Goal: Information Seeking & Learning: Learn about a topic

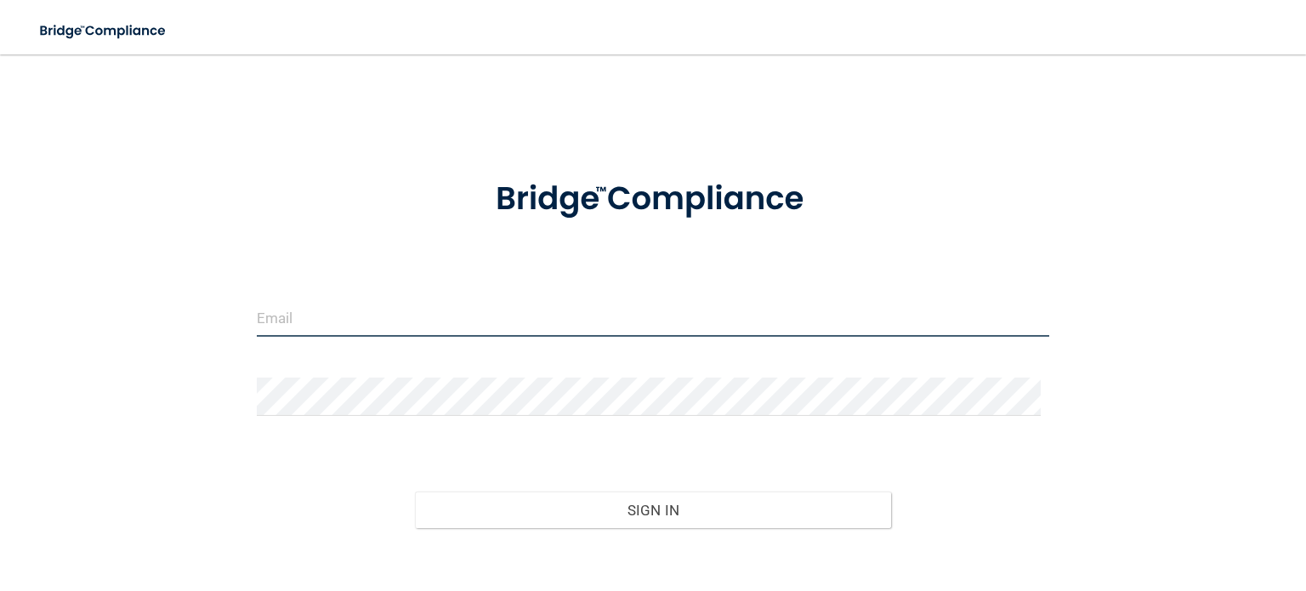
click at [467, 326] on input "email" at bounding box center [653, 318] width 793 height 38
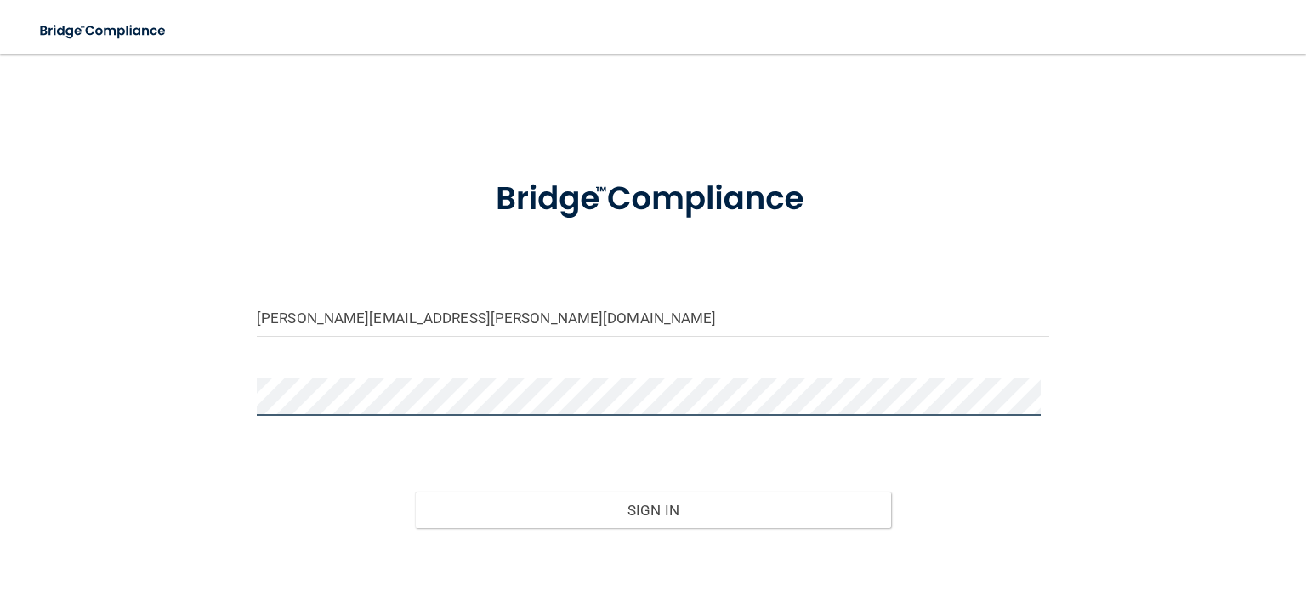
click at [415, 492] on button "Sign In" at bounding box center [652, 510] width 475 height 37
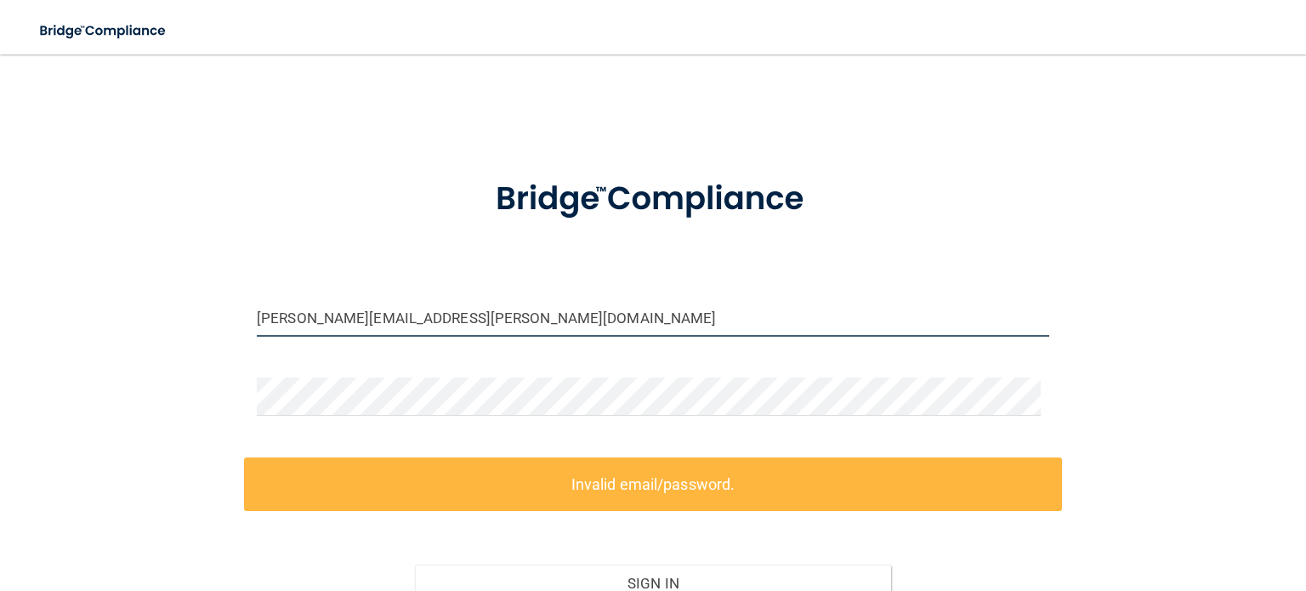
drag, startPoint x: 538, startPoint y: 315, endPoint x: 504, endPoint y: 312, distance: 33.3
click at [504, 312] on input "Andrea.clark-Allen@timberlanesmiles.com" at bounding box center [653, 318] width 793 height 38
click at [307, 314] on input "Andrea.clark-Allen@timberlanesmiles.com" at bounding box center [653, 318] width 793 height 38
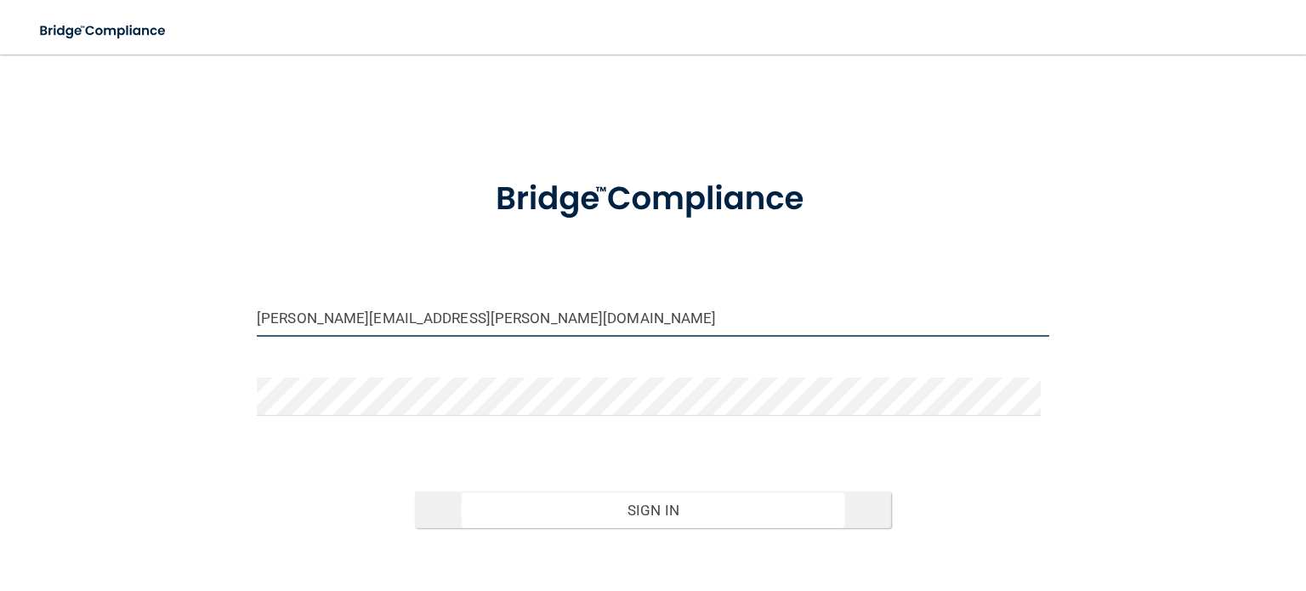
type input "Andrea.Clark-Allen@timberlanesmiles.com"
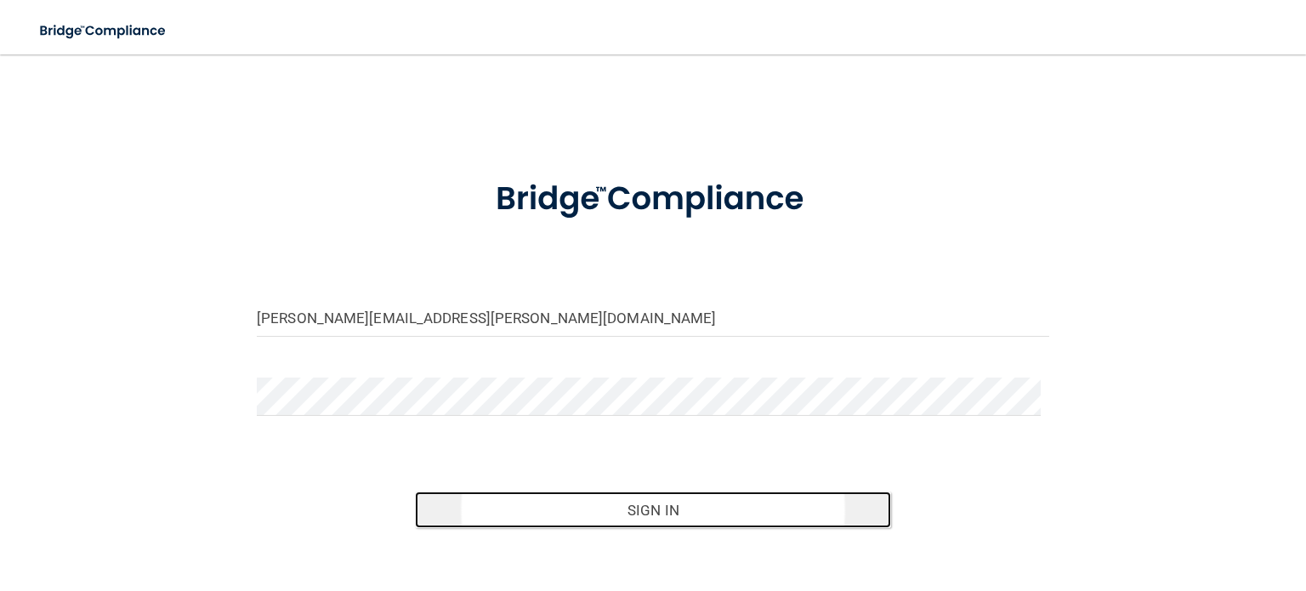
click at [592, 508] on button "Sign In" at bounding box center [652, 510] width 475 height 37
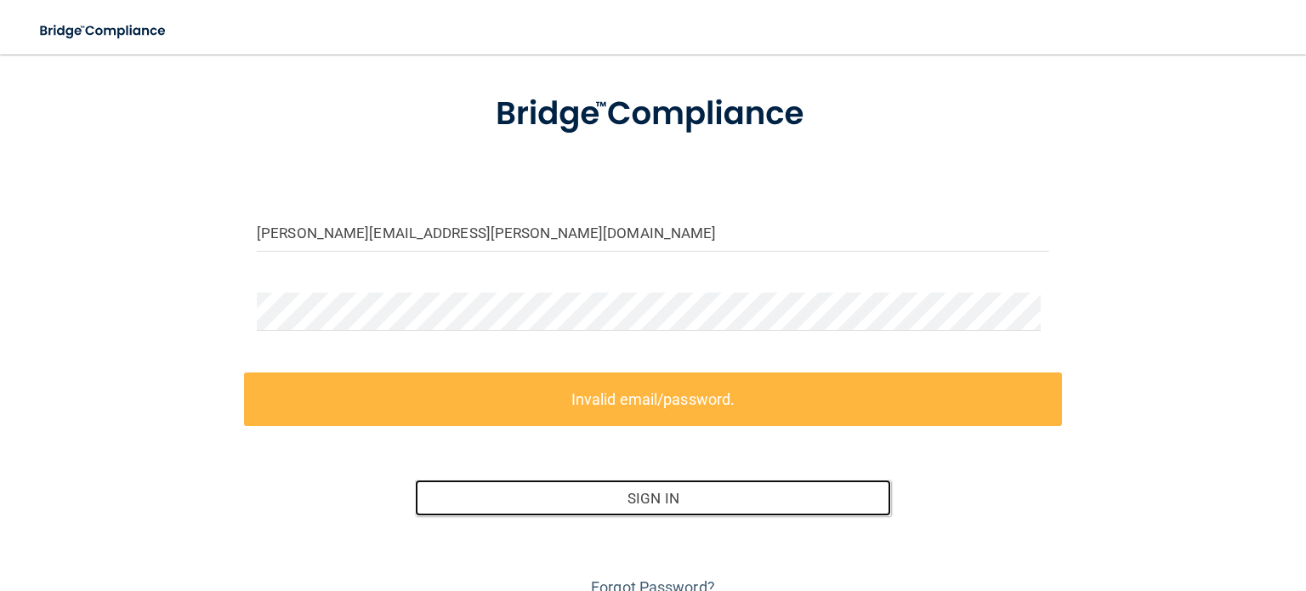
scroll to position [90, 0]
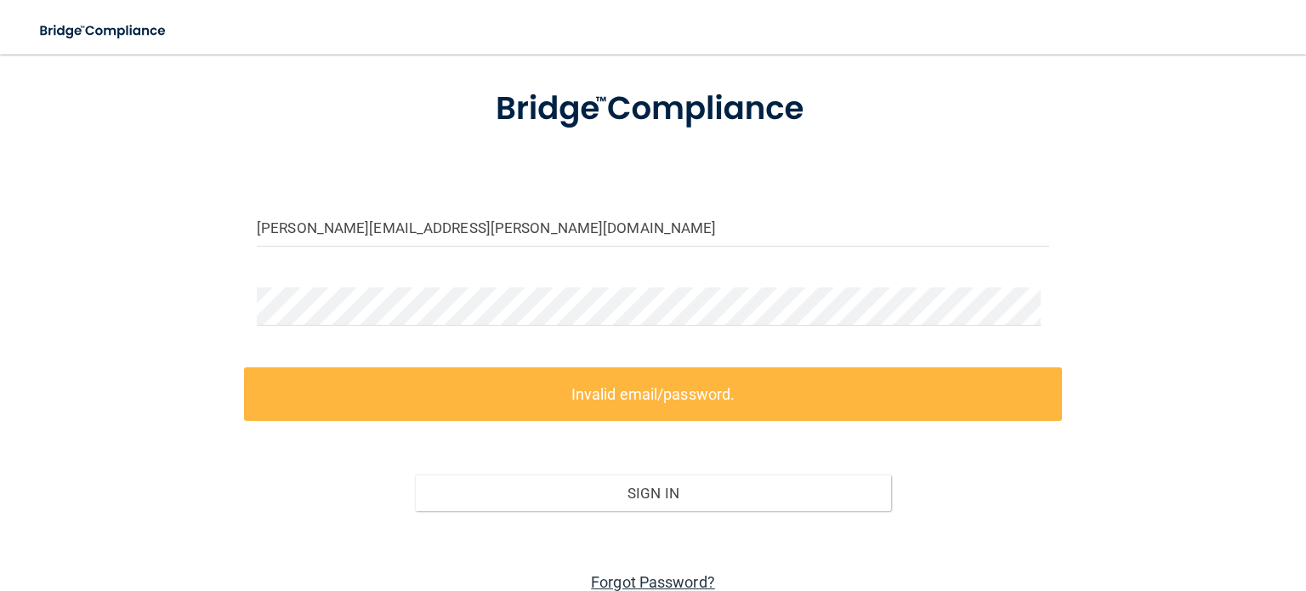
click at [682, 578] on link "Forgot Password?" at bounding box center [653, 582] width 124 height 18
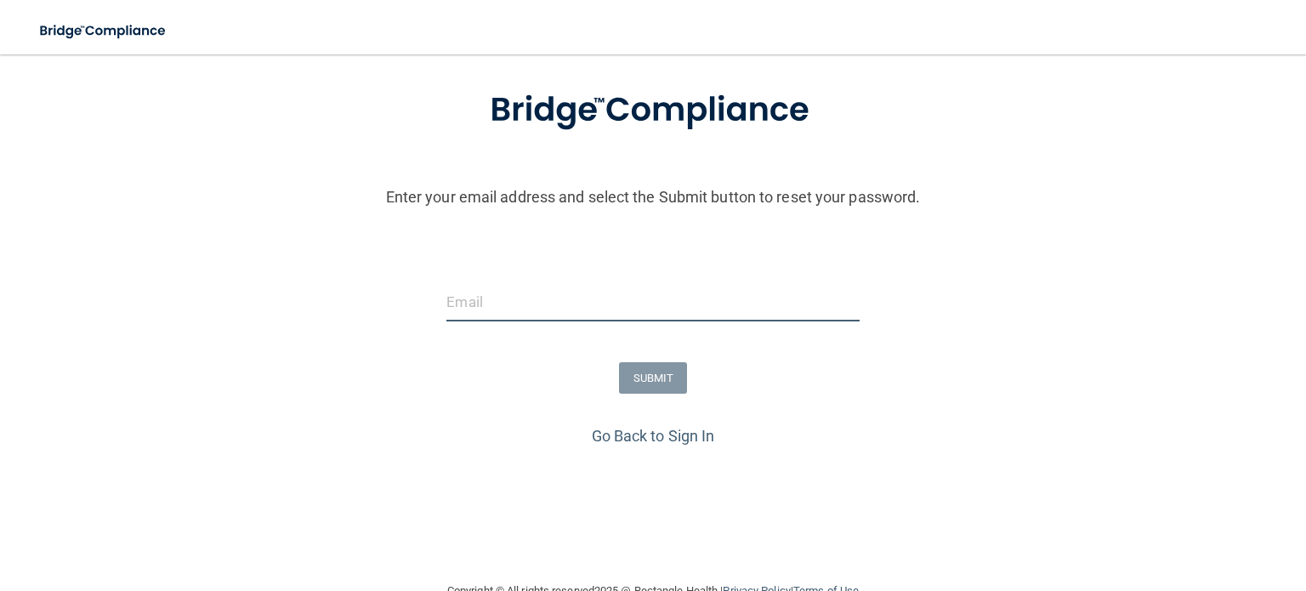
click at [526, 299] on input "email" at bounding box center [653, 302] width 413 height 38
type input "Andrea.Clark-Allen@timberlanesmiles.com"
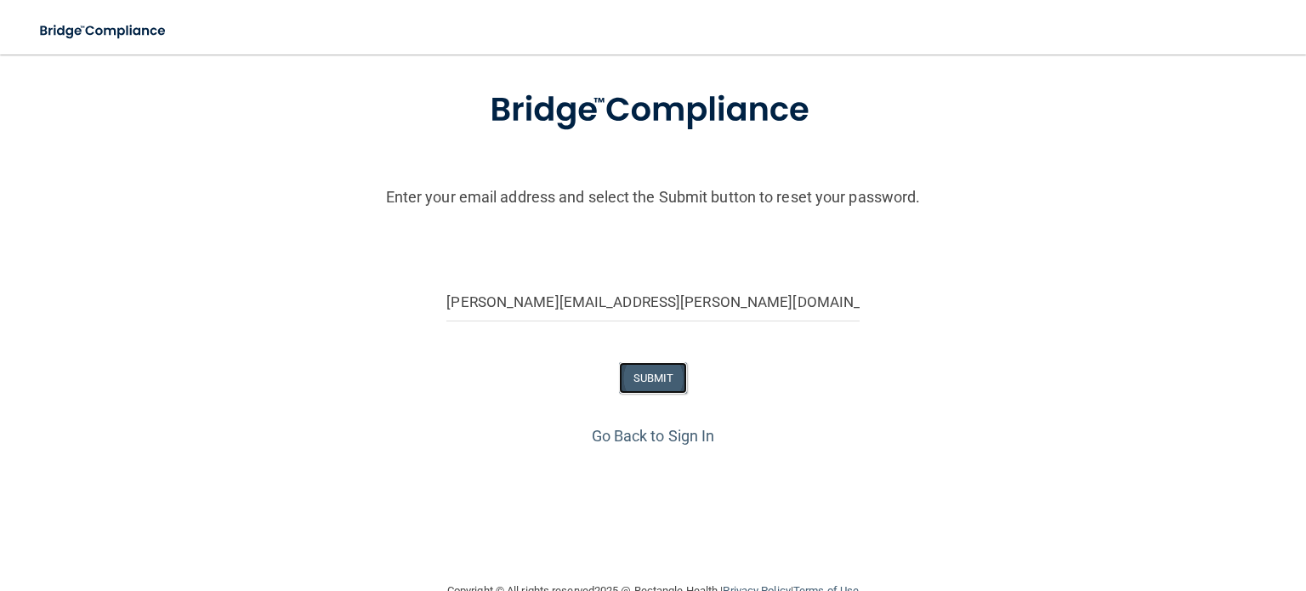
click at [651, 363] on button "SUBMIT" at bounding box center [653, 377] width 69 height 31
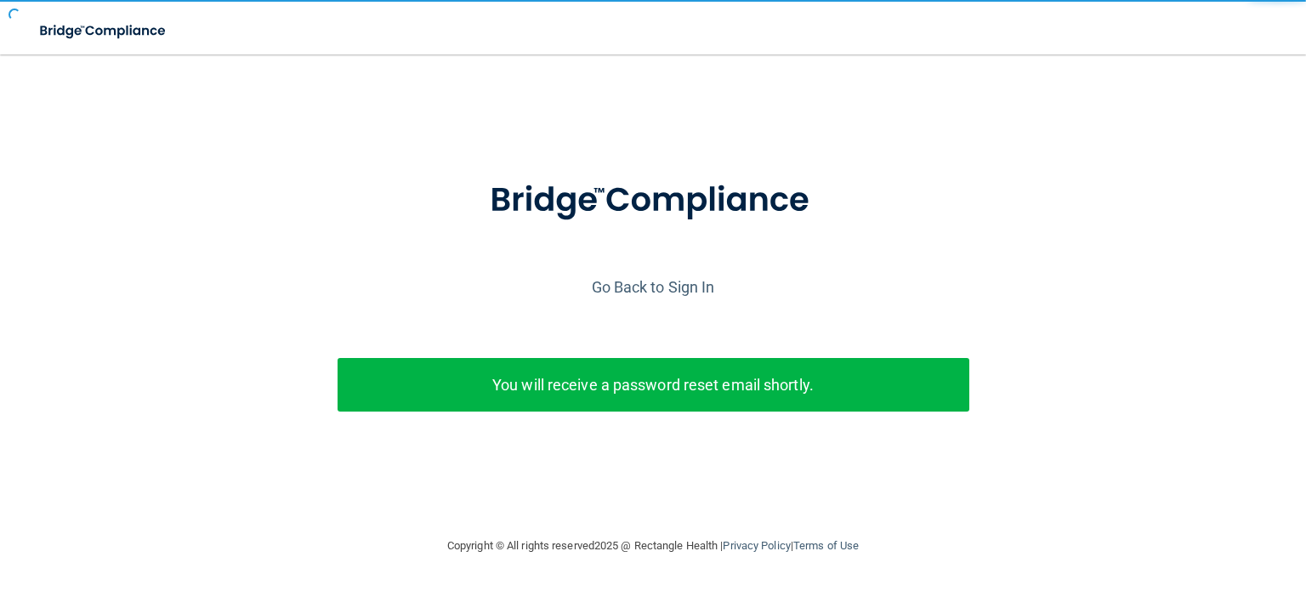
scroll to position [0, 0]
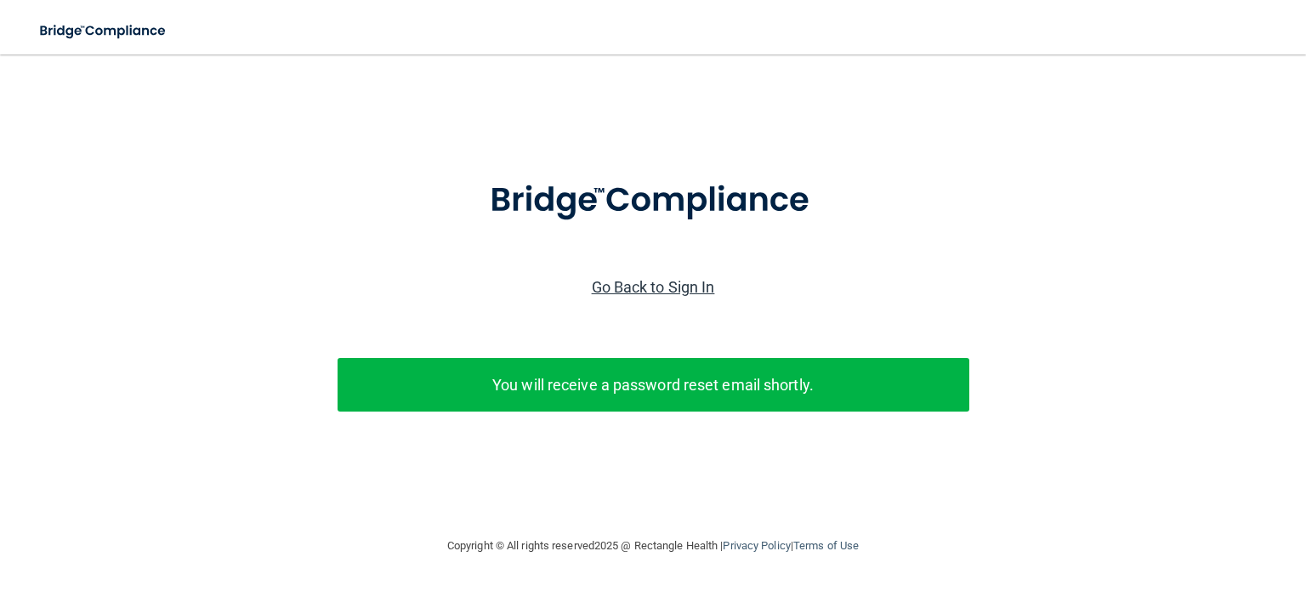
click at [647, 286] on link "Go Back to Sign In" at bounding box center [653, 287] width 123 height 18
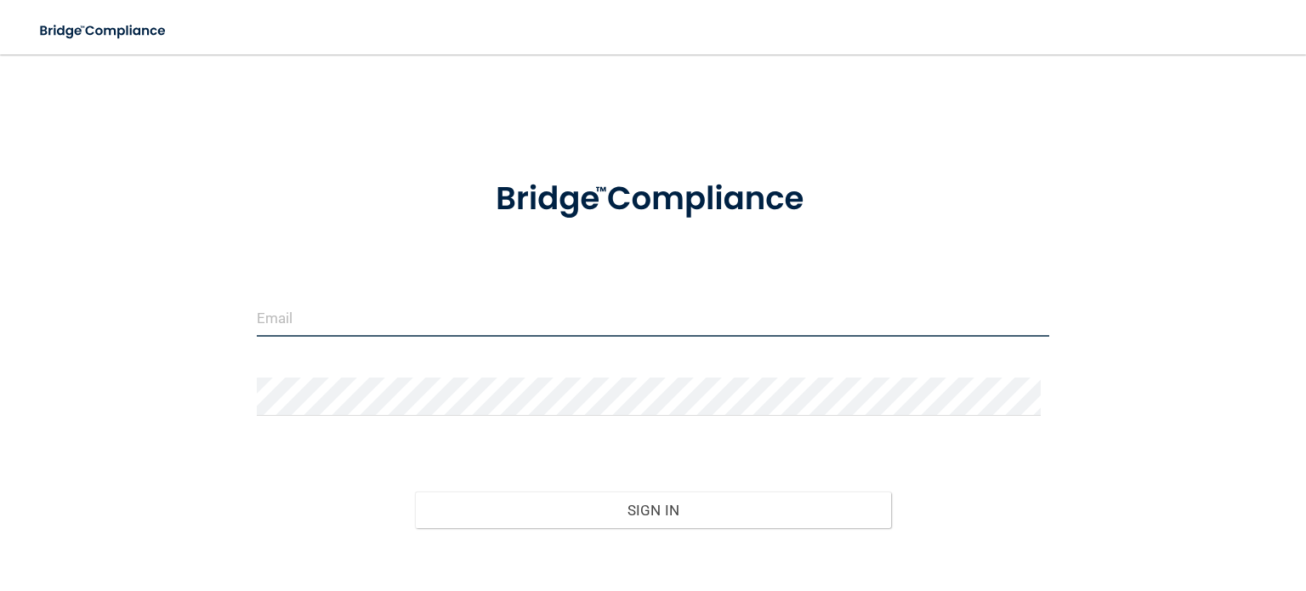
click at [407, 335] on input "email" at bounding box center [653, 318] width 793 height 38
type input "Andrea.Clark-Allen@timberlanesmiles.com"
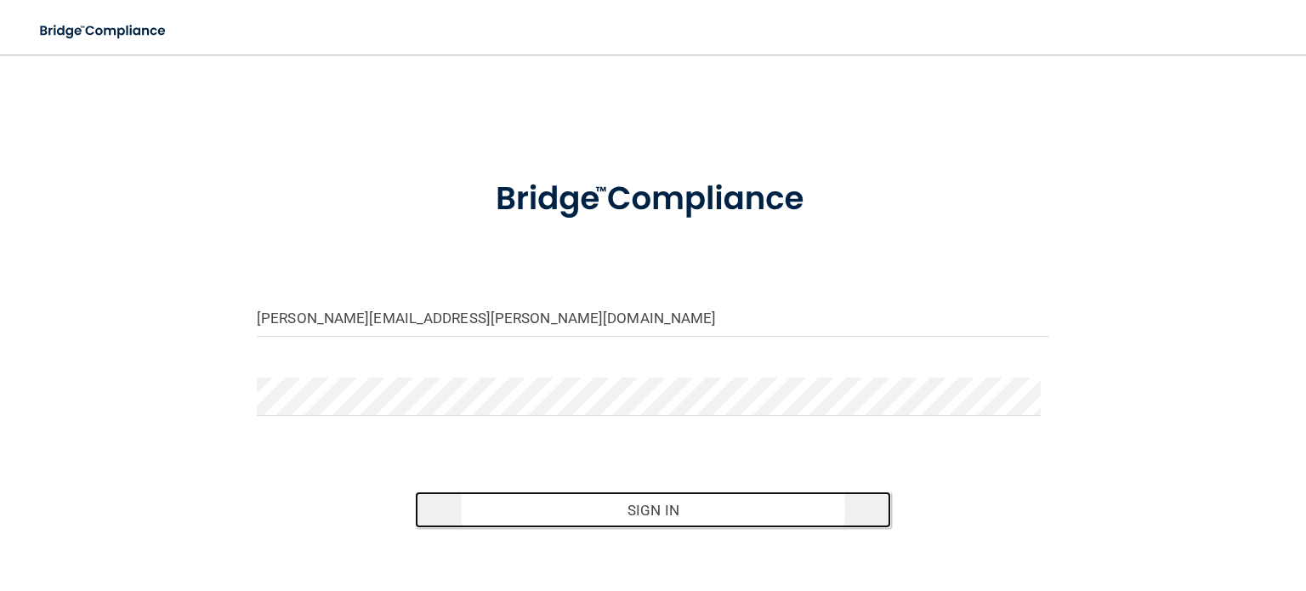
click at [646, 511] on button "Sign In" at bounding box center [652, 510] width 475 height 37
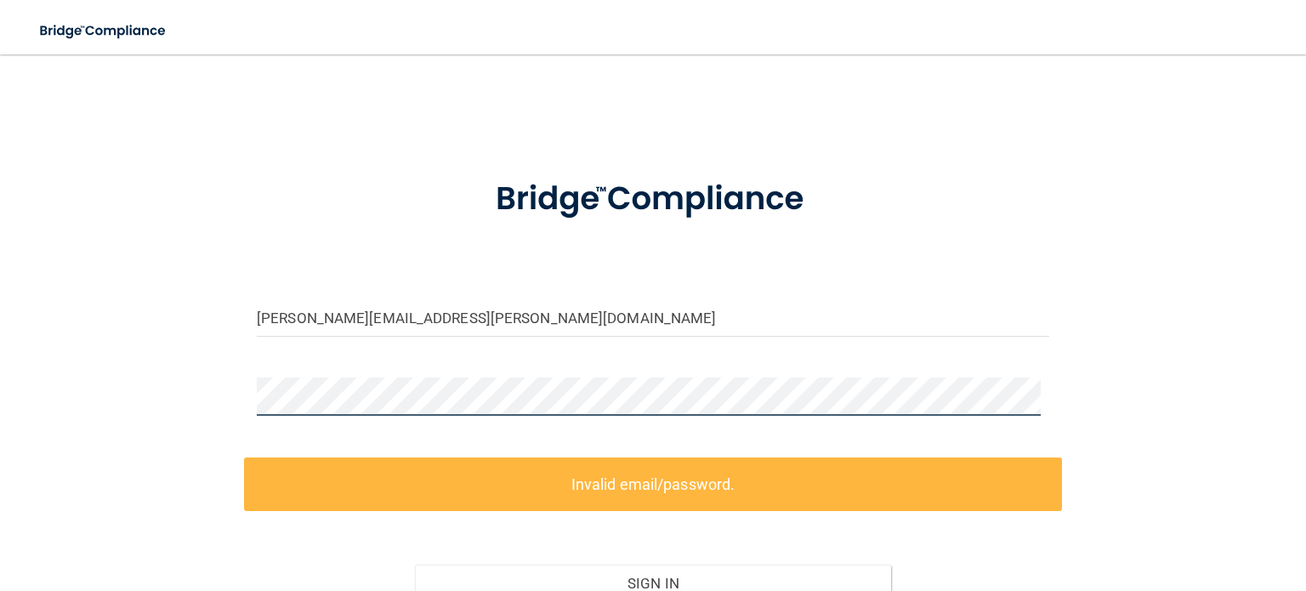
click at [235, 383] on div "Andrea.Clark-Allen@timberlanesmiles.com Invalid email/password. You don't have …" at bounding box center [653, 378] width 1238 height 615
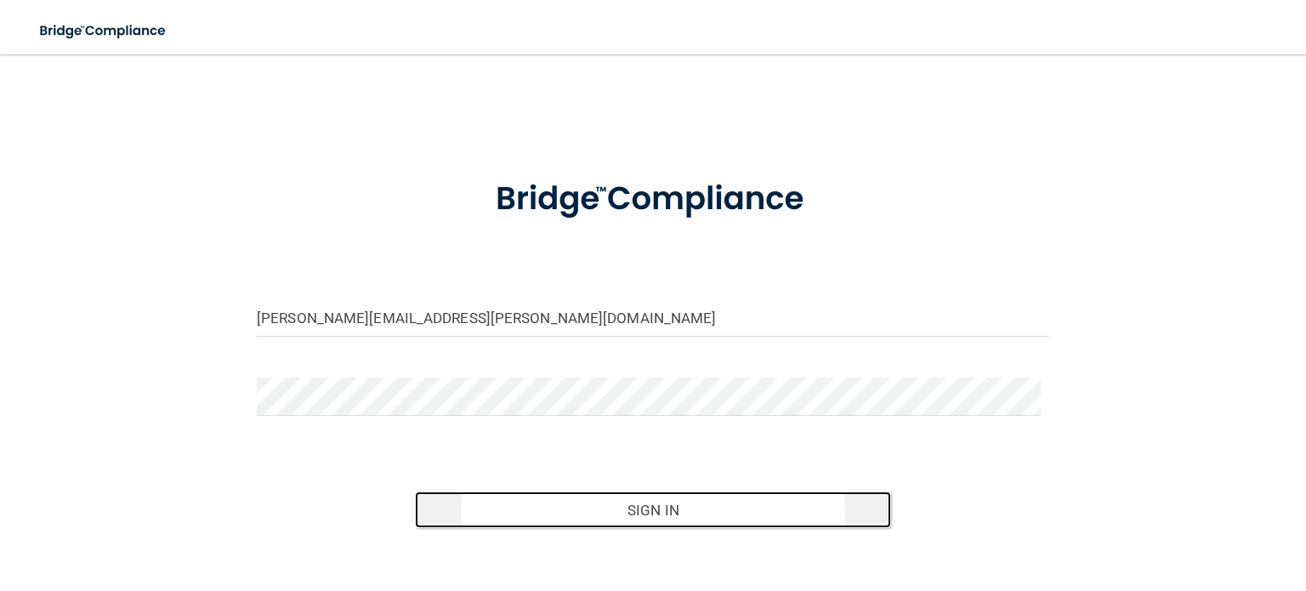
click at [671, 517] on button "Sign In" at bounding box center [652, 510] width 475 height 37
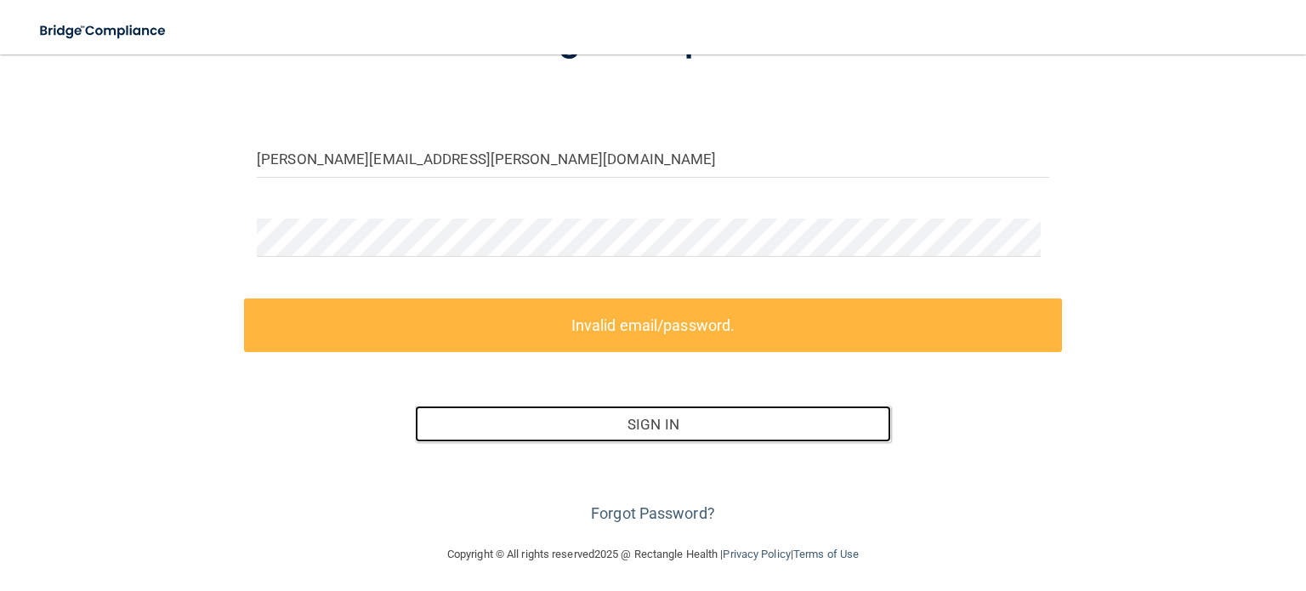
scroll to position [162, 0]
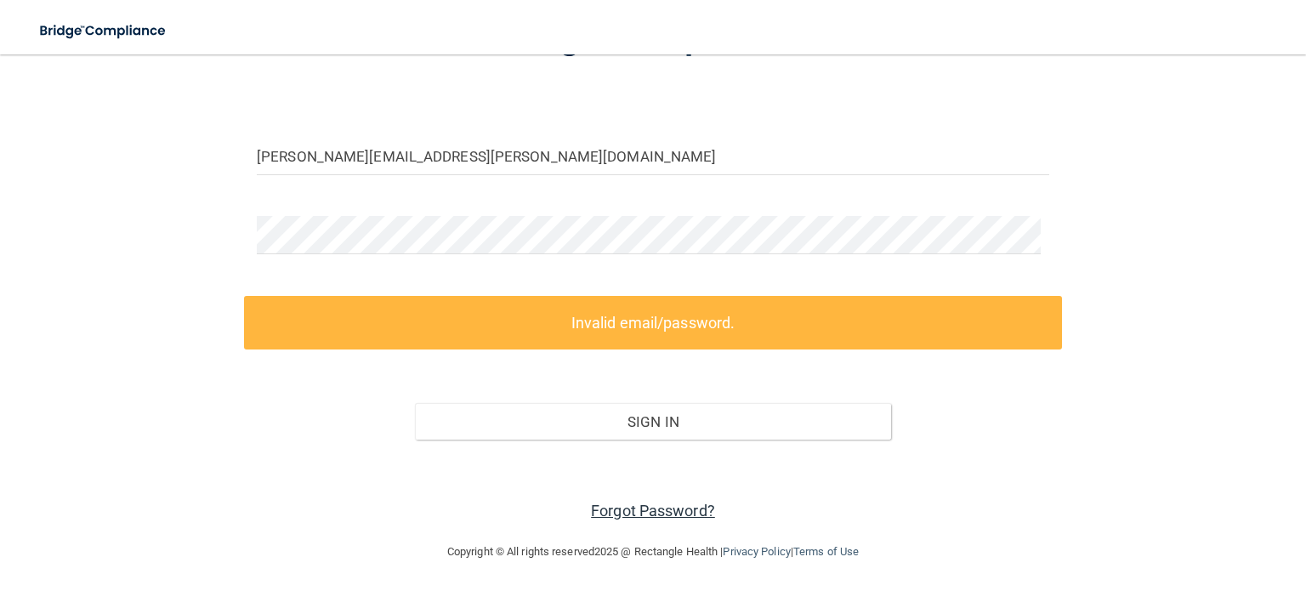
click at [684, 504] on link "Forgot Password?" at bounding box center [653, 511] width 124 height 18
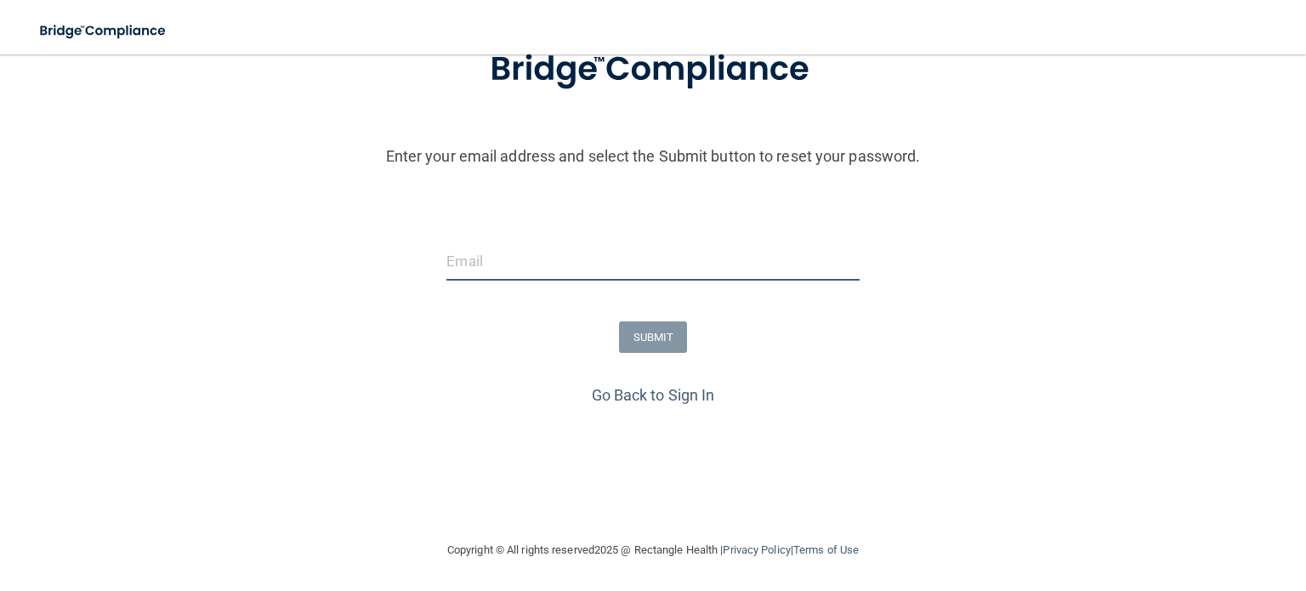
click at [503, 243] on input "email" at bounding box center [653, 261] width 413 height 38
type input "Andrea.Clark-Allen@timberlanesmiles.com"
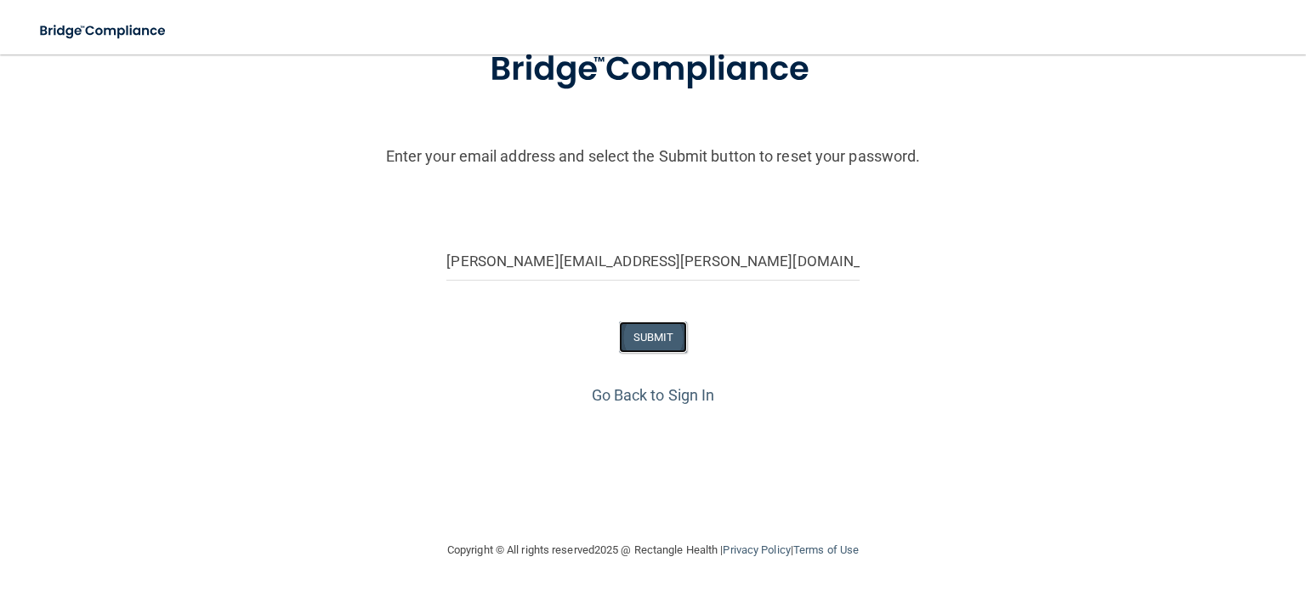
click at [646, 339] on button "SUBMIT" at bounding box center [653, 337] width 69 height 31
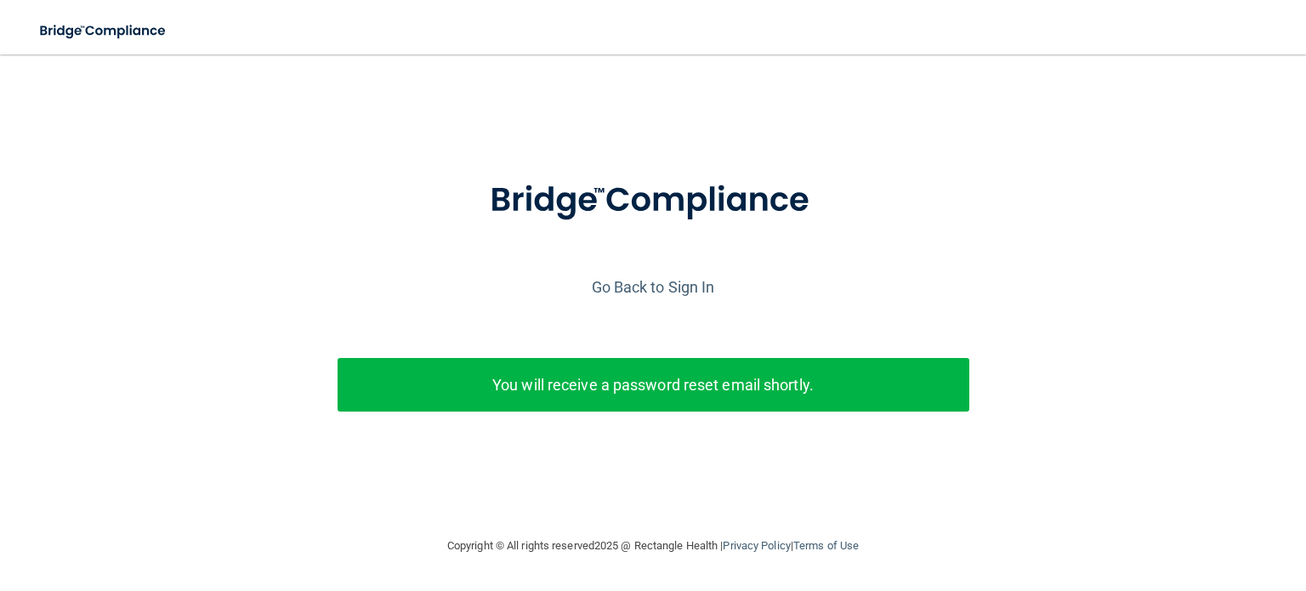
click at [517, 384] on p "You will receive a password reset email shortly." at bounding box center [653, 385] width 606 height 28
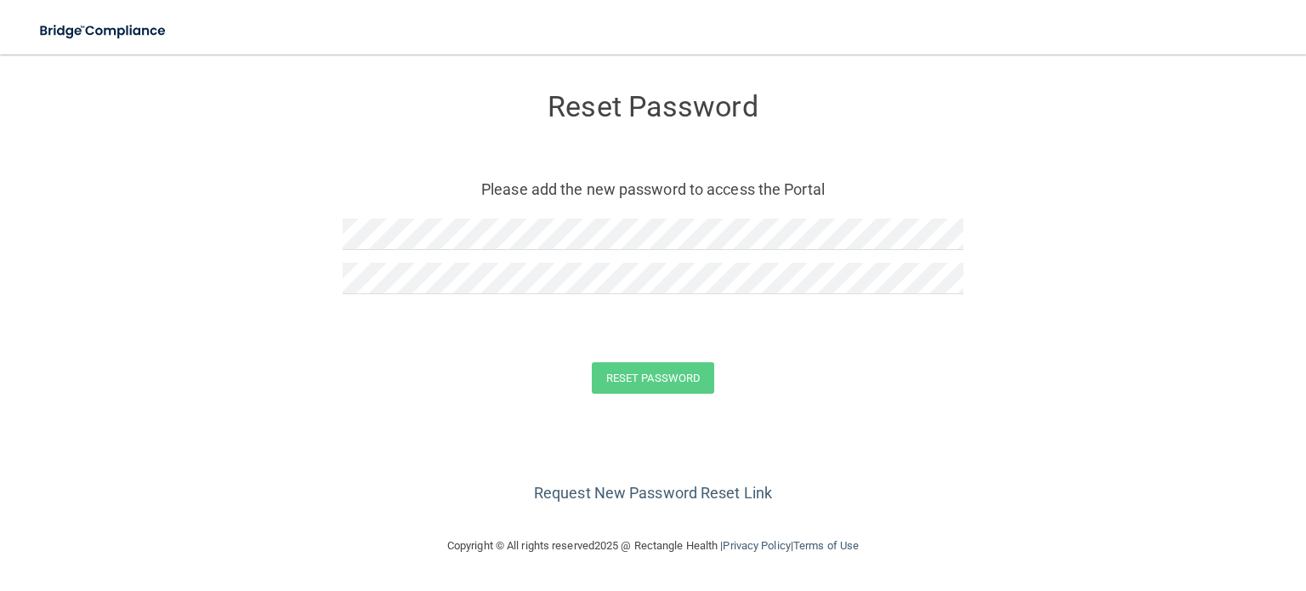
click at [552, 464] on div "Request New Password Reset Link" at bounding box center [653, 464] width 1238 height 85
click at [442, 453] on div "Request New Password Reset Link" at bounding box center [653, 464] width 1238 height 85
click at [625, 367] on button "Reset Password" at bounding box center [653, 377] width 122 height 31
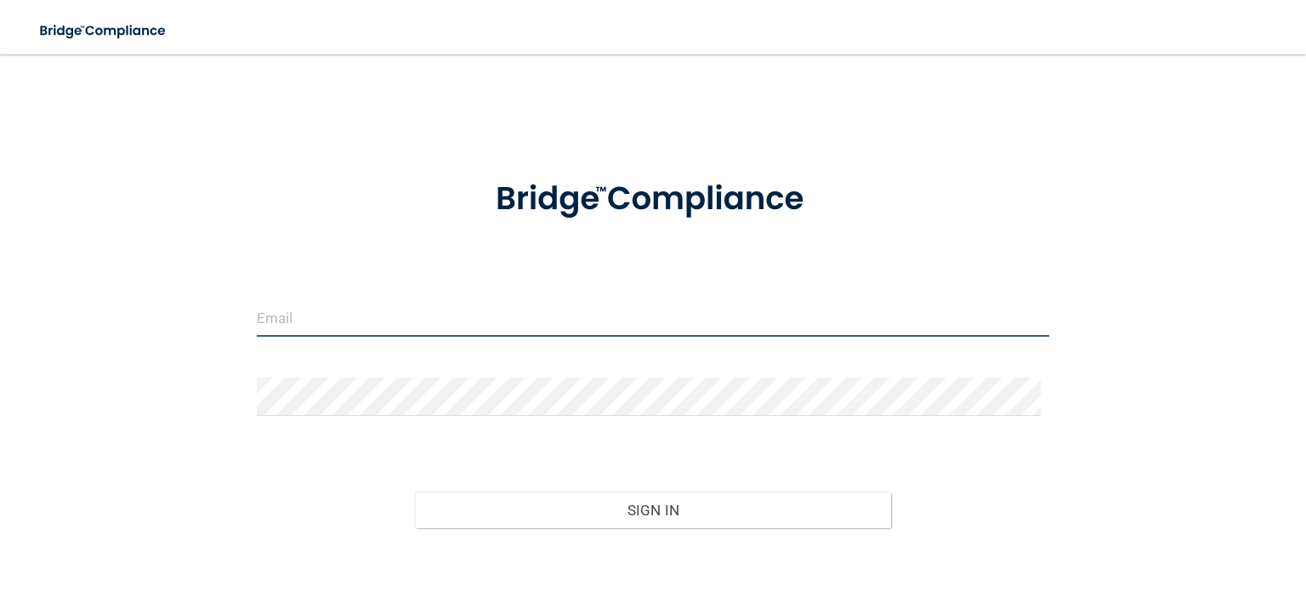
click at [581, 316] on input "email" at bounding box center [653, 318] width 793 height 38
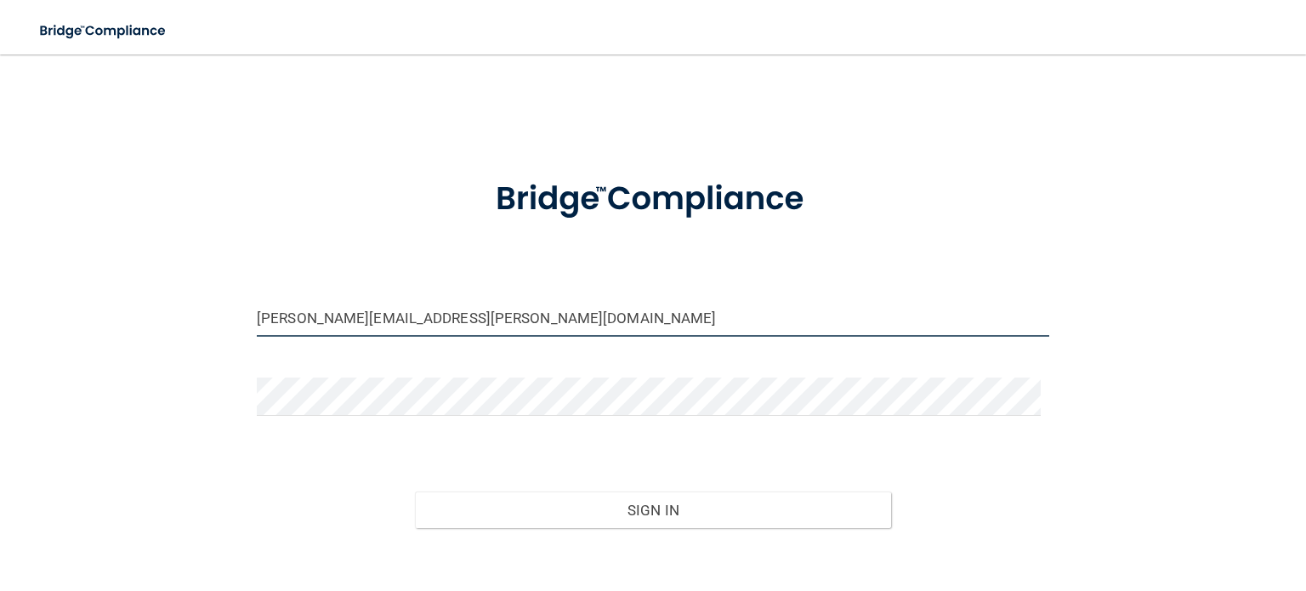
click at [500, 322] on input "Andrea.Clark-Allen@timberlanesmiles.com" at bounding box center [653, 318] width 793 height 38
type input "Andrea.Clark-Allen@timberlanesmile.com"
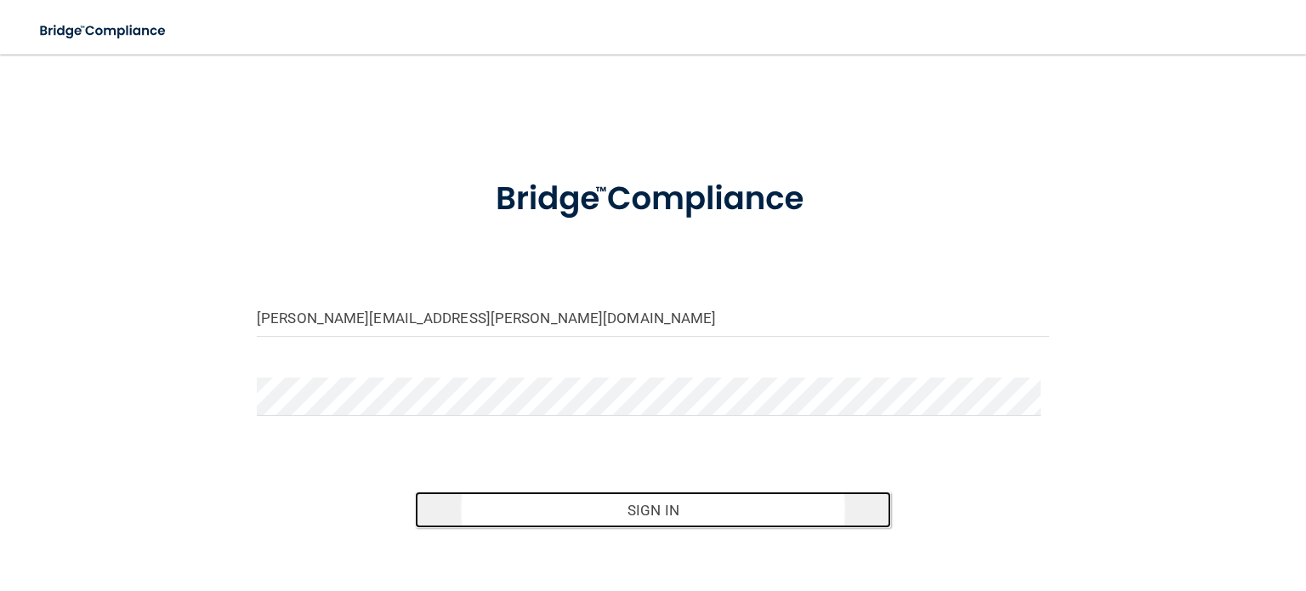
click at [541, 506] on button "Sign In" at bounding box center [652, 510] width 475 height 37
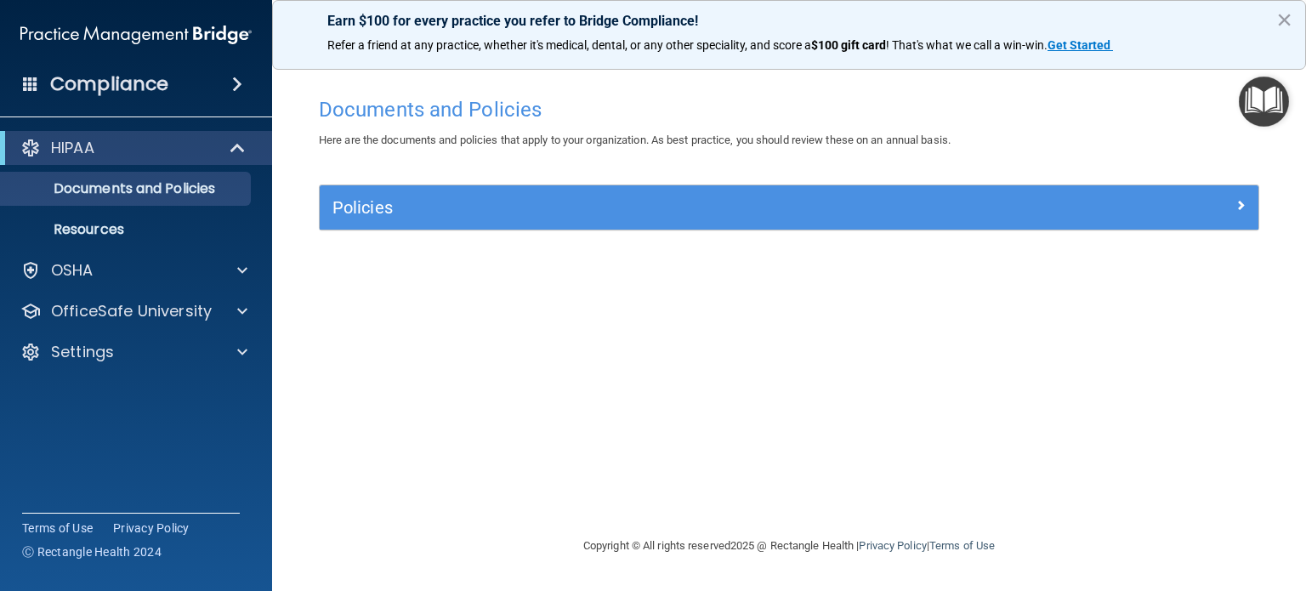
click at [242, 89] on span at bounding box center [237, 84] width 10 height 20
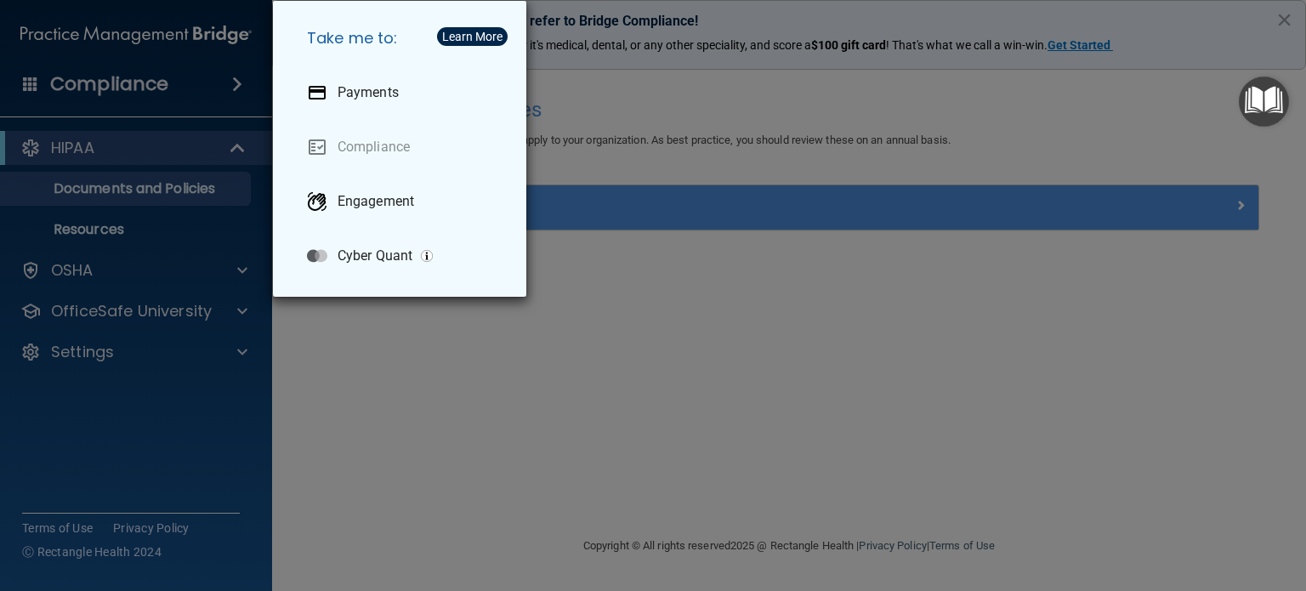
click at [362, 421] on div "Take me to: Payments Compliance Engagement Cyber Quant" at bounding box center [653, 295] width 1306 height 591
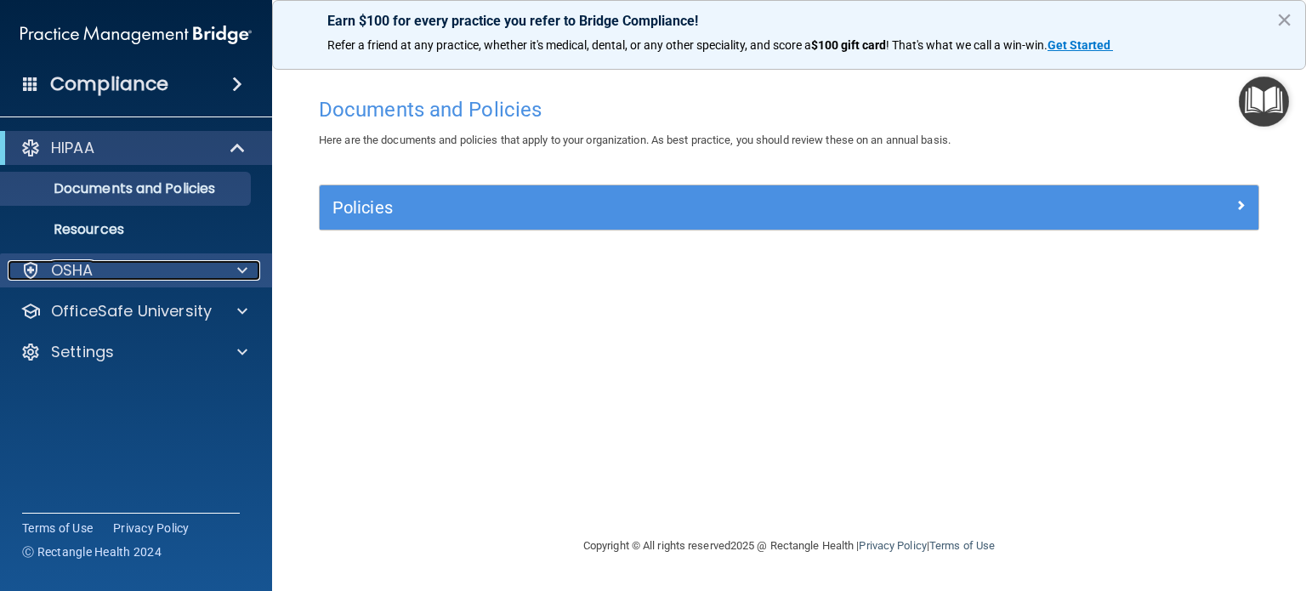
click at [213, 265] on div "OSHA" at bounding box center [113, 270] width 211 height 20
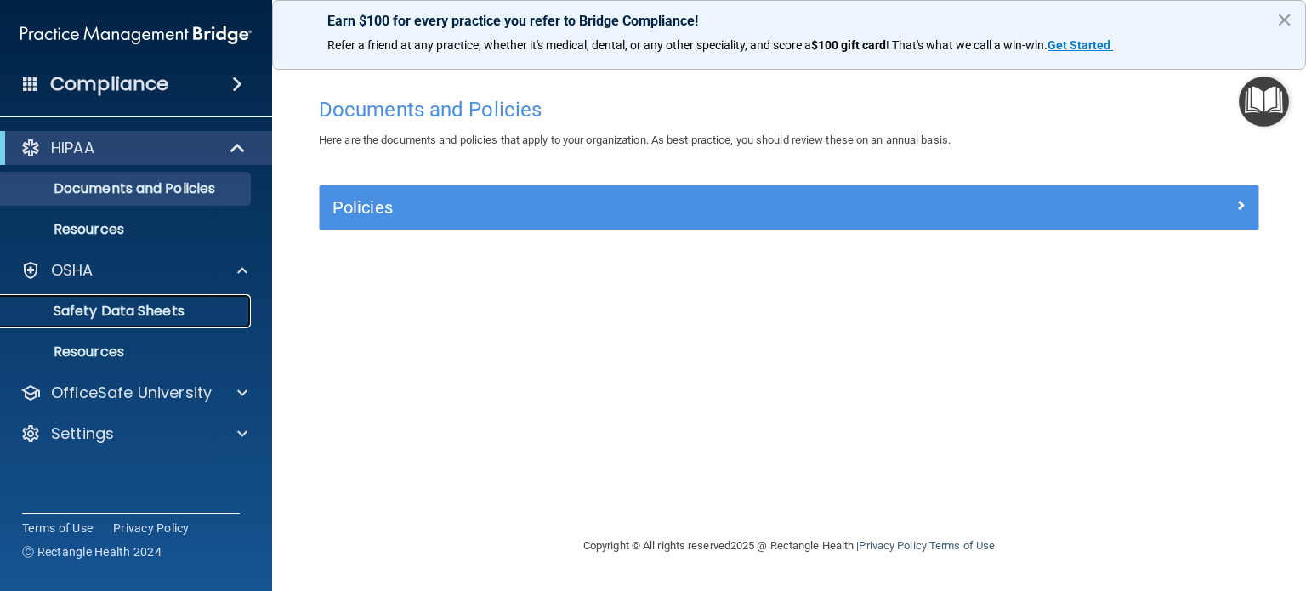
click at [174, 303] on p "Safety Data Sheets" at bounding box center [127, 311] width 232 height 17
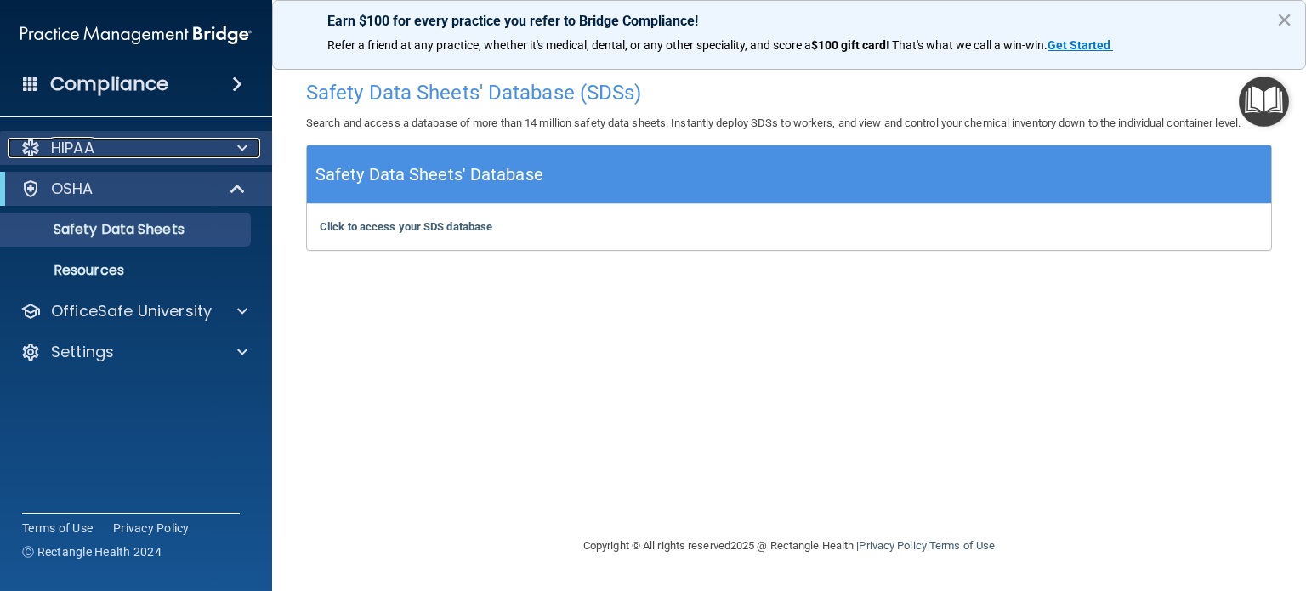
click at [256, 151] on div at bounding box center [240, 148] width 43 height 20
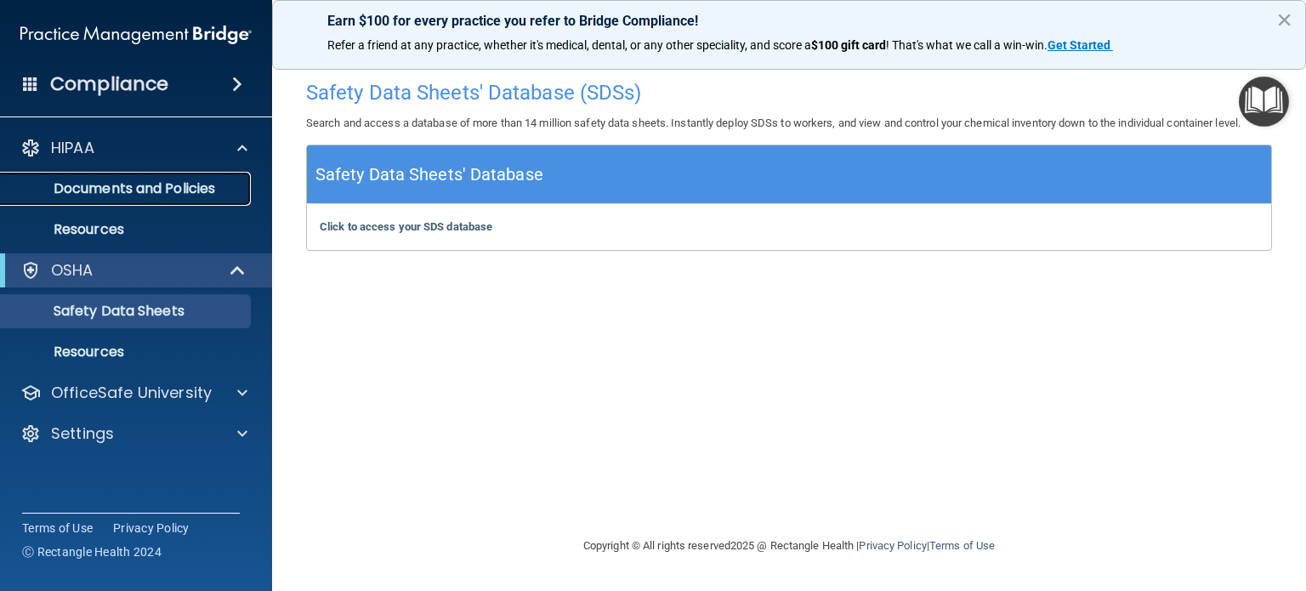
click at [226, 189] on p "Documents and Policies" at bounding box center [127, 188] width 232 height 17
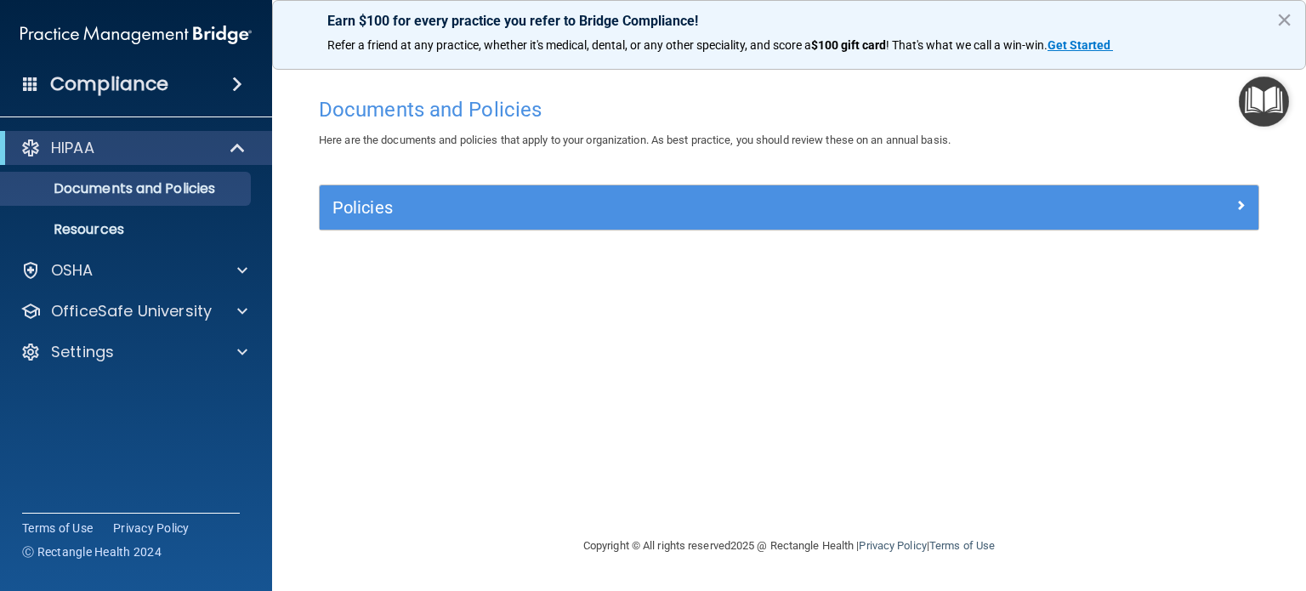
click at [1270, 98] on img "Open Resource Center" at bounding box center [1264, 102] width 50 height 50
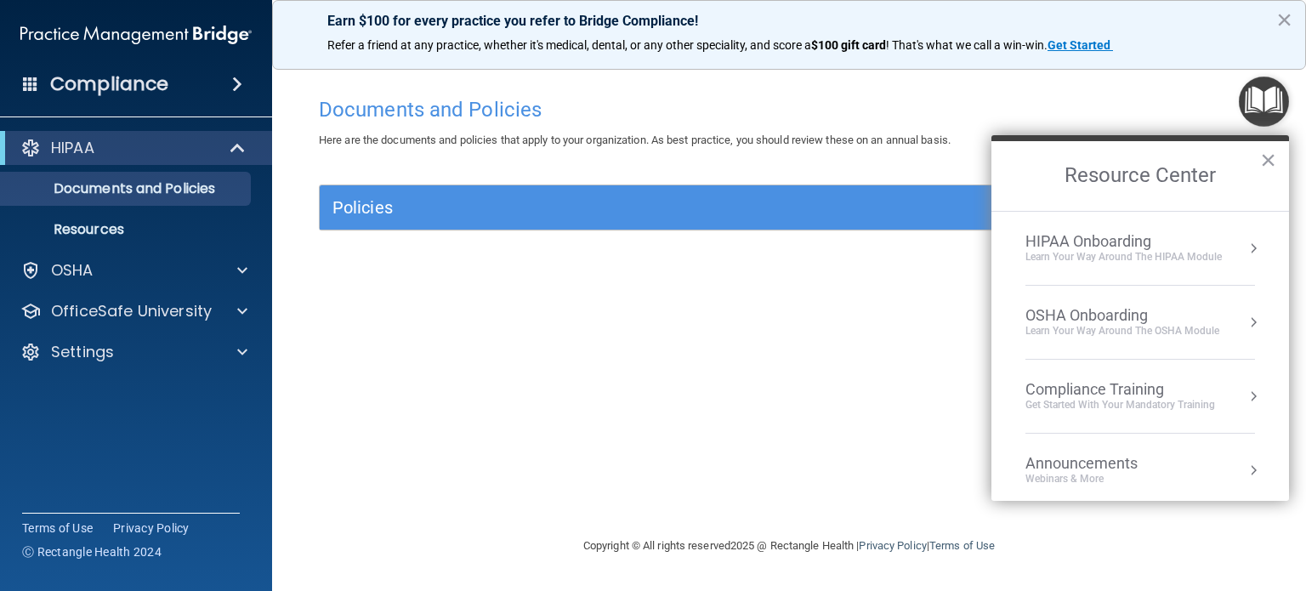
click at [1130, 232] on div "HIPAA Onboarding" at bounding box center [1124, 241] width 196 height 19
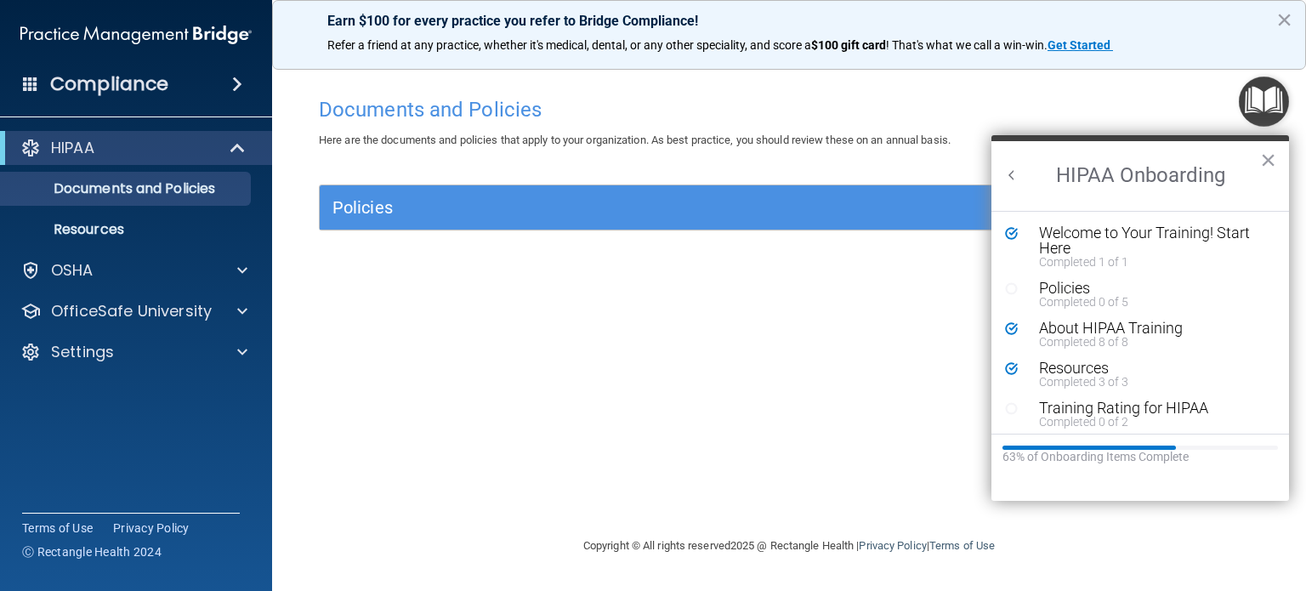
click at [1130, 232] on div "Welcome to Your Training! Start Here" at bounding box center [1146, 240] width 214 height 31
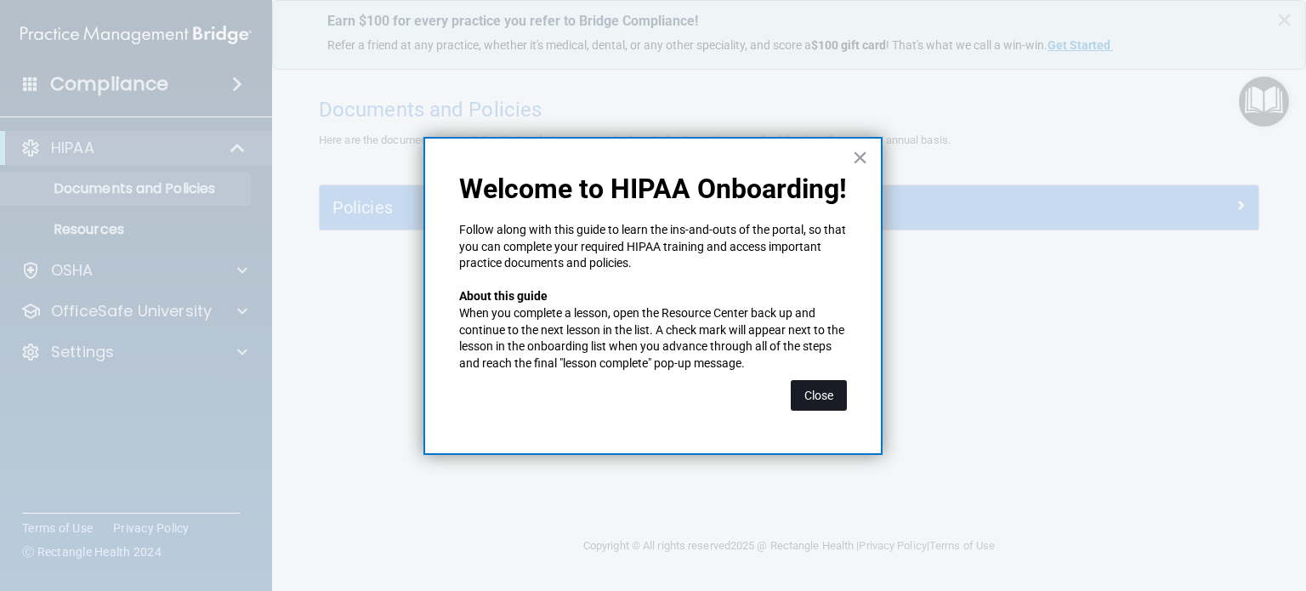
click at [817, 387] on button "Close" at bounding box center [819, 395] width 56 height 31
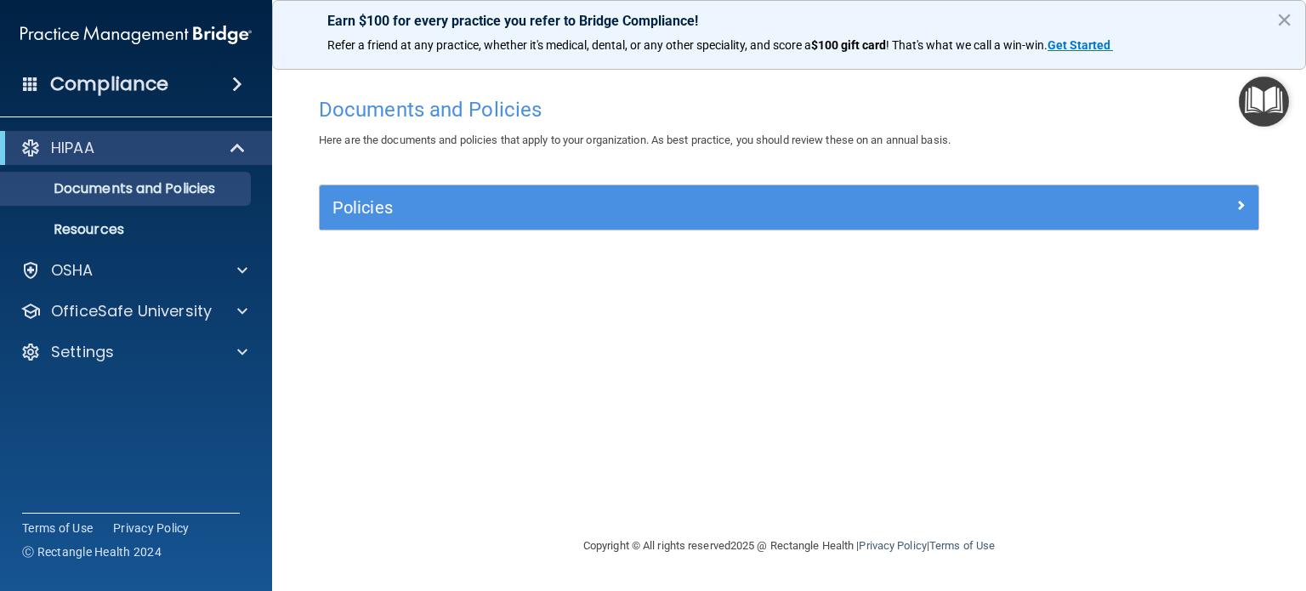
click at [1266, 83] on img "Open Resource Center" at bounding box center [1264, 102] width 50 height 50
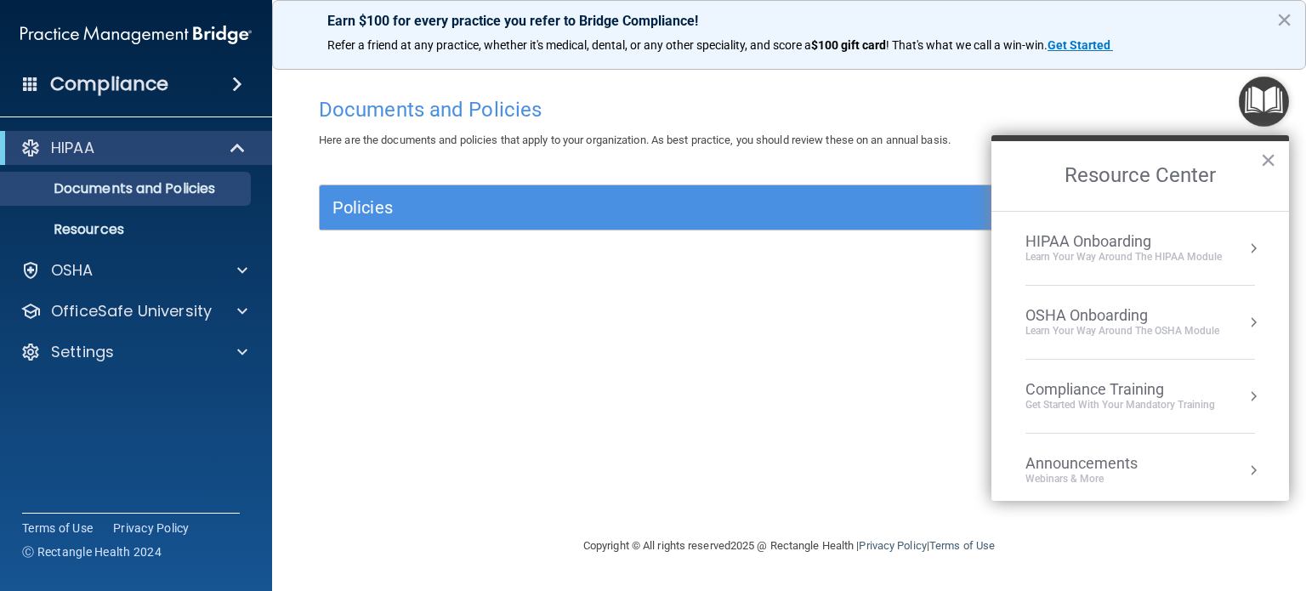
click at [1118, 385] on div "Compliance Training" at bounding box center [1121, 389] width 190 height 19
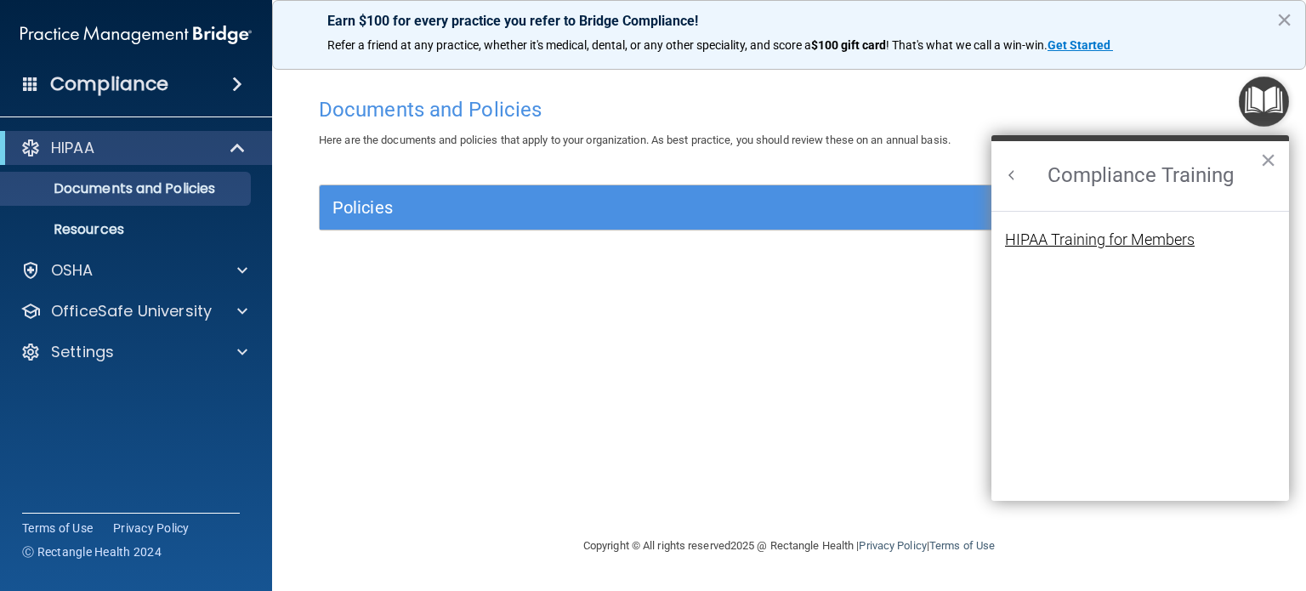
click at [1117, 239] on div "HIPAA Training for Members" at bounding box center [1100, 239] width 190 height 15
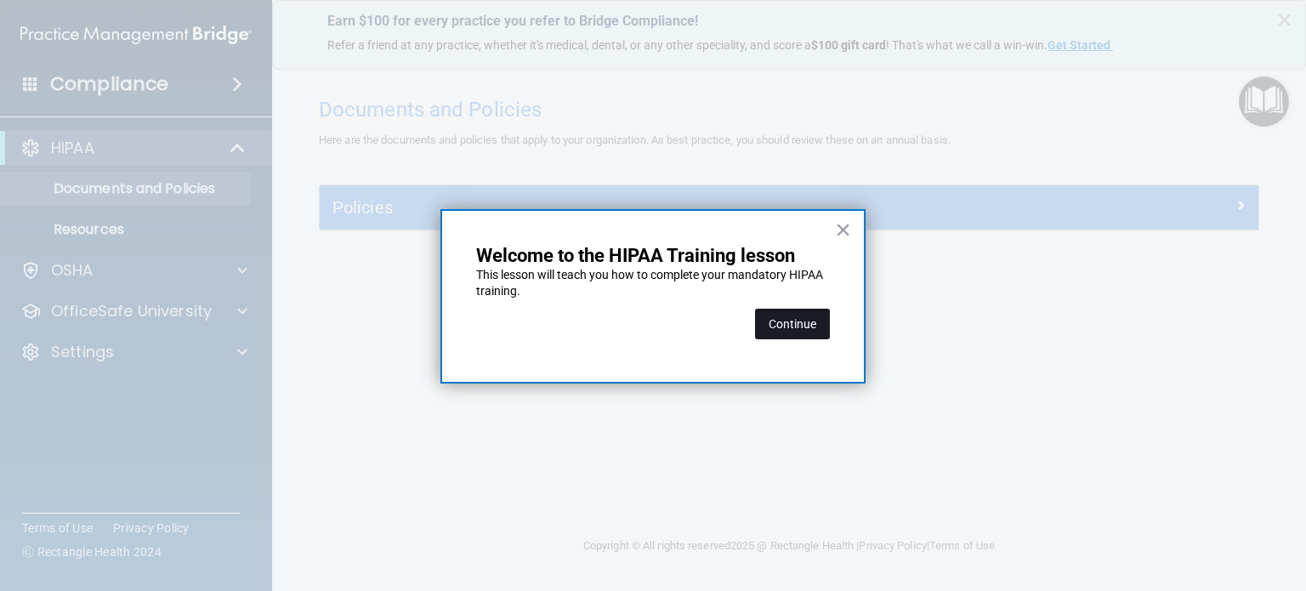
click at [798, 315] on button "Continue" at bounding box center [792, 324] width 75 height 31
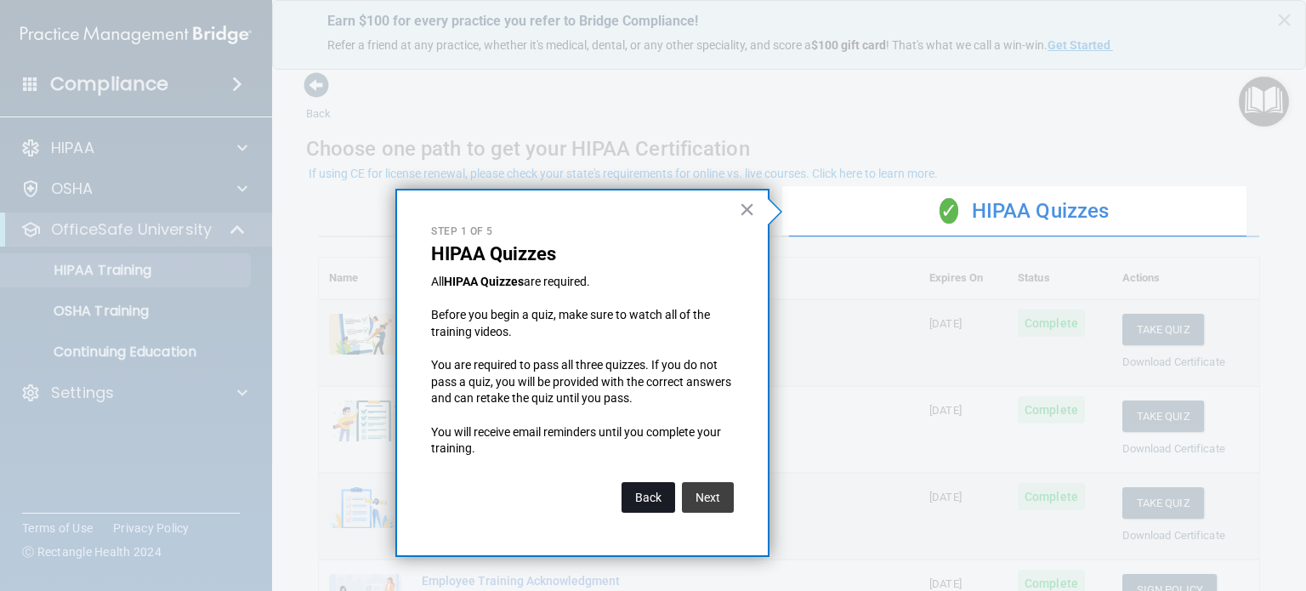
click at [646, 497] on button "Back" at bounding box center [649, 497] width 54 height 31
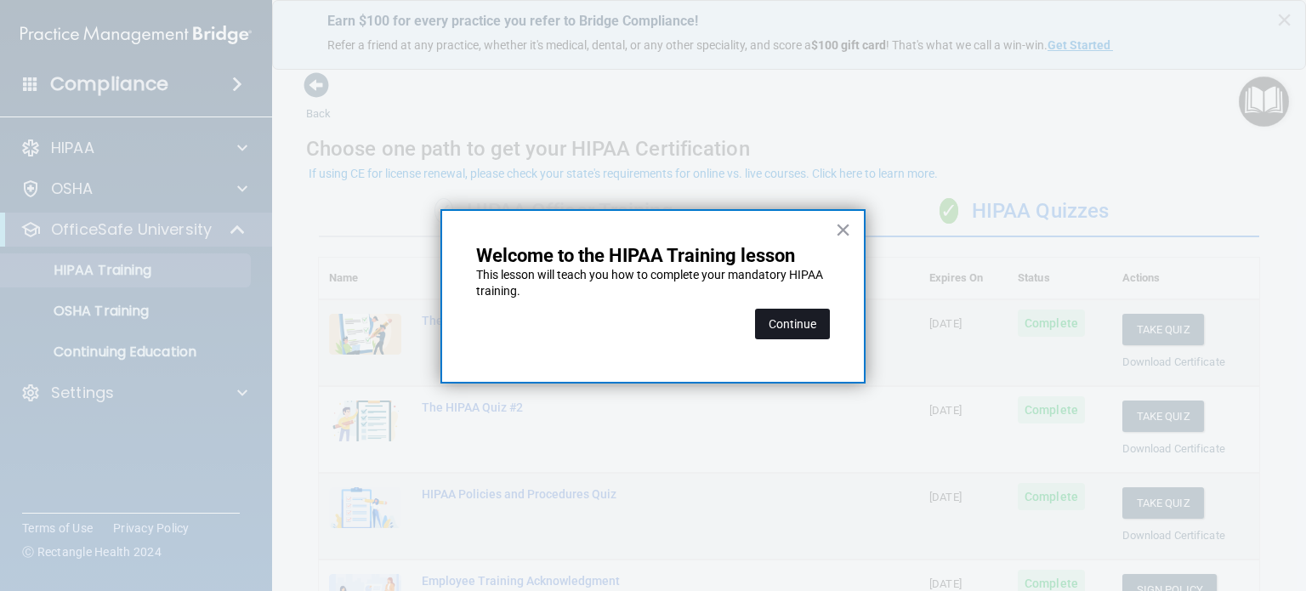
click at [788, 326] on button "Continue" at bounding box center [792, 324] width 75 height 31
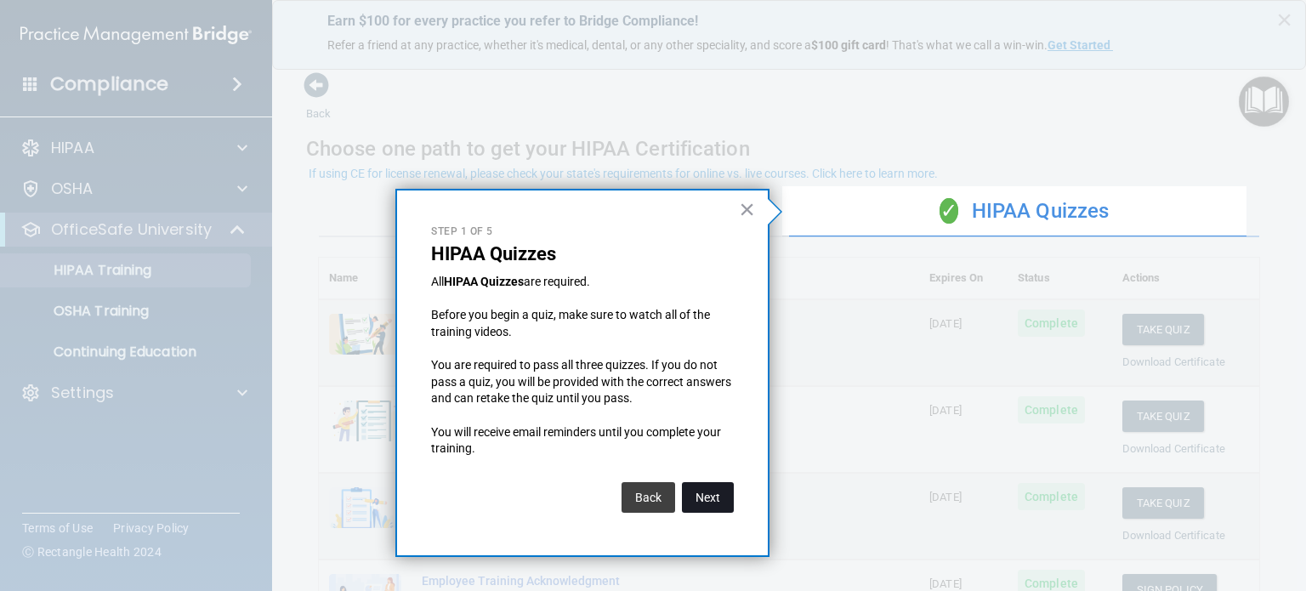
click at [708, 503] on button "Next" at bounding box center [708, 497] width 52 height 31
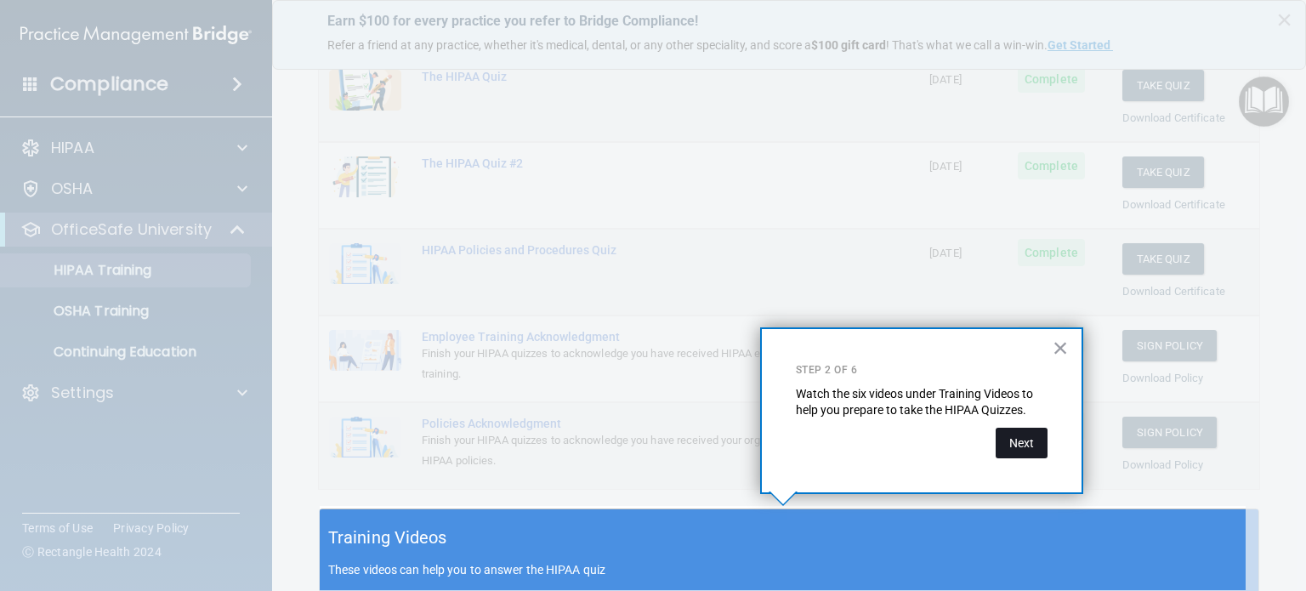
click at [1017, 439] on button "Next" at bounding box center [1022, 443] width 52 height 31
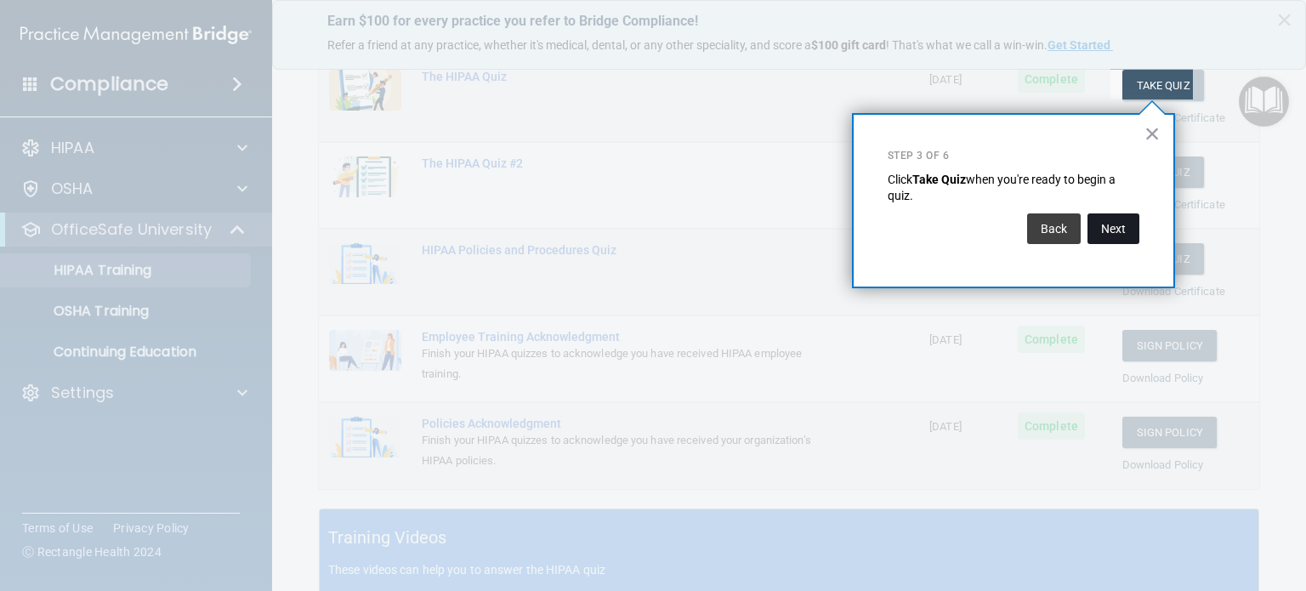
click at [1117, 223] on button "Next" at bounding box center [1114, 228] width 52 height 31
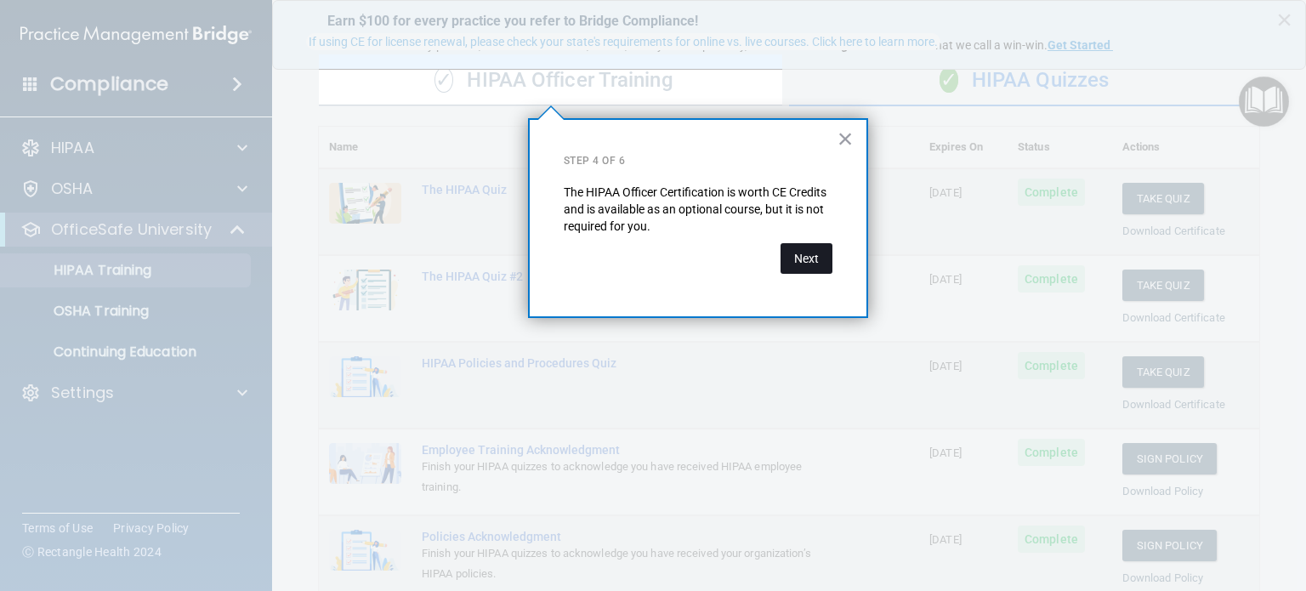
click at [814, 248] on button "Next" at bounding box center [807, 258] width 52 height 31
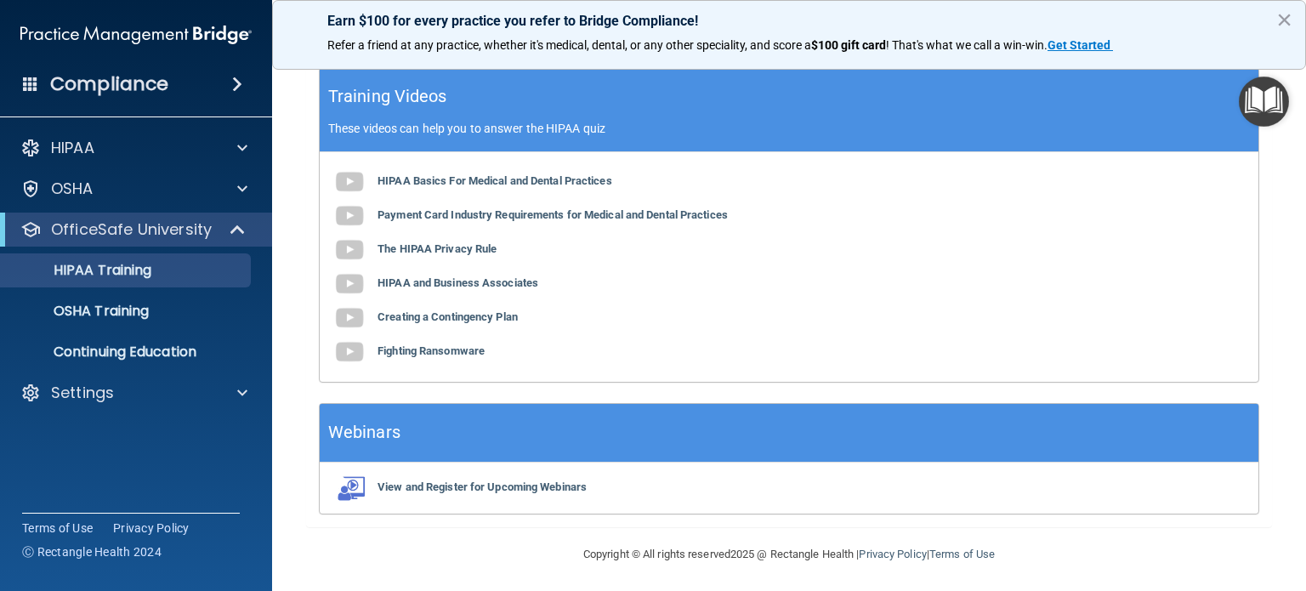
scroll to position [602, 0]
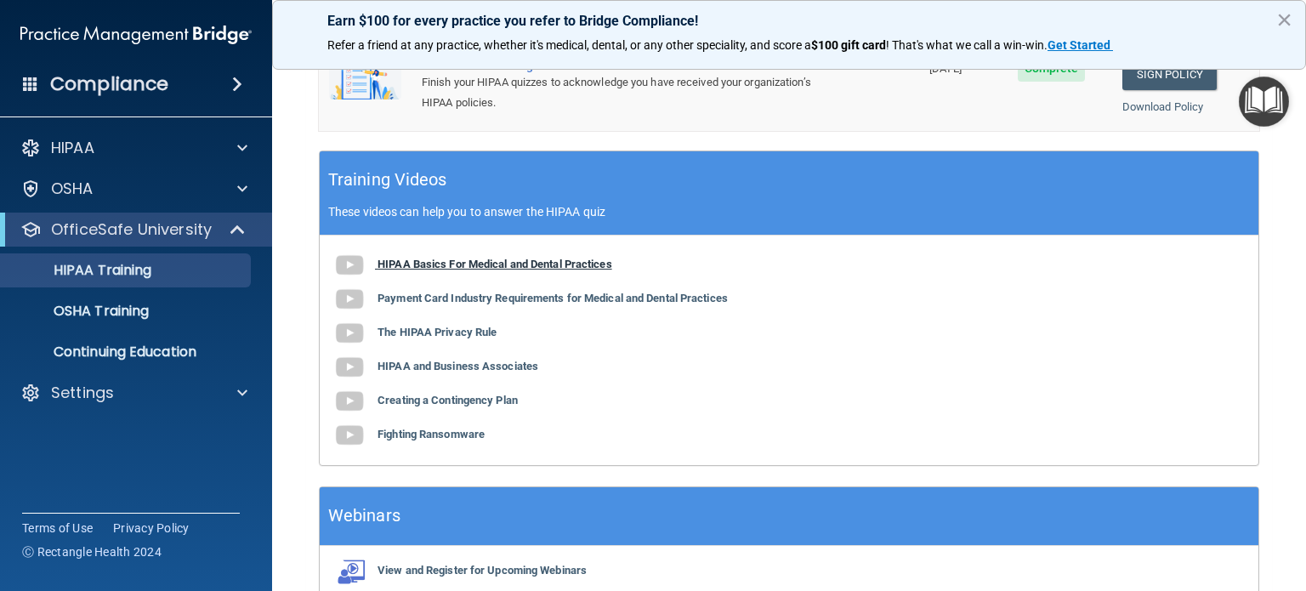
click at [379, 261] on b "HIPAA Basics For Medical and Dental Practices" at bounding box center [495, 264] width 235 height 13
click at [480, 326] on b "The HIPAA Privacy Rule" at bounding box center [437, 332] width 119 height 13
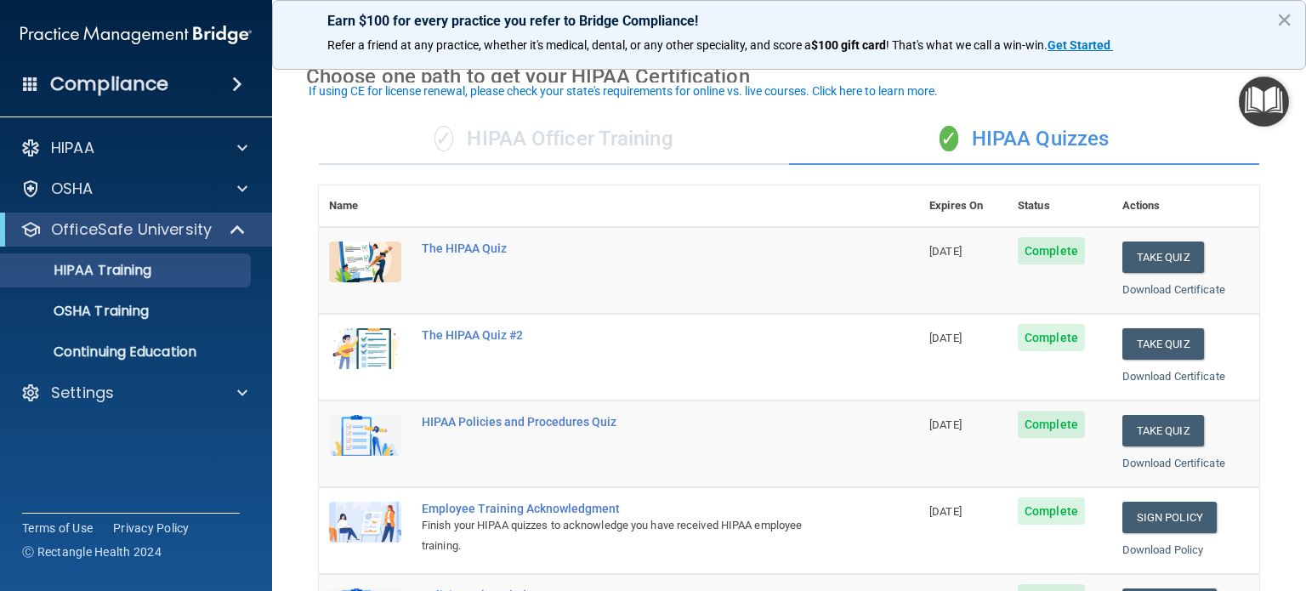
scroll to position [58, 0]
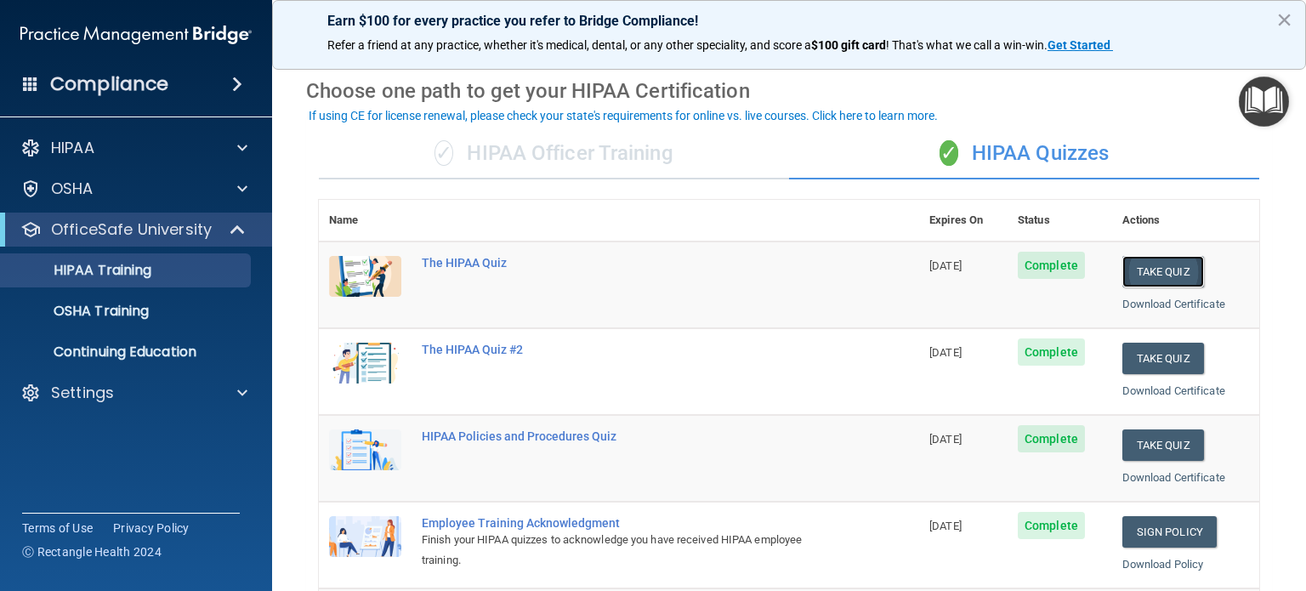
click at [1151, 276] on button "Take Quiz" at bounding box center [1164, 271] width 82 height 31
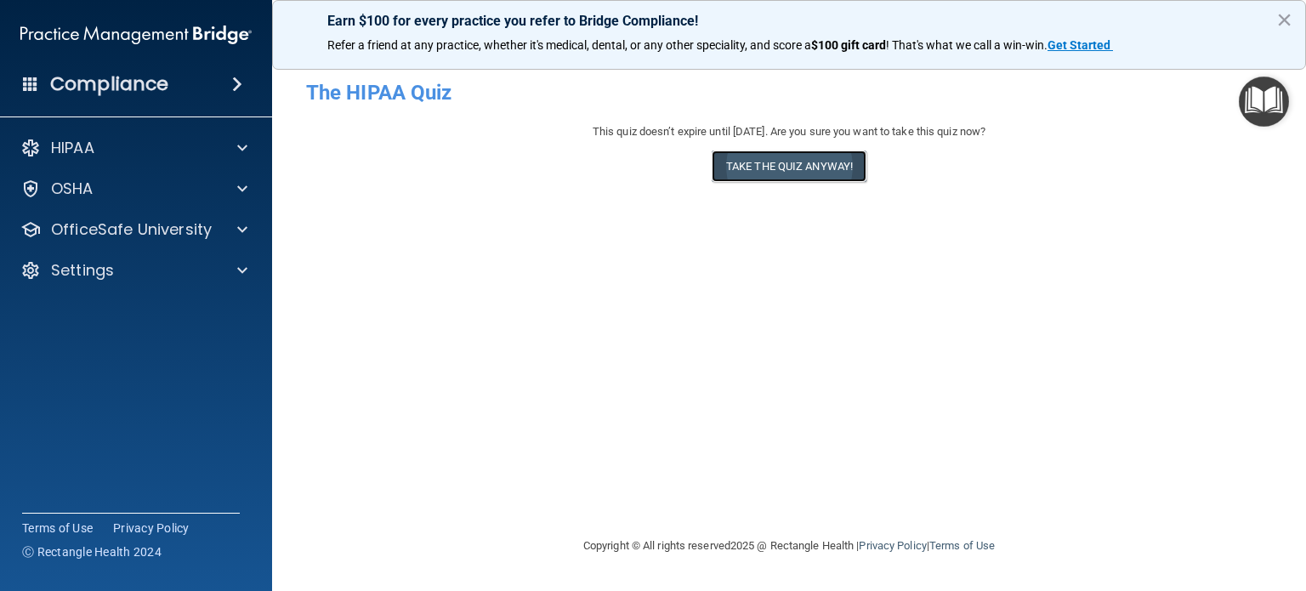
click at [815, 170] on button "Take the quiz anyway!" at bounding box center [789, 166] width 155 height 31
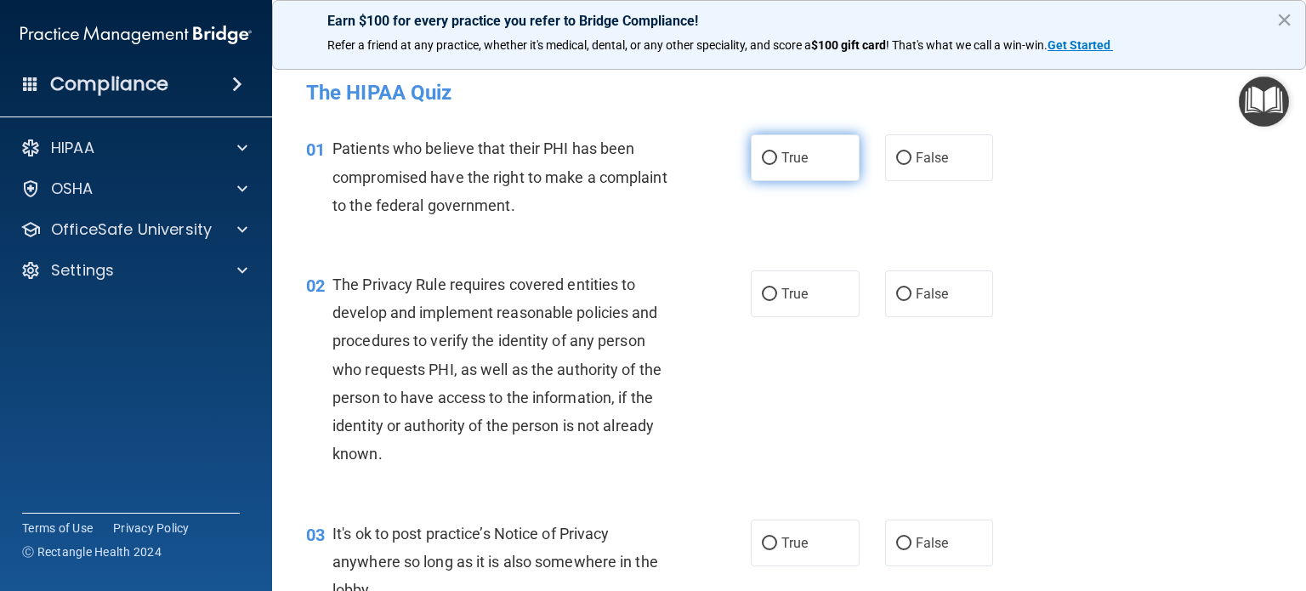
click at [763, 164] on input "True" at bounding box center [769, 158] width 15 height 13
radio input "true"
click at [763, 290] on input "True" at bounding box center [769, 294] width 15 height 13
radio input "true"
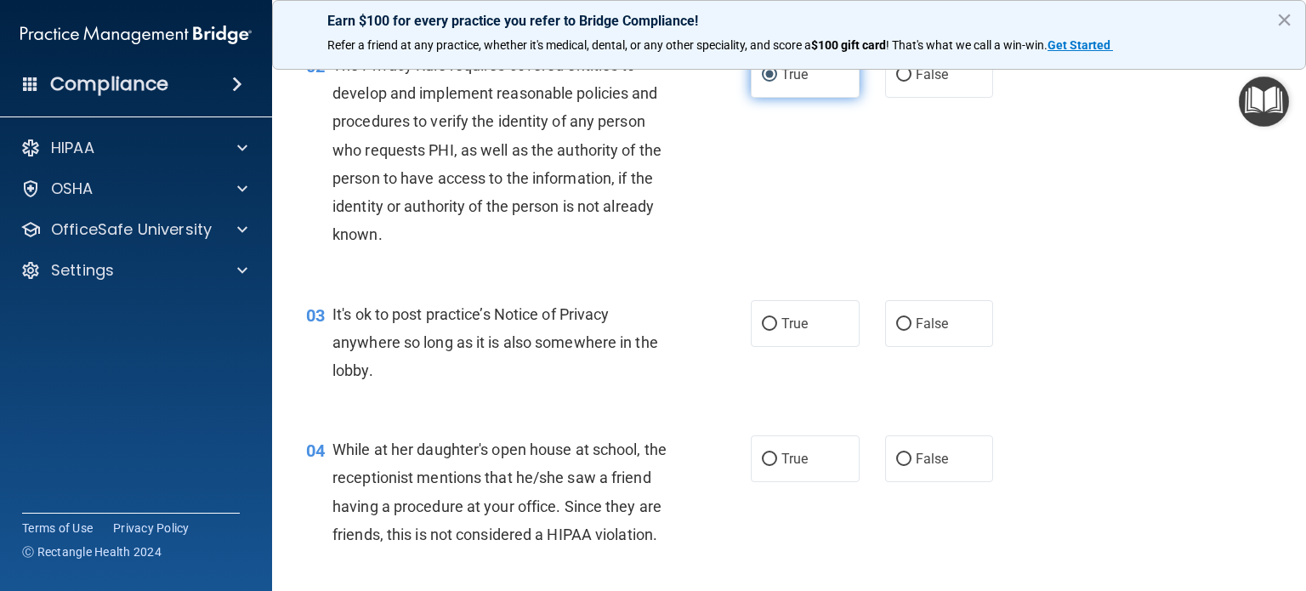
scroll to position [221, 0]
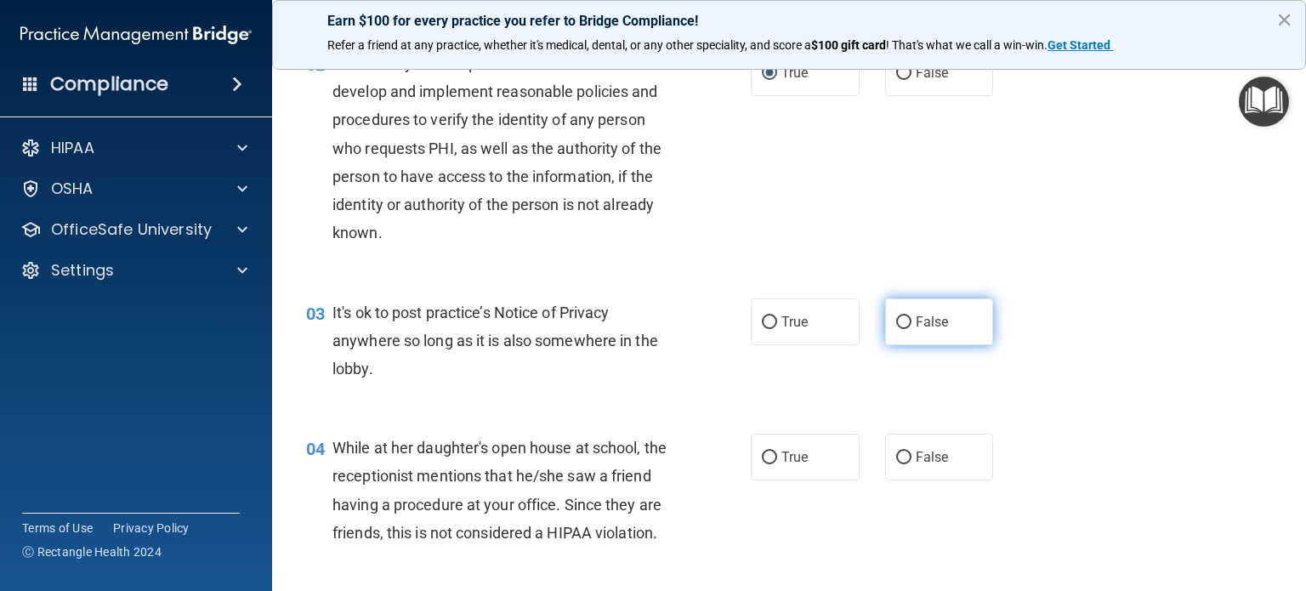
click at [900, 323] on input "False" at bounding box center [903, 322] width 15 height 13
radio input "true"
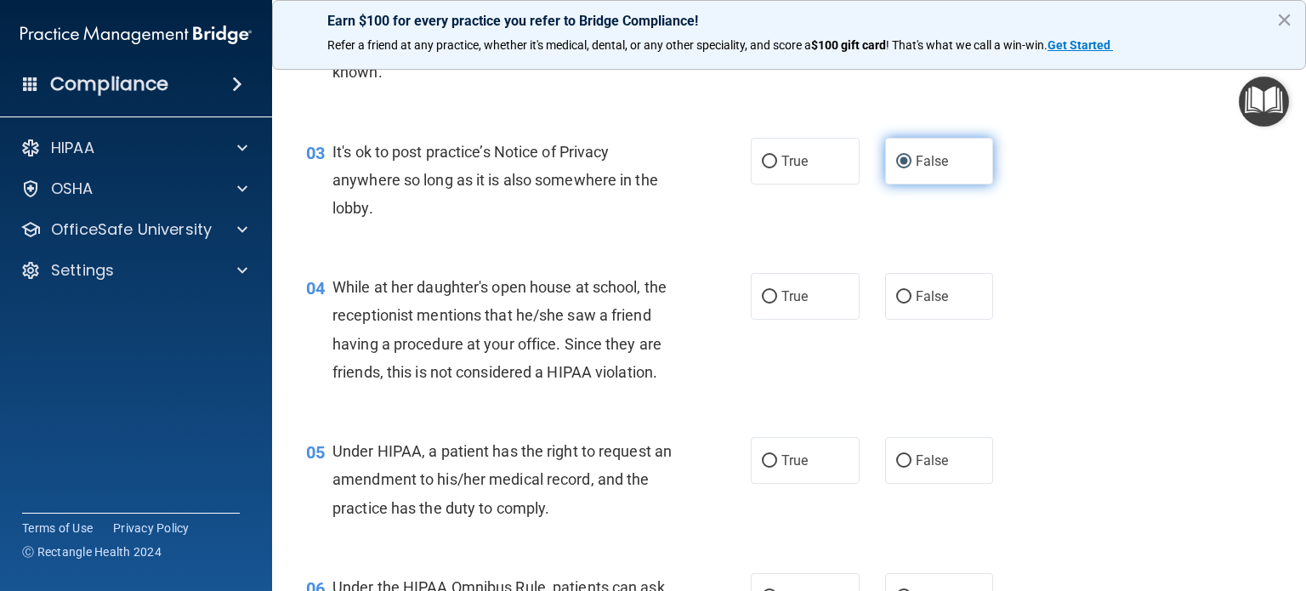
scroll to position [384, 0]
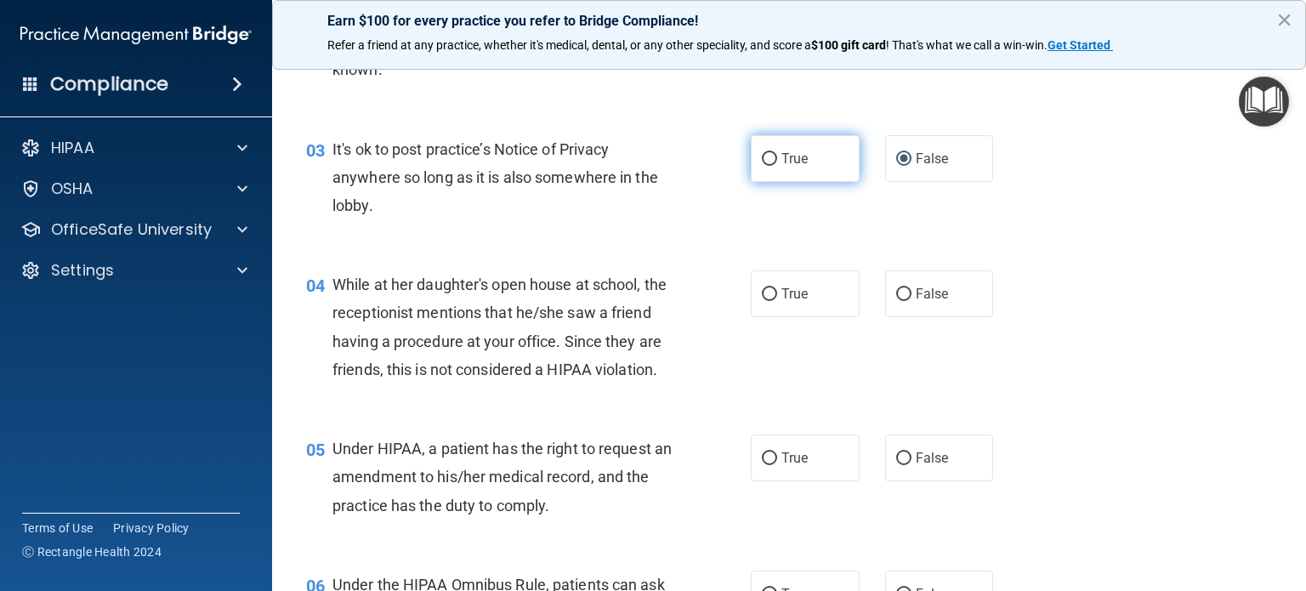
click at [767, 154] on input "True" at bounding box center [769, 159] width 15 height 13
radio input "true"
radio input "false"
click at [898, 296] on input "False" at bounding box center [903, 294] width 15 height 13
radio input "true"
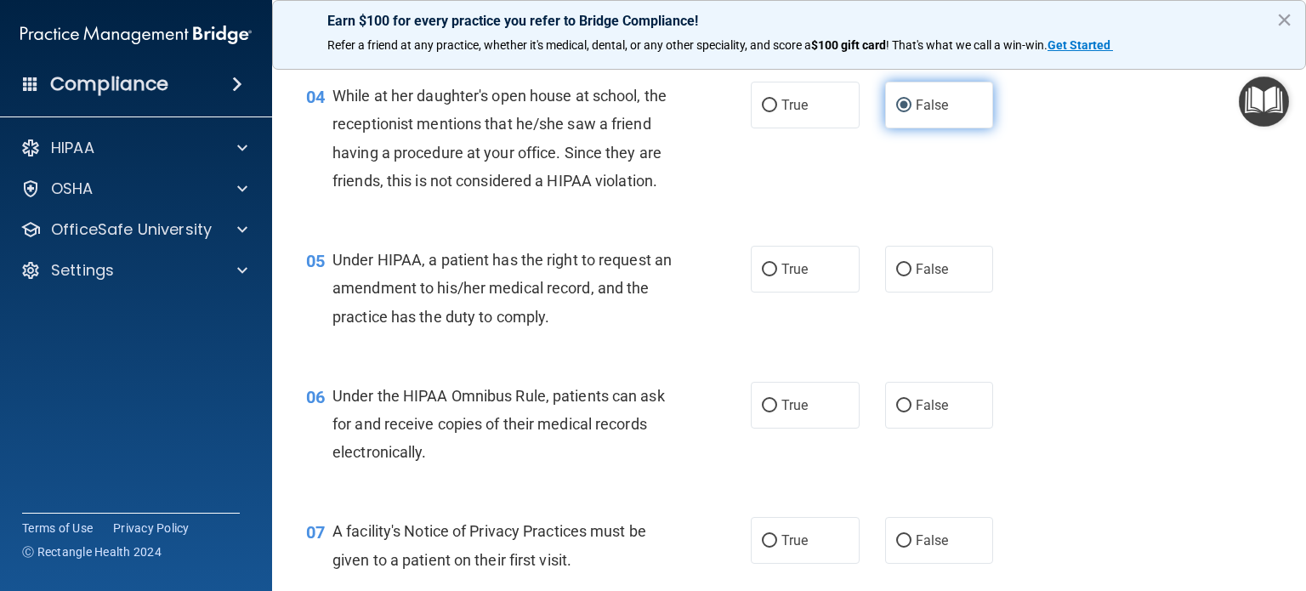
scroll to position [580, 0]
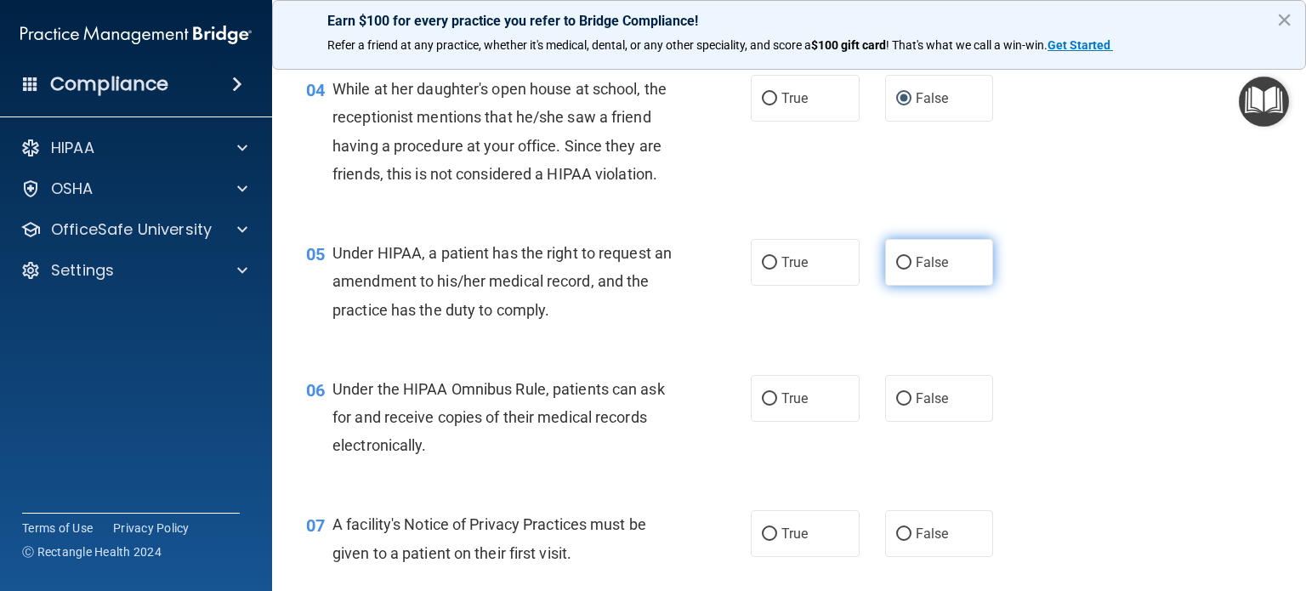
click at [896, 270] on input "False" at bounding box center [903, 263] width 15 height 13
radio input "true"
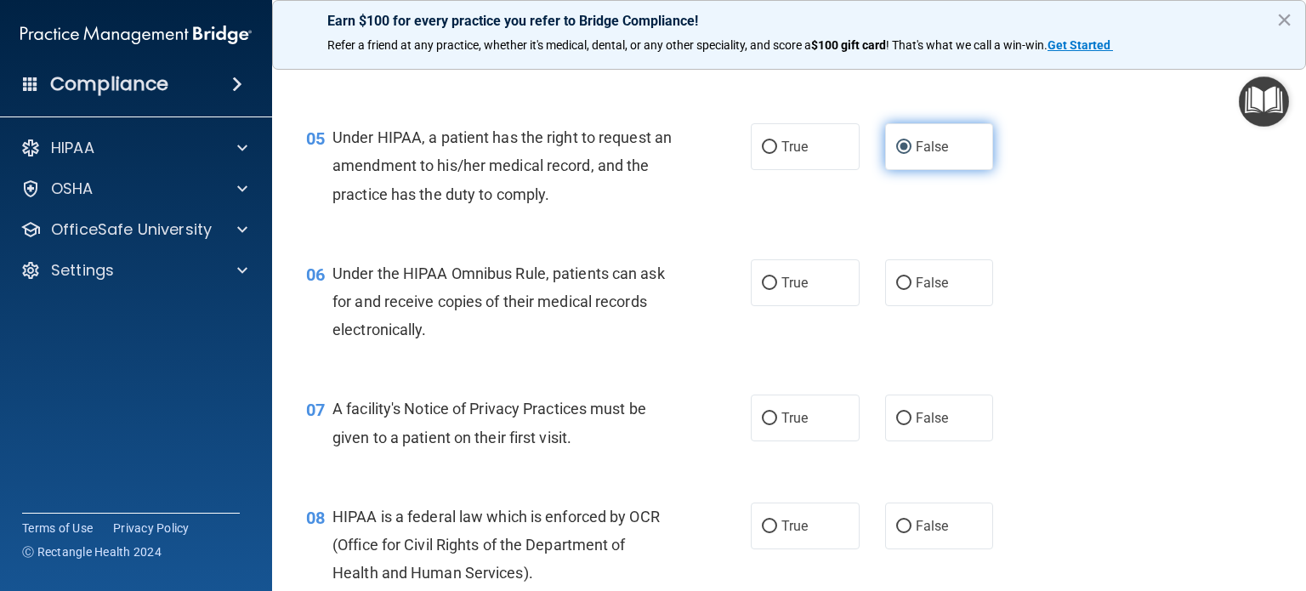
scroll to position [699, 0]
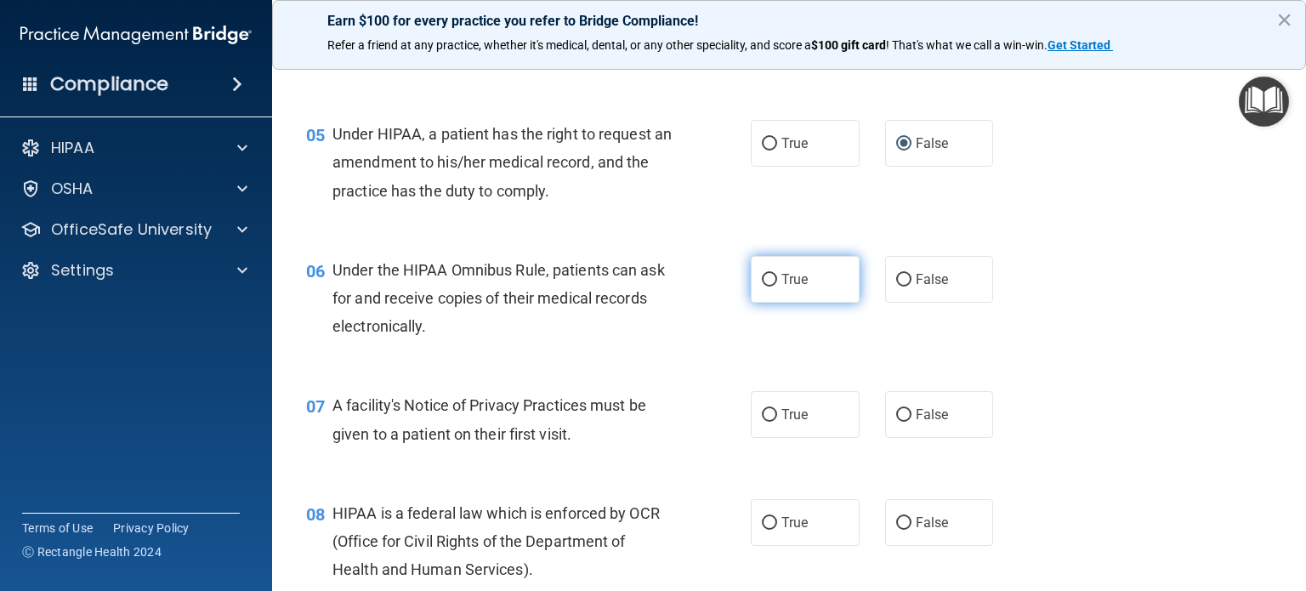
click at [766, 287] on input "True" at bounding box center [769, 280] width 15 height 13
radio input "true"
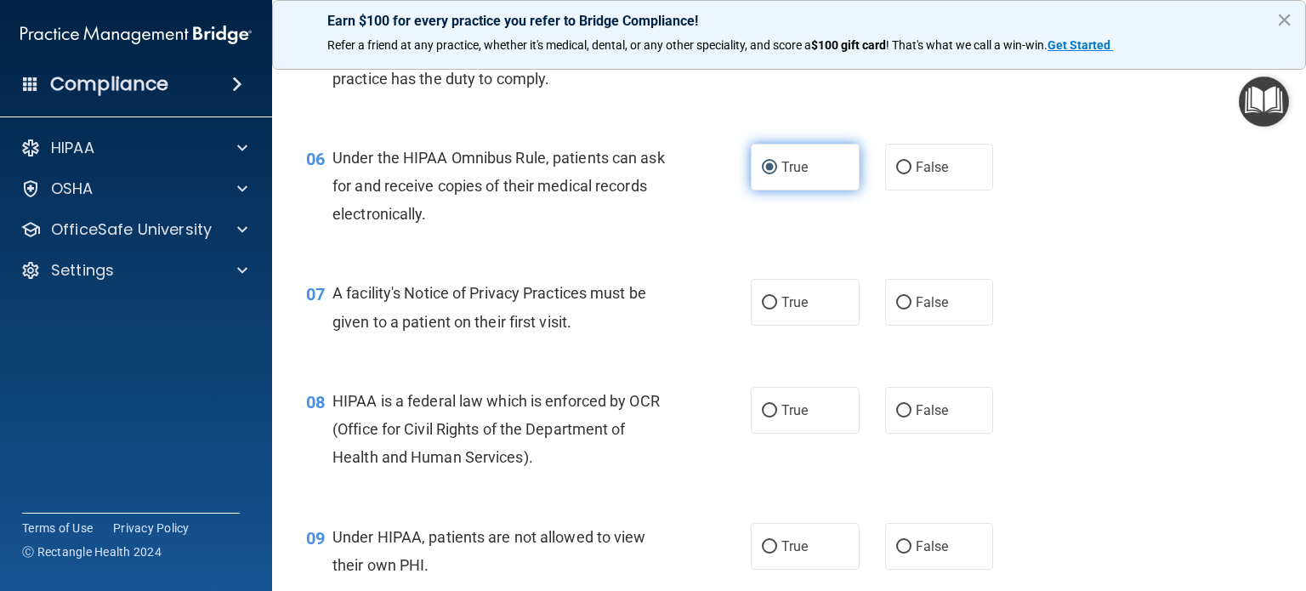
scroll to position [829, 0]
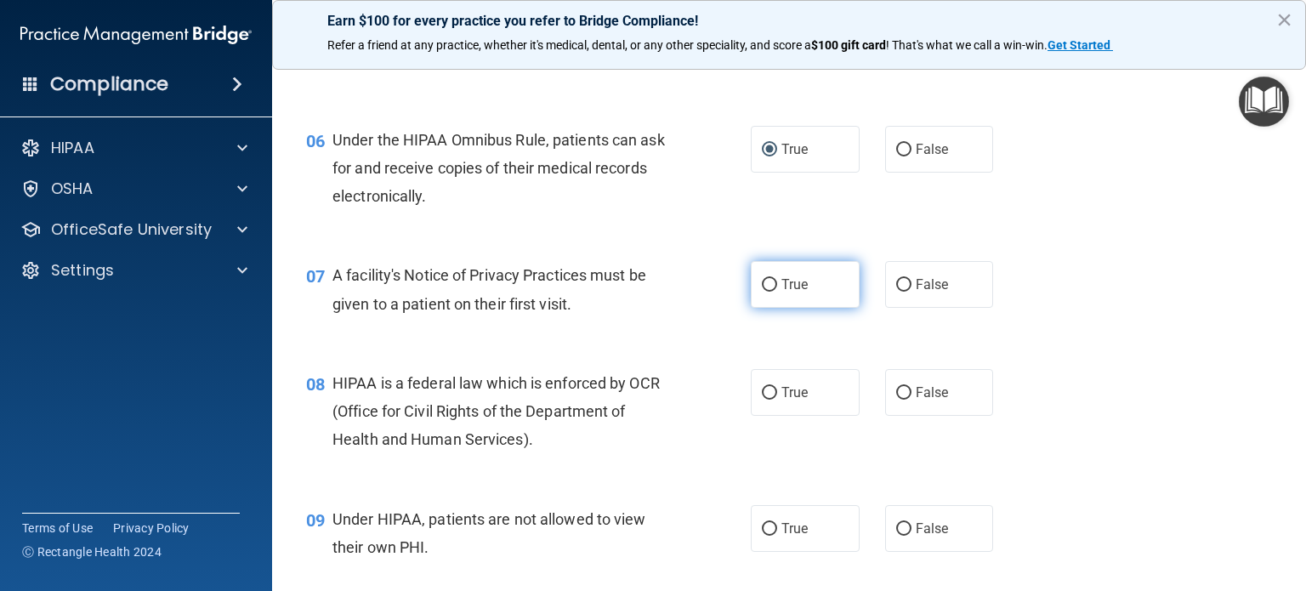
click at [783, 293] on span "True" at bounding box center [795, 284] width 26 height 16
click at [777, 292] on input "True" at bounding box center [769, 285] width 15 height 13
radio input "true"
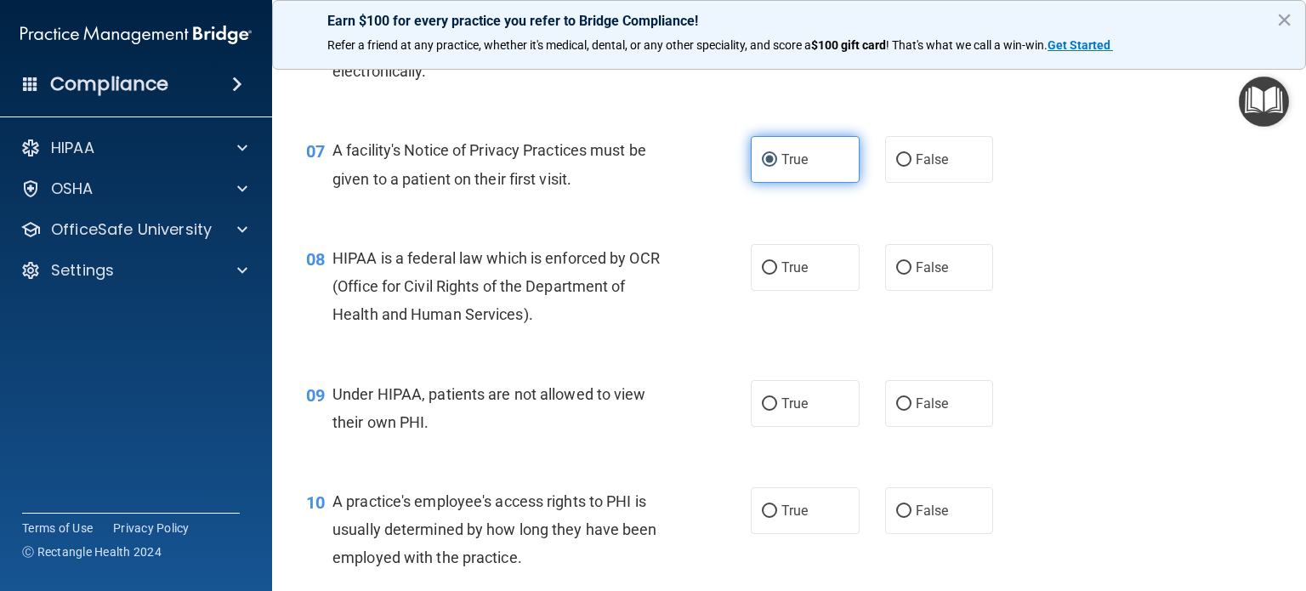
scroll to position [955, 0]
click at [767, 274] on input "True" at bounding box center [769, 267] width 15 height 13
radio input "true"
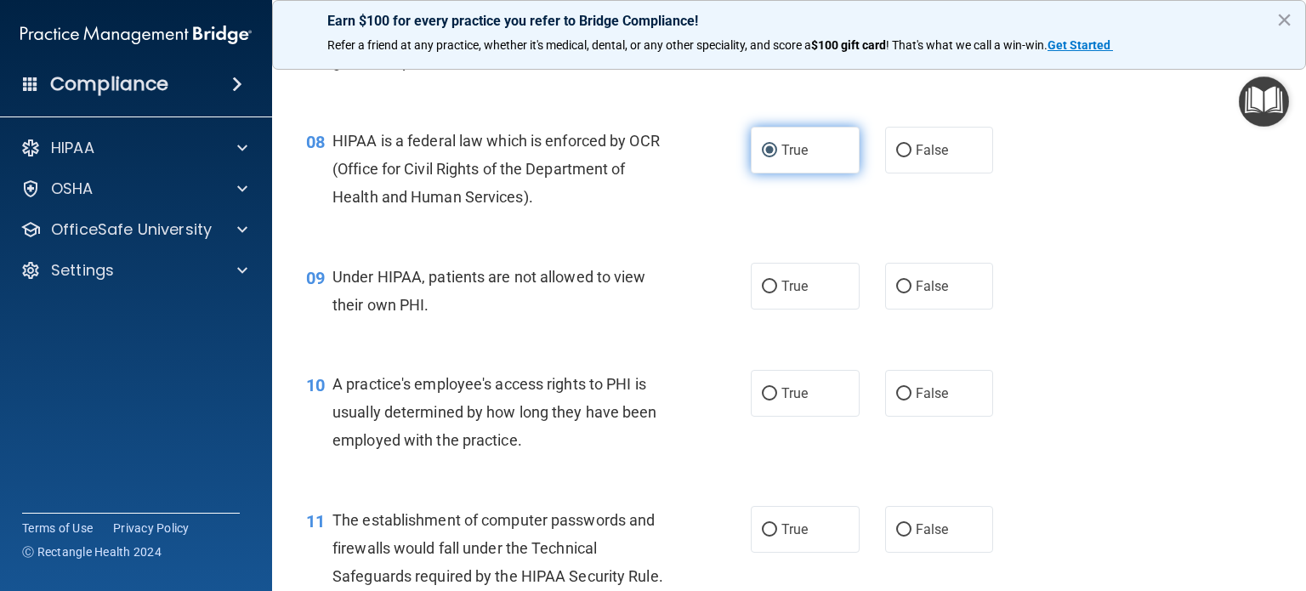
scroll to position [1079, 0]
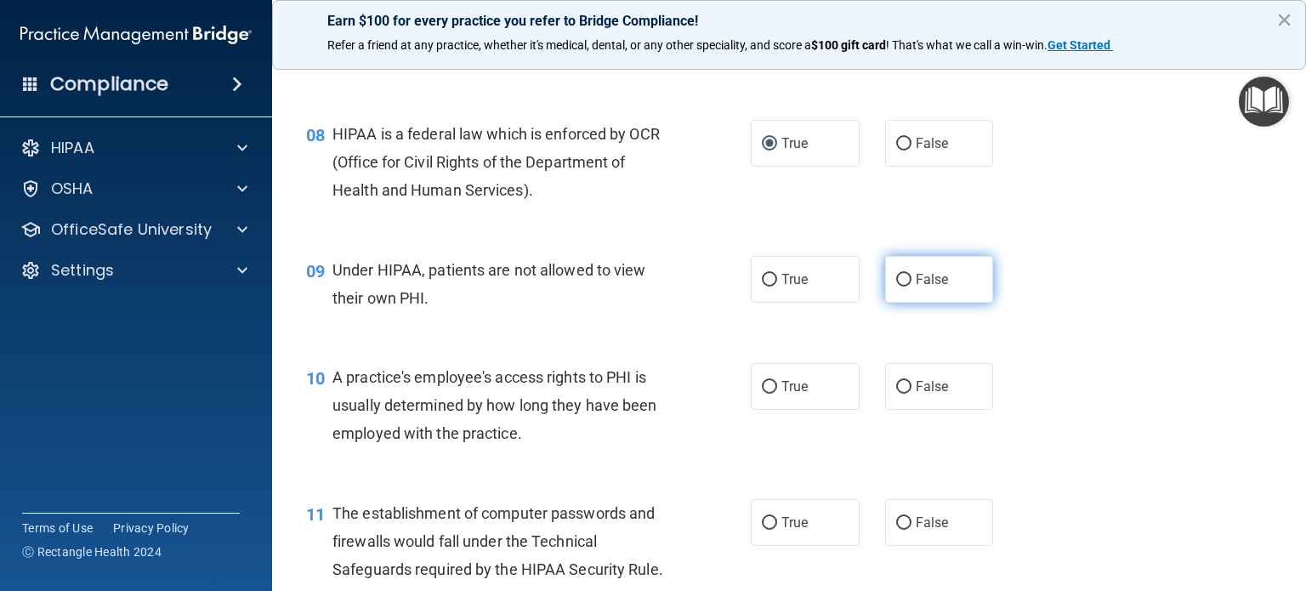
click at [898, 287] on input "False" at bounding box center [903, 280] width 15 height 13
radio input "true"
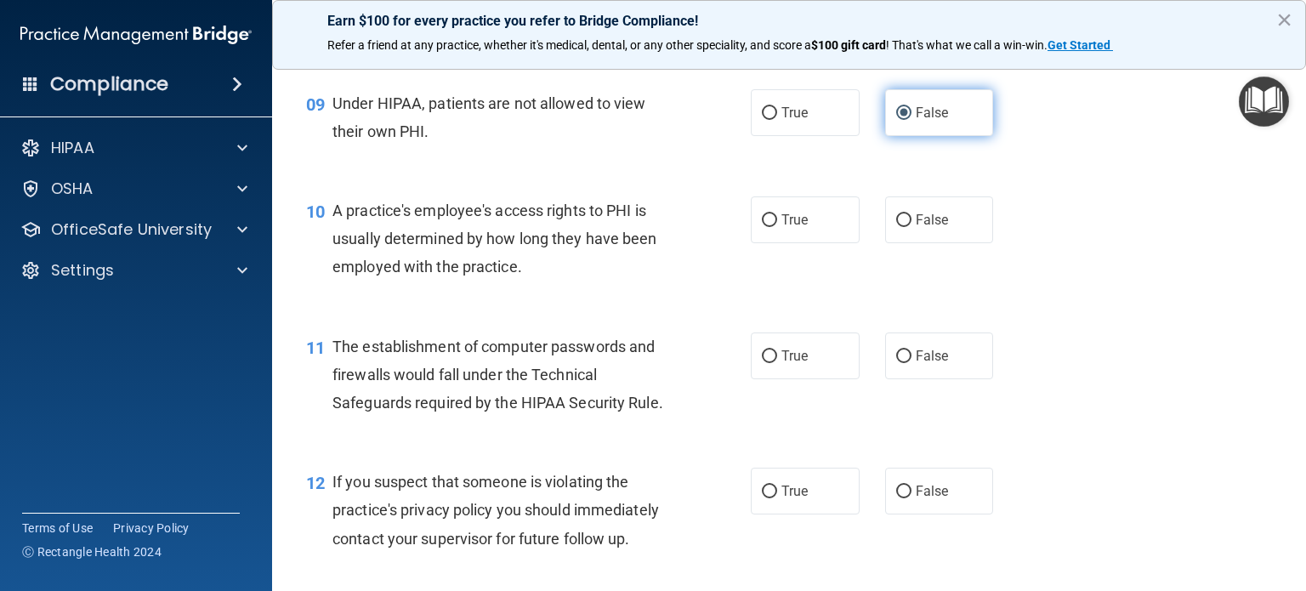
scroll to position [1246, 0]
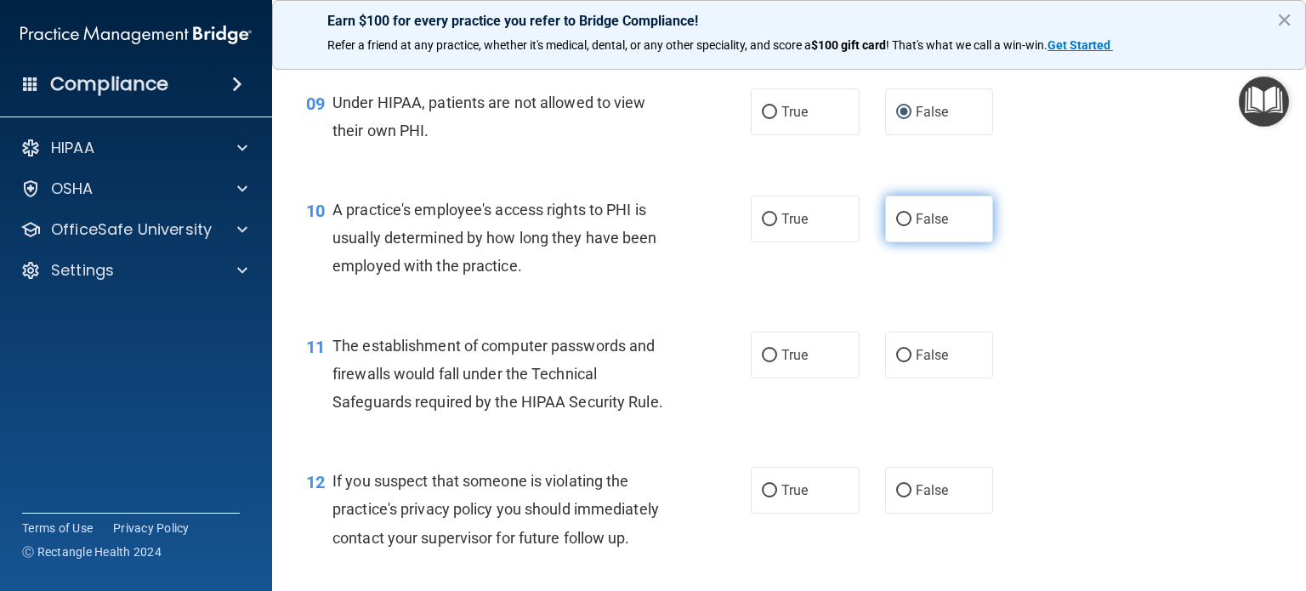
click at [898, 226] on input "False" at bounding box center [903, 219] width 15 height 13
radio input "true"
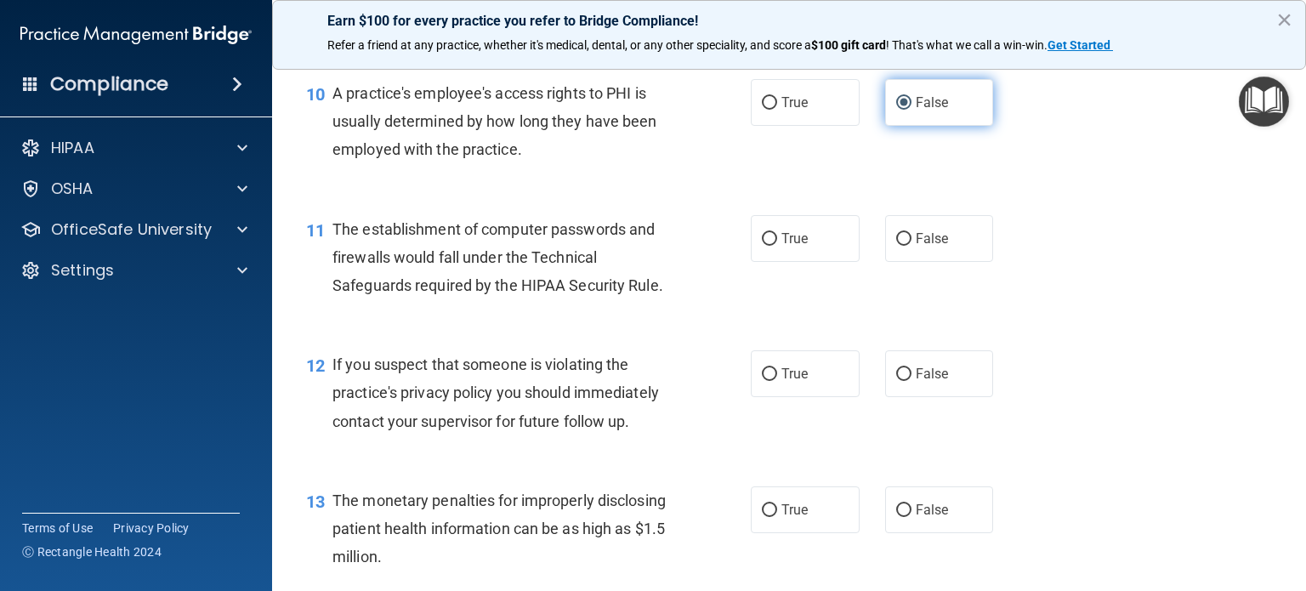
scroll to position [1364, 0]
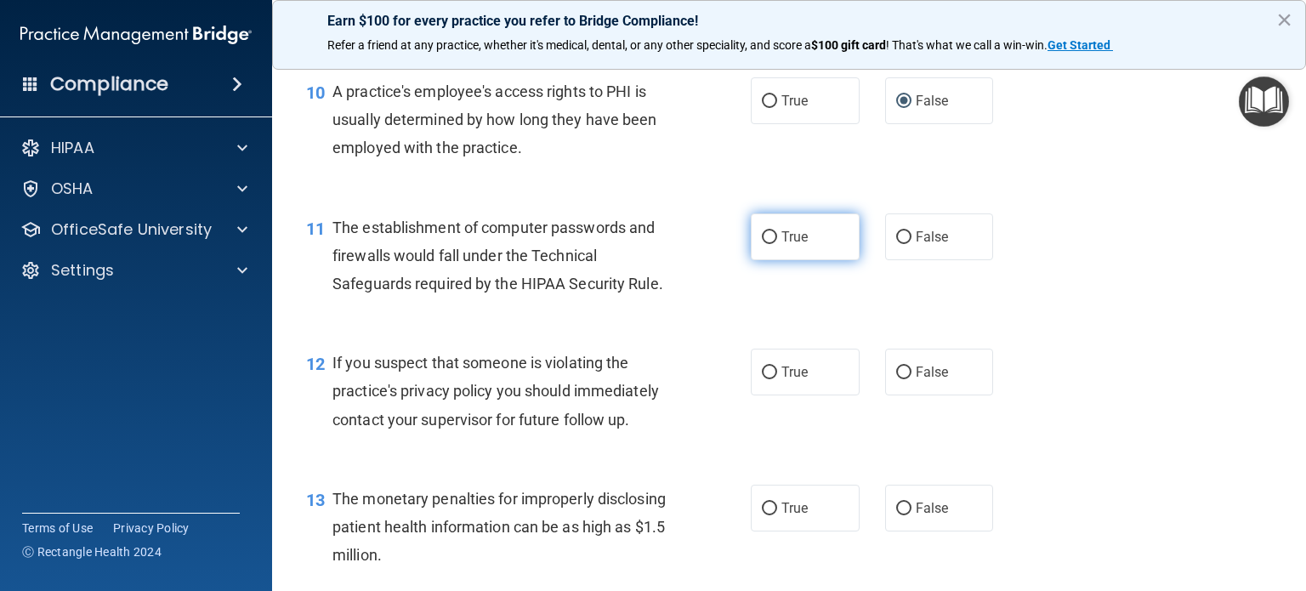
click at [765, 244] on input "True" at bounding box center [769, 237] width 15 height 13
radio input "true"
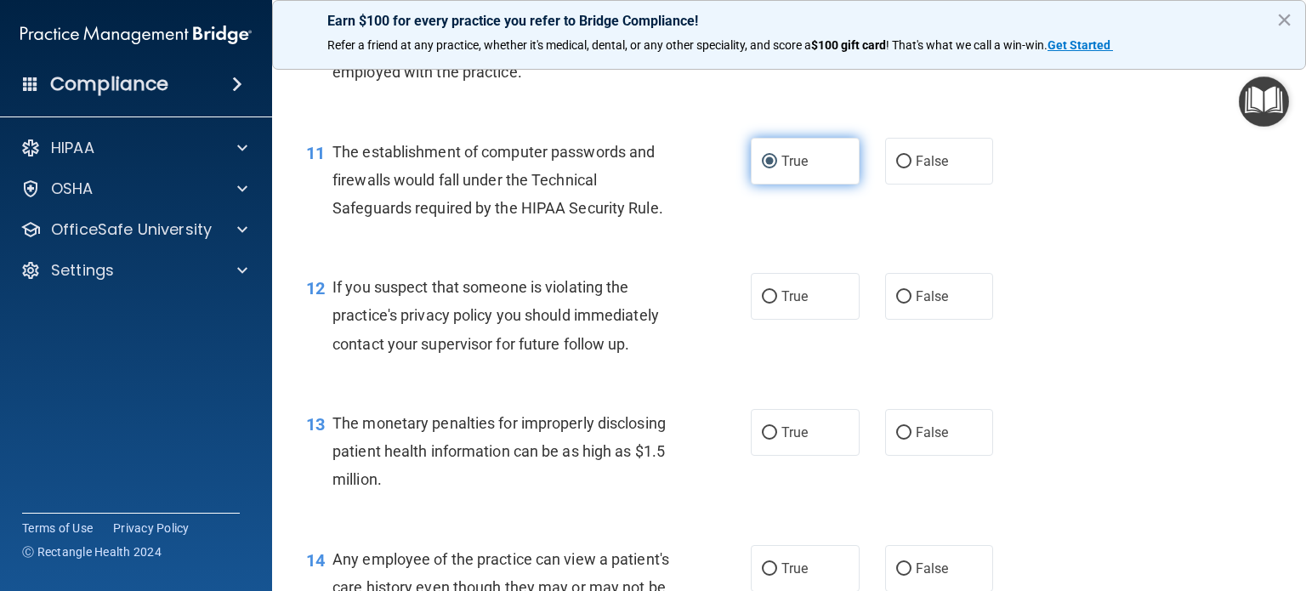
scroll to position [1456, 0]
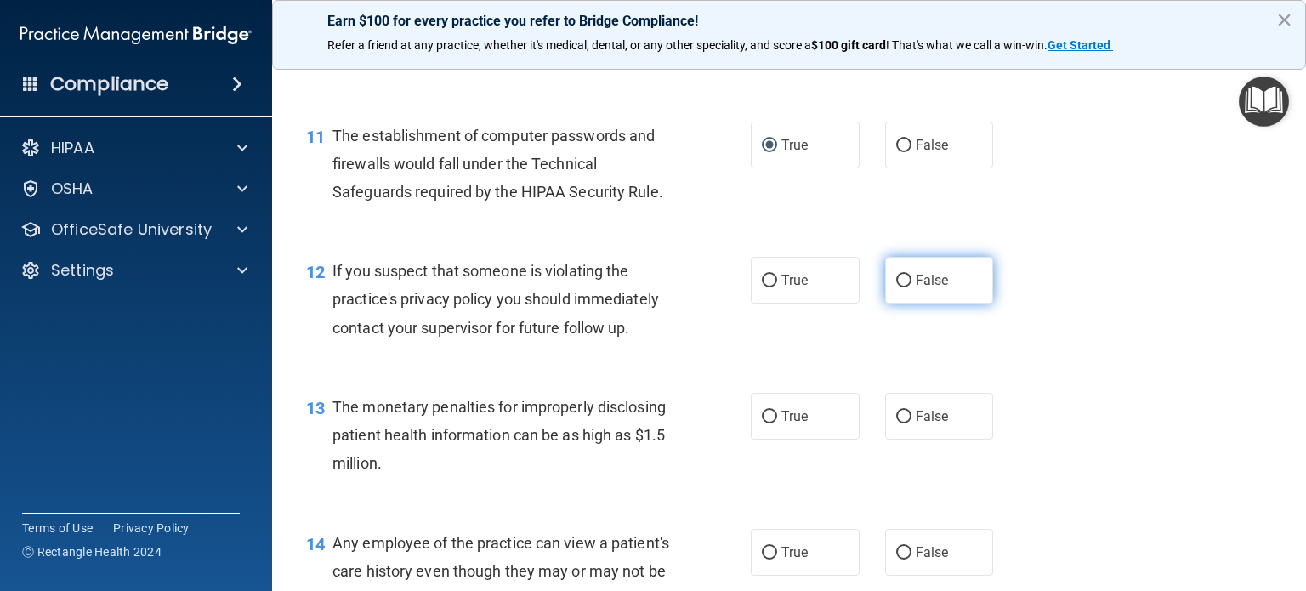
click at [900, 287] on input "False" at bounding box center [903, 281] width 15 height 13
radio input "true"
click at [768, 287] on input "True" at bounding box center [769, 281] width 15 height 13
radio input "true"
radio input "false"
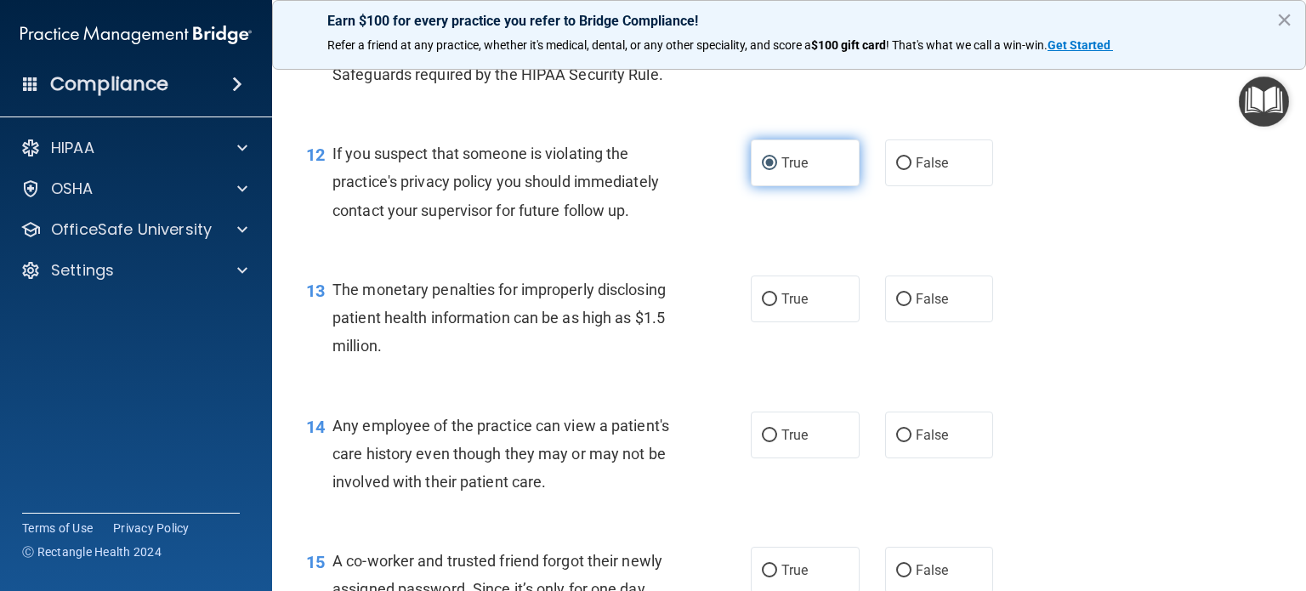
scroll to position [1587, 0]
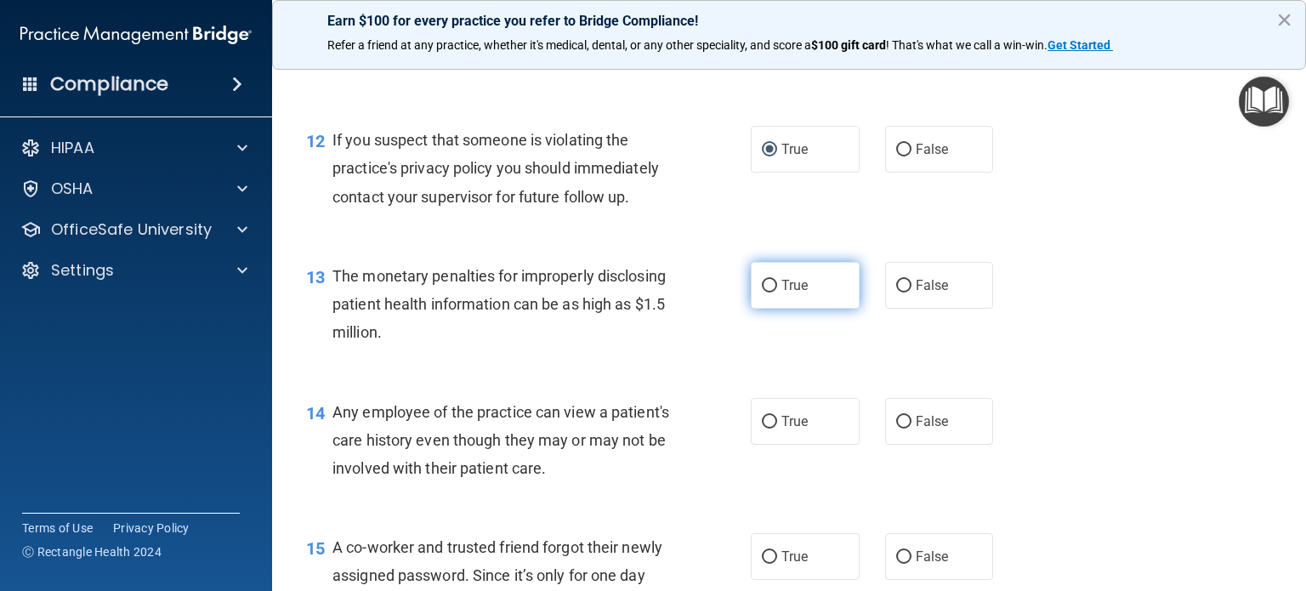
click at [766, 293] on input "True" at bounding box center [769, 286] width 15 height 13
radio input "true"
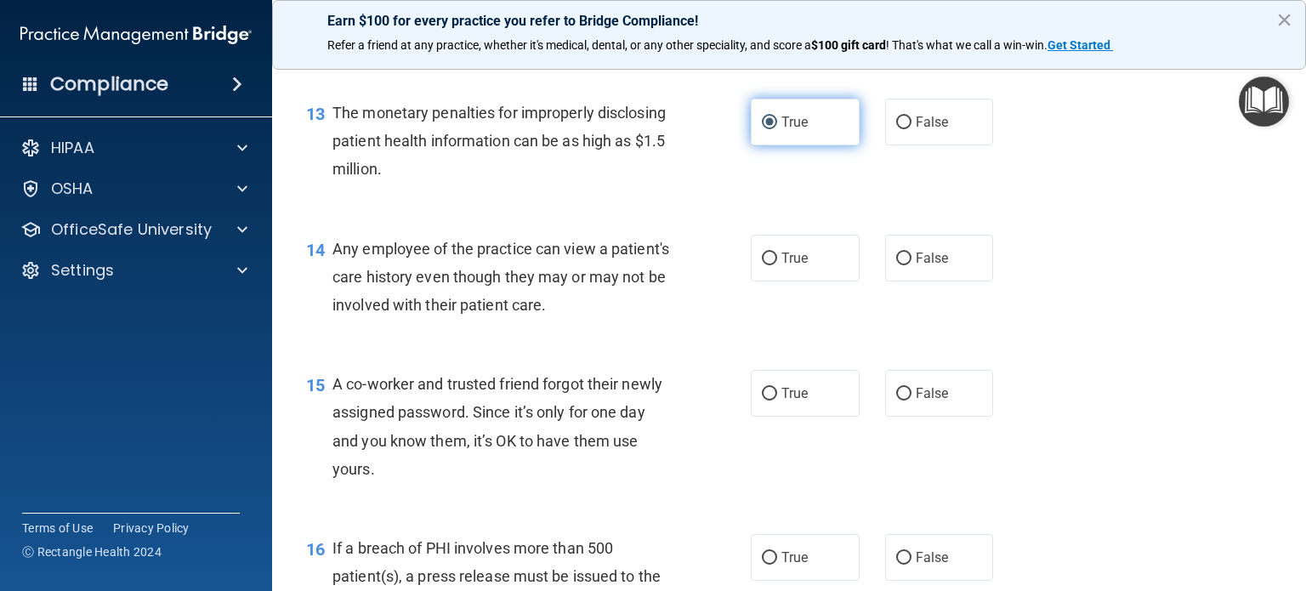
scroll to position [1767, 0]
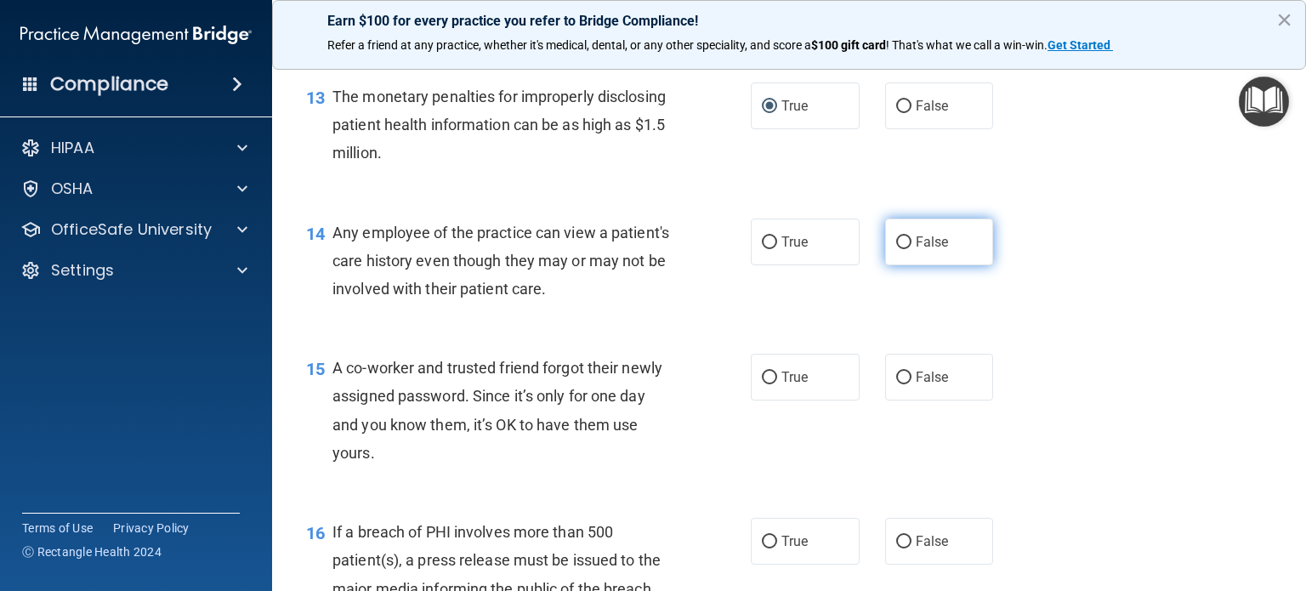
click at [896, 249] on input "False" at bounding box center [903, 242] width 15 height 13
radio input "true"
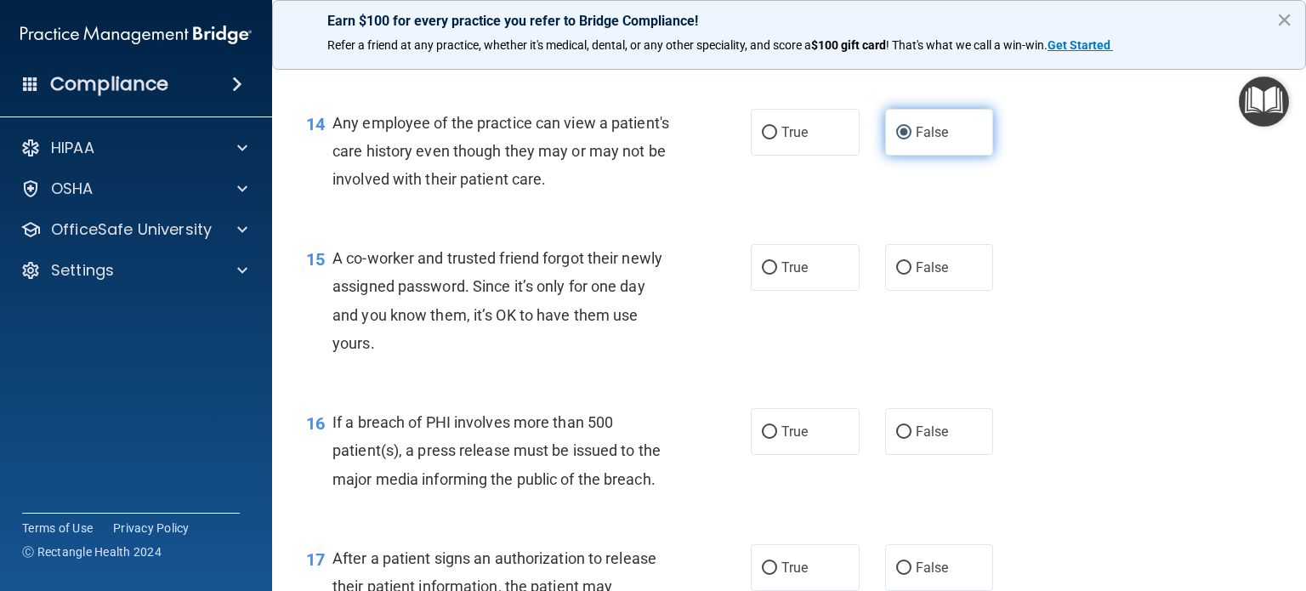
scroll to position [1883, 0]
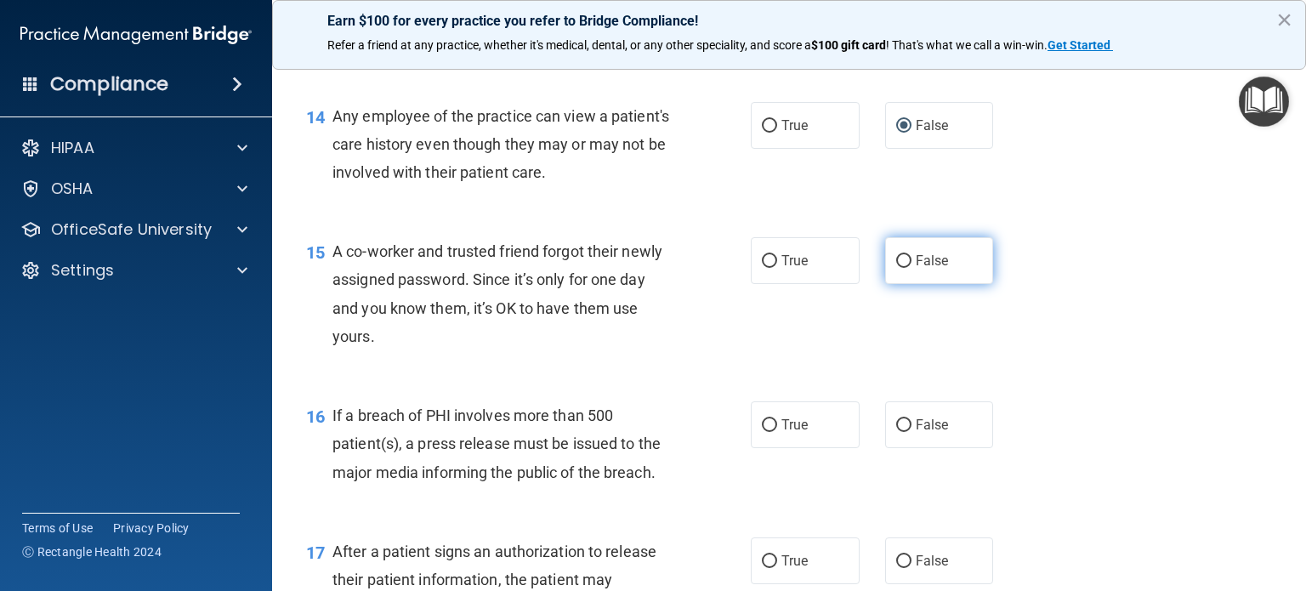
click at [899, 268] on input "False" at bounding box center [903, 261] width 15 height 13
radio input "true"
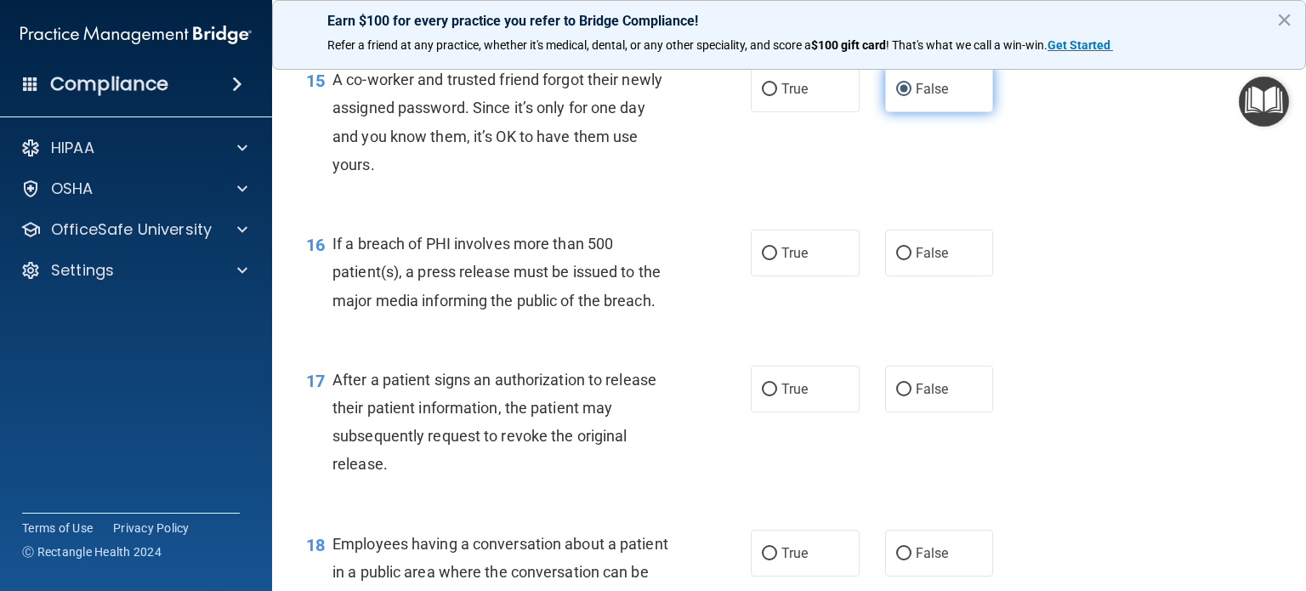
scroll to position [2058, 0]
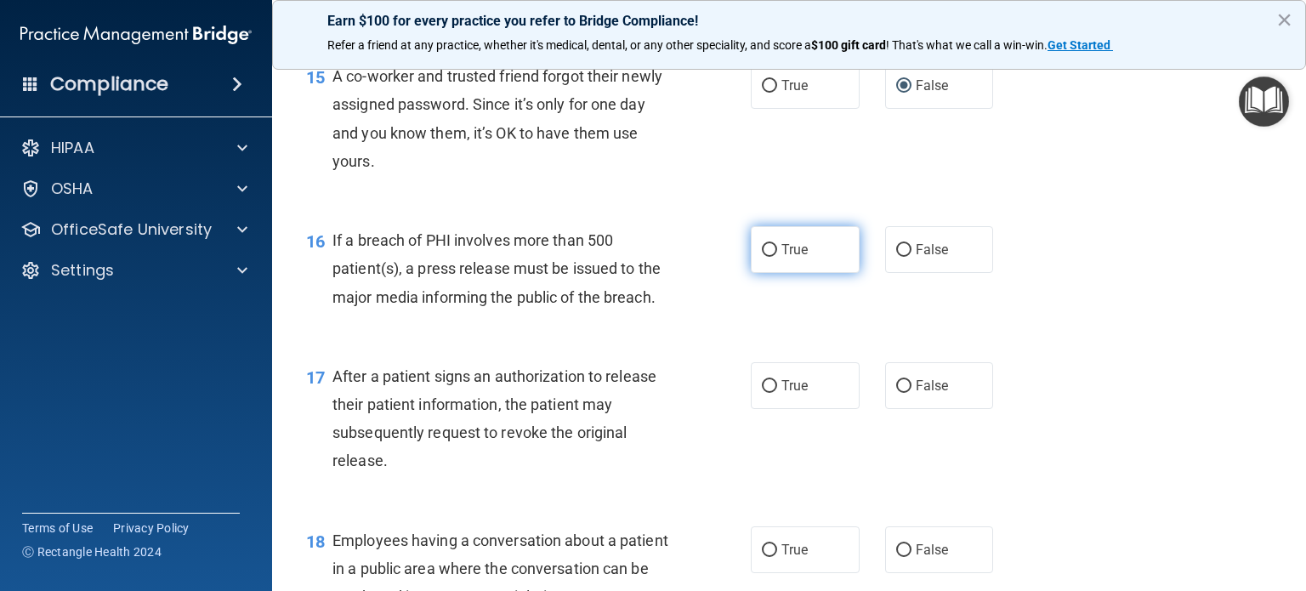
click at [767, 257] on input "True" at bounding box center [769, 250] width 15 height 13
radio input "true"
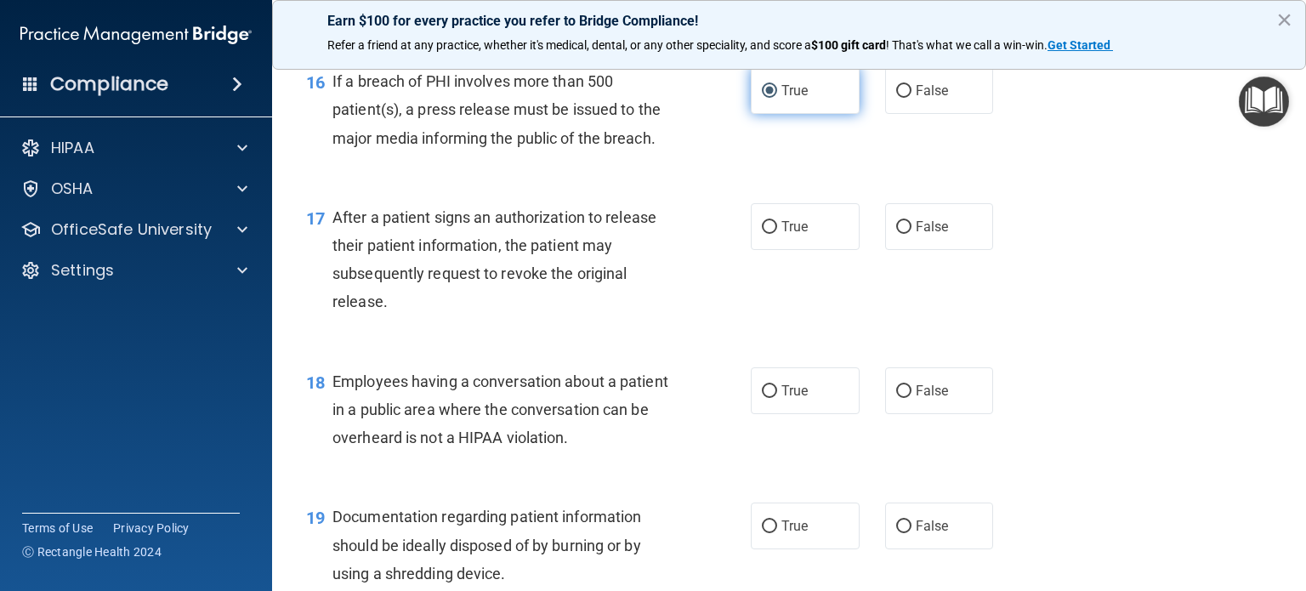
scroll to position [2218, 0]
click at [768, 233] on input "True" at bounding box center [769, 226] width 15 height 13
radio input "true"
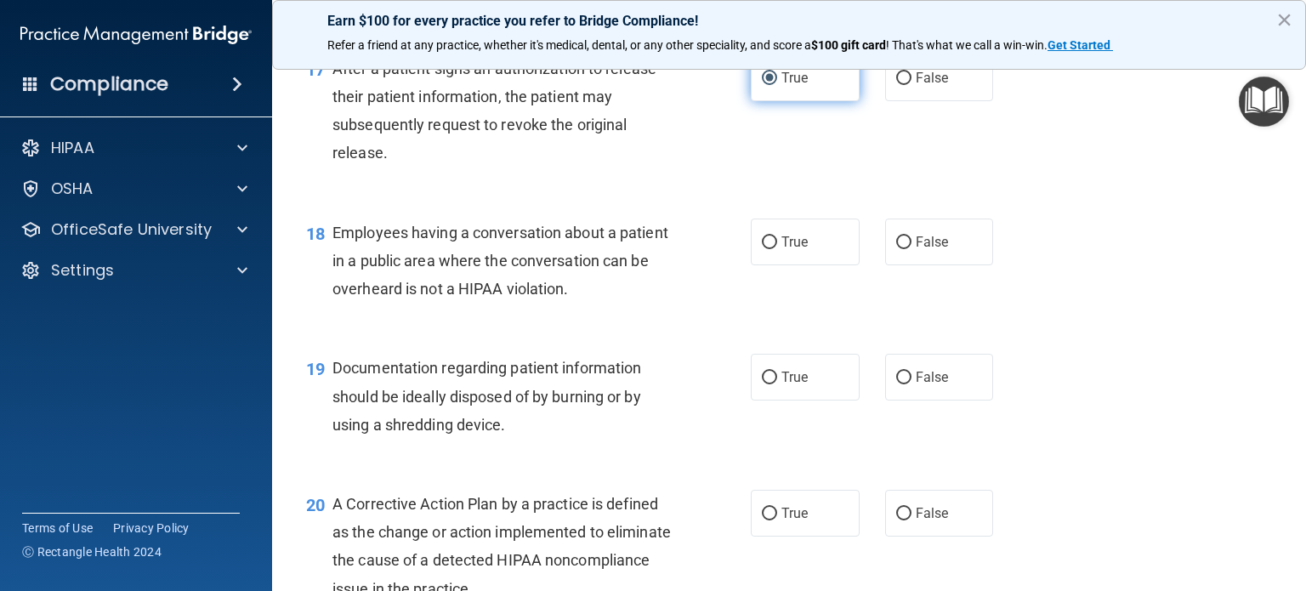
scroll to position [2369, 0]
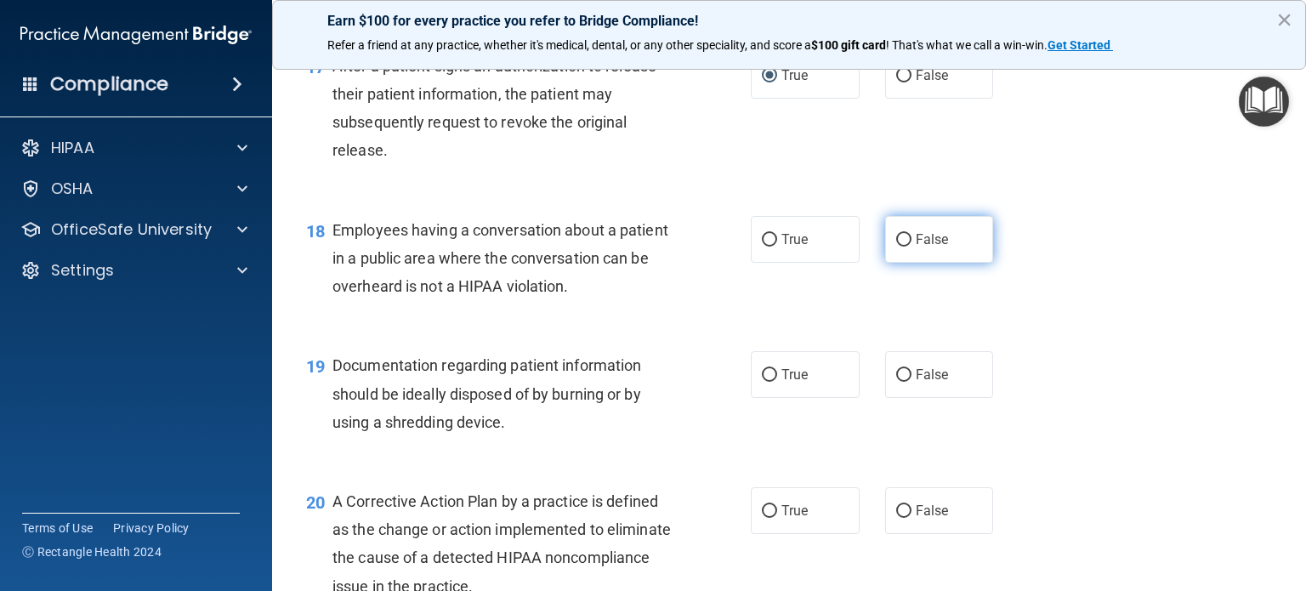
click at [902, 247] on input "False" at bounding box center [903, 240] width 15 height 13
radio input "true"
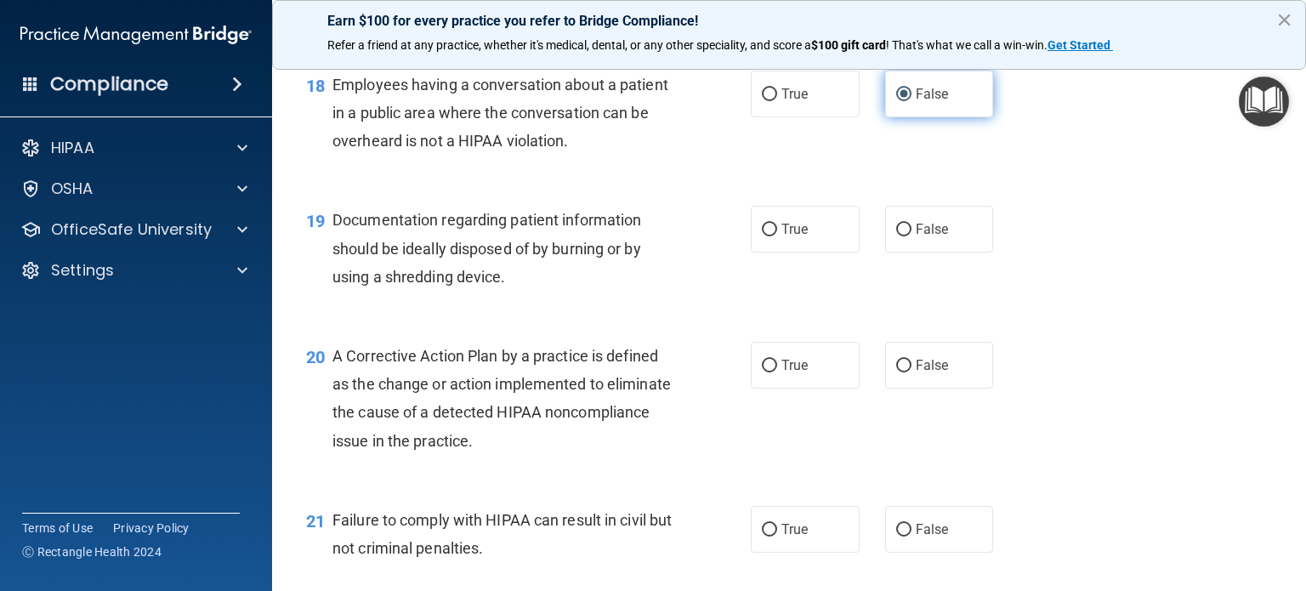
scroll to position [2530, 0]
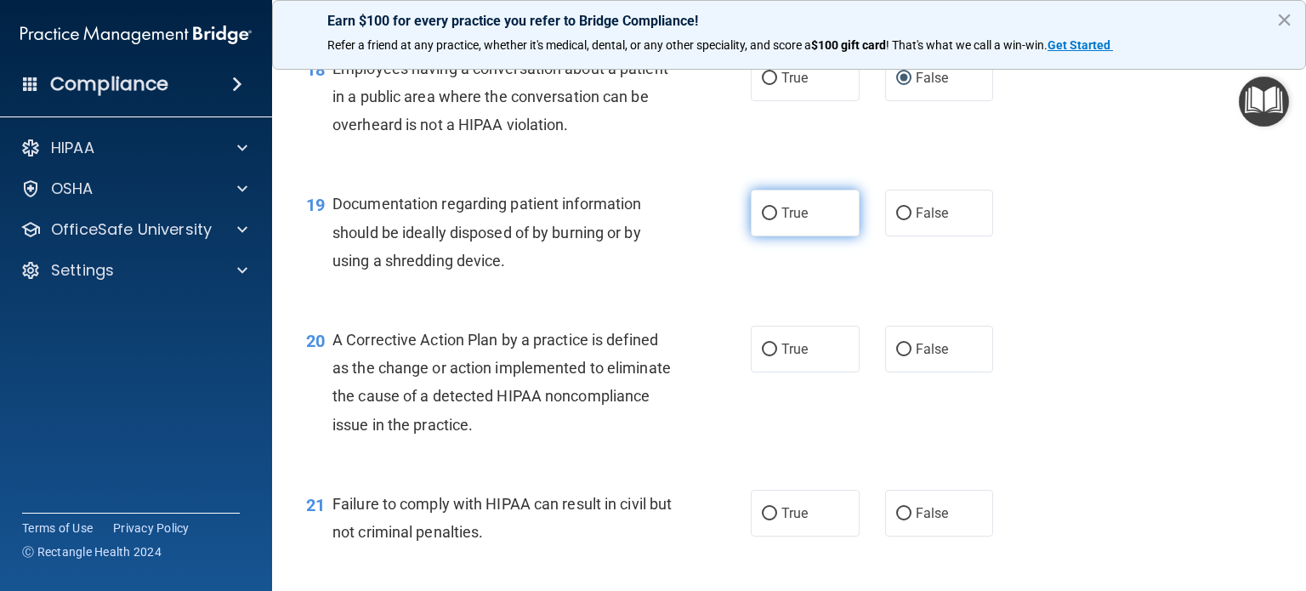
click at [766, 220] on input "True" at bounding box center [769, 214] width 15 height 13
radio input "true"
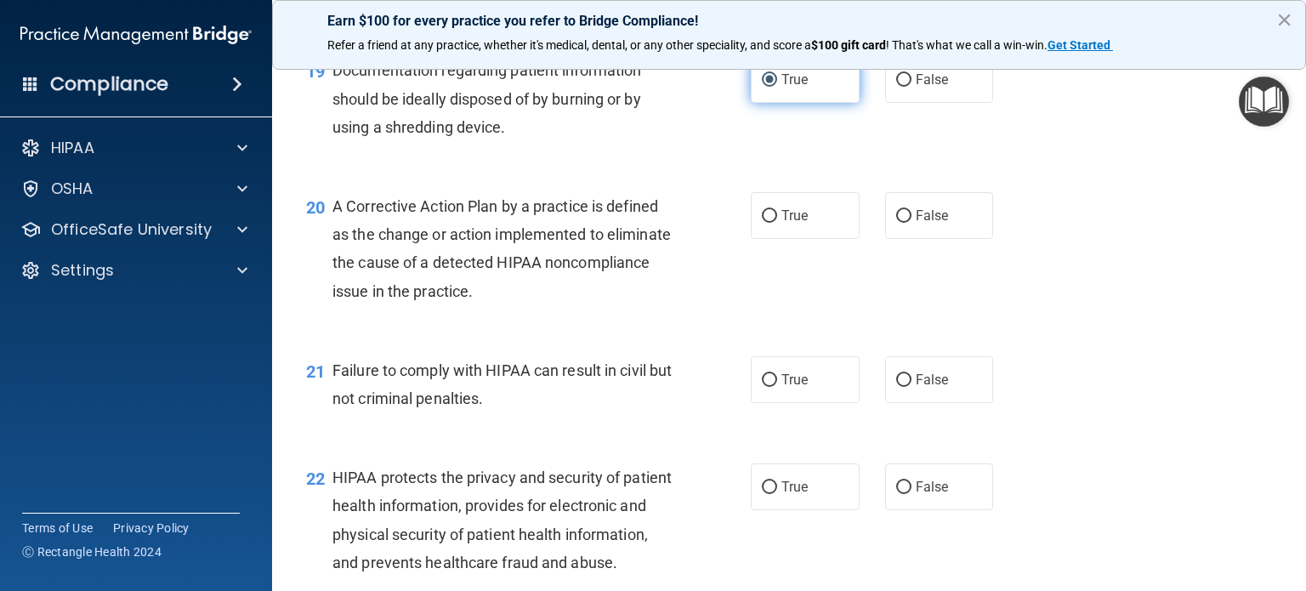
scroll to position [2664, 0]
click at [781, 403] on label "True" at bounding box center [805, 379] width 109 height 47
click at [777, 387] on input "True" at bounding box center [769, 380] width 15 height 13
radio input "true"
click at [766, 223] on input "True" at bounding box center [769, 216] width 15 height 13
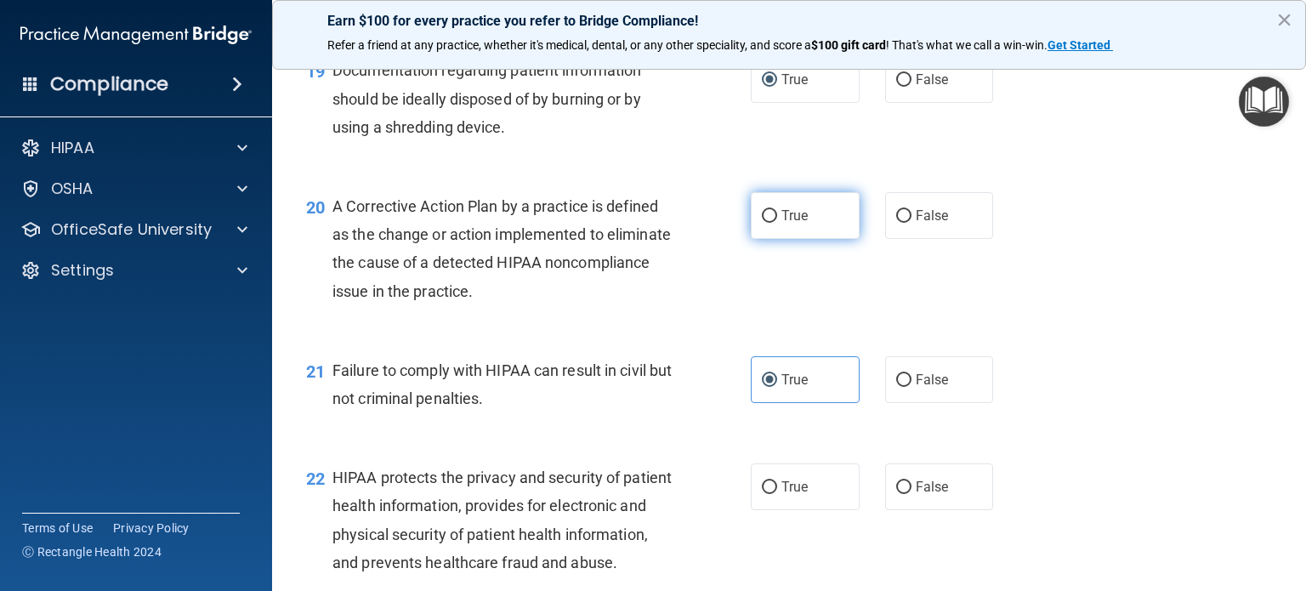
radio input "true"
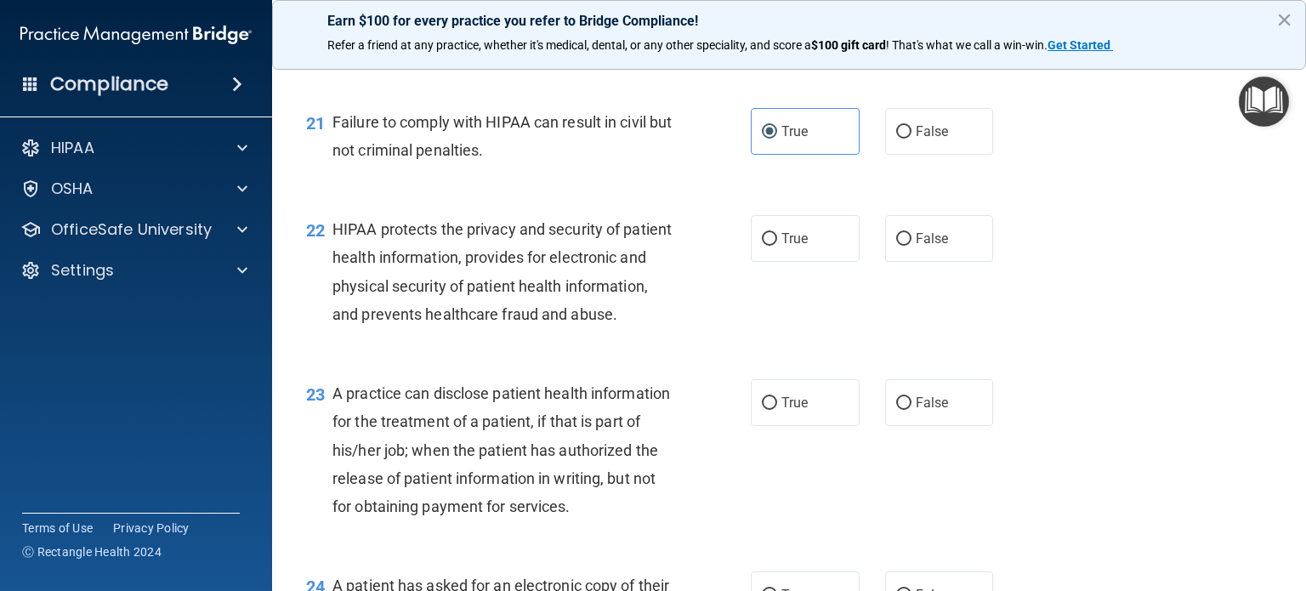
scroll to position [2931, 0]
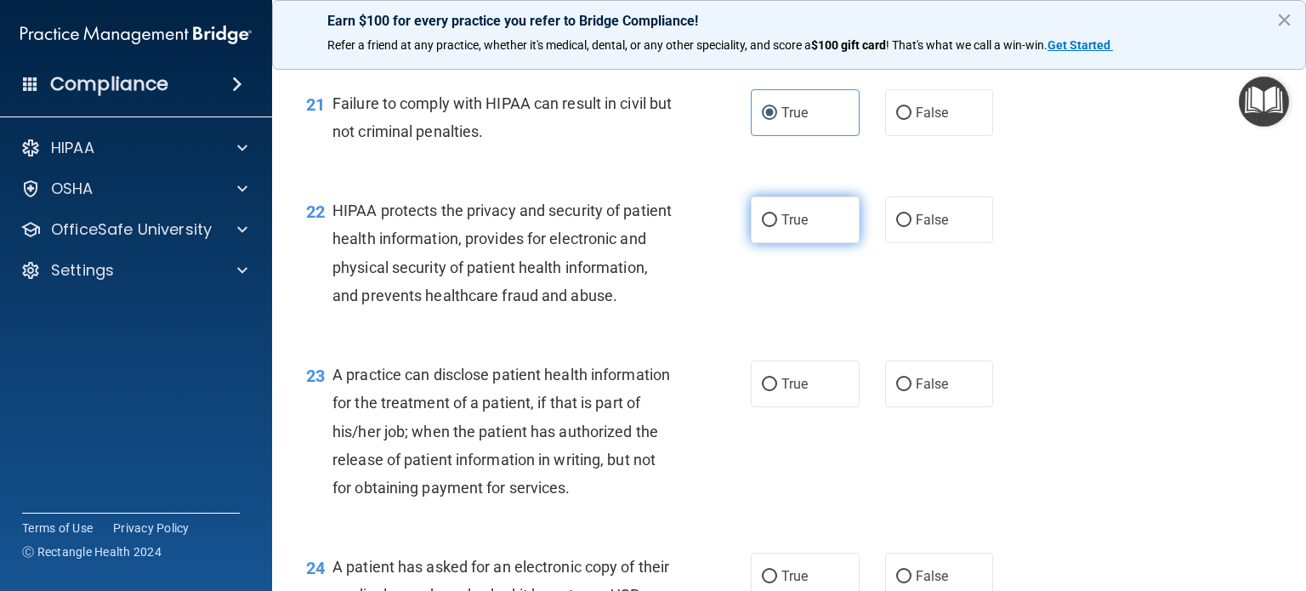
click at [766, 227] on input "True" at bounding box center [769, 220] width 15 height 13
radio input "true"
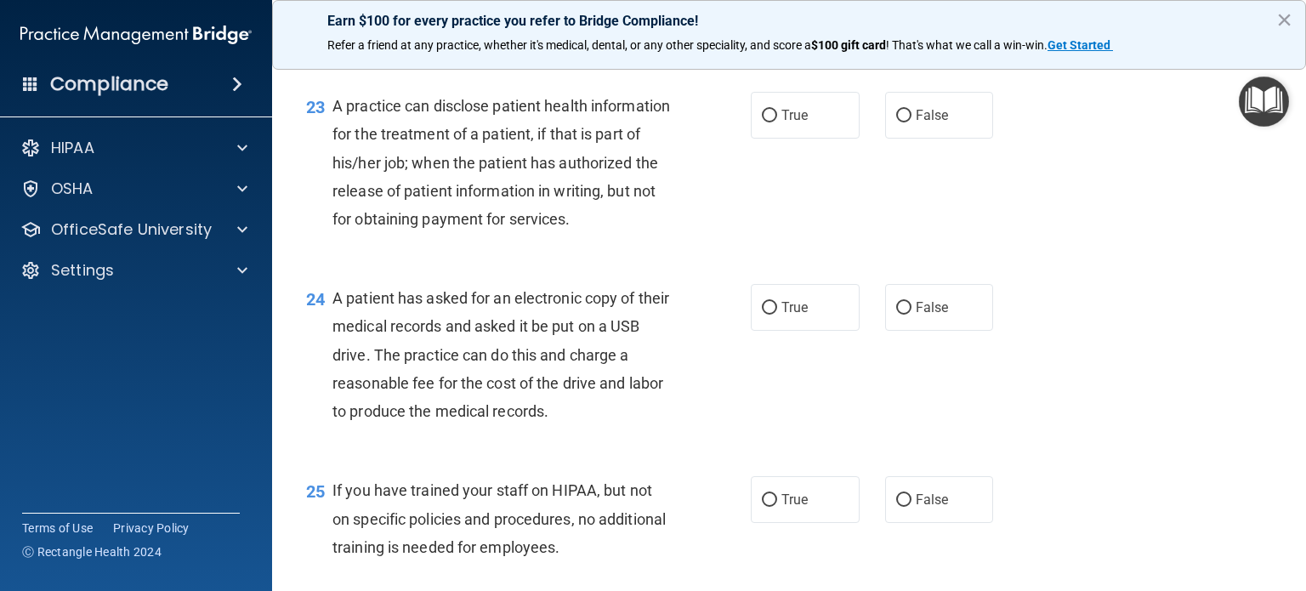
scroll to position [3204, 0]
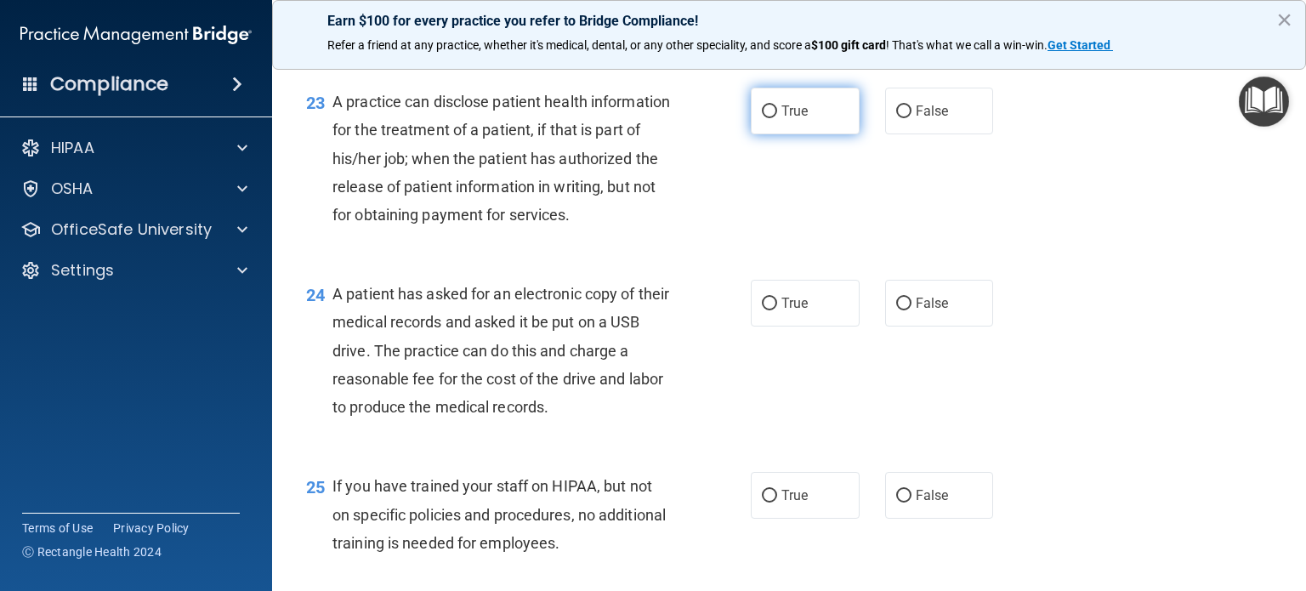
click at [762, 118] on input "True" at bounding box center [769, 111] width 15 height 13
radio input "true"
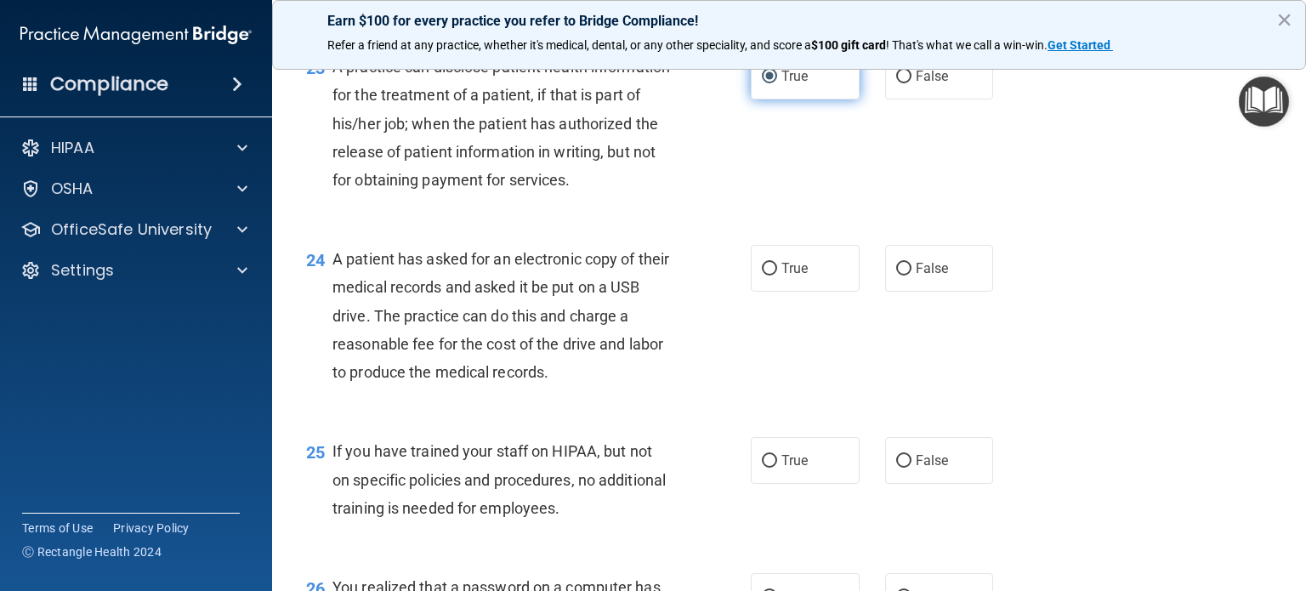
scroll to position [3224, 0]
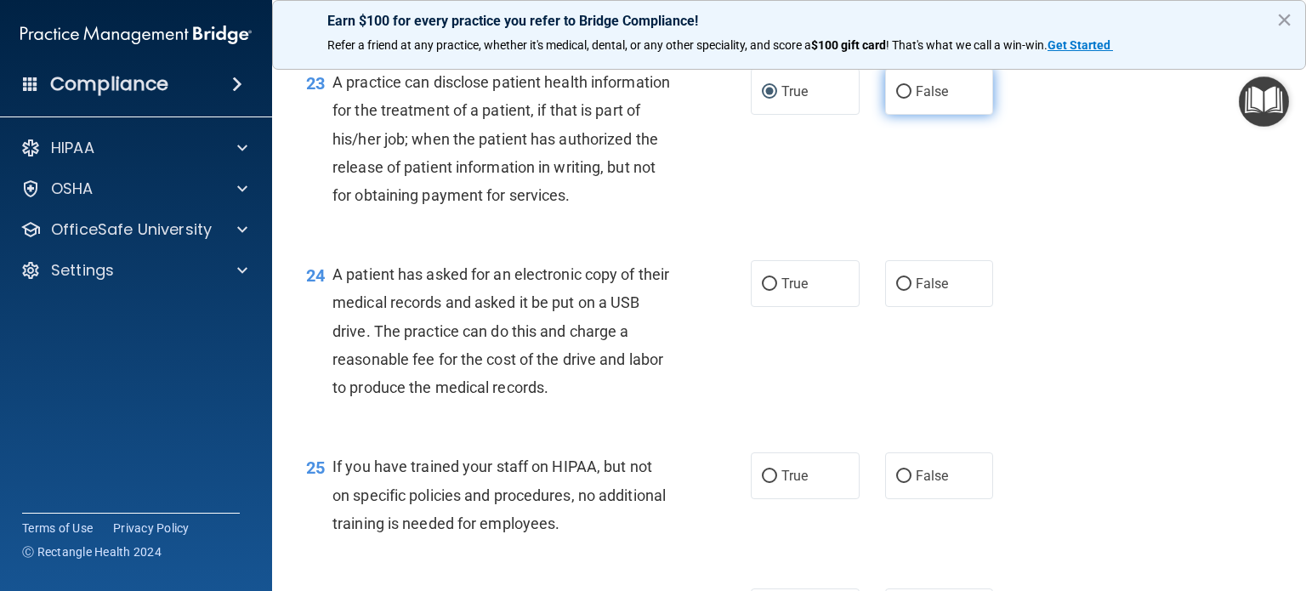
click at [902, 99] on input "False" at bounding box center [903, 92] width 15 height 13
radio input "true"
click at [766, 99] on input "True" at bounding box center [769, 92] width 15 height 13
radio input "true"
radio input "false"
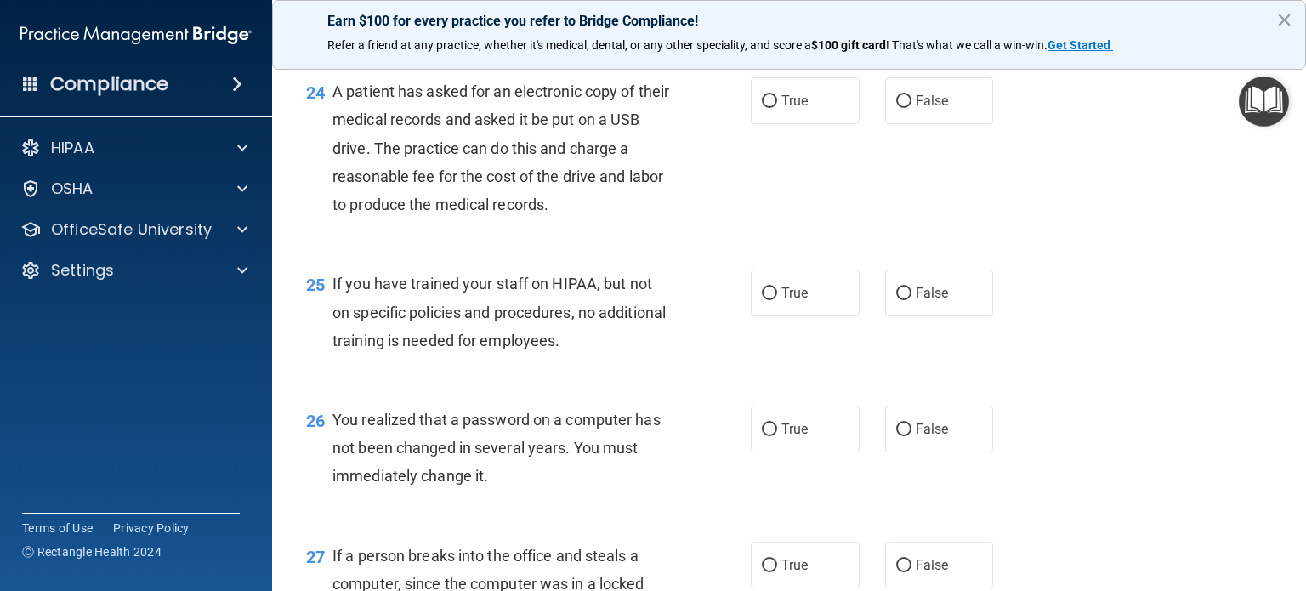
scroll to position [3409, 0]
click at [769, 105] on input "True" at bounding box center [769, 99] width 15 height 13
radio input "true"
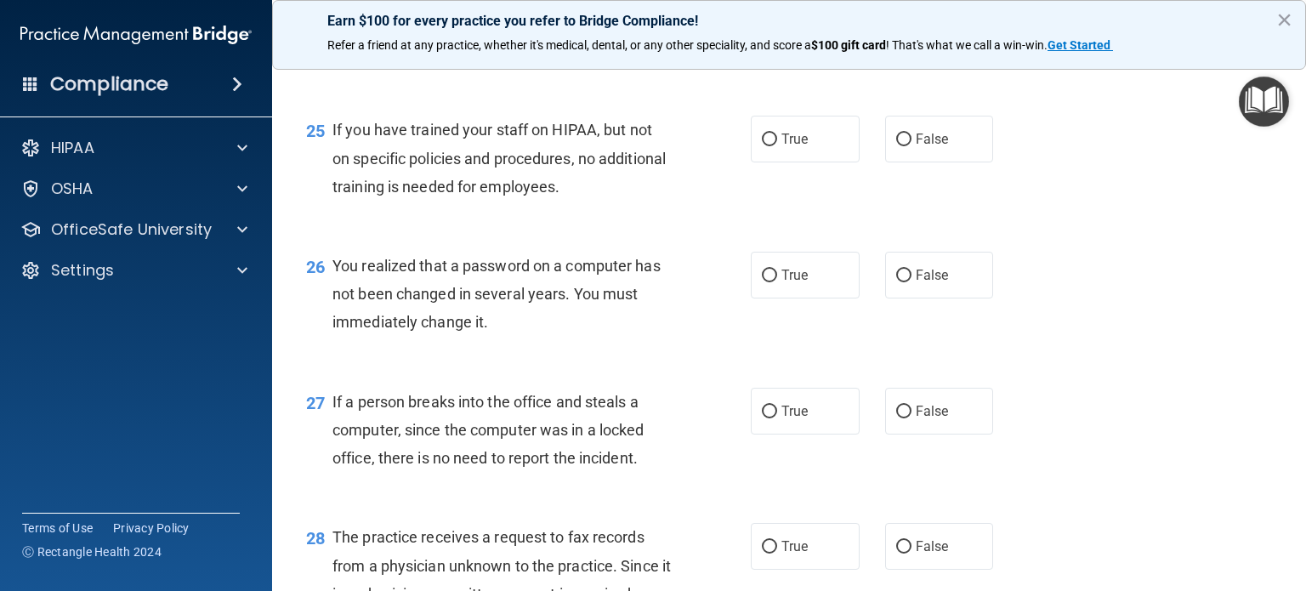
scroll to position [3564, 0]
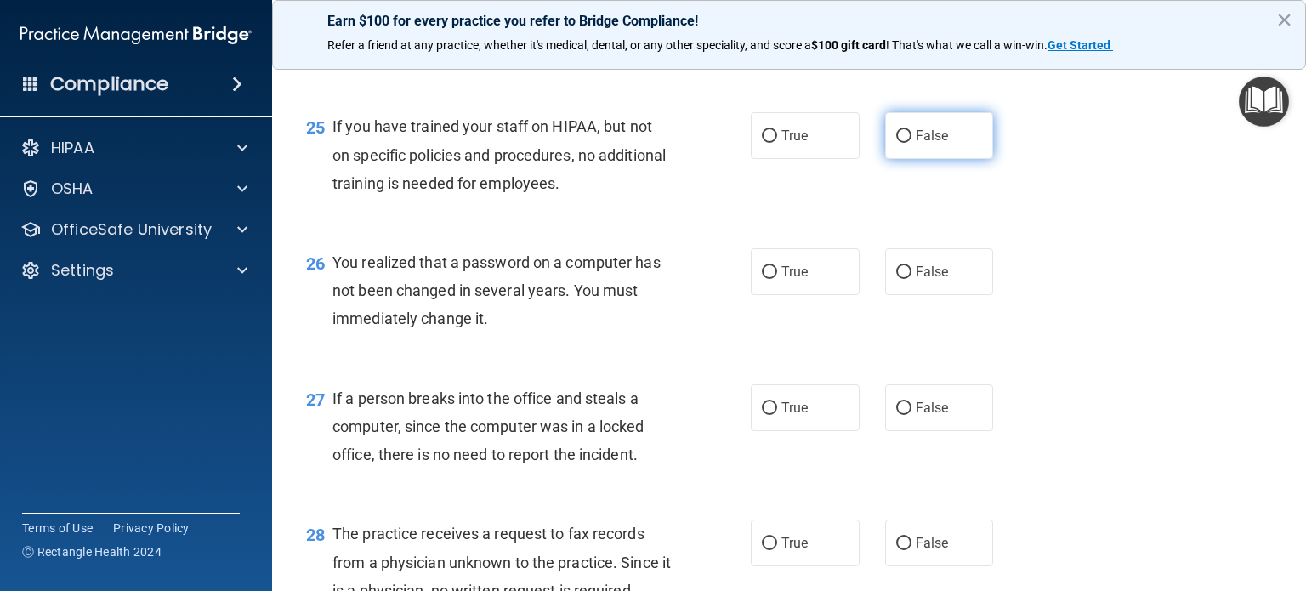
click at [902, 143] on input "False" at bounding box center [903, 136] width 15 height 13
radio input "true"
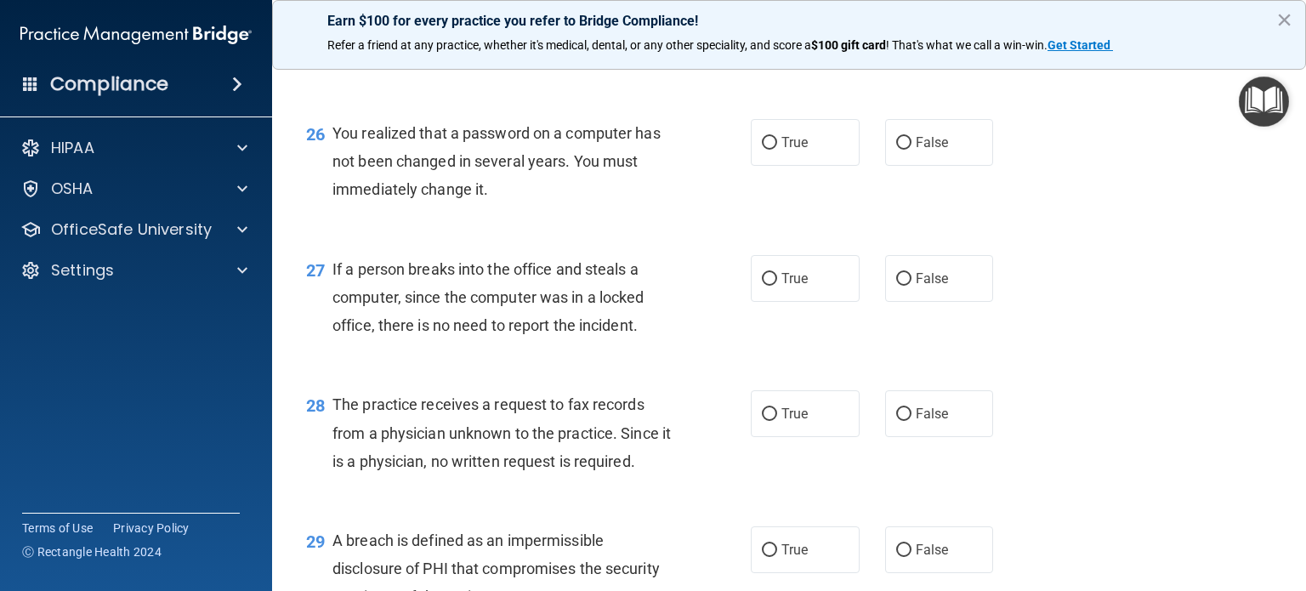
scroll to position [3697, 0]
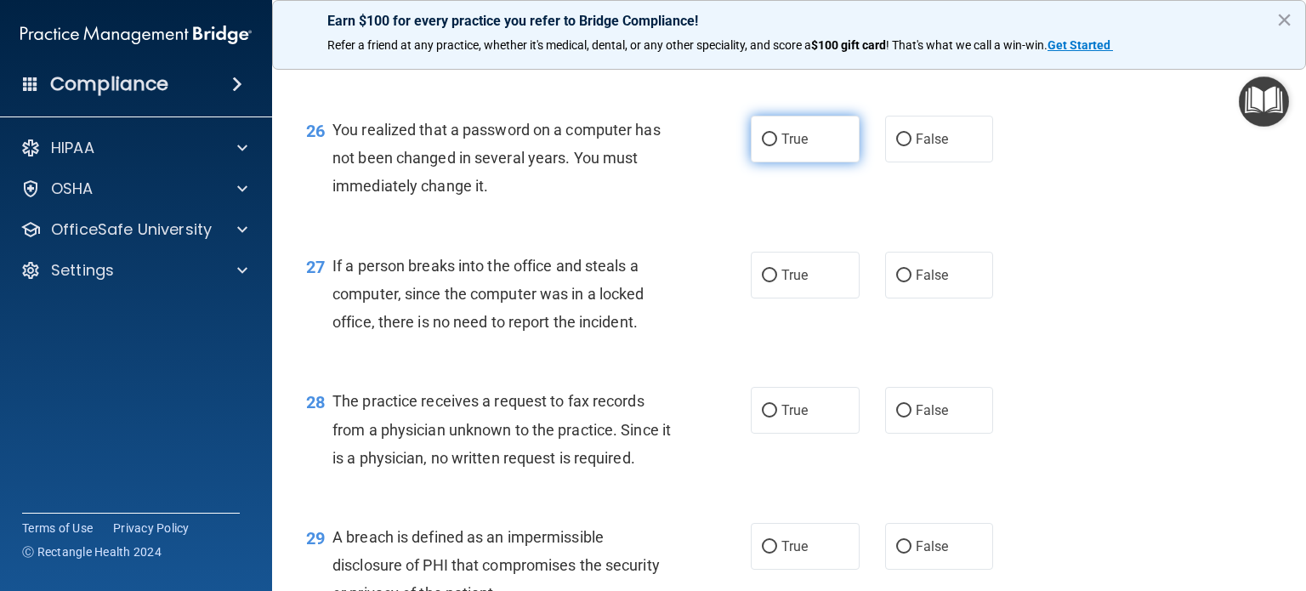
click at [782, 147] on span "True" at bounding box center [795, 139] width 26 height 16
click at [777, 146] on input "True" at bounding box center [769, 140] width 15 height 13
radio input "true"
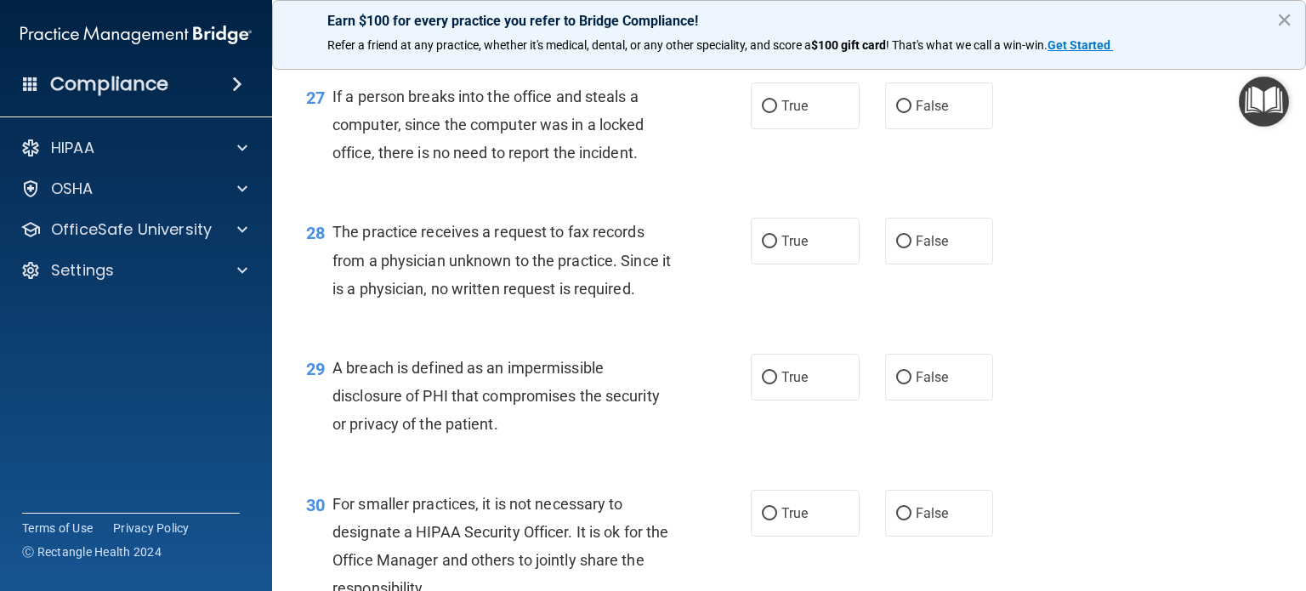
scroll to position [3871, 0]
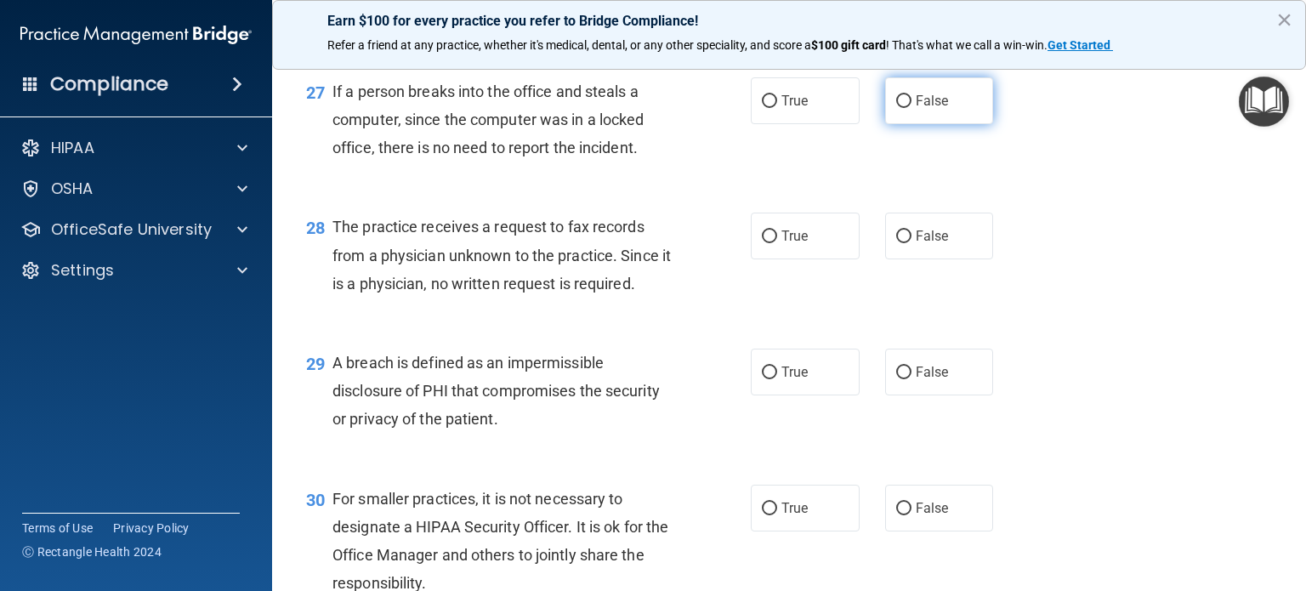
click at [899, 108] on input "False" at bounding box center [903, 101] width 15 height 13
radio input "true"
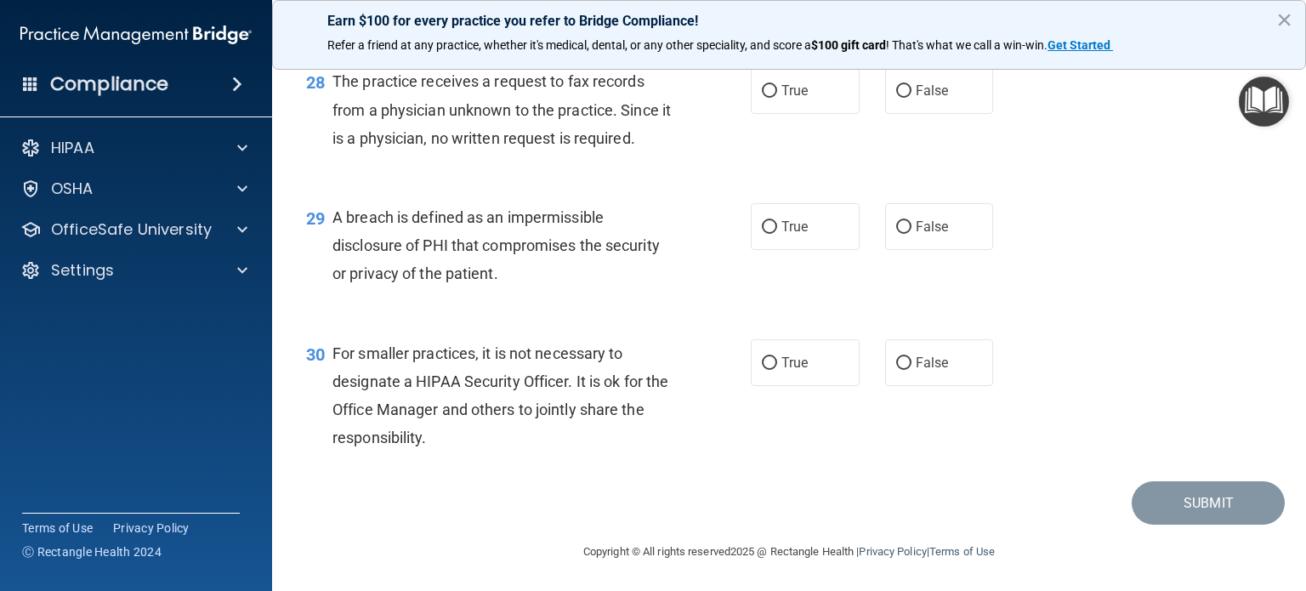
scroll to position [4021, 0]
click at [898, 96] on input "False" at bounding box center [903, 89] width 15 height 13
radio input "true"
click at [765, 223] on input "True" at bounding box center [769, 225] width 15 height 13
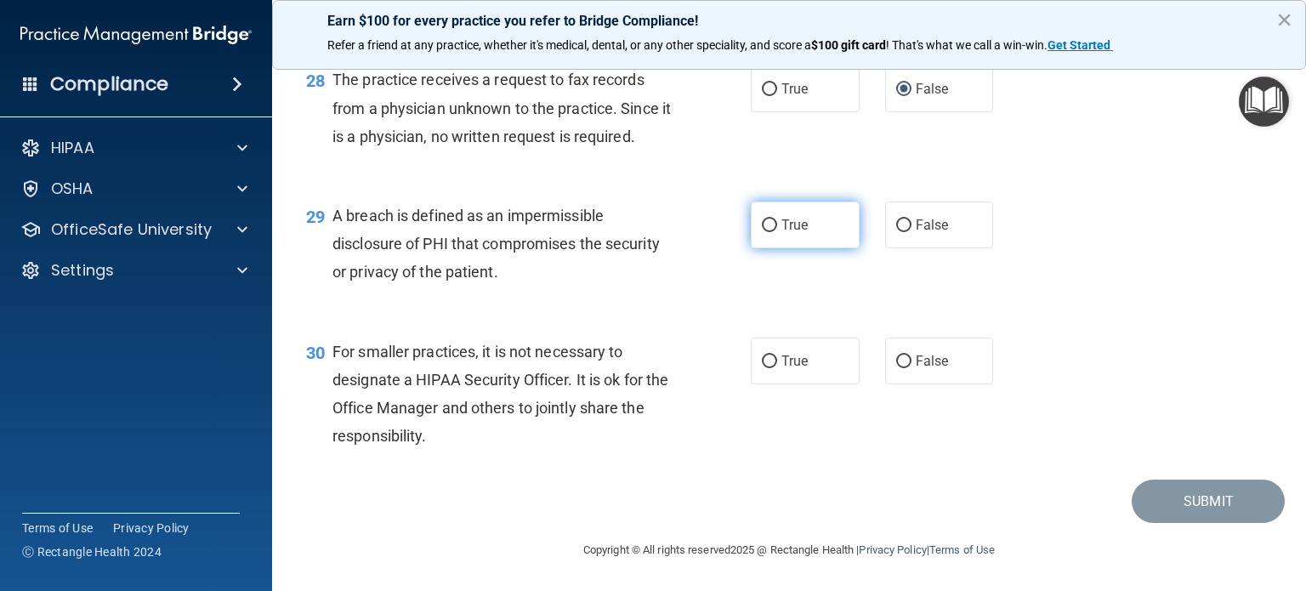
radio input "true"
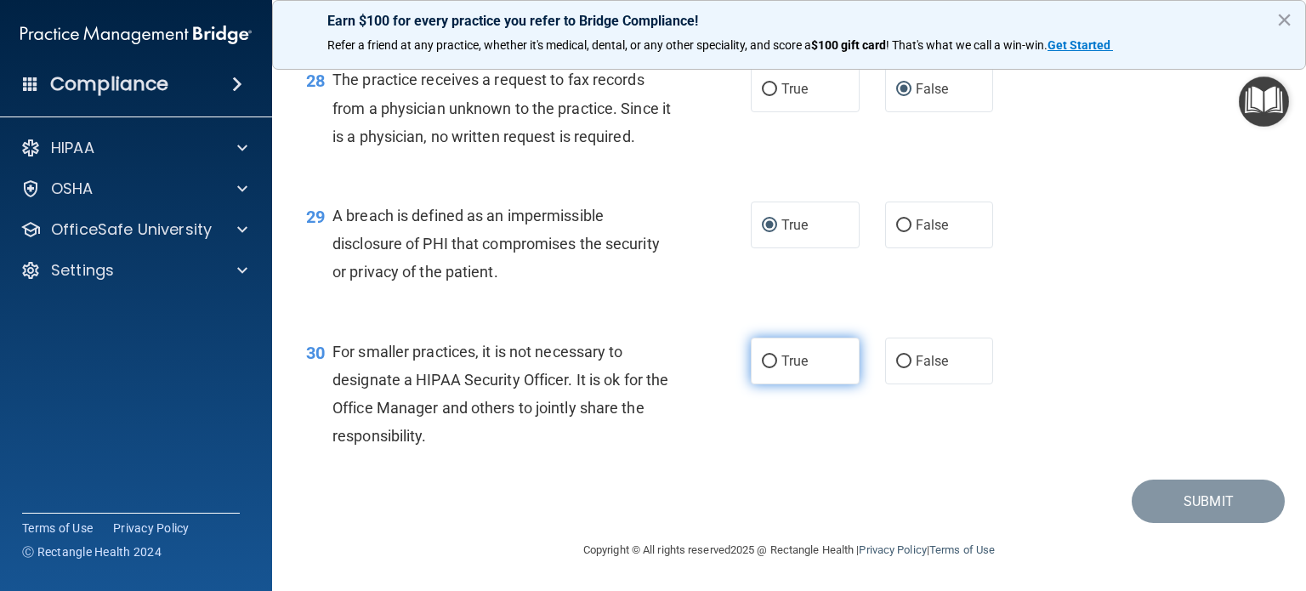
click at [772, 384] on label "True" at bounding box center [805, 361] width 109 height 47
click at [772, 368] on input "True" at bounding box center [769, 362] width 15 height 13
radio input "true"
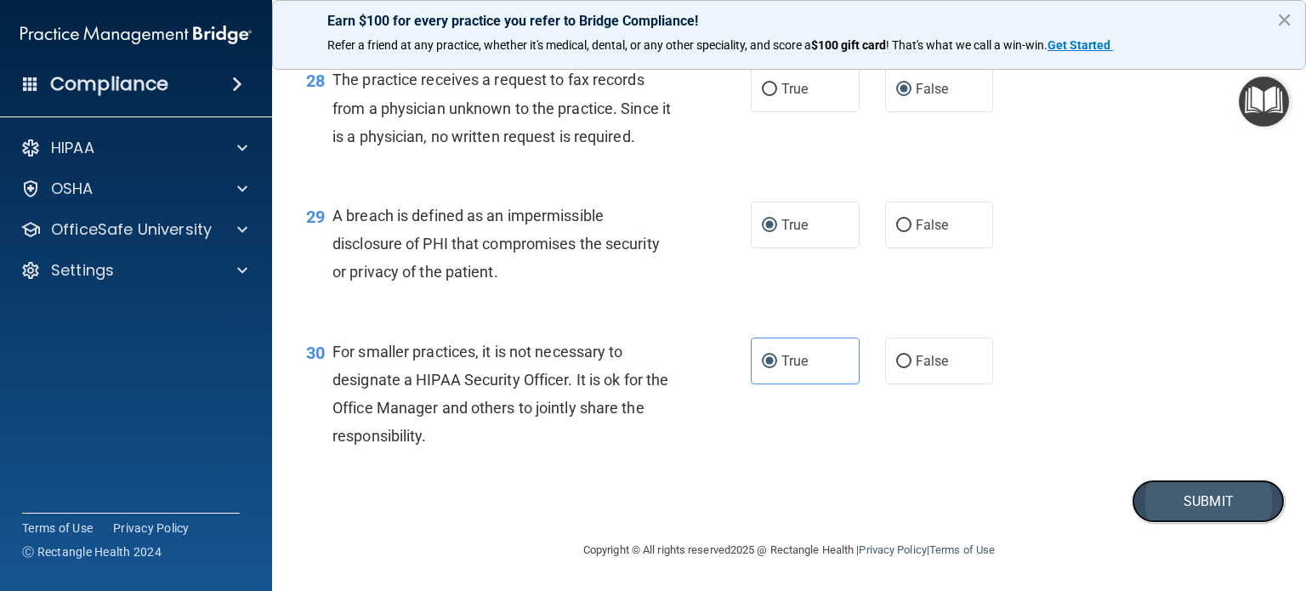
click at [1216, 521] on button "Submit" at bounding box center [1208, 501] width 153 height 43
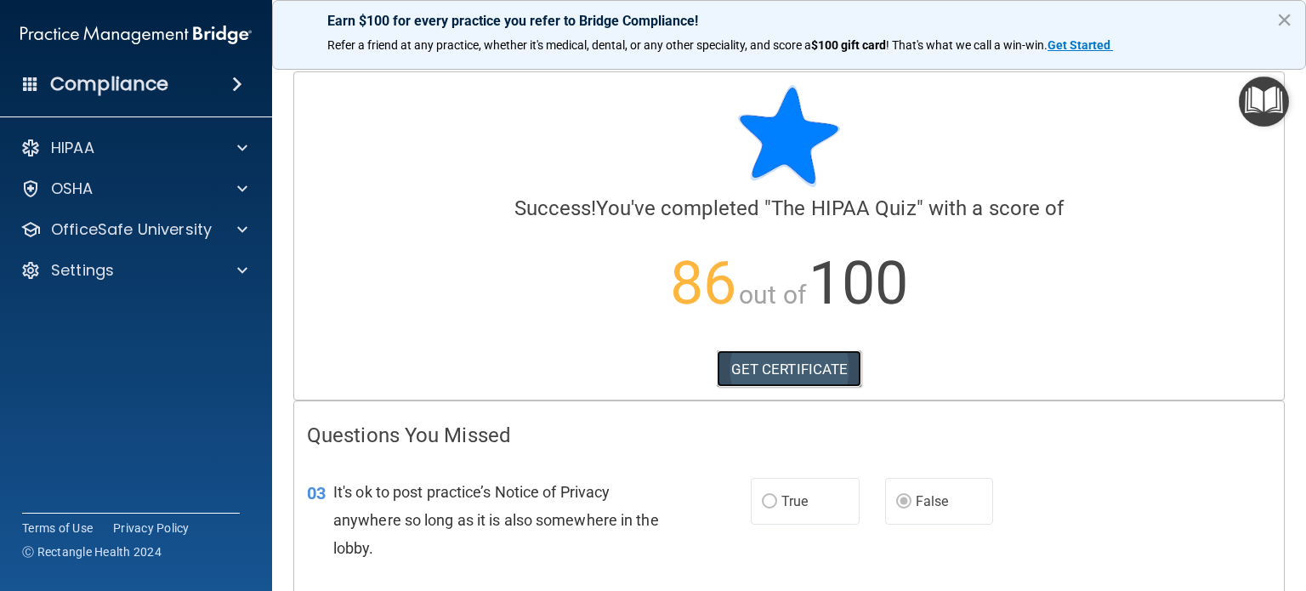
click at [806, 357] on link "GET CERTIFICATE" at bounding box center [789, 368] width 145 height 37
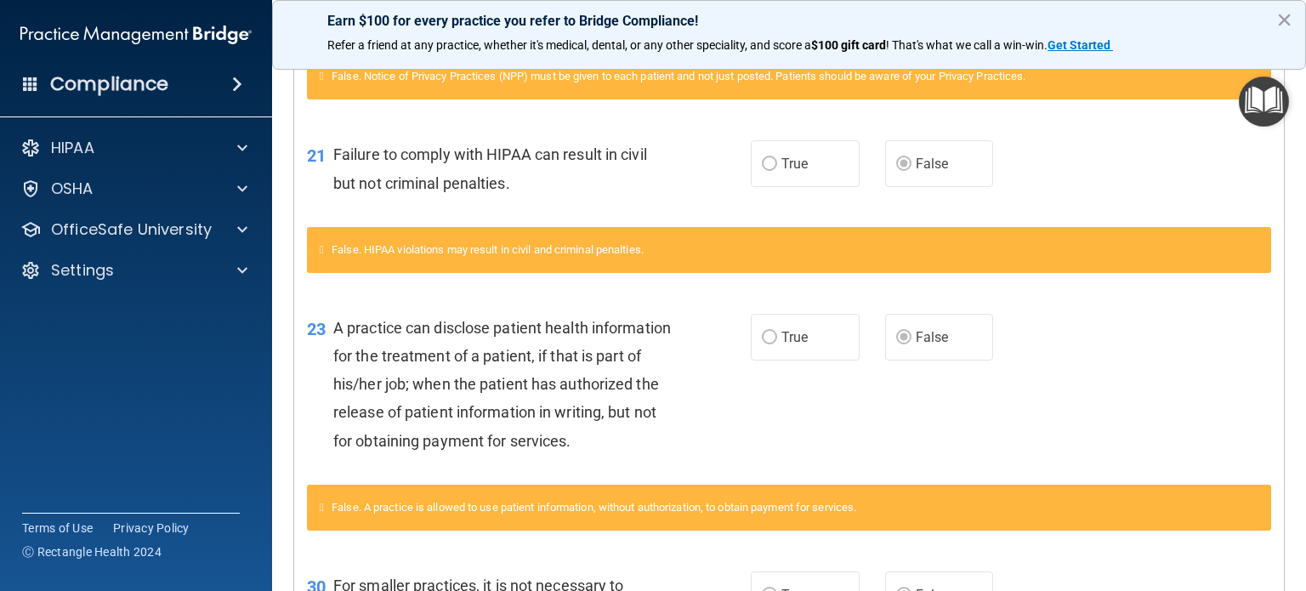
scroll to position [560, 0]
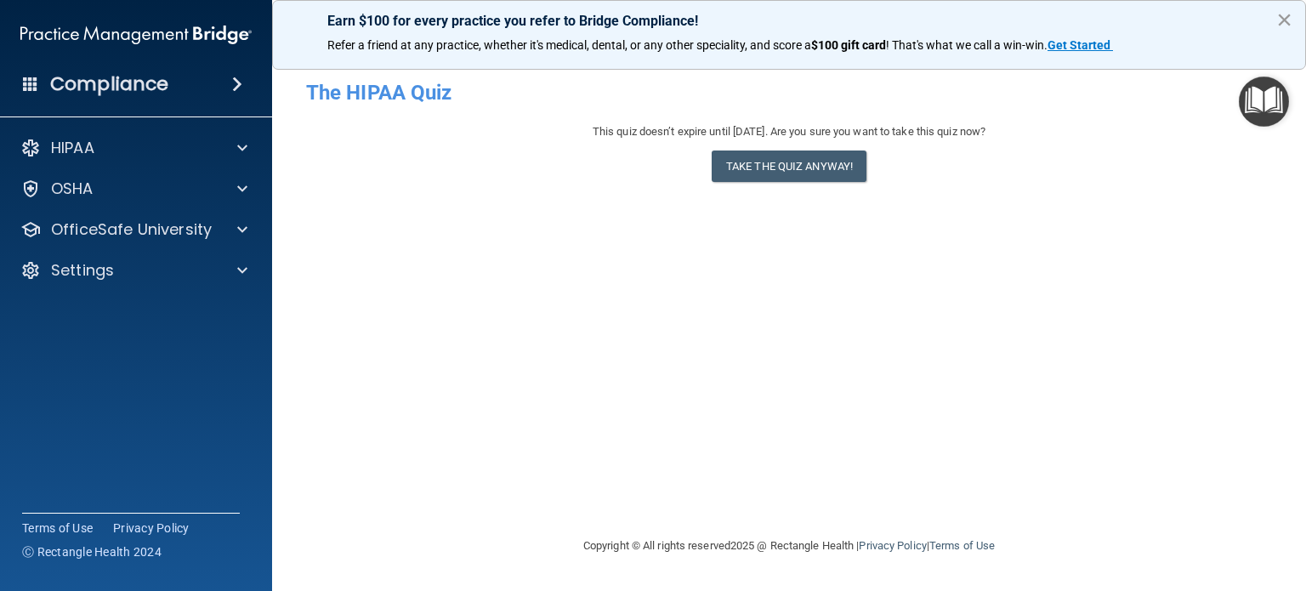
click at [1291, 26] on button "×" at bounding box center [1285, 19] width 16 height 27
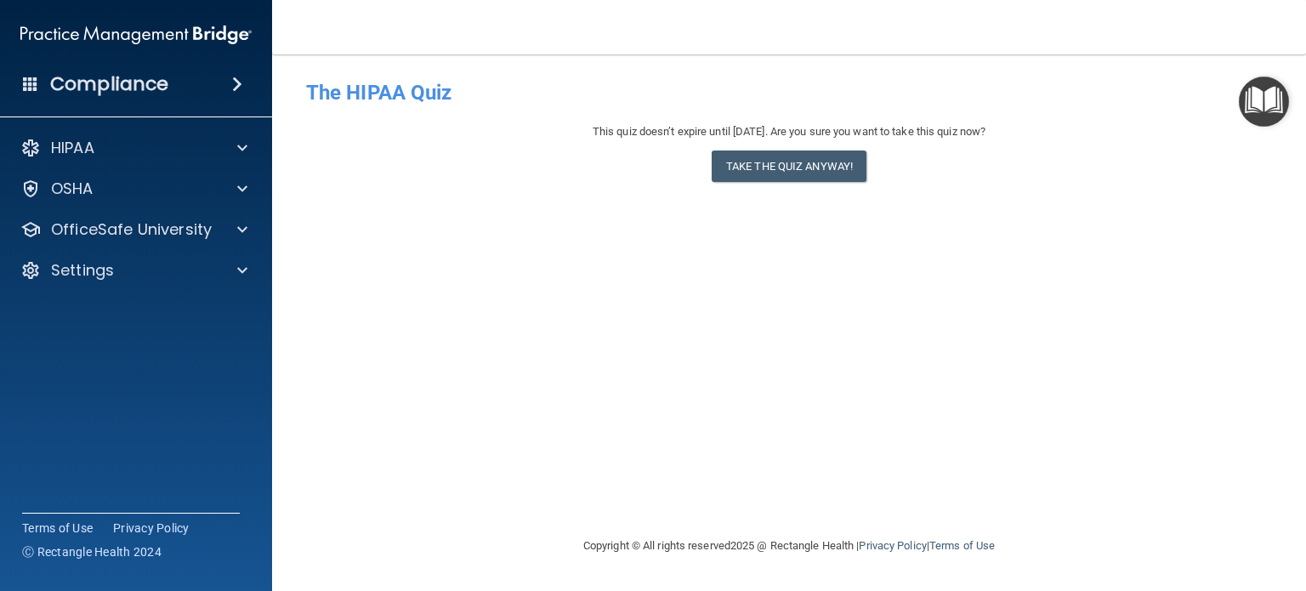
click at [1259, 112] on img "Open Resource Center" at bounding box center [1264, 102] width 50 height 50
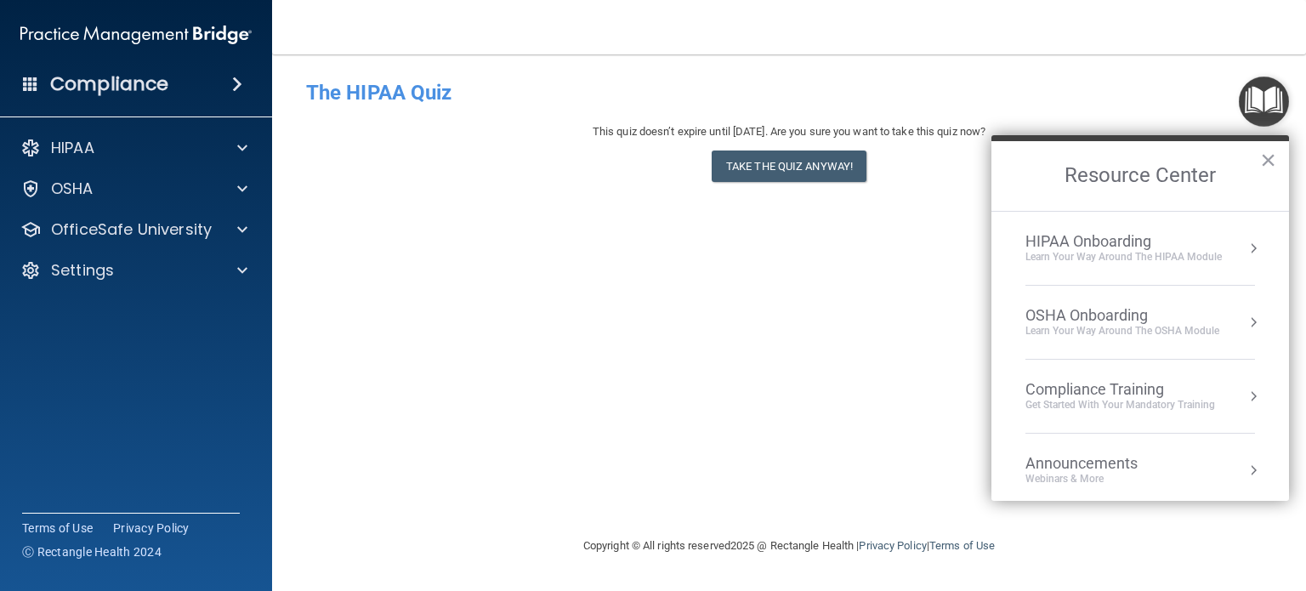
click at [1084, 396] on div "Compliance Training" at bounding box center [1121, 389] width 190 height 19
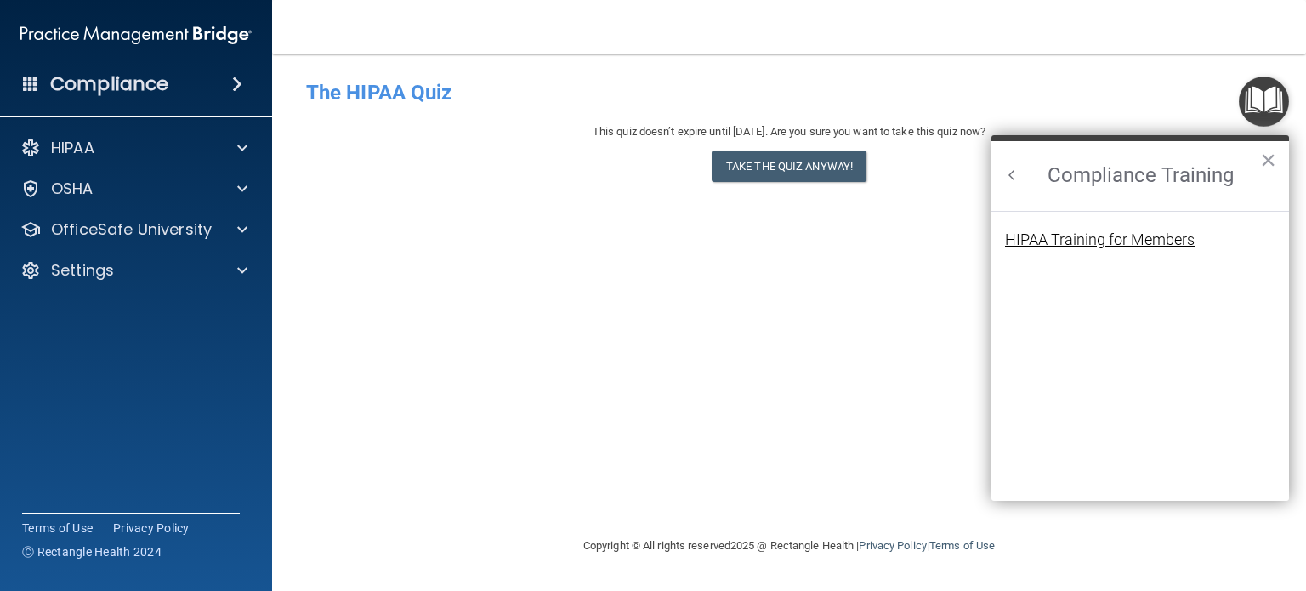
click at [1103, 244] on div "HIPAA Training for Members" at bounding box center [1100, 239] width 190 height 15
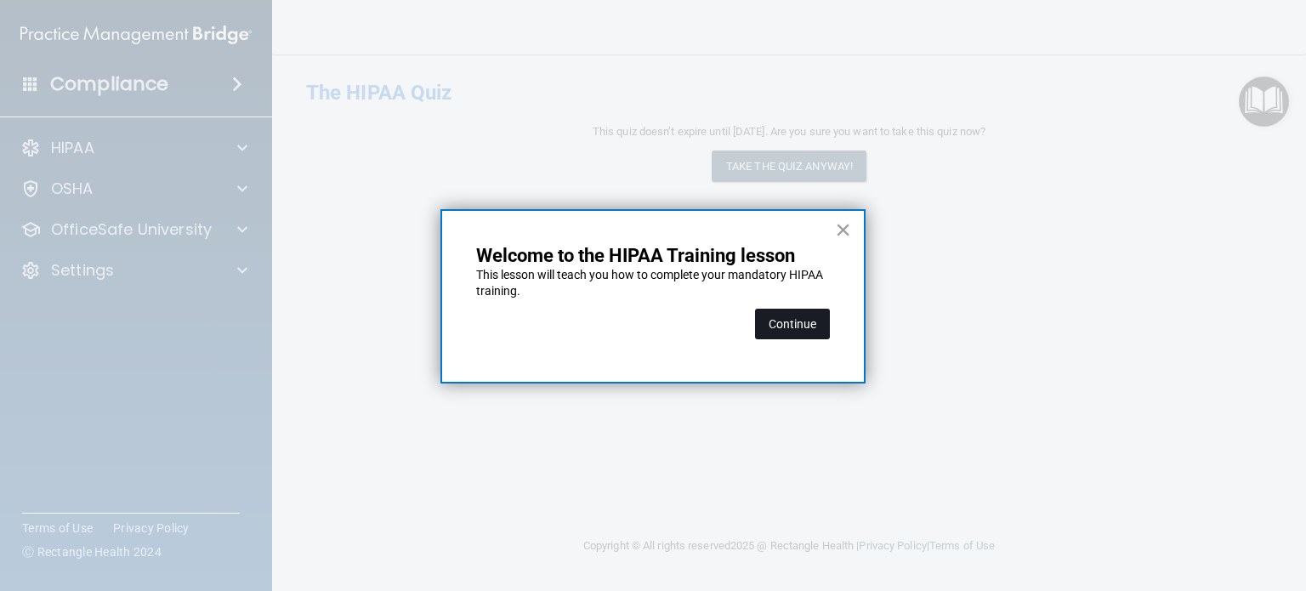
click at [792, 325] on button "Continue" at bounding box center [792, 324] width 75 height 31
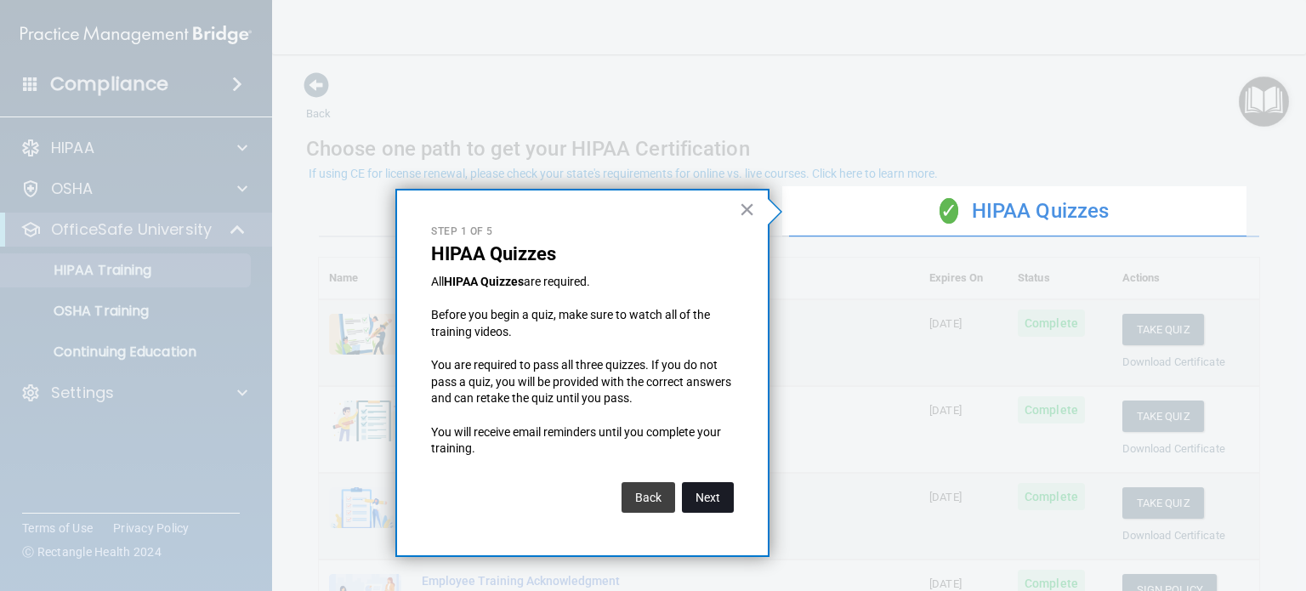
click at [692, 501] on button "Next" at bounding box center [708, 497] width 52 height 31
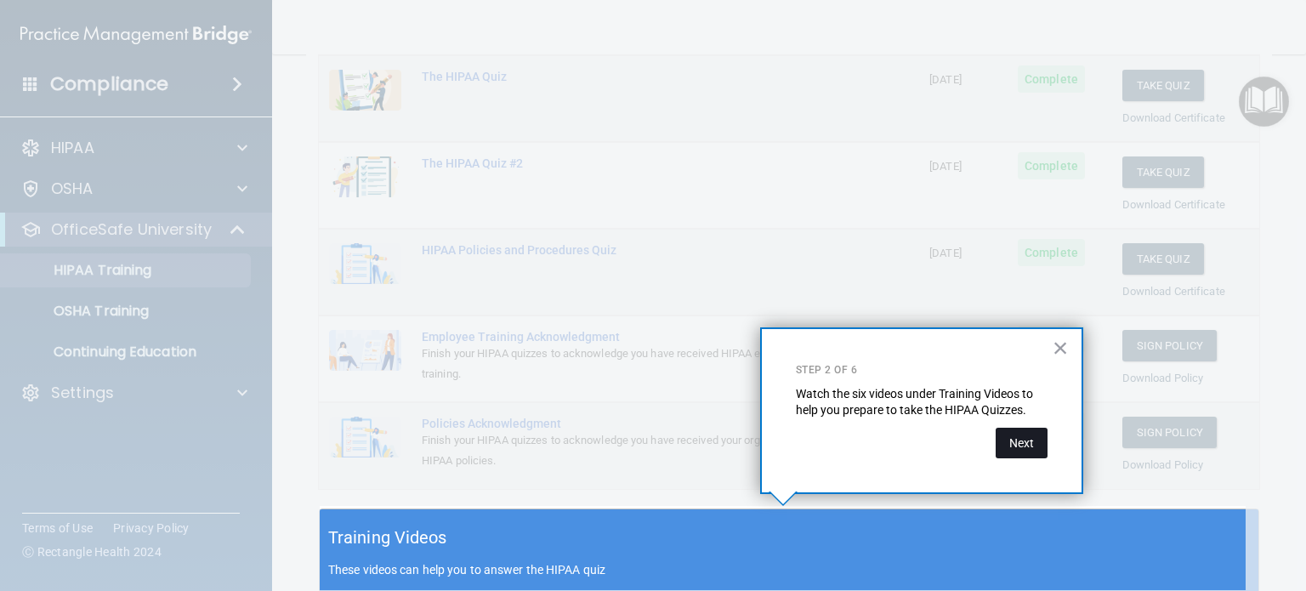
click at [1021, 444] on button "Next" at bounding box center [1022, 443] width 52 height 31
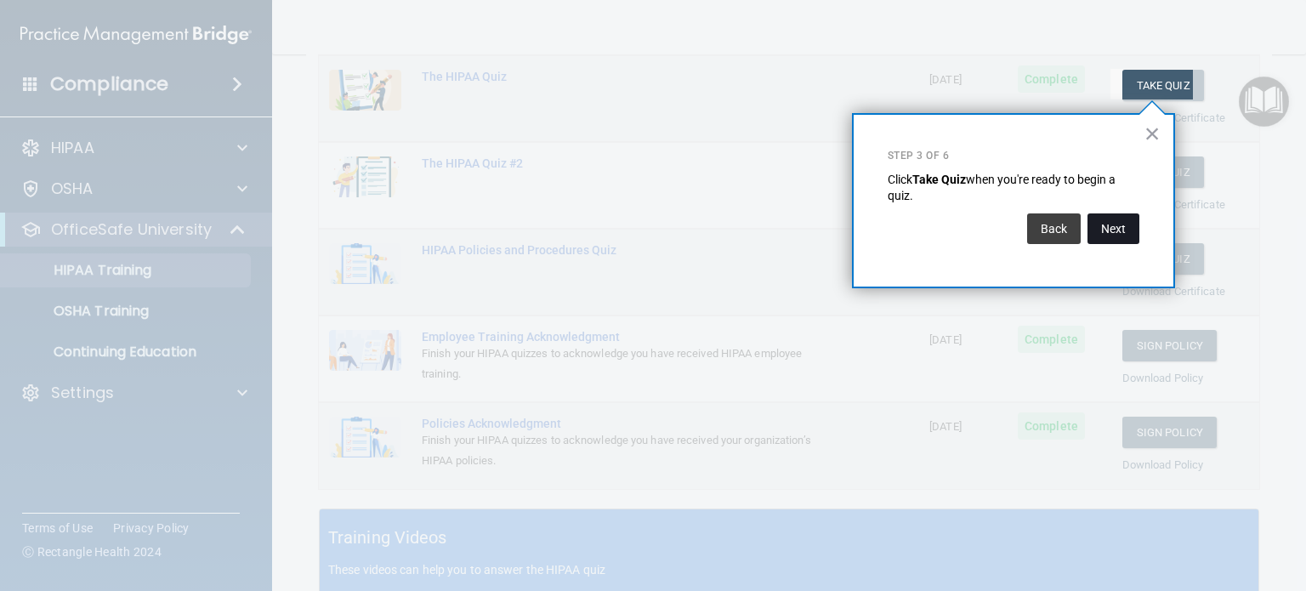
click at [1121, 236] on button "Next" at bounding box center [1114, 228] width 52 height 31
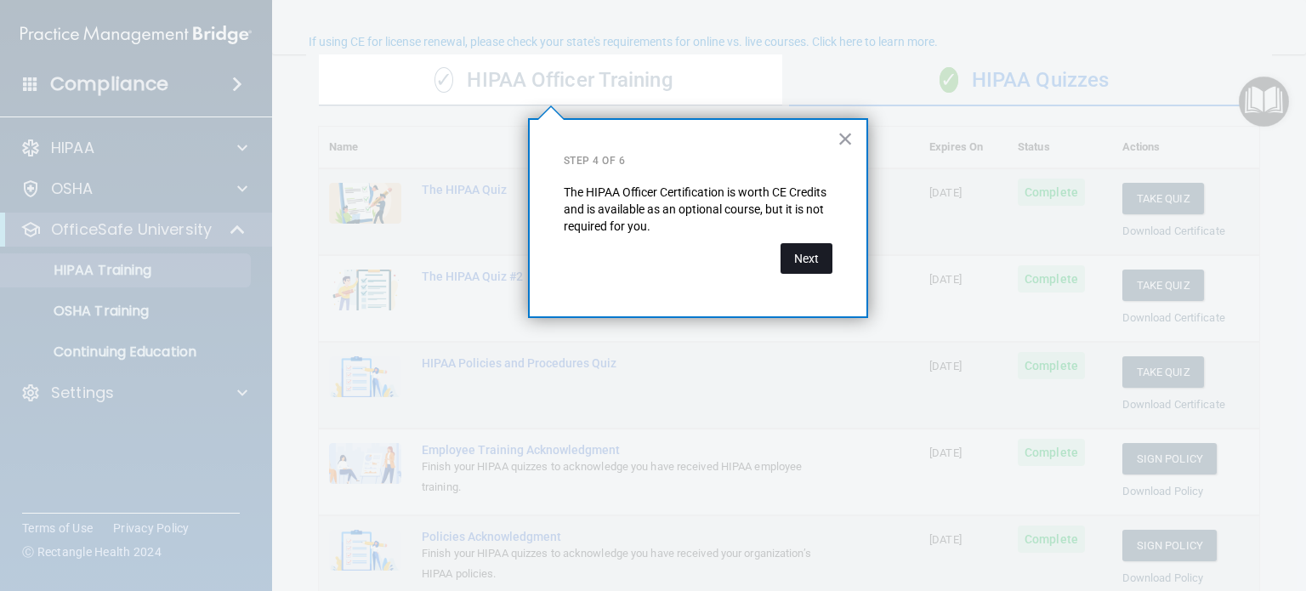
click at [810, 265] on button "Next" at bounding box center [807, 258] width 52 height 31
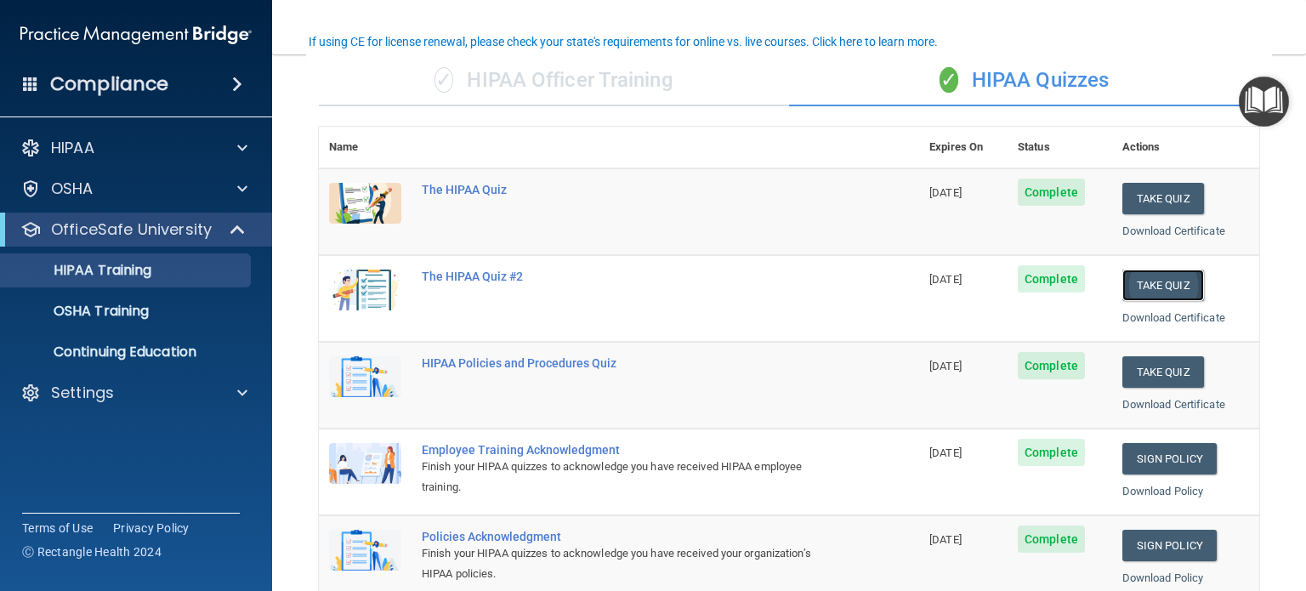
click at [1158, 282] on button "Take Quiz" at bounding box center [1164, 285] width 82 height 31
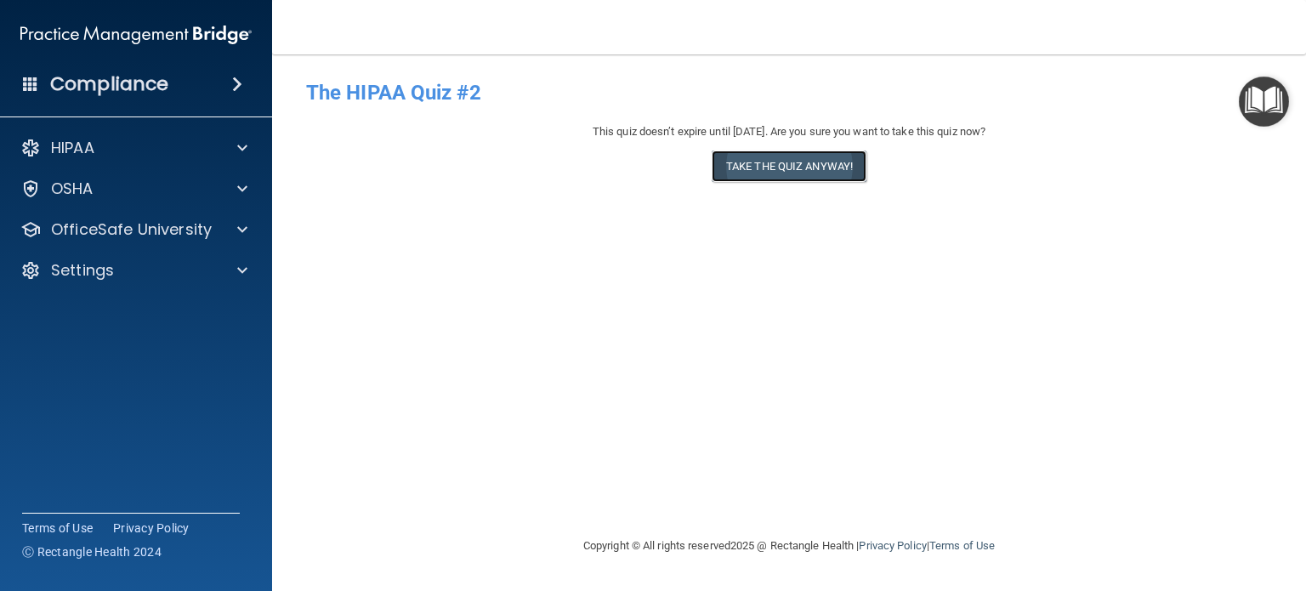
click at [807, 172] on button "Take the quiz anyway!" at bounding box center [789, 166] width 155 height 31
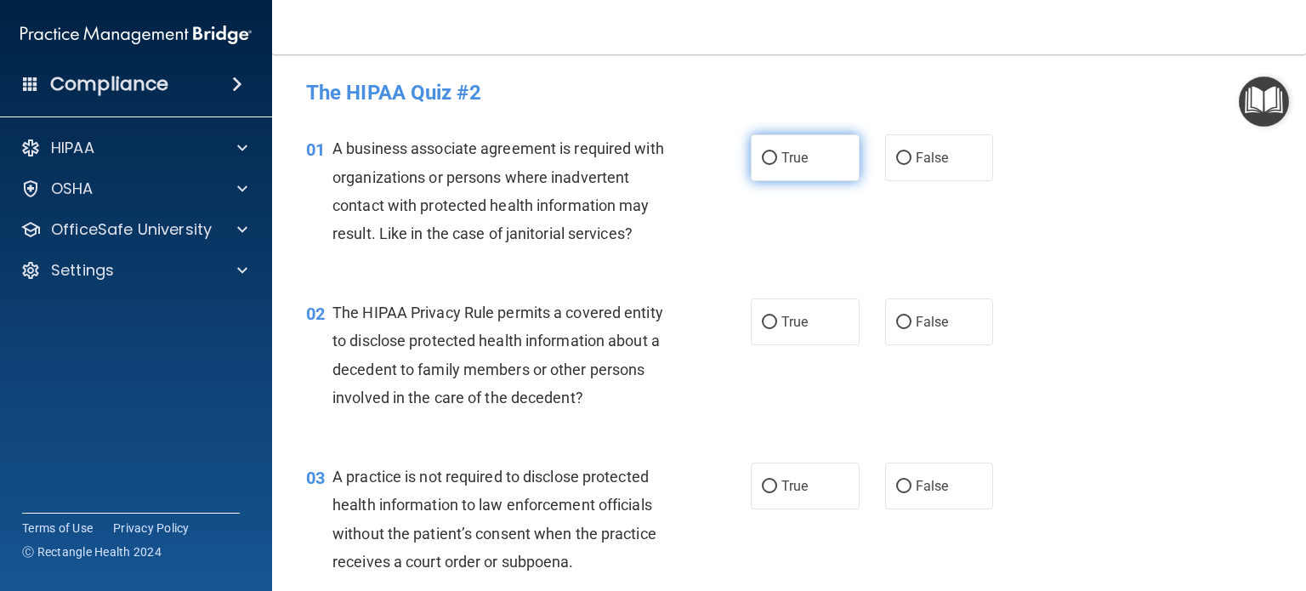
click at [766, 163] on input "True" at bounding box center [769, 158] width 15 height 13
radio input "true"
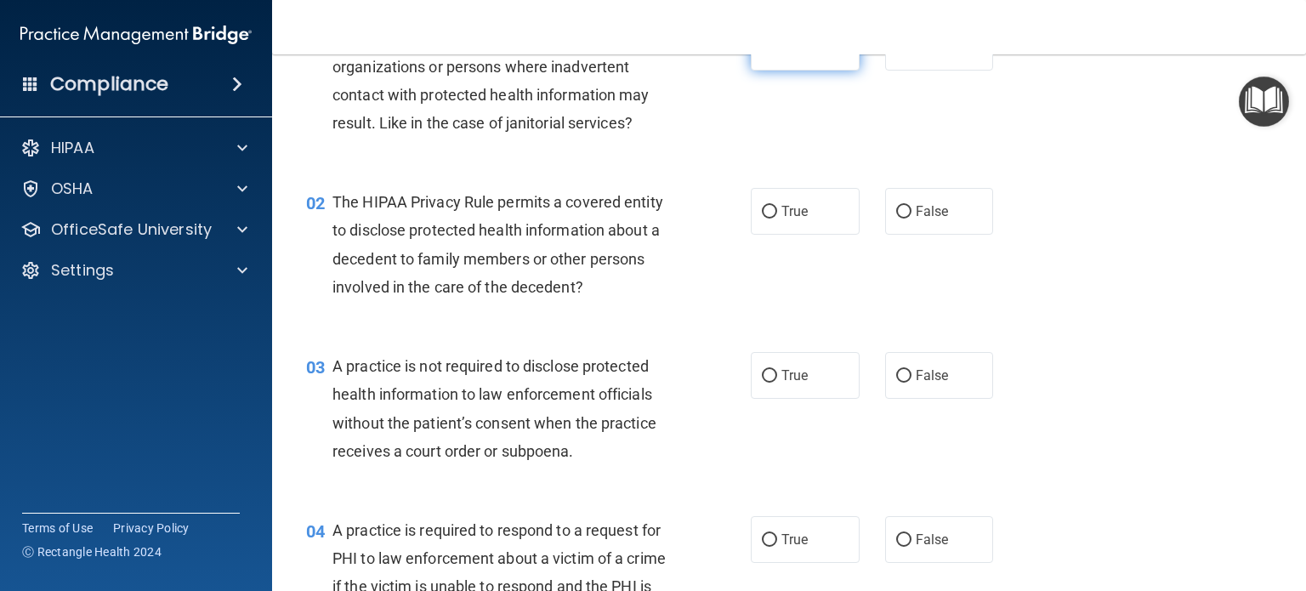
scroll to position [111, 0]
click at [766, 209] on input "True" at bounding box center [769, 211] width 15 height 13
radio input "true"
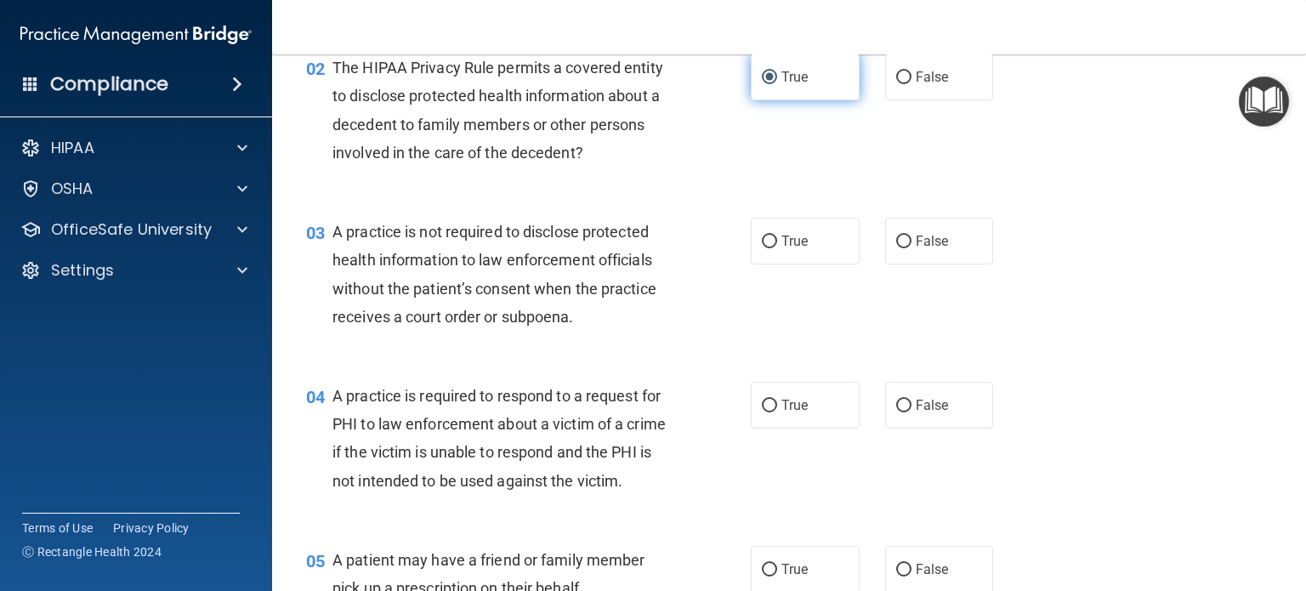
scroll to position [252, 0]
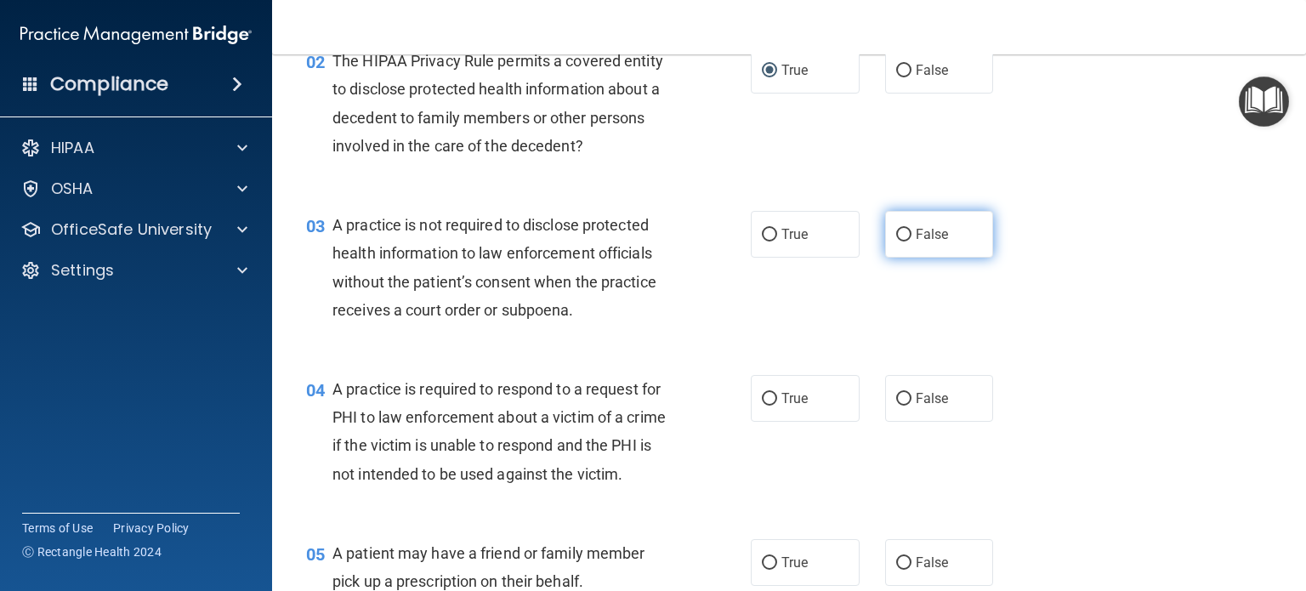
click at [899, 233] on input "False" at bounding box center [903, 235] width 15 height 13
radio input "true"
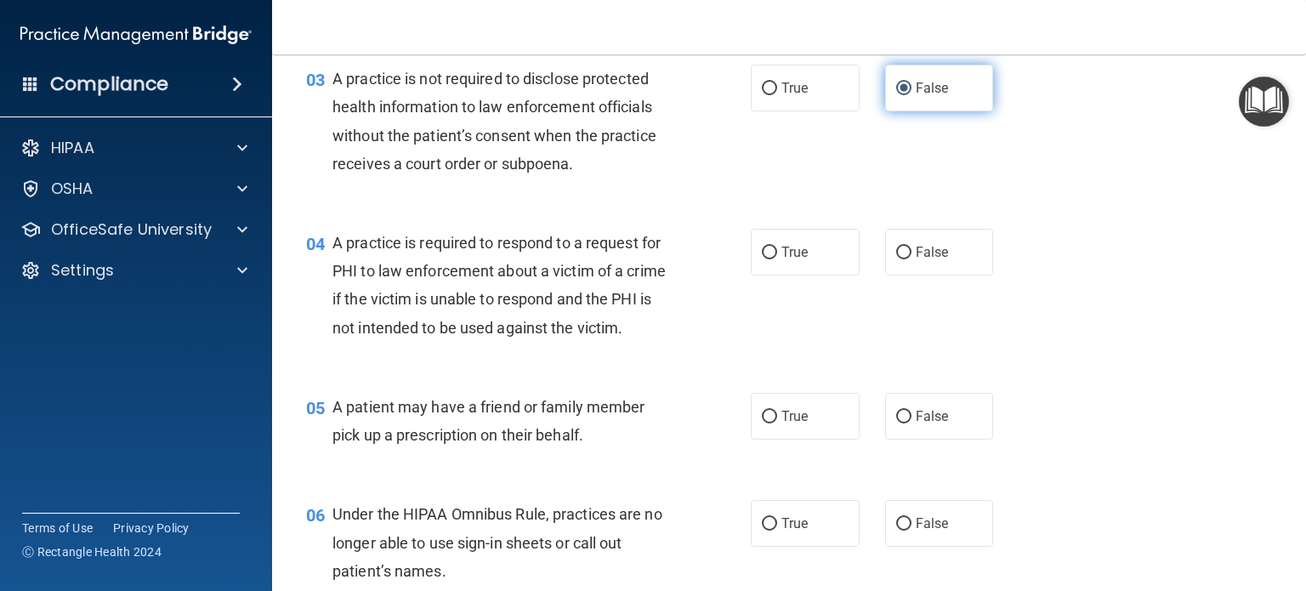
scroll to position [399, 0]
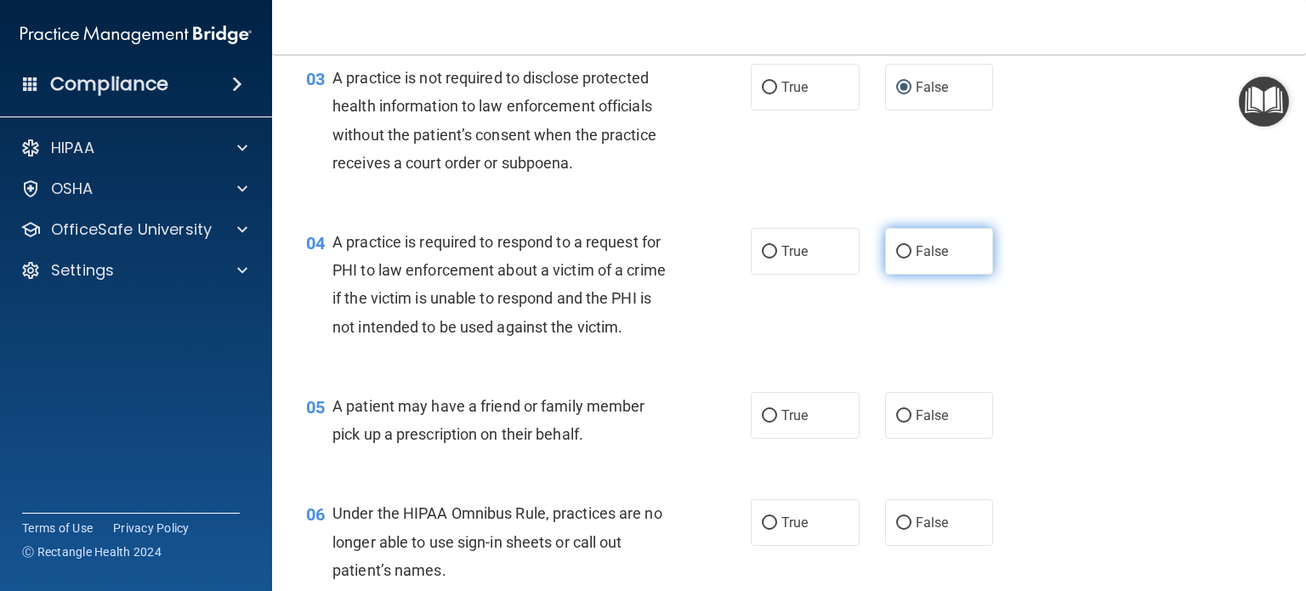
click at [902, 252] on input "False" at bounding box center [903, 252] width 15 height 13
radio input "true"
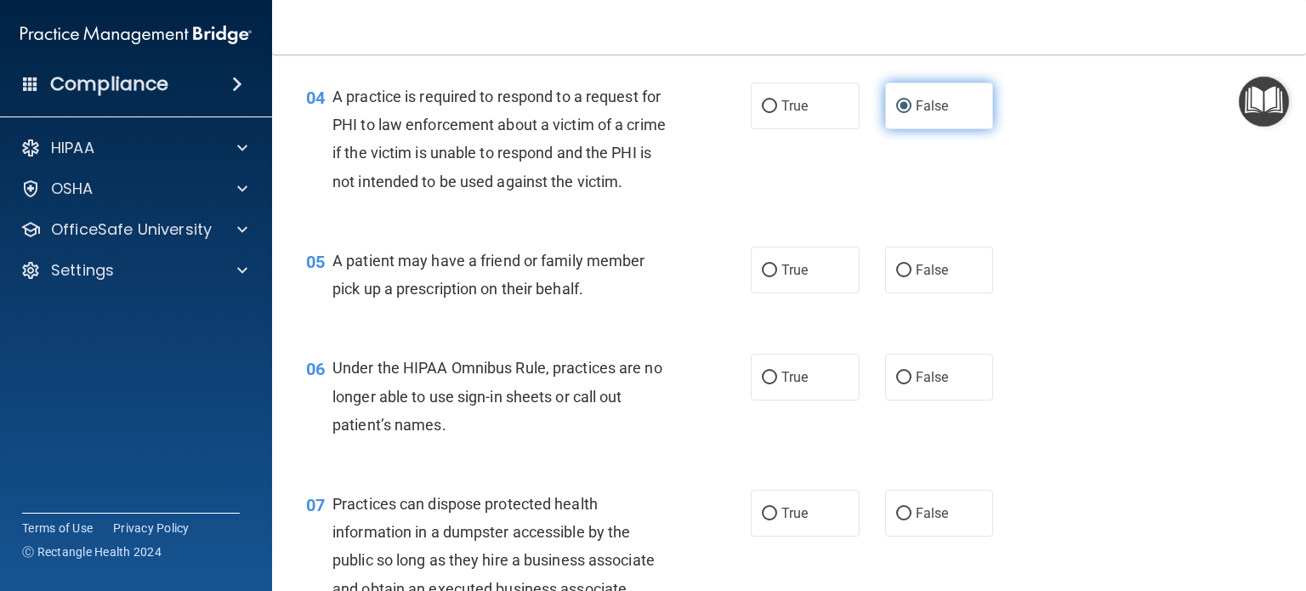
scroll to position [567, 0]
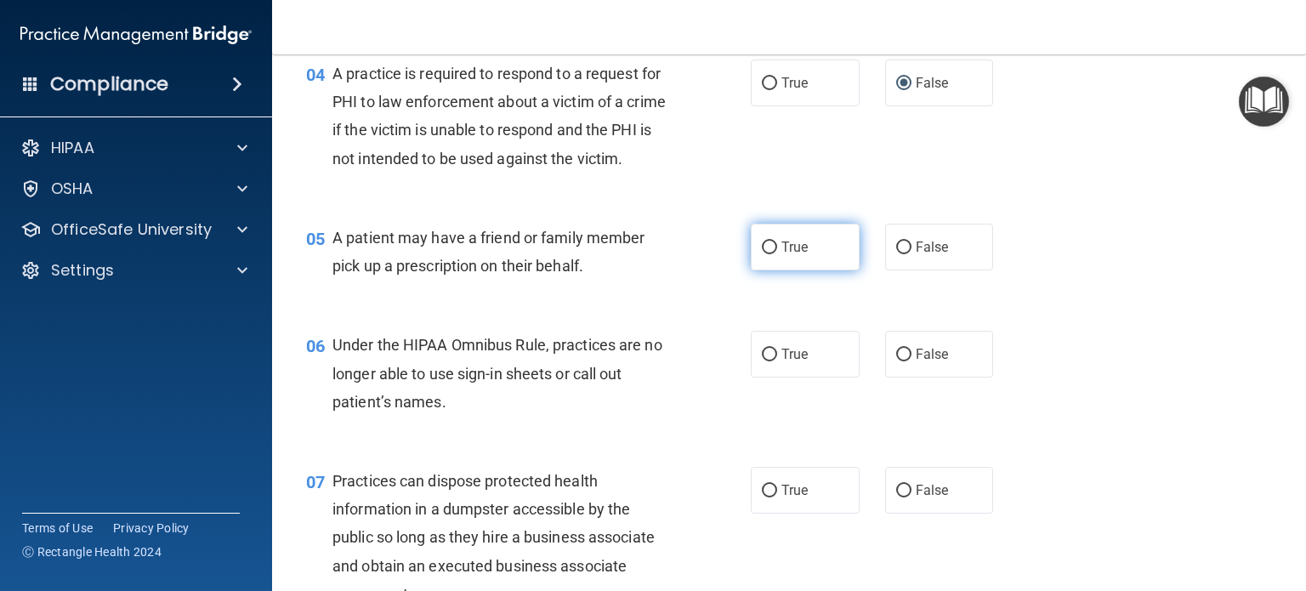
click at [766, 254] on input "True" at bounding box center [769, 248] width 15 height 13
radio input "true"
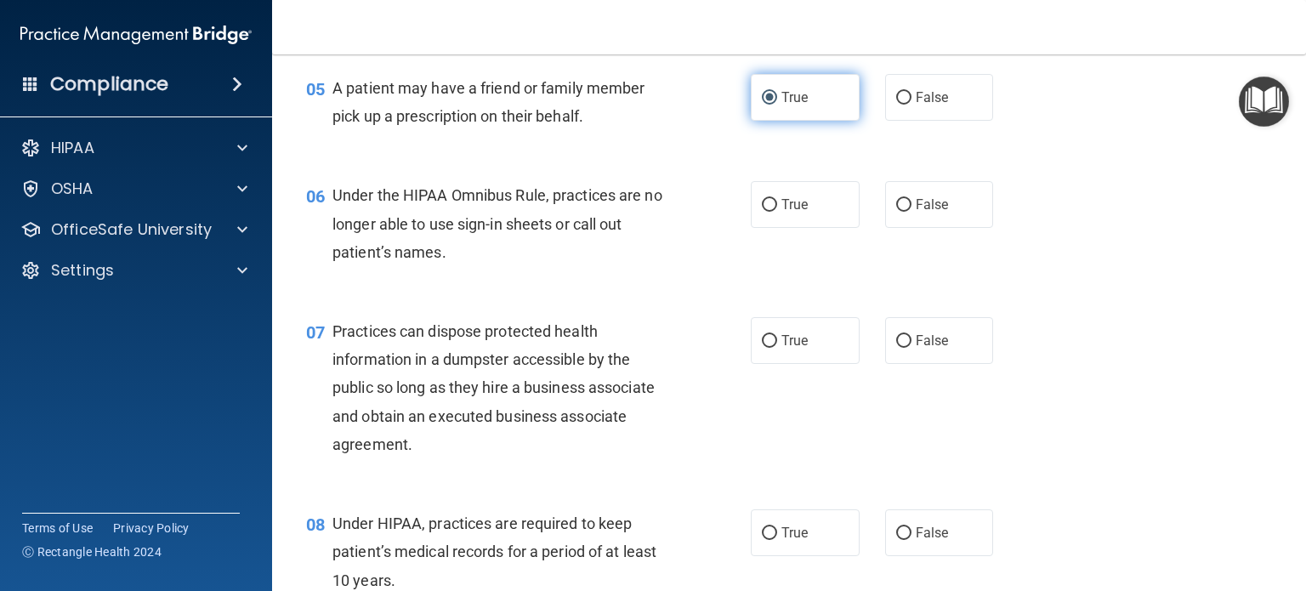
scroll to position [730, 0]
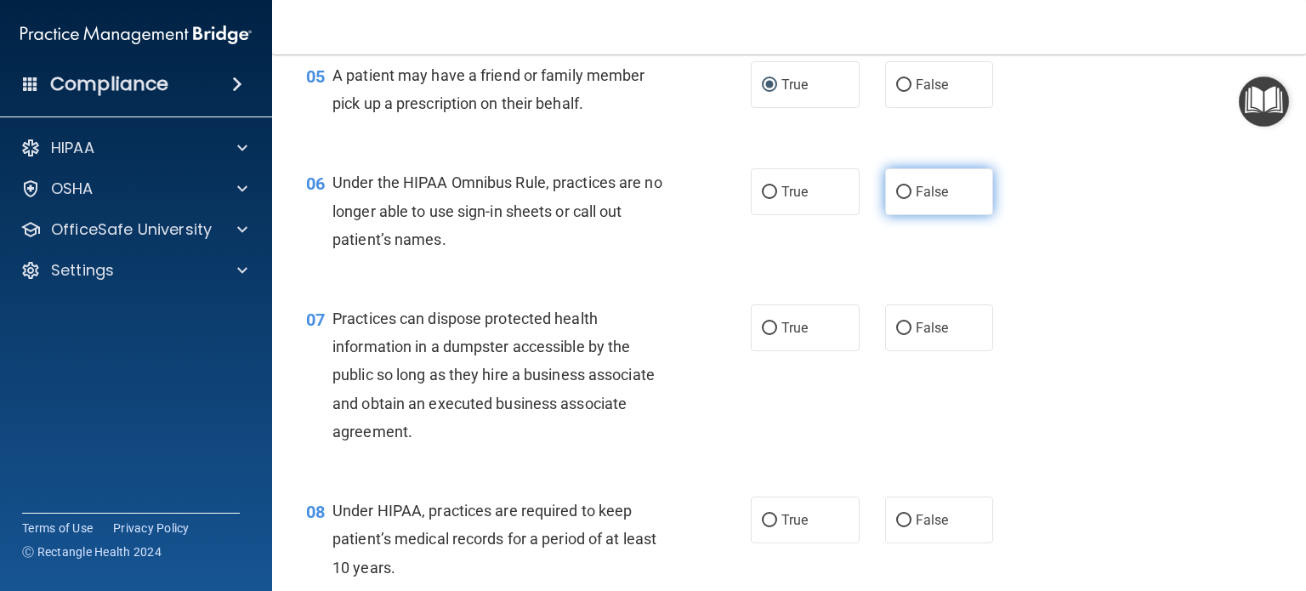
click at [896, 199] on input "False" at bounding box center [903, 192] width 15 height 13
radio input "true"
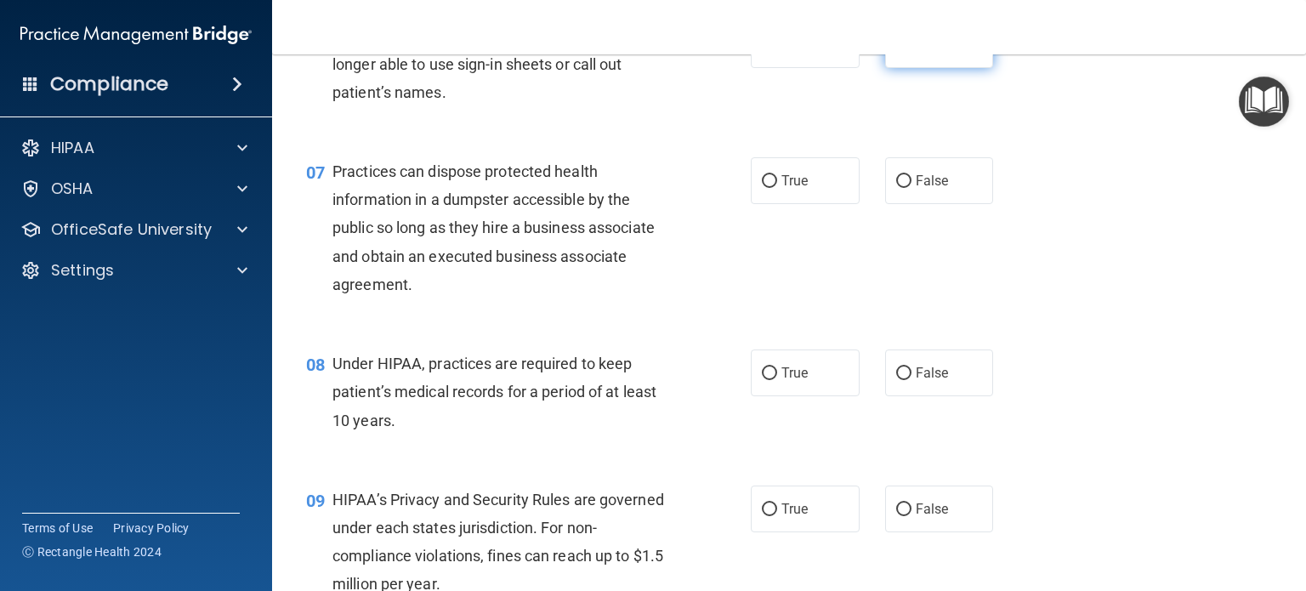
scroll to position [880, 0]
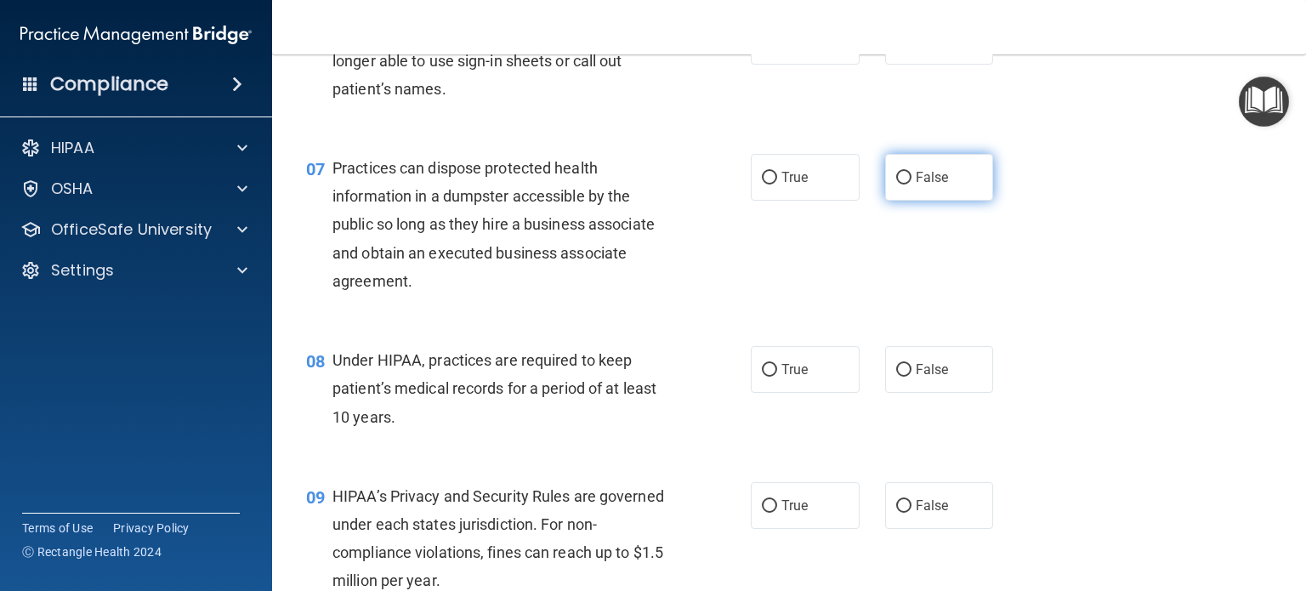
click at [898, 185] on input "False" at bounding box center [903, 178] width 15 height 13
radio input "true"
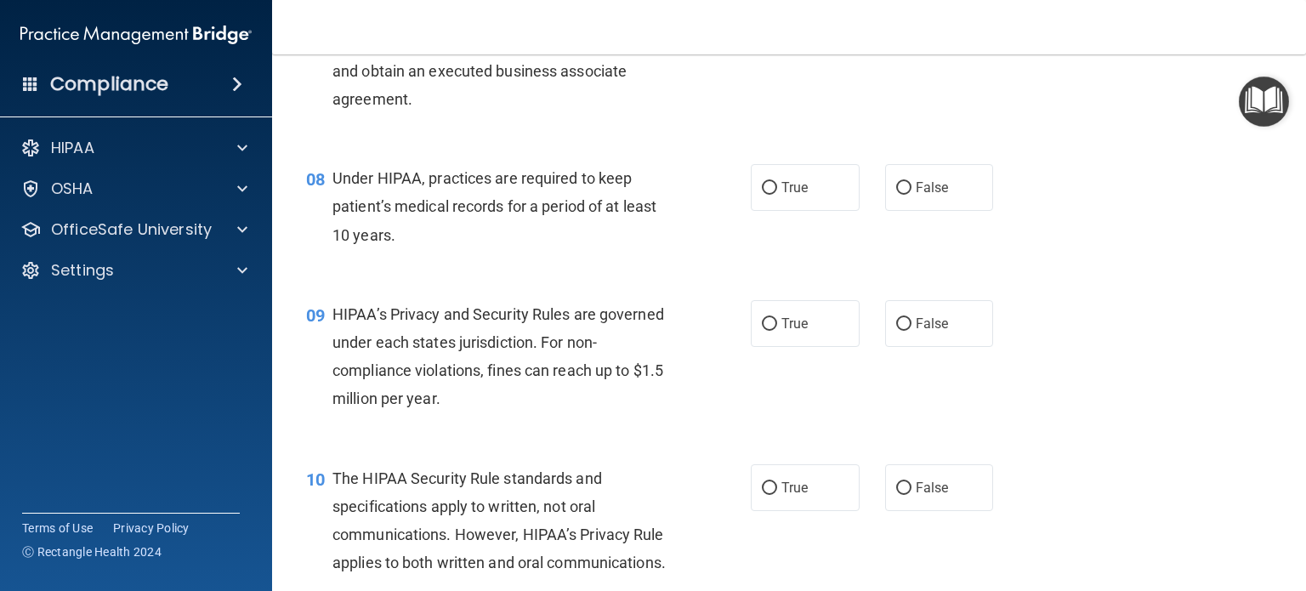
scroll to position [1063, 0]
click at [896, 194] on input "False" at bounding box center [903, 187] width 15 height 13
radio input "true"
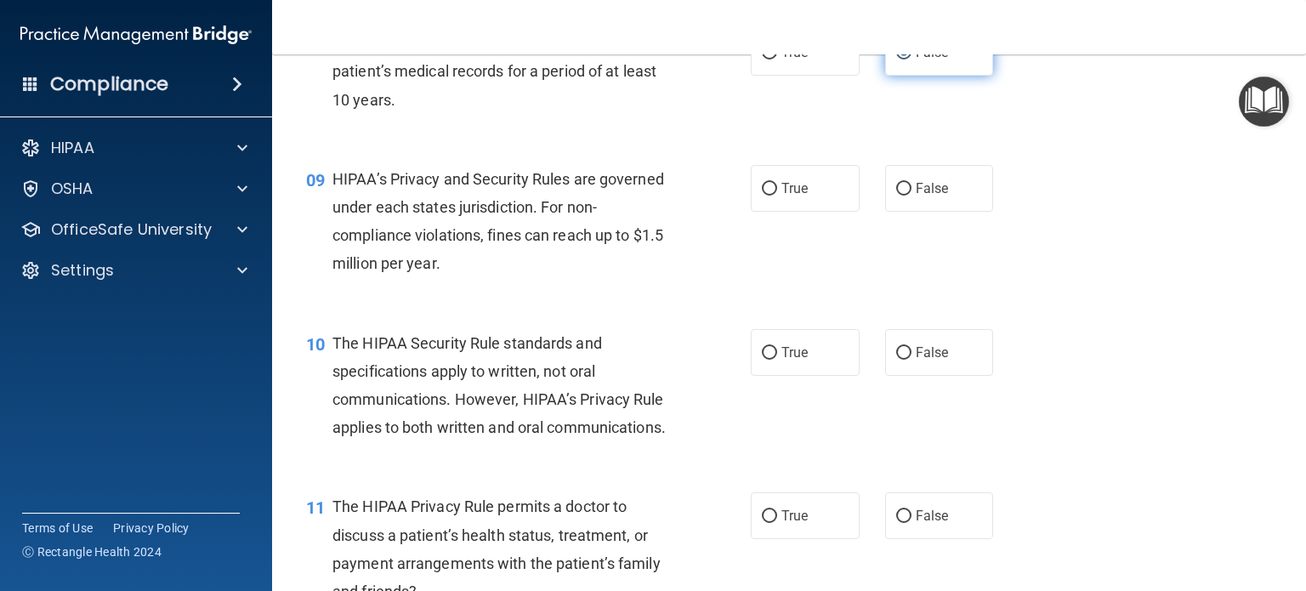
scroll to position [1198, 0]
click at [762, 195] on input "True" at bounding box center [769, 188] width 15 height 13
radio input "true"
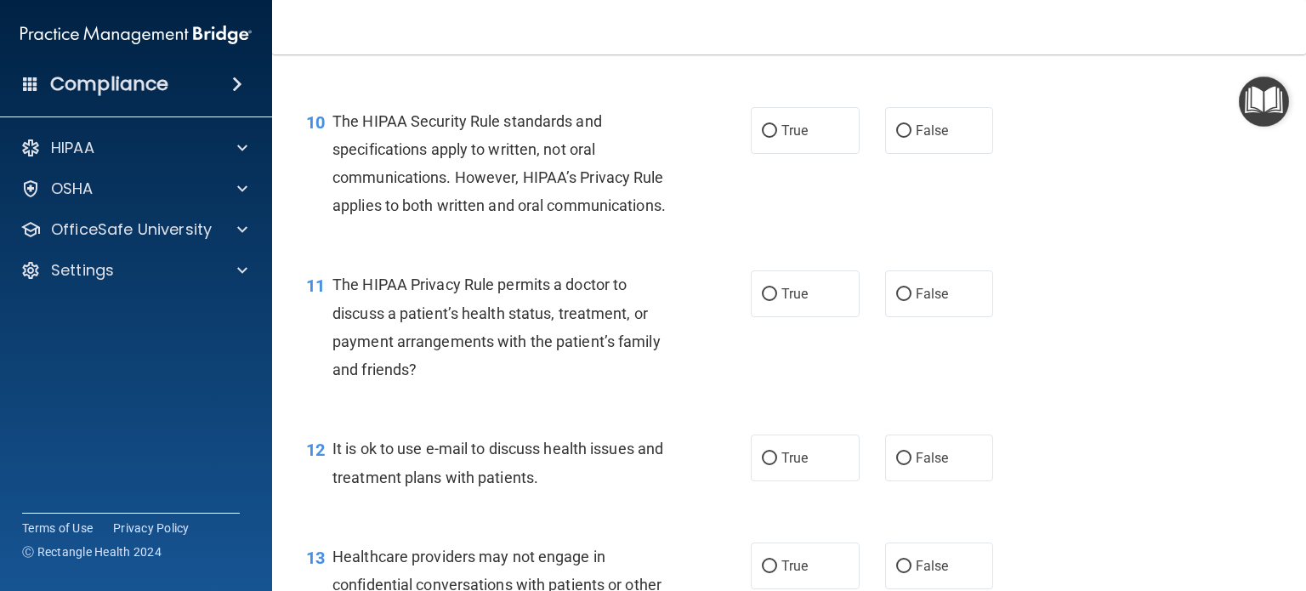
scroll to position [1420, 0]
click at [769, 137] on input "True" at bounding box center [769, 130] width 15 height 13
radio input "true"
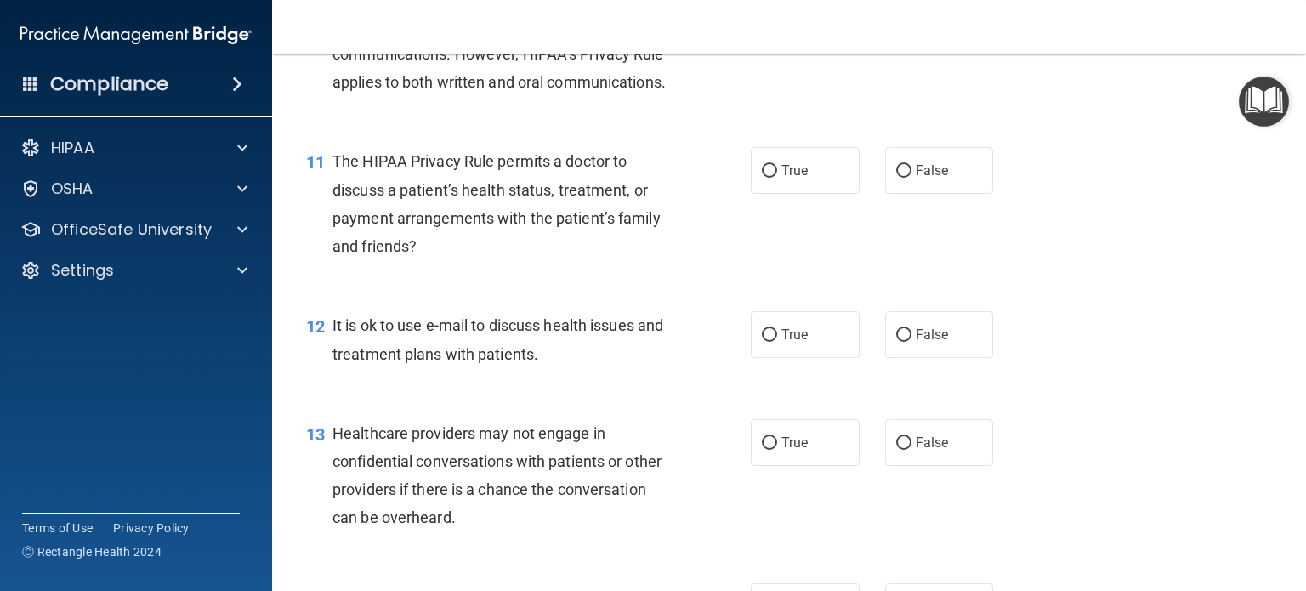
scroll to position [1547, 0]
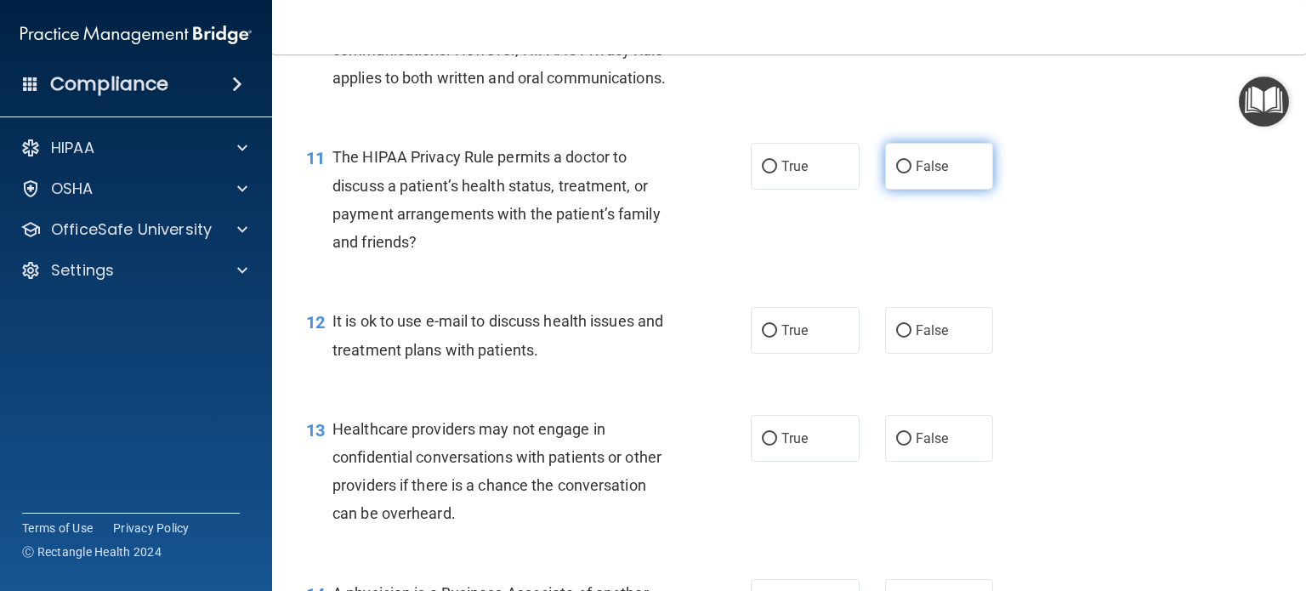
click at [896, 174] on input "False" at bounding box center [903, 167] width 15 height 13
radio input "true"
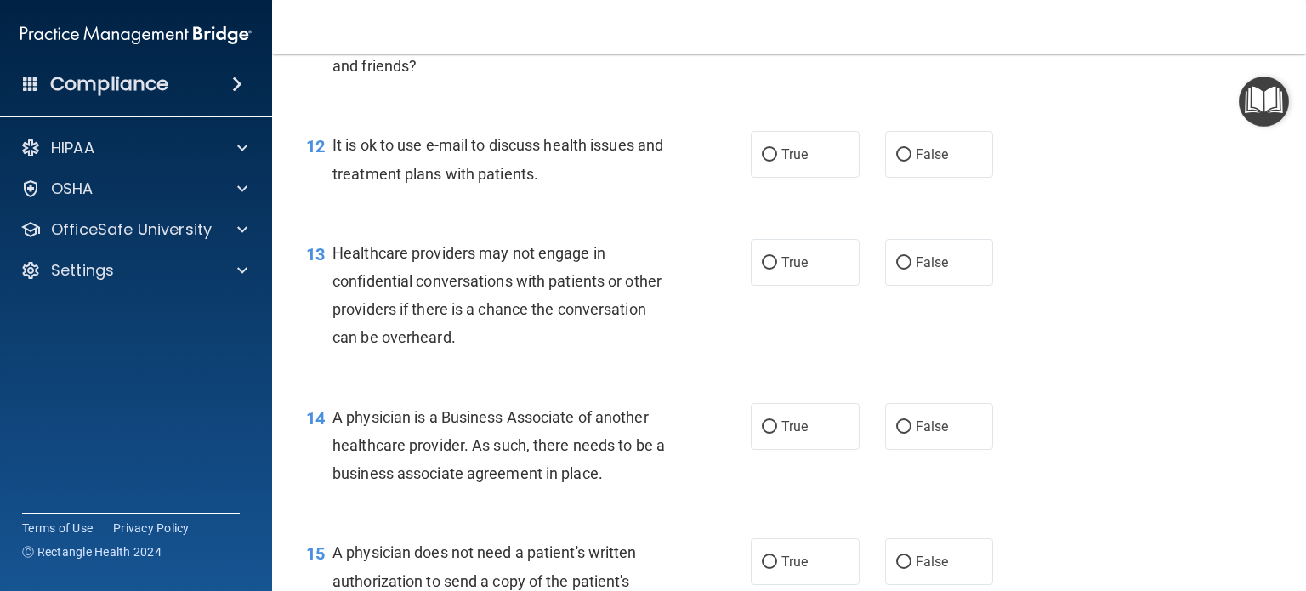
scroll to position [1727, 0]
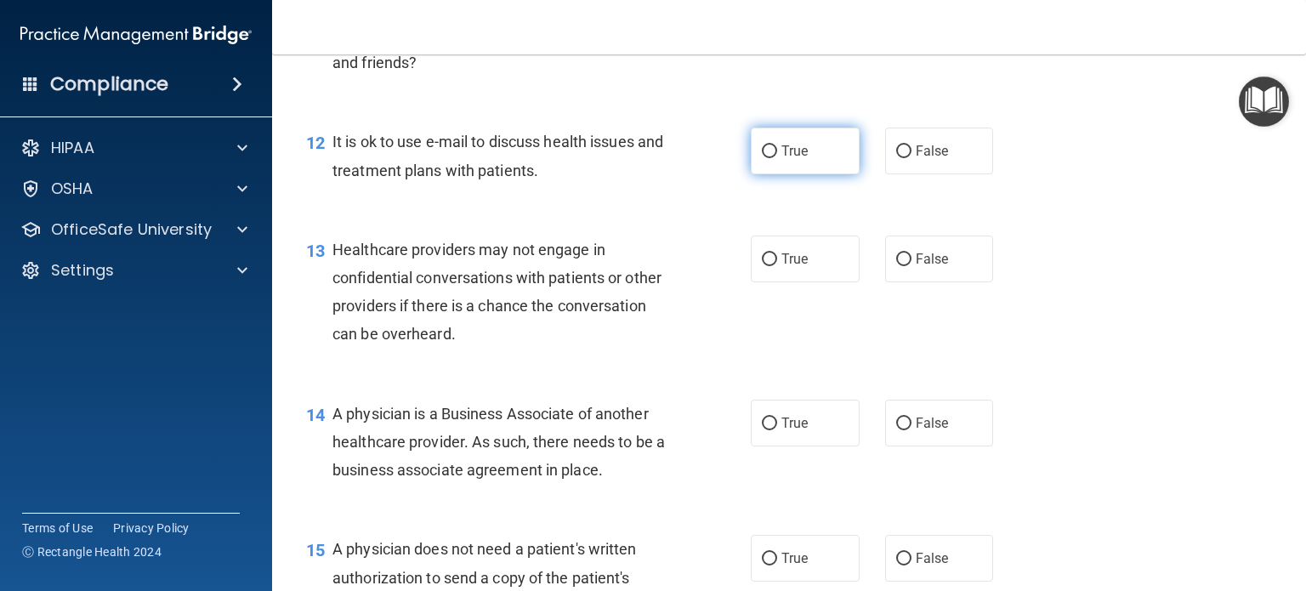
click at [782, 159] on span "True" at bounding box center [795, 151] width 26 height 16
click at [777, 158] on input "True" at bounding box center [769, 151] width 15 height 13
radio input "true"
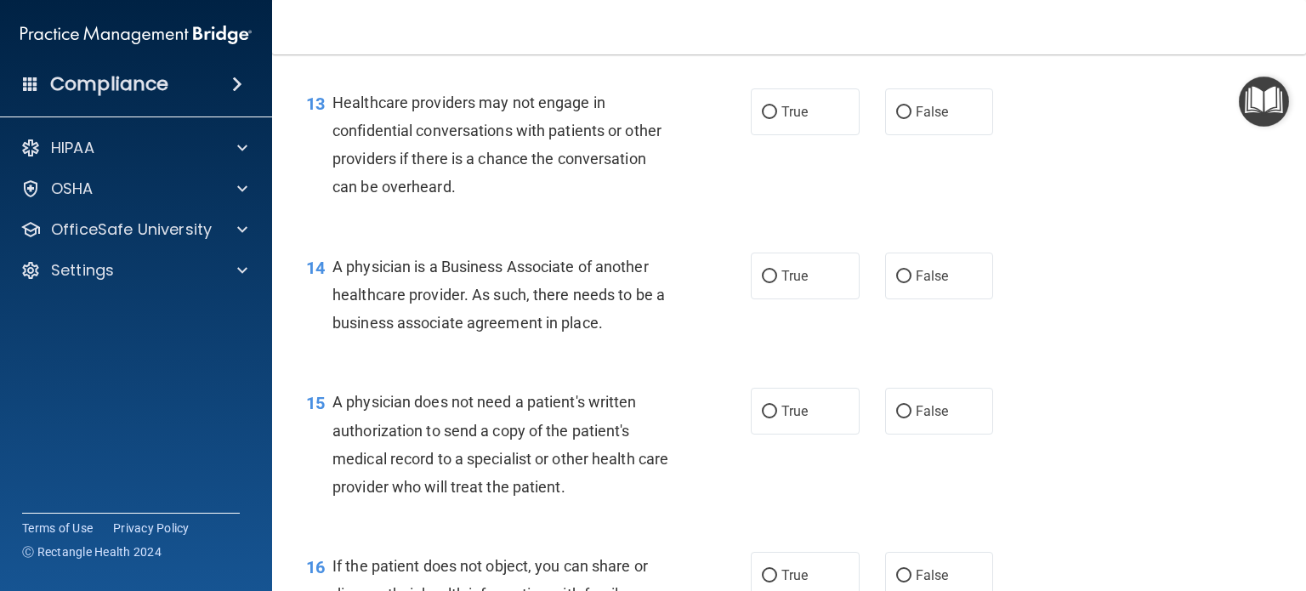
scroll to position [1875, 0]
click at [766, 134] on label "True" at bounding box center [805, 111] width 109 height 47
click at [766, 118] on input "True" at bounding box center [769, 111] width 15 height 13
radio input "true"
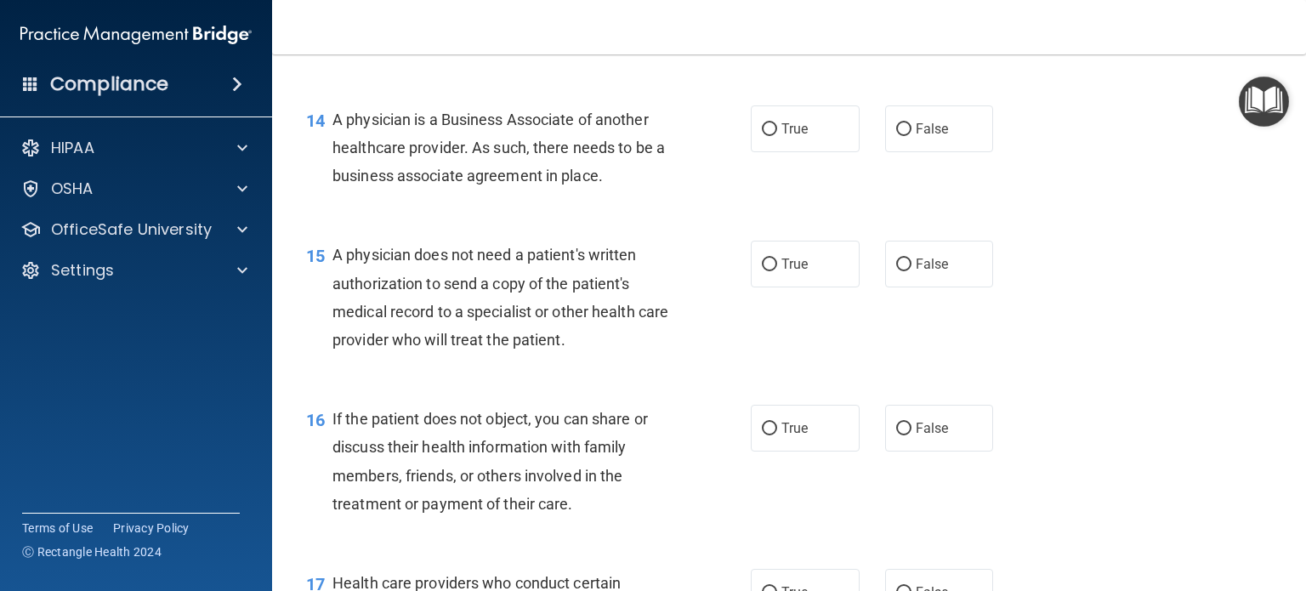
scroll to position [2023, 0]
click at [783, 151] on label "True" at bounding box center [805, 127] width 109 height 47
click at [777, 134] on input "True" at bounding box center [769, 128] width 15 height 13
radio input "true"
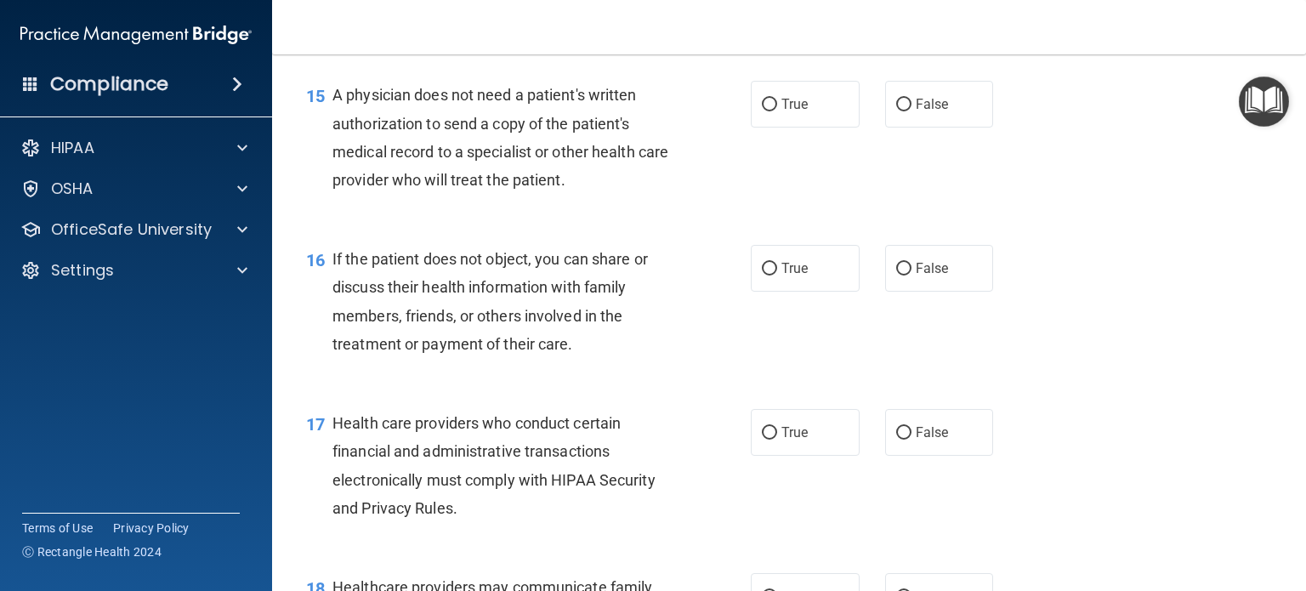
scroll to position [2181, 0]
click at [769, 128] on label "True" at bounding box center [805, 104] width 109 height 47
click at [769, 111] on input "True" at bounding box center [769, 105] width 15 height 13
radio input "true"
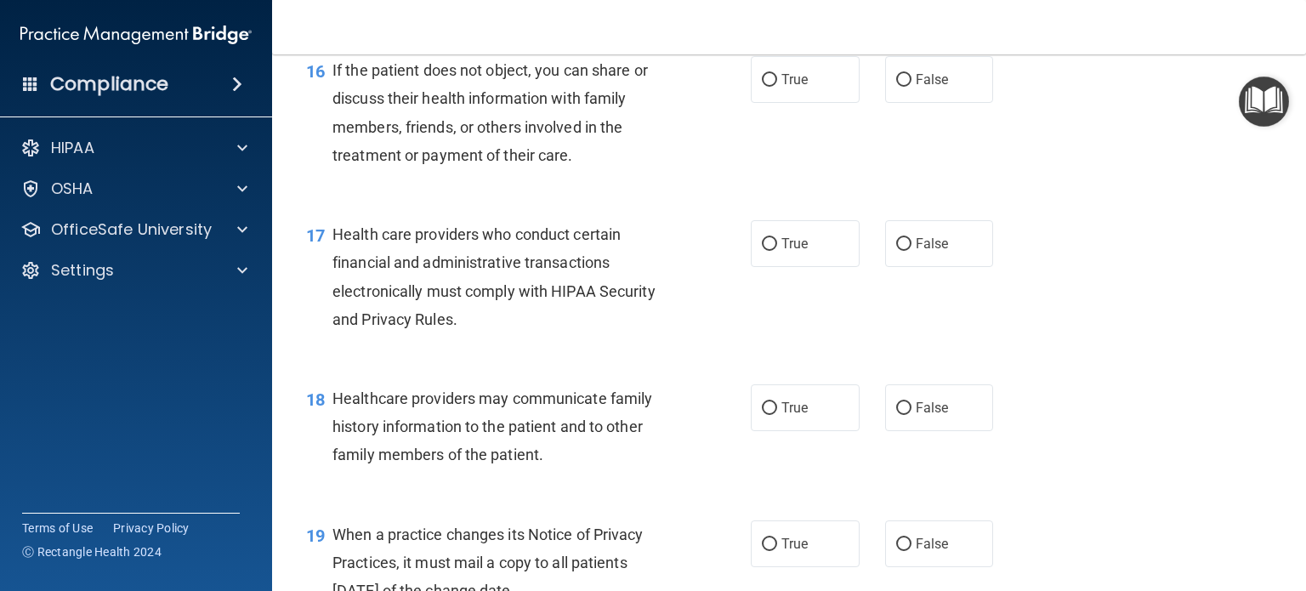
scroll to position [2372, 0]
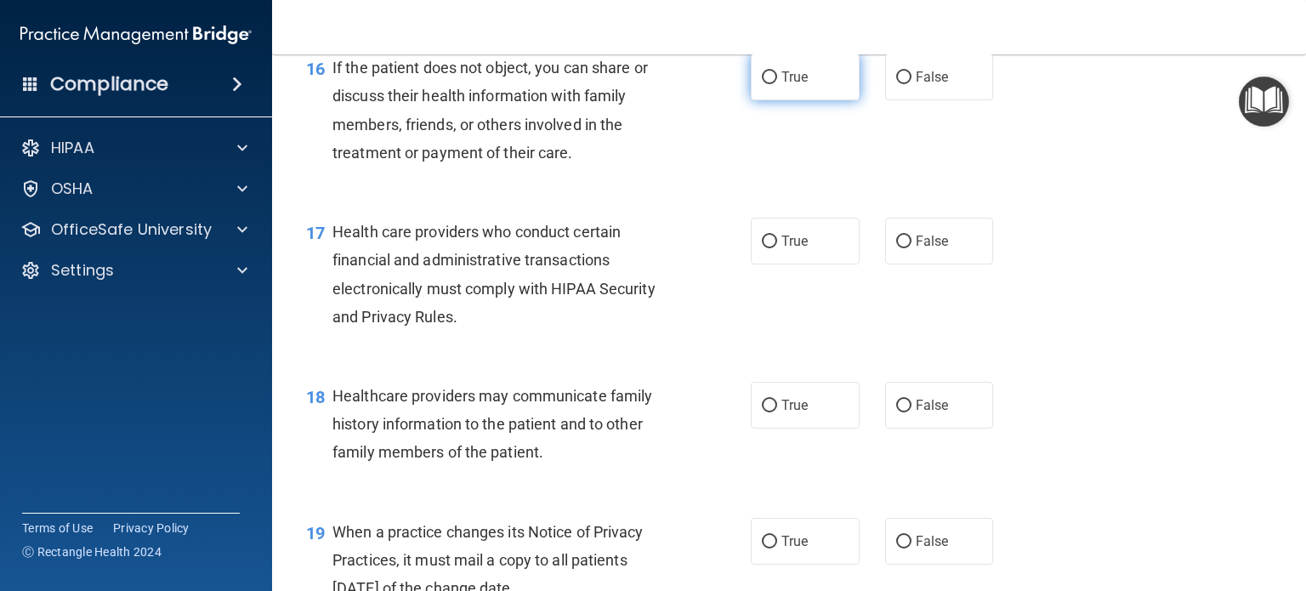
click at [762, 100] on label "True" at bounding box center [805, 77] width 109 height 47
click at [762, 84] on input "True" at bounding box center [769, 77] width 15 height 13
radio input "true"
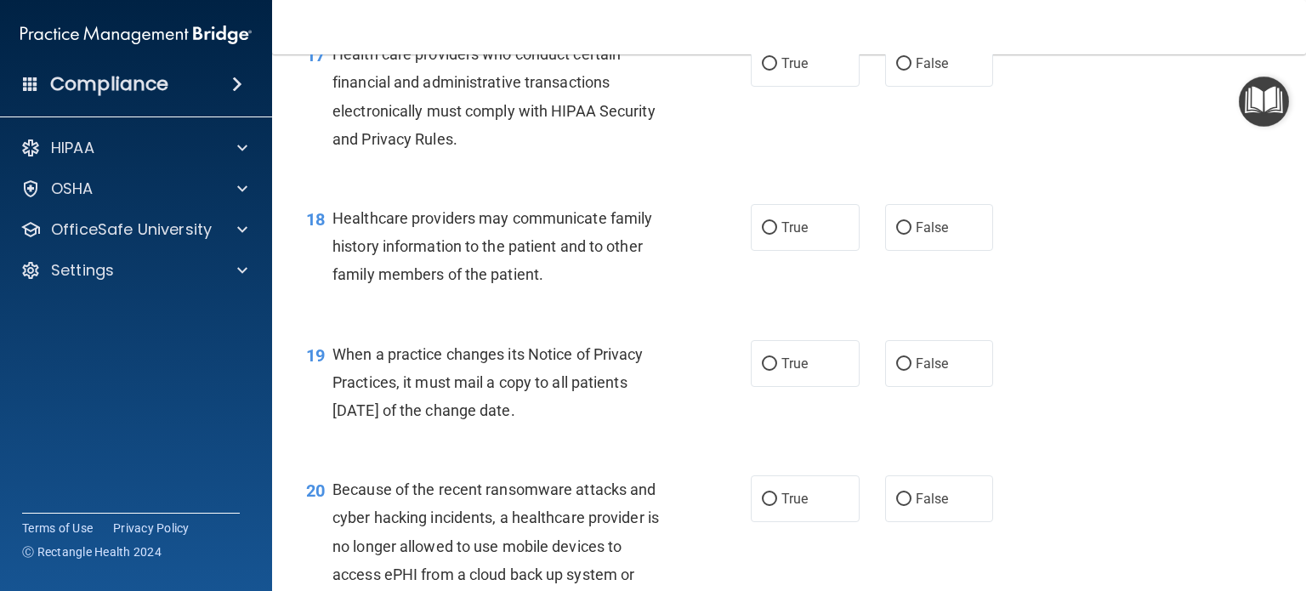
scroll to position [2552, 0]
click at [769, 69] on input "True" at bounding box center [769, 62] width 15 height 13
radio input "true"
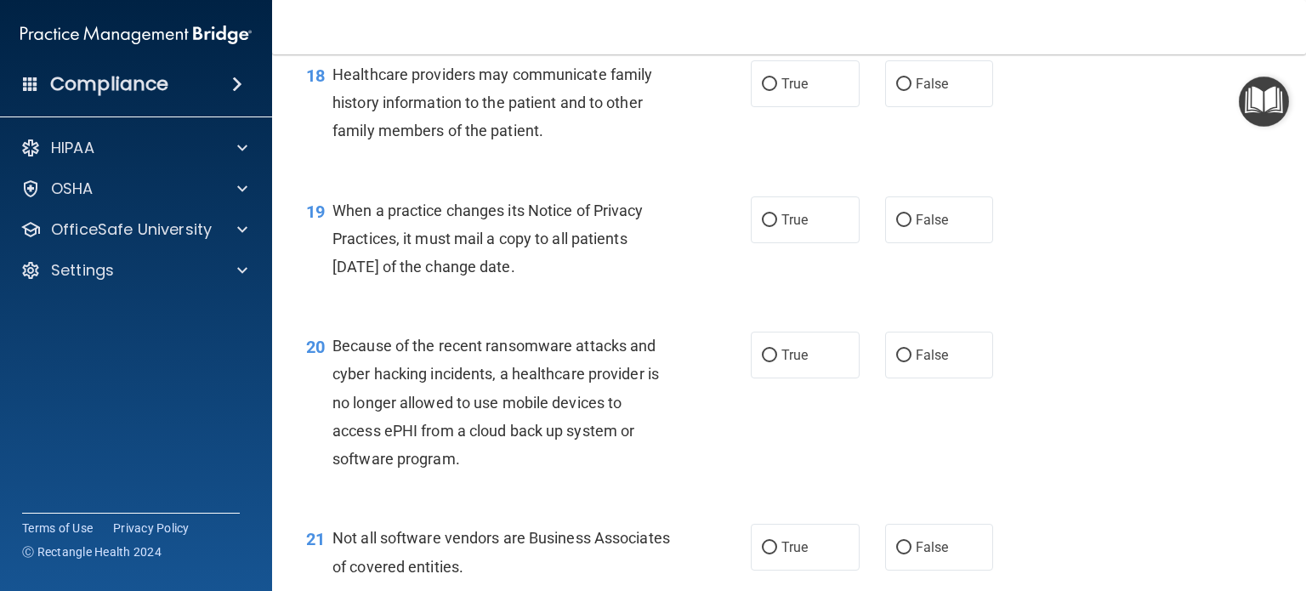
scroll to position [2695, 0]
click at [896, 90] on input "False" at bounding box center [903, 83] width 15 height 13
radio input "true"
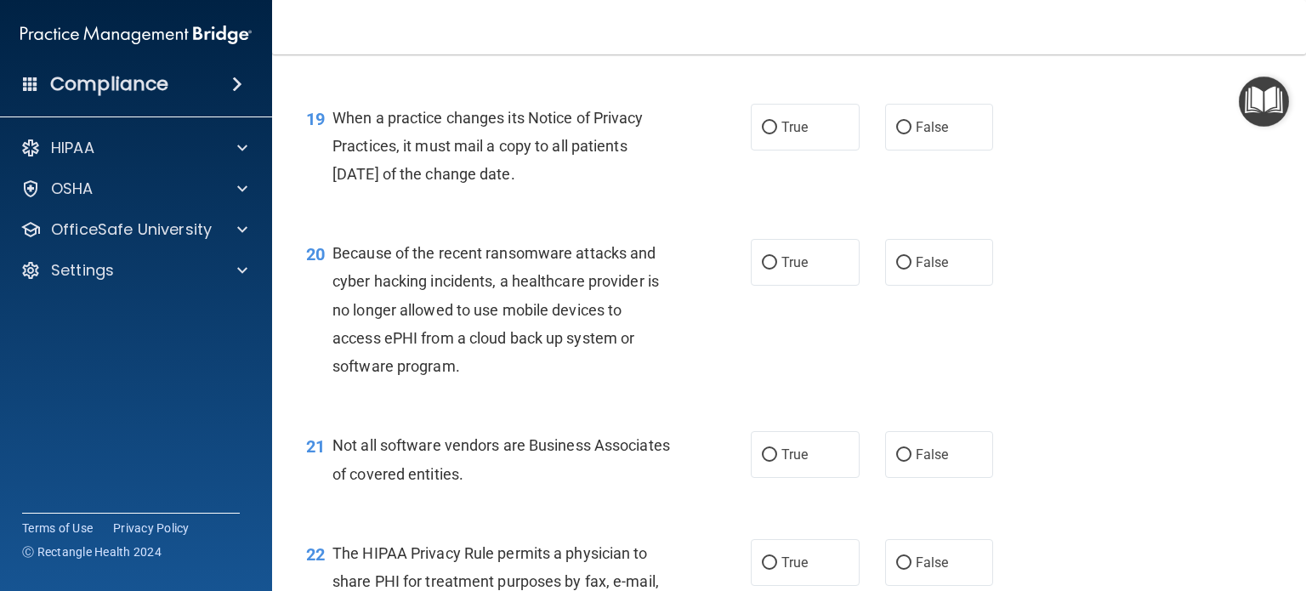
scroll to position [2807, 0]
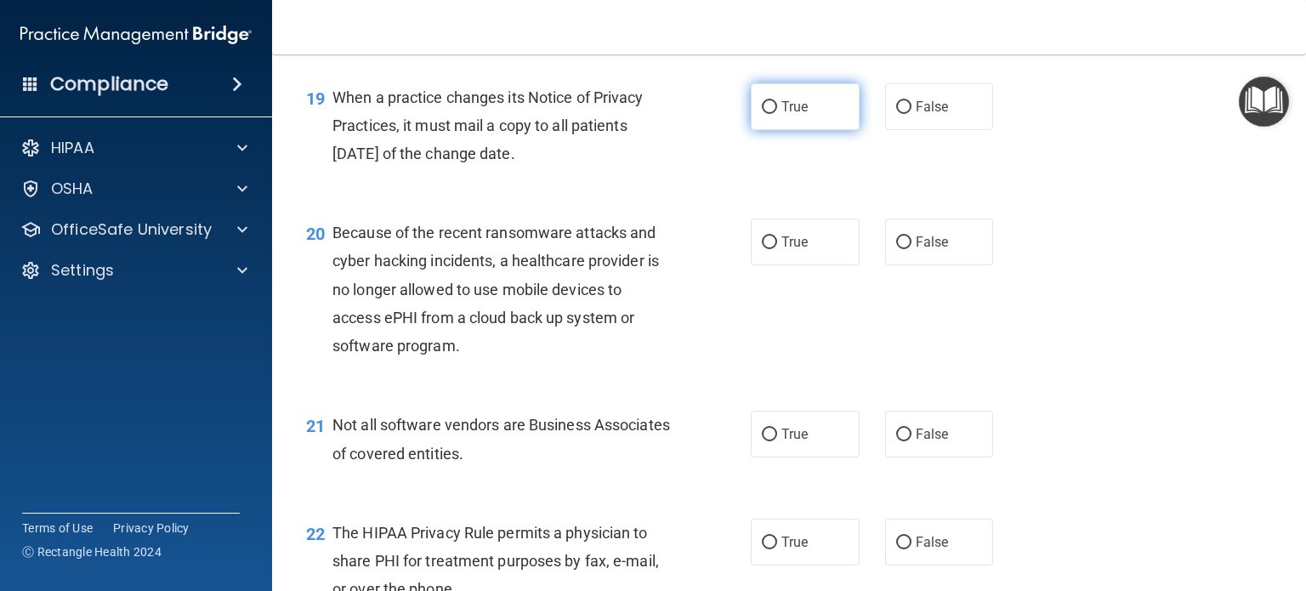
click at [762, 114] on input "True" at bounding box center [769, 107] width 15 height 13
radio input "true"
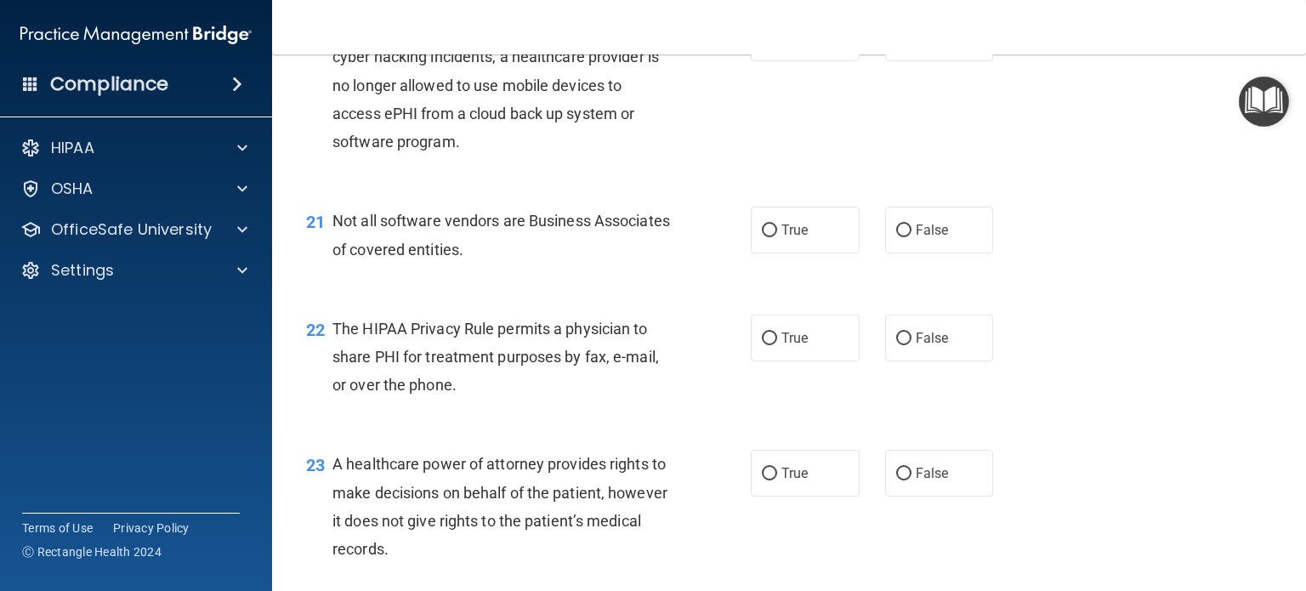
scroll to position [3011, 0]
click at [896, 45] on input "False" at bounding box center [903, 38] width 15 height 13
radio input "true"
click at [765, 45] on input "True" at bounding box center [769, 38] width 15 height 13
radio input "true"
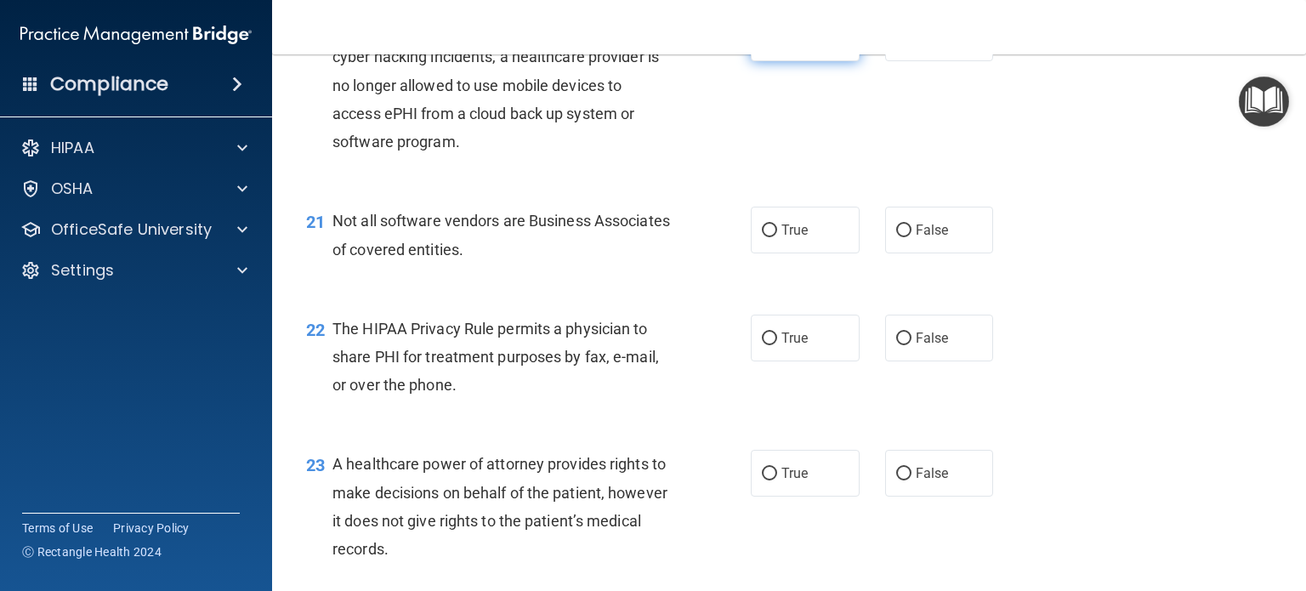
radio input "false"
click at [765, 237] on input "True" at bounding box center [769, 231] width 15 height 13
radio input "true"
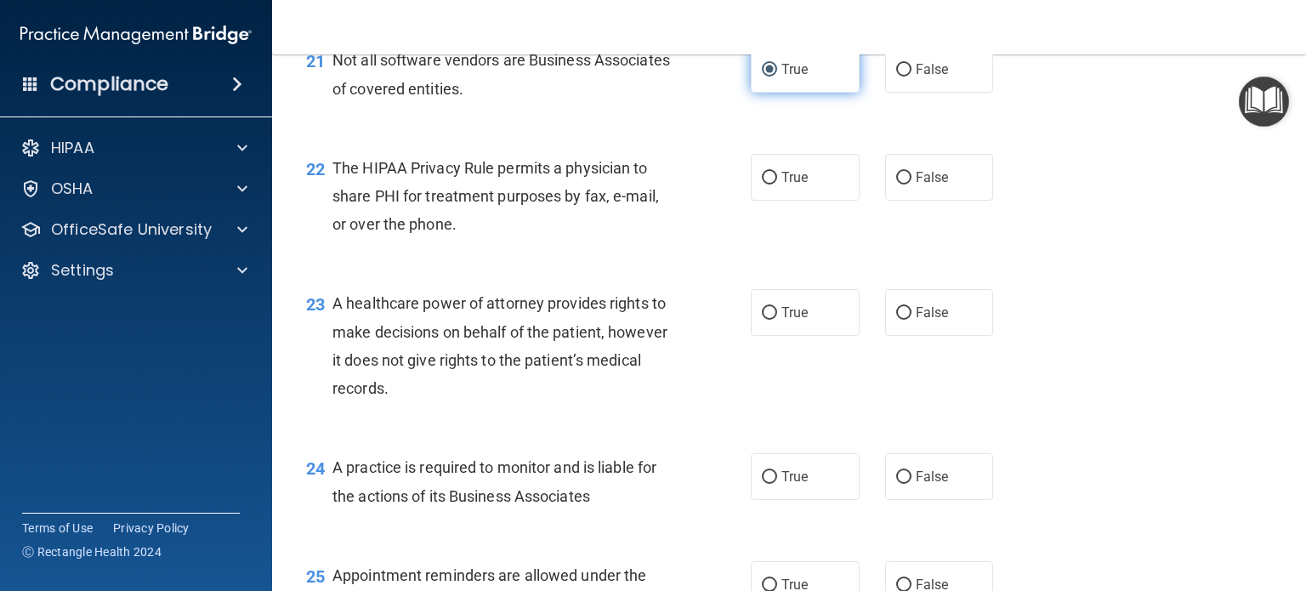
scroll to position [3175, 0]
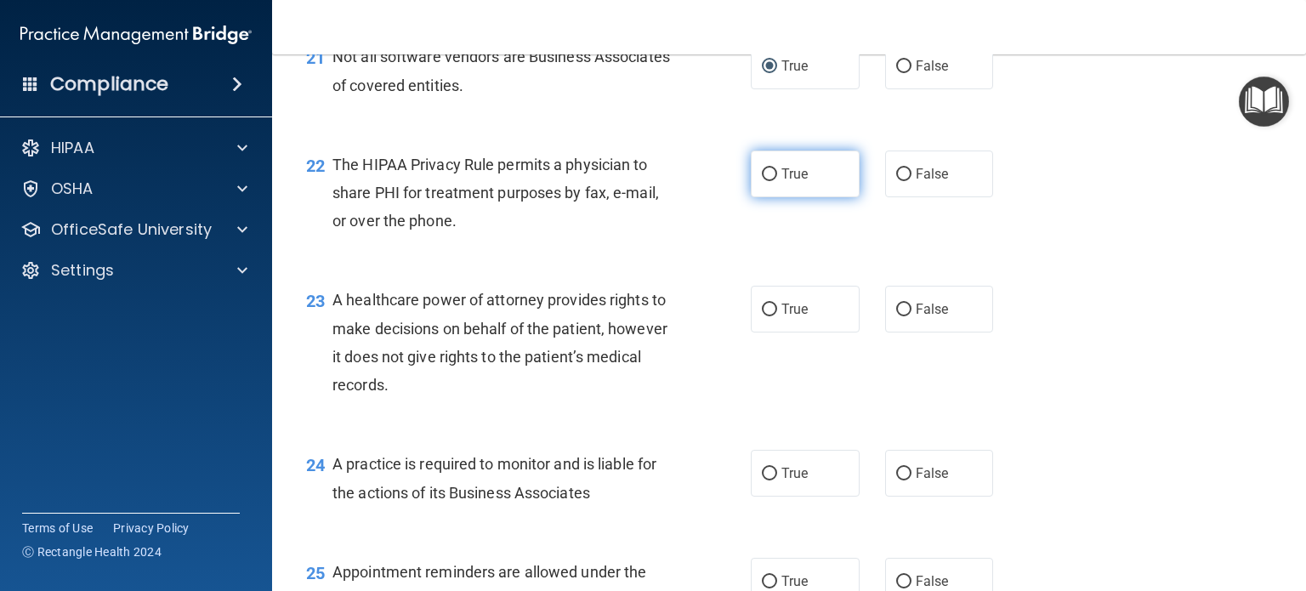
click at [768, 181] on input "True" at bounding box center [769, 174] width 15 height 13
radio input "true"
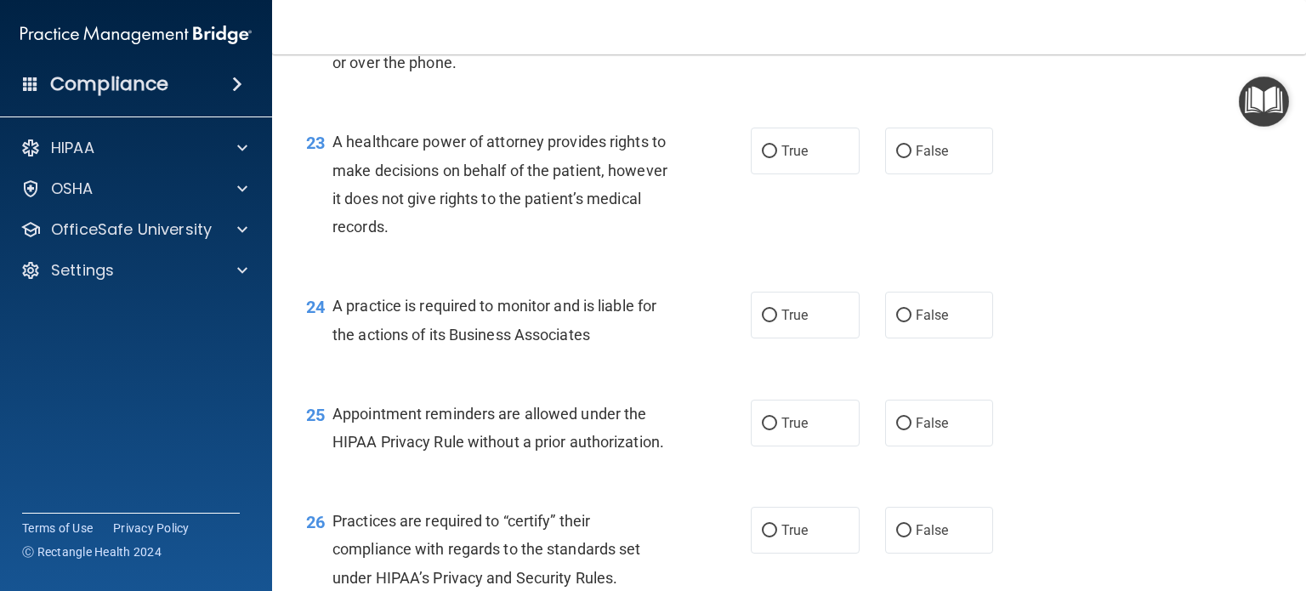
scroll to position [3340, 0]
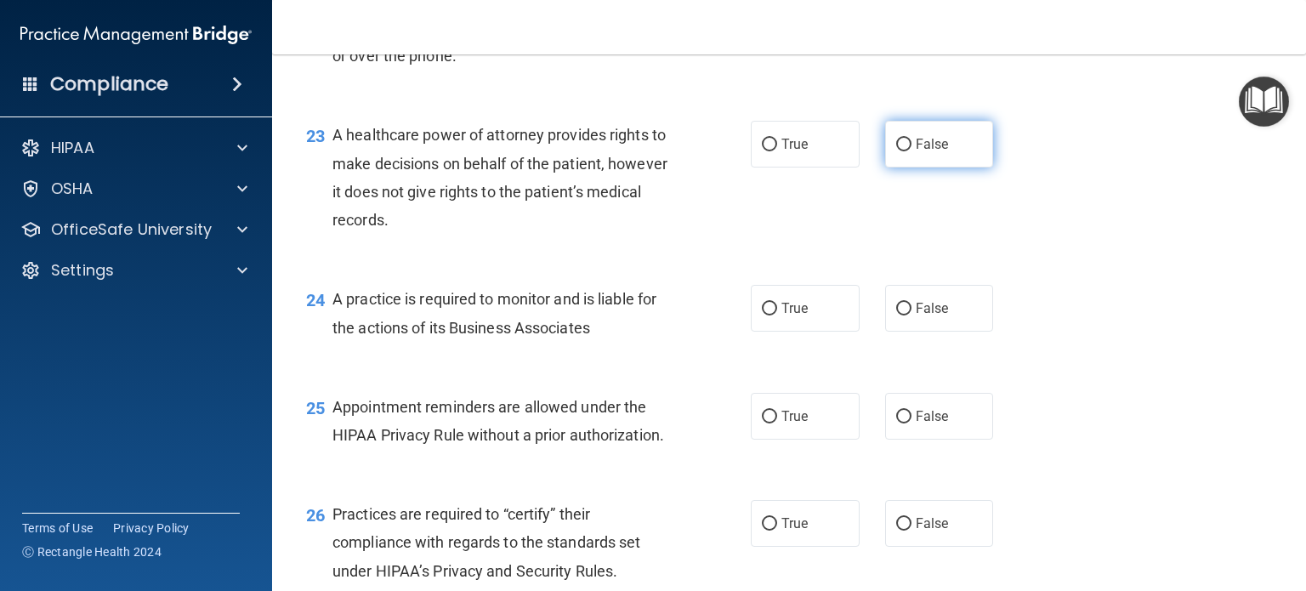
click at [896, 151] on input "False" at bounding box center [903, 145] width 15 height 13
radio input "true"
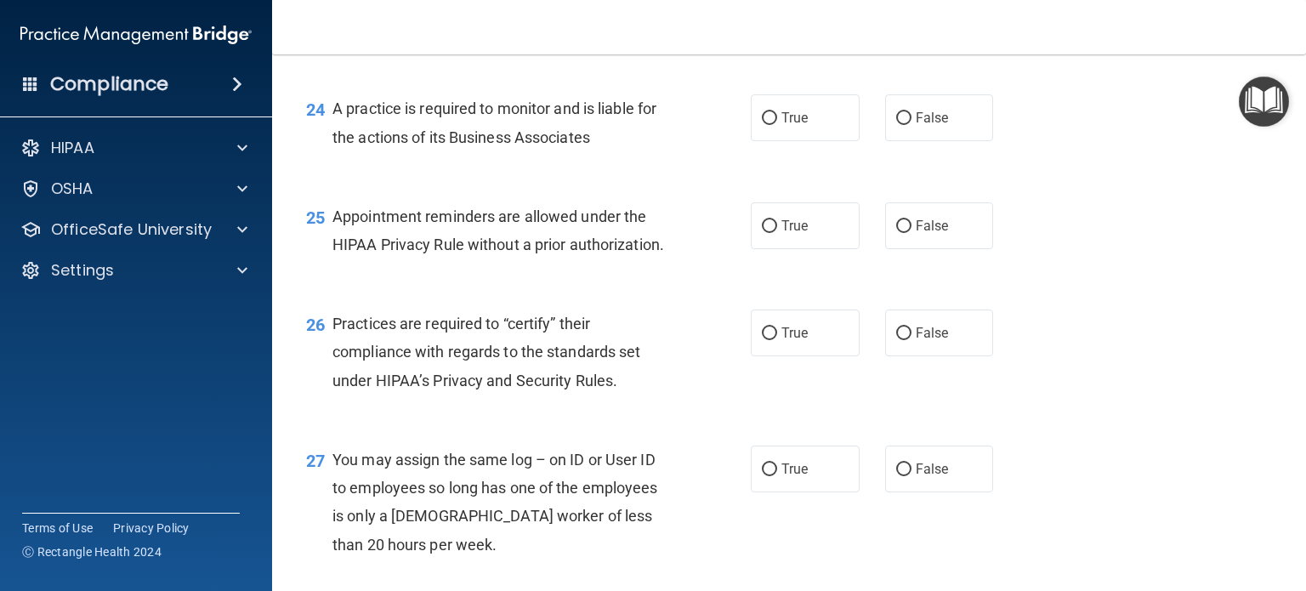
scroll to position [3532, 0]
click at [768, 123] on input "True" at bounding box center [769, 117] width 15 height 13
radio input "true"
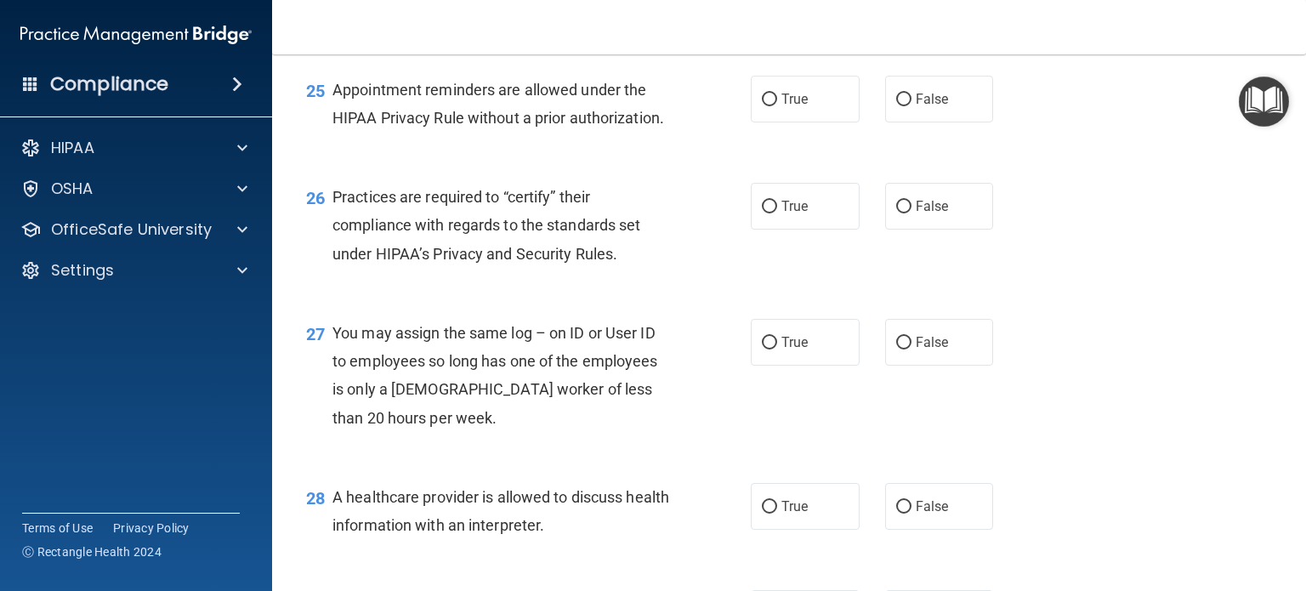
scroll to position [3659, 0]
click at [762, 105] on input "True" at bounding box center [769, 98] width 15 height 13
radio input "true"
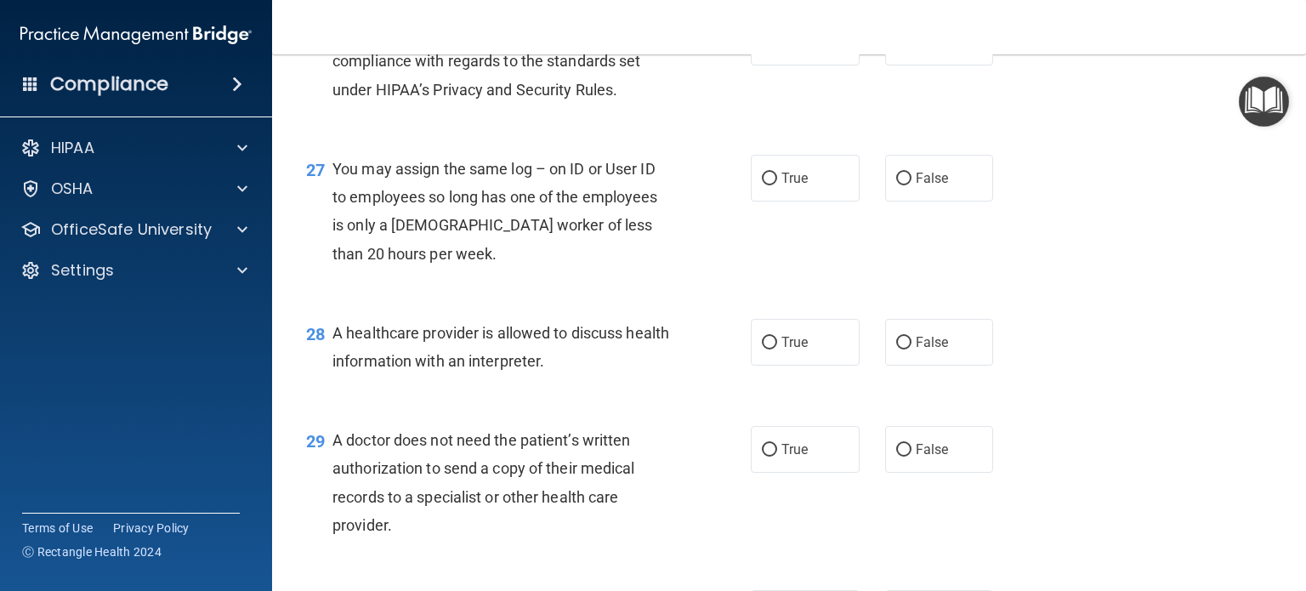
scroll to position [3823, 0]
click at [770, 48] on input "True" at bounding box center [769, 41] width 15 height 13
radio input "true"
click at [902, 184] on input "False" at bounding box center [903, 177] width 15 height 13
radio input "true"
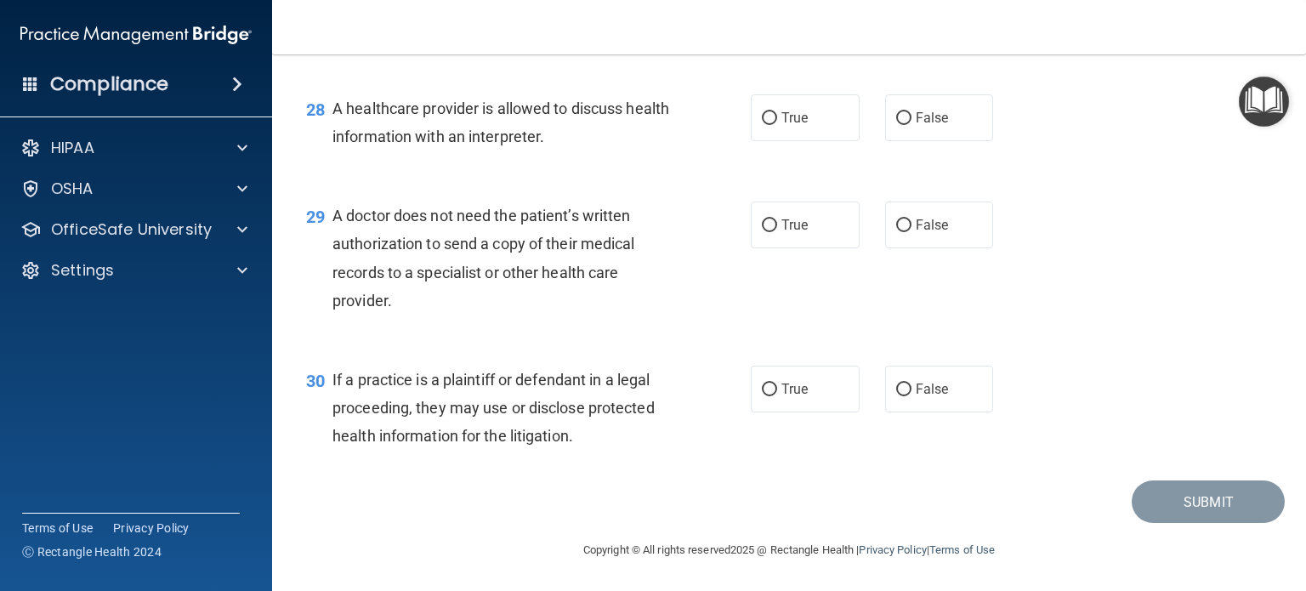
scroll to position [4084, 0]
click at [760, 141] on label "True" at bounding box center [805, 117] width 109 height 47
click at [762, 125] on input "True" at bounding box center [769, 118] width 15 height 13
radio input "true"
click at [762, 232] on input "True" at bounding box center [769, 225] width 15 height 13
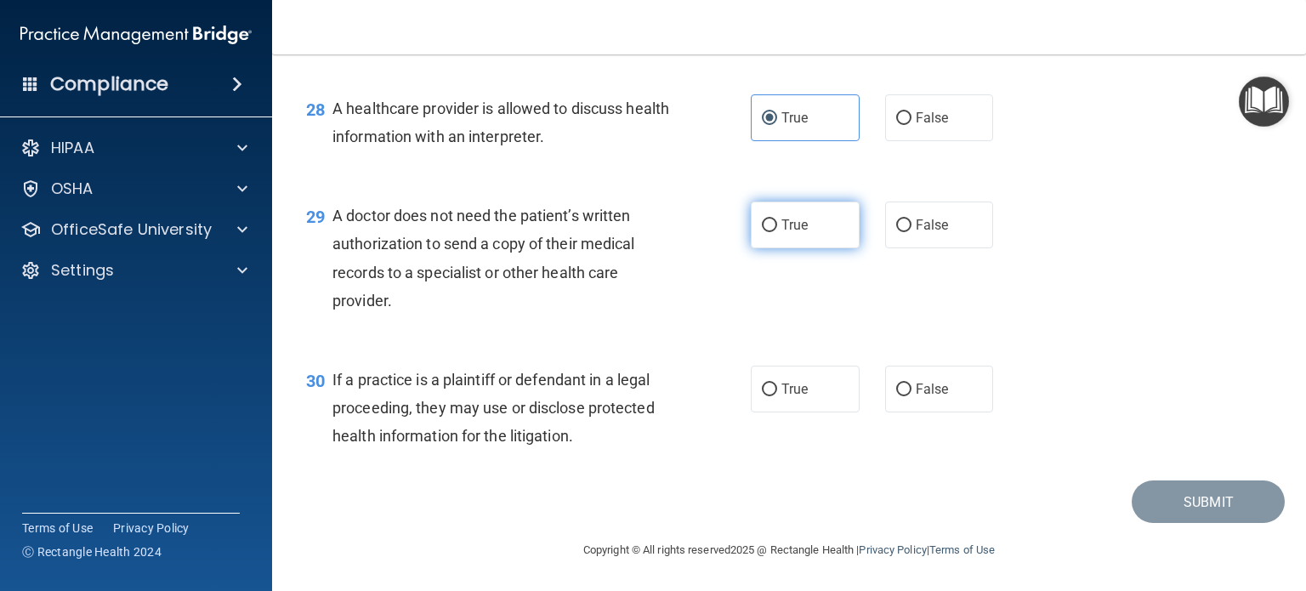
radio input "true"
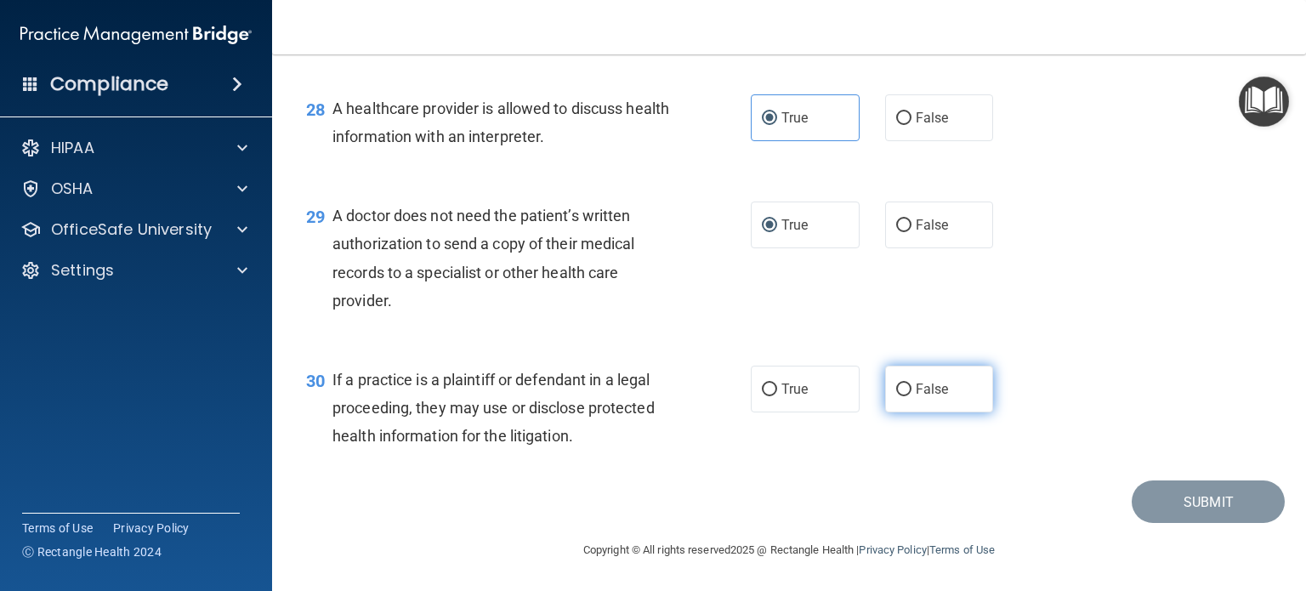
click at [897, 396] on input "False" at bounding box center [903, 390] width 15 height 13
radio input "true"
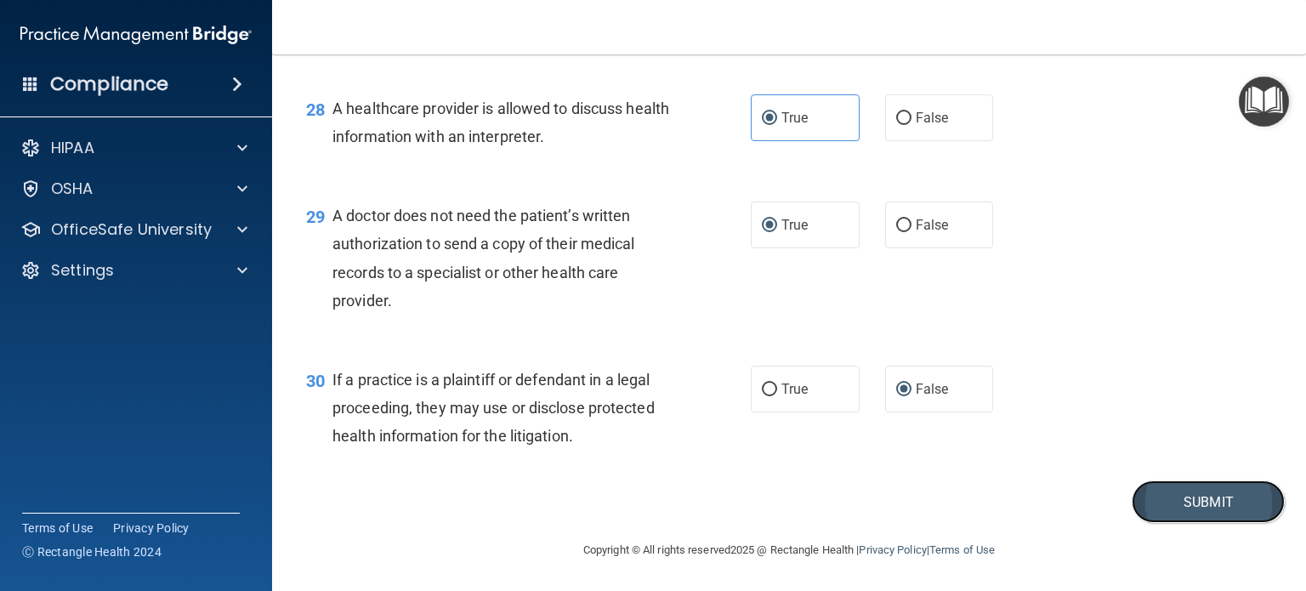
click at [1153, 524] on button "Submit" at bounding box center [1208, 502] width 153 height 43
click at [1210, 523] on button "Submit" at bounding box center [1208, 502] width 153 height 43
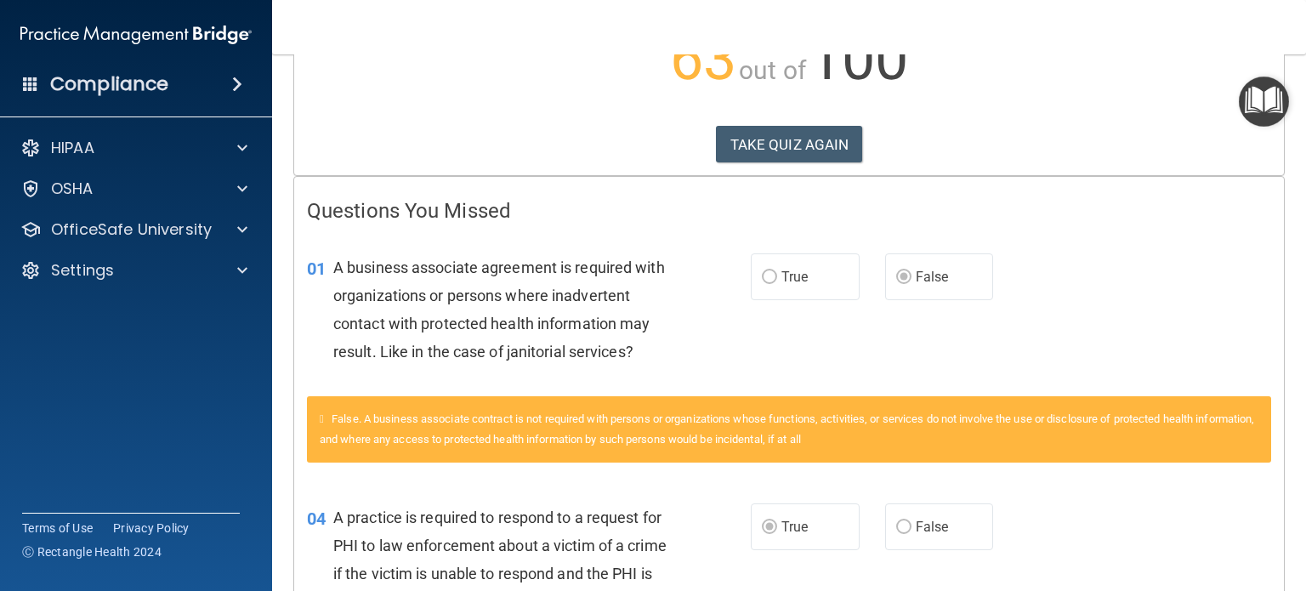
scroll to position [219, 0]
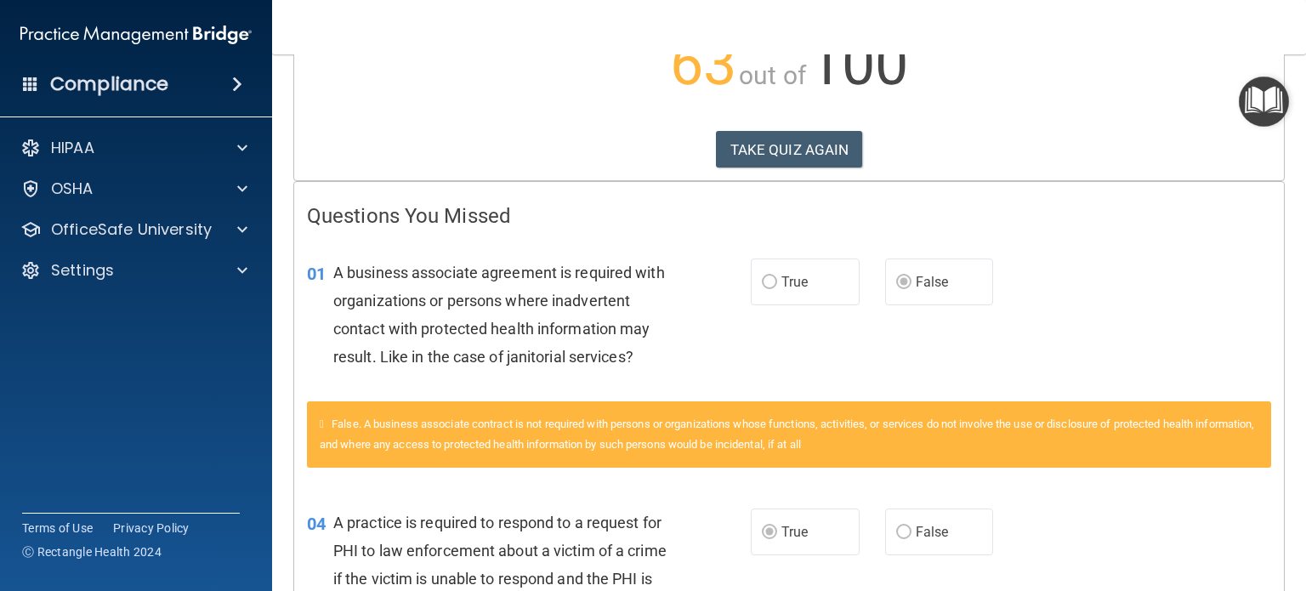
click at [586, 213] on h4 "Questions You Missed" at bounding box center [789, 216] width 965 height 22
click at [760, 159] on button "TAKE QUIZ AGAIN" at bounding box center [789, 149] width 147 height 37
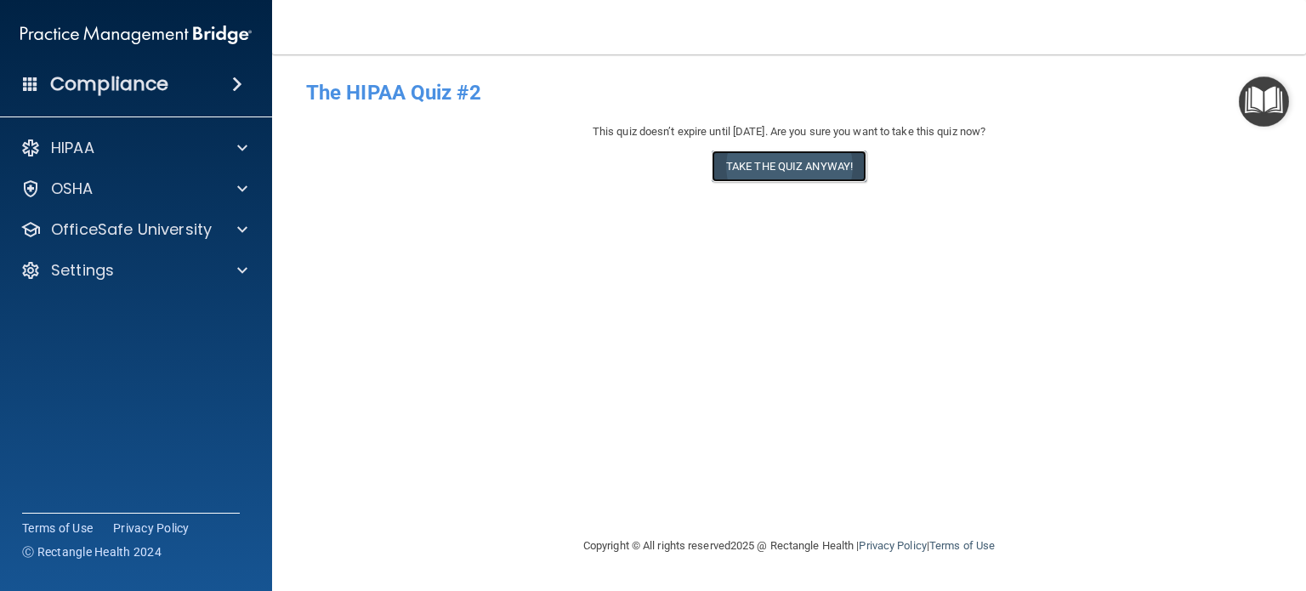
click at [784, 177] on button "Take the quiz anyway!" at bounding box center [789, 166] width 155 height 31
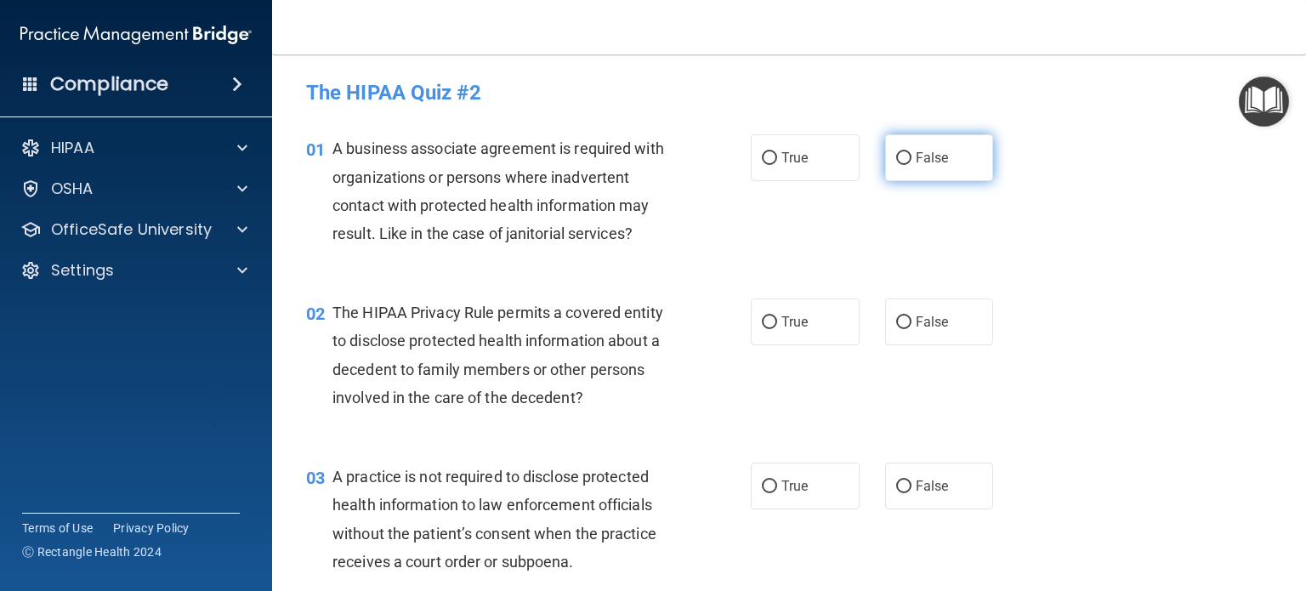
click at [896, 160] on input "False" at bounding box center [903, 158] width 15 height 13
radio input "true"
click at [900, 322] on input "False" at bounding box center [903, 322] width 15 height 13
radio input "true"
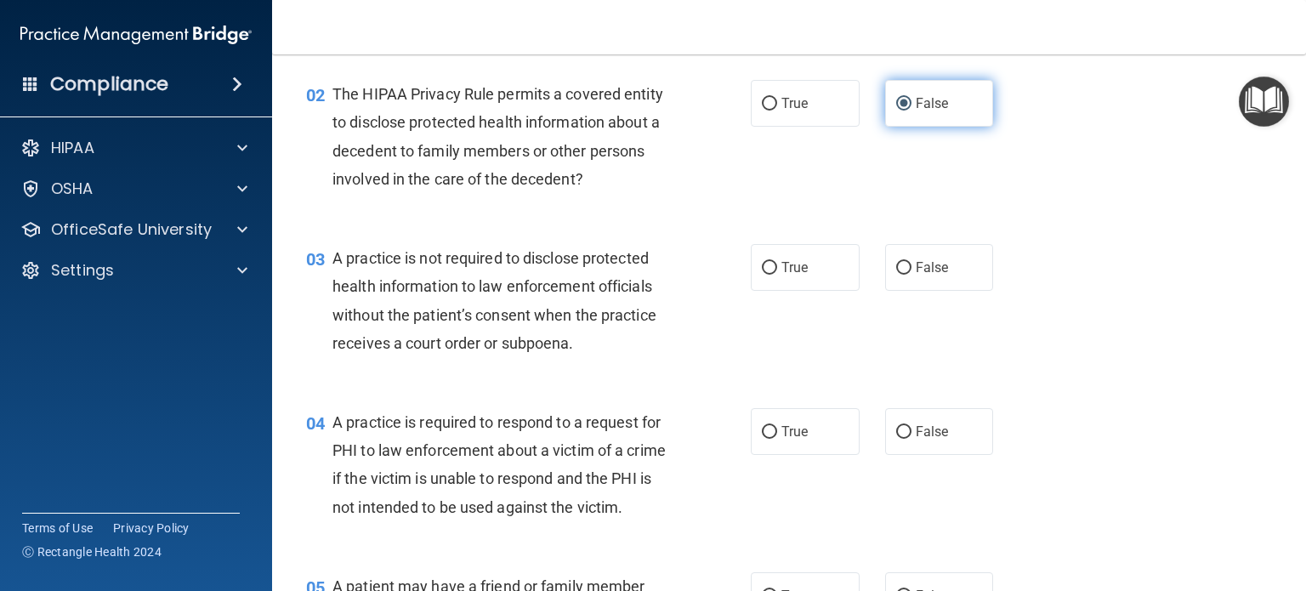
scroll to position [219, 0]
click at [902, 262] on input "False" at bounding box center [903, 267] width 15 height 13
radio input "true"
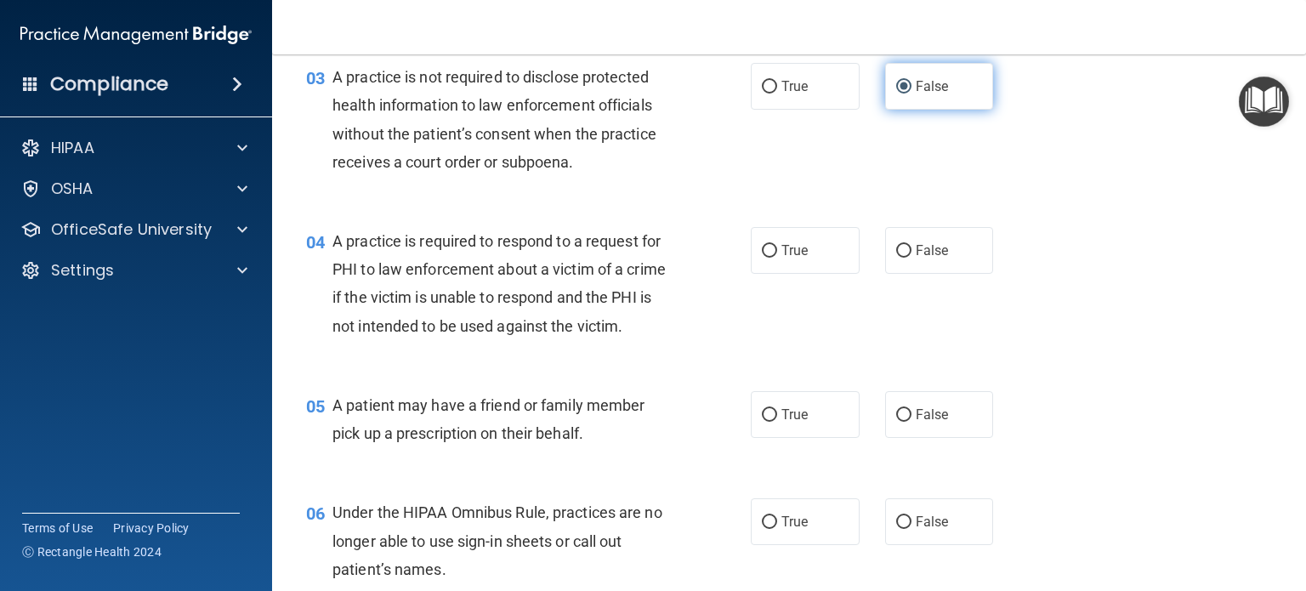
scroll to position [412, 0]
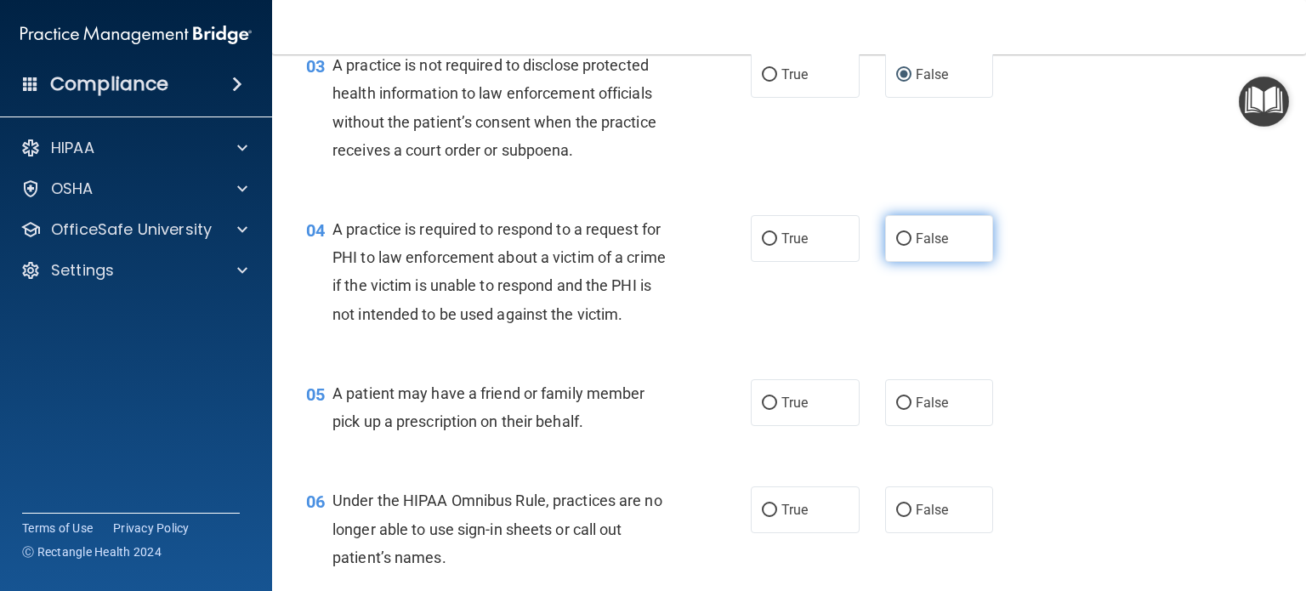
click at [900, 235] on input "False" at bounding box center [903, 239] width 15 height 13
radio input "true"
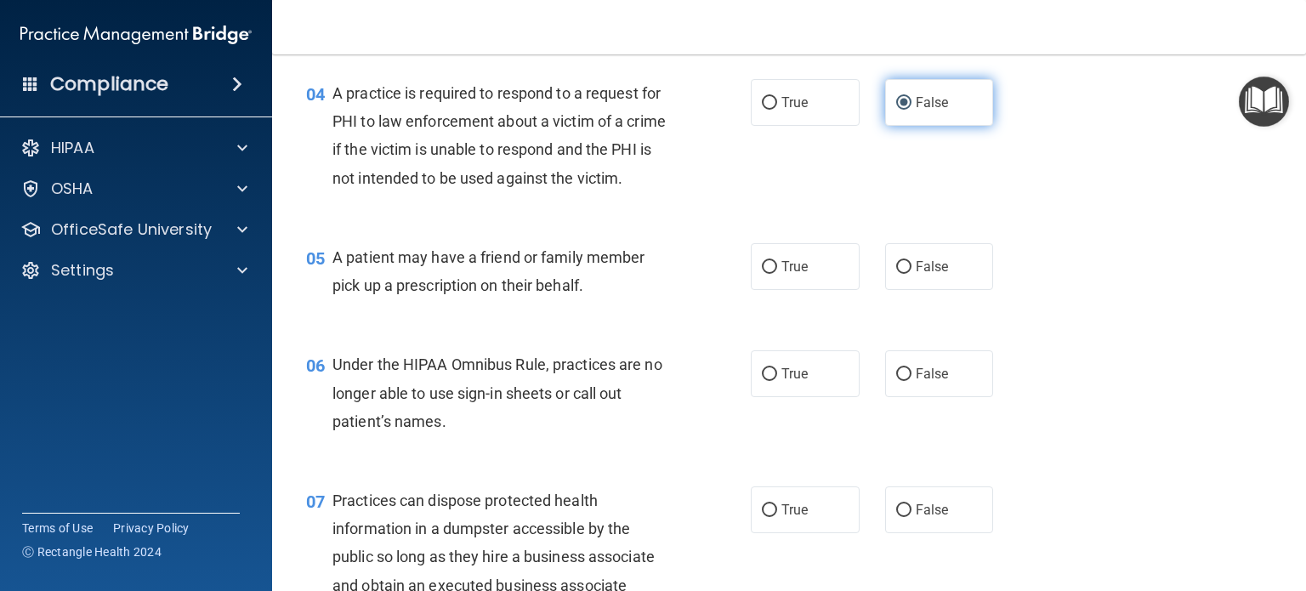
scroll to position [549, 0]
click at [766, 273] on input "True" at bounding box center [769, 266] width 15 height 13
radio input "true"
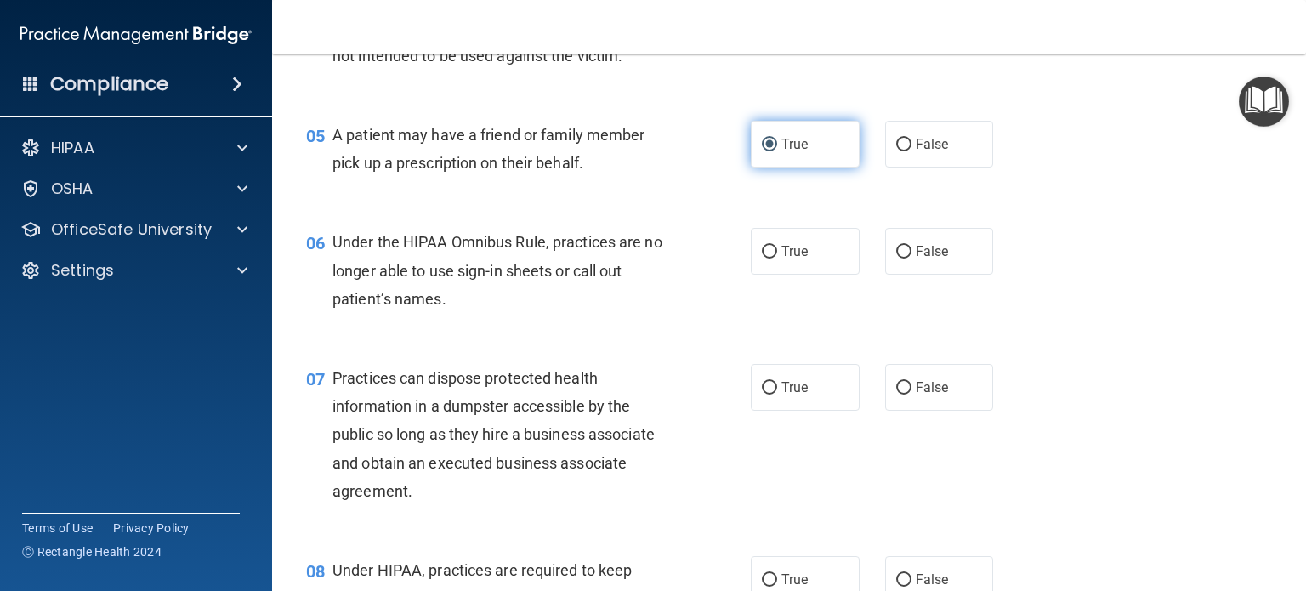
scroll to position [679, 0]
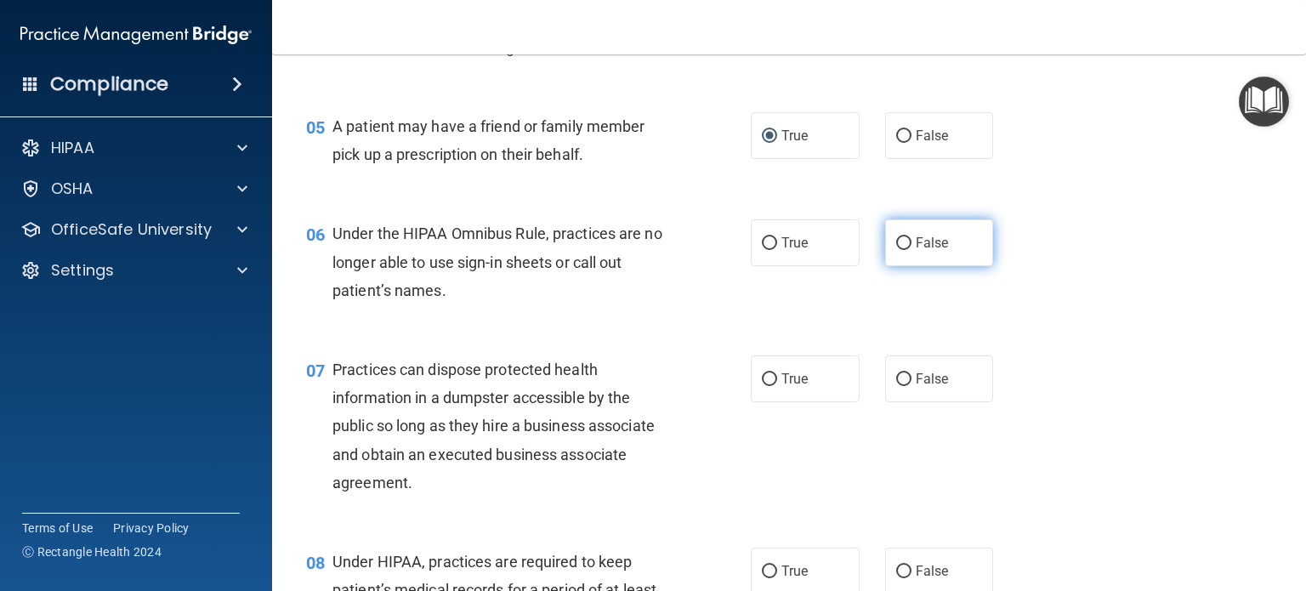
click at [902, 250] on input "False" at bounding box center [903, 243] width 15 height 13
radio input "true"
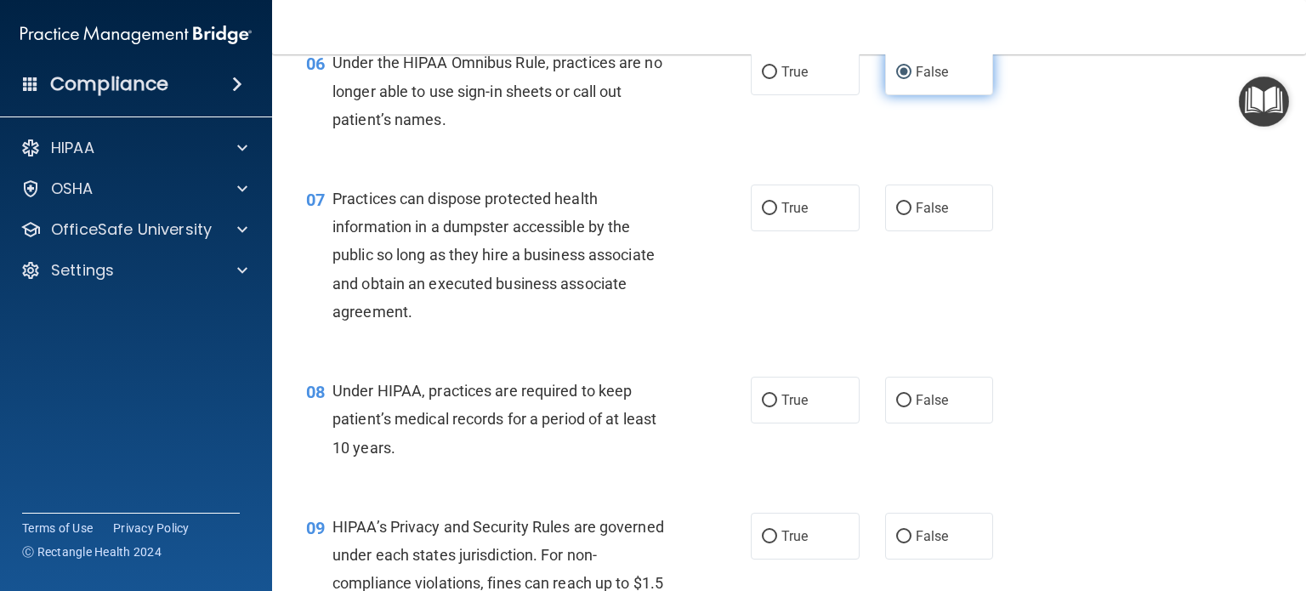
scroll to position [851, 0]
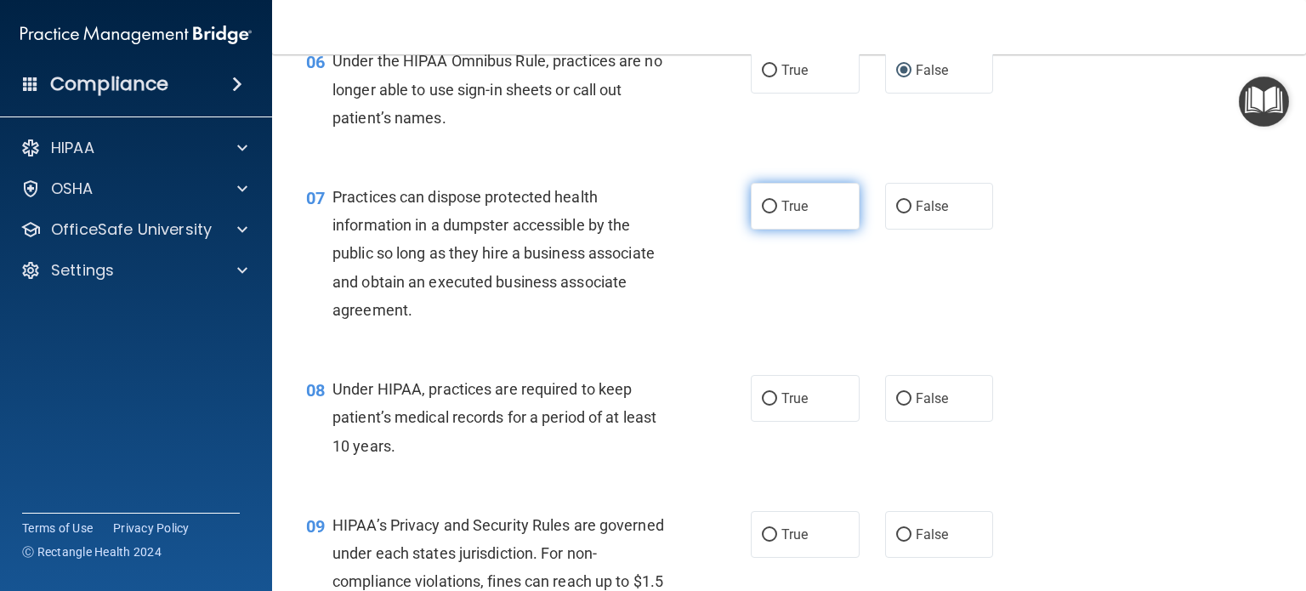
click at [783, 230] on label "True" at bounding box center [805, 206] width 109 height 47
click at [777, 213] on input "True" at bounding box center [769, 207] width 15 height 13
radio input "true"
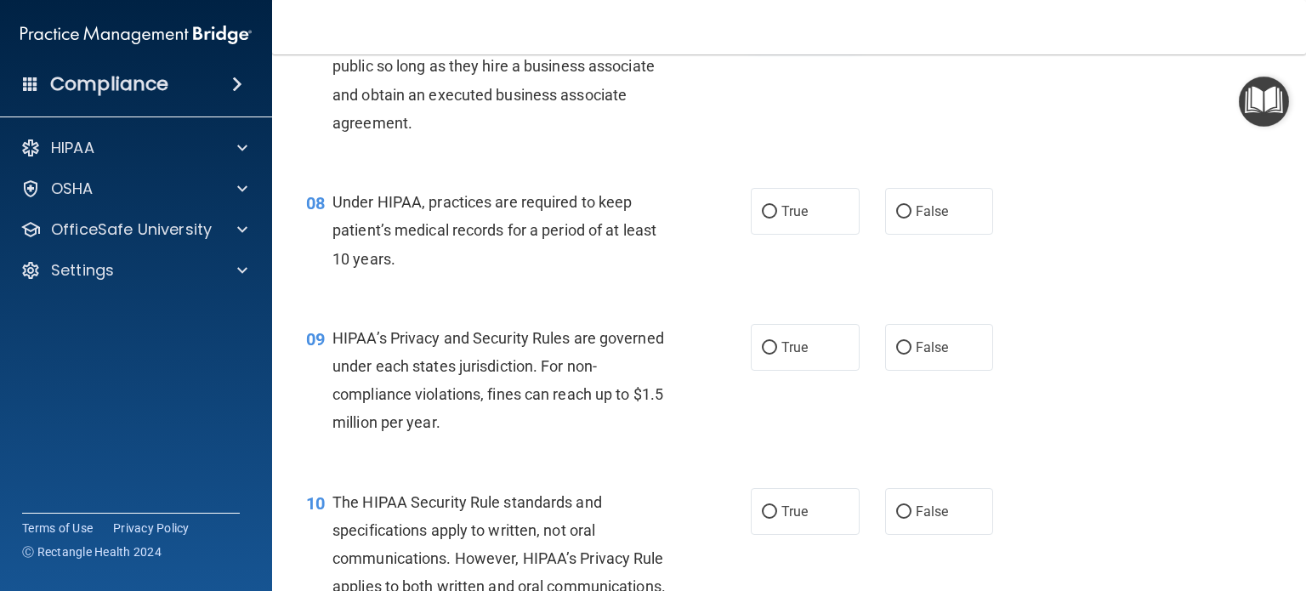
scroll to position [1044, 0]
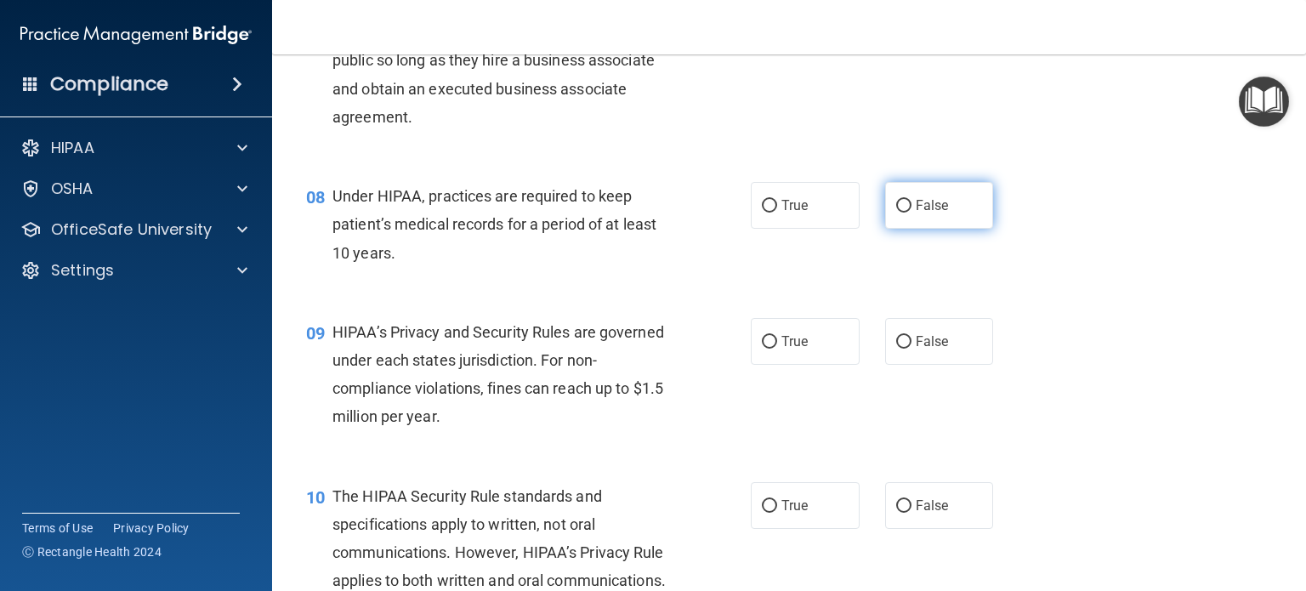
click at [901, 213] on input "False" at bounding box center [903, 206] width 15 height 13
radio input "true"
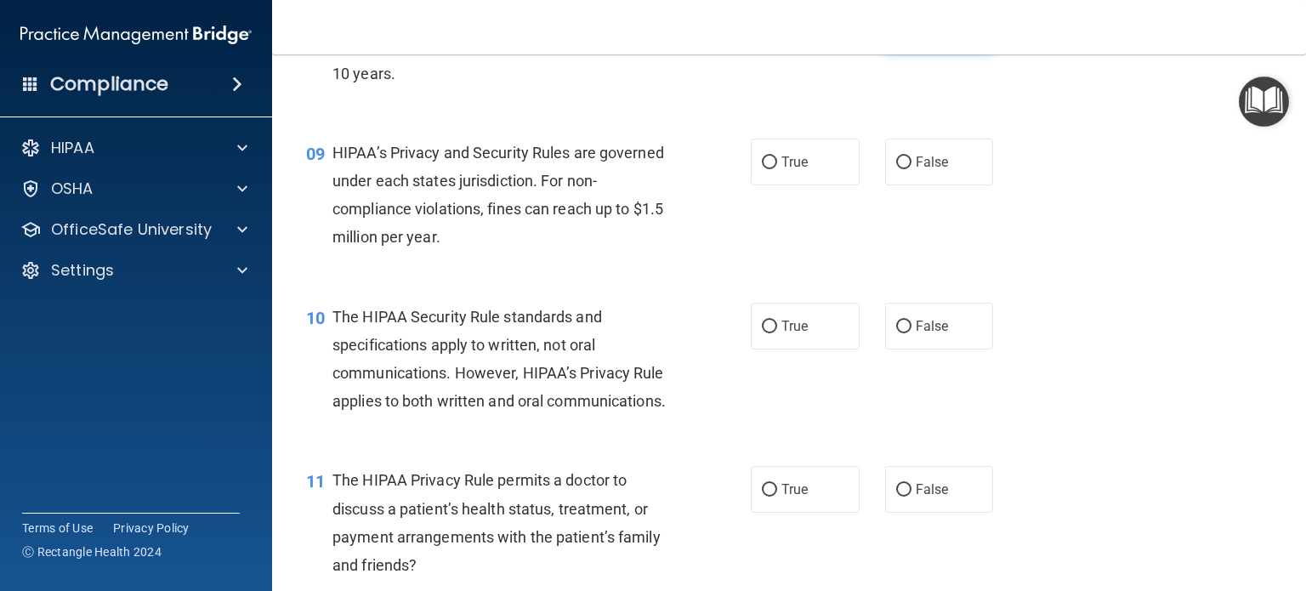
scroll to position [1238, 0]
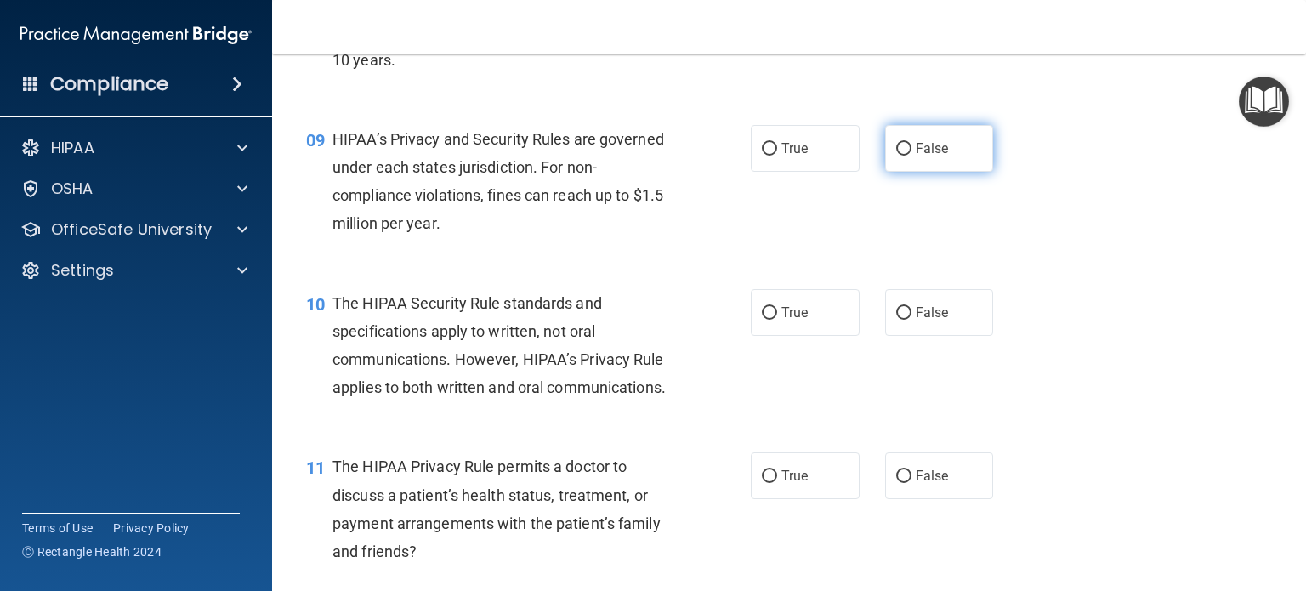
click at [896, 156] on input "False" at bounding box center [903, 149] width 15 height 13
radio input "true"
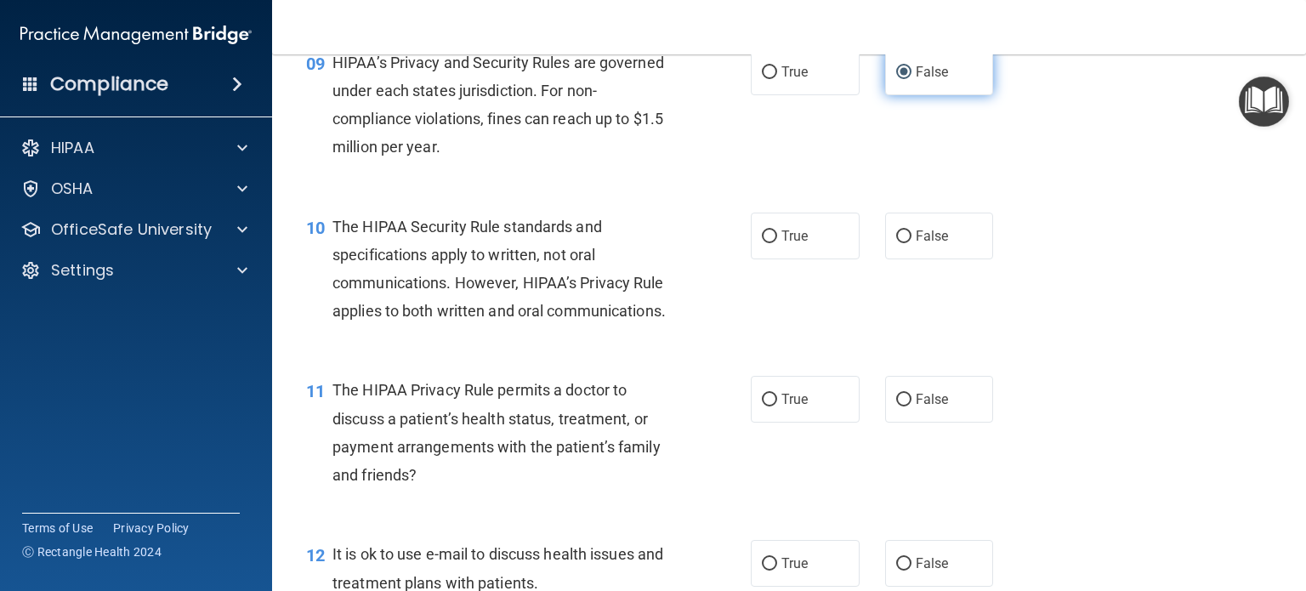
scroll to position [1317, 0]
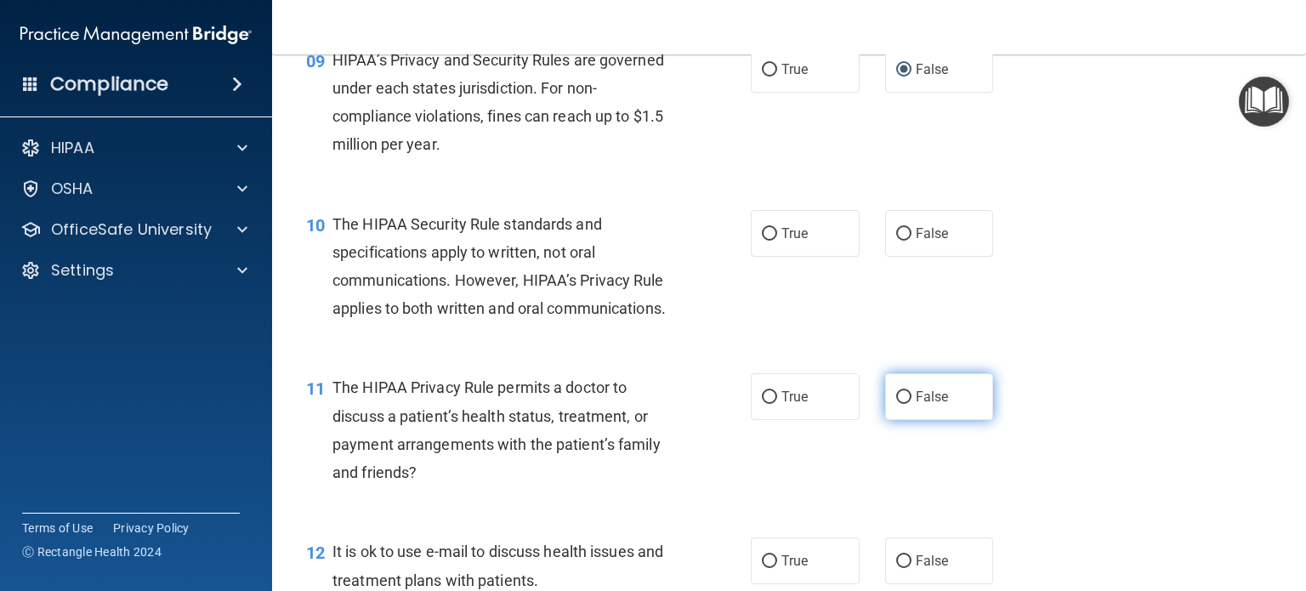
click at [897, 404] on input "False" at bounding box center [903, 397] width 15 height 13
radio input "true"
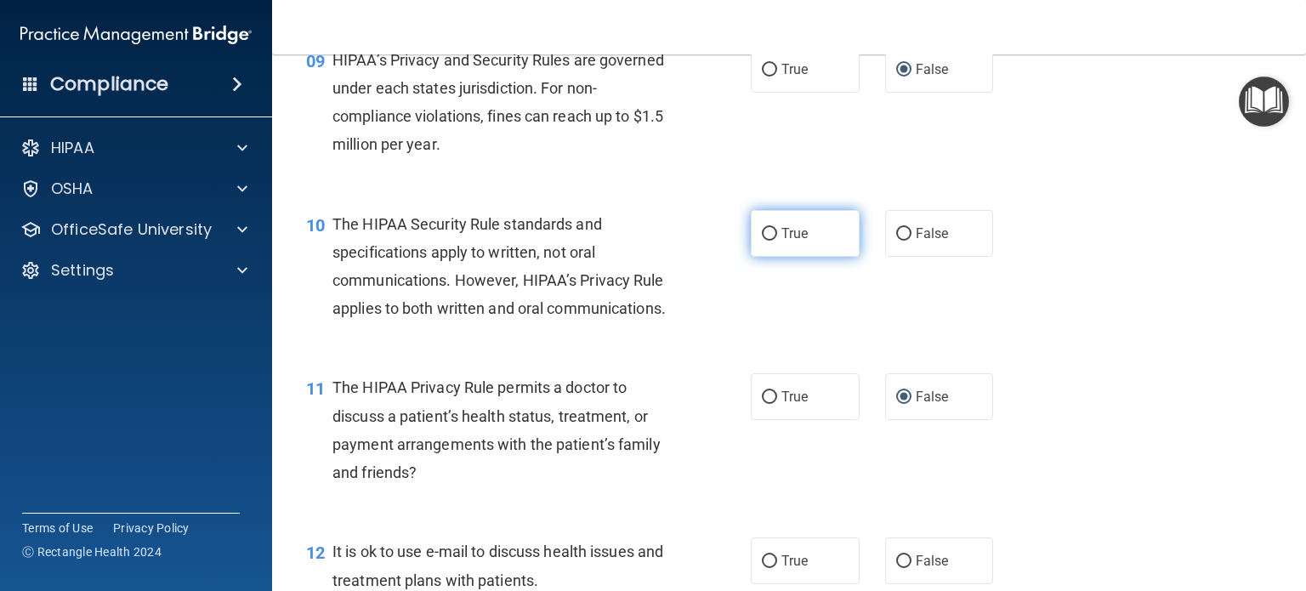
click at [762, 241] on input "True" at bounding box center [769, 234] width 15 height 13
radio input "true"
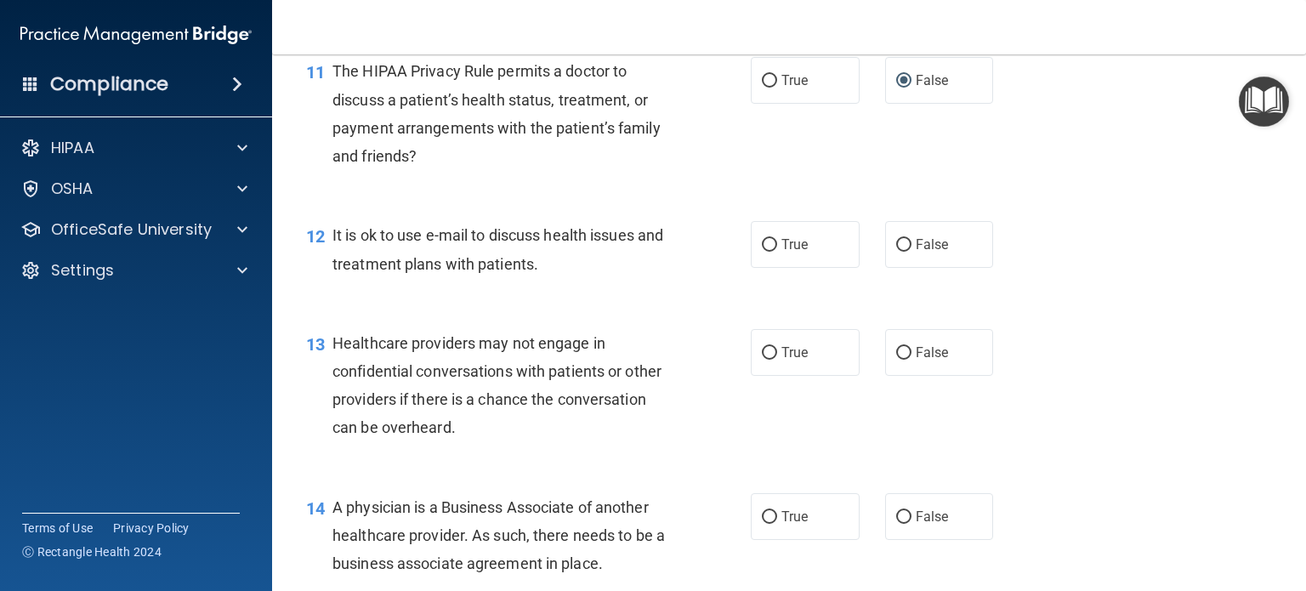
scroll to position [1636, 0]
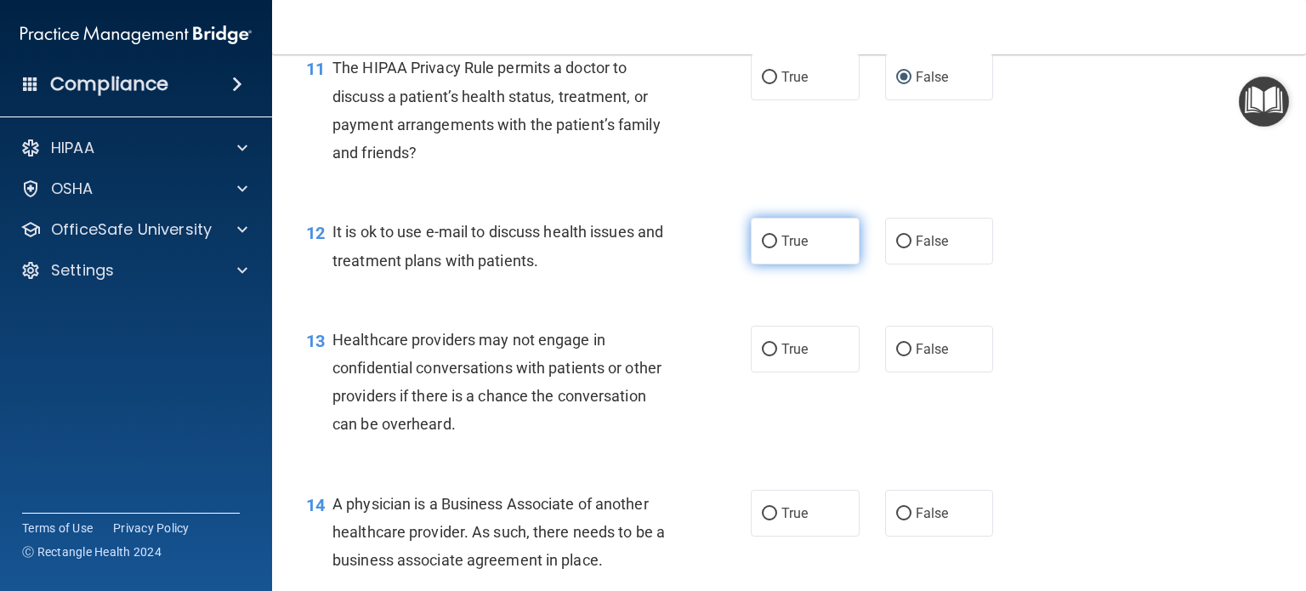
click at [764, 248] on input "True" at bounding box center [769, 242] width 15 height 13
radio input "true"
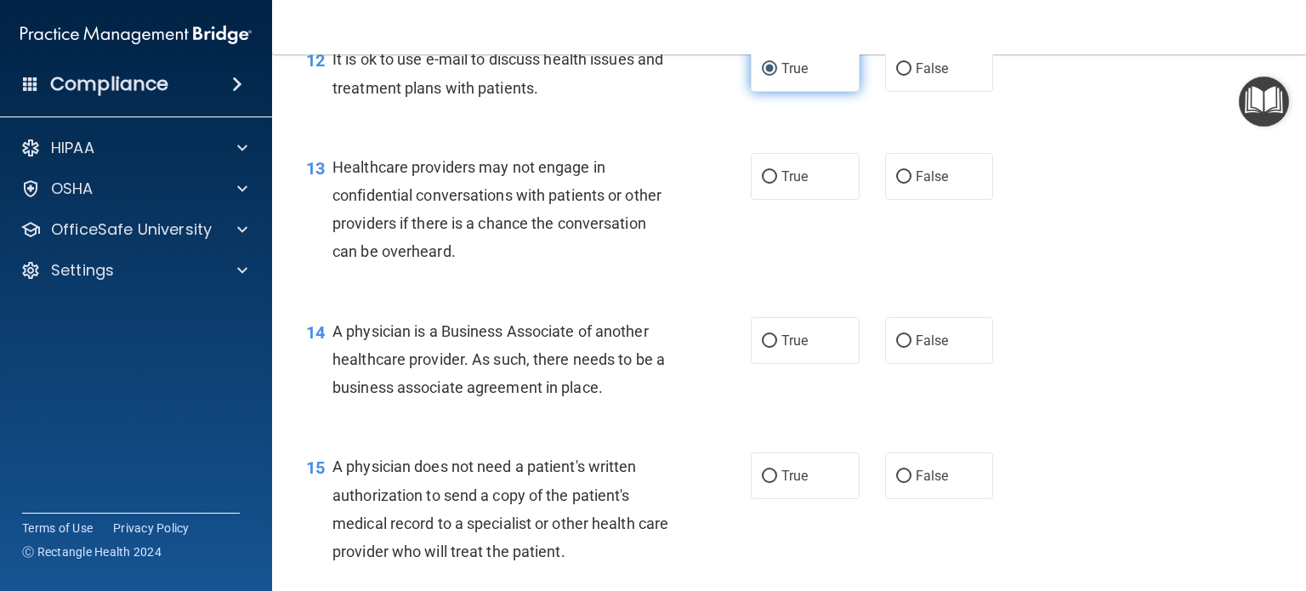
scroll to position [1813, 0]
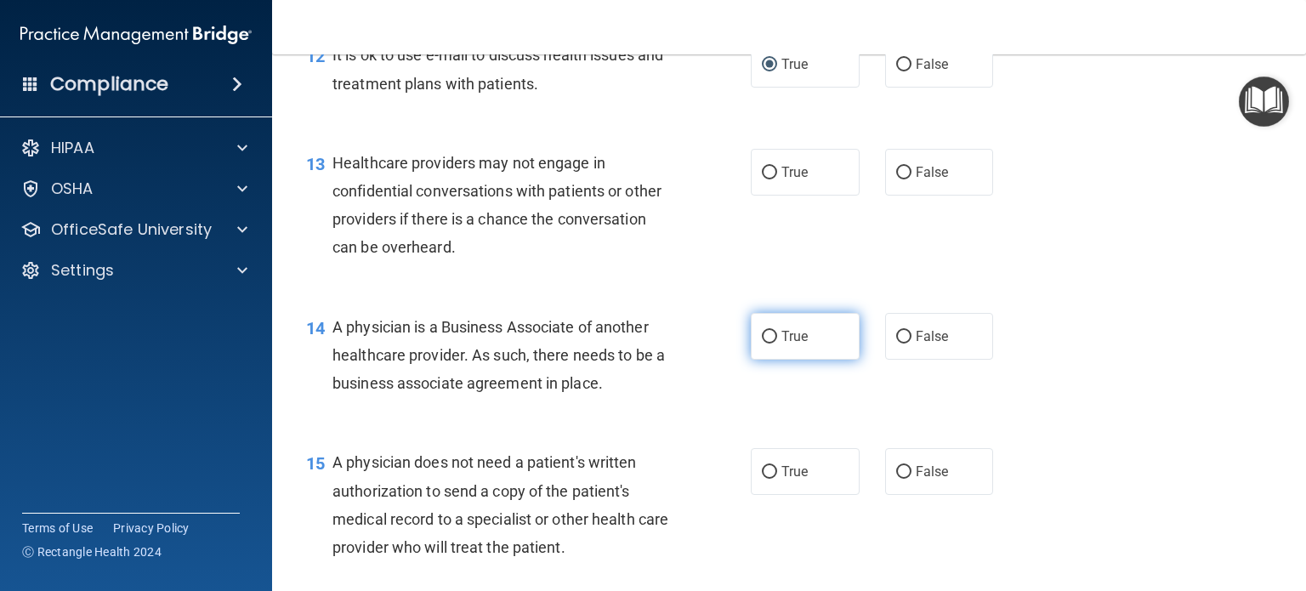
click at [766, 344] on input "True" at bounding box center [769, 337] width 15 height 13
radio input "true"
click at [769, 179] on input "True" at bounding box center [769, 173] width 15 height 13
radio input "true"
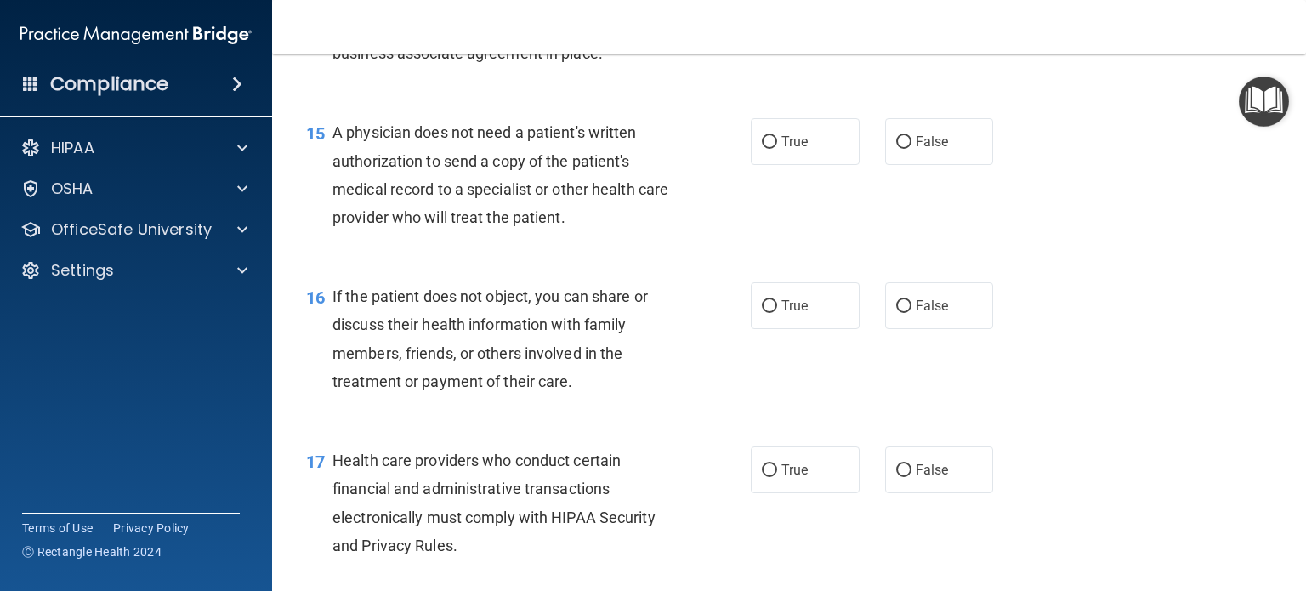
scroll to position [2144, 0]
click at [765, 148] on input "True" at bounding box center [769, 141] width 15 height 13
radio input "true"
click at [762, 312] on input "True" at bounding box center [769, 305] width 15 height 13
radio input "true"
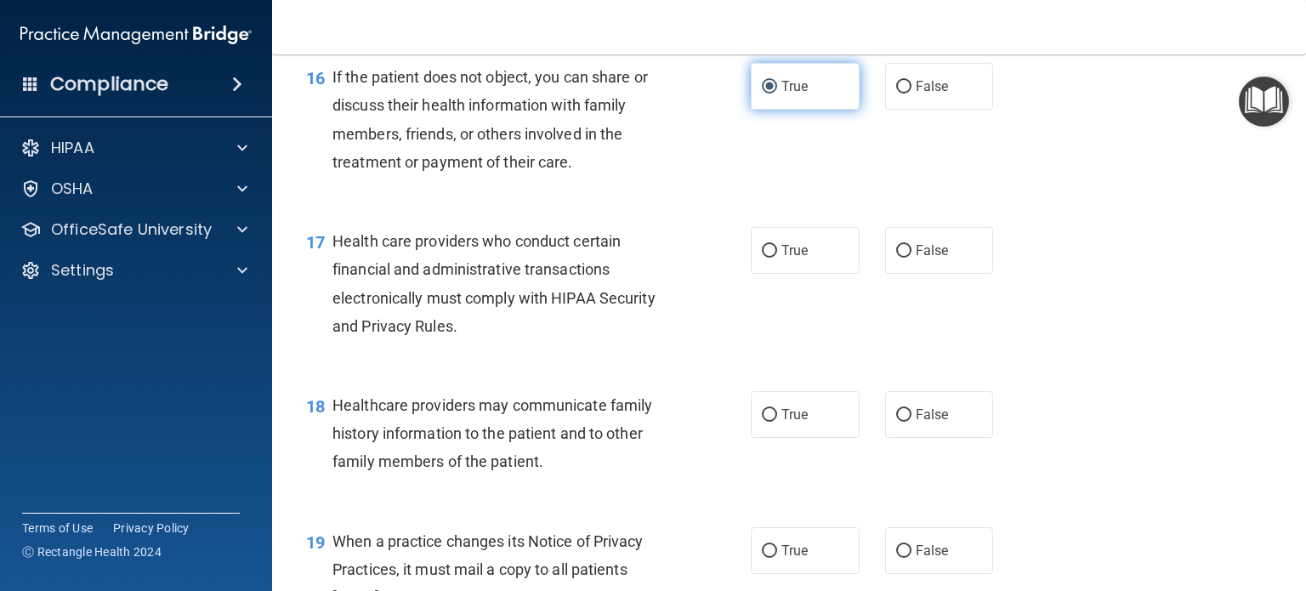
scroll to position [2369, 0]
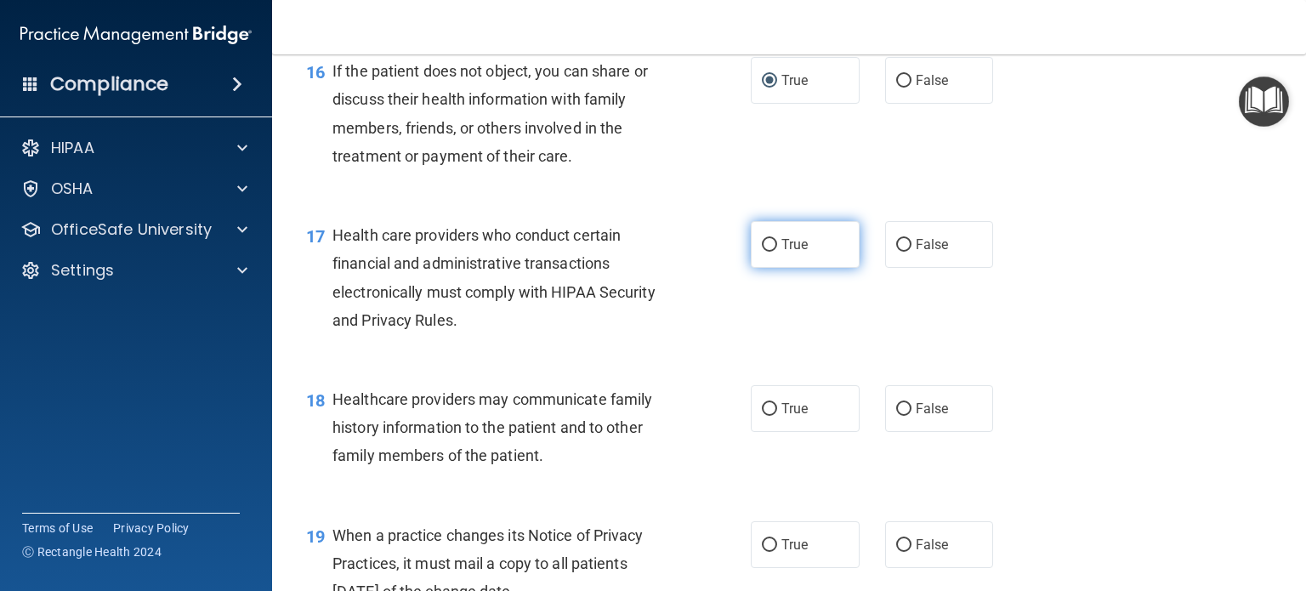
click at [762, 252] on input "True" at bounding box center [769, 245] width 15 height 13
radio input "true"
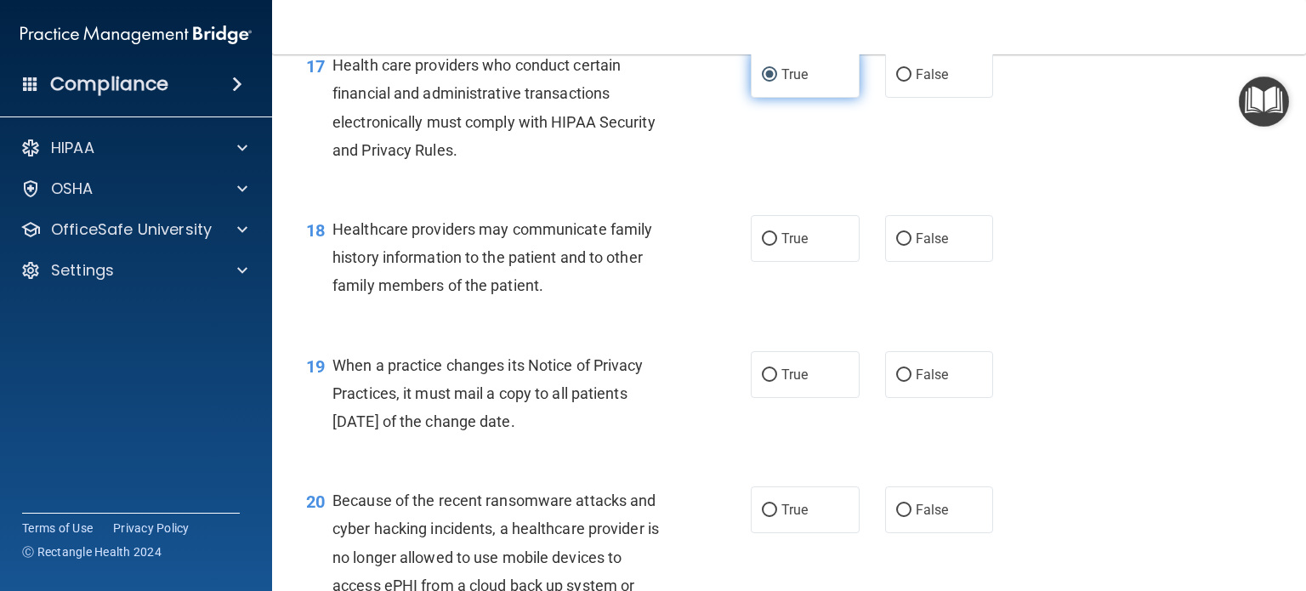
scroll to position [2558, 0]
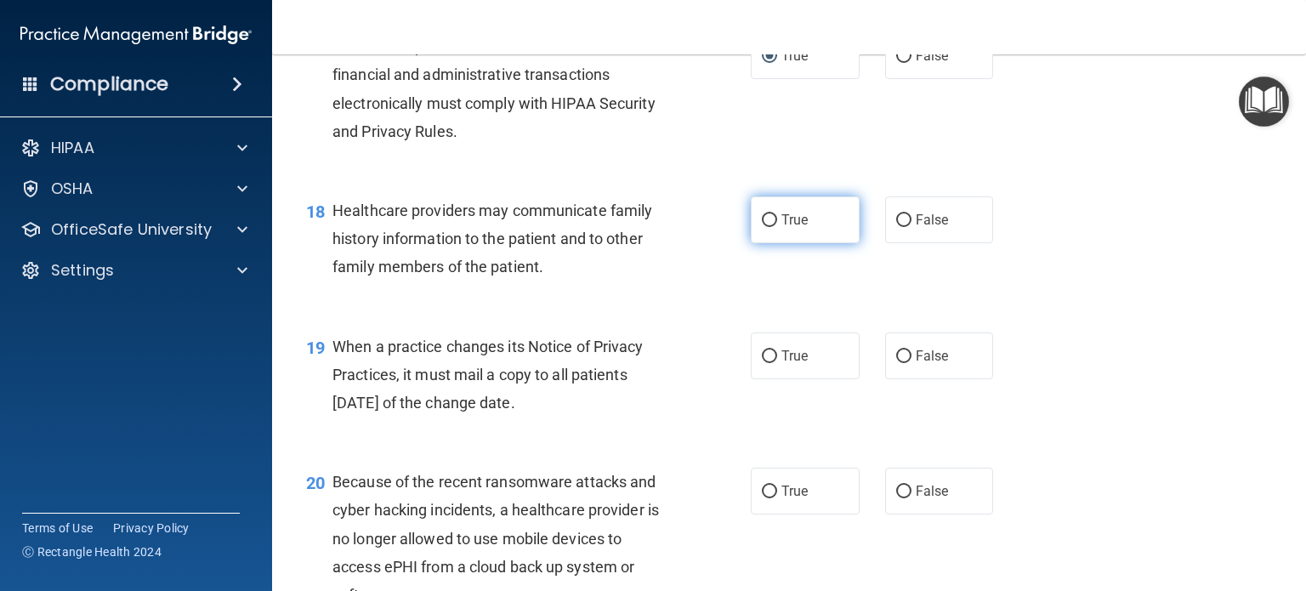
click at [766, 227] on input "True" at bounding box center [769, 220] width 15 height 13
radio input "true"
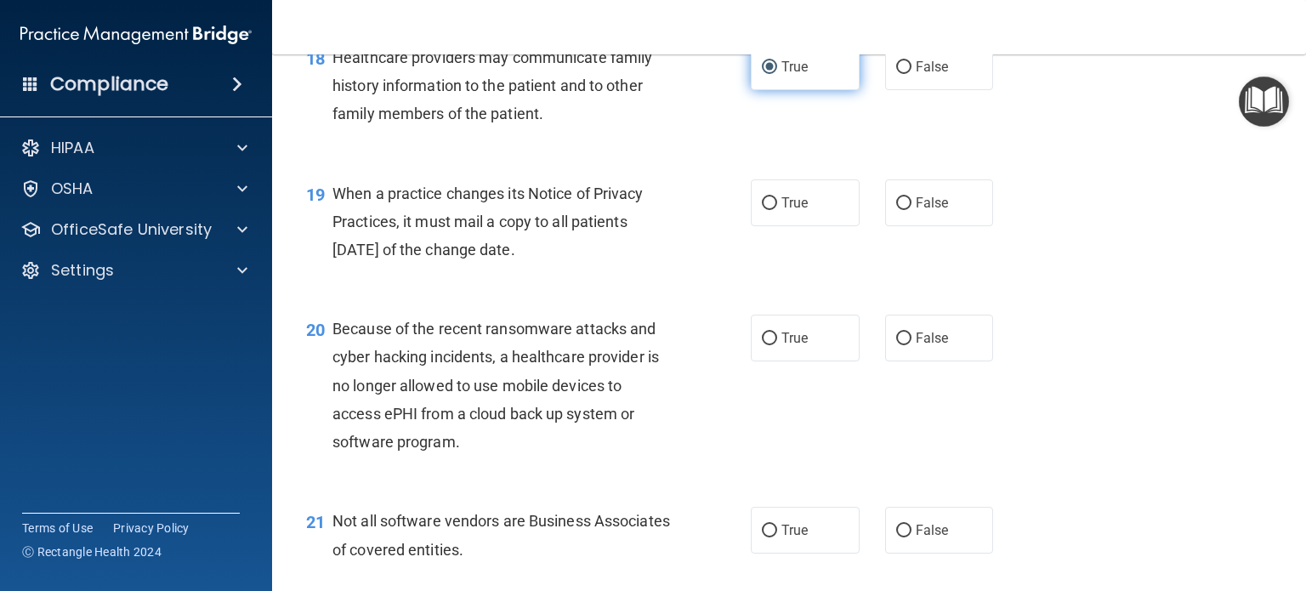
scroll to position [2716, 0]
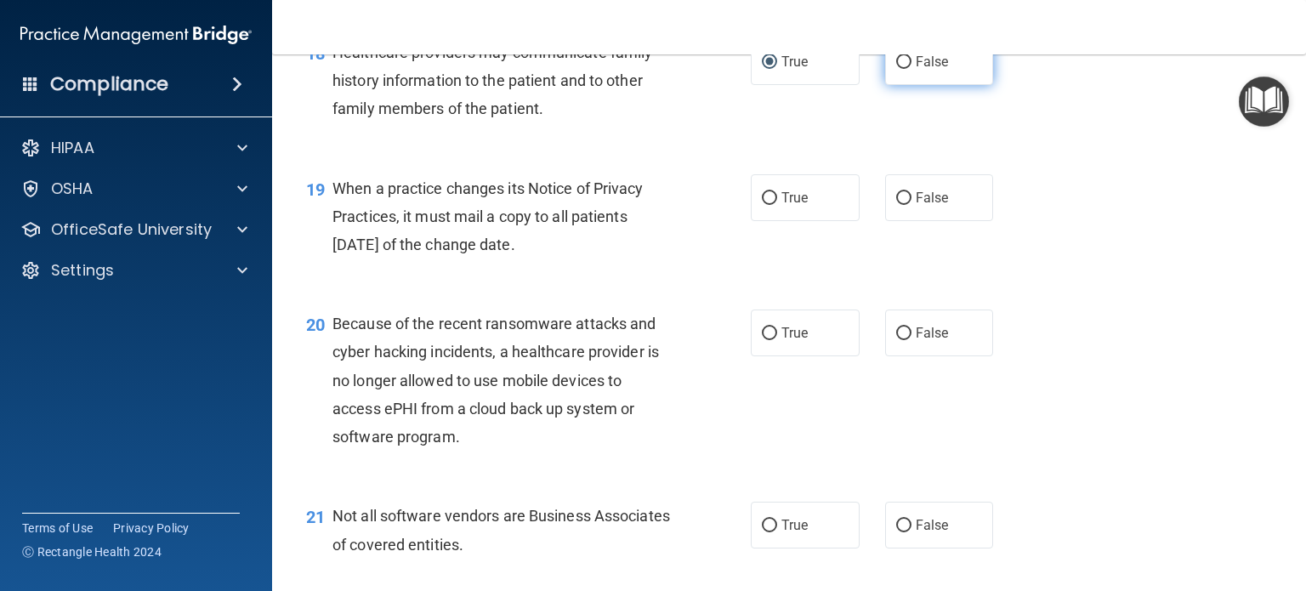
click at [919, 70] on span "False" at bounding box center [932, 62] width 33 height 16
click at [912, 69] on input "False" at bounding box center [903, 62] width 15 height 13
radio input "true"
radio input "false"
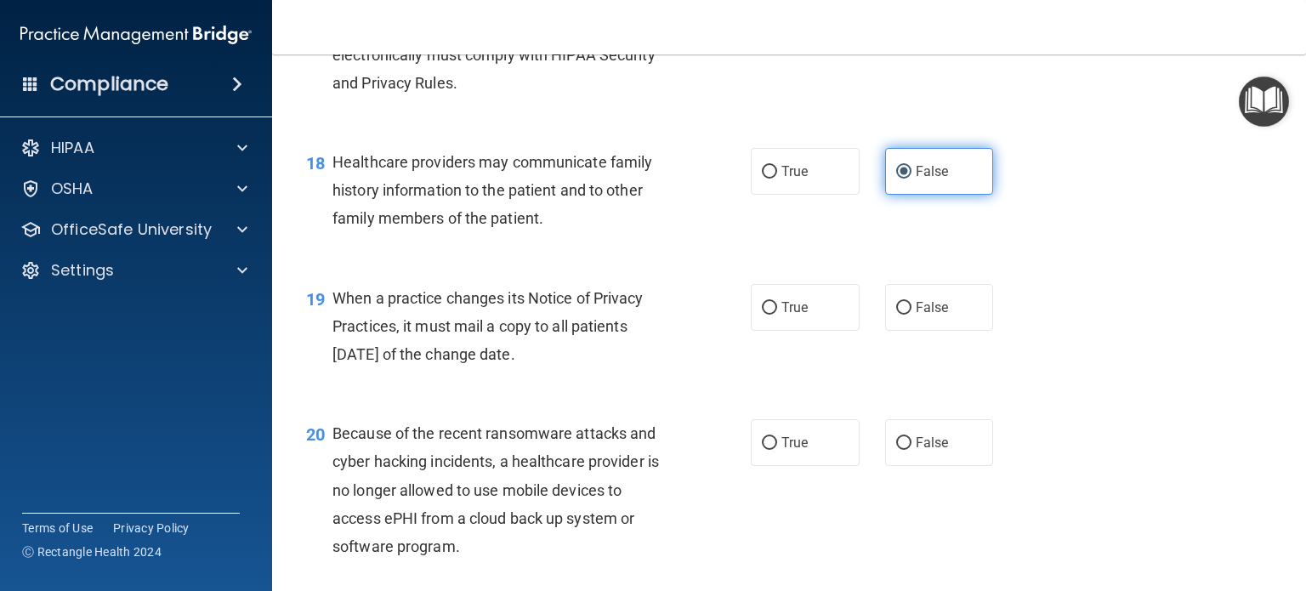
scroll to position [2628, 0]
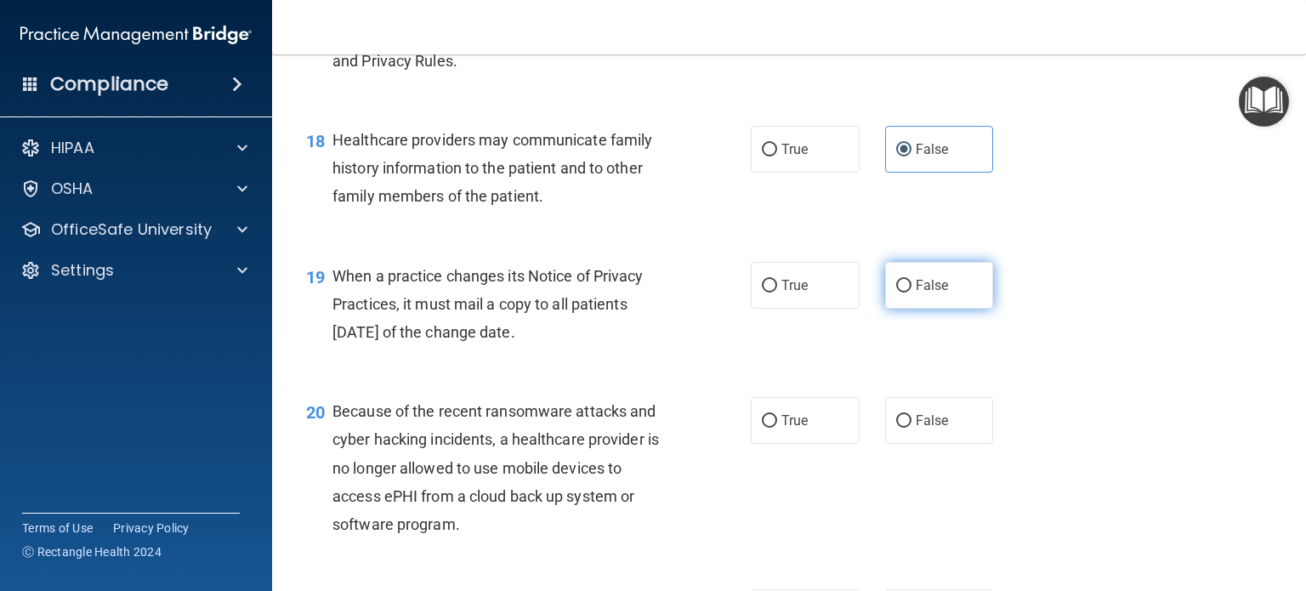
click at [896, 293] on input "False" at bounding box center [903, 286] width 15 height 13
radio input "true"
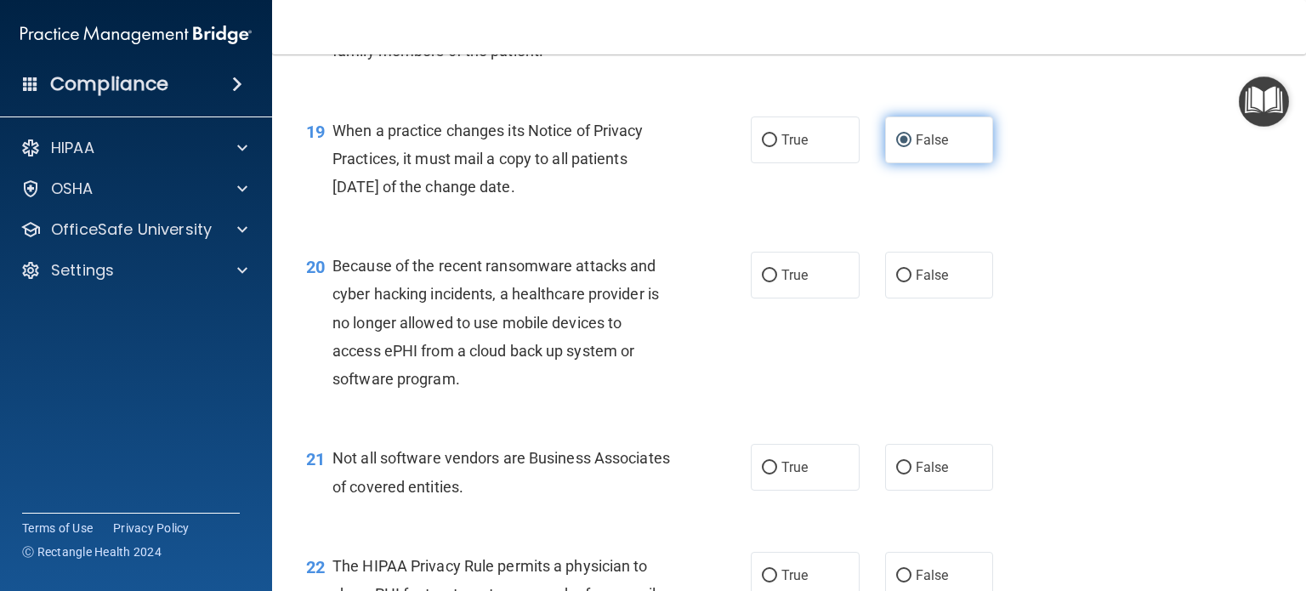
scroll to position [2786, 0]
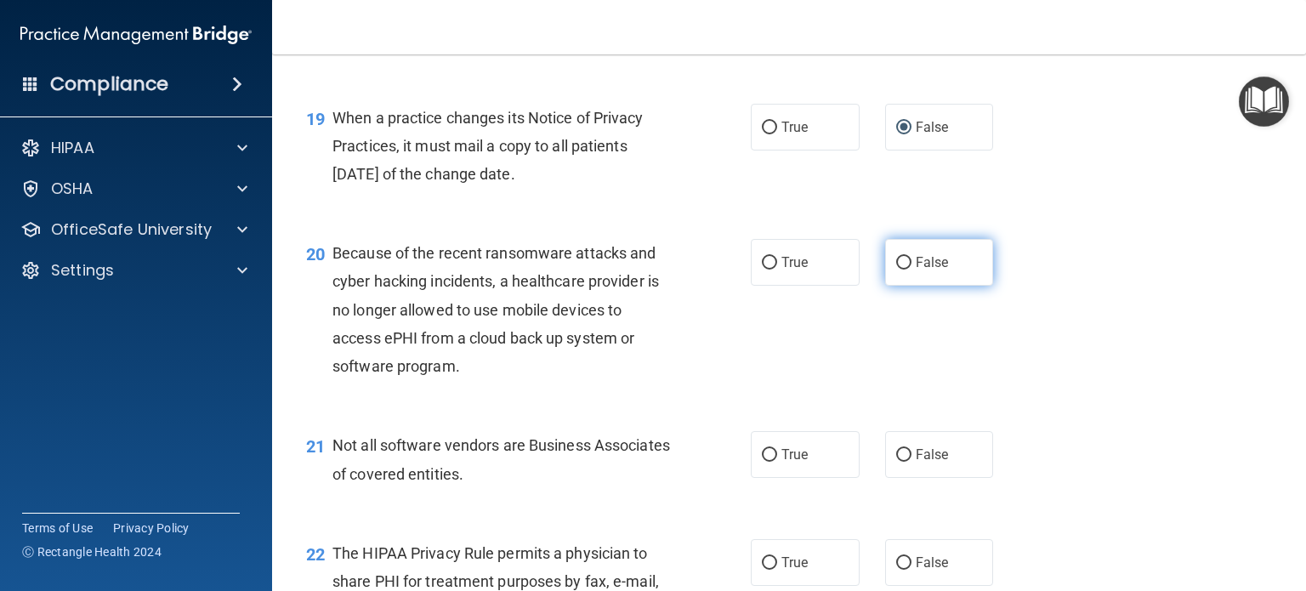
click at [899, 270] on input "False" at bounding box center [903, 263] width 15 height 13
radio input "true"
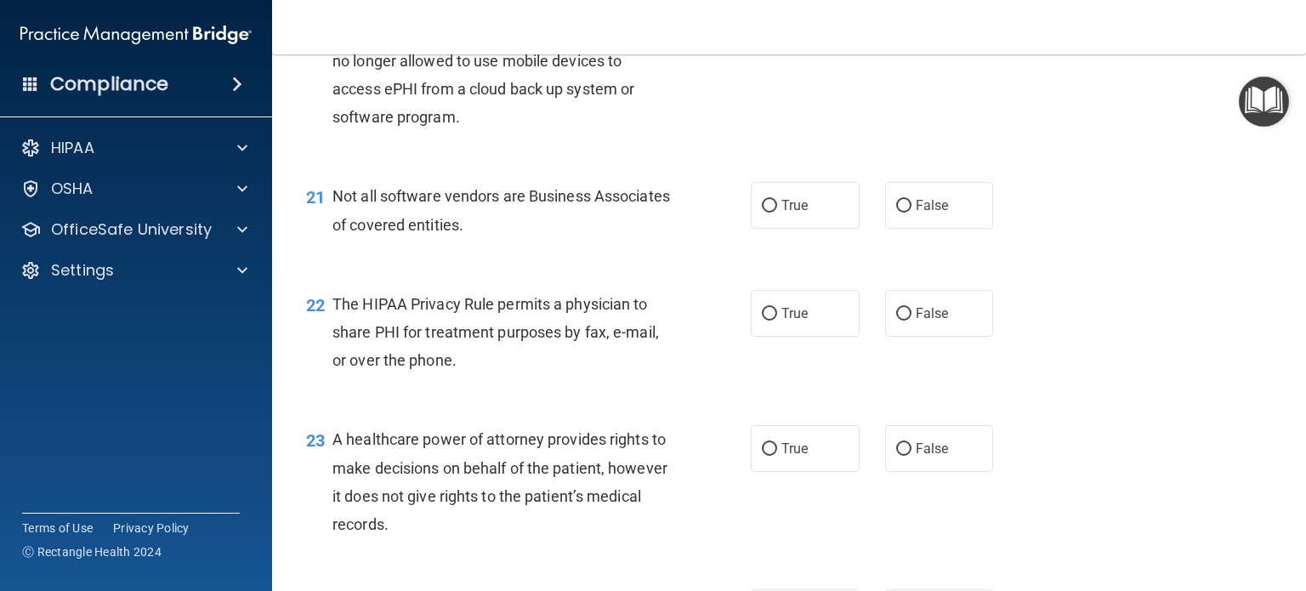
scroll to position [3037, 0]
click at [762, 212] on input "True" at bounding box center [769, 205] width 15 height 13
radio input "true"
click at [762, 320] on input "True" at bounding box center [769, 313] width 15 height 13
radio input "true"
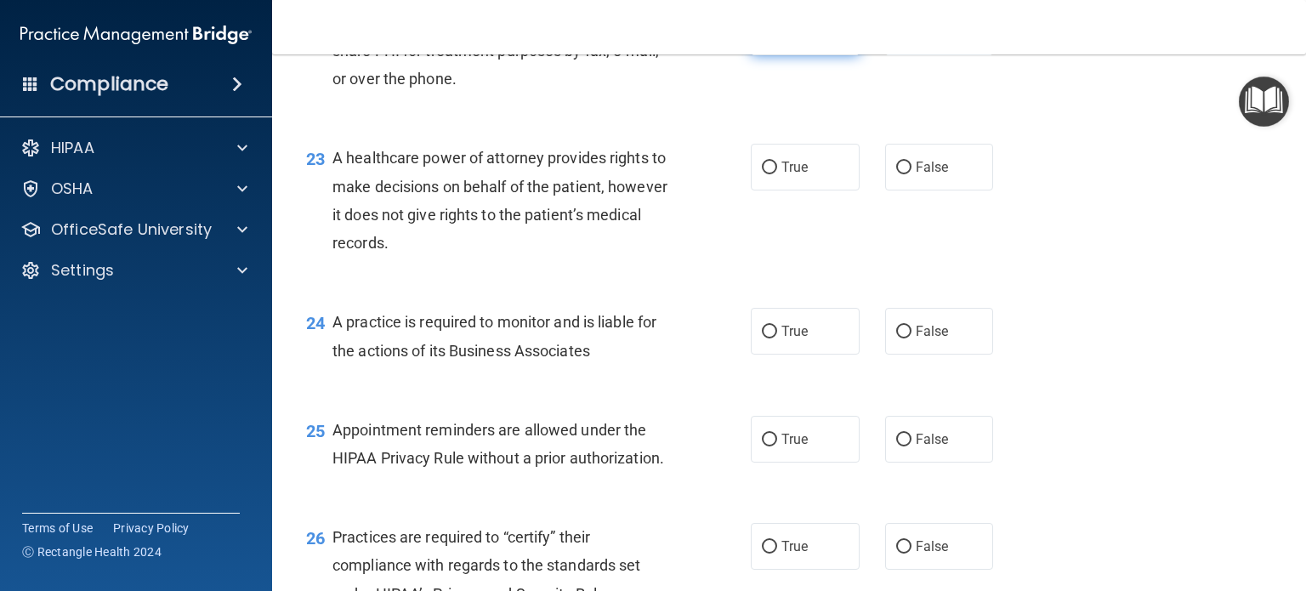
scroll to position [3321, 0]
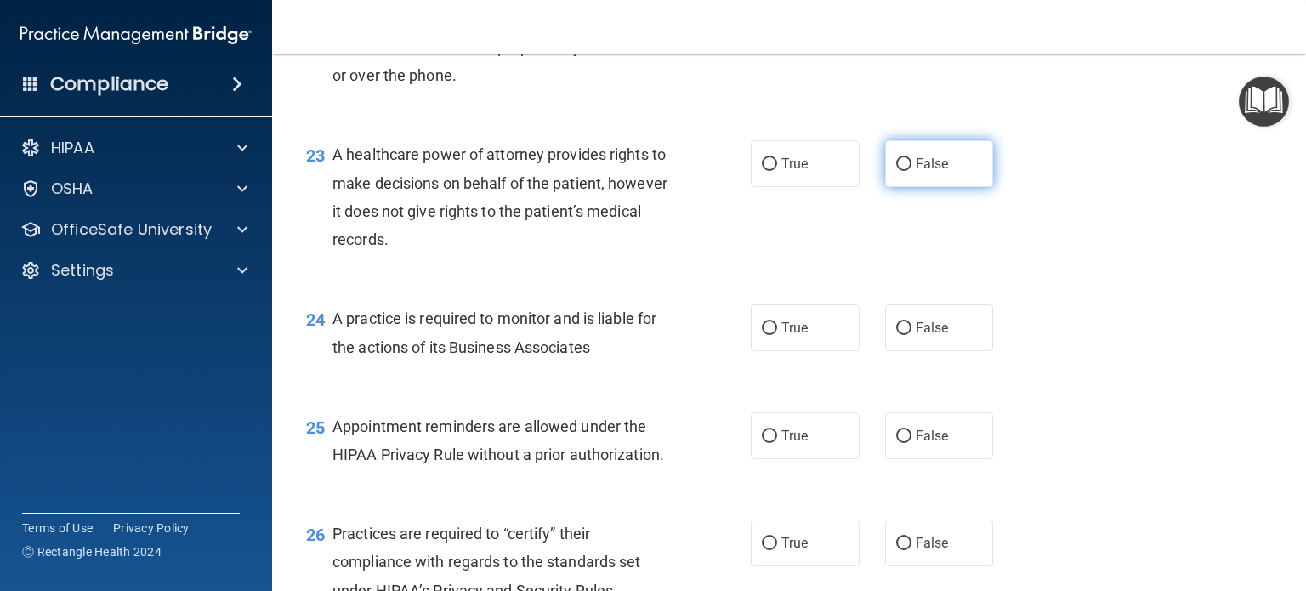
click at [899, 171] on input "False" at bounding box center [903, 164] width 15 height 13
radio input "true"
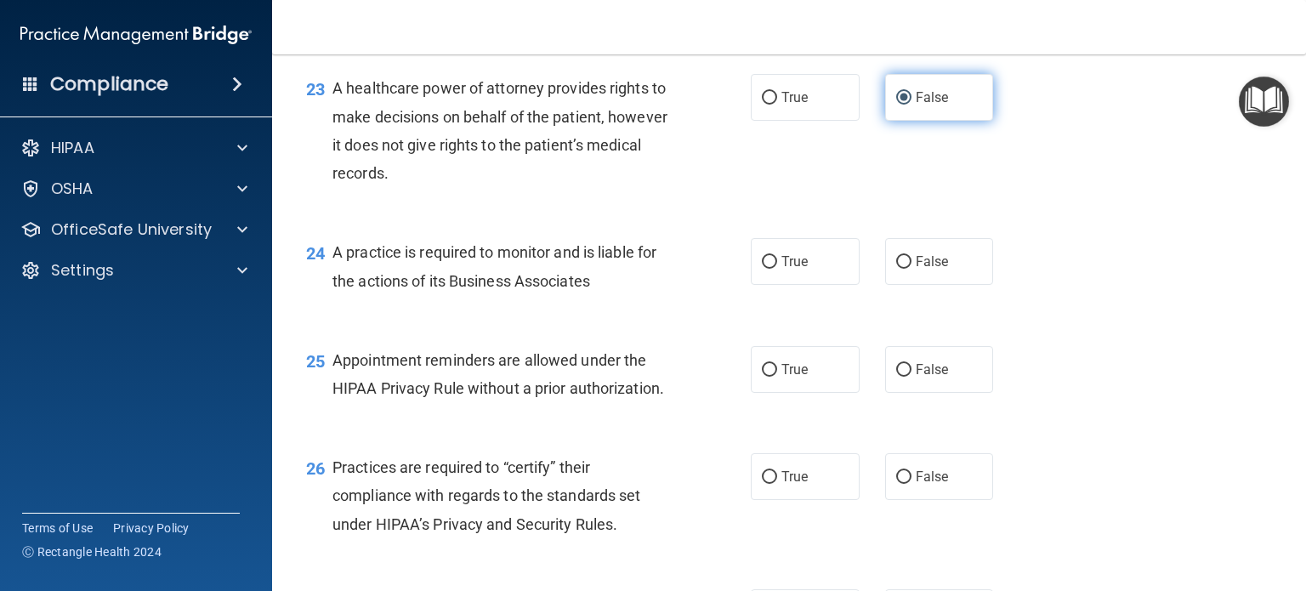
scroll to position [3388, 0]
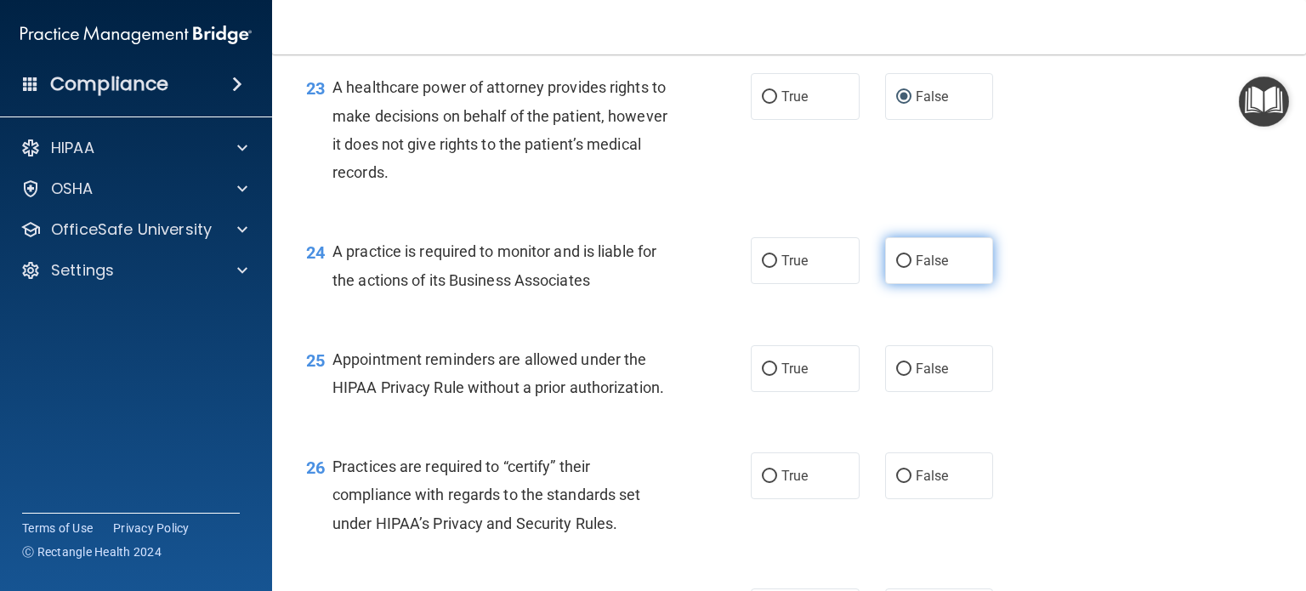
click at [897, 268] on input "False" at bounding box center [903, 261] width 15 height 13
radio input "true"
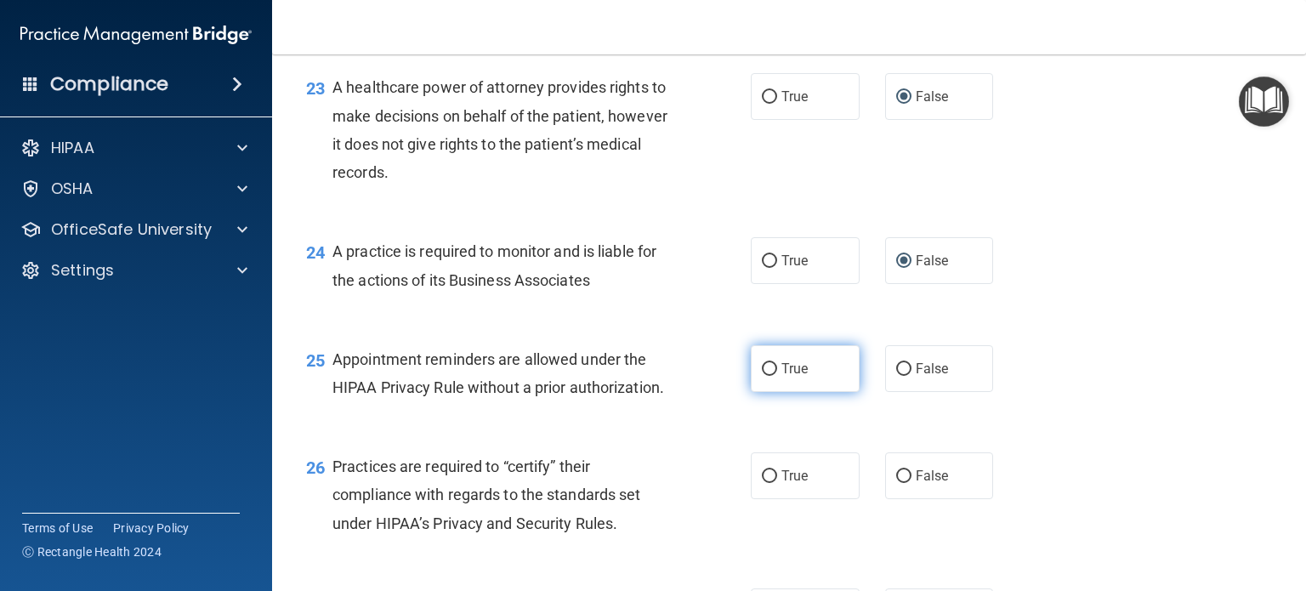
click at [763, 376] on input "True" at bounding box center [769, 369] width 15 height 13
radio input "true"
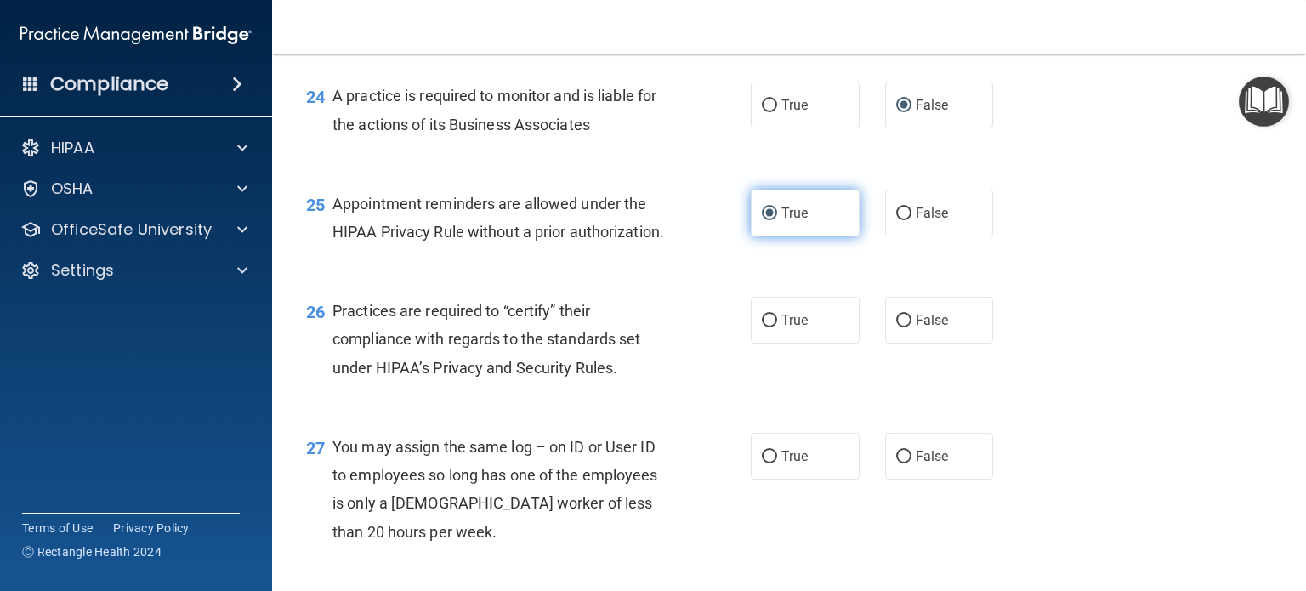
scroll to position [3589, 0]
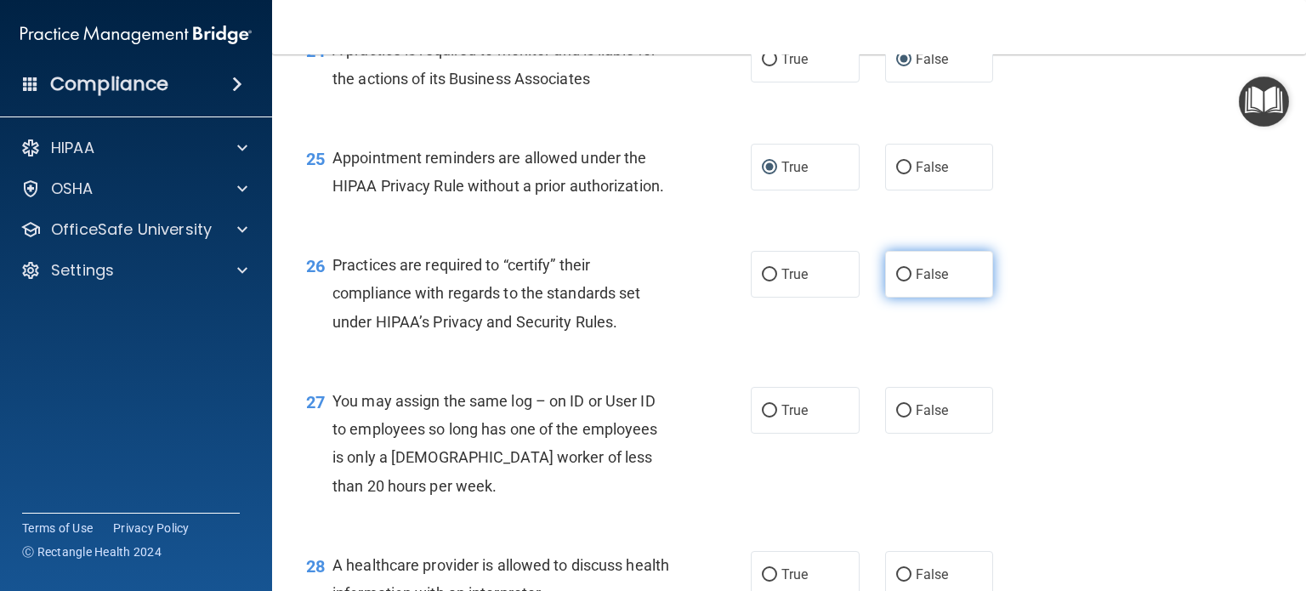
click at [902, 282] on input "False" at bounding box center [903, 275] width 15 height 13
radio input "true"
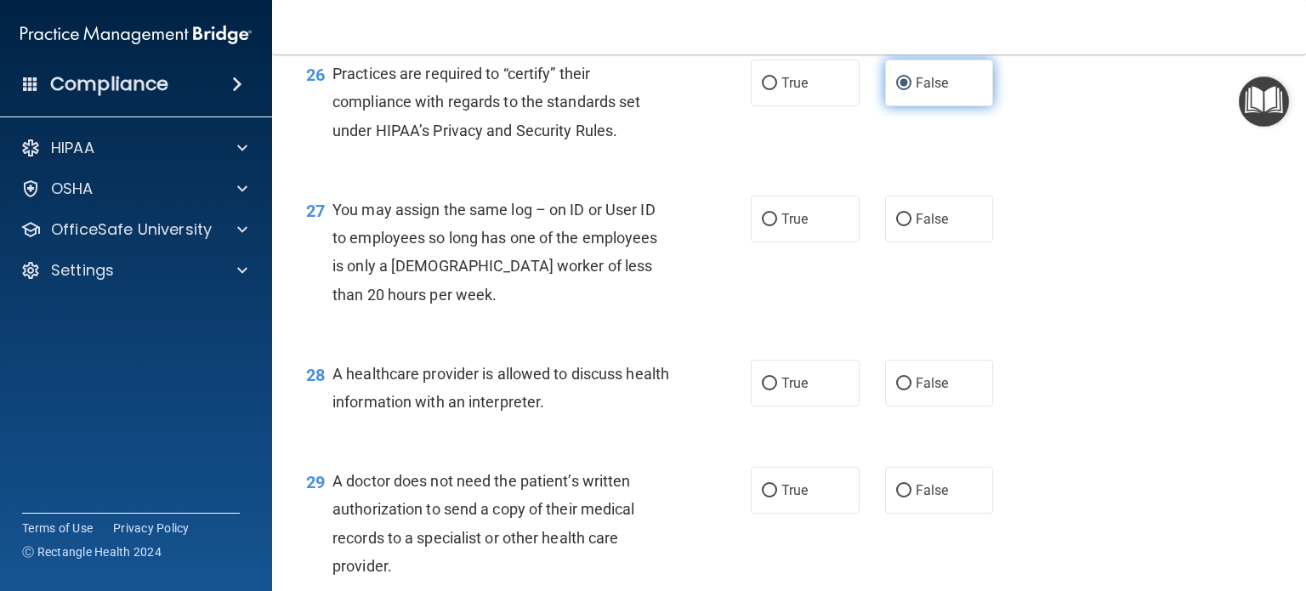
scroll to position [3788, 0]
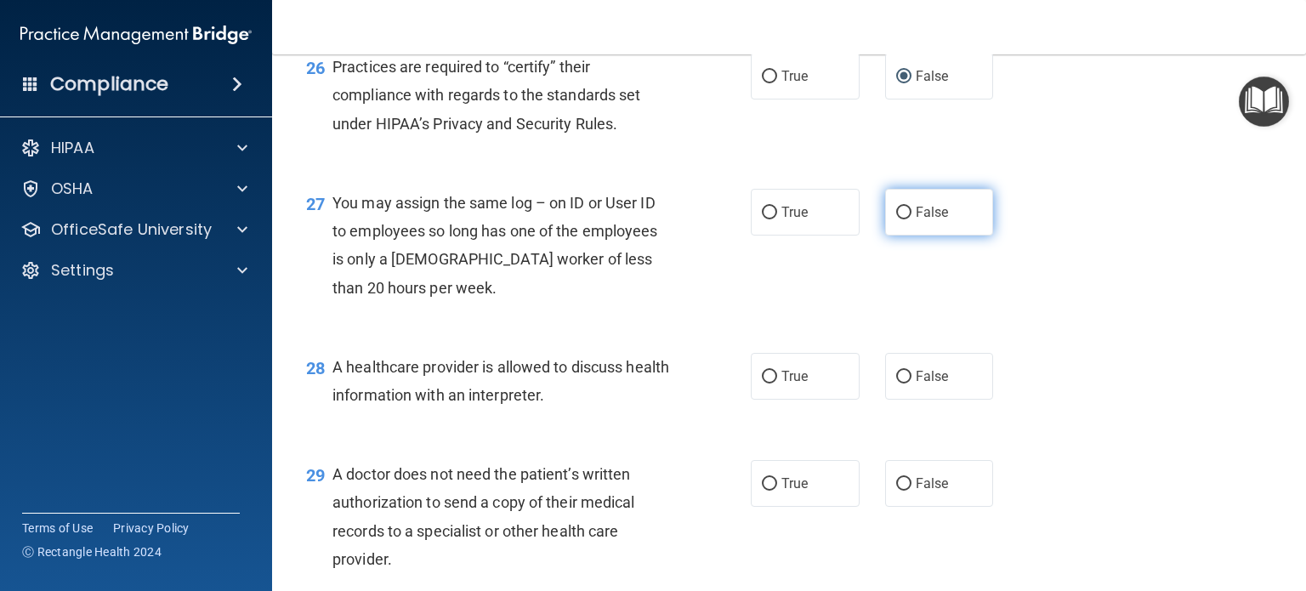
click at [896, 219] on input "False" at bounding box center [903, 213] width 15 height 13
radio input "true"
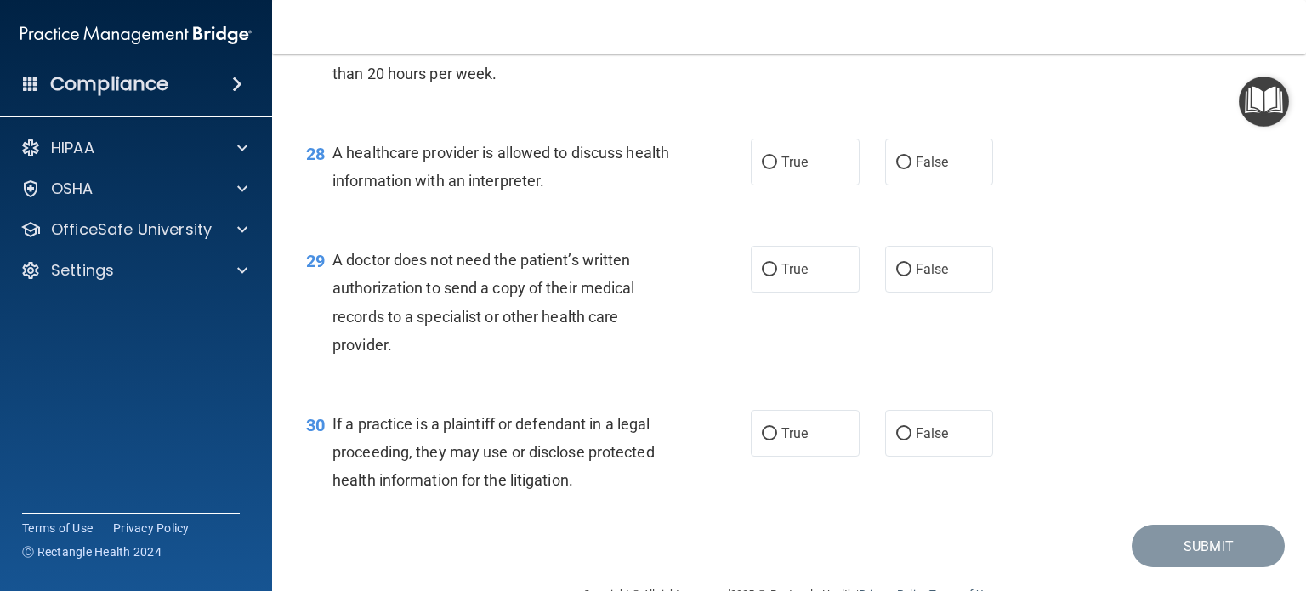
scroll to position [4008, 0]
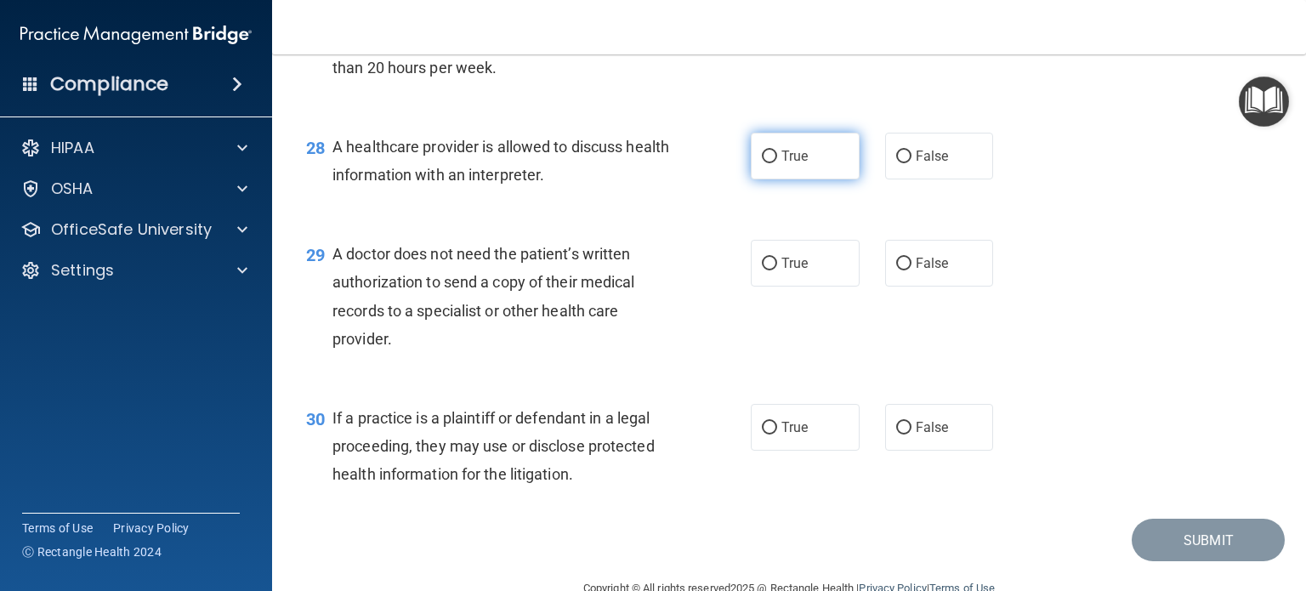
click at [755, 179] on label "True" at bounding box center [805, 156] width 109 height 47
click at [762, 163] on input "True" at bounding box center [769, 157] width 15 height 13
radio input "true"
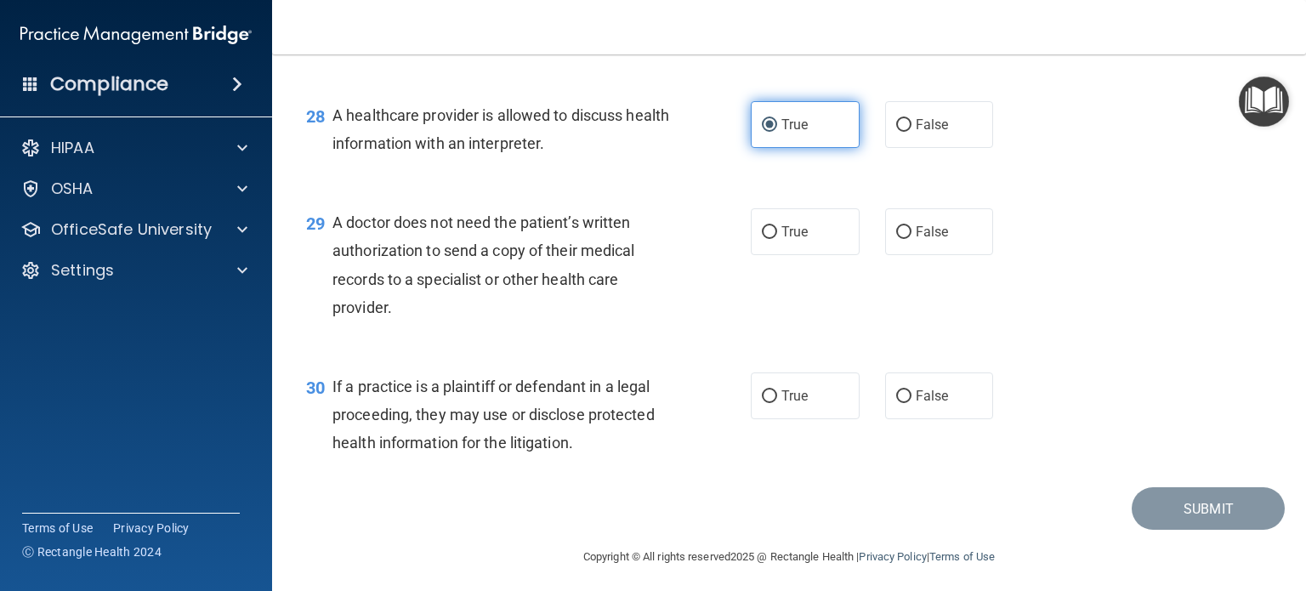
scroll to position [4103, 0]
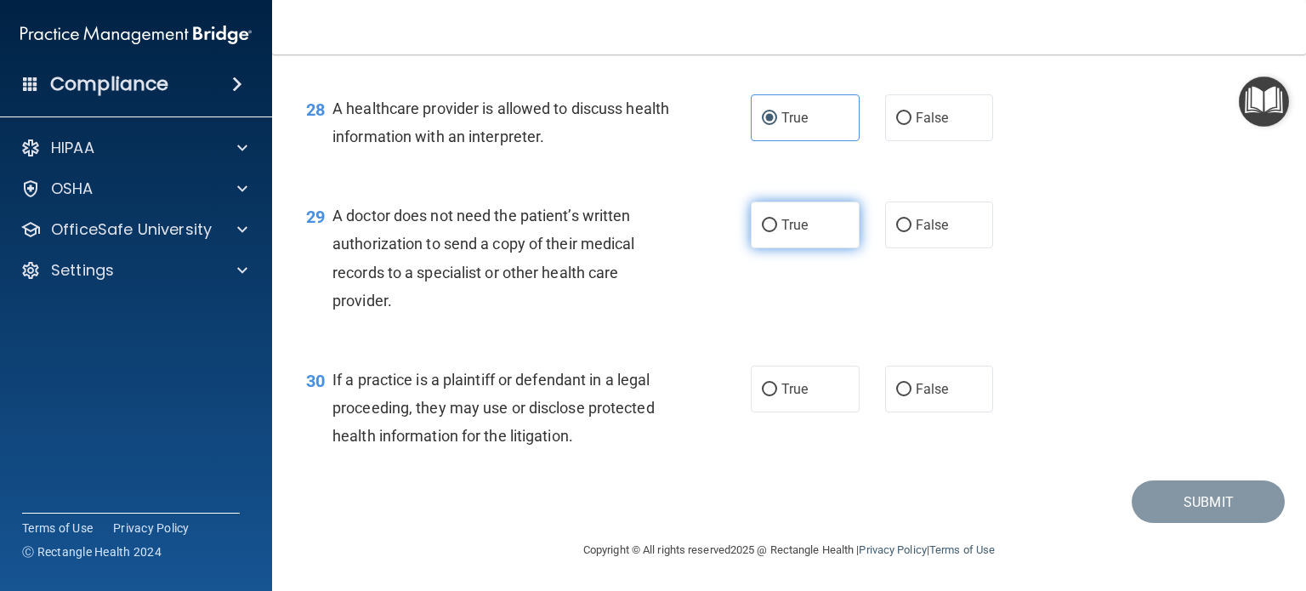
click at [764, 228] on input "True" at bounding box center [769, 225] width 15 height 13
radio input "true"
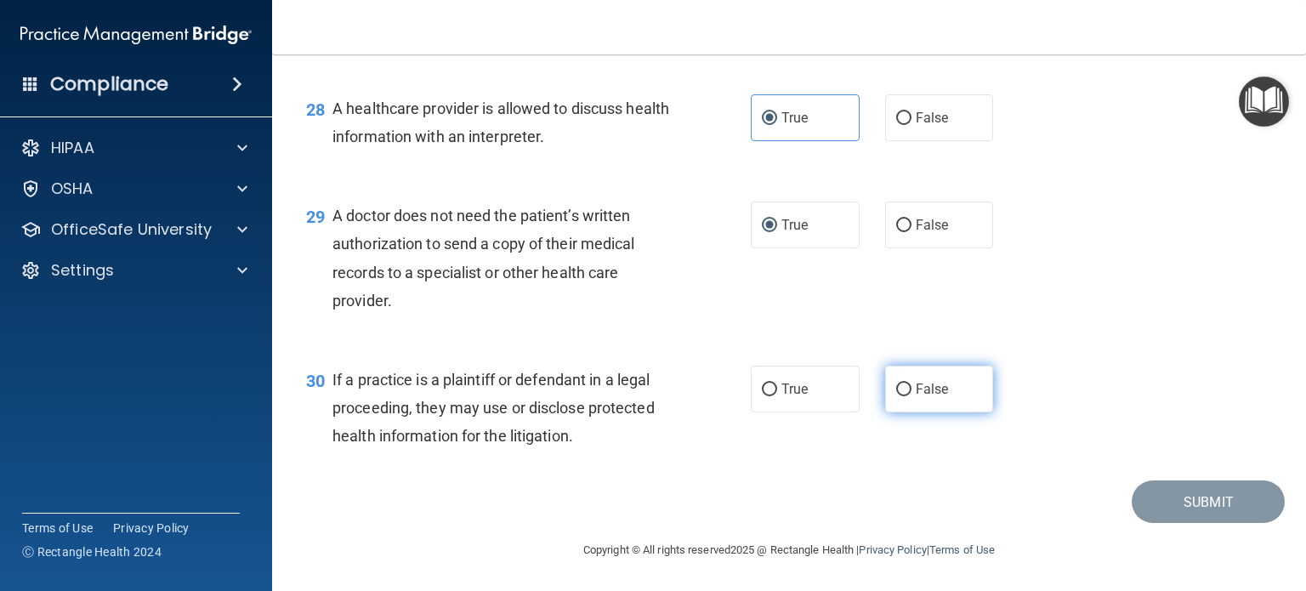
click at [902, 390] on input "False" at bounding box center [903, 390] width 15 height 13
radio input "true"
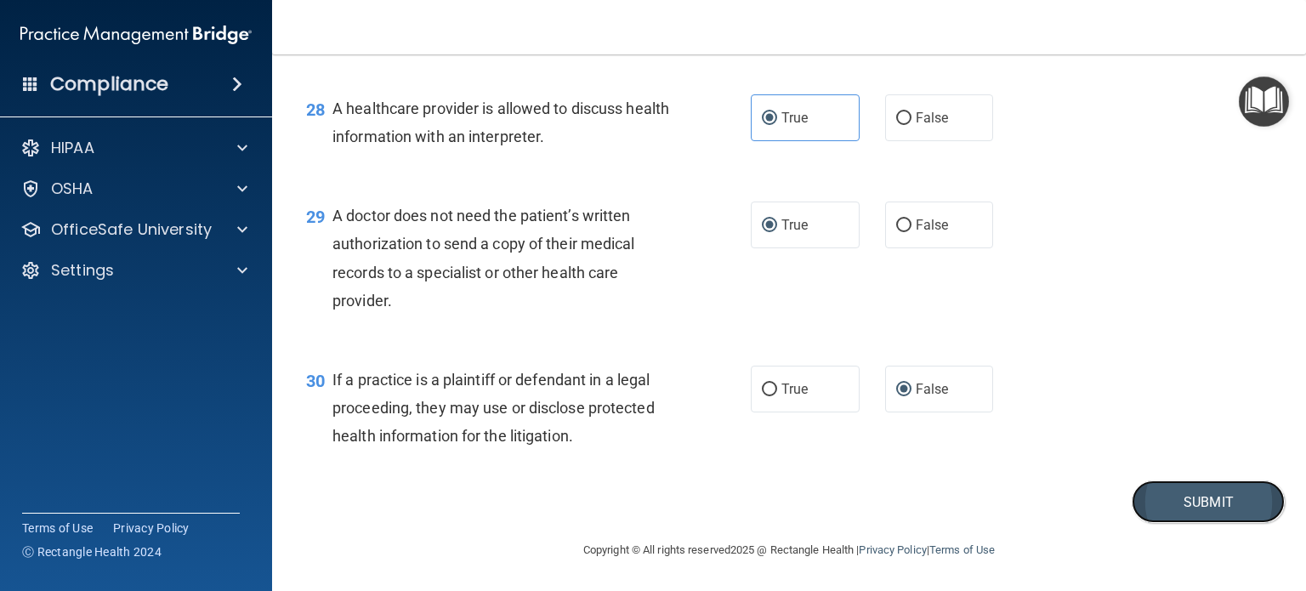
click at [1166, 515] on button "Submit" at bounding box center [1208, 502] width 153 height 43
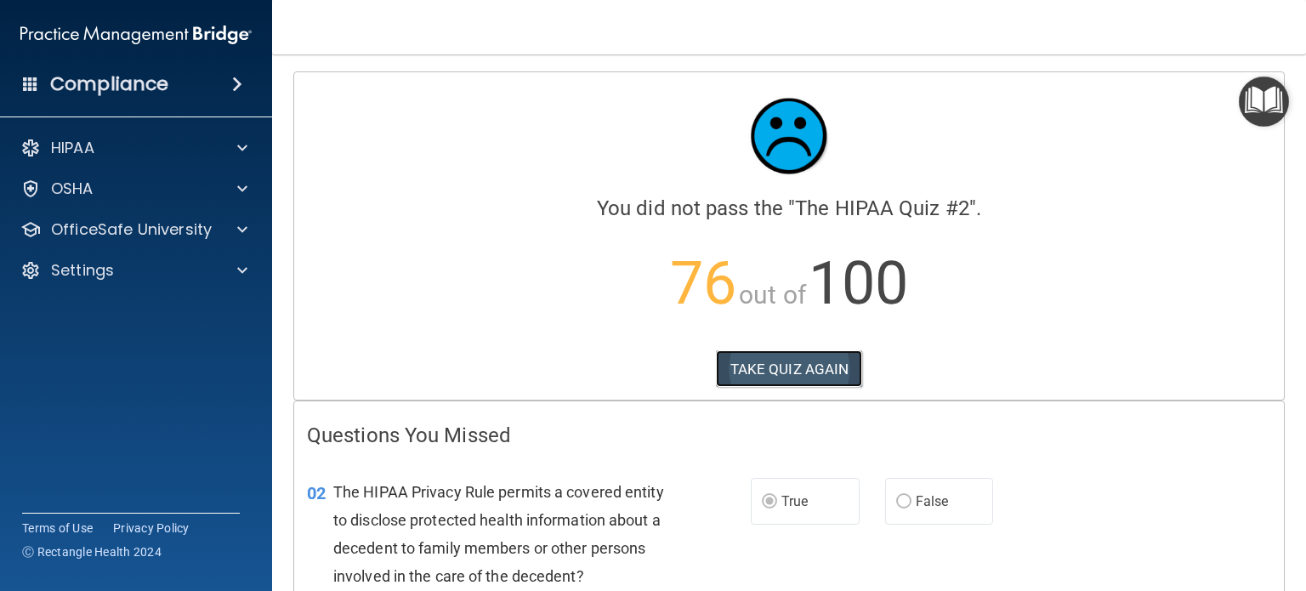
click at [770, 367] on button "TAKE QUIZ AGAIN" at bounding box center [789, 368] width 147 height 37
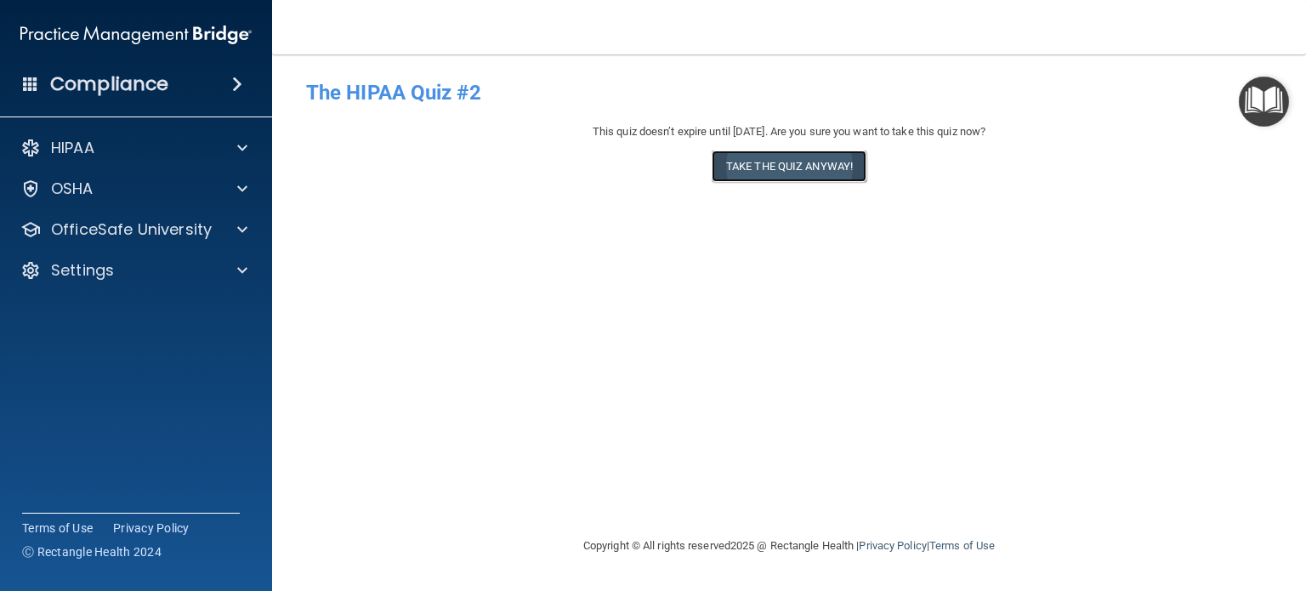
click at [808, 168] on button "Take the quiz anyway!" at bounding box center [789, 166] width 155 height 31
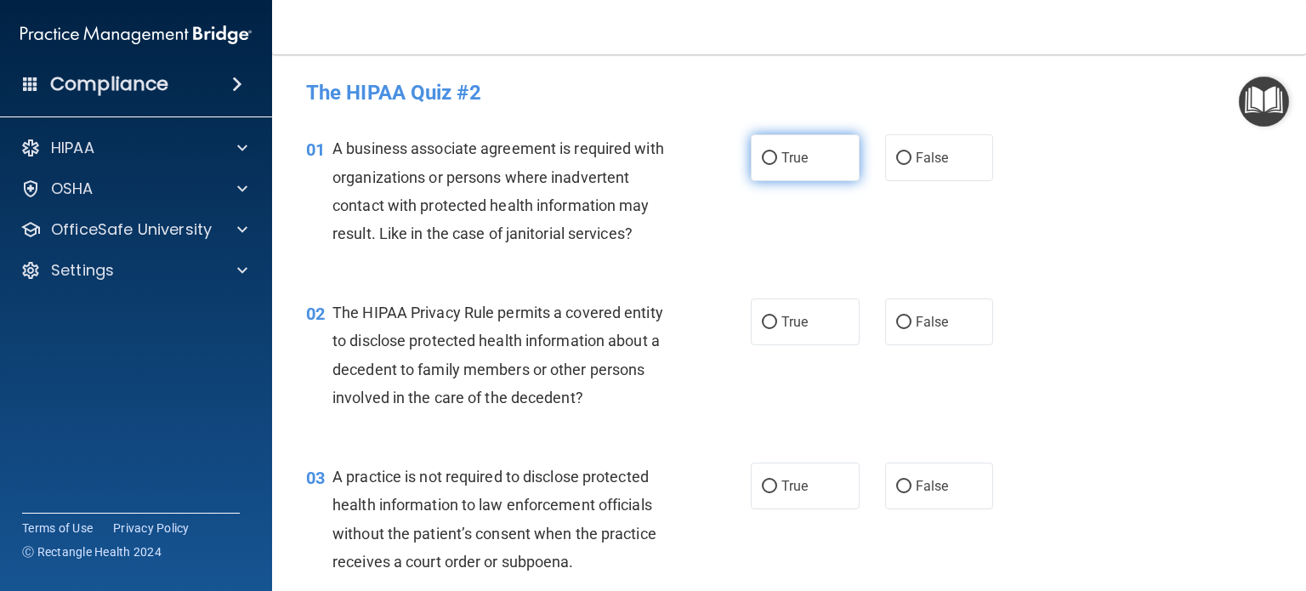
click at [762, 160] on input "True" at bounding box center [769, 158] width 15 height 13
radio input "true"
click at [763, 328] on input "True" at bounding box center [769, 322] width 15 height 13
radio input "true"
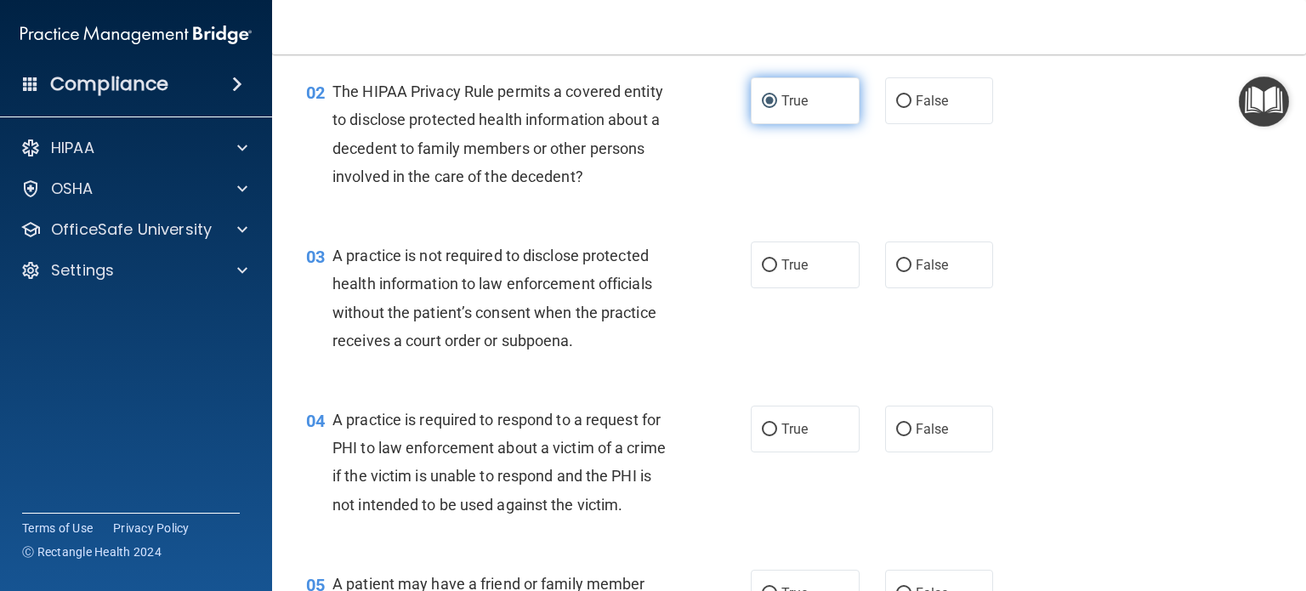
scroll to position [222, 0]
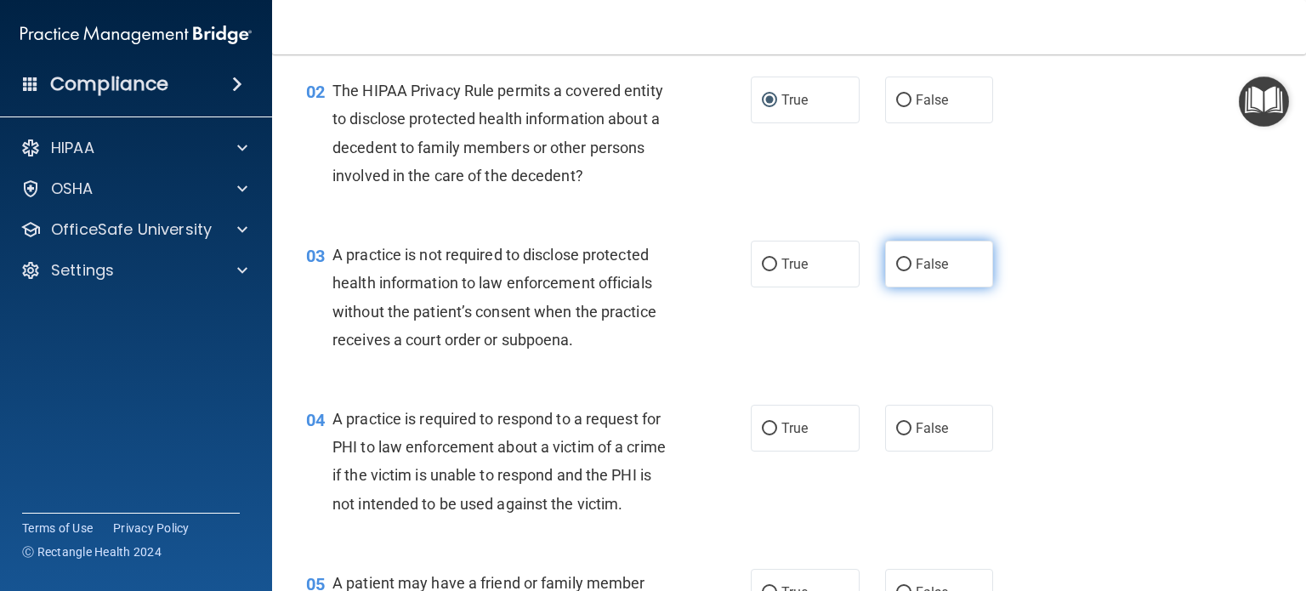
click at [896, 266] on input "False" at bounding box center [903, 265] width 15 height 13
radio input "true"
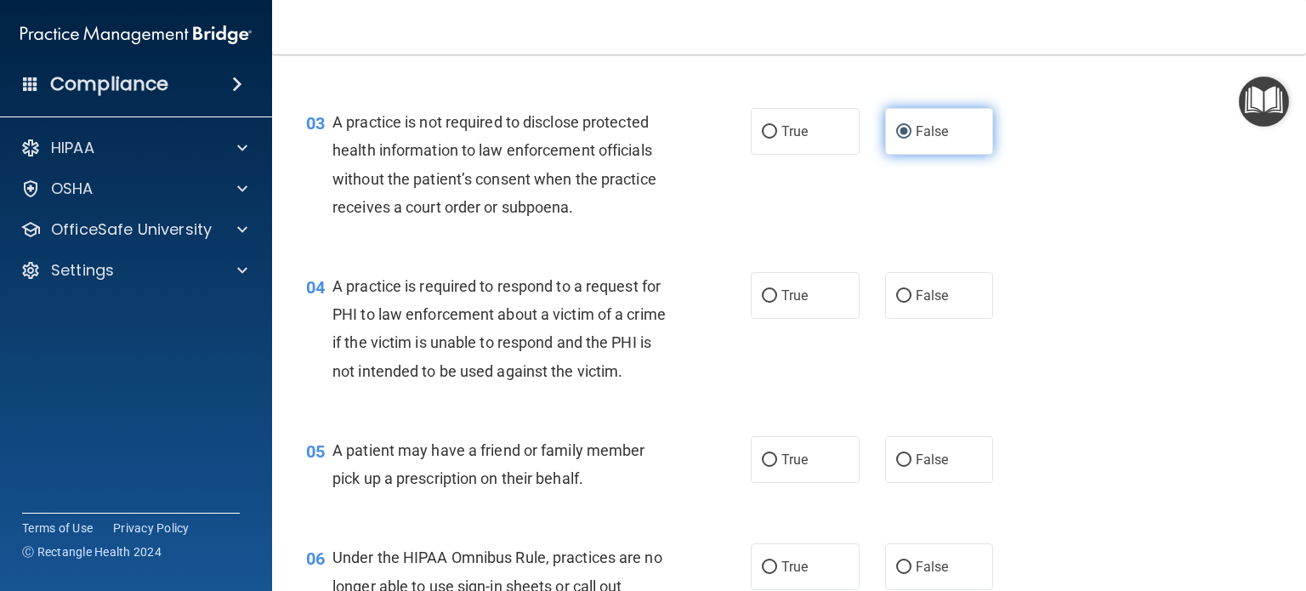
scroll to position [379, 0]
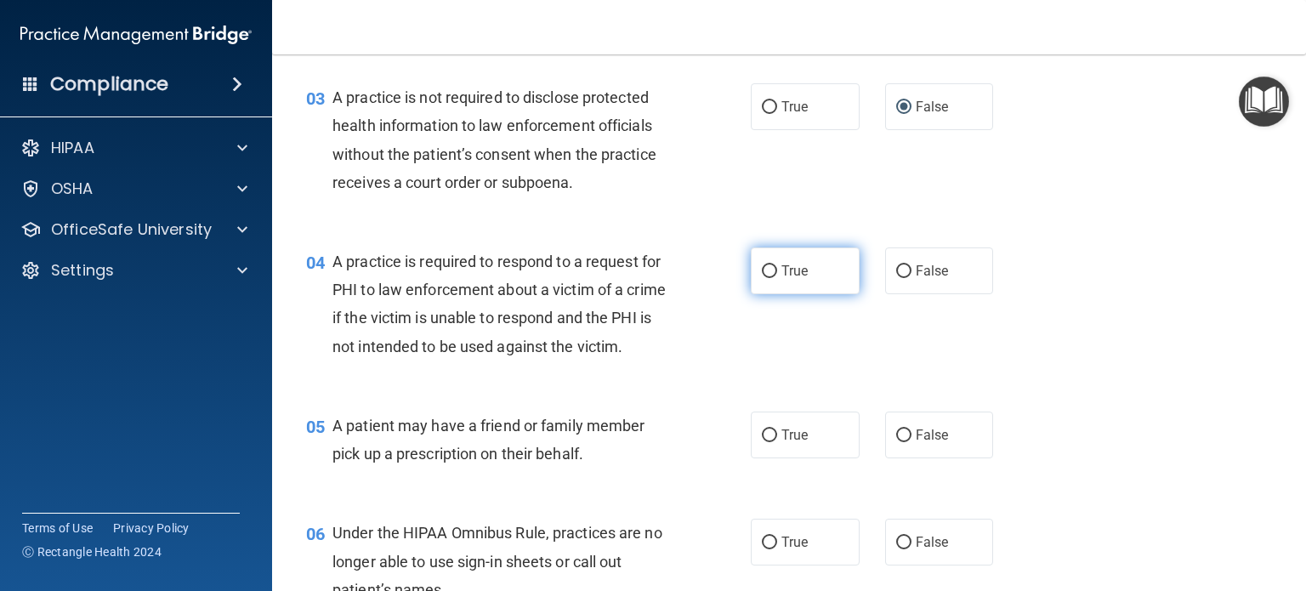
click at [763, 274] on input "True" at bounding box center [769, 271] width 15 height 13
radio input "true"
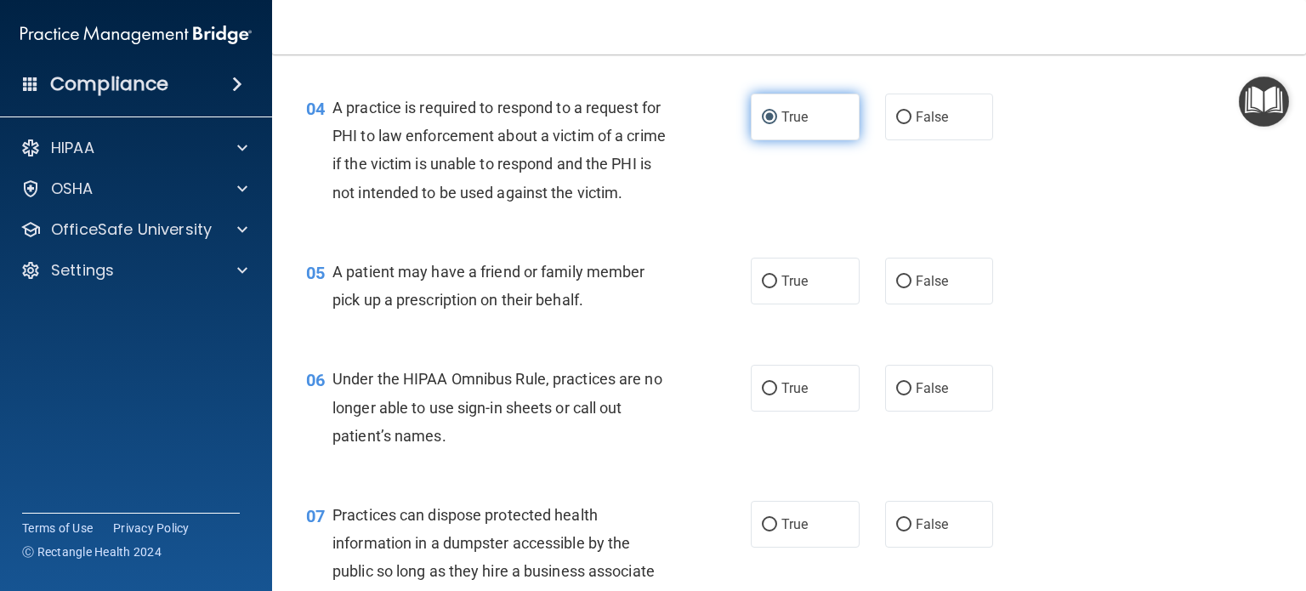
scroll to position [537, 0]
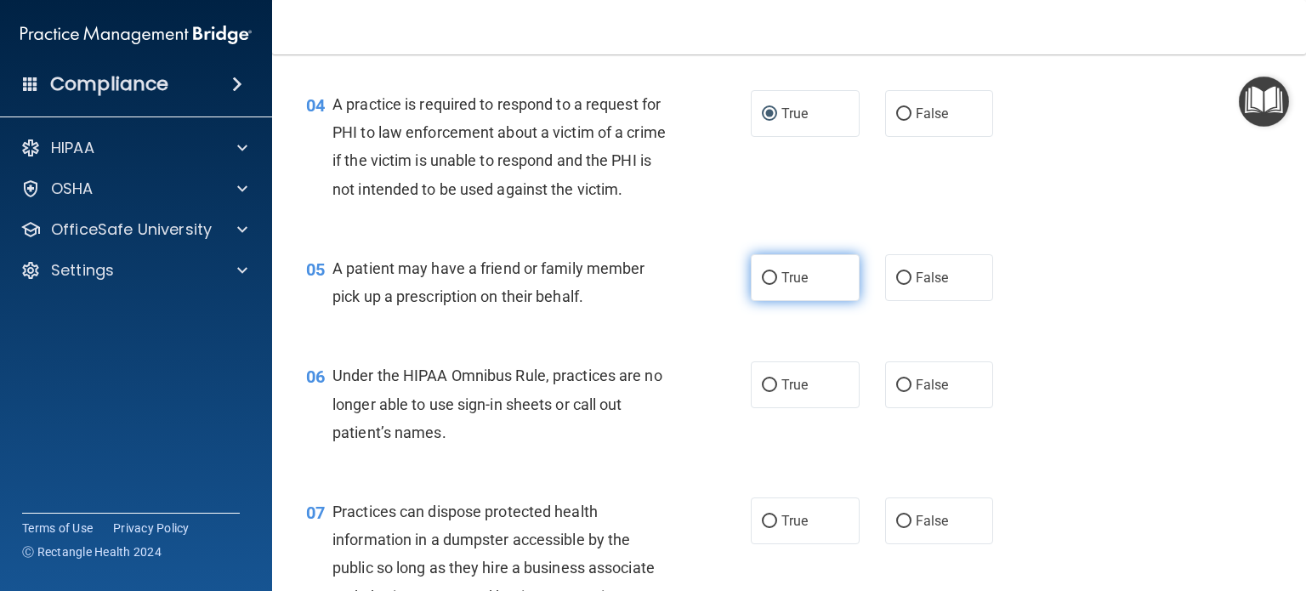
click at [763, 285] on input "True" at bounding box center [769, 278] width 15 height 13
radio input "true"
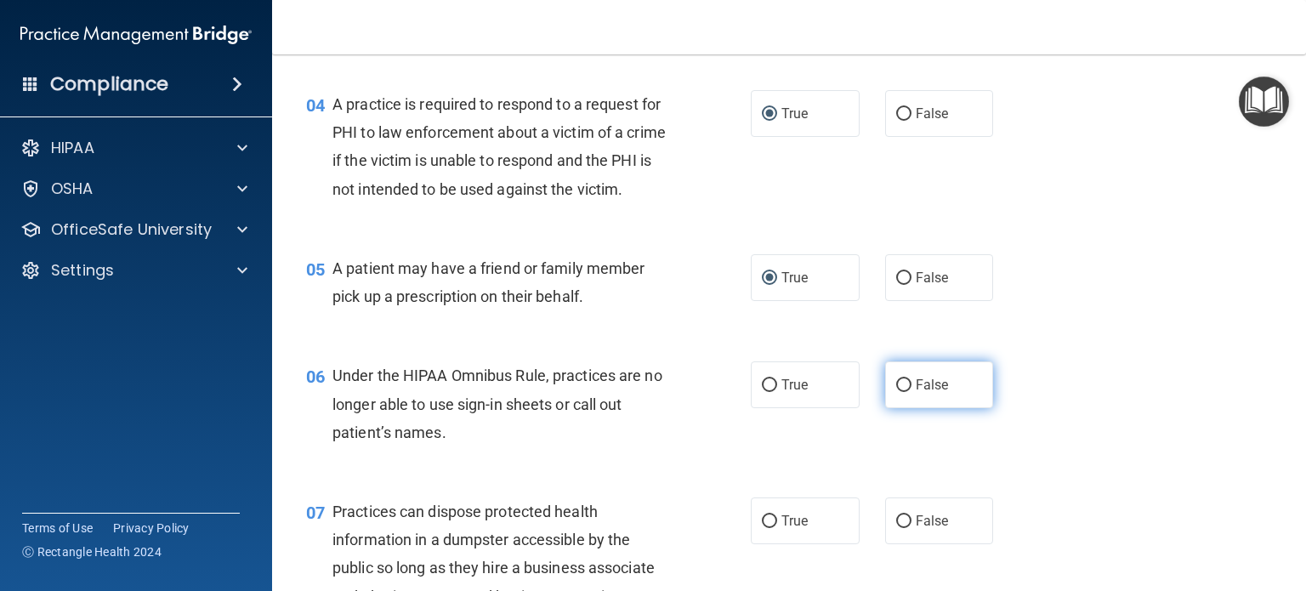
click at [896, 392] on input "False" at bounding box center [903, 385] width 15 height 13
radio input "true"
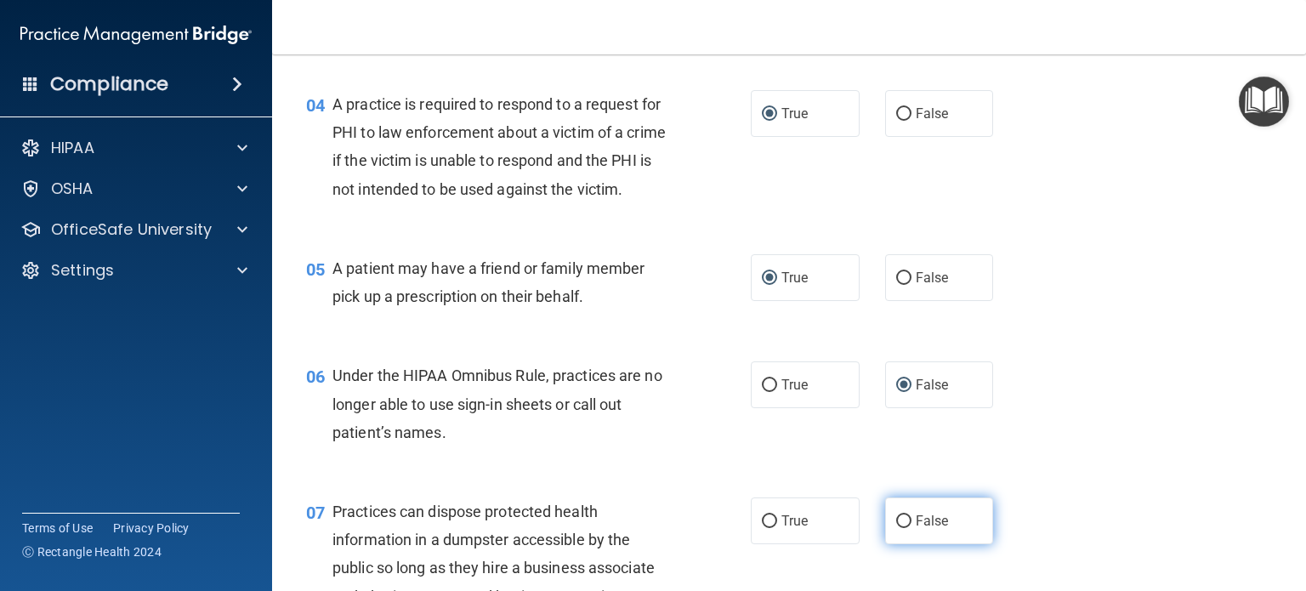
click at [896, 528] on input "False" at bounding box center [903, 521] width 15 height 13
radio input "true"
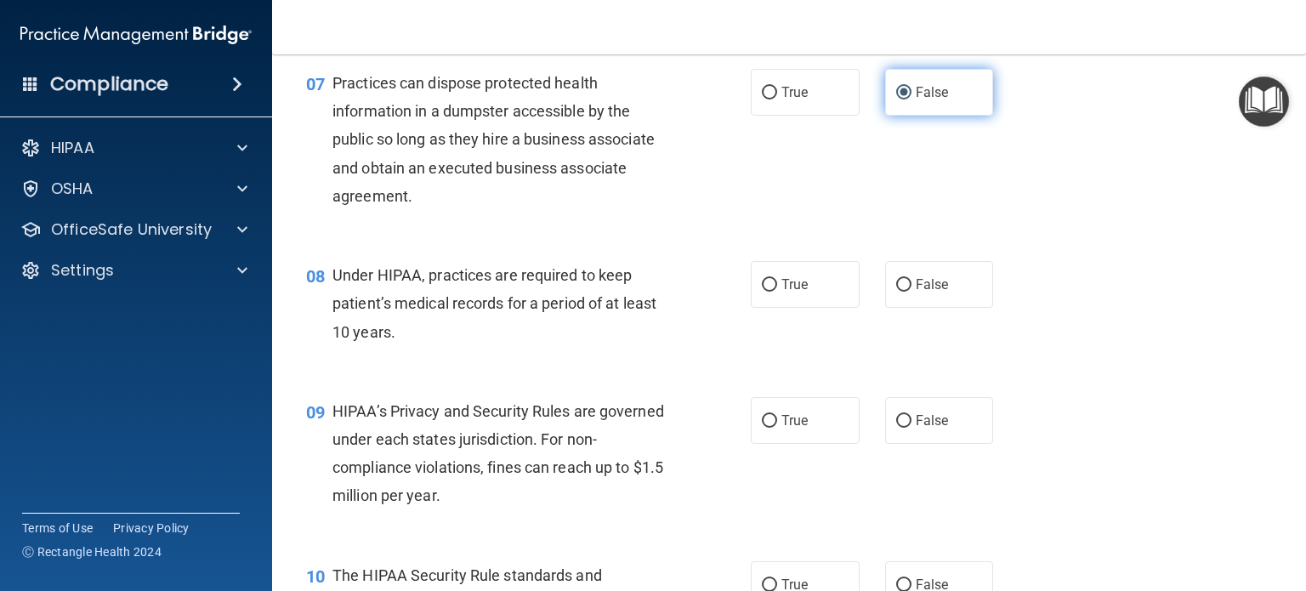
scroll to position [971, 0]
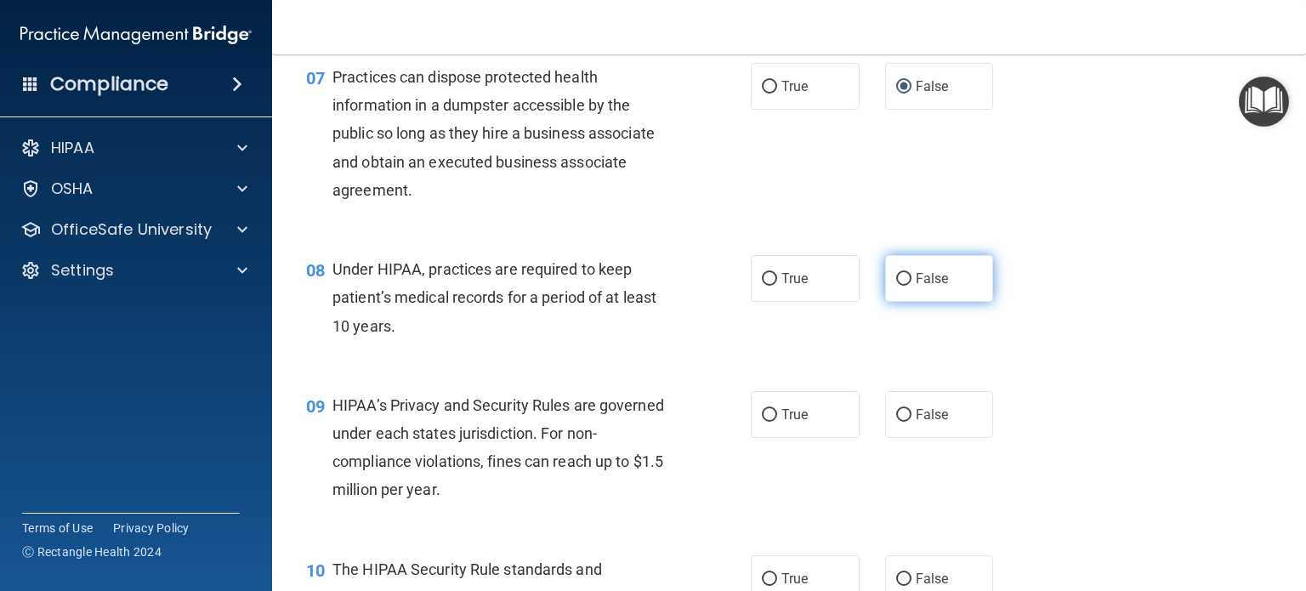
click at [896, 286] on input "False" at bounding box center [903, 279] width 15 height 13
radio input "true"
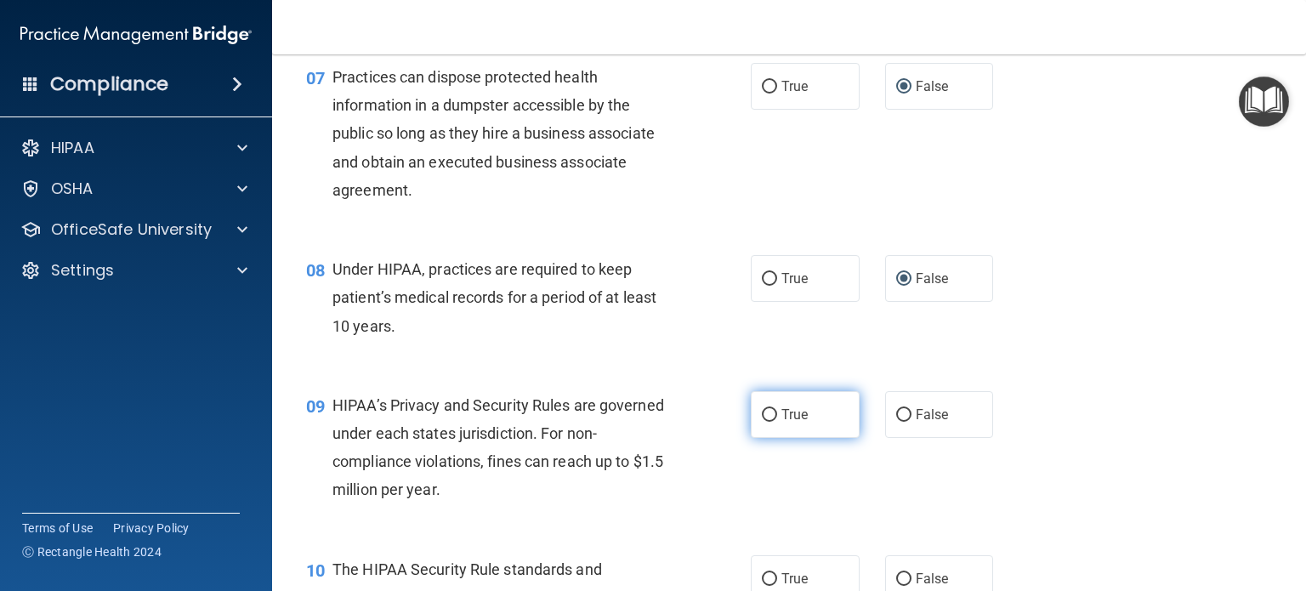
click at [766, 422] on input "True" at bounding box center [769, 415] width 15 height 13
radio input "true"
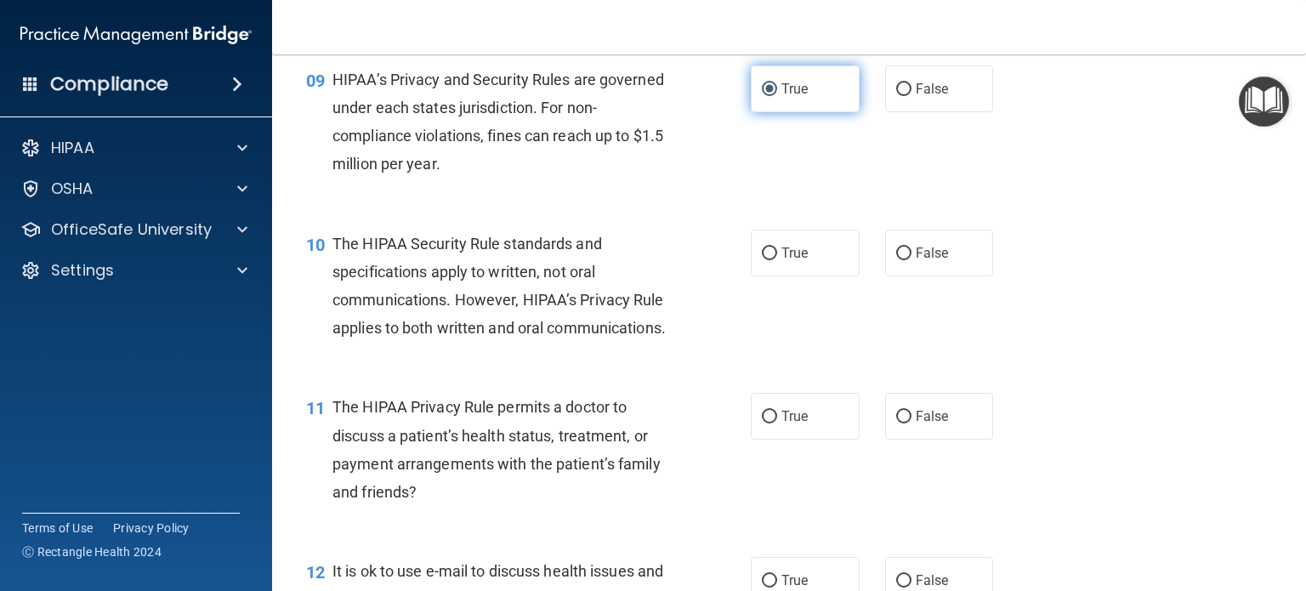
scroll to position [1327, 0]
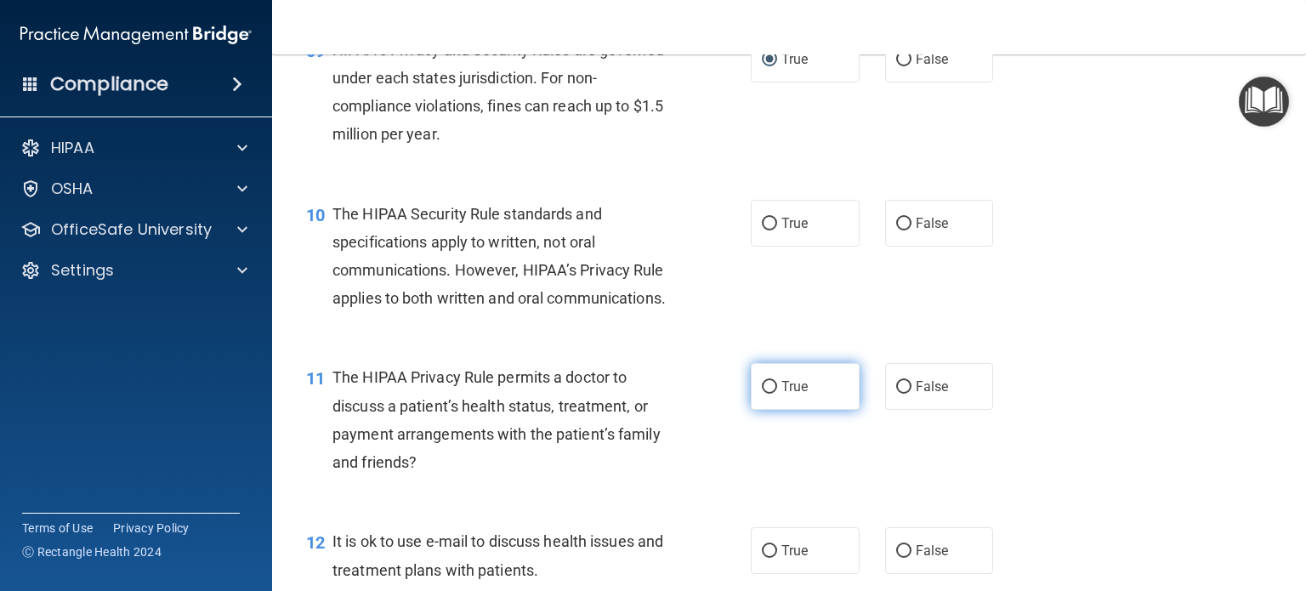
click at [765, 394] on input "True" at bounding box center [769, 387] width 15 height 13
radio input "true"
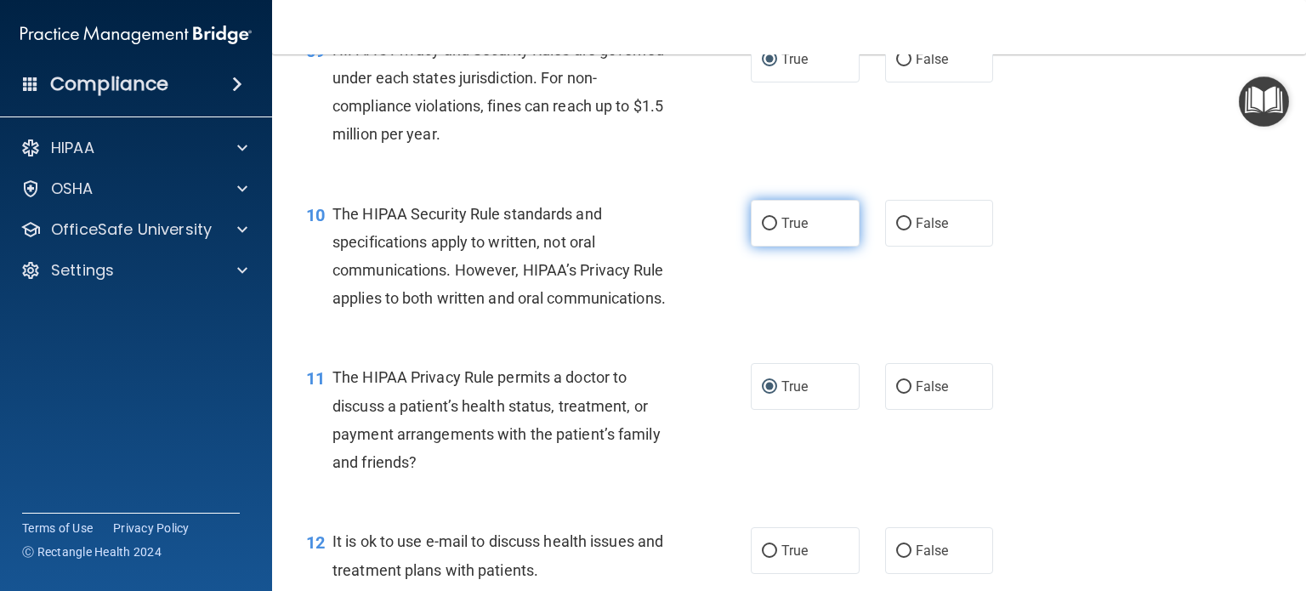
click at [767, 231] on input "True" at bounding box center [769, 224] width 15 height 13
radio input "true"
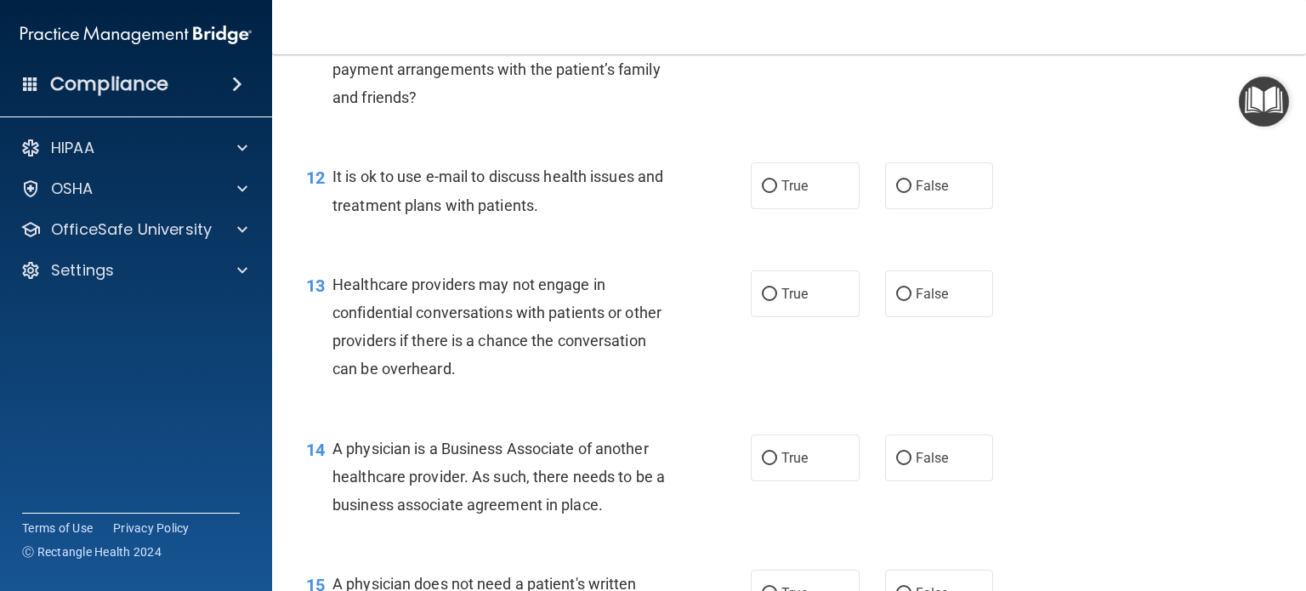
scroll to position [1701, 0]
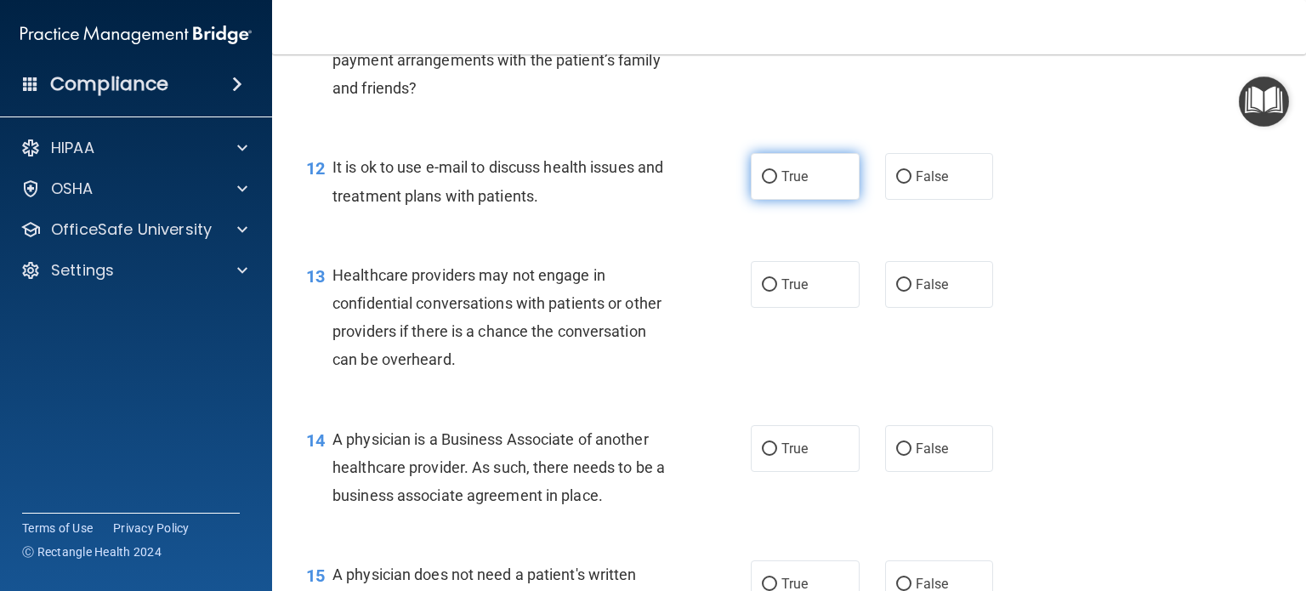
click at [766, 184] on input "True" at bounding box center [769, 177] width 15 height 13
radio input "true"
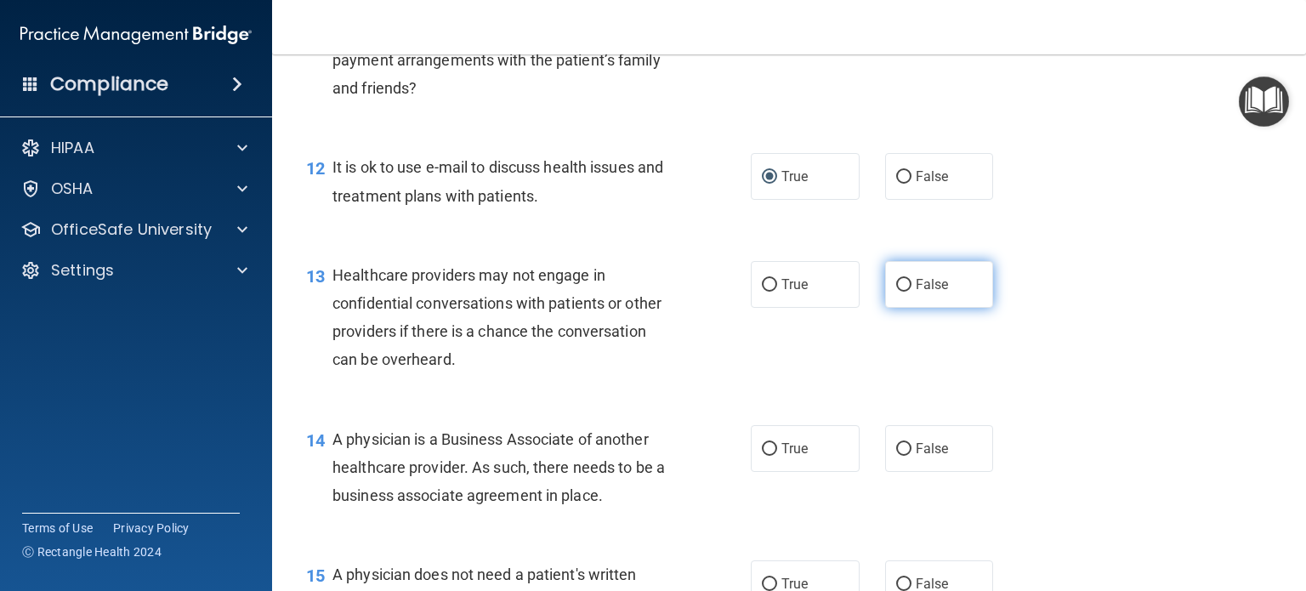
click at [896, 292] on input "False" at bounding box center [903, 285] width 15 height 13
radio input "true"
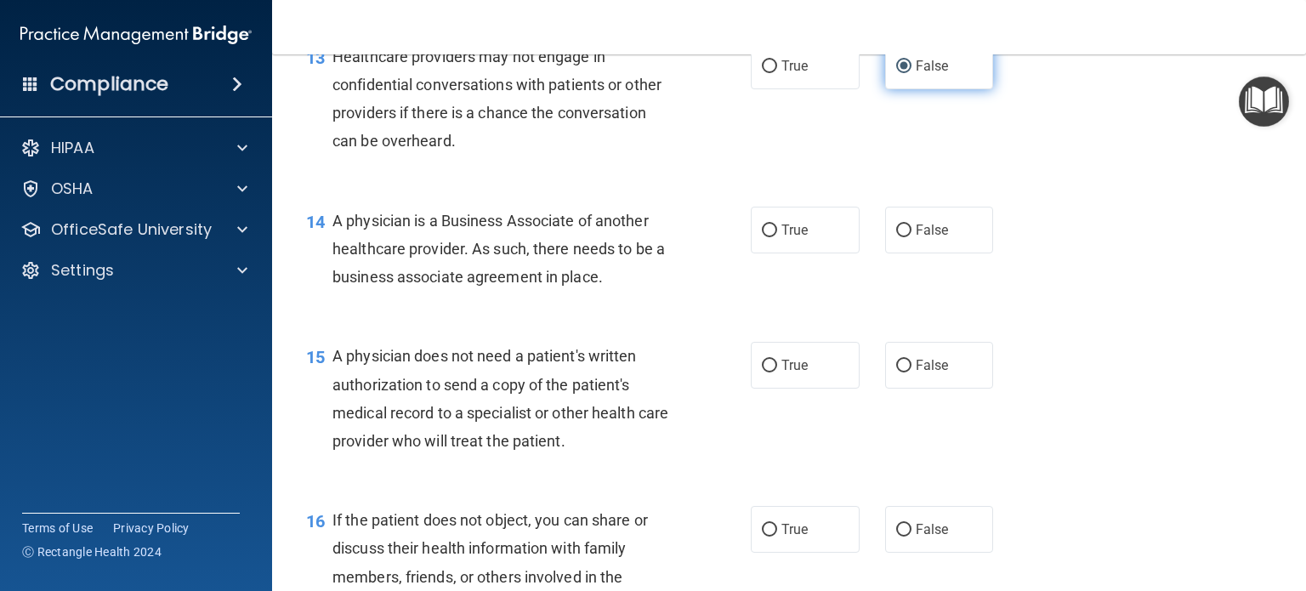
scroll to position [1922, 0]
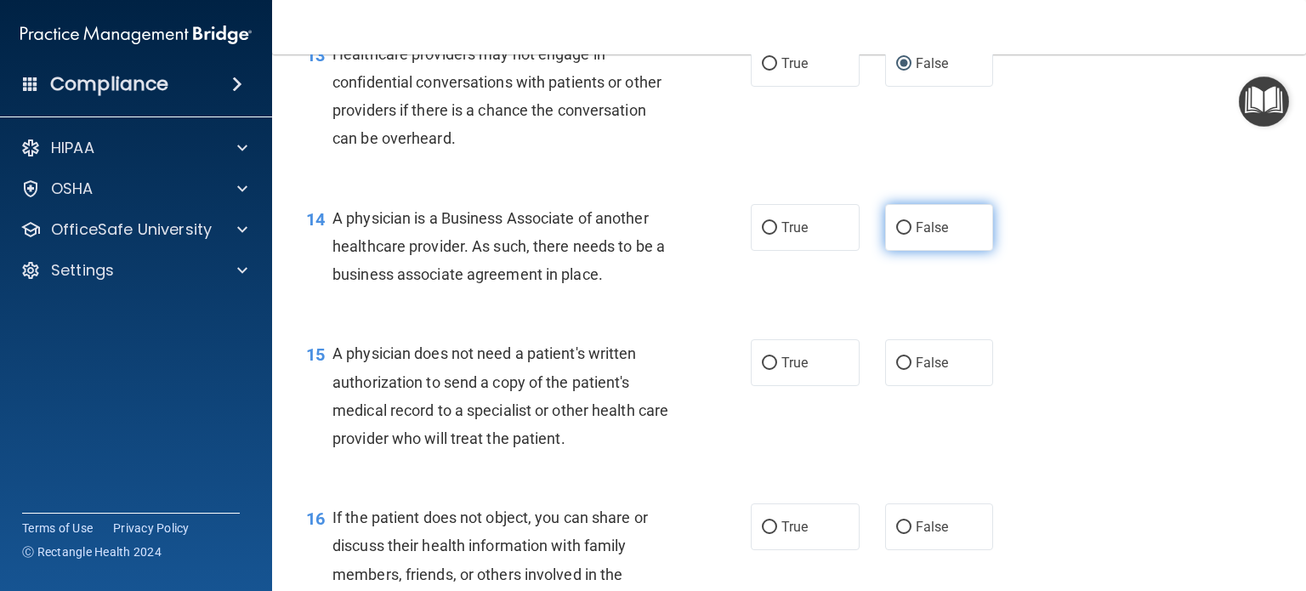
click at [902, 235] on input "False" at bounding box center [903, 228] width 15 height 13
radio input "true"
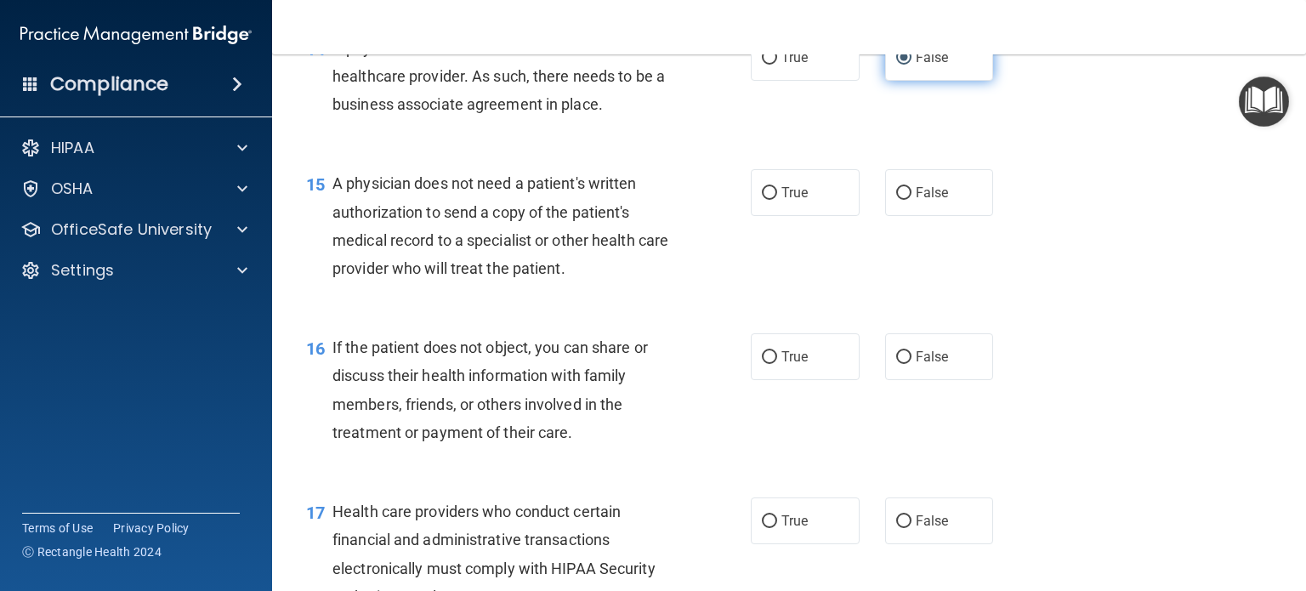
scroll to position [2093, 0]
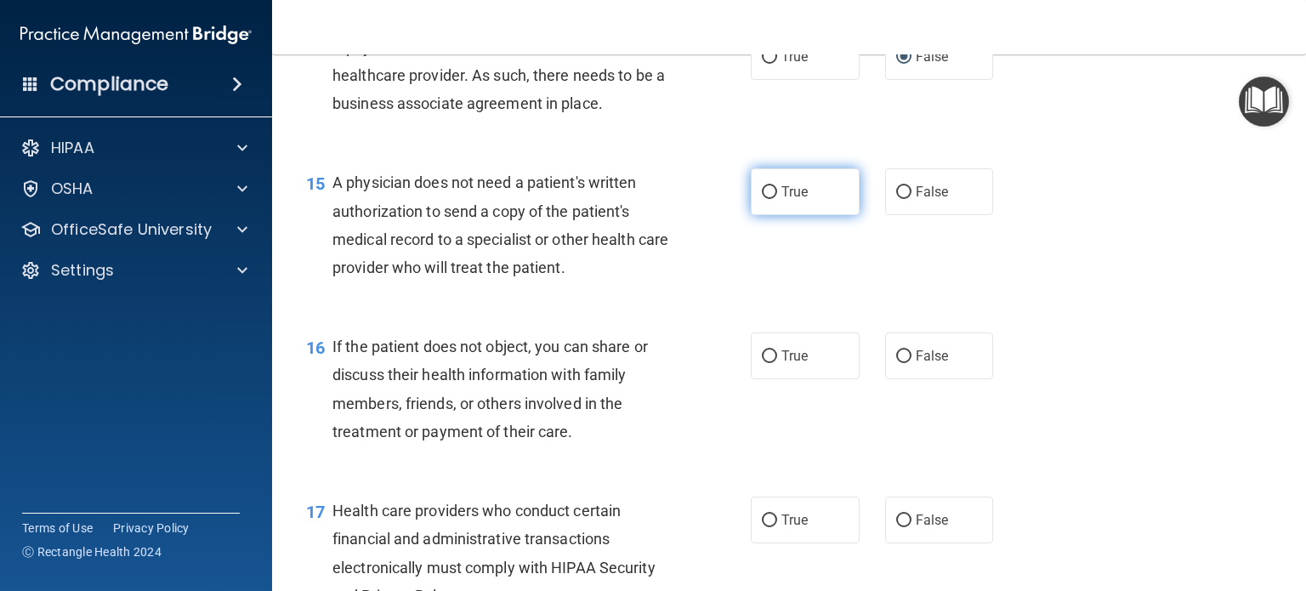
click at [766, 199] on input "True" at bounding box center [769, 192] width 15 height 13
radio input "true"
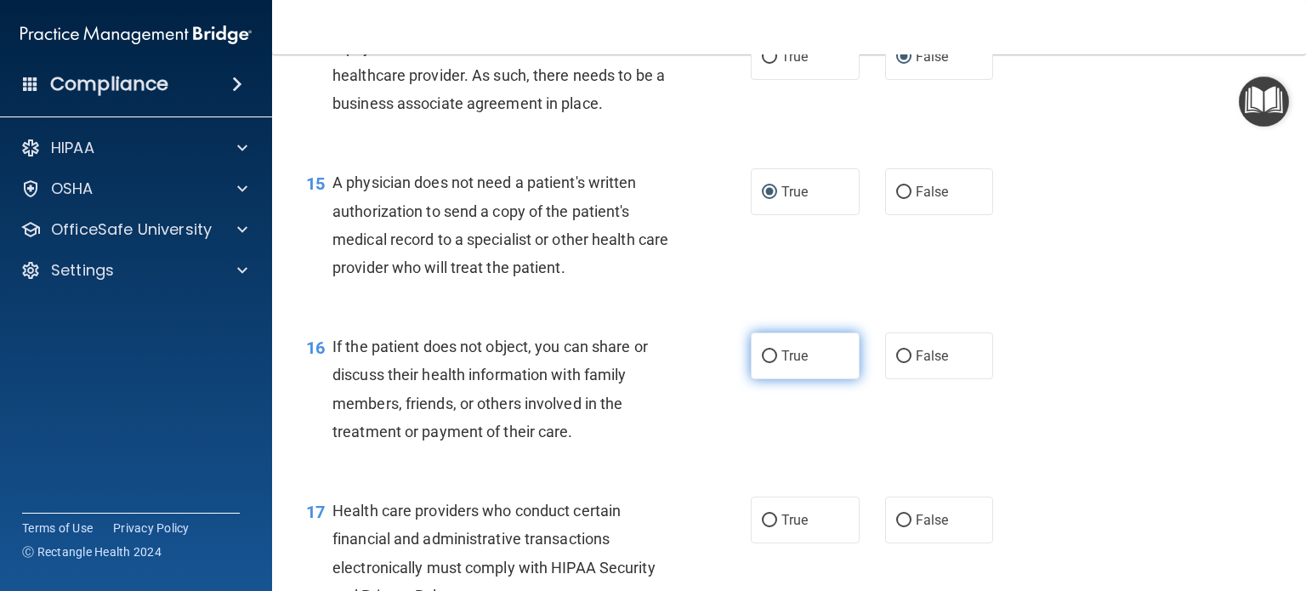
click at [764, 363] on input "True" at bounding box center [769, 356] width 15 height 13
radio input "true"
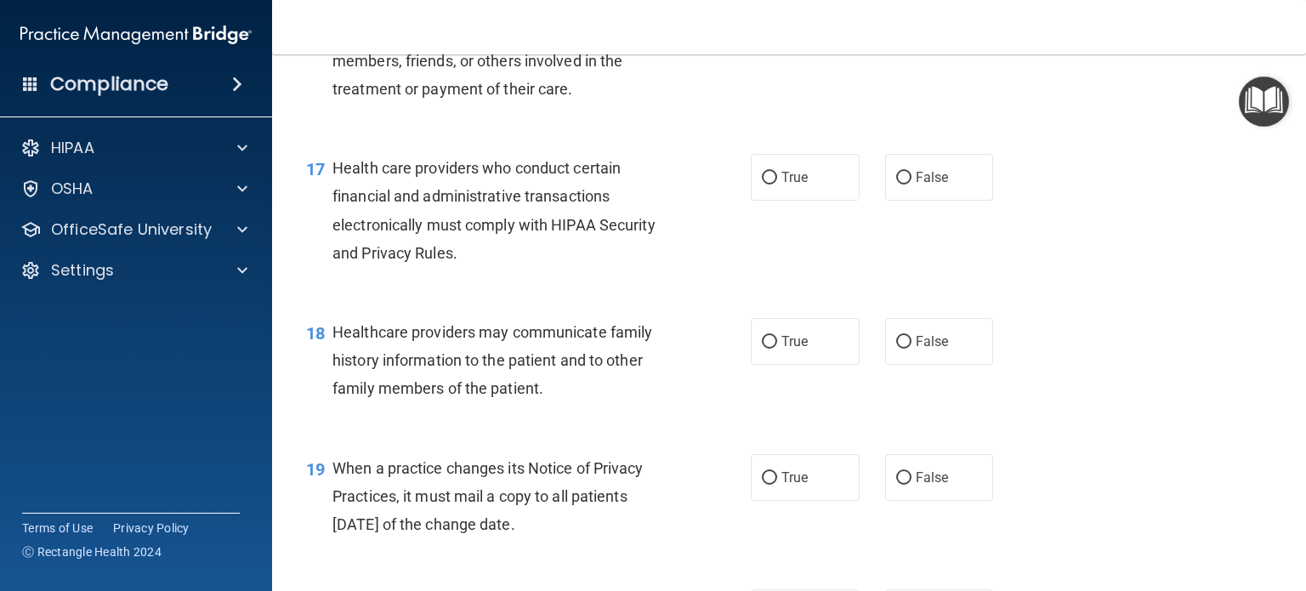
scroll to position [2437, 0]
click at [765, 184] on input "True" at bounding box center [769, 177] width 15 height 13
radio input "true"
click at [897, 348] on input "False" at bounding box center [903, 341] width 15 height 13
radio input "true"
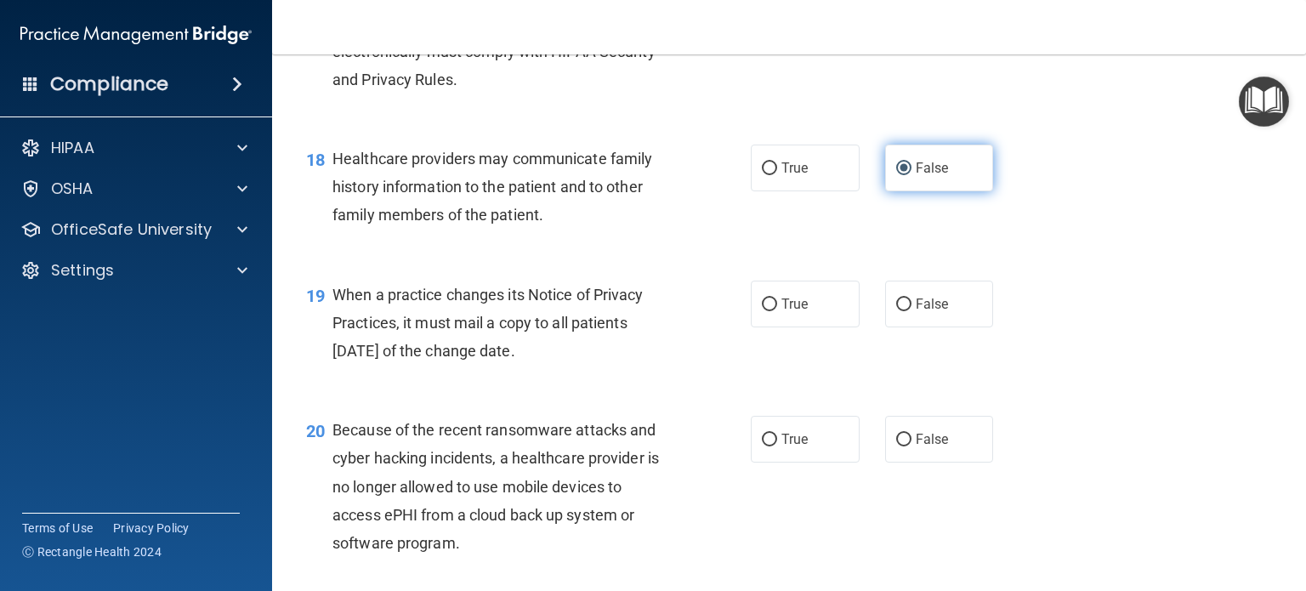
scroll to position [2613, 0]
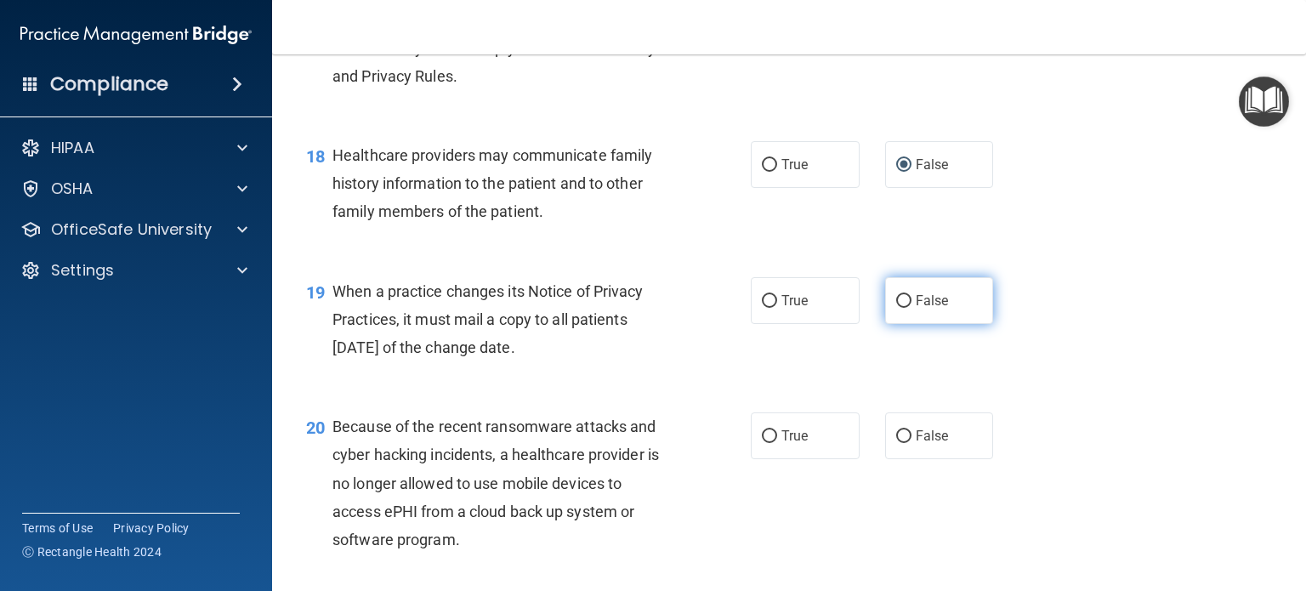
click at [896, 308] on input "False" at bounding box center [903, 301] width 15 height 13
radio input "true"
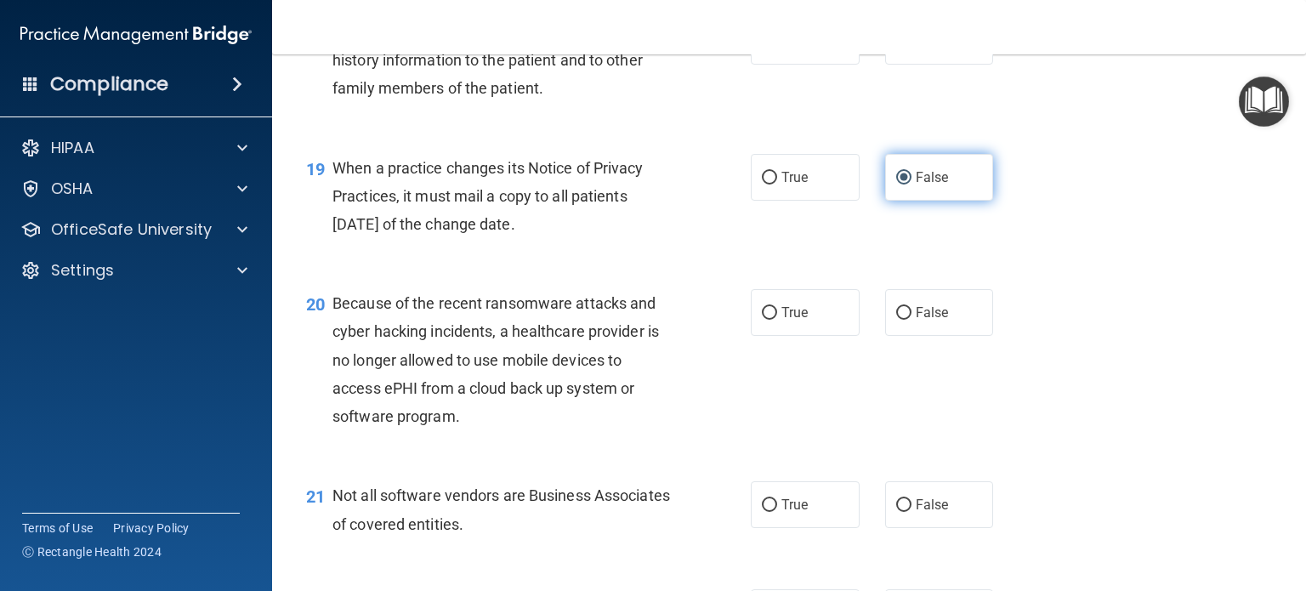
scroll to position [2749, 0]
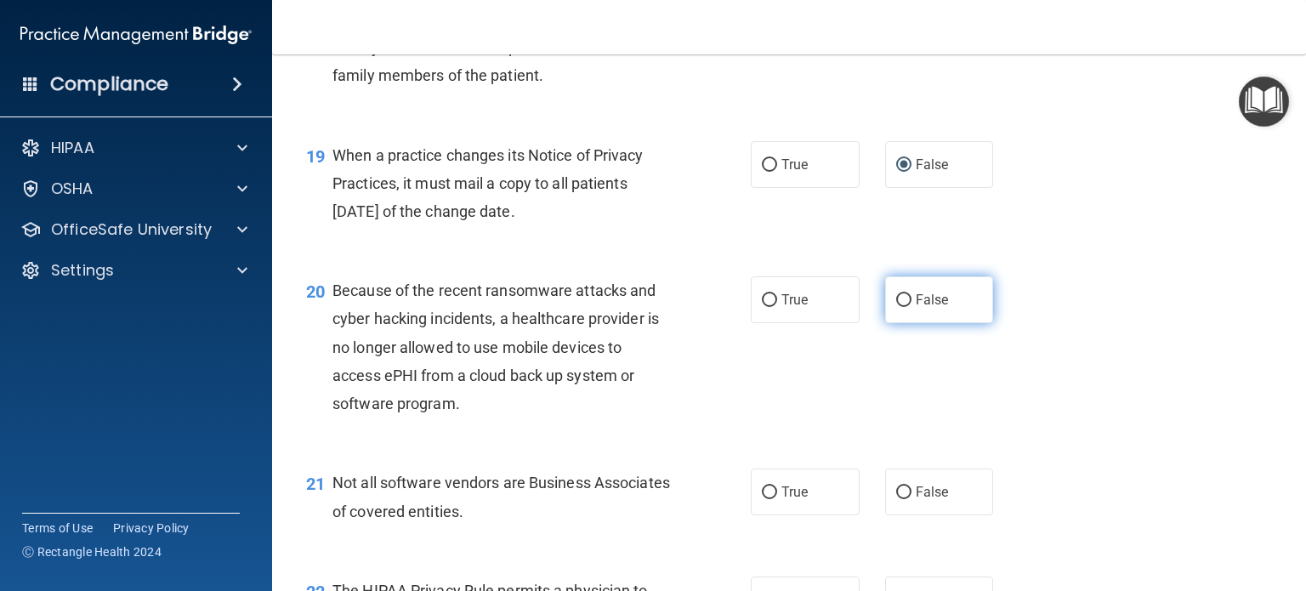
click at [916, 308] on span "False" at bounding box center [932, 300] width 33 height 16
click at [912, 307] on input "False" at bounding box center [903, 300] width 15 height 13
radio input "true"
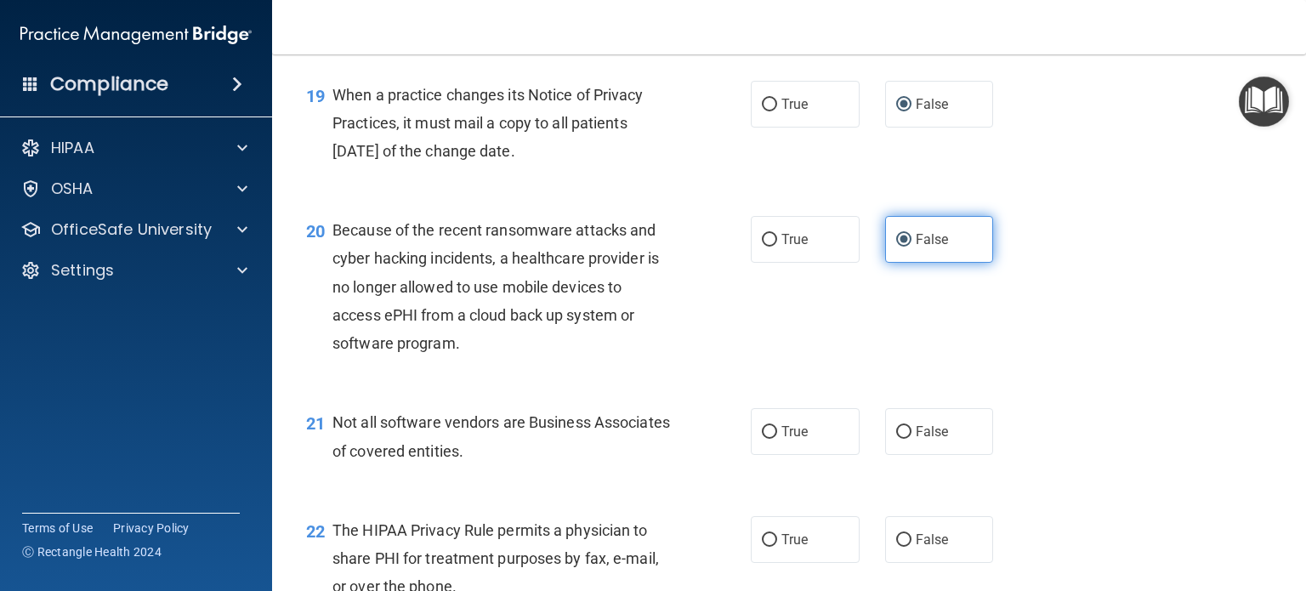
scroll to position [2867, 0]
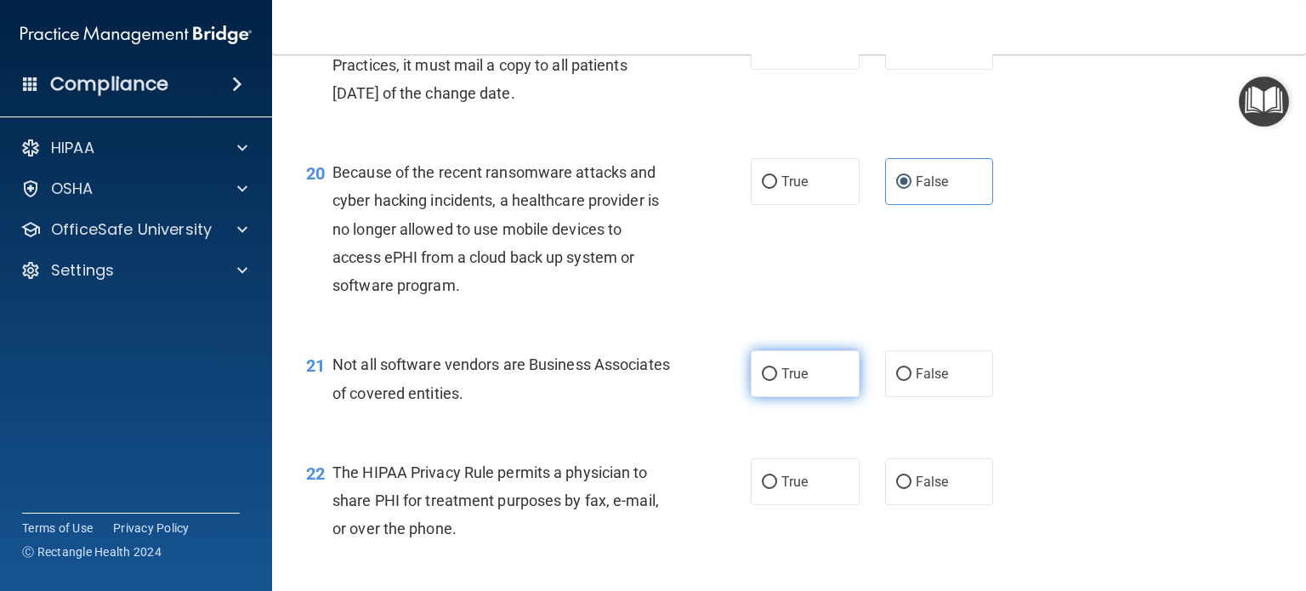
click at [764, 381] on input "True" at bounding box center [769, 374] width 15 height 13
radio input "true"
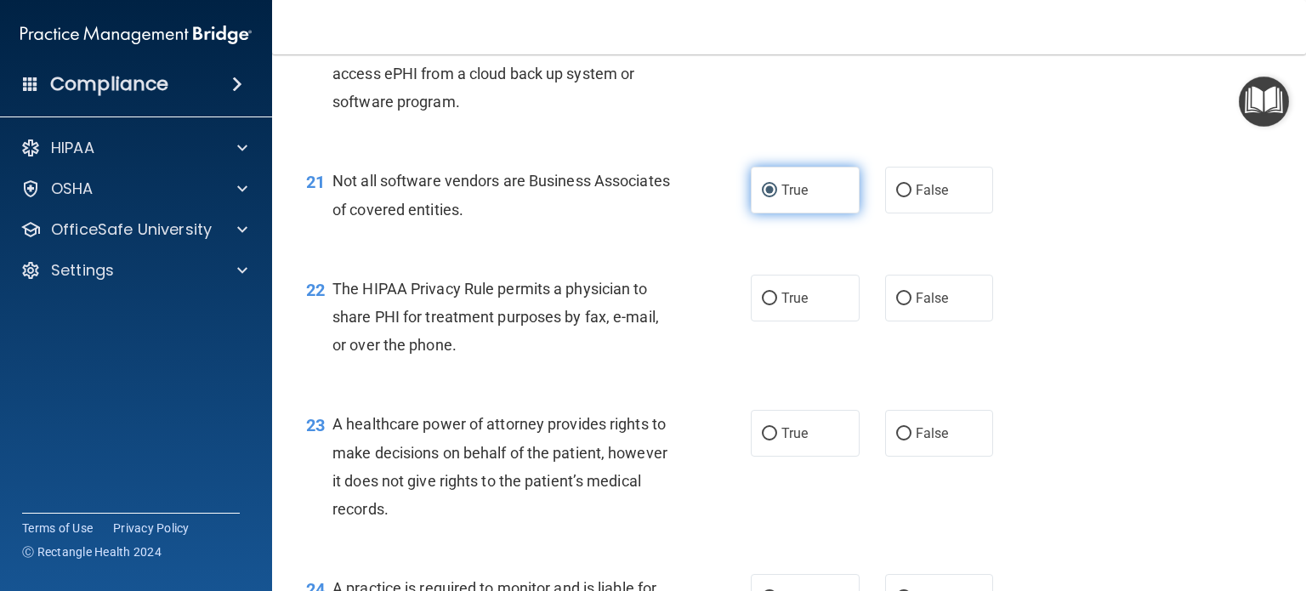
scroll to position [3072, 0]
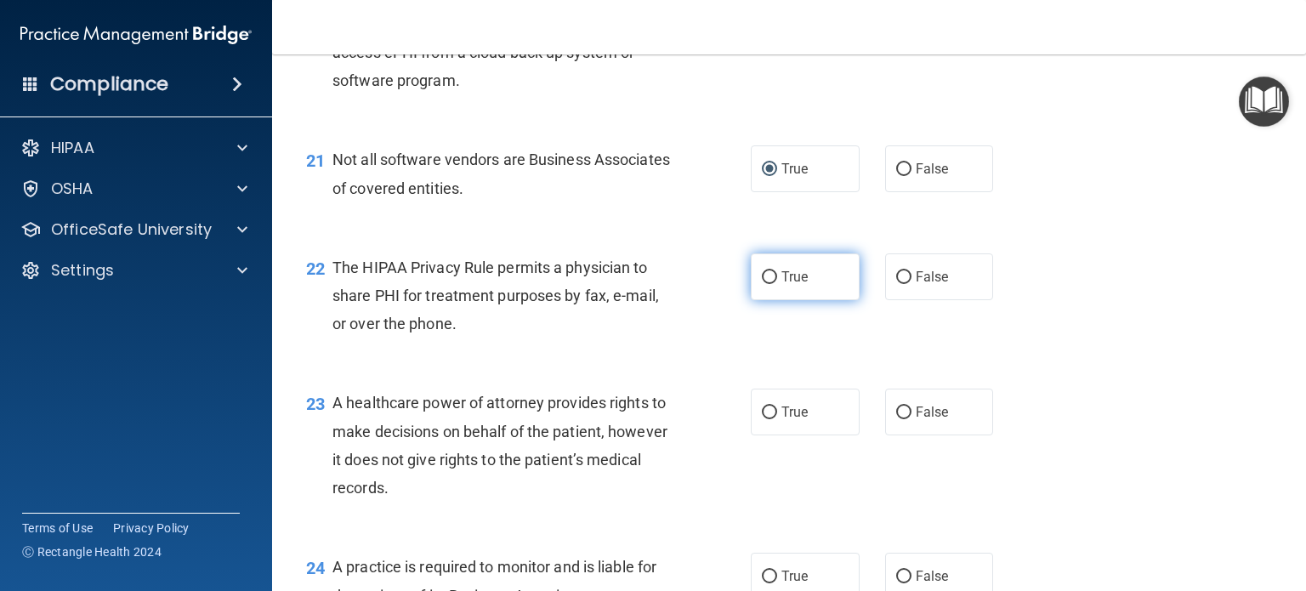
click at [762, 284] on input "True" at bounding box center [769, 277] width 15 height 13
radio input "true"
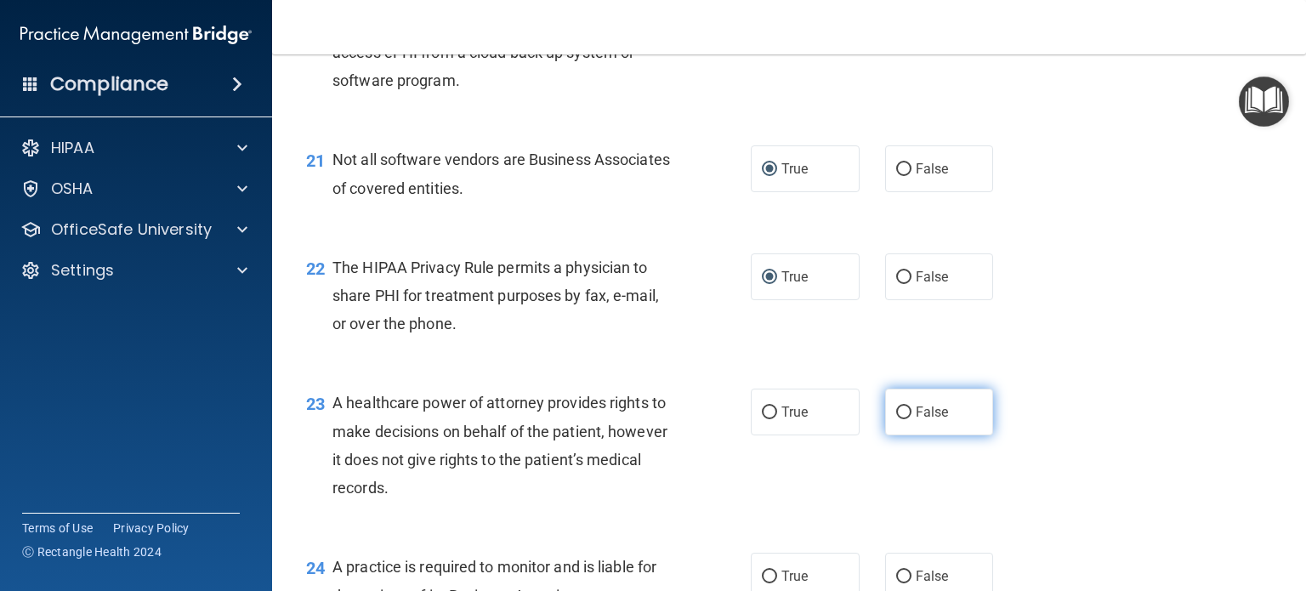
click at [896, 419] on input "False" at bounding box center [903, 413] width 15 height 13
radio input "true"
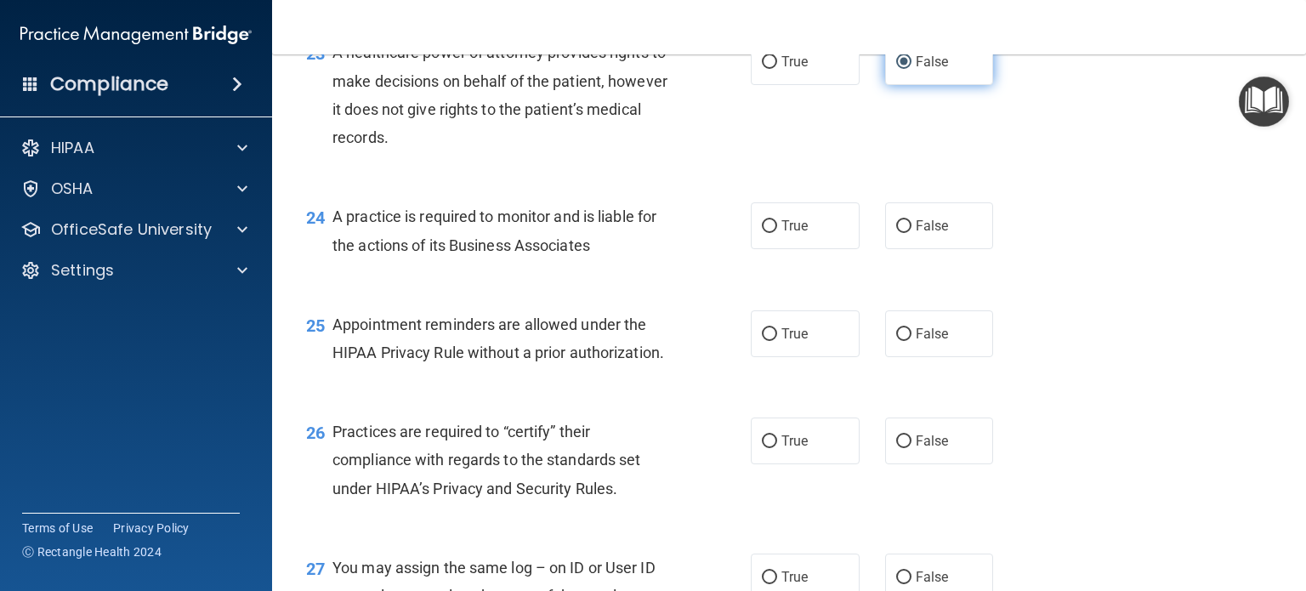
scroll to position [3441, 0]
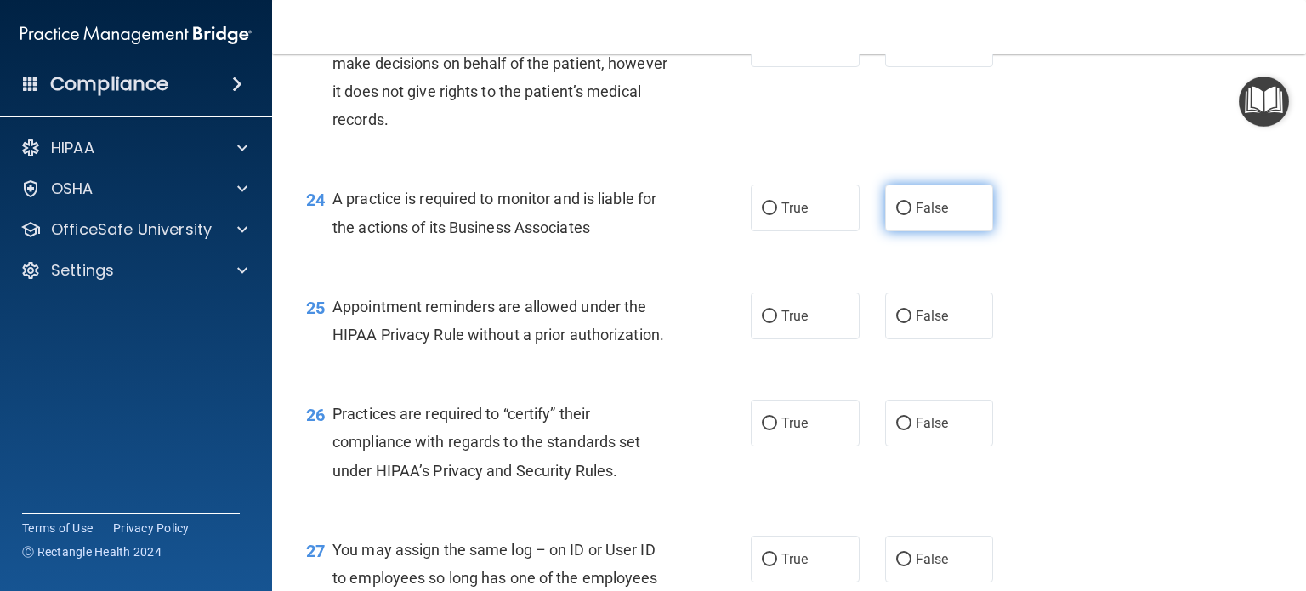
click at [896, 215] on input "False" at bounding box center [903, 208] width 15 height 13
radio input "true"
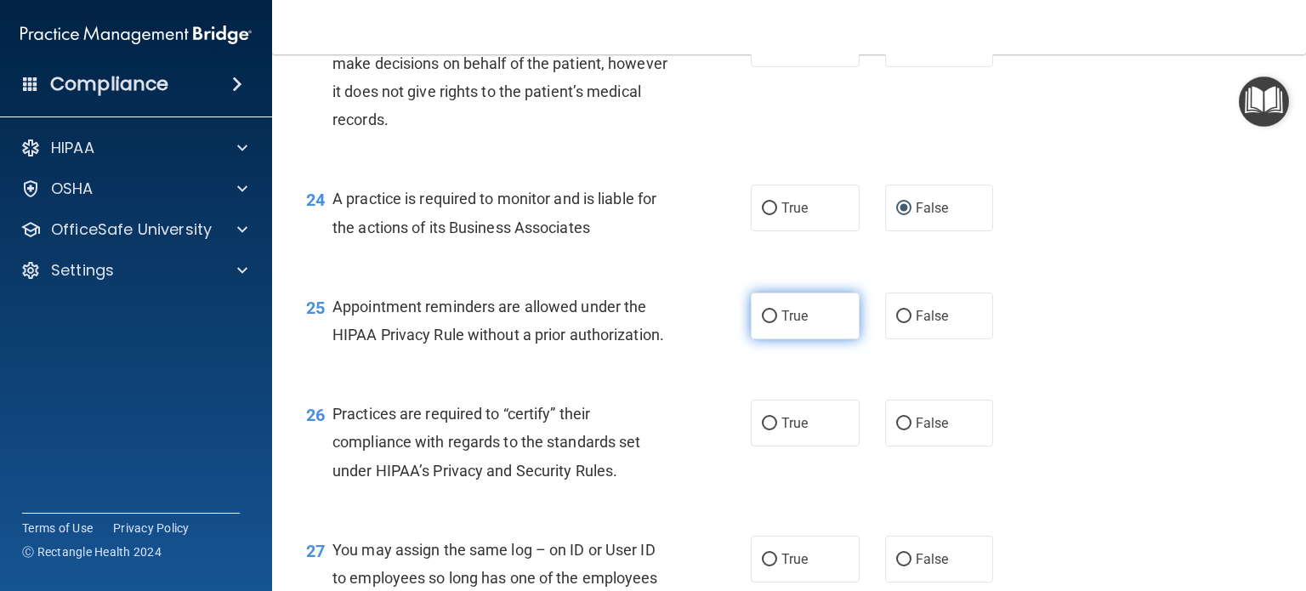
click at [766, 323] on input "True" at bounding box center [769, 316] width 15 height 13
radio input "true"
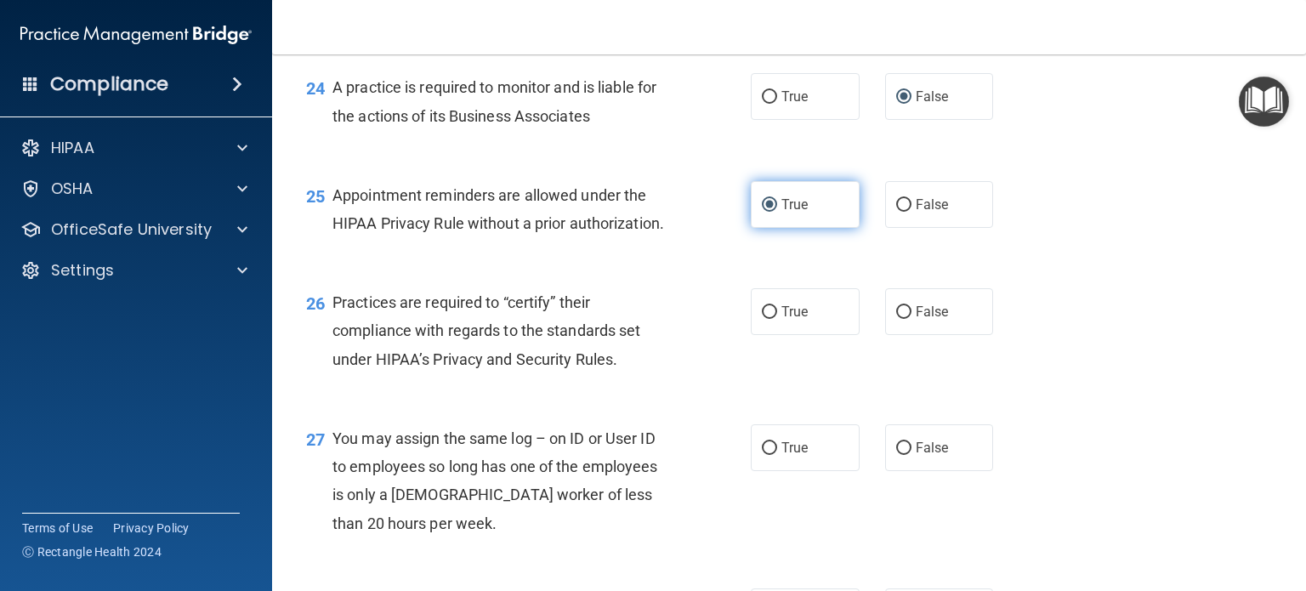
scroll to position [3553, 0]
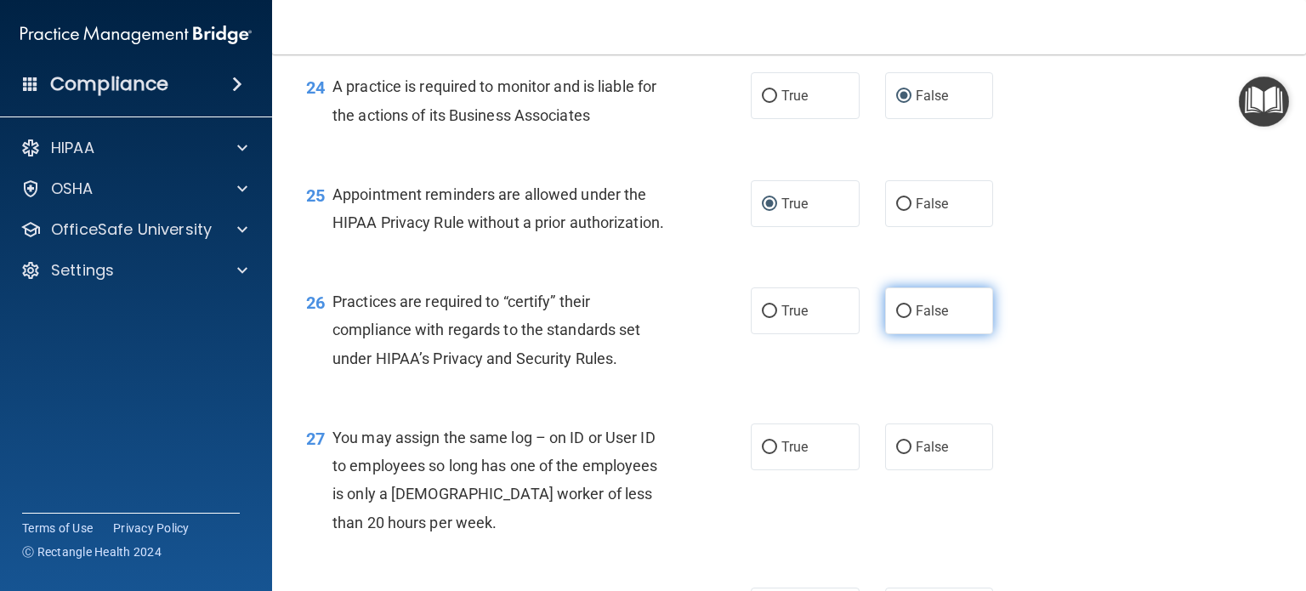
click at [899, 318] on input "False" at bounding box center [903, 311] width 15 height 13
radio input "true"
click at [896, 454] on input "False" at bounding box center [903, 447] width 15 height 13
radio input "true"
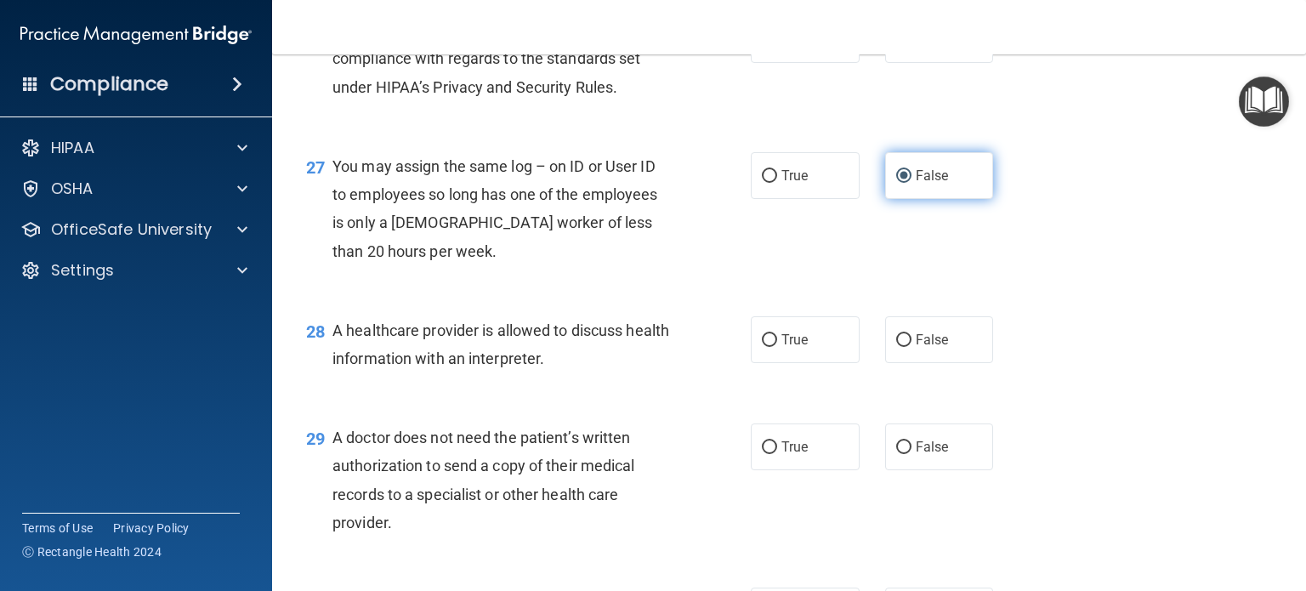
scroll to position [3828, 0]
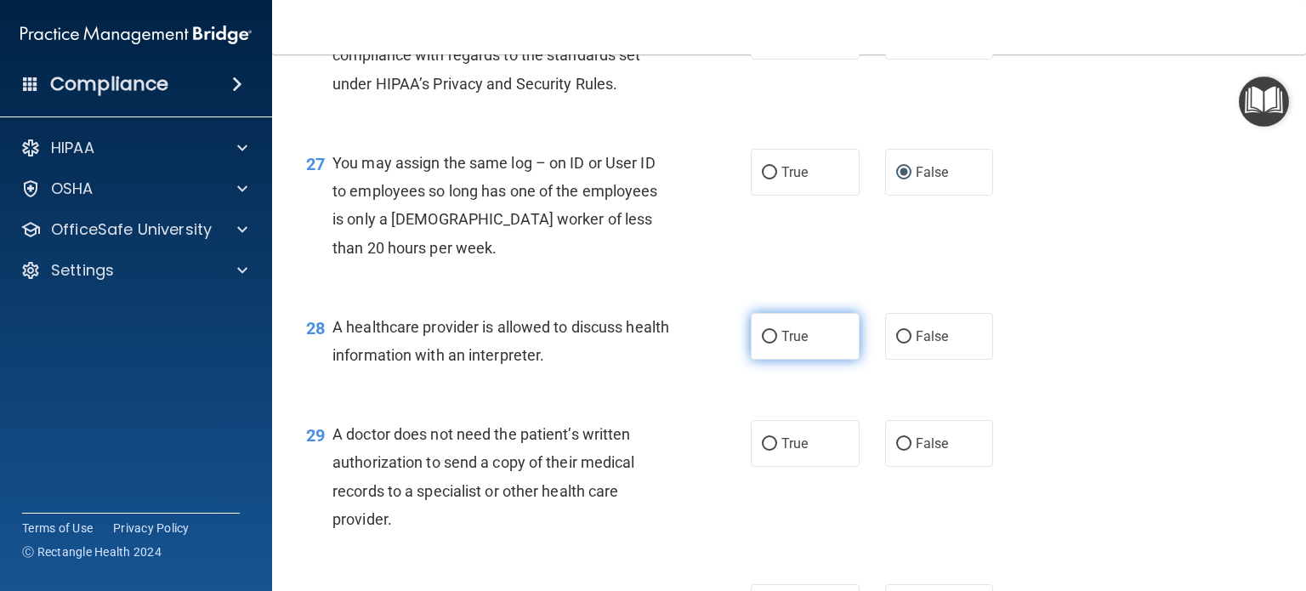
click at [766, 344] on input "True" at bounding box center [769, 337] width 15 height 13
radio input "true"
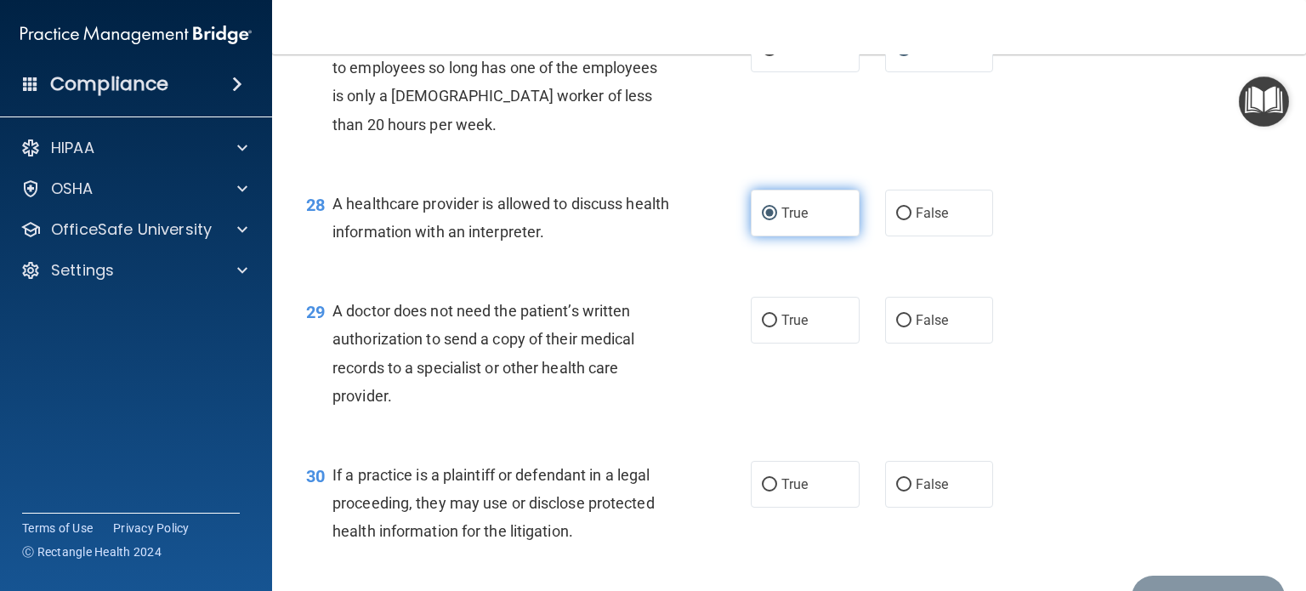
scroll to position [3955, 0]
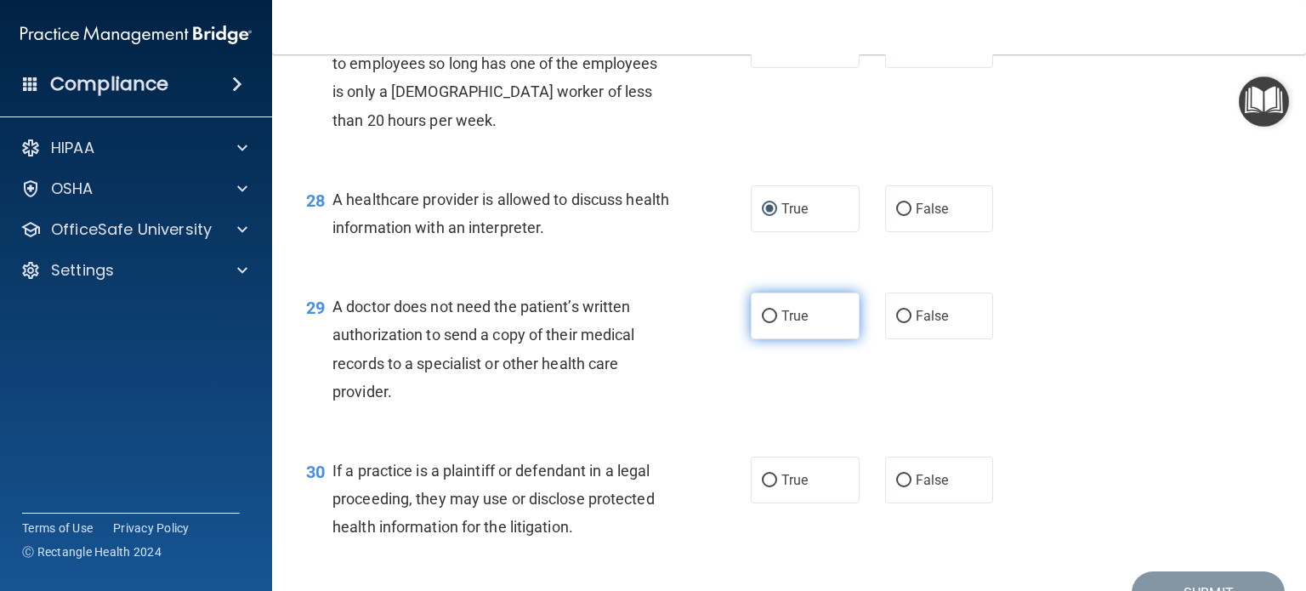
click at [765, 323] on input "True" at bounding box center [769, 316] width 15 height 13
radio input "true"
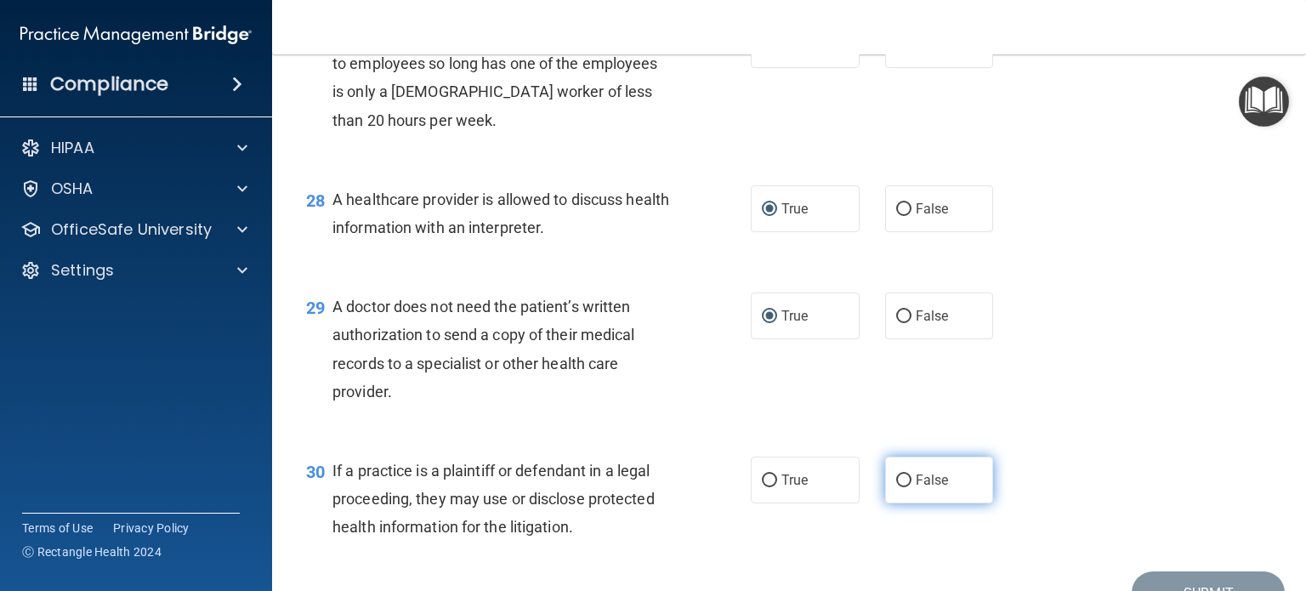
click at [902, 487] on input "False" at bounding box center [903, 481] width 15 height 13
radio input "true"
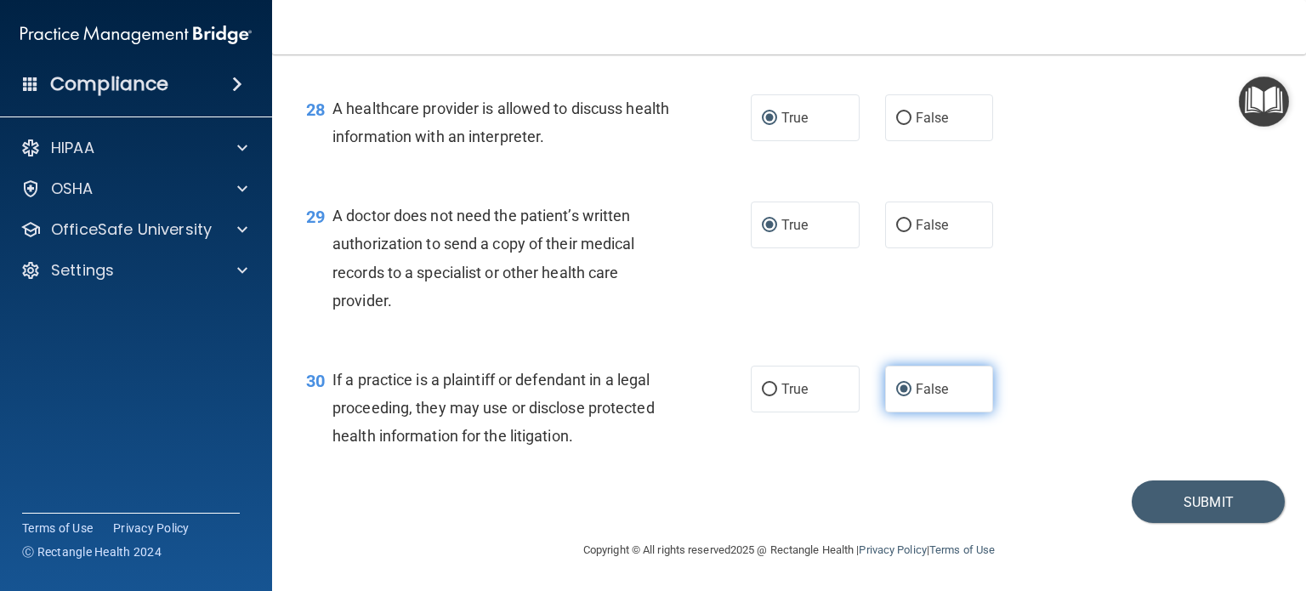
scroll to position [4103, 0]
click at [1207, 513] on button "Submit" at bounding box center [1208, 502] width 153 height 43
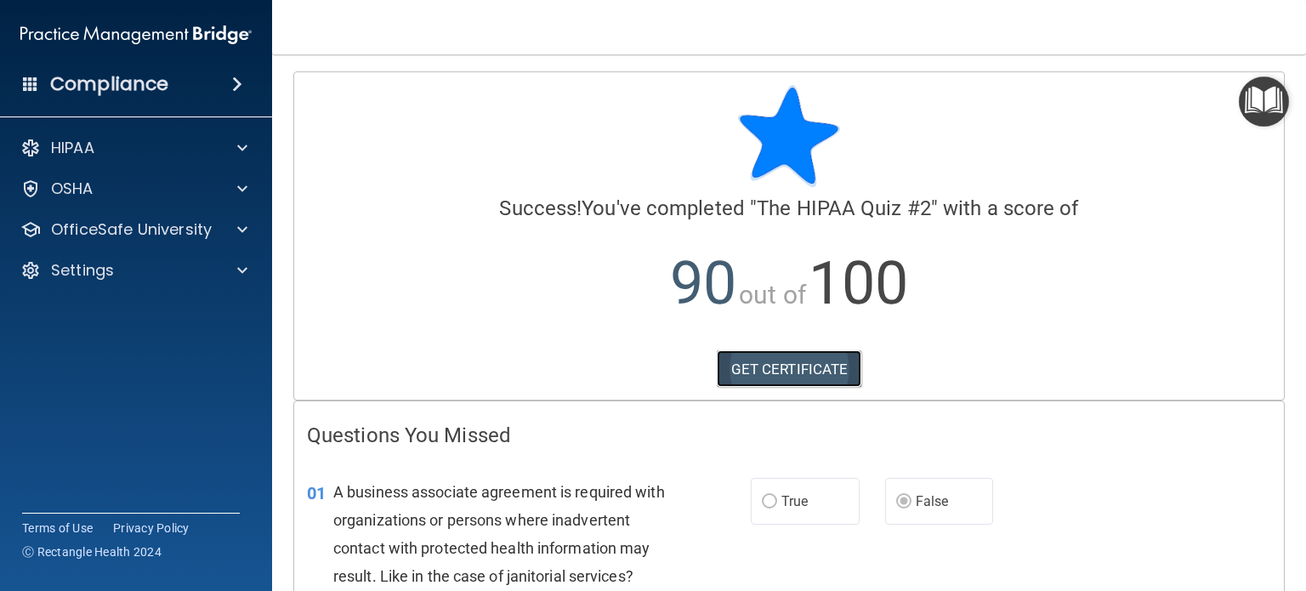
click at [783, 385] on link "GET CERTIFICATE" at bounding box center [789, 368] width 145 height 37
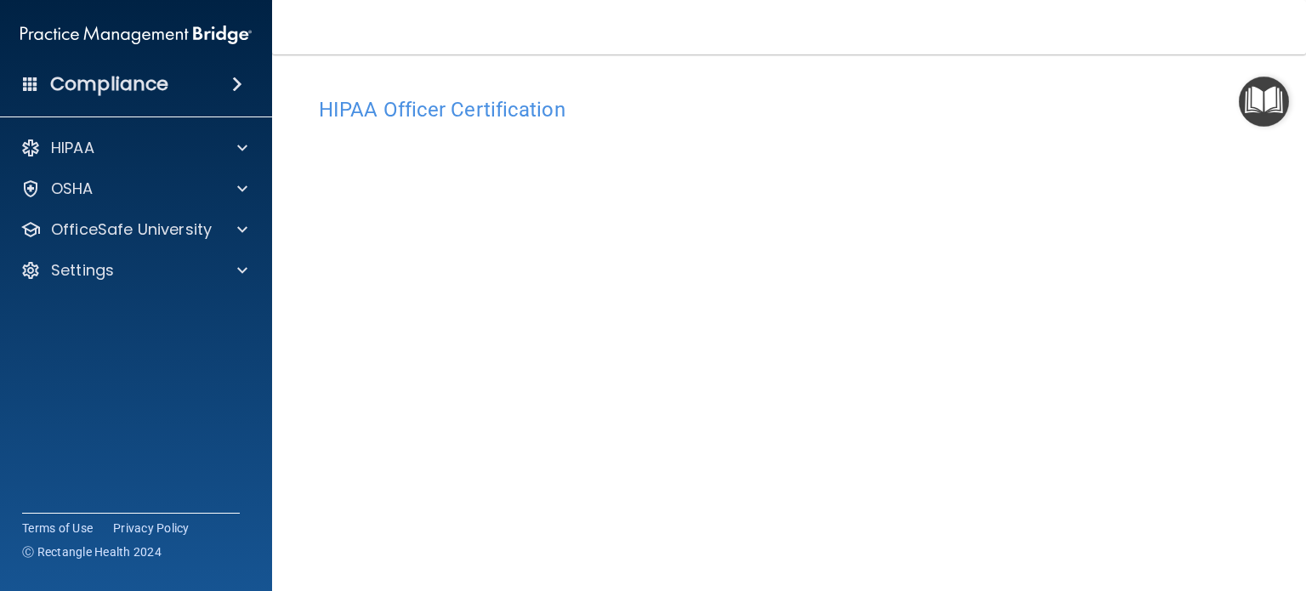
click at [1257, 99] on img "Open Resource Center" at bounding box center [1264, 102] width 50 height 50
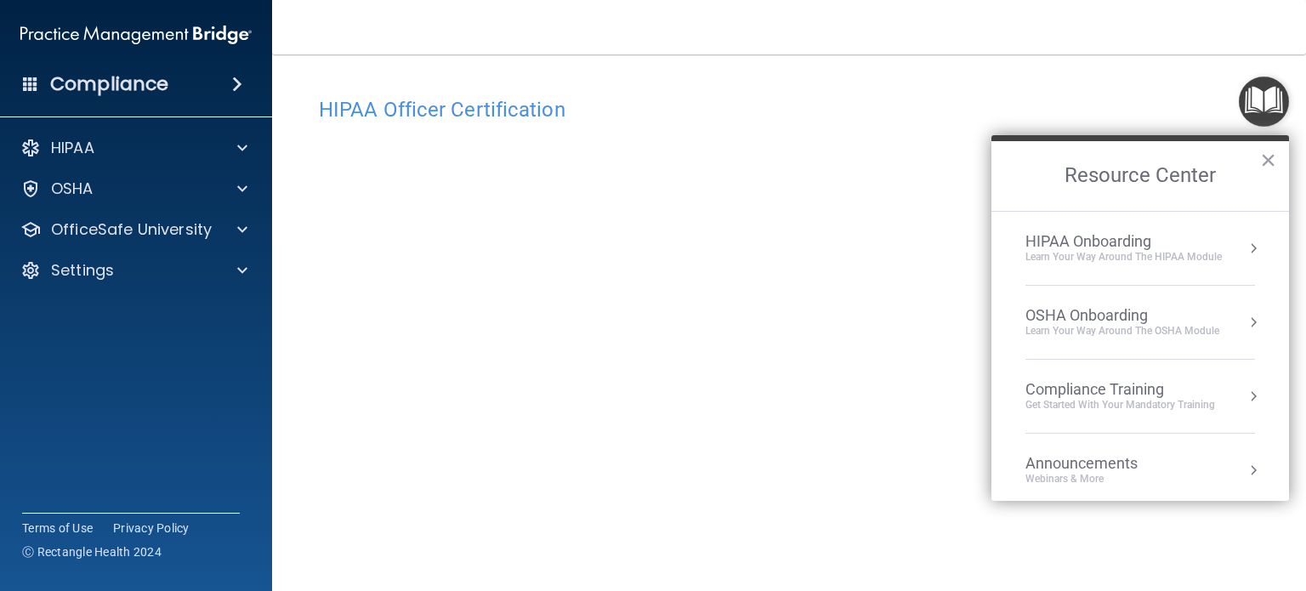
click at [1124, 398] on div "Get Started with your mandatory training" at bounding box center [1121, 405] width 190 height 14
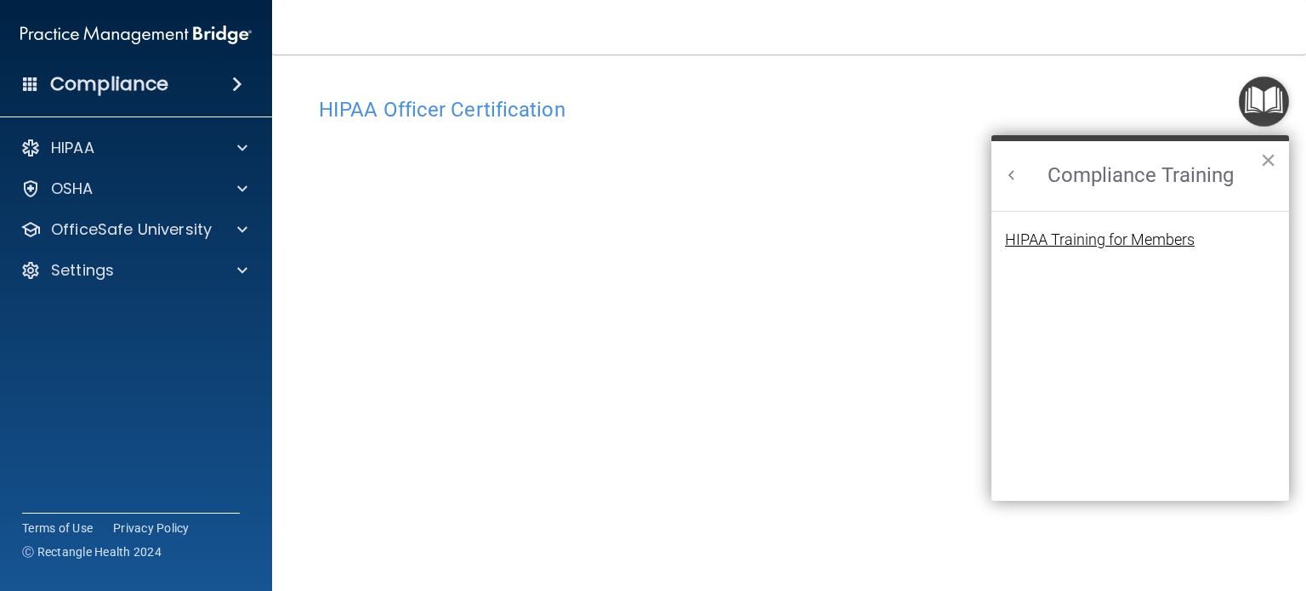
click at [1150, 243] on div "HIPAA Training for Members" at bounding box center [1100, 239] width 190 height 15
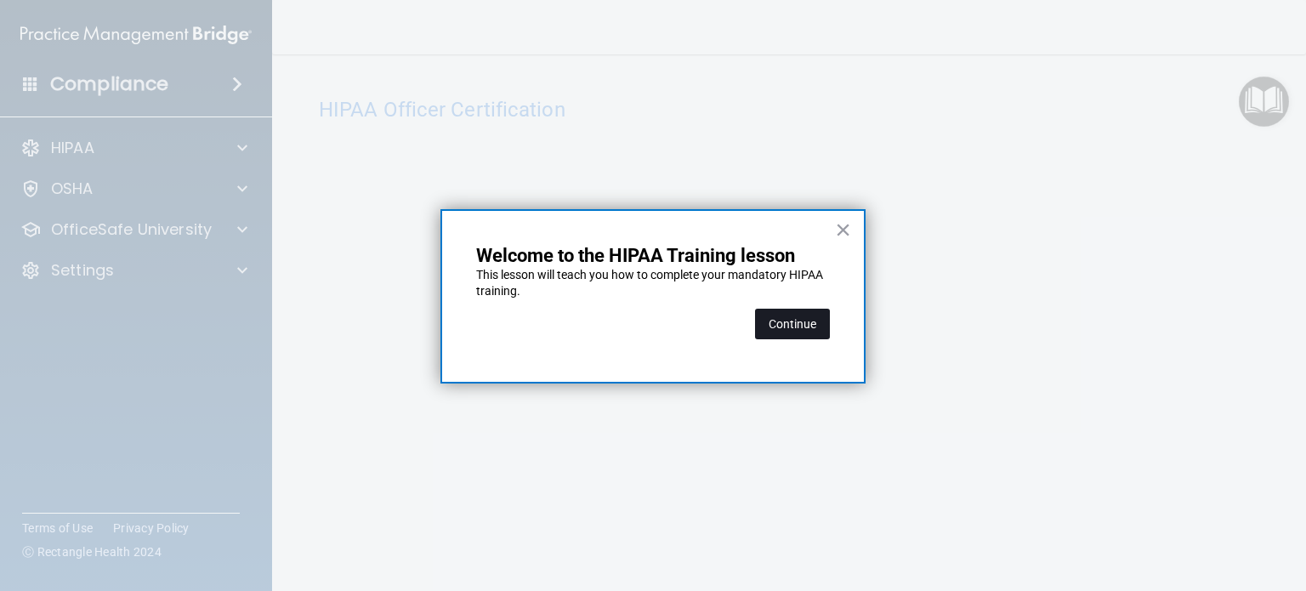
click at [806, 337] on button "Continue" at bounding box center [792, 324] width 75 height 31
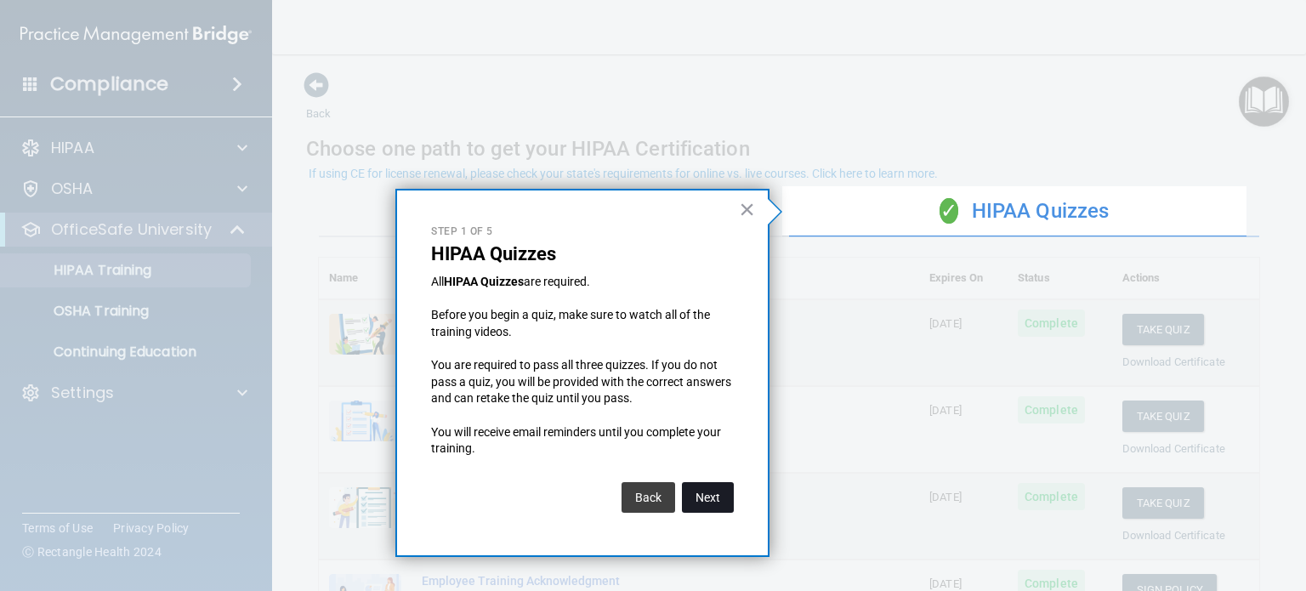
click at [717, 505] on button "Next" at bounding box center [708, 497] width 52 height 31
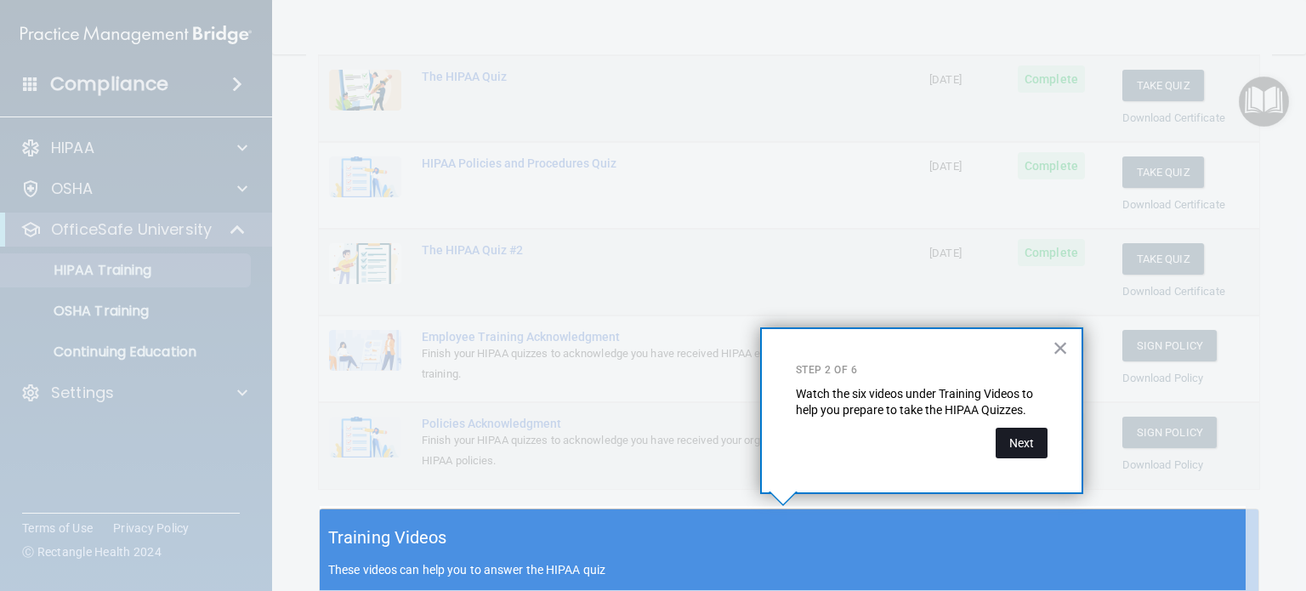
click at [1033, 455] on button "Next" at bounding box center [1022, 443] width 52 height 31
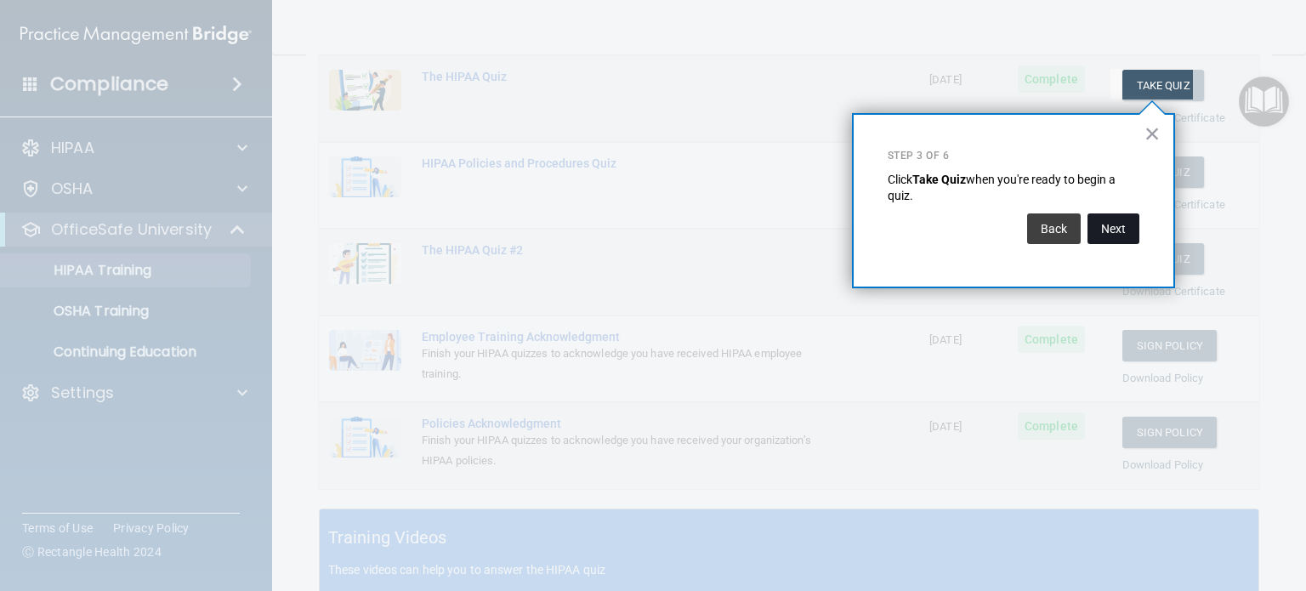
click at [1126, 242] on button "Next" at bounding box center [1114, 228] width 52 height 31
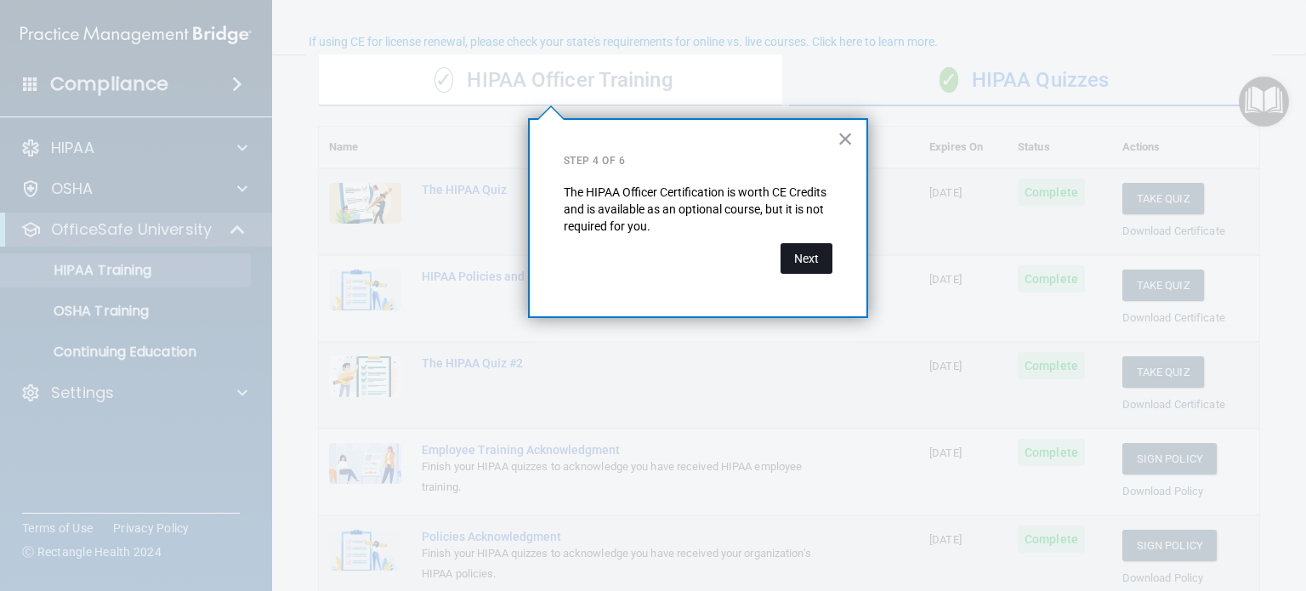
click at [818, 267] on button "Next" at bounding box center [807, 258] width 52 height 31
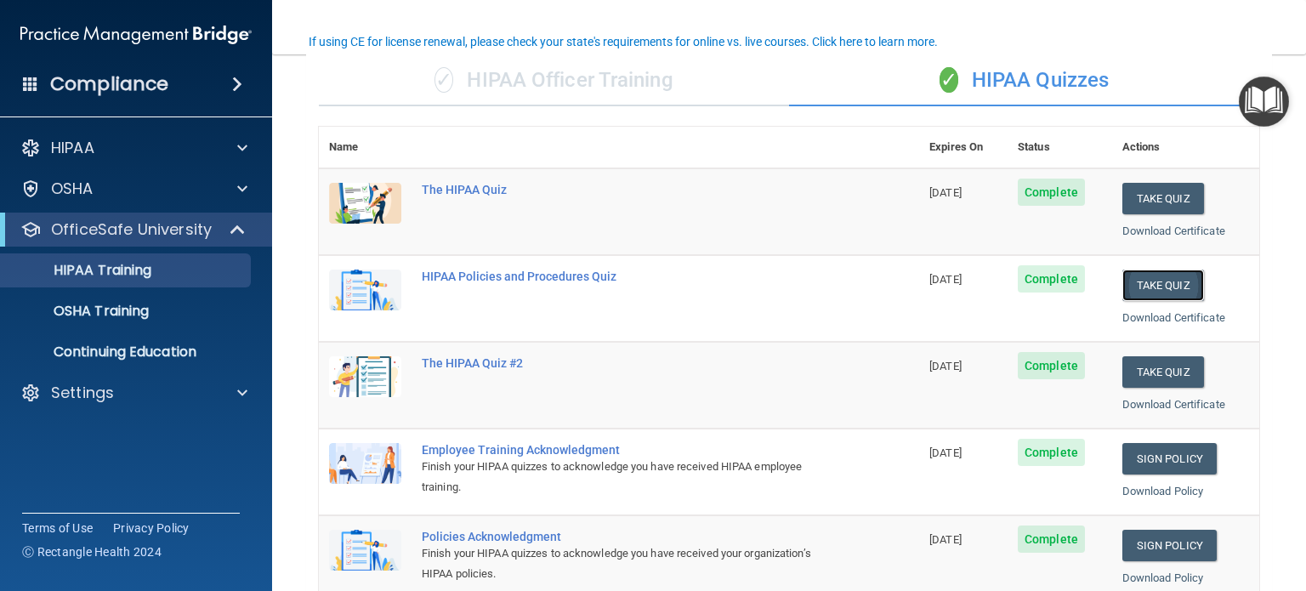
click at [1171, 282] on button "Take Quiz" at bounding box center [1164, 285] width 82 height 31
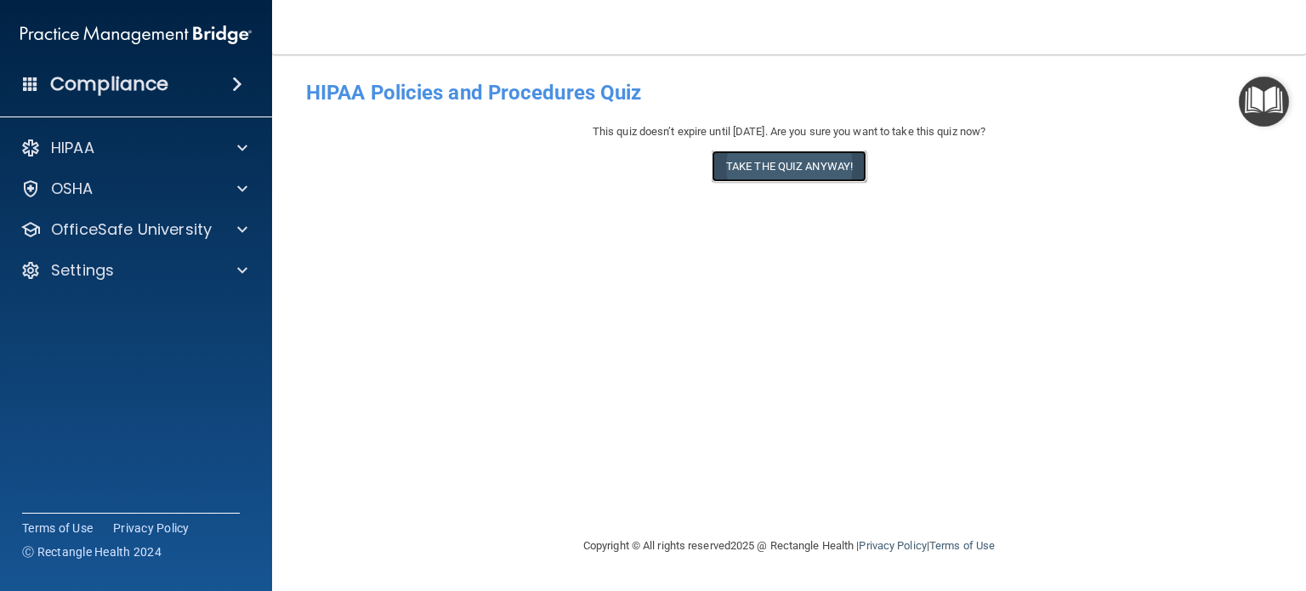
click at [822, 172] on button "Take the quiz anyway!" at bounding box center [789, 166] width 155 height 31
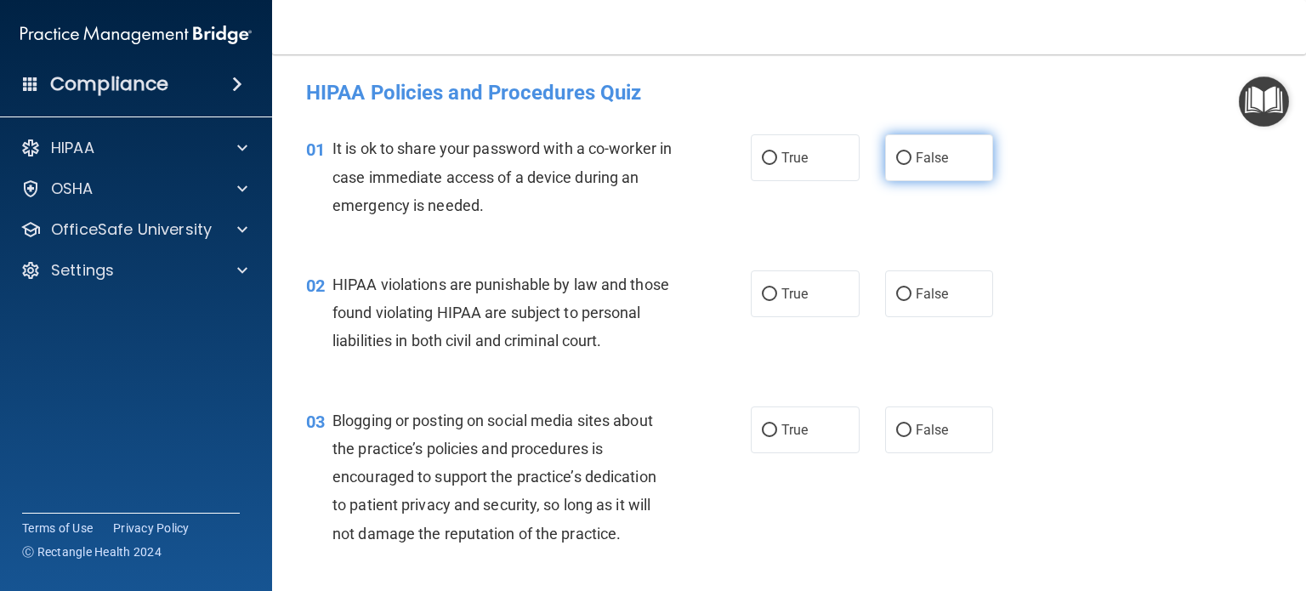
click at [896, 162] on input "False" at bounding box center [903, 158] width 15 height 13
radio input "true"
click at [764, 298] on input "True" at bounding box center [769, 294] width 15 height 13
radio input "true"
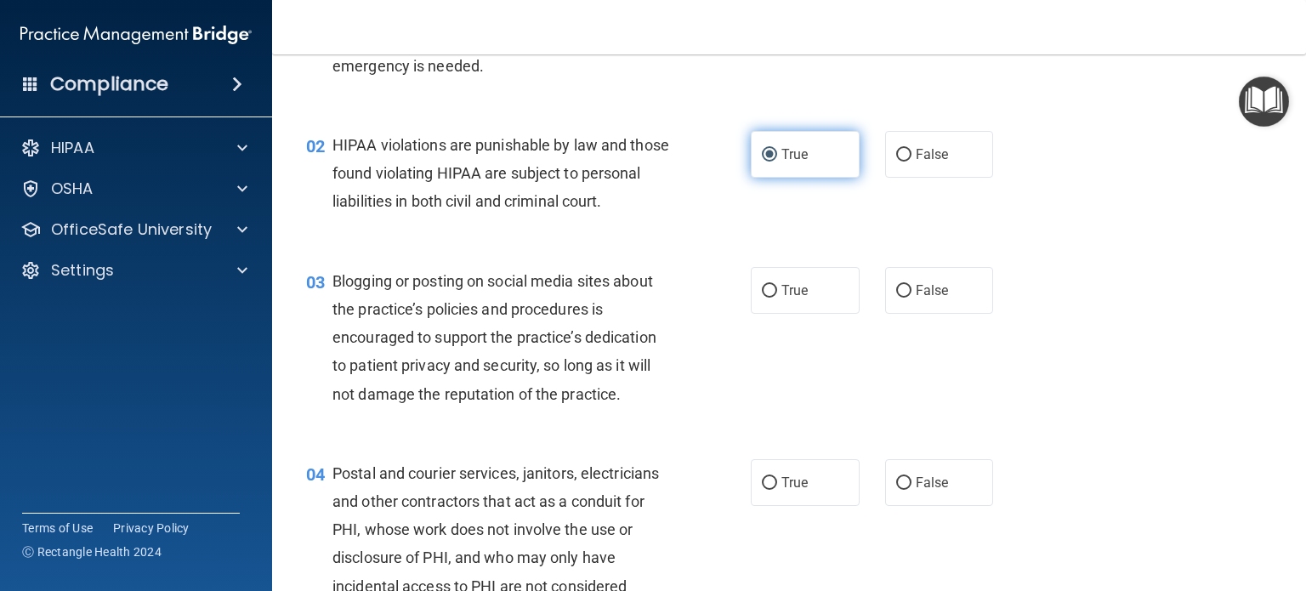
scroll to position [157, 0]
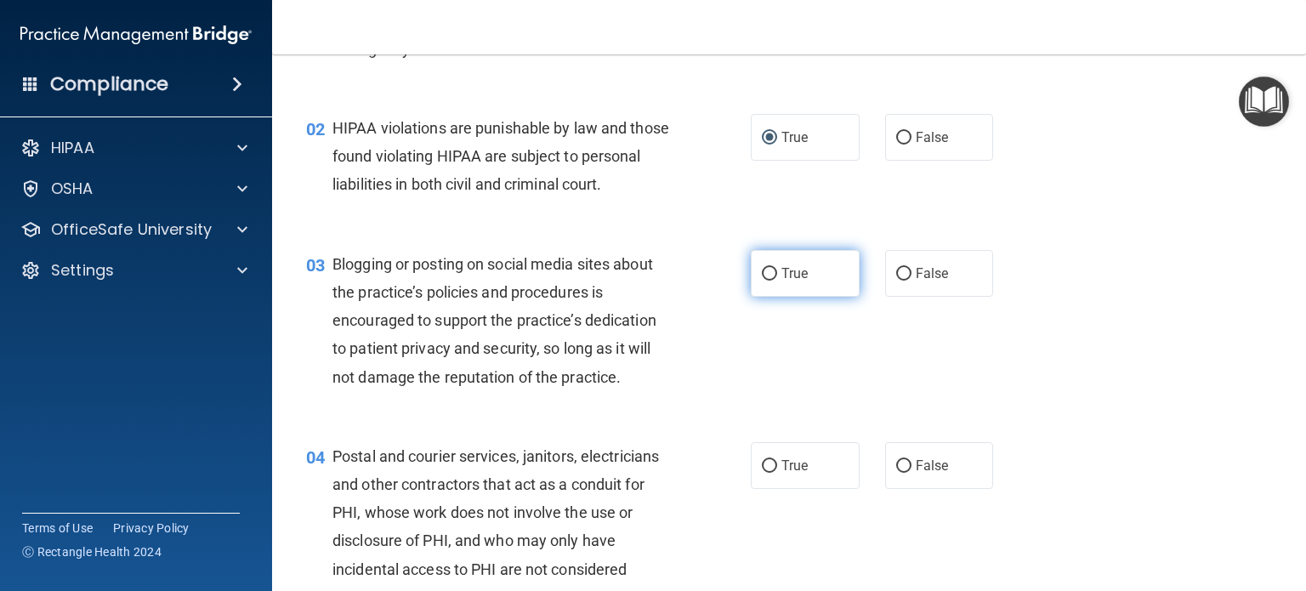
click at [763, 281] on input "True" at bounding box center [769, 274] width 15 height 13
radio input "true"
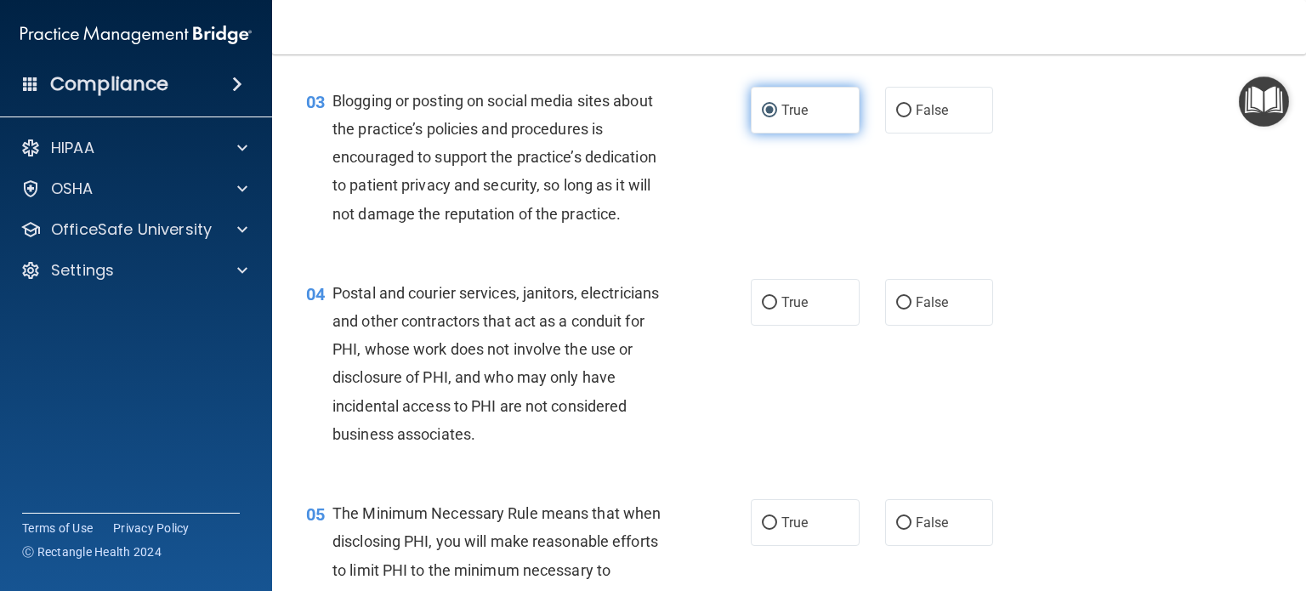
scroll to position [320, 0]
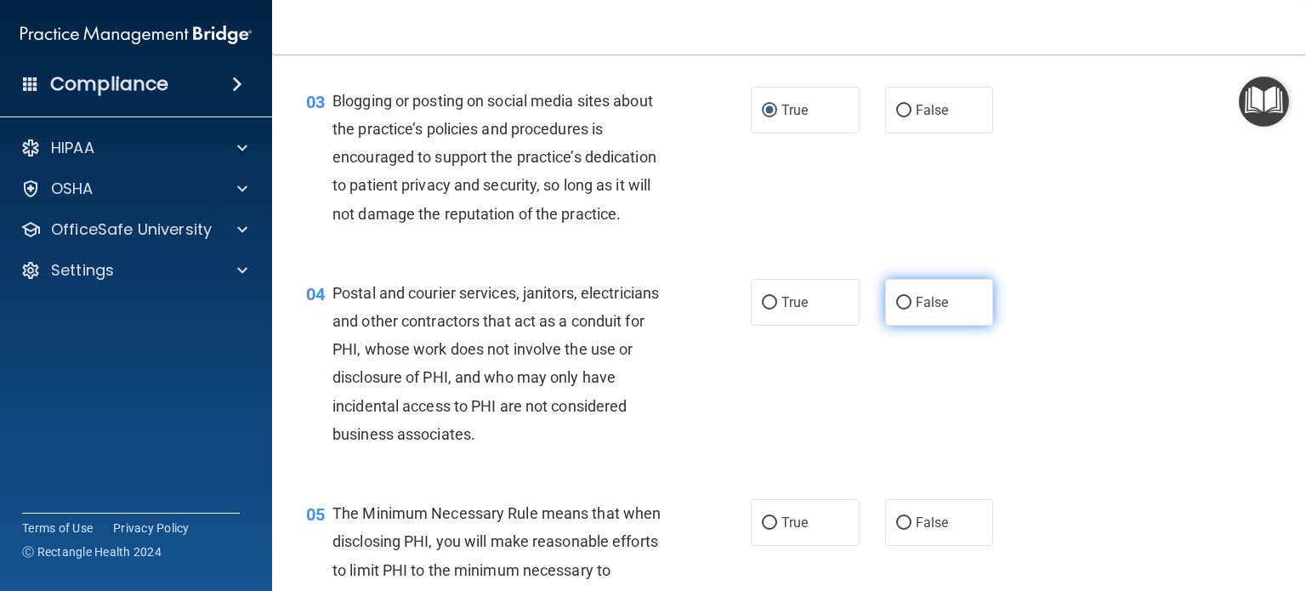
click at [899, 310] on input "False" at bounding box center [903, 303] width 15 height 13
radio input "true"
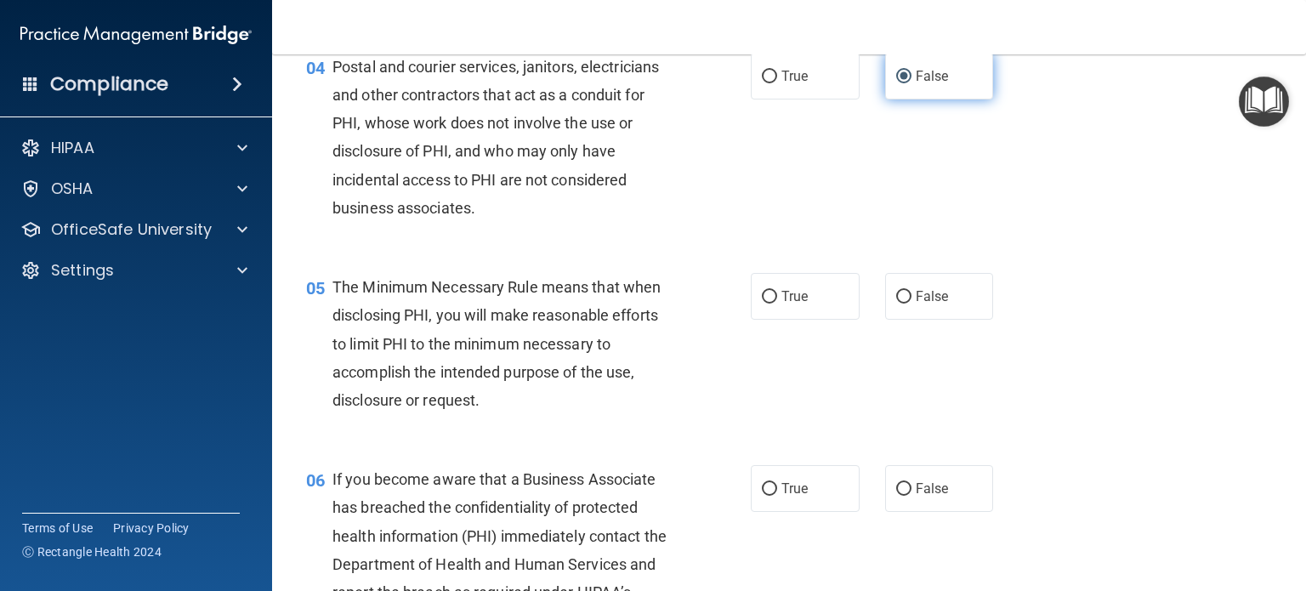
scroll to position [567, 0]
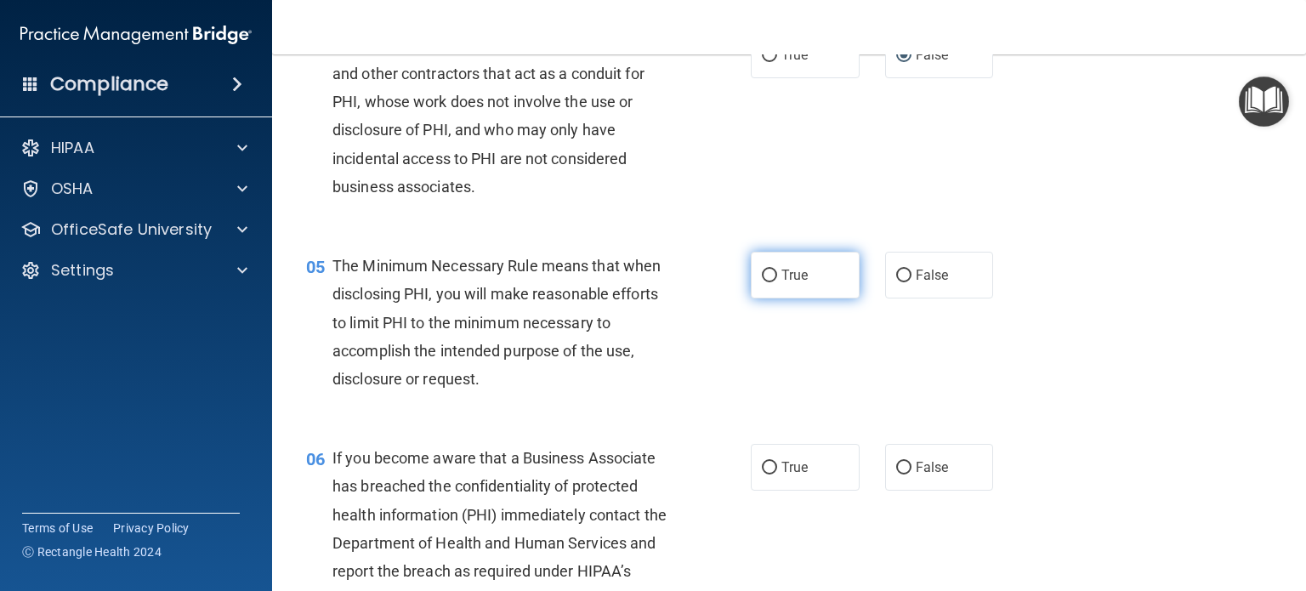
click at [766, 282] on input "True" at bounding box center [769, 276] width 15 height 13
radio input "true"
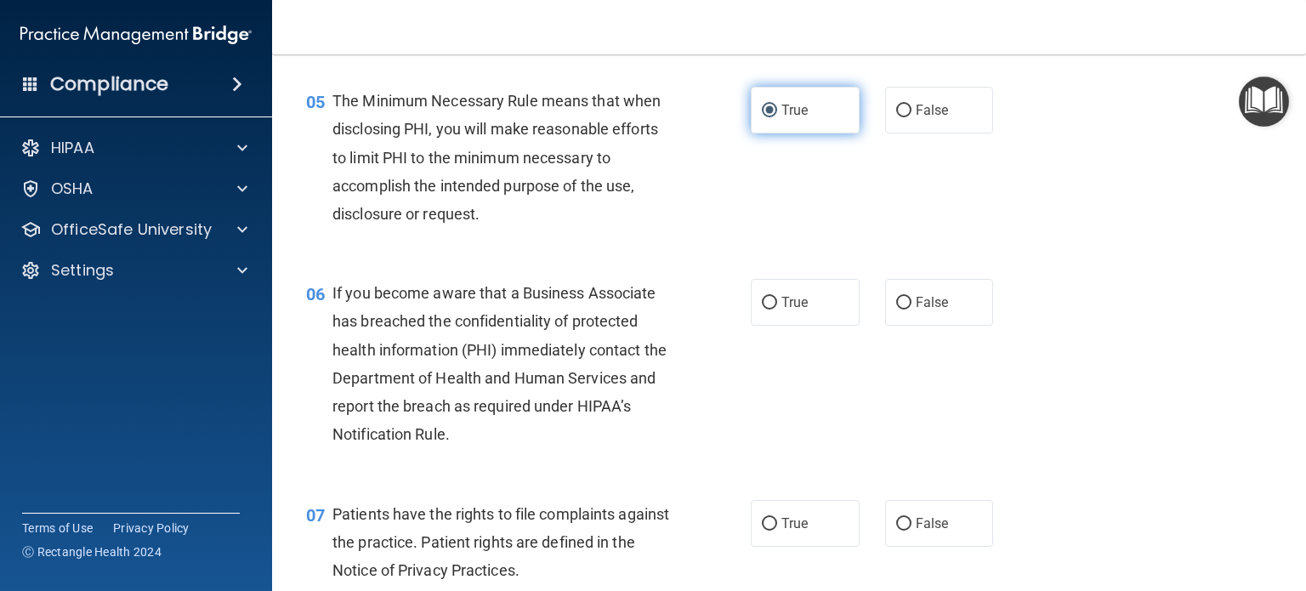
scroll to position [742, 0]
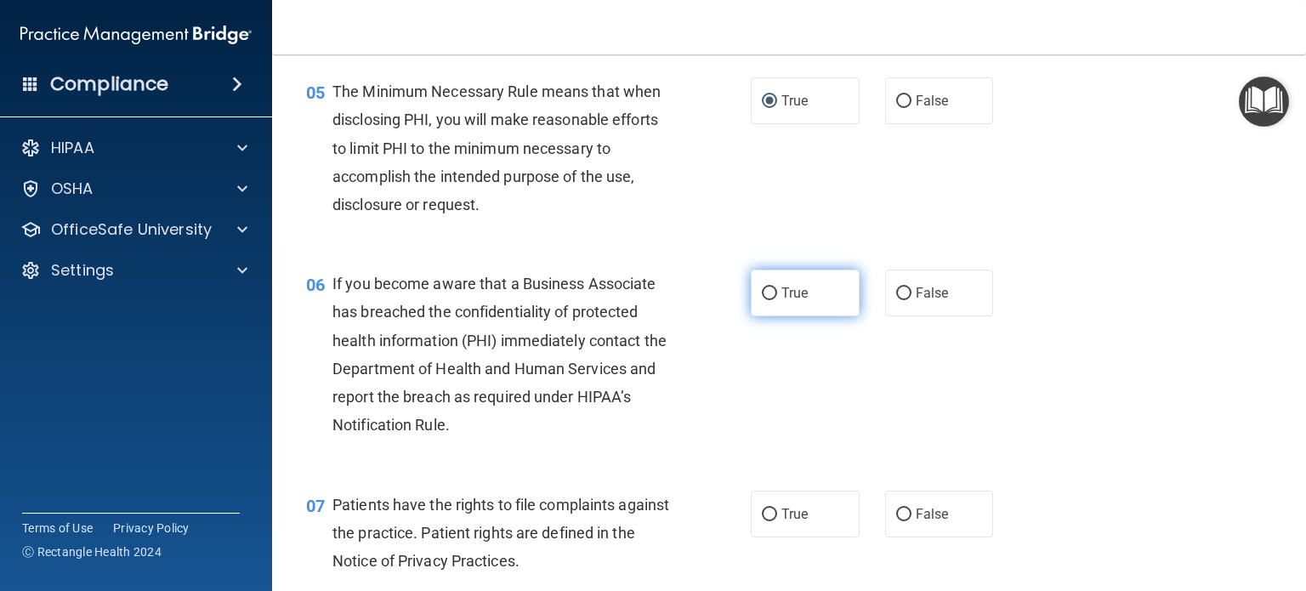
click at [767, 300] on input "True" at bounding box center [769, 293] width 15 height 13
radio input "true"
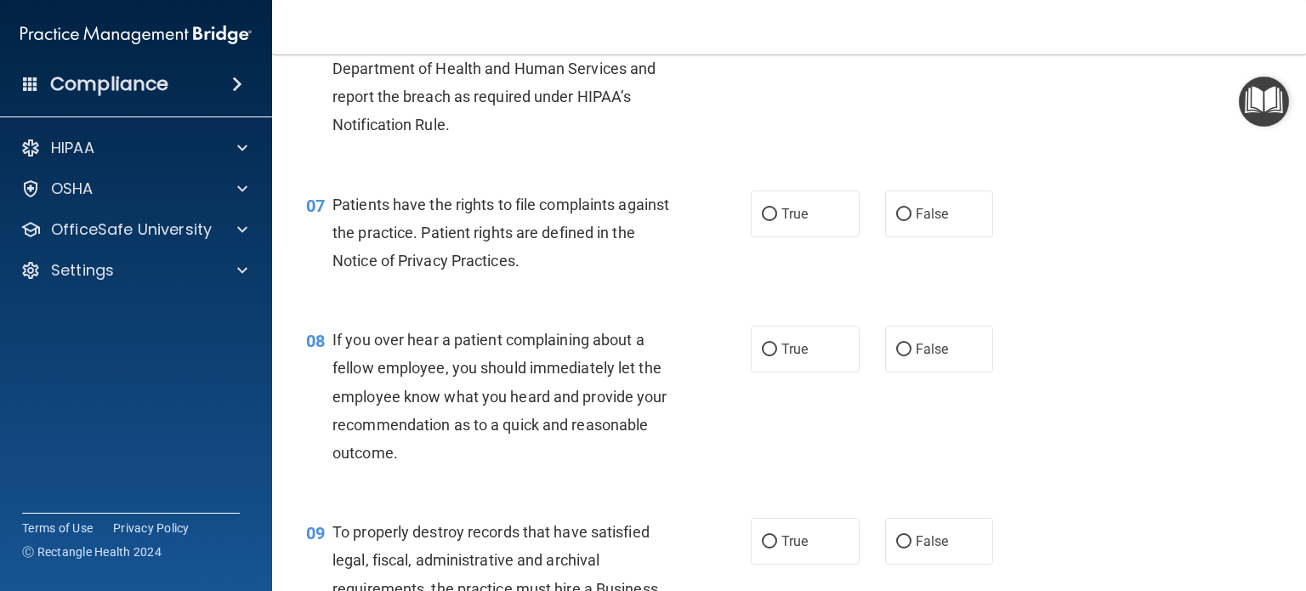
scroll to position [1041, 0]
click at [764, 222] on input "True" at bounding box center [769, 215] width 15 height 13
radio input "true"
click at [896, 357] on input "False" at bounding box center [903, 350] width 15 height 13
radio input "true"
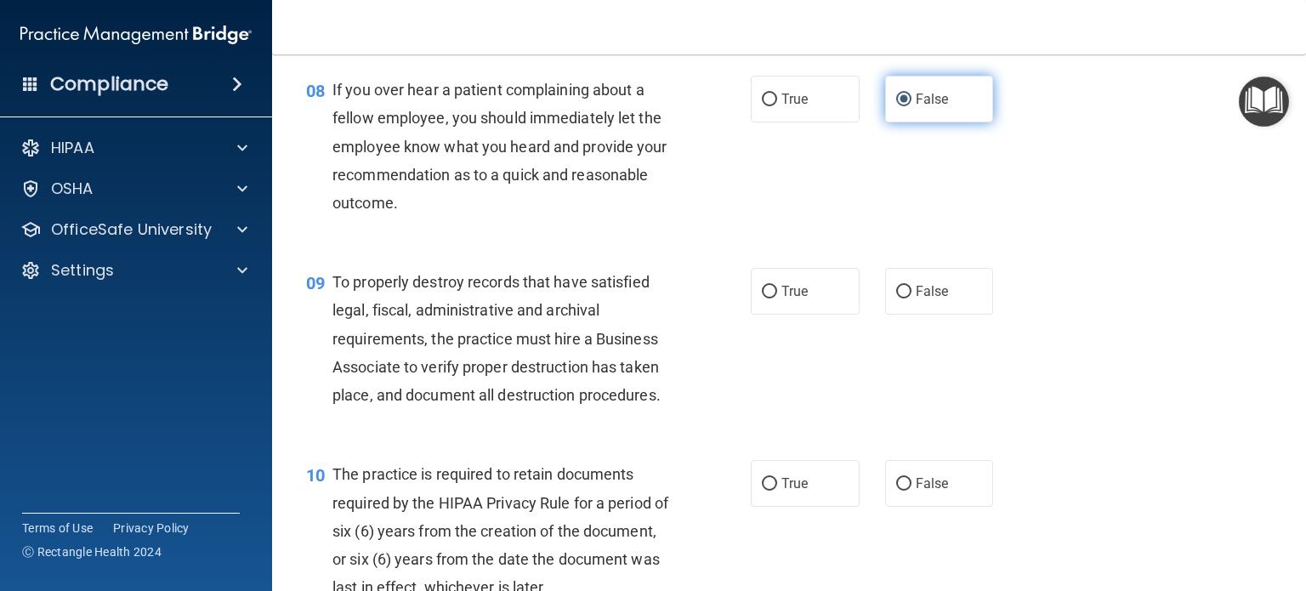
scroll to position [1310, 0]
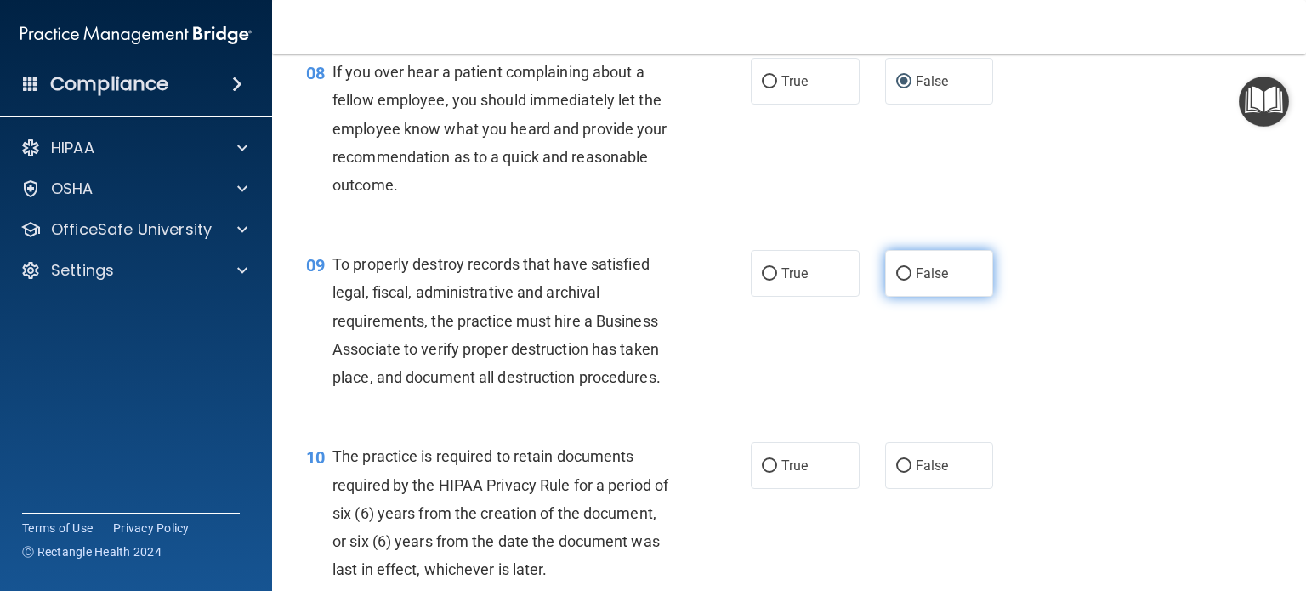
click at [898, 281] on input "False" at bounding box center [903, 274] width 15 height 13
radio input "true"
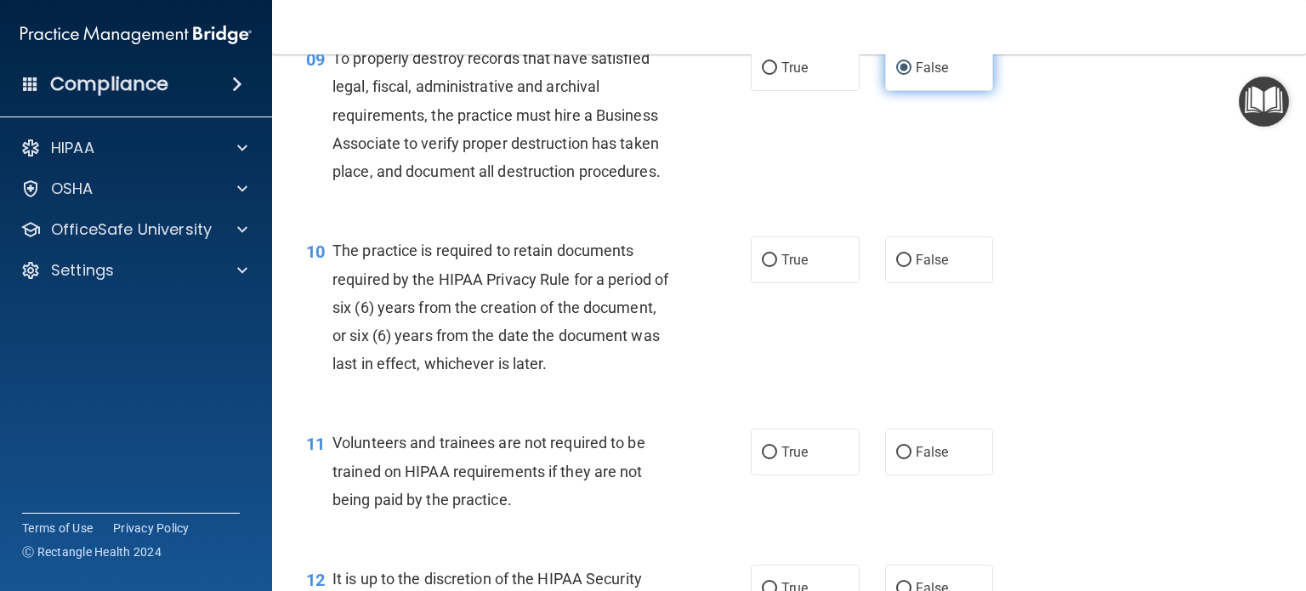
scroll to position [1520, 0]
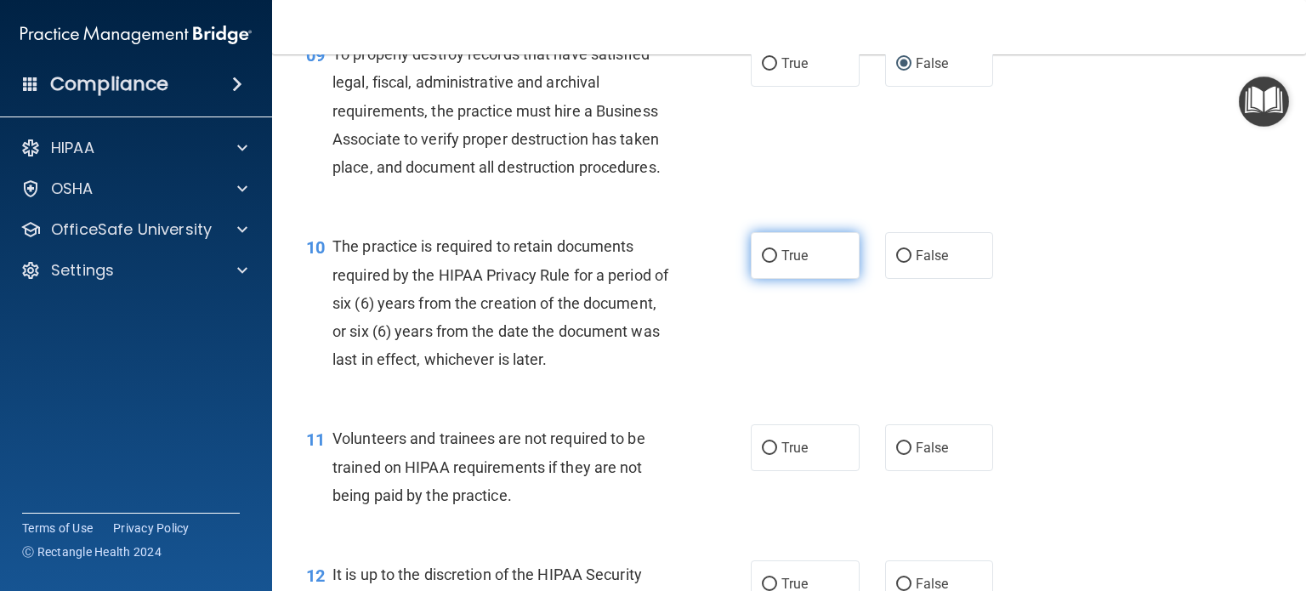
click at [769, 263] on input "True" at bounding box center [769, 256] width 15 height 13
radio input "true"
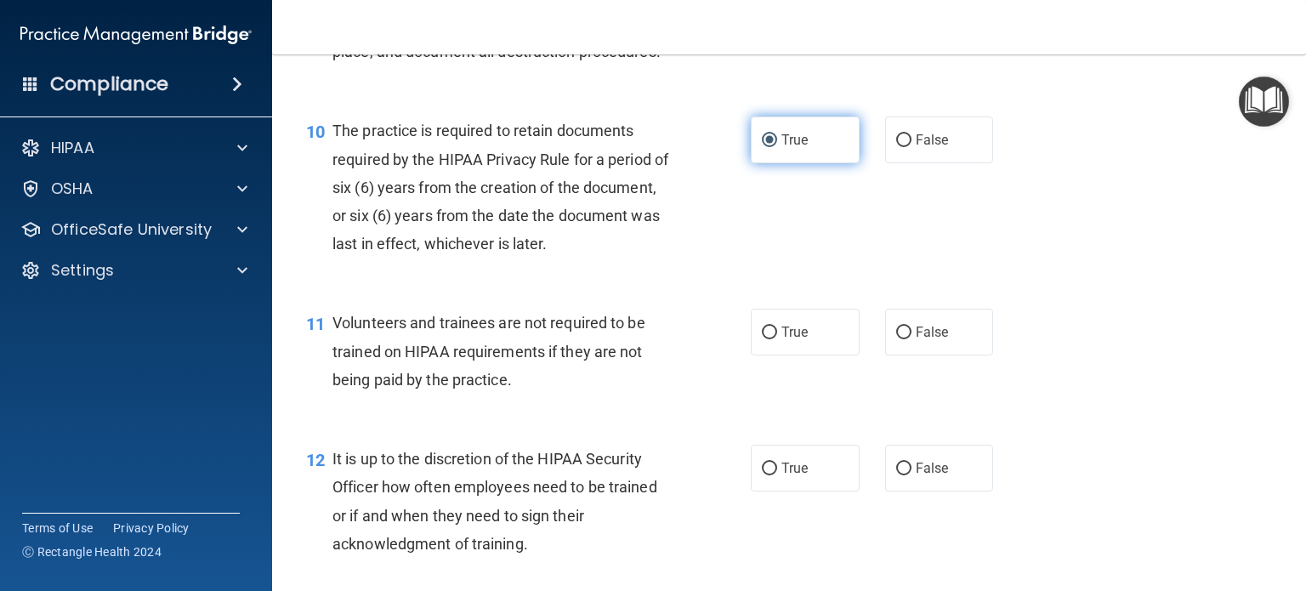
scroll to position [1636, 0]
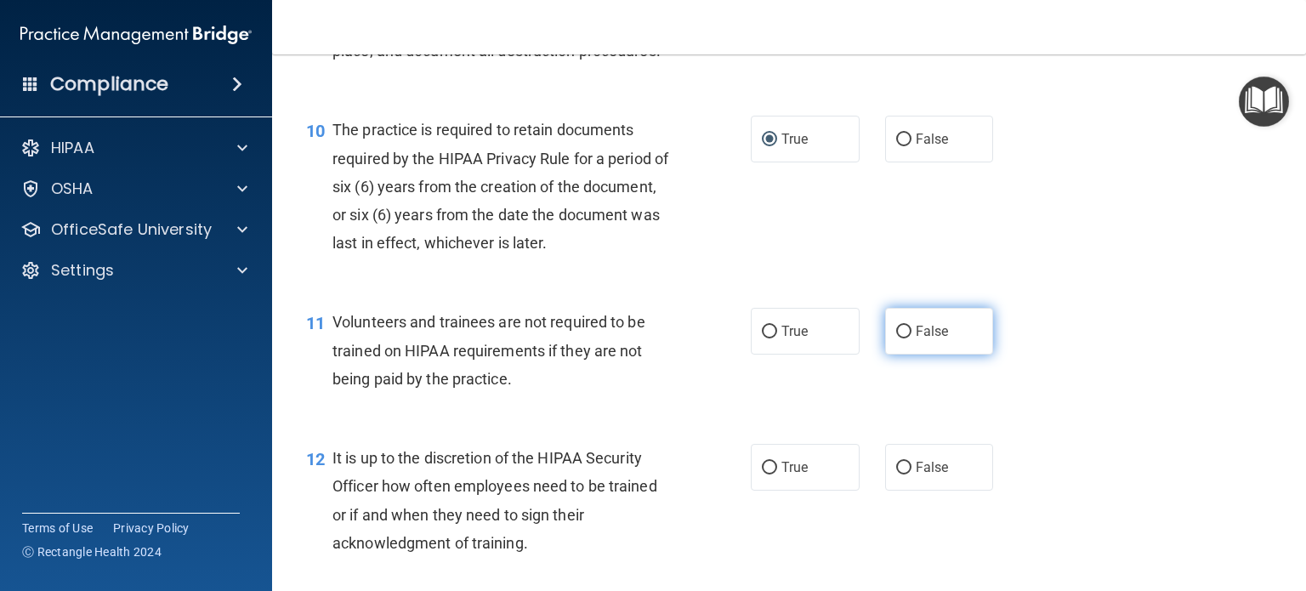
click at [896, 339] on input "False" at bounding box center [903, 332] width 15 height 13
radio input "true"
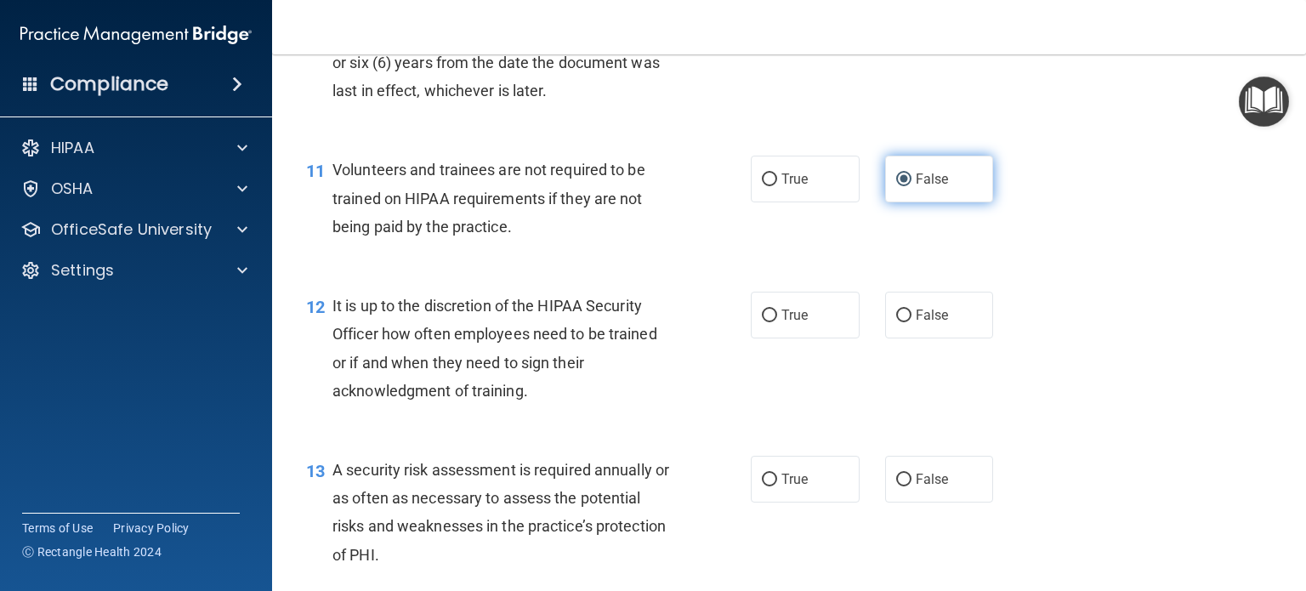
scroll to position [1816, 0]
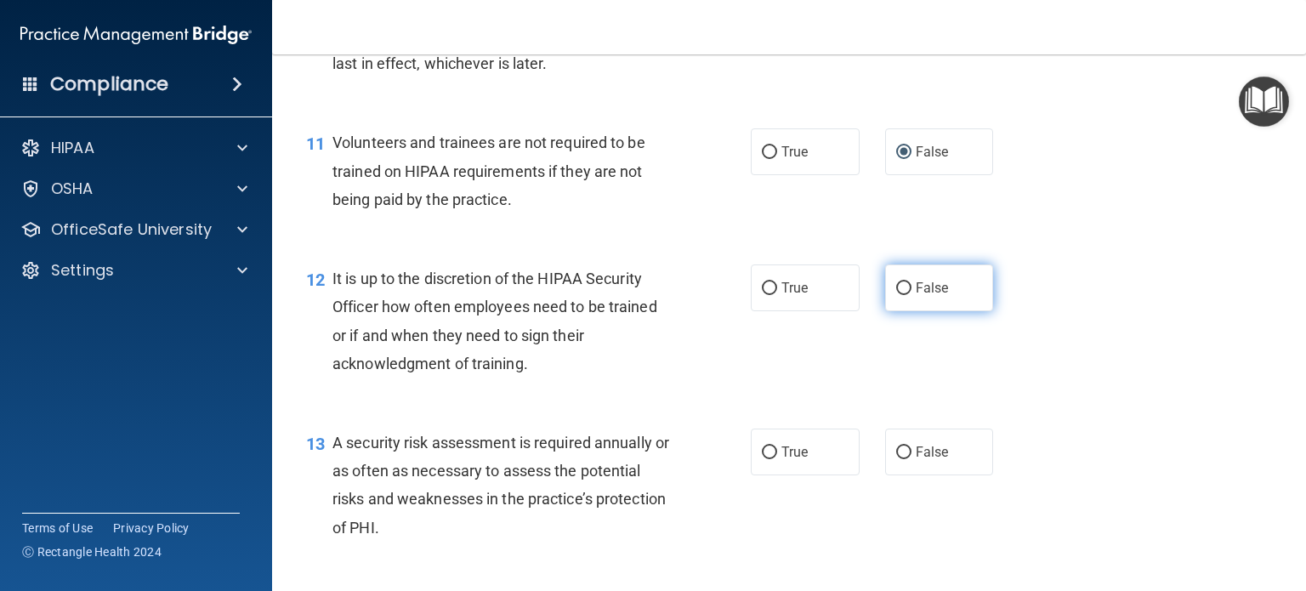
click at [898, 295] on input "False" at bounding box center [903, 288] width 15 height 13
radio input "true"
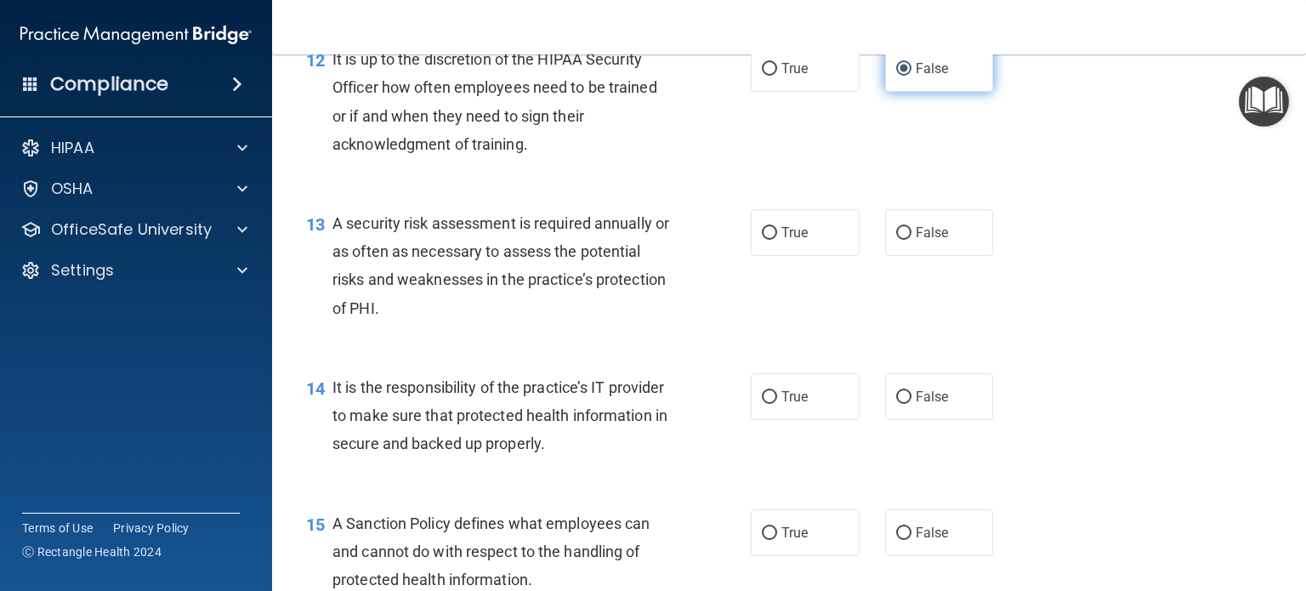
scroll to position [2036, 0]
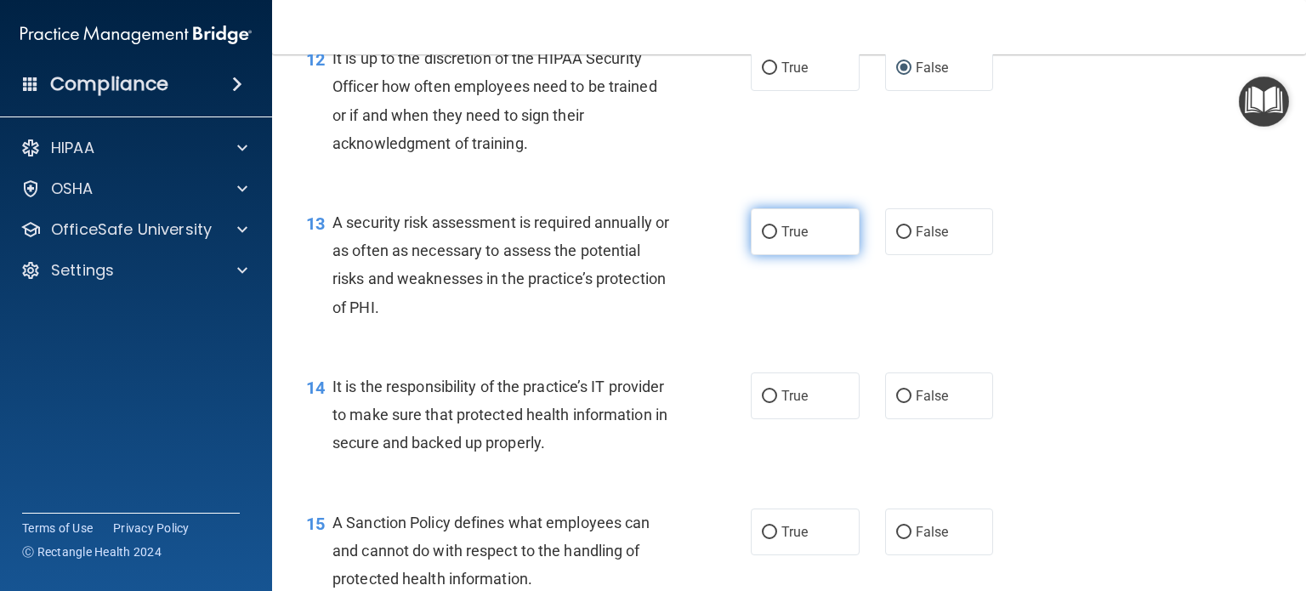
click at [764, 239] on input "True" at bounding box center [769, 232] width 15 height 13
radio input "true"
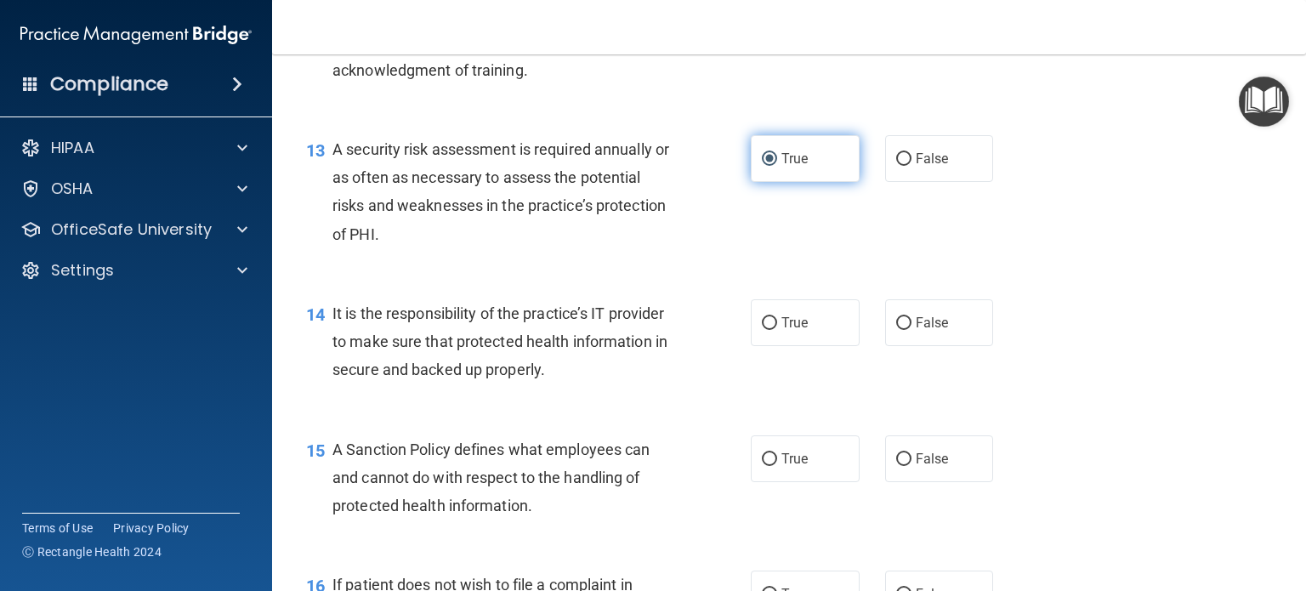
scroll to position [2126, 0]
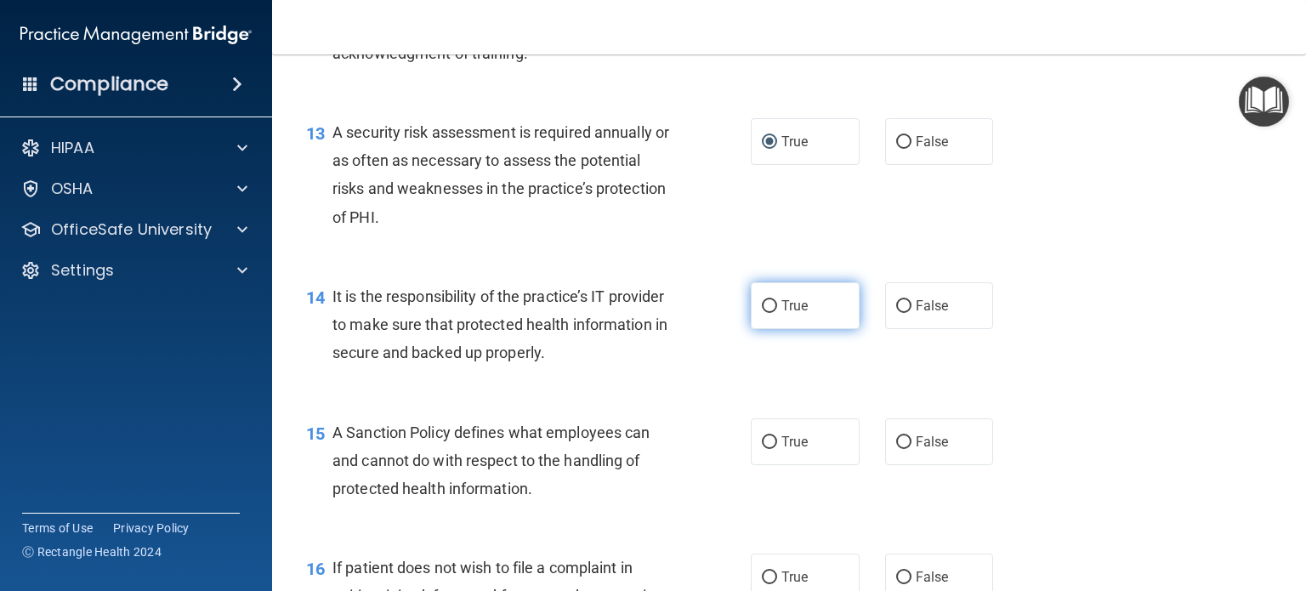
click at [762, 313] on input "True" at bounding box center [769, 306] width 15 height 13
radio input "true"
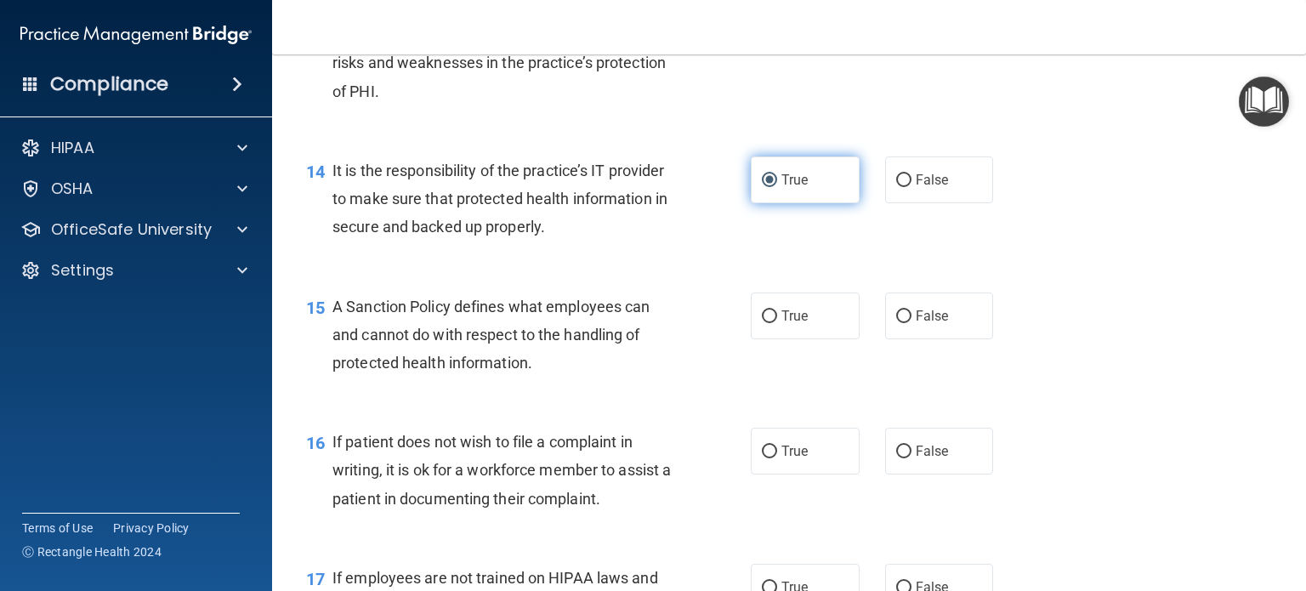
scroll to position [2259, 0]
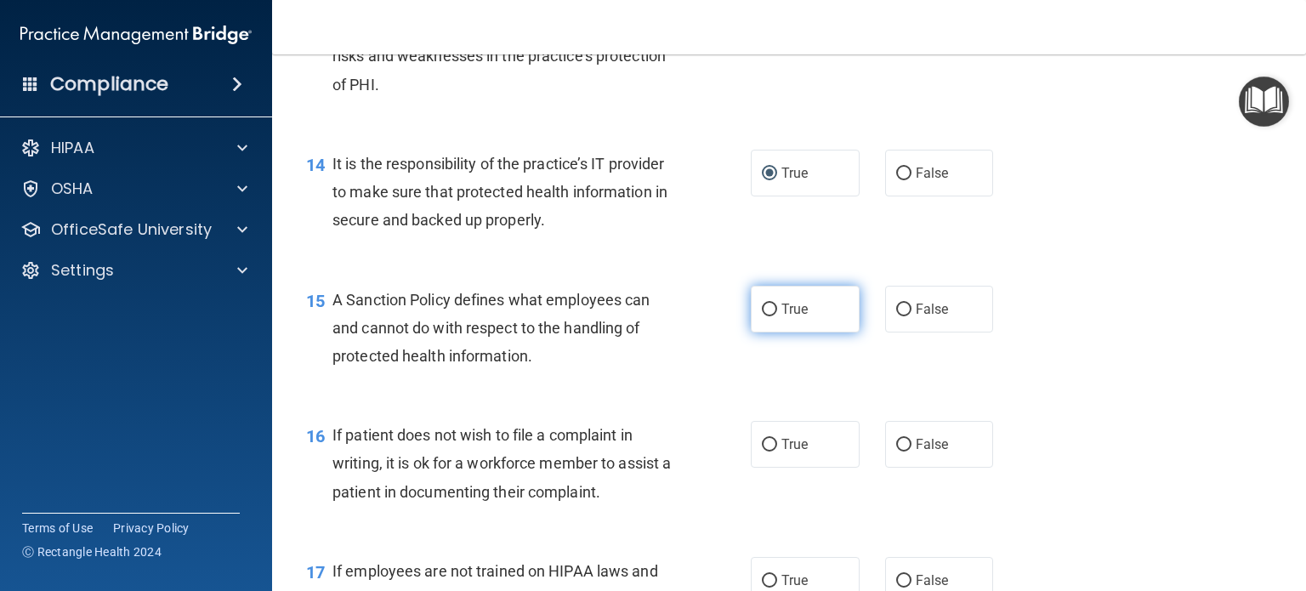
click at [782, 317] on span "True" at bounding box center [795, 309] width 26 height 16
click at [777, 316] on input "True" at bounding box center [769, 310] width 15 height 13
radio input "true"
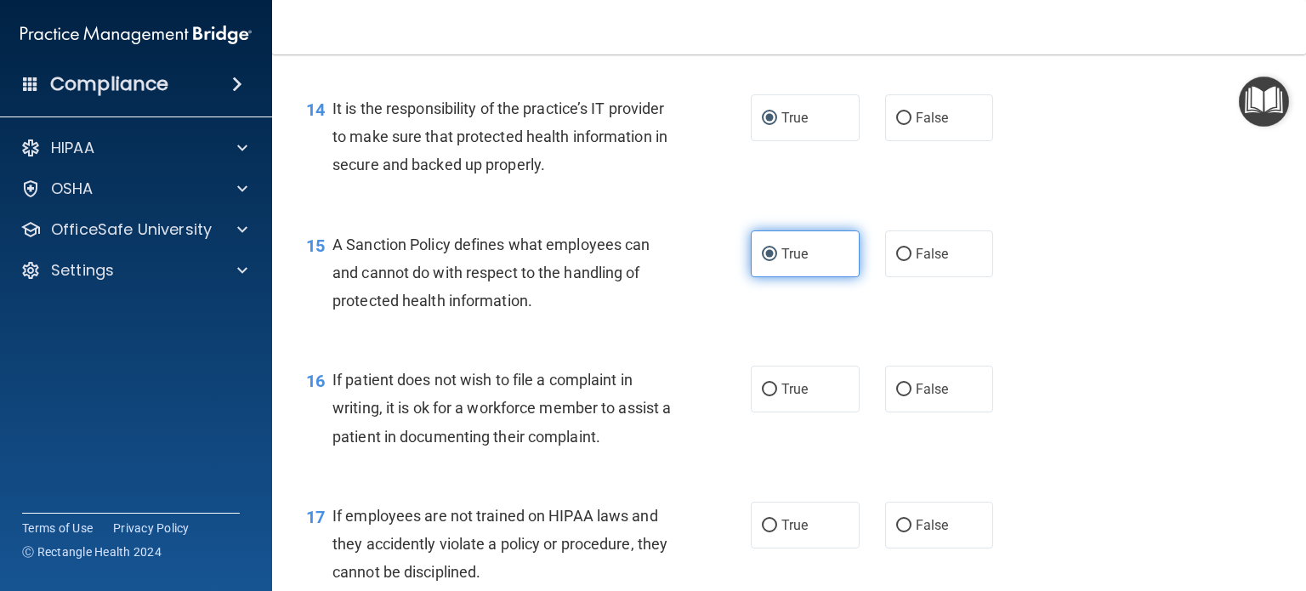
scroll to position [2365, 0]
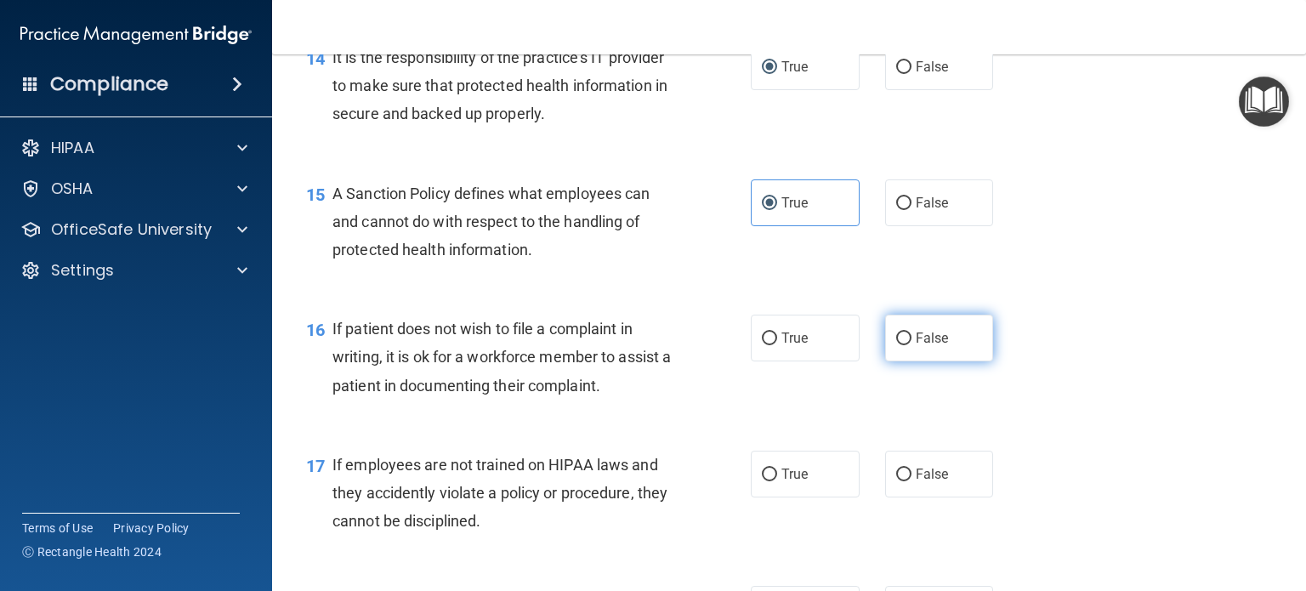
click at [896, 345] on input "False" at bounding box center [903, 339] width 15 height 13
radio input "true"
click at [896, 481] on input "False" at bounding box center [903, 475] width 15 height 13
radio input "true"
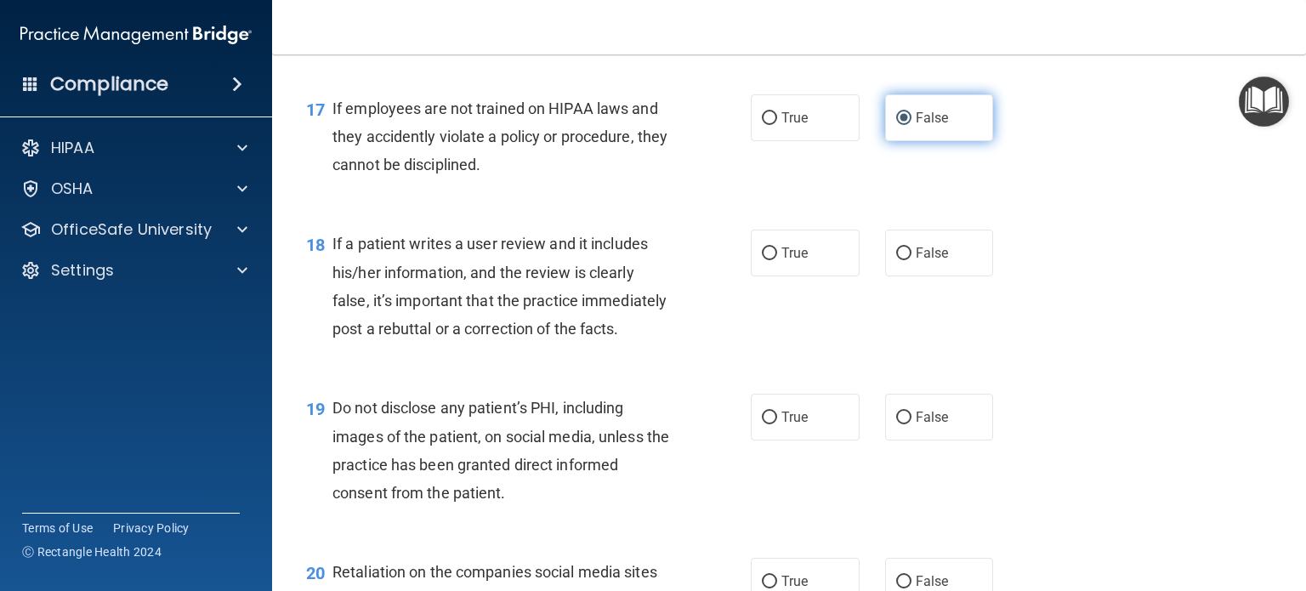
scroll to position [2723, 0]
click at [896, 259] on input "False" at bounding box center [903, 253] width 15 height 13
radio input "true"
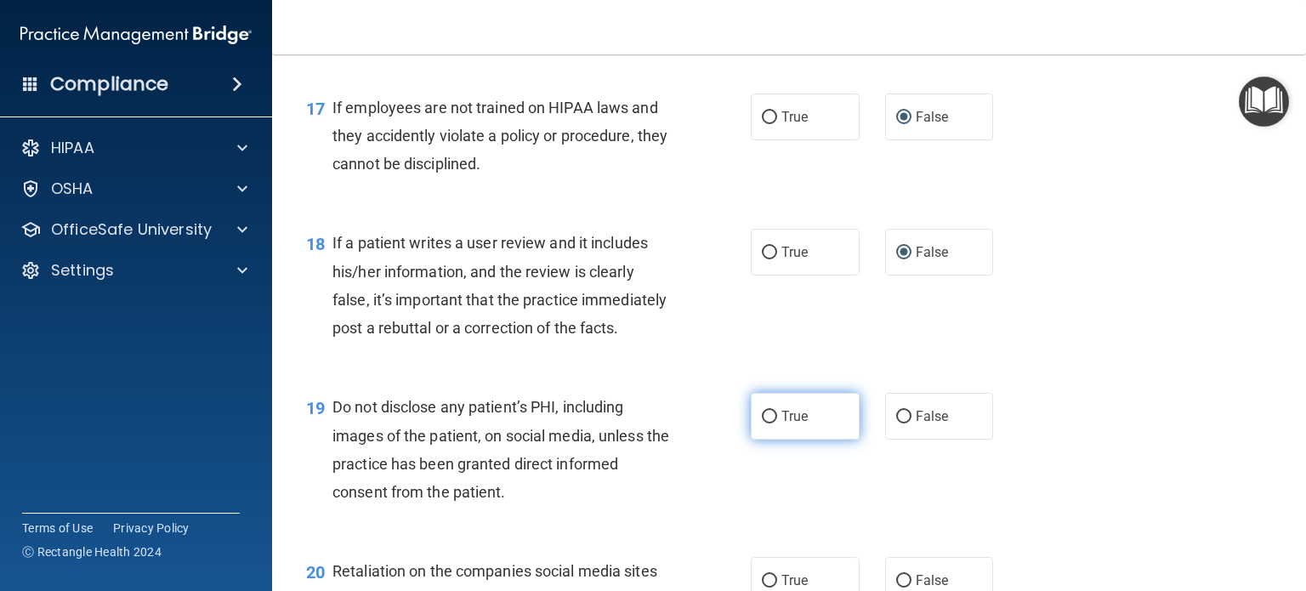
click at [767, 424] on input "True" at bounding box center [769, 417] width 15 height 13
radio input "true"
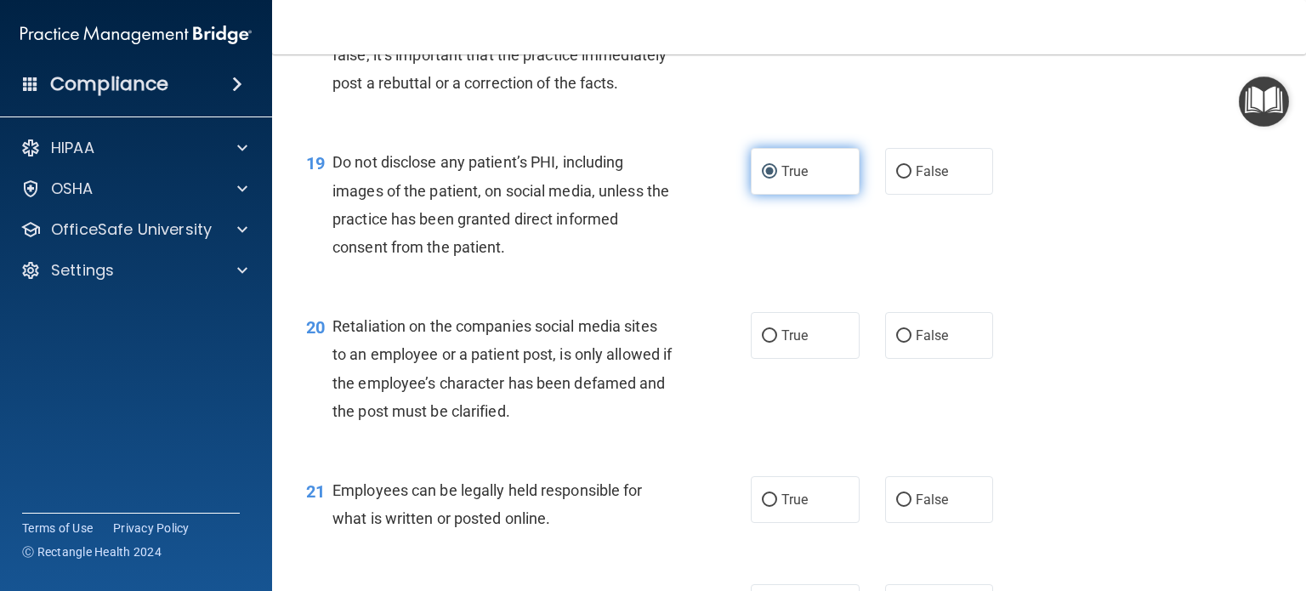
scroll to position [2972, 0]
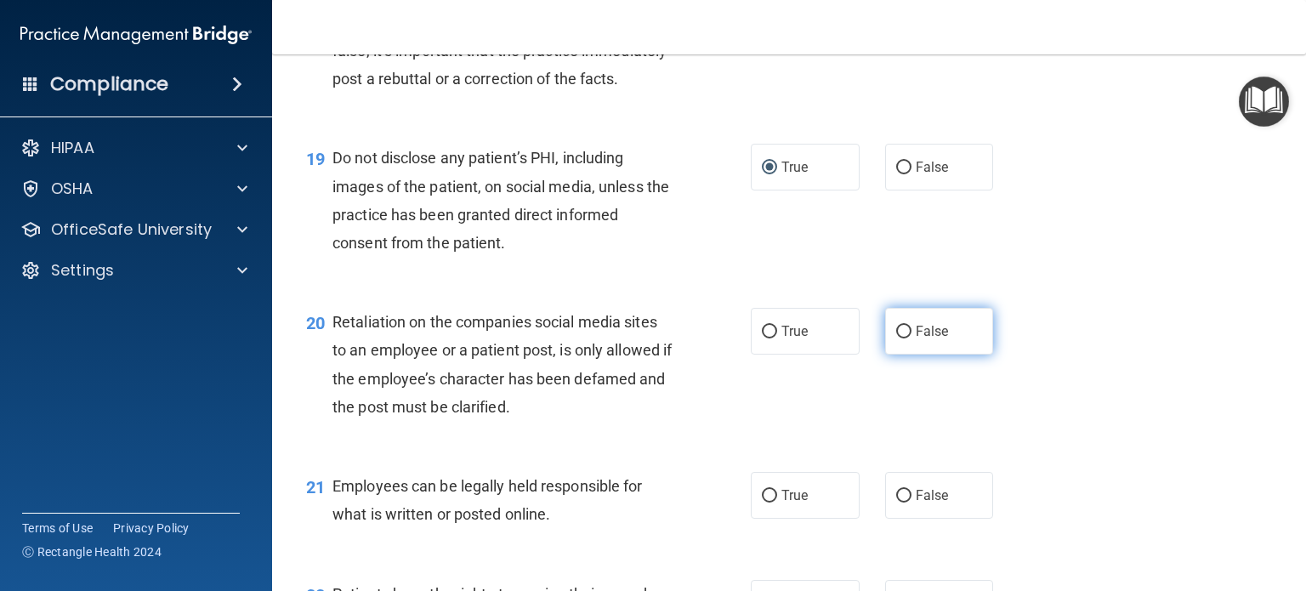
click at [898, 339] on input "False" at bounding box center [903, 332] width 15 height 13
radio input "true"
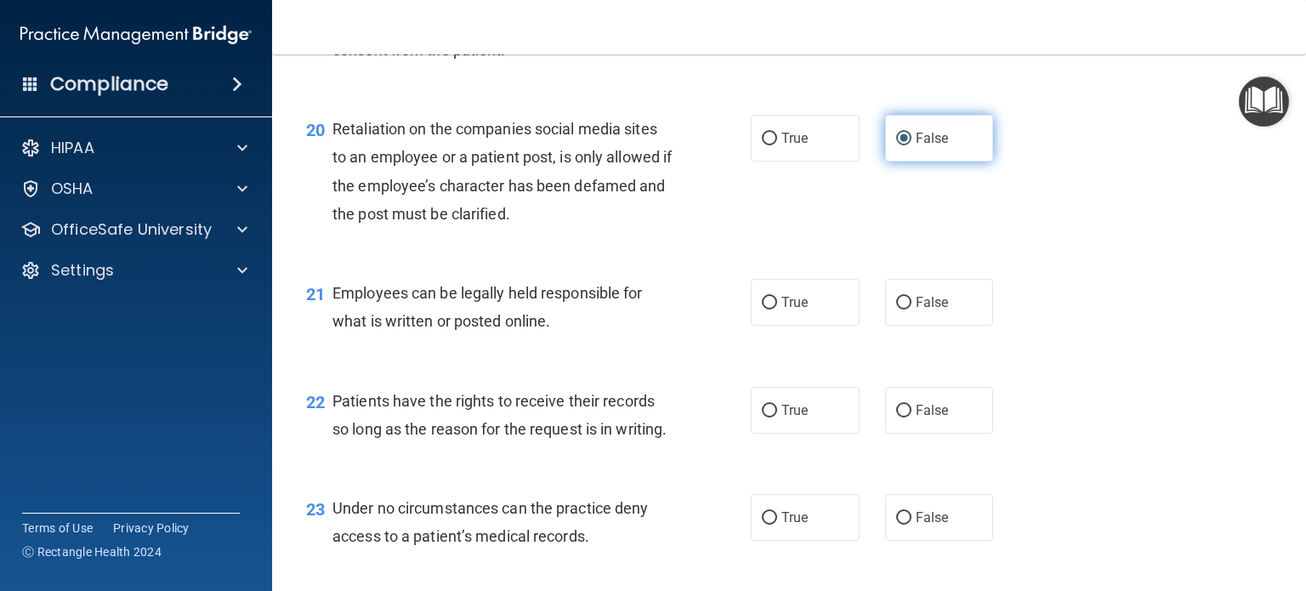
scroll to position [3168, 0]
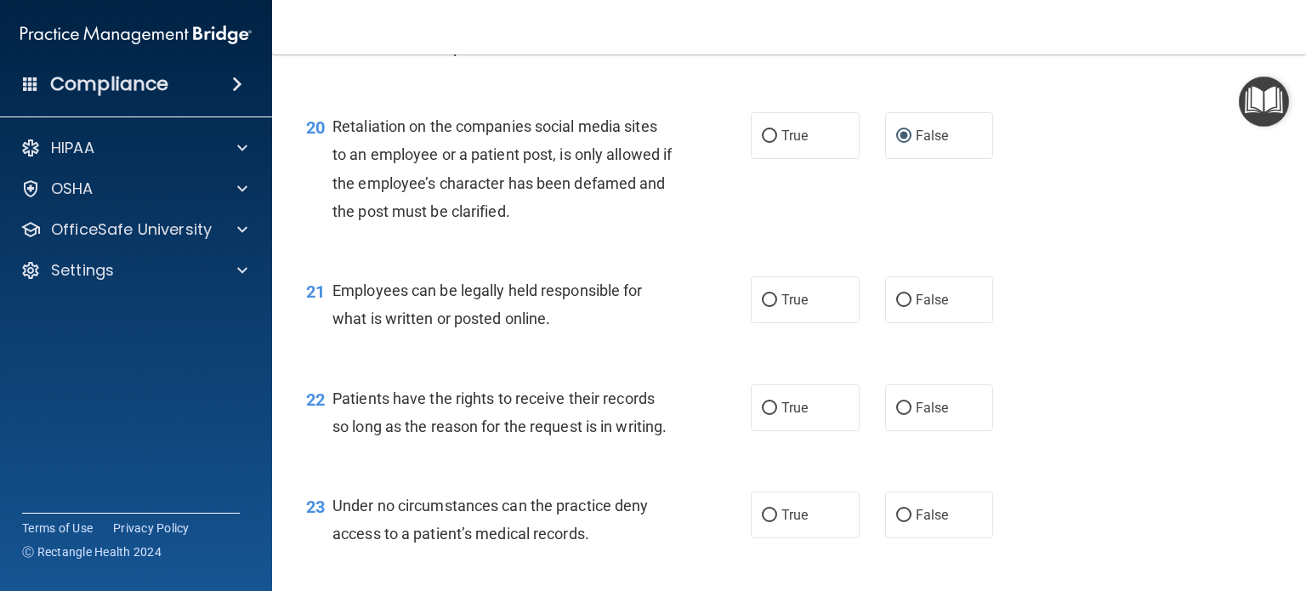
click at [903, 362] on div "21 Employees can be legally held responsible for what is written or posted onli…" at bounding box center [789, 308] width 992 height 107
click at [898, 307] on input "False" at bounding box center [903, 300] width 15 height 13
radio input "true"
click at [766, 415] on input "True" at bounding box center [769, 408] width 15 height 13
radio input "true"
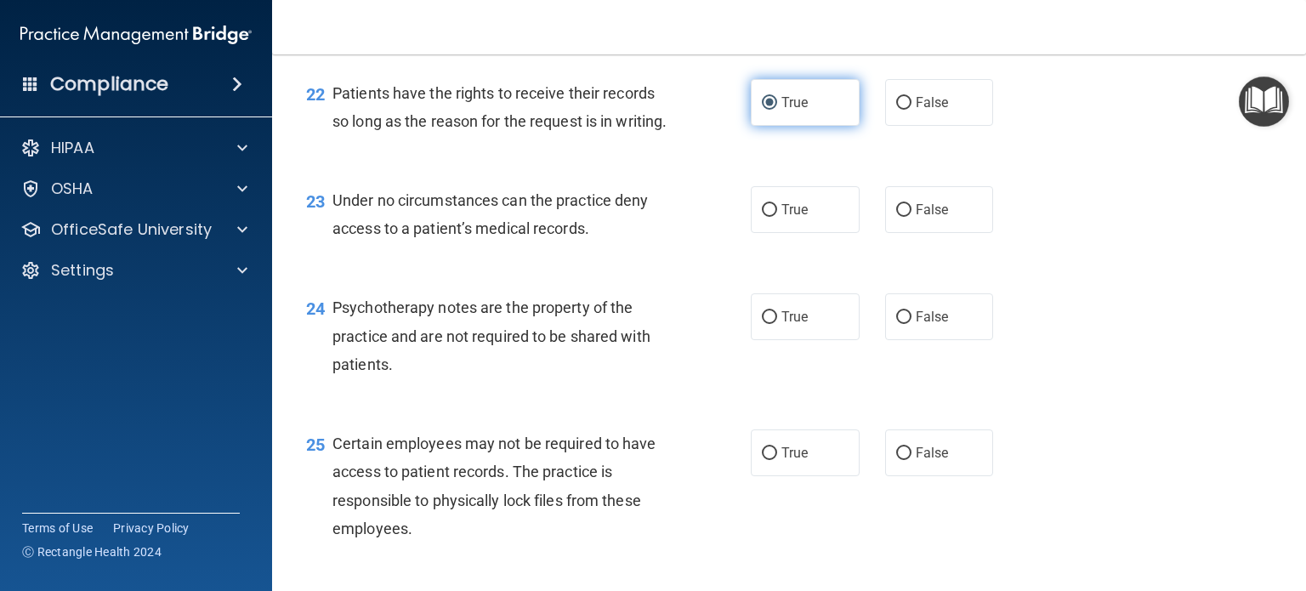
scroll to position [3479, 0]
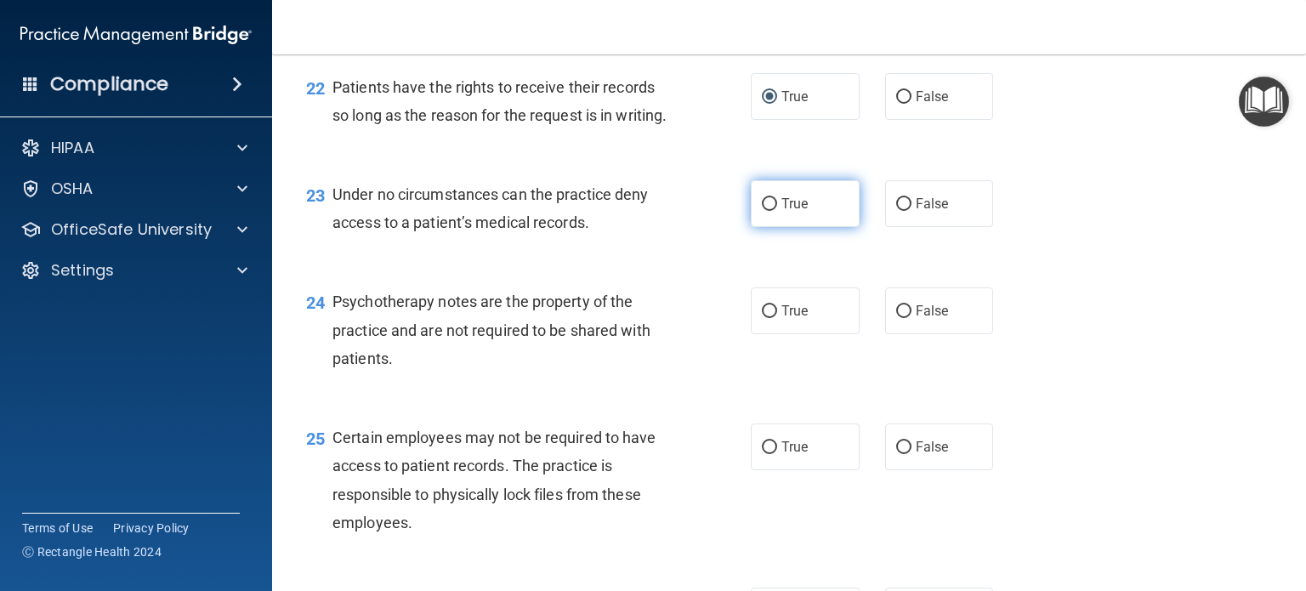
click at [763, 211] on input "True" at bounding box center [769, 204] width 15 height 13
radio input "true"
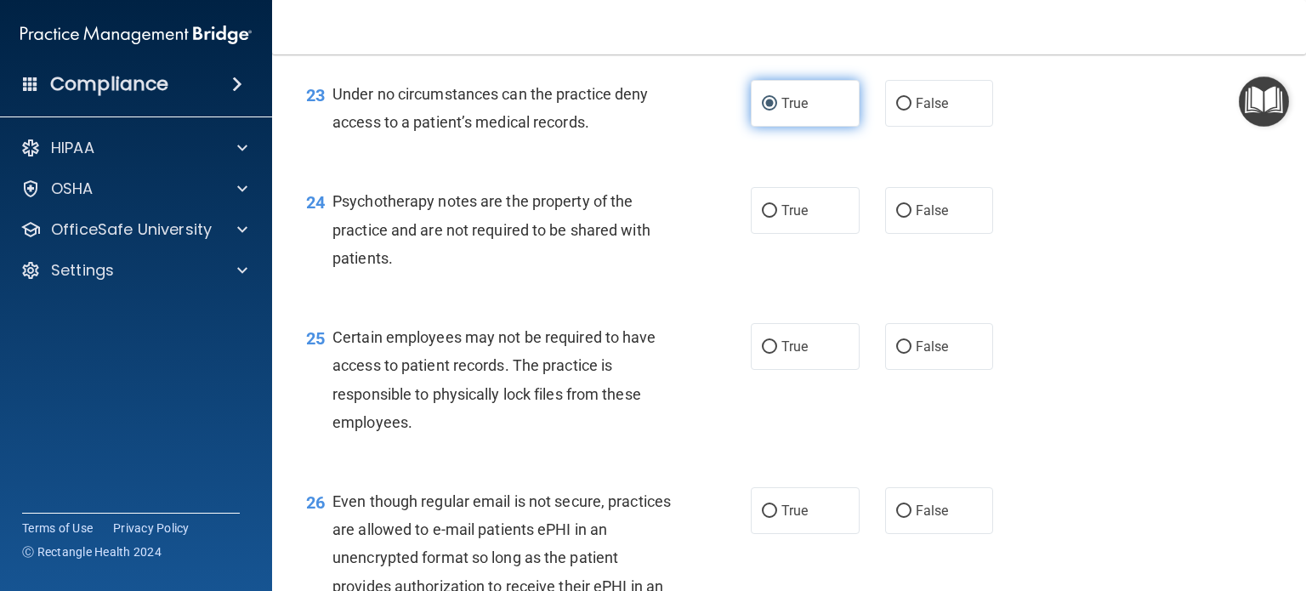
scroll to position [3583, 0]
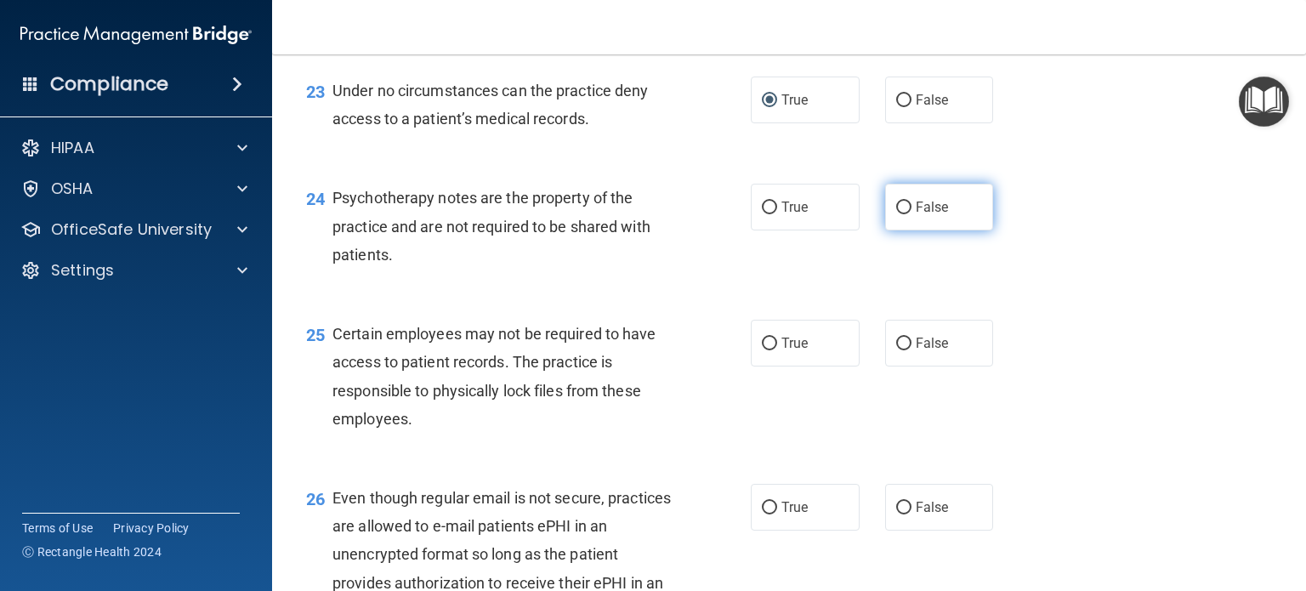
click at [901, 231] on label "False" at bounding box center [939, 207] width 109 height 47
click at [901, 214] on input "False" at bounding box center [903, 208] width 15 height 13
radio input "true"
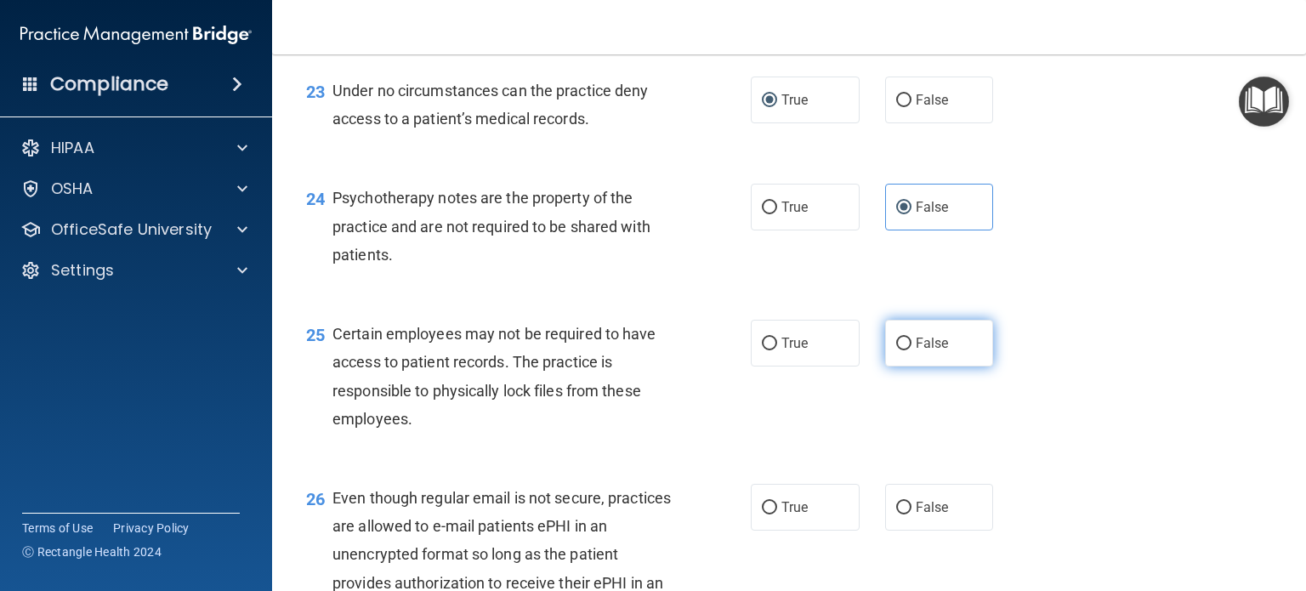
click at [904, 367] on label "False" at bounding box center [939, 343] width 109 height 47
click at [904, 350] on input "False" at bounding box center [903, 344] width 15 height 13
radio input "true"
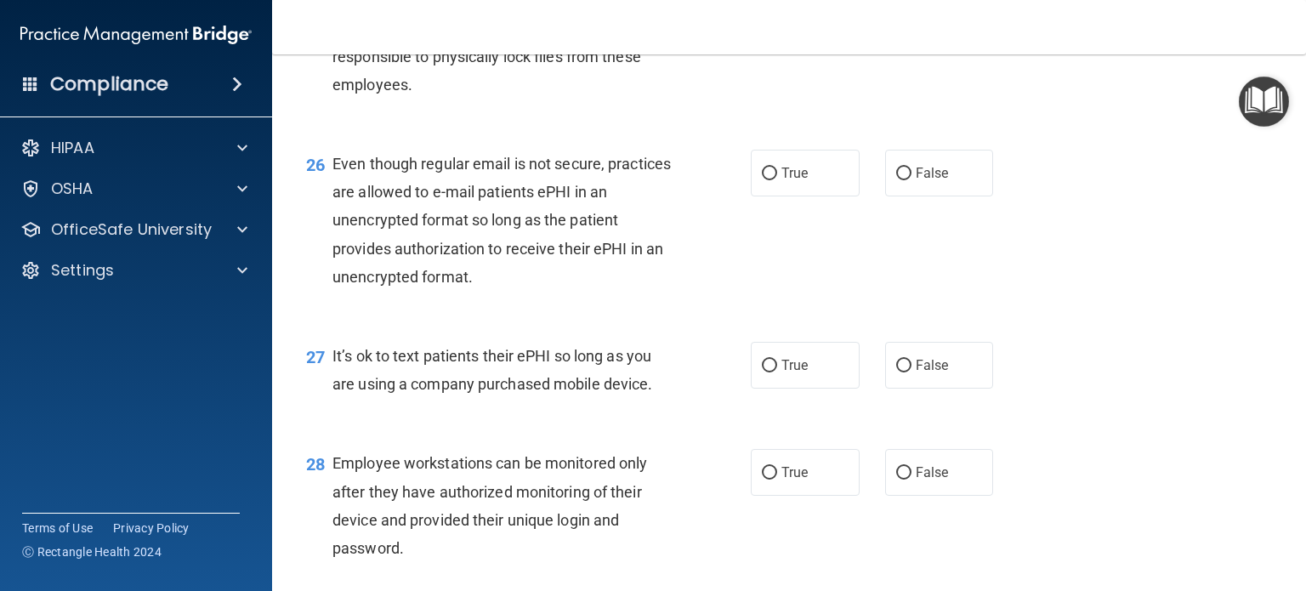
scroll to position [3919, 0]
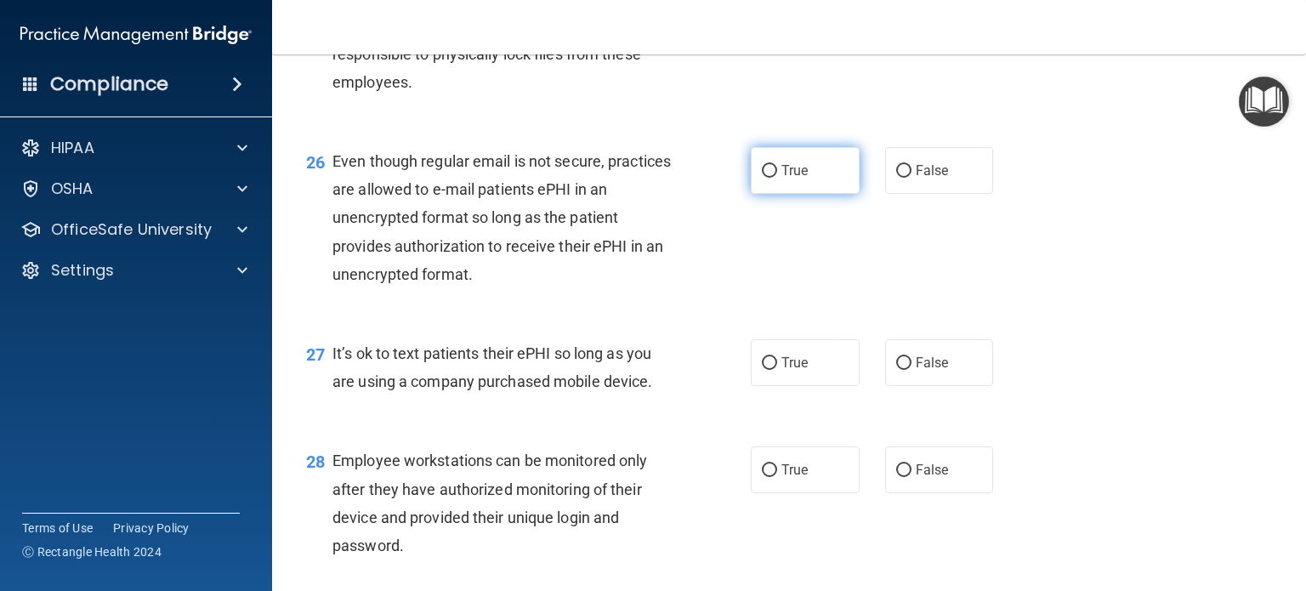
click at [764, 178] on input "True" at bounding box center [769, 171] width 15 height 13
radio input "true"
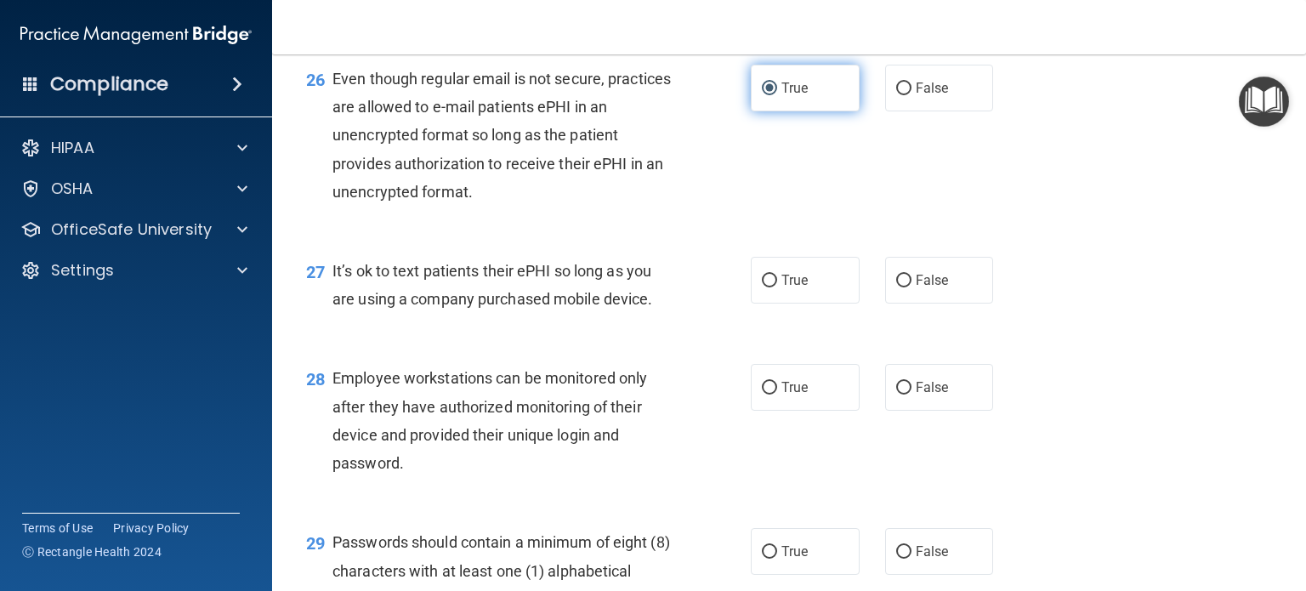
scroll to position [4004, 0]
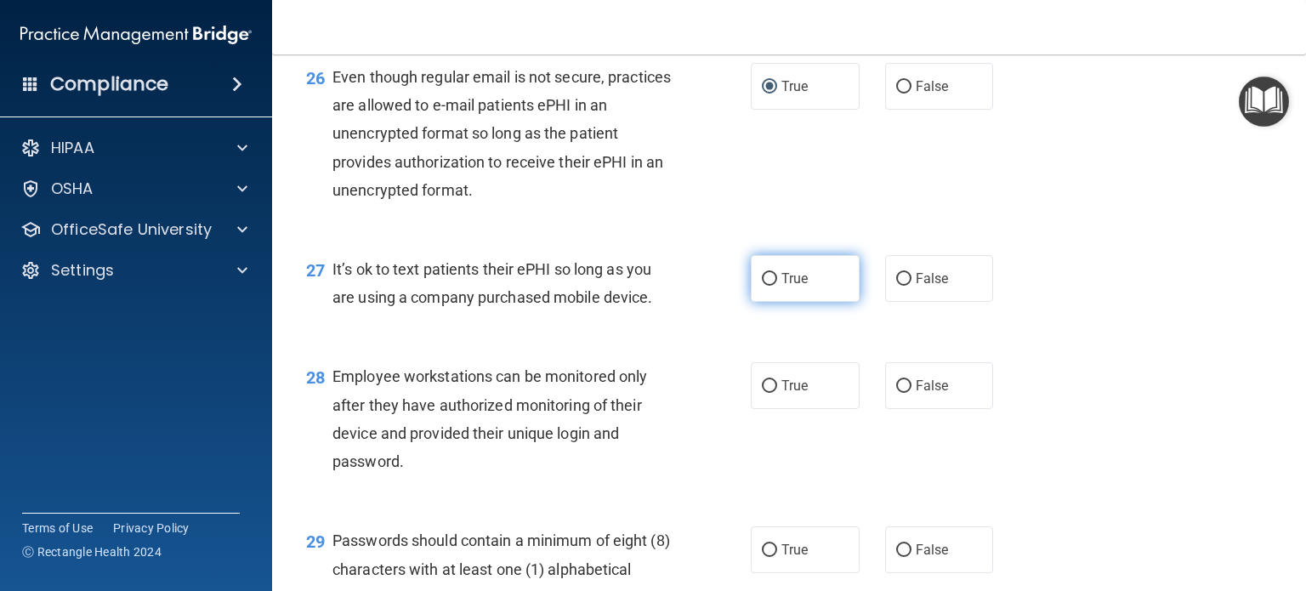
click at [769, 286] on input "True" at bounding box center [769, 279] width 15 height 13
radio input "true"
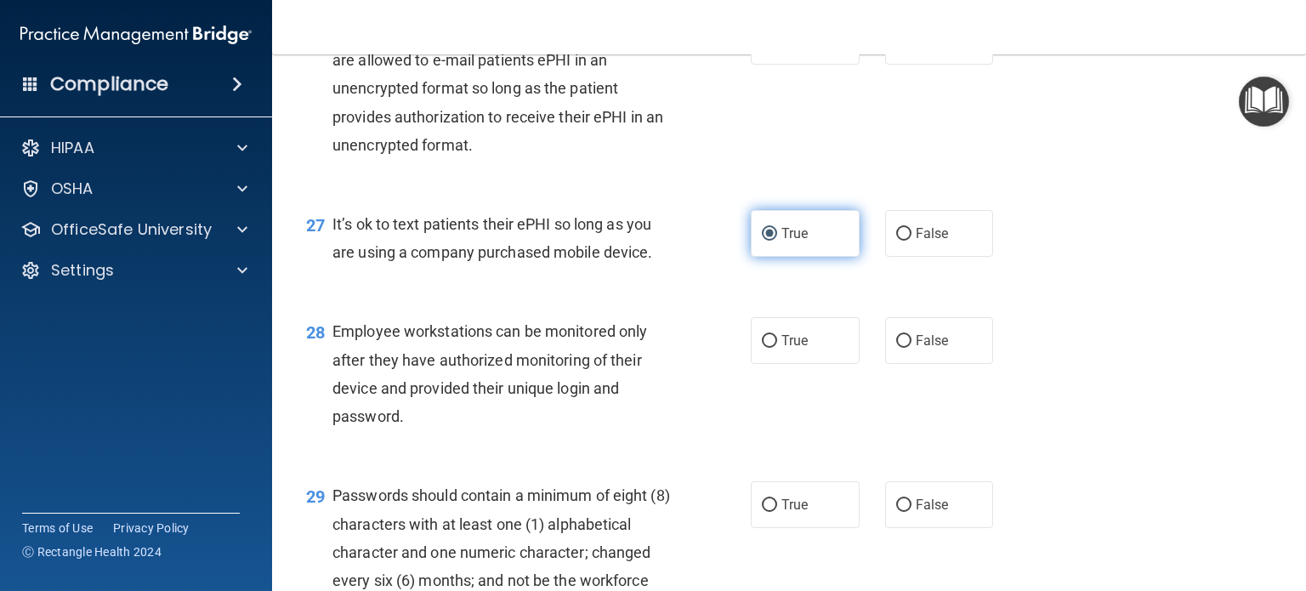
scroll to position [4094, 0]
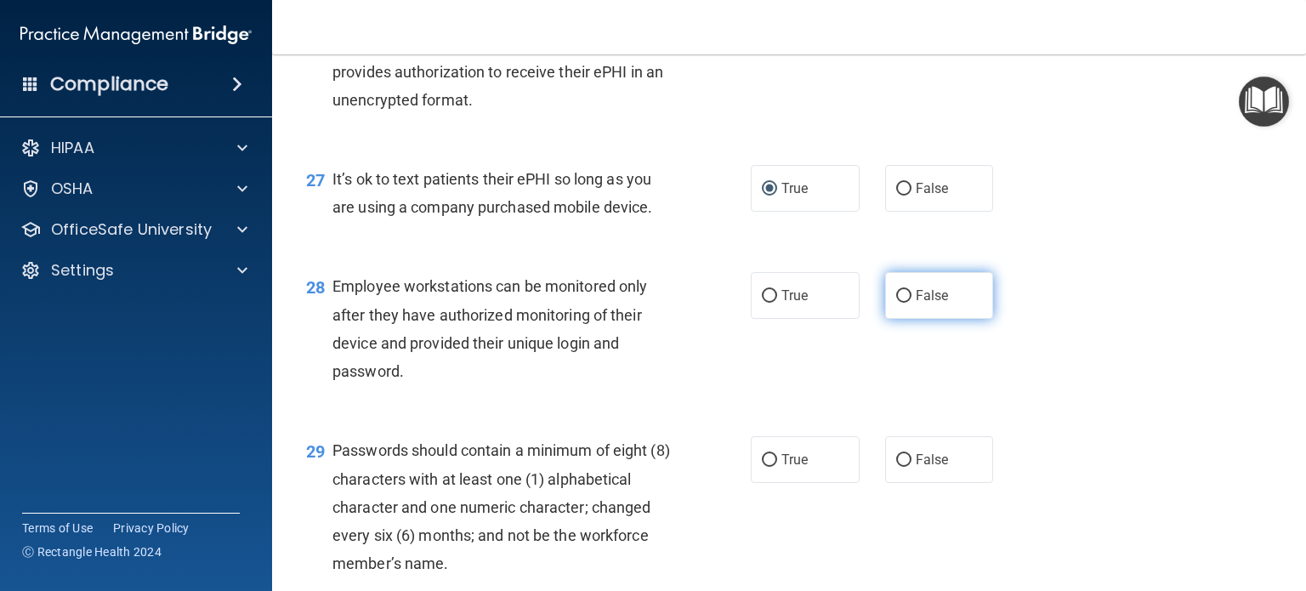
click at [896, 303] on input "False" at bounding box center [903, 296] width 15 height 13
radio input "true"
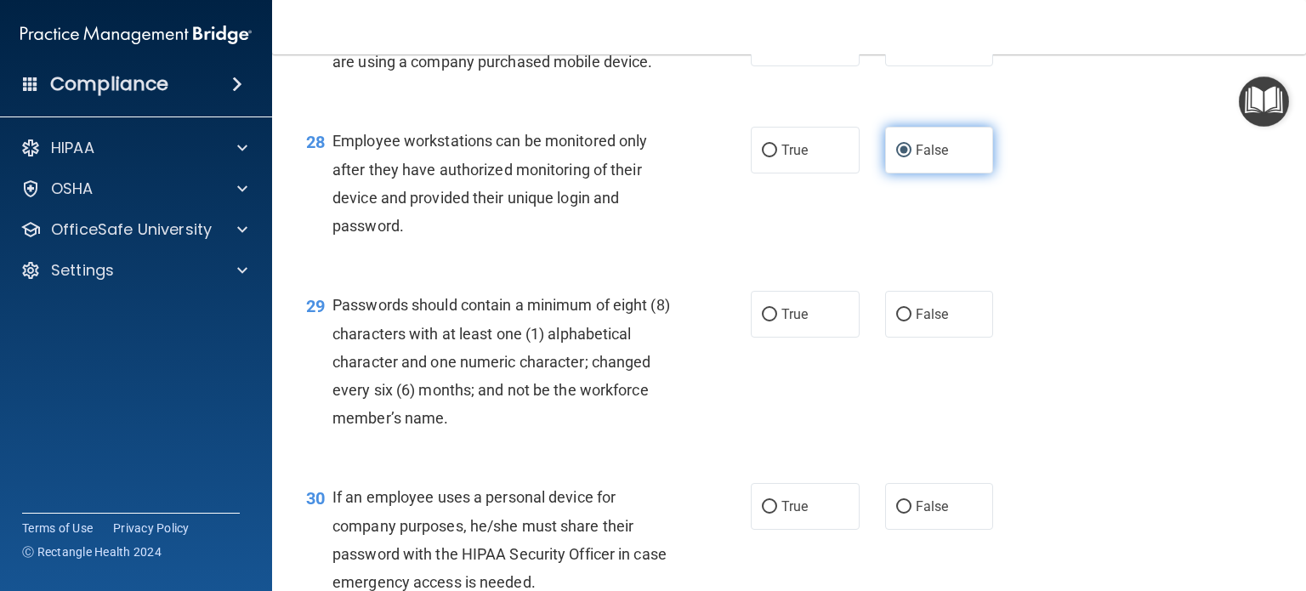
scroll to position [4241, 0]
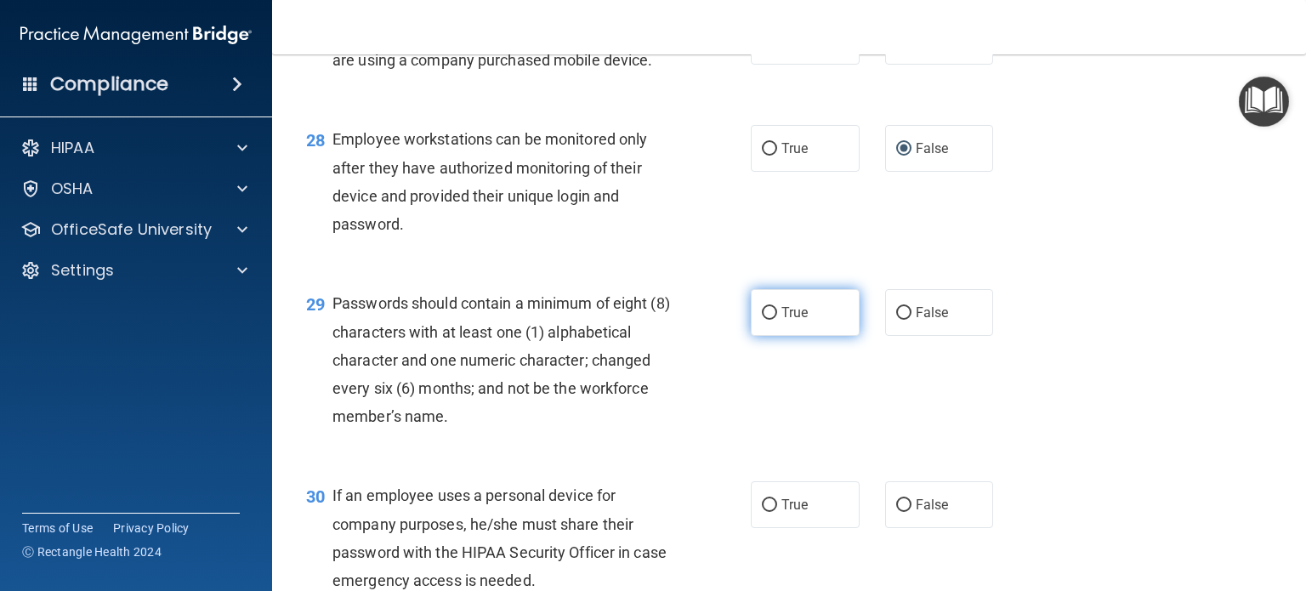
click at [783, 336] on label "True" at bounding box center [805, 312] width 109 height 47
click at [777, 320] on input "True" at bounding box center [769, 313] width 15 height 13
radio input "true"
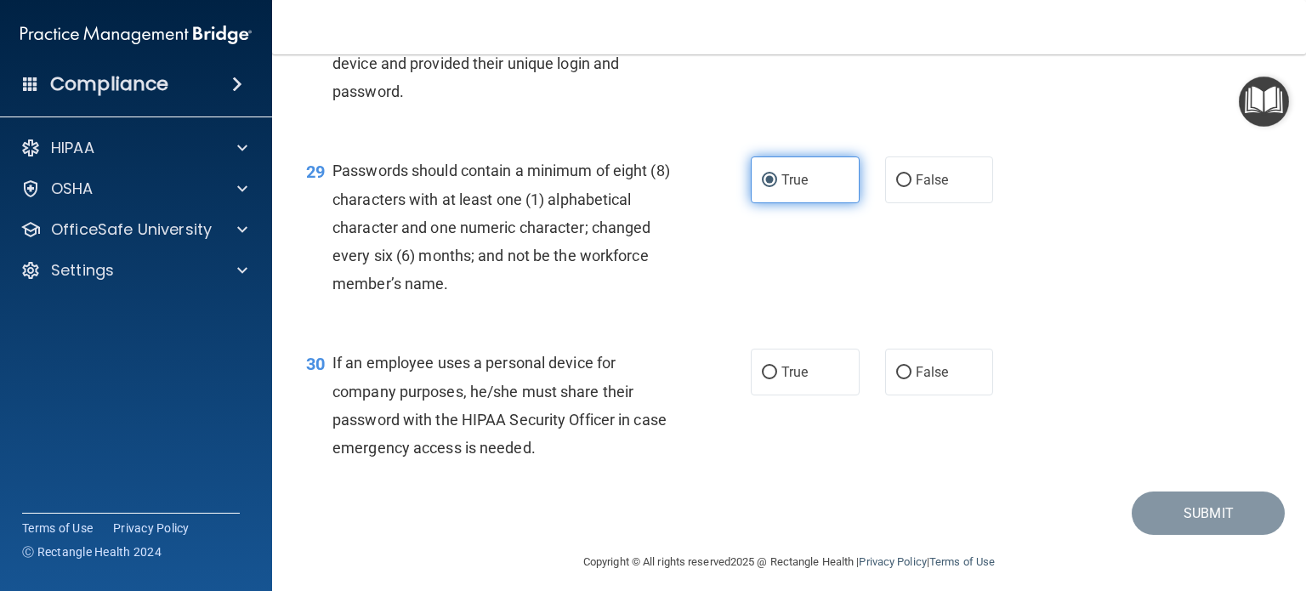
scroll to position [4382, 0]
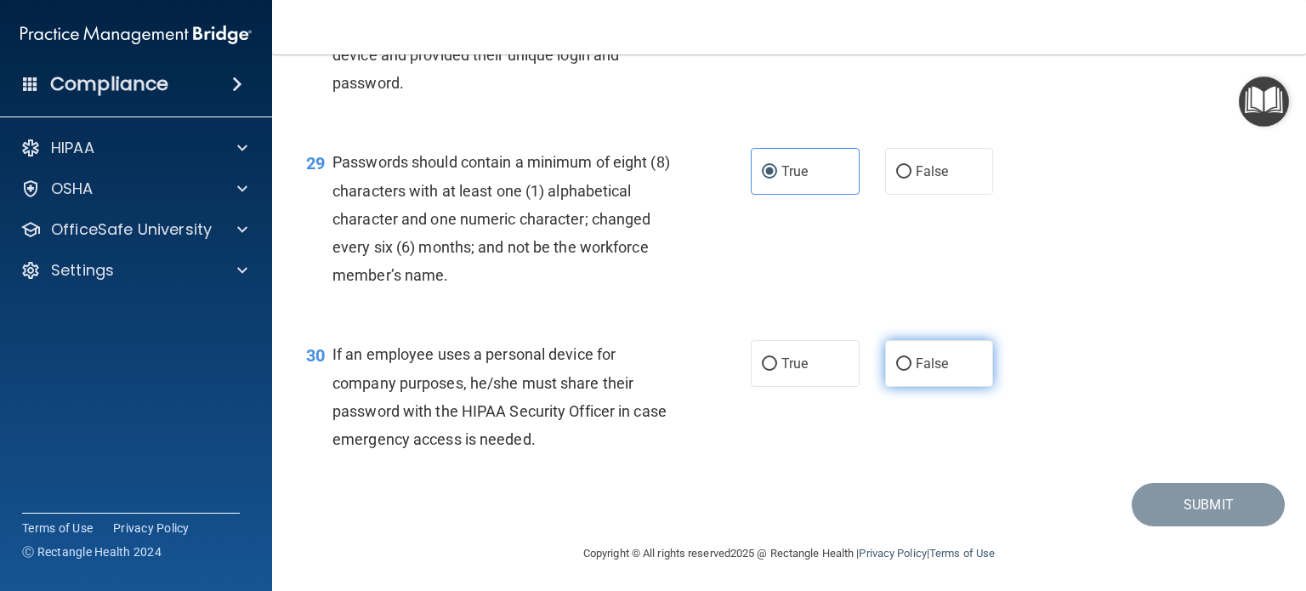
click at [900, 371] on input "False" at bounding box center [903, 364] width 15 height 13
radio input "true"
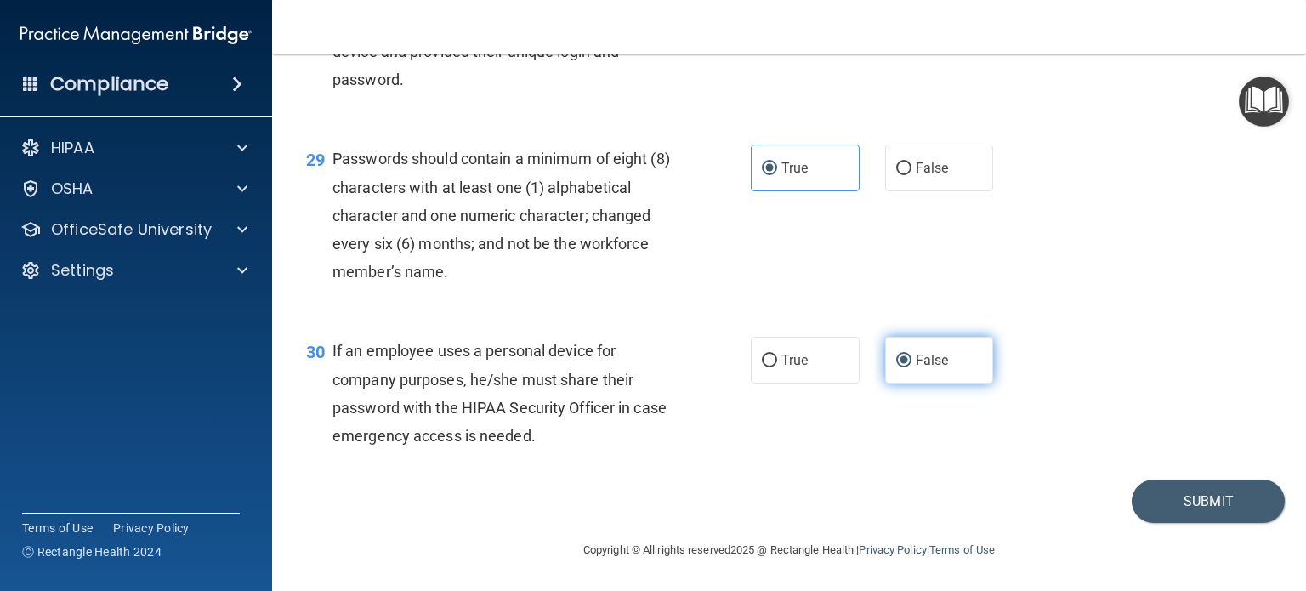
scroll to position [4471, 0]
click at [1191, 509] on button "Submit" at bounding box center [1208, 501] width 153 height 43
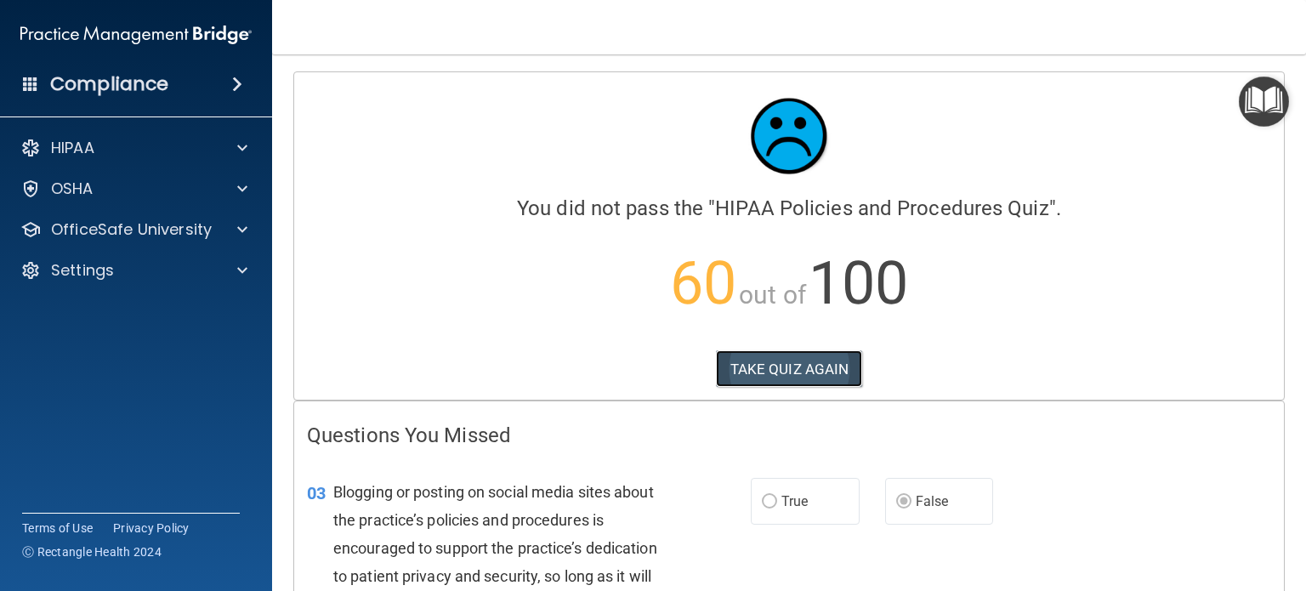
click at [806, 374] on button "TAKE QUIZ AGAIN" at bounding box center [789, 368] width 147 height 37
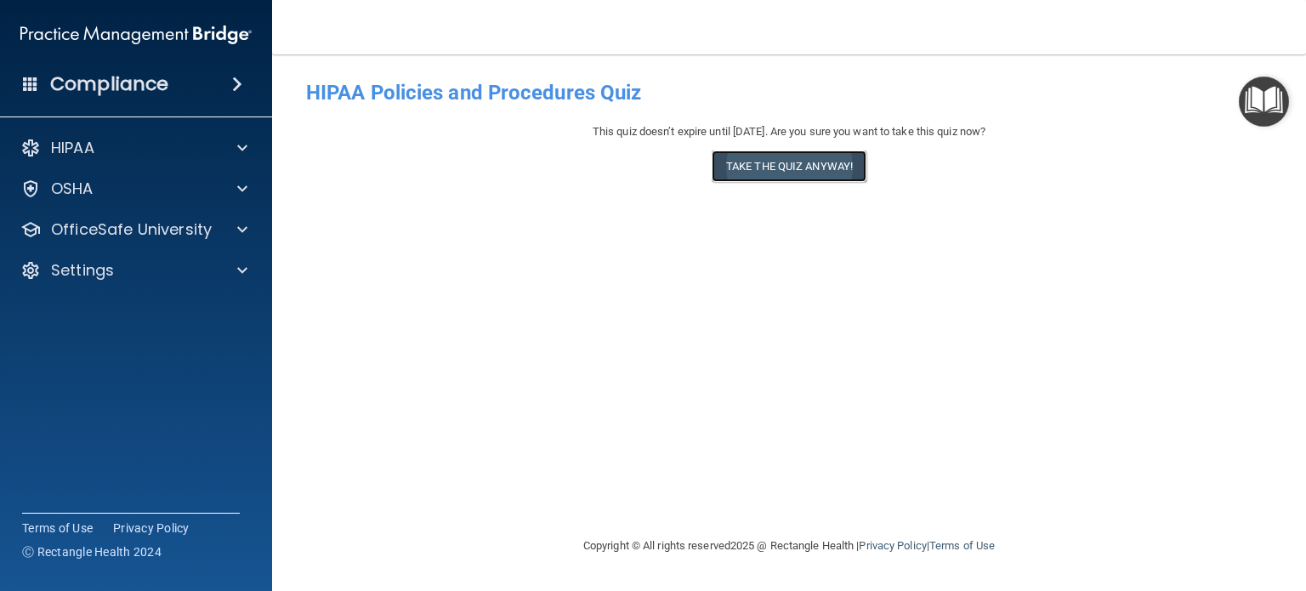
click at [836, 177] on button "Take the quiz anyway!" at bounding box center [789, 166] width 155 height 31
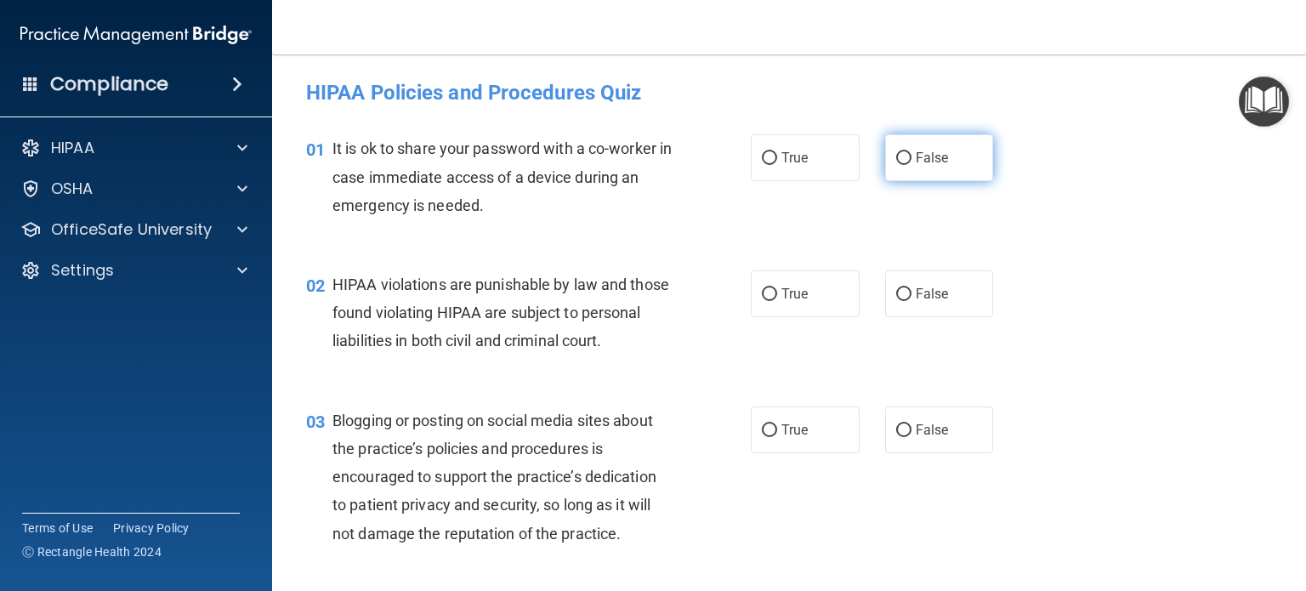
click at [898, 162] on input "False" at bounding box center [903, 158] width 15 height 13
radio input "true"
click at [763, 299] on input "True" at bounding box center [769, 294] width 15 height 13
radio input "true"
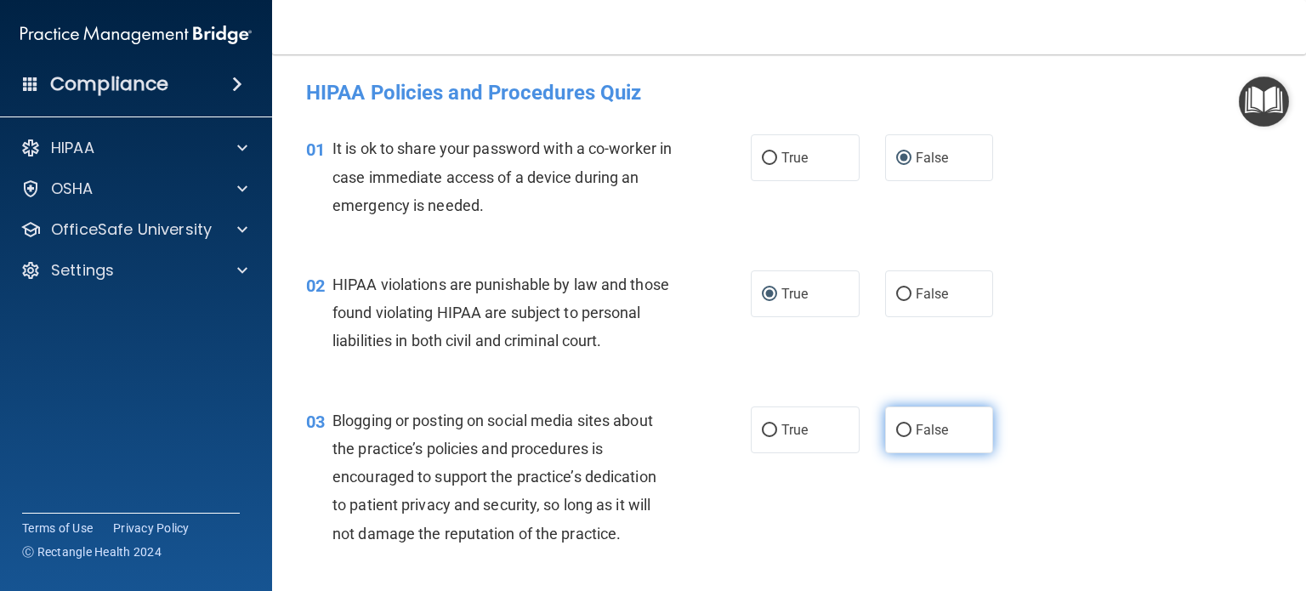
click at [896, 437] on input "False" at bounding box center [903, 430] width 15 height 13
radio input "true"
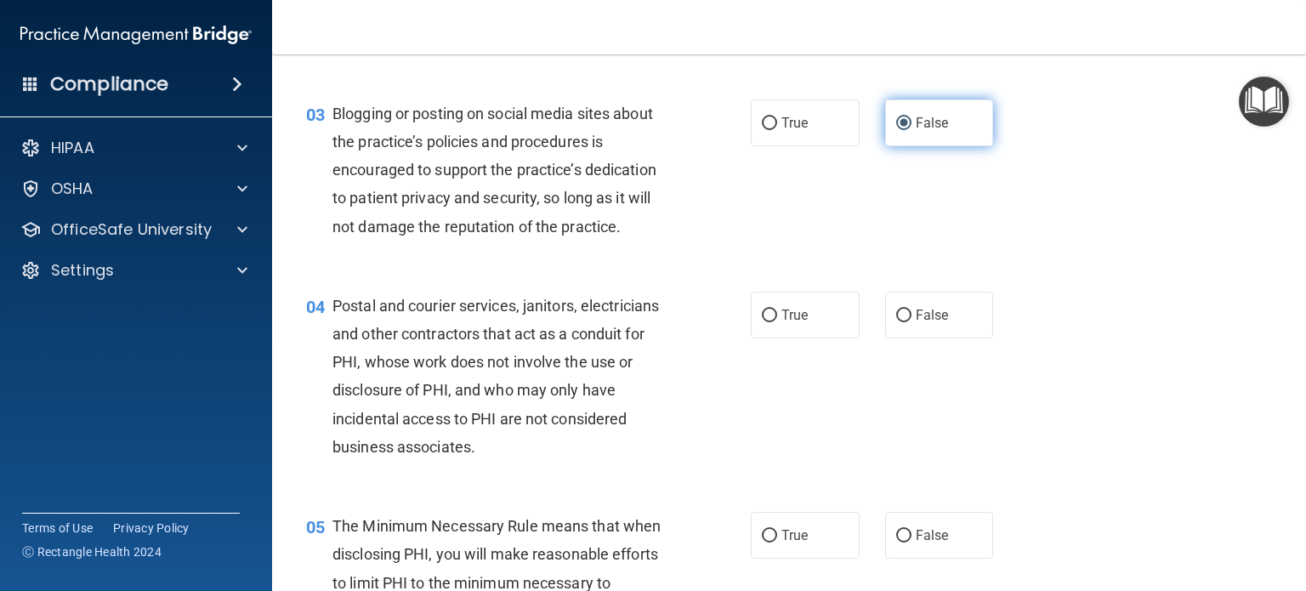
scroll to position [323, 0]
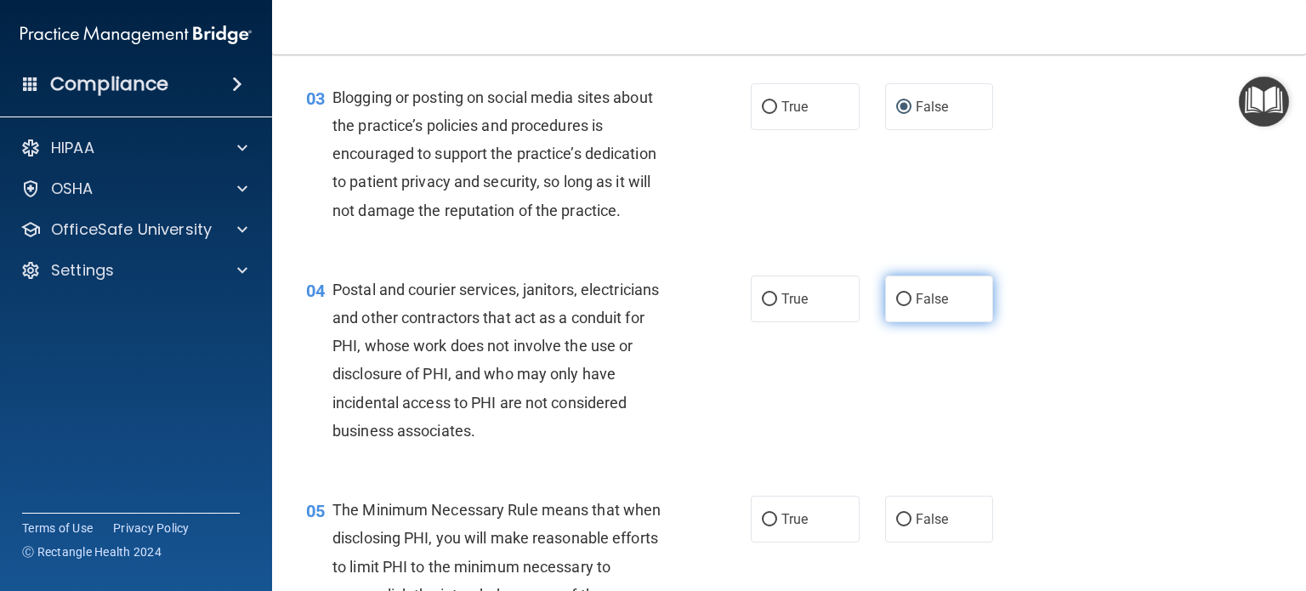
click at [898, 306] on input "False" at bounding box center [903, 299] width 15 height 13
radio input "true"
click at [896, 306] on input "False" at bounding box center [903, 299] width 15 height 13
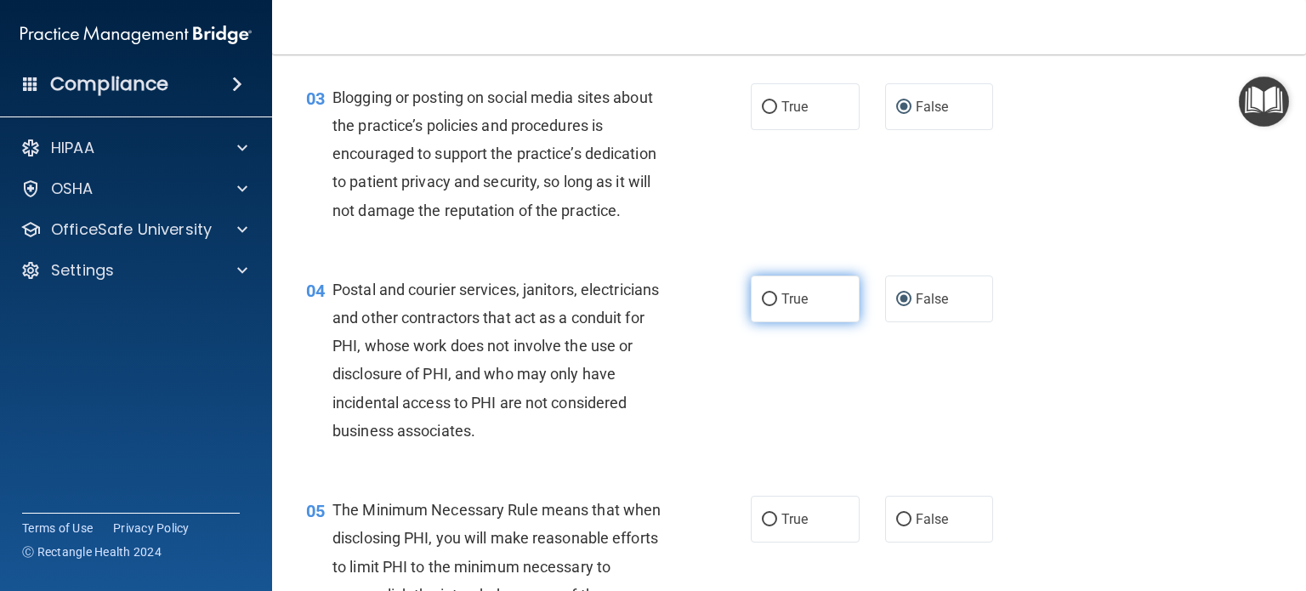
click at [769, 306] on input "True" at bounding box center [769, 299] width 15 height 13
radio input "true"
radio input "false"
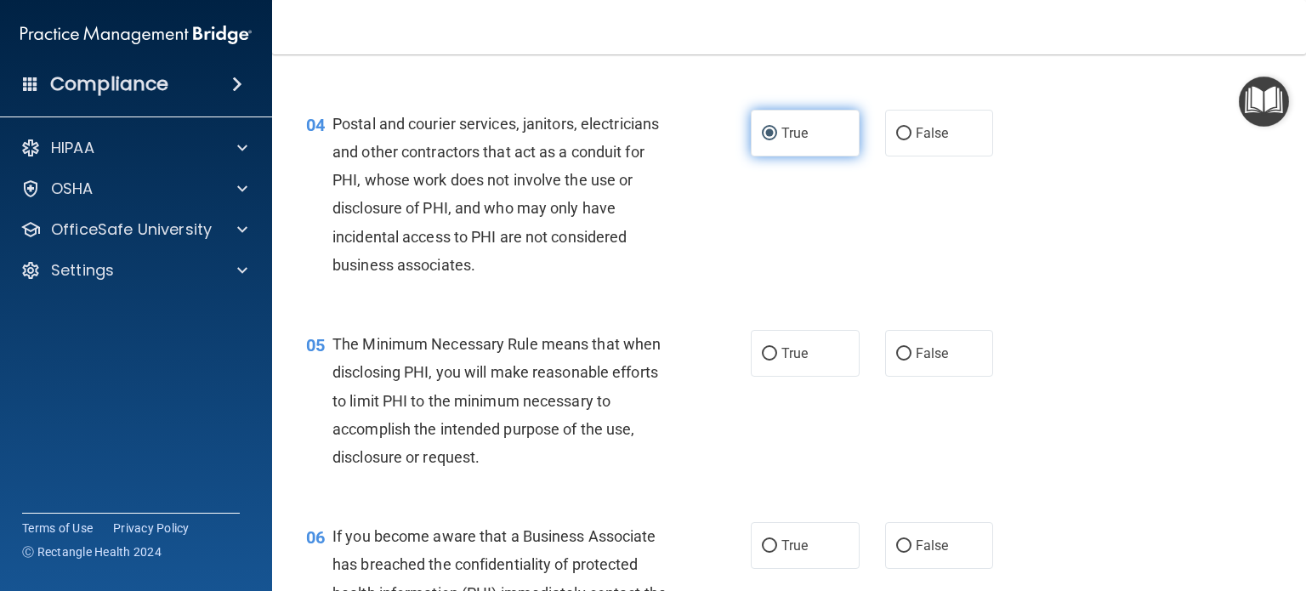
scroll to position [490, 0]
click at [762, 360] on input "True" at bounding box center [769, 353] width 15 height 13
radio input "true"
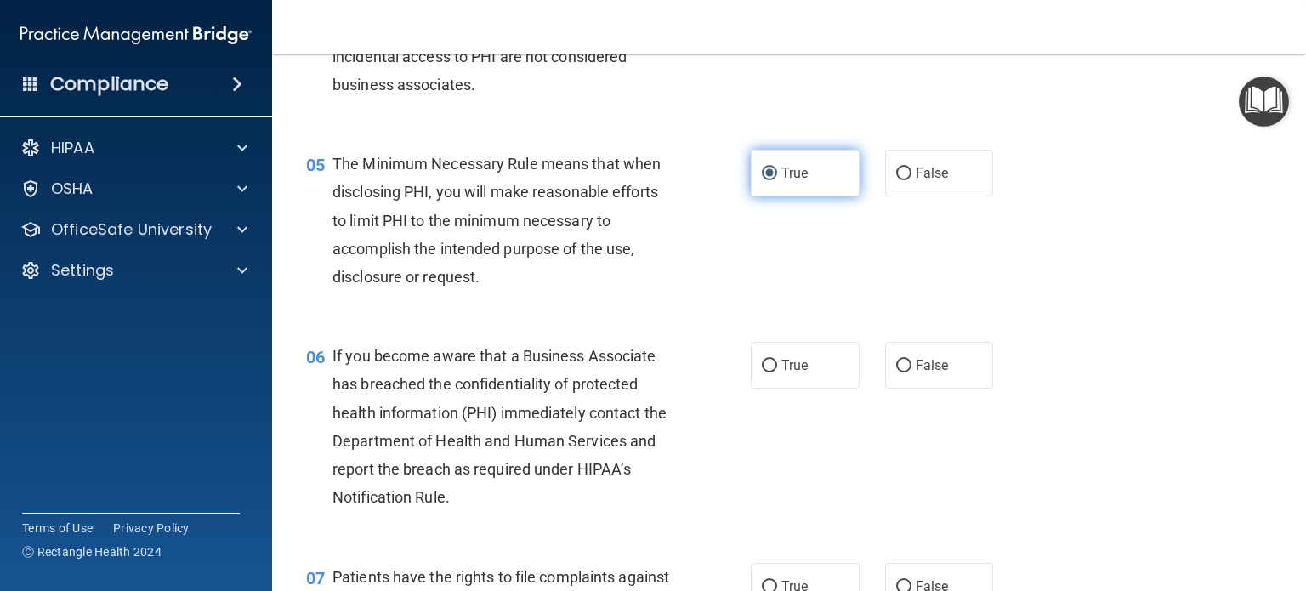
scroll to position [694, 0]
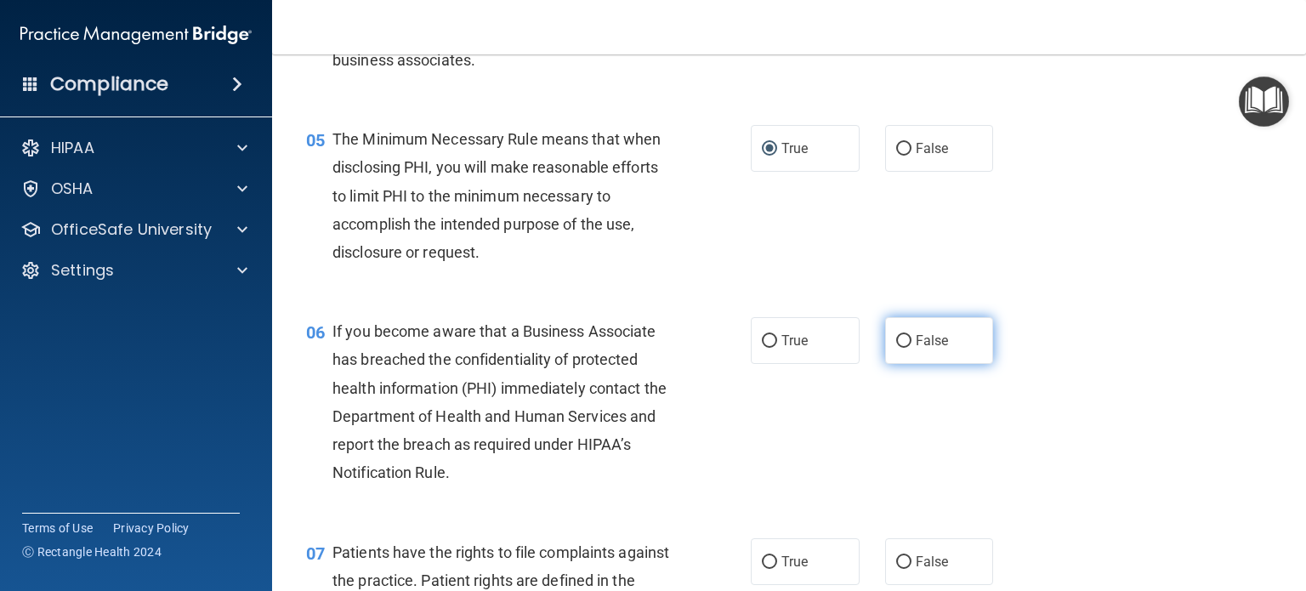
click at [896, 348] on input "False" at bounding box center [903, 341] width 15 height 13
radio input "true"
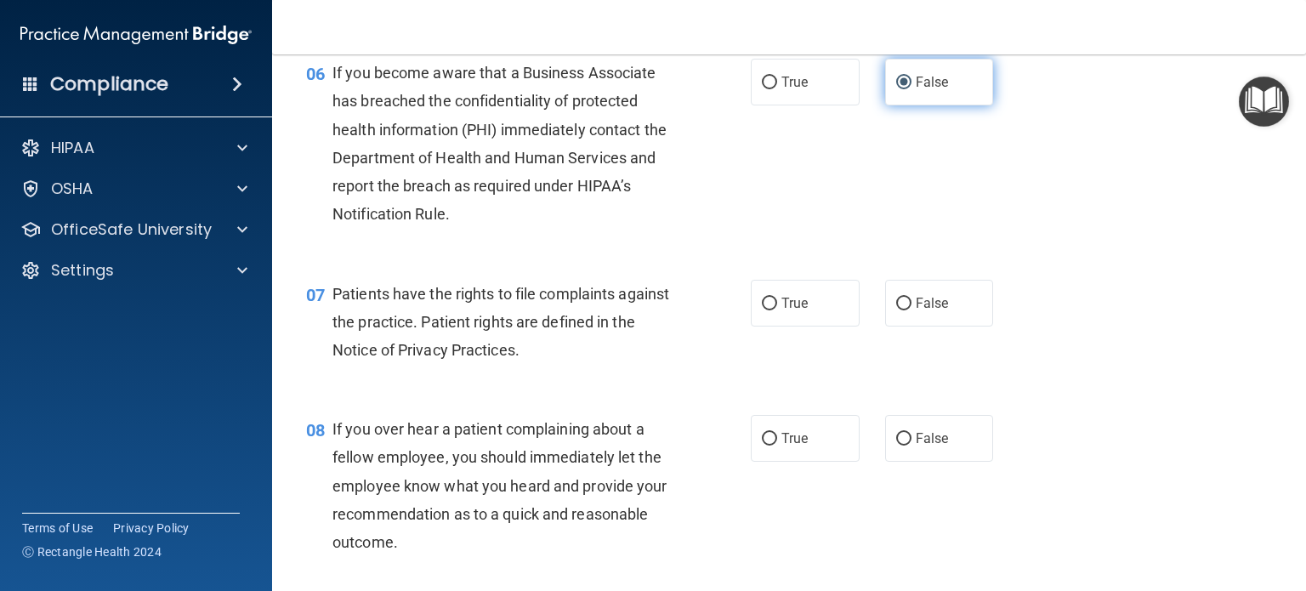
scroll to position [956, 0]
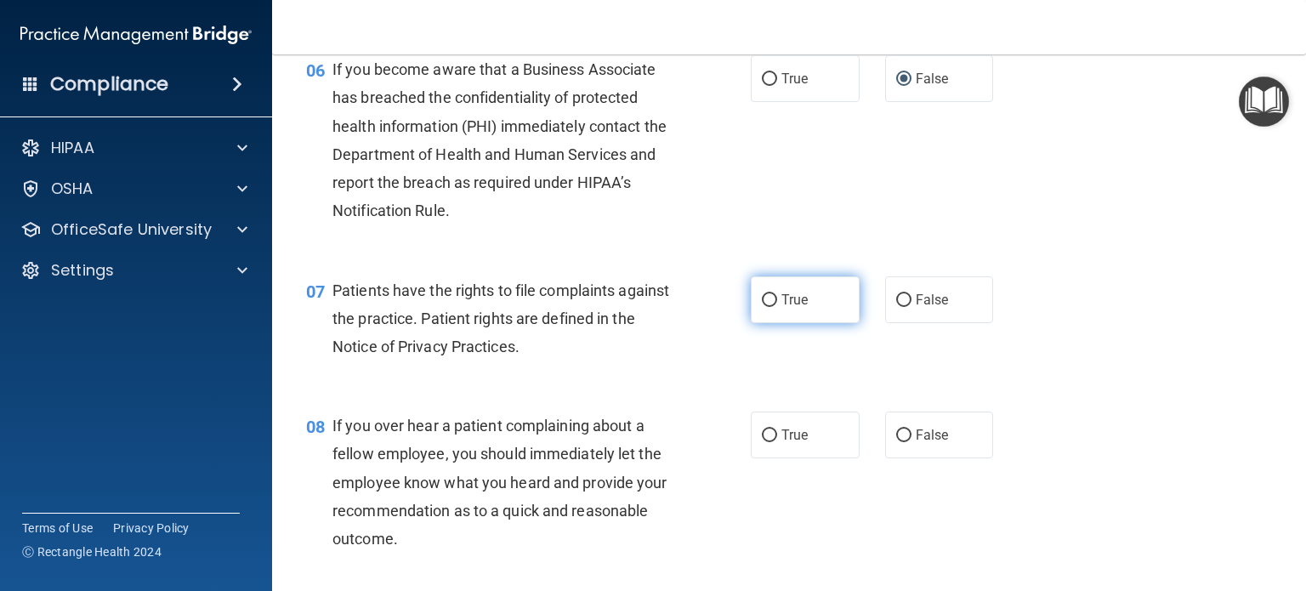
click at [762, 307] on input "True" at bounding box center [769, 300] width 15 height 13
radio input "true"
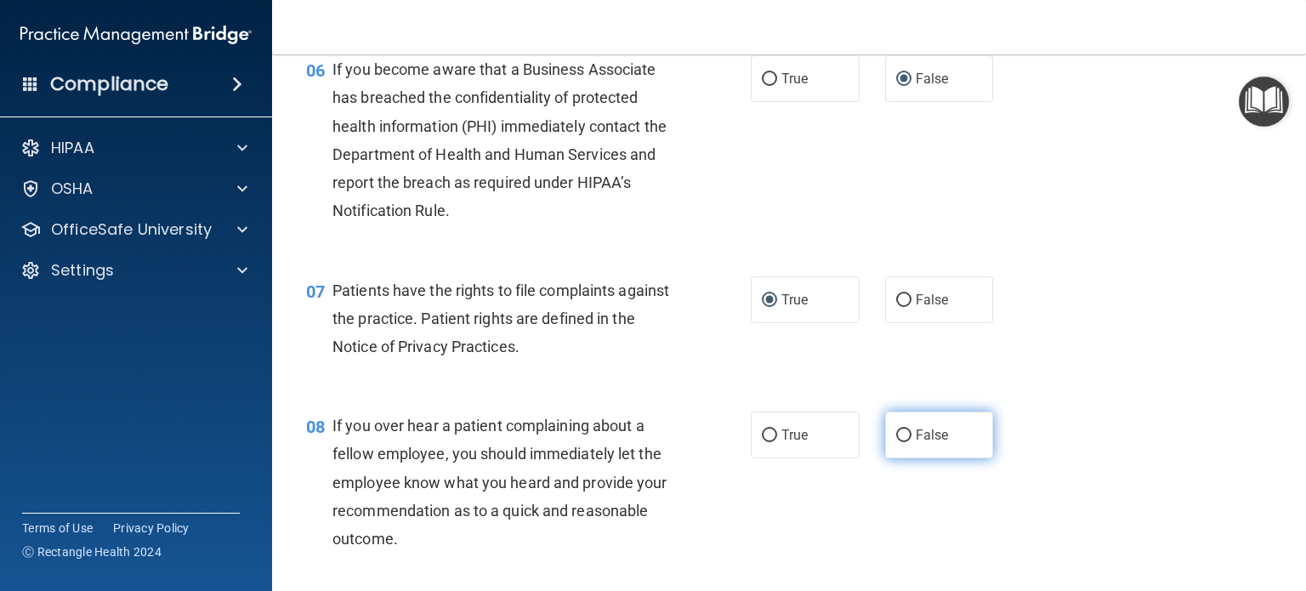
click at [894, 458] on label "False" at bounding box center [939, 435] width 109 height 47
click at [896, 442] on input "False" at bounding box center [903, 436] width 15 height 13
radio input "true"
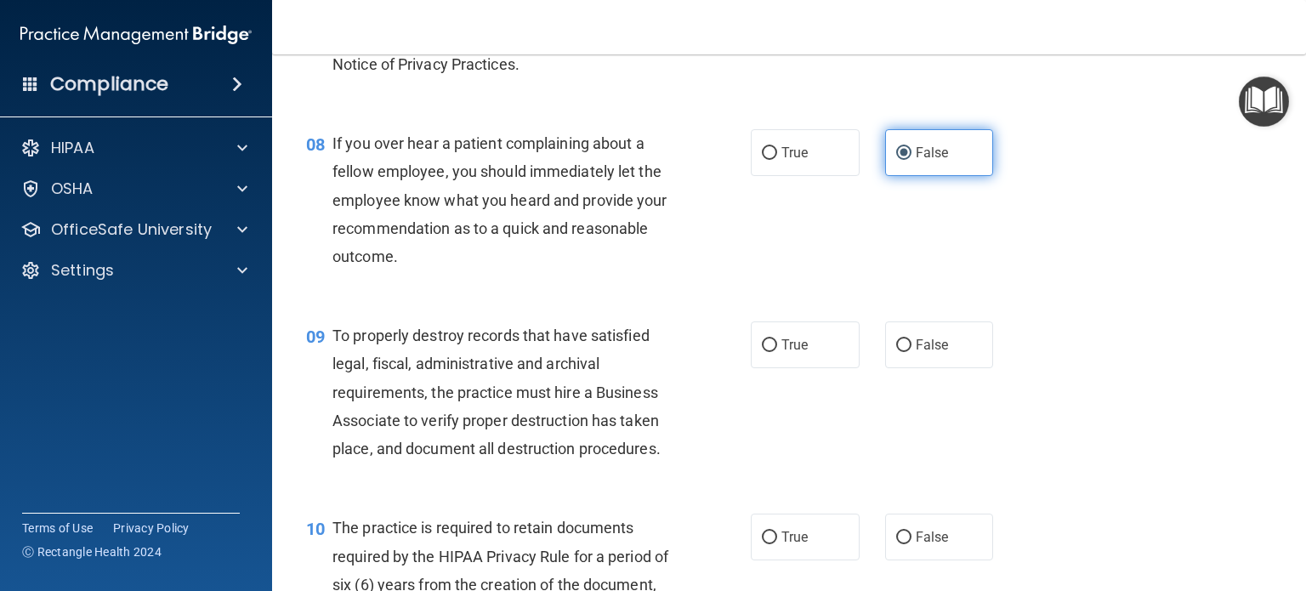
scroll to position [1259, 0]
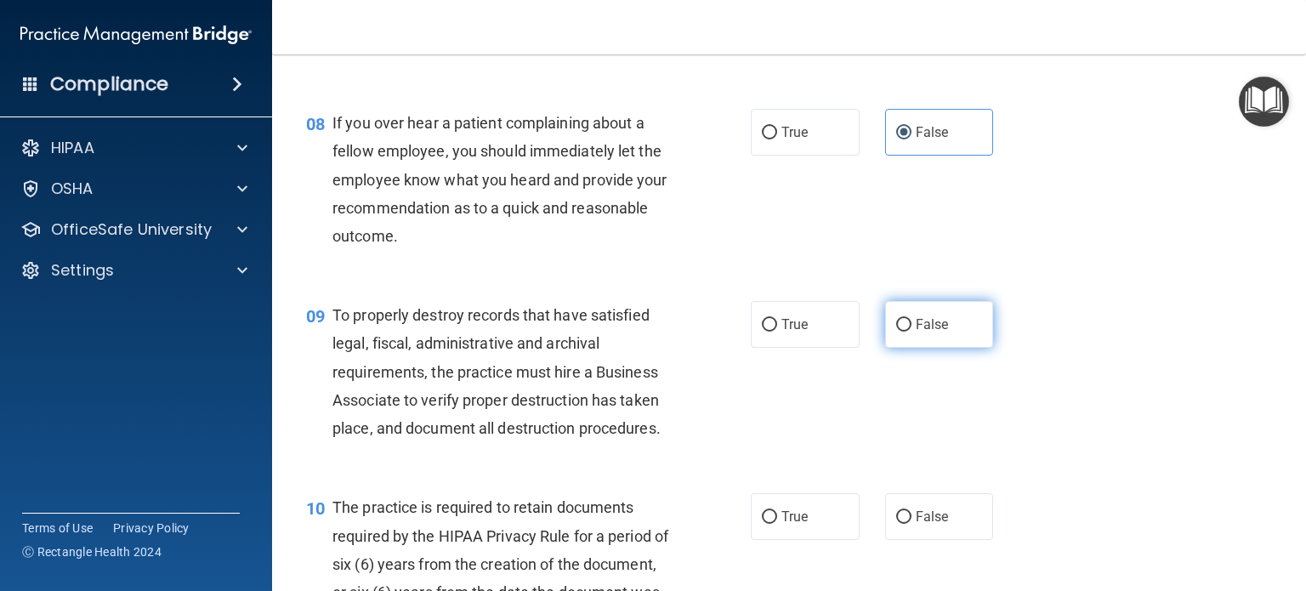
click at [896, 332] on input "False" at bounding box center [903, 325] width 15 height 13
radio input "true"
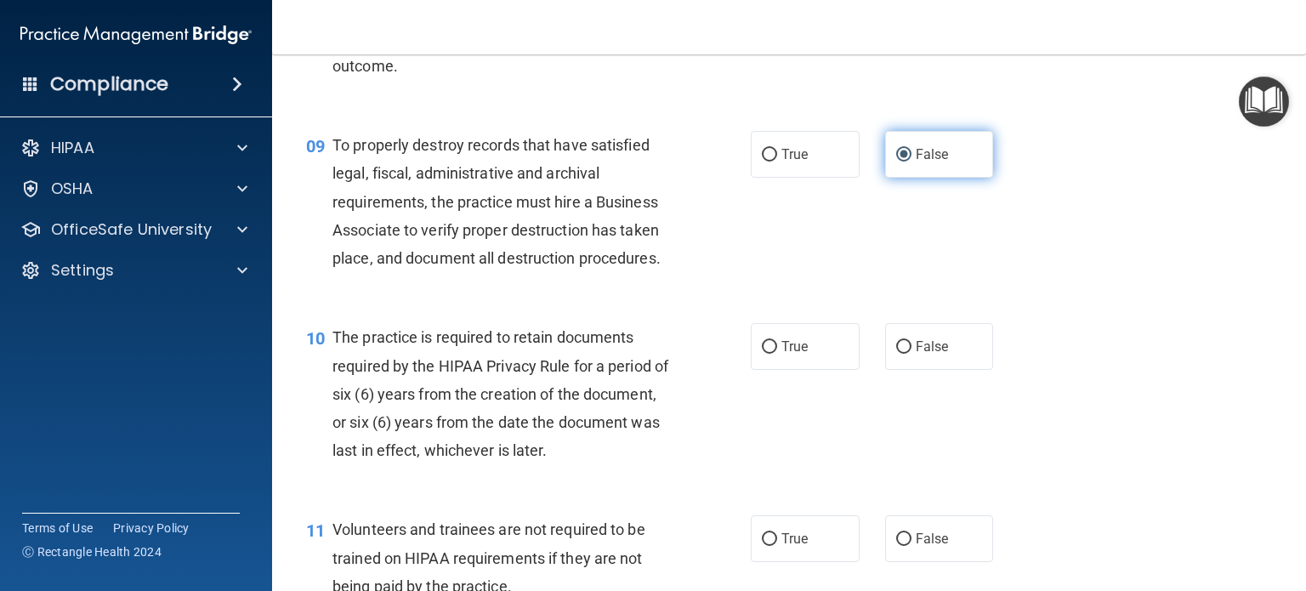
scroll to position [1437, 0]
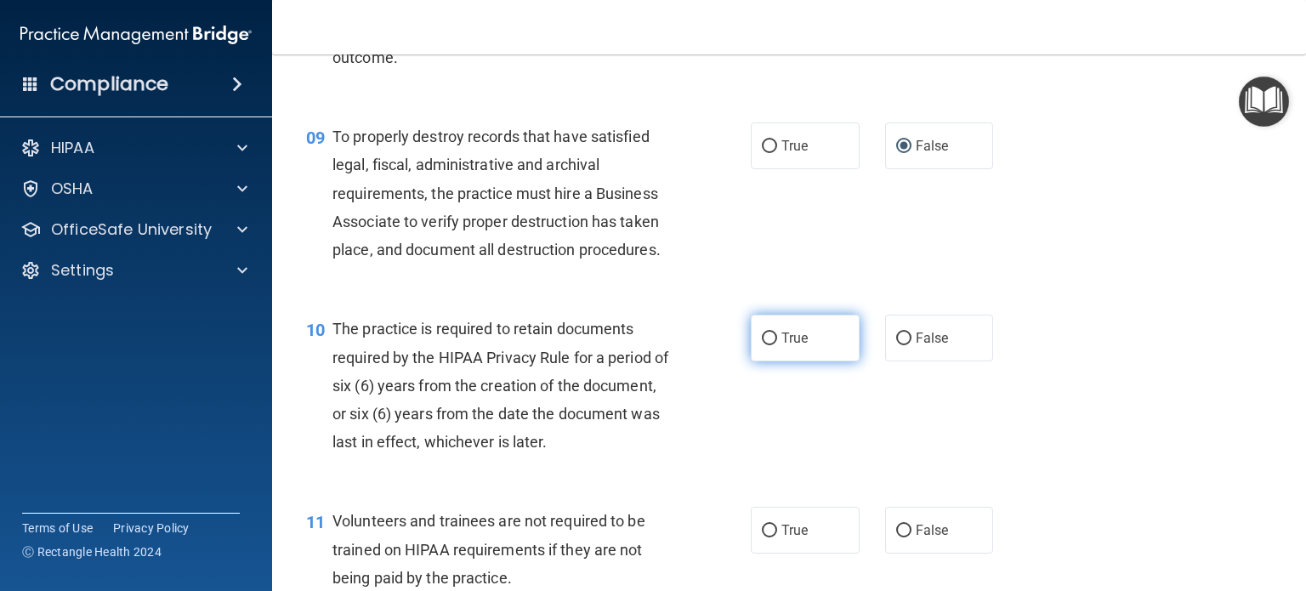
click at [765, 345] on input "True" at bounding box center [769, 339] width 15 height 13
radio input "true"
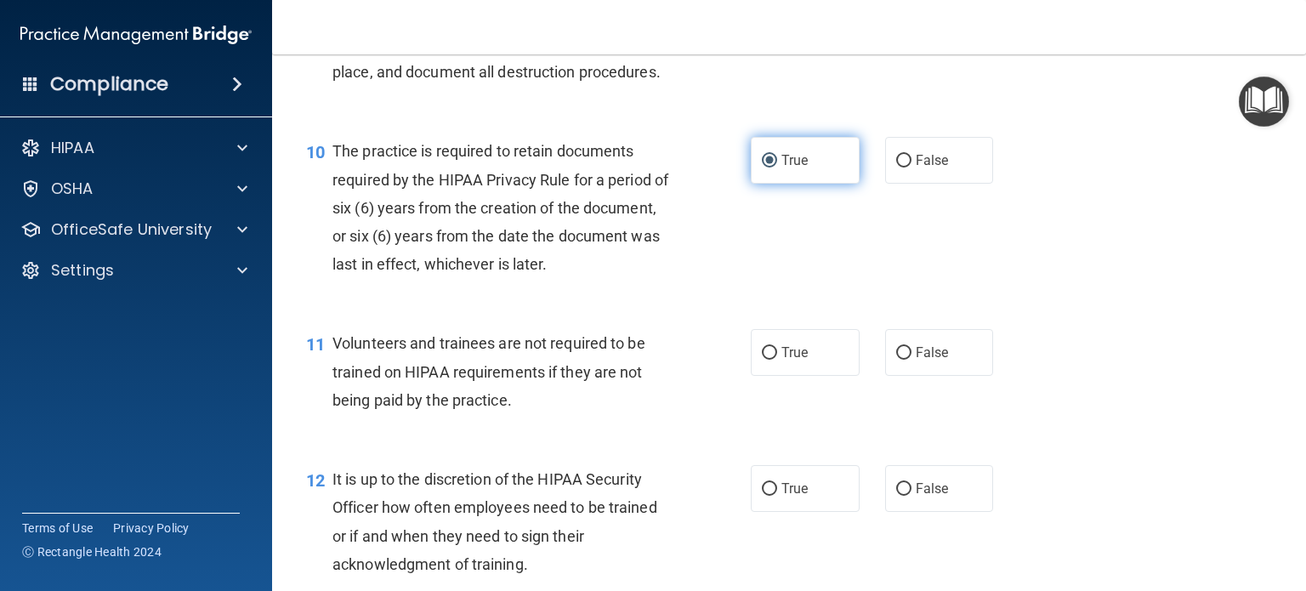
scroll to position [1628, 0]
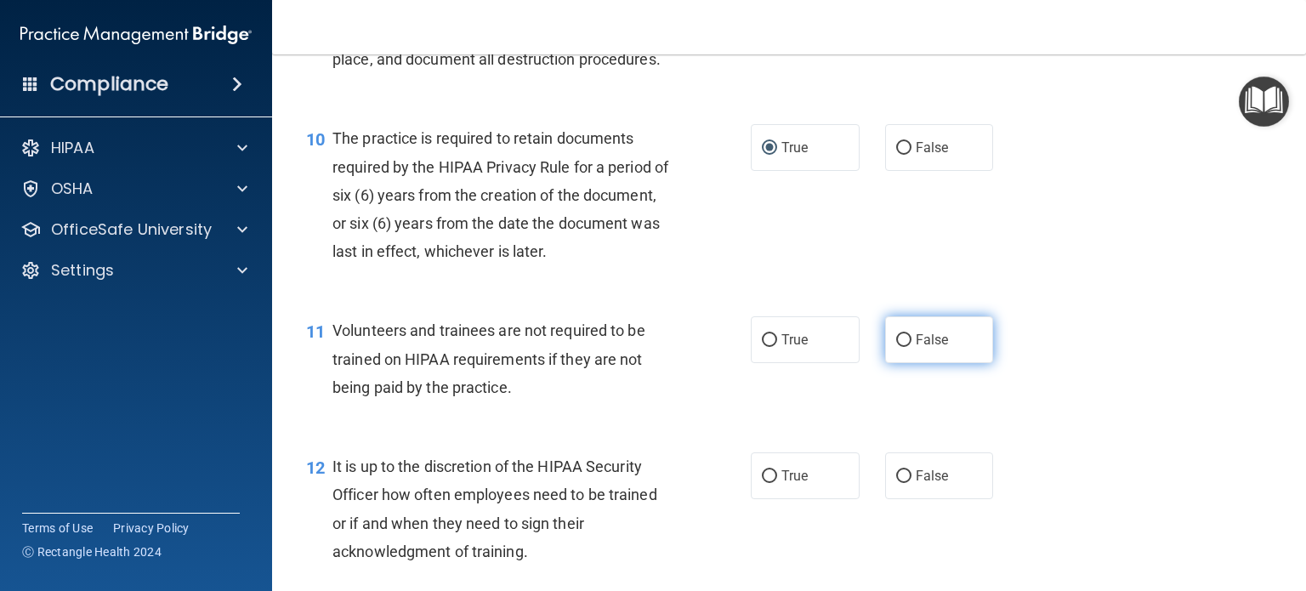
click at [906, 363] on label "False" at bounding box center [939, 339] width 109 height 47
click at [906, 347] on input "False" at bounding box center [903, 340] width 15 height 13
radio input "true"
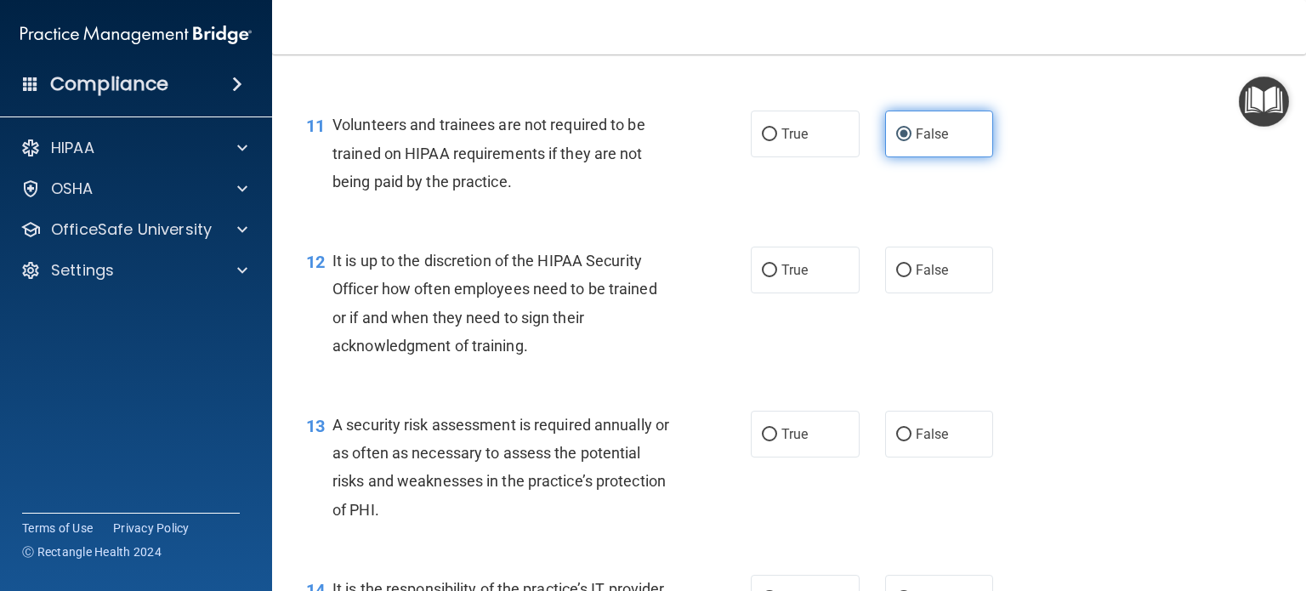
scroll to position [1836, 0]
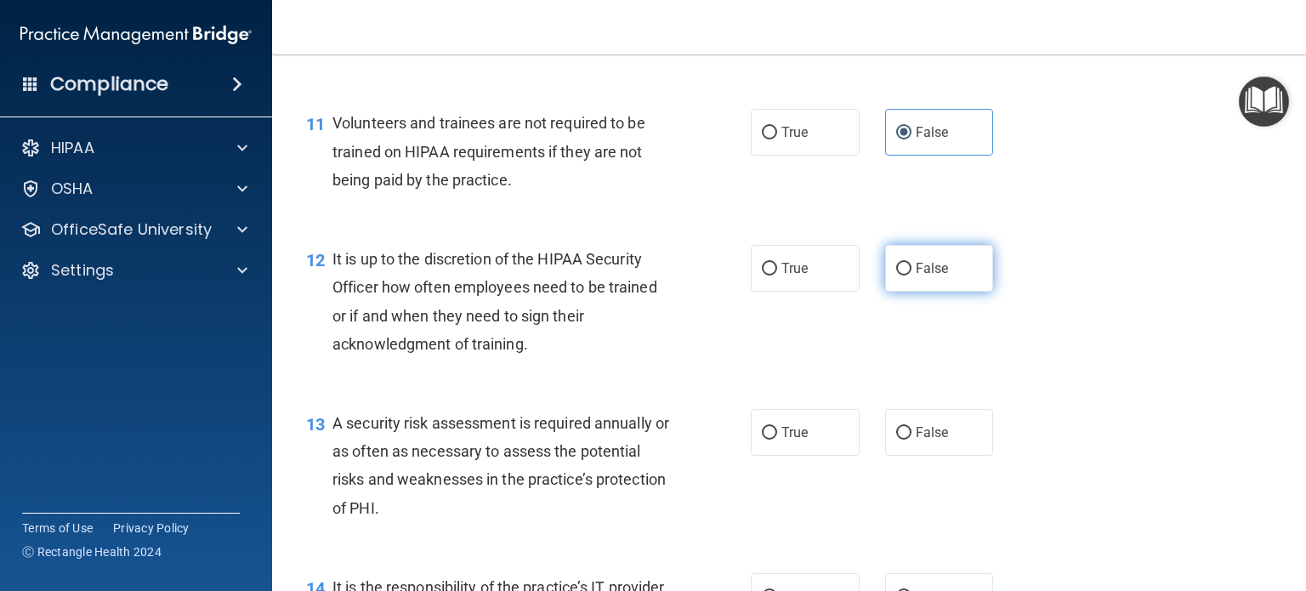
click at [899, 276] on input "False" at bounding box center [903, 269] width 15 height 13
radio input "true"
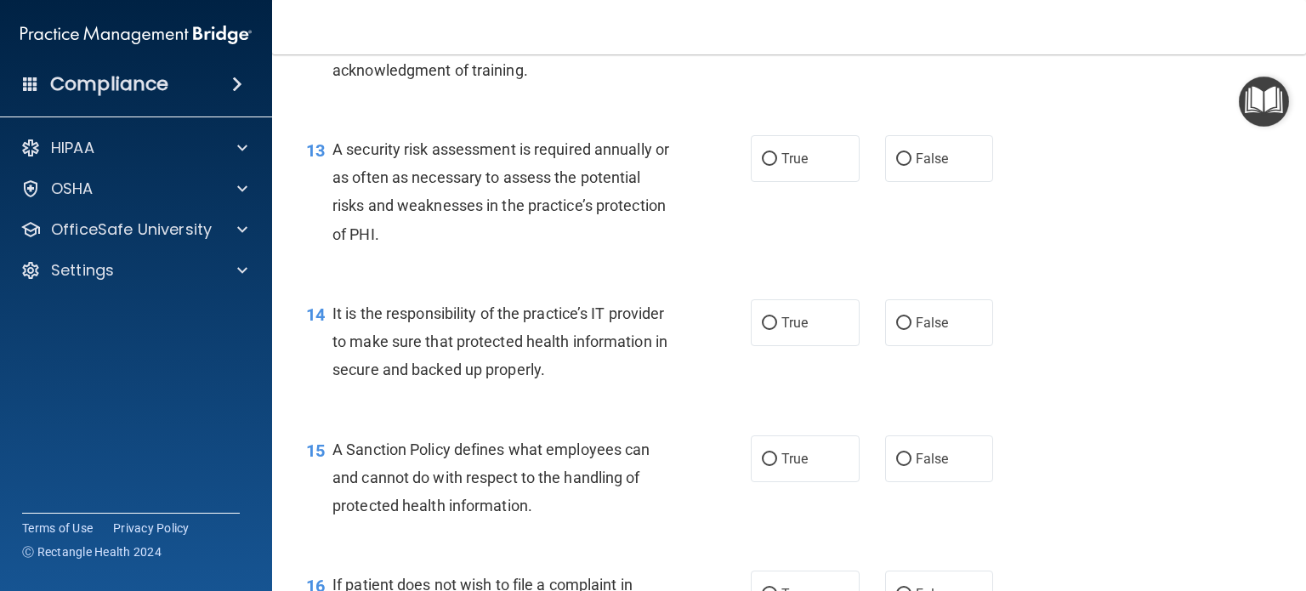
scroll to position [2109, 0]
click at [772, 182] on label "True" at bounding box center [805, 158] width 109 height 47
click at [772, 166] on input "True" at bounding box center [769, 159] width 15 height 13
radio input "true"
click at [908, 346] on label "False" at bounding box center [939, 322] width 109 height 47
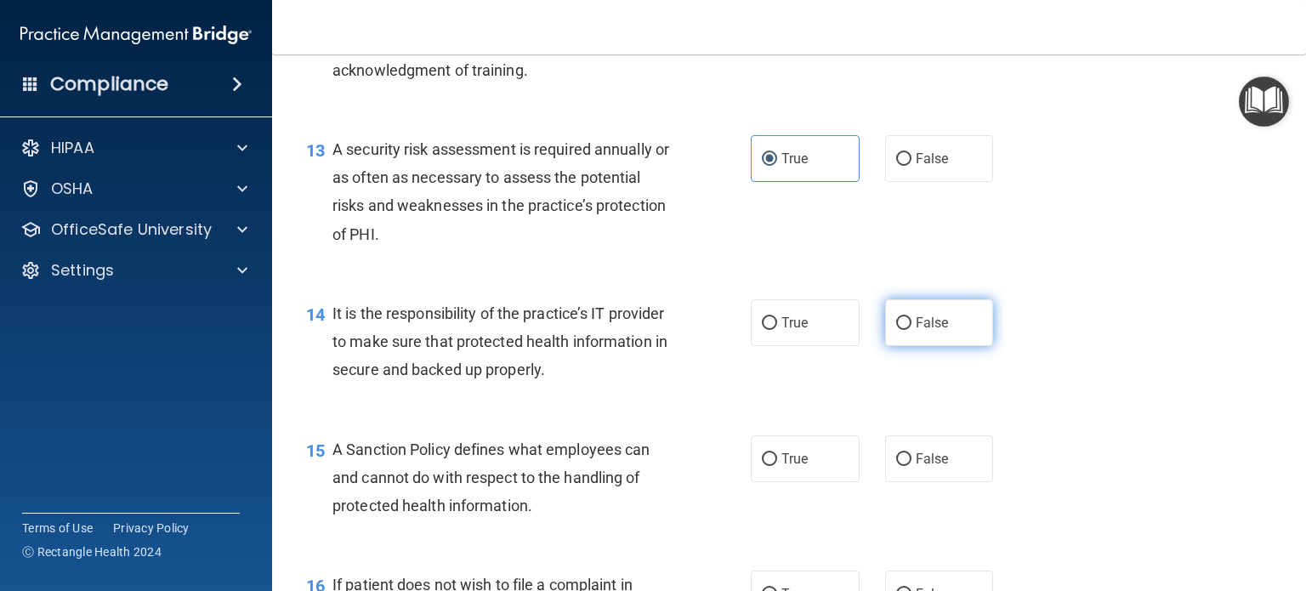
click at [908, 330] on input "False" at bounding box center [903, 323] width 15 height 13
radio input "true"
click at [896, 466] on input "False" at bounding box center [903, 459] width 15 height 13
radio input "true"
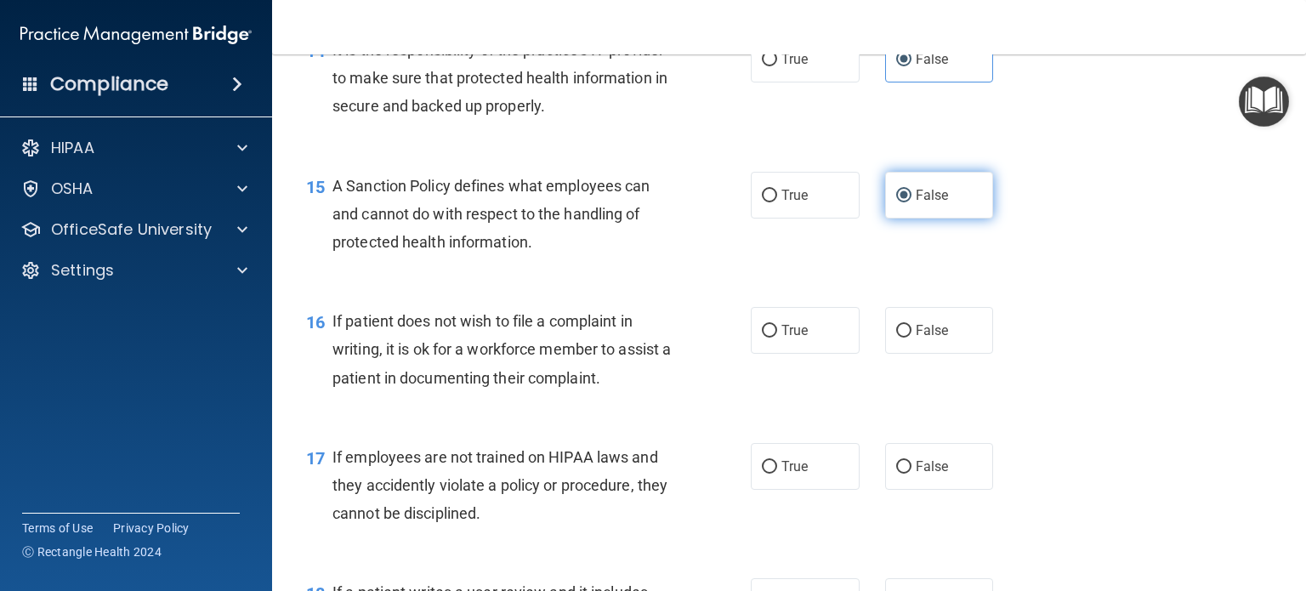
scroll to position [2405, 0]
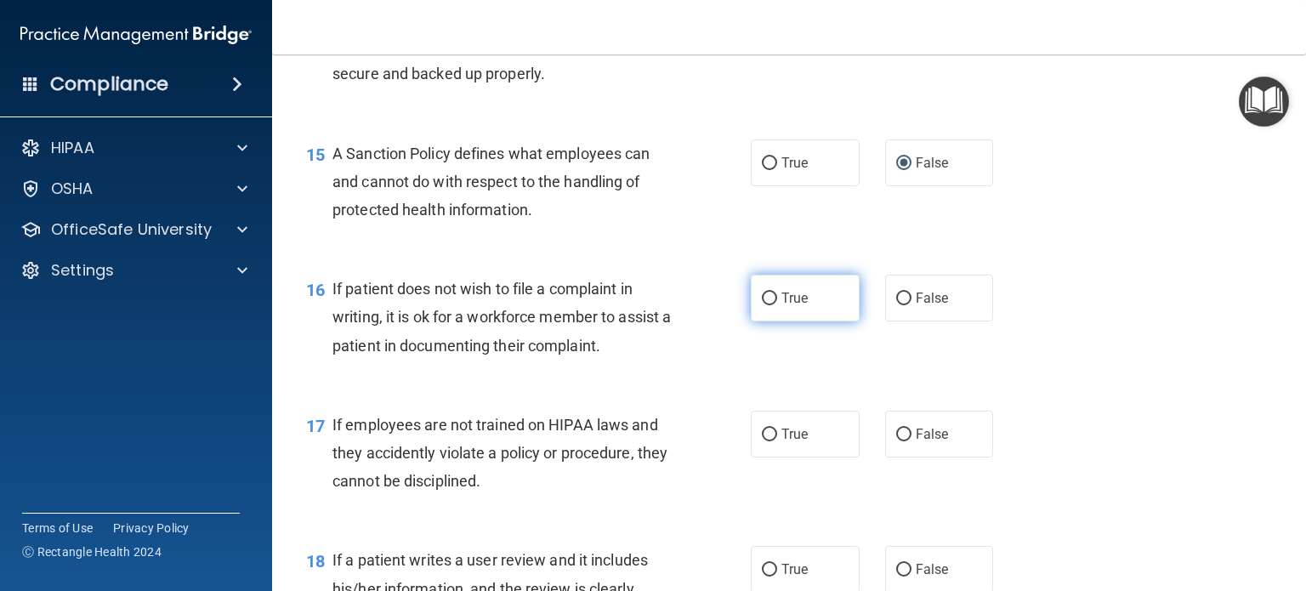
click at [762, 305] on input "True" at bounding box center [769, 299] width 15 height 13
radio input "true"
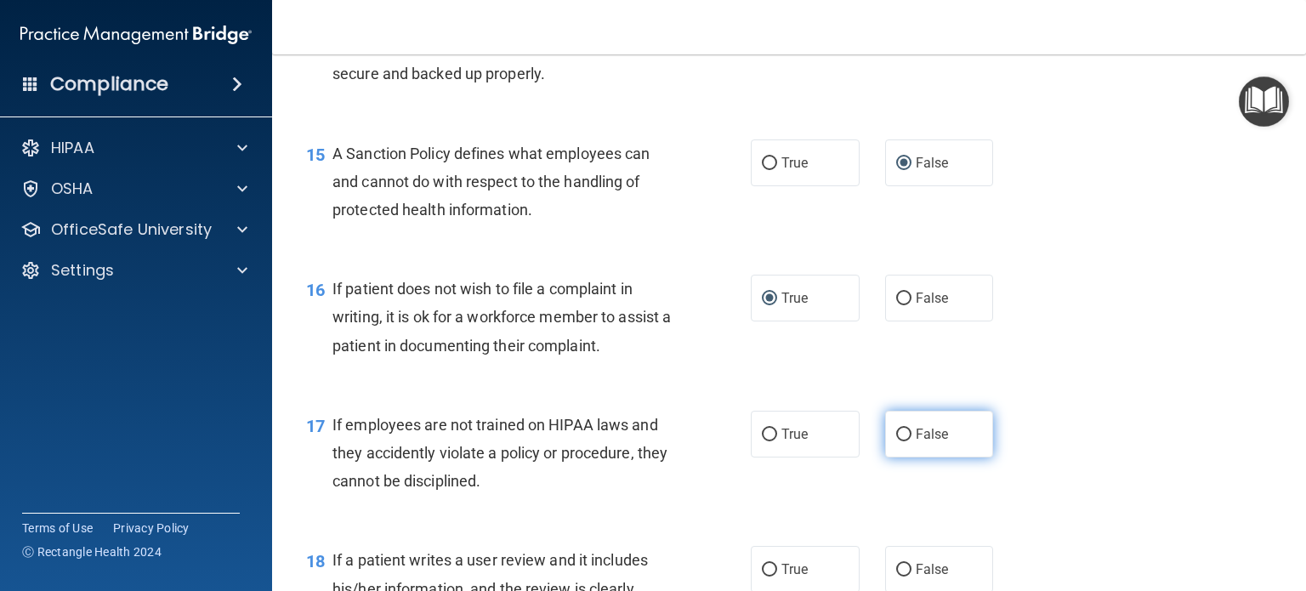
click at [898, 441] on input "False" at bounding box center [903, 435] width 15 height 13
radio input "true"
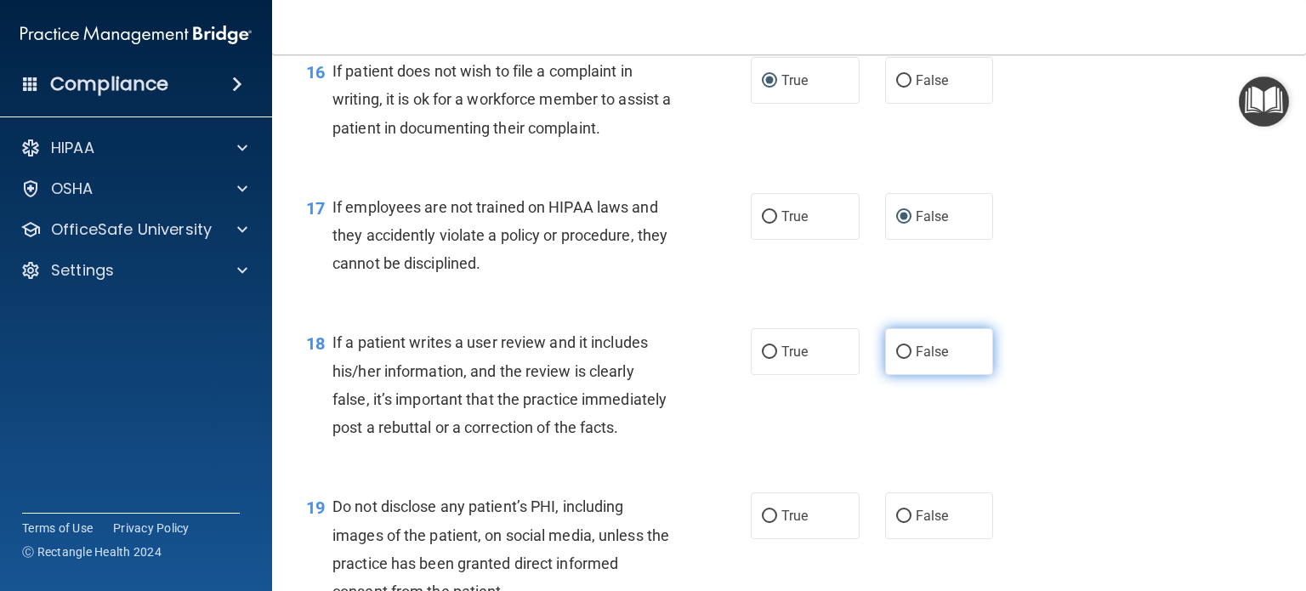
click at [896, 359] on input "False" at bounding box center [903, 352] width 15 height 13
radio input "true"
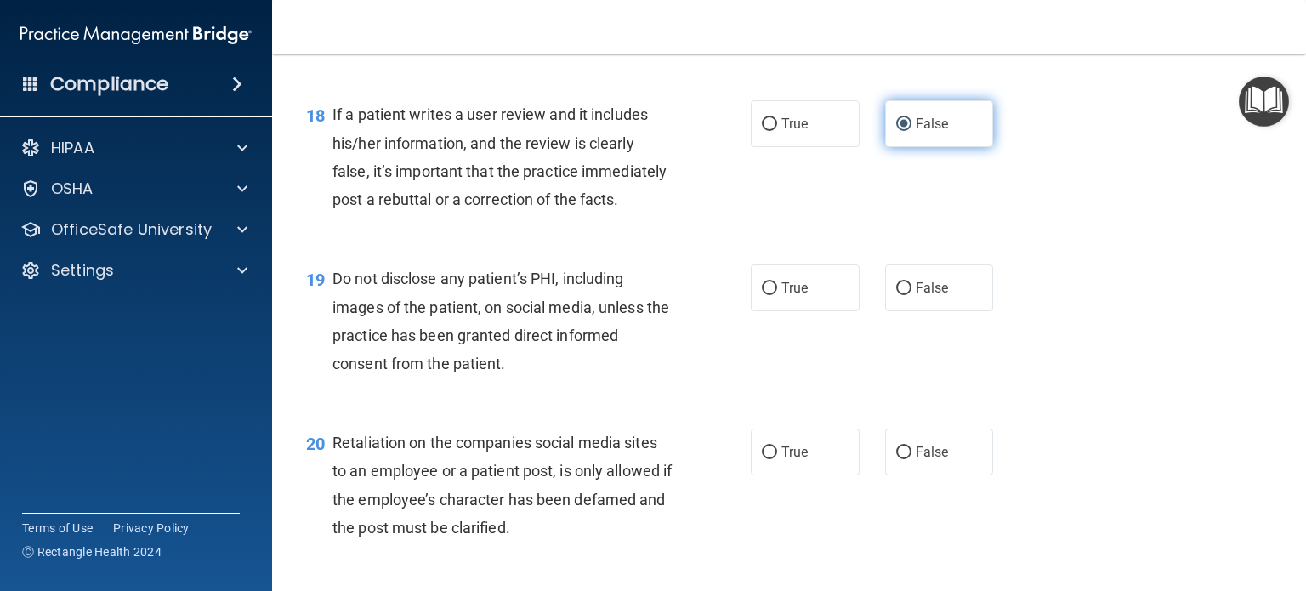
scroll to position [2852, 0]
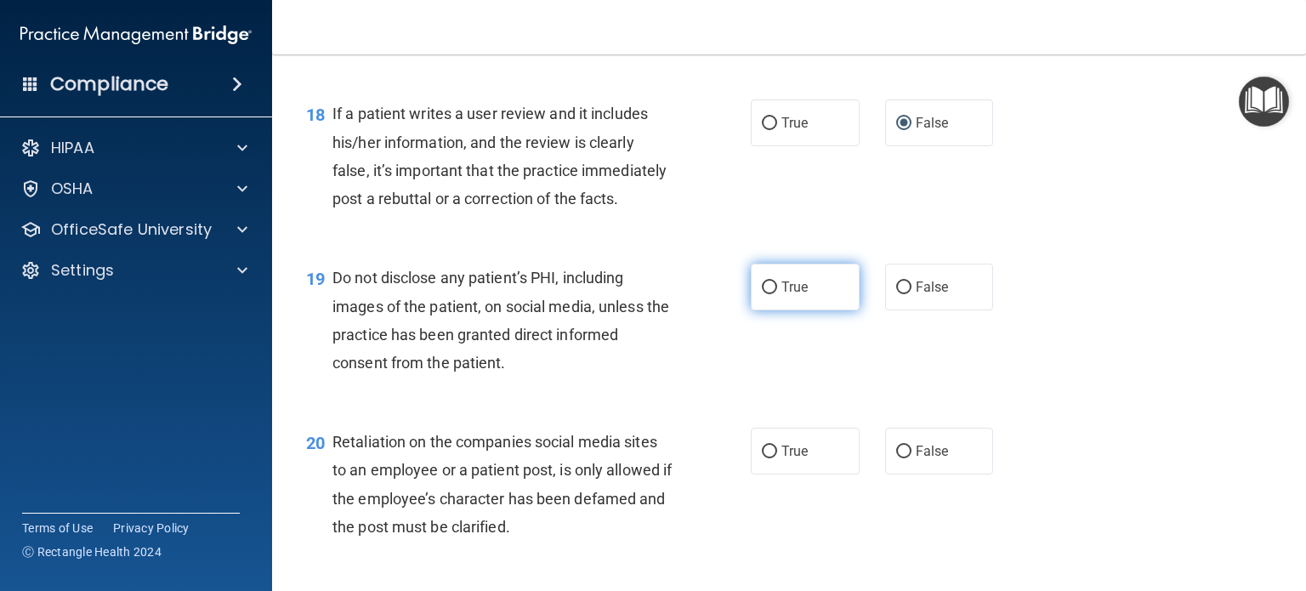
click at [762, 294] on input "True" at bounding box center [769, 288] width 15 height 13
radio input "true"
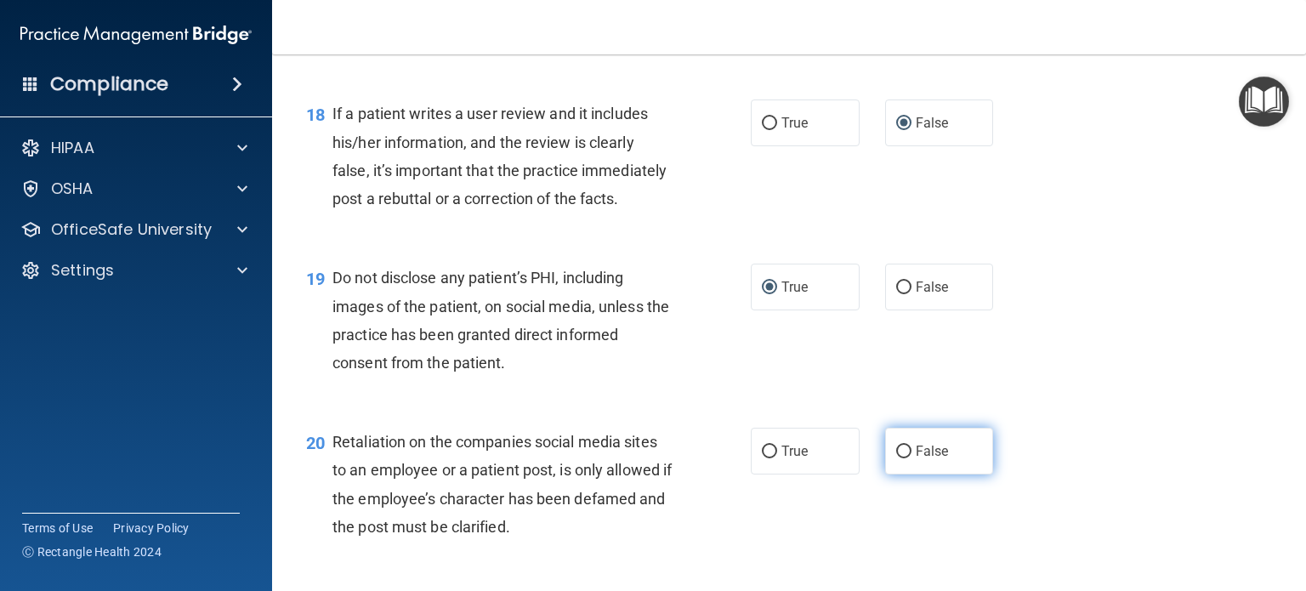
click at [902, 458] on input "False" at bounding box center [903, 452] width 15 height 13
radio input "true"
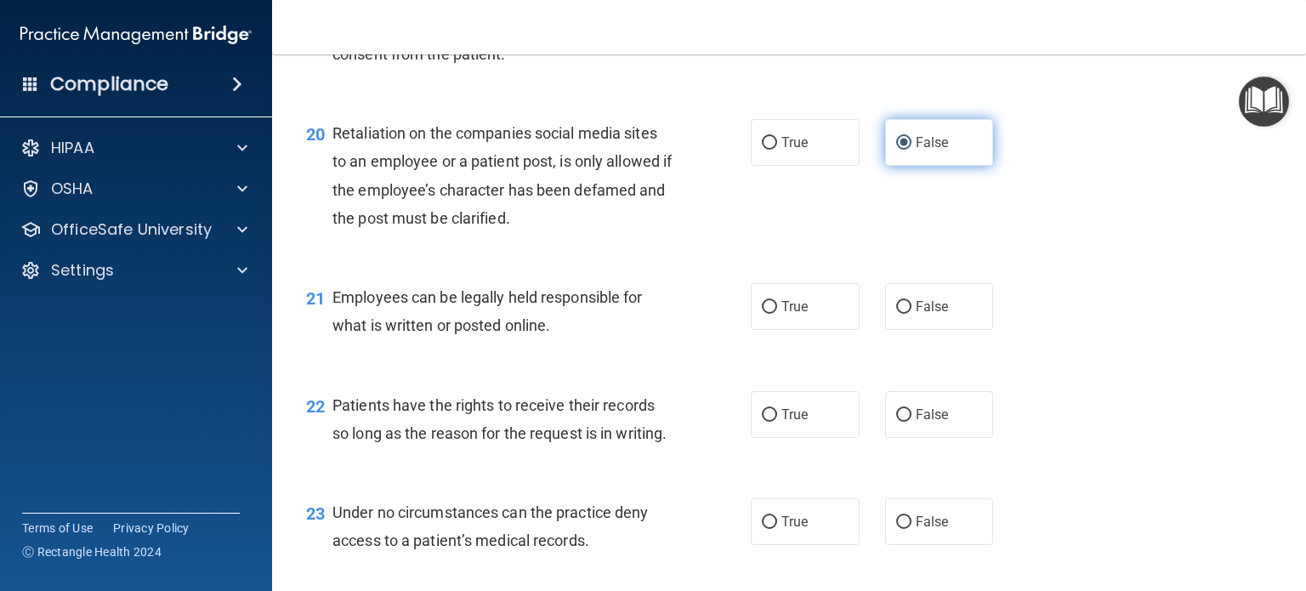
scroll to position [3193, 0]
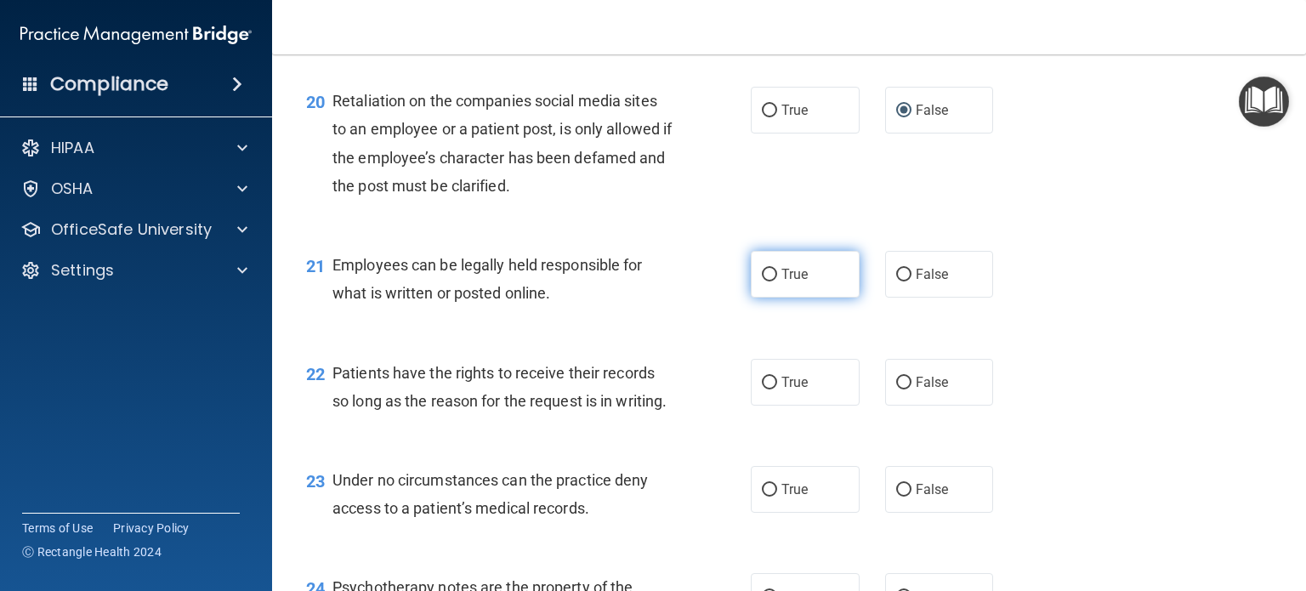
click at [762, 282] on input "True" at bounding box center [769, 275] width 15 height 13
radio input "true"
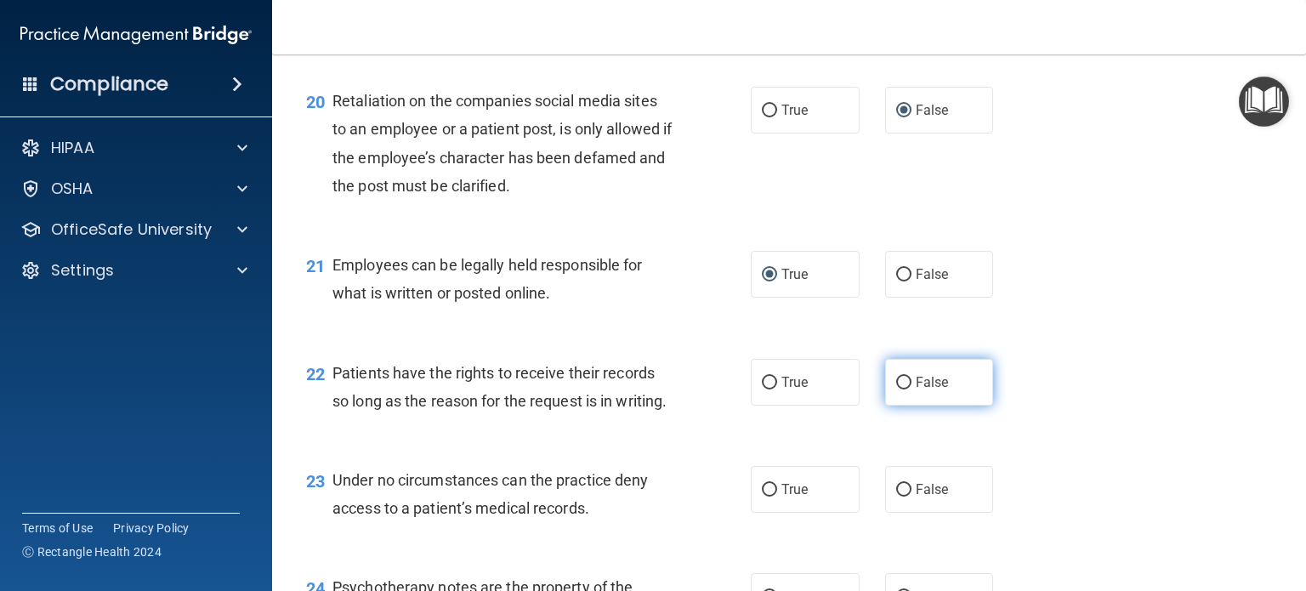
click at [896, 390] on input "False" at bounding box center [903, 383] width 15 height 13
radio input "true"
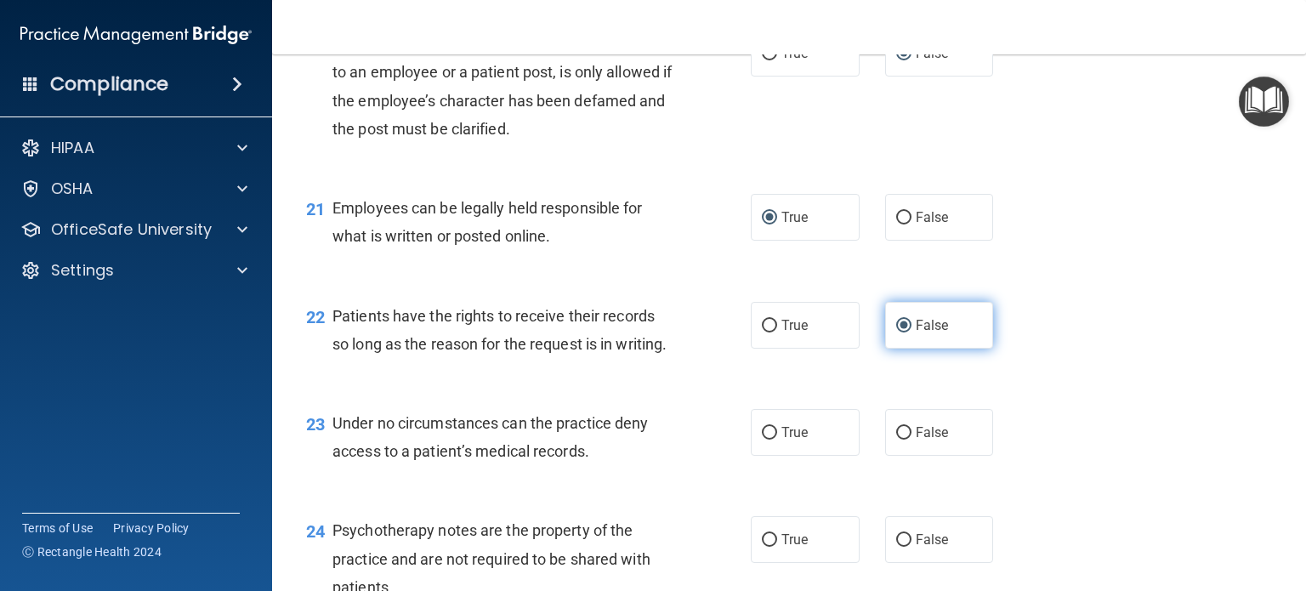
scroll to position [3334, 0]
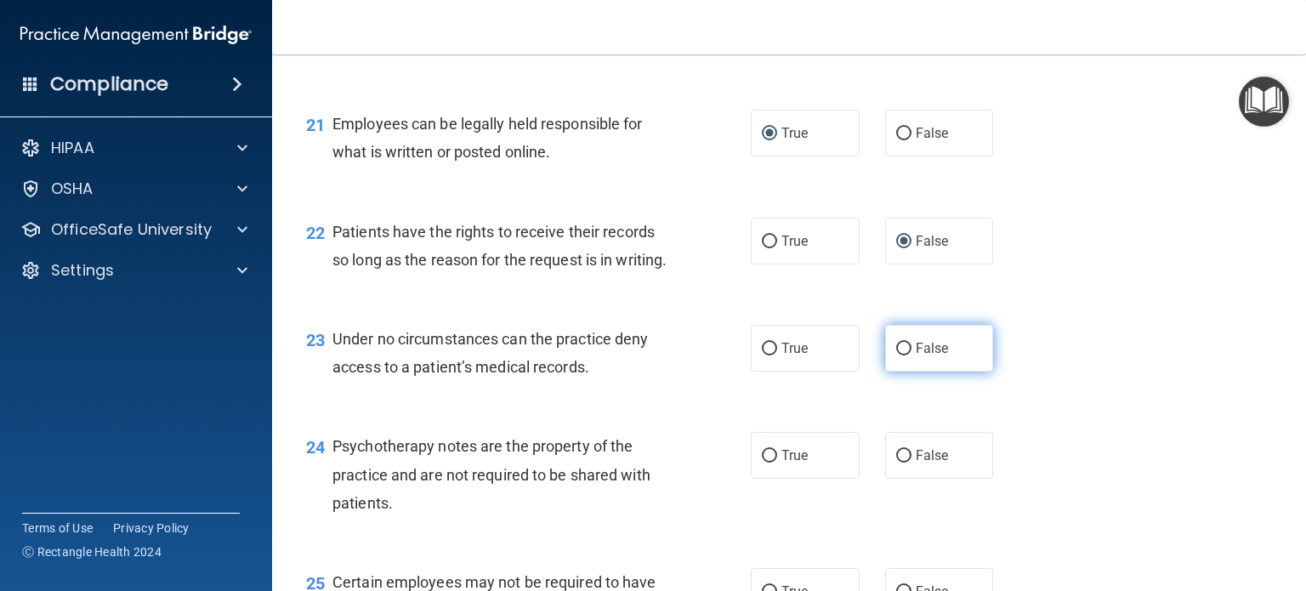
click at [899, 356] on input "False" at bounding box center [903, 349] width 15 height 13
radio input "true"
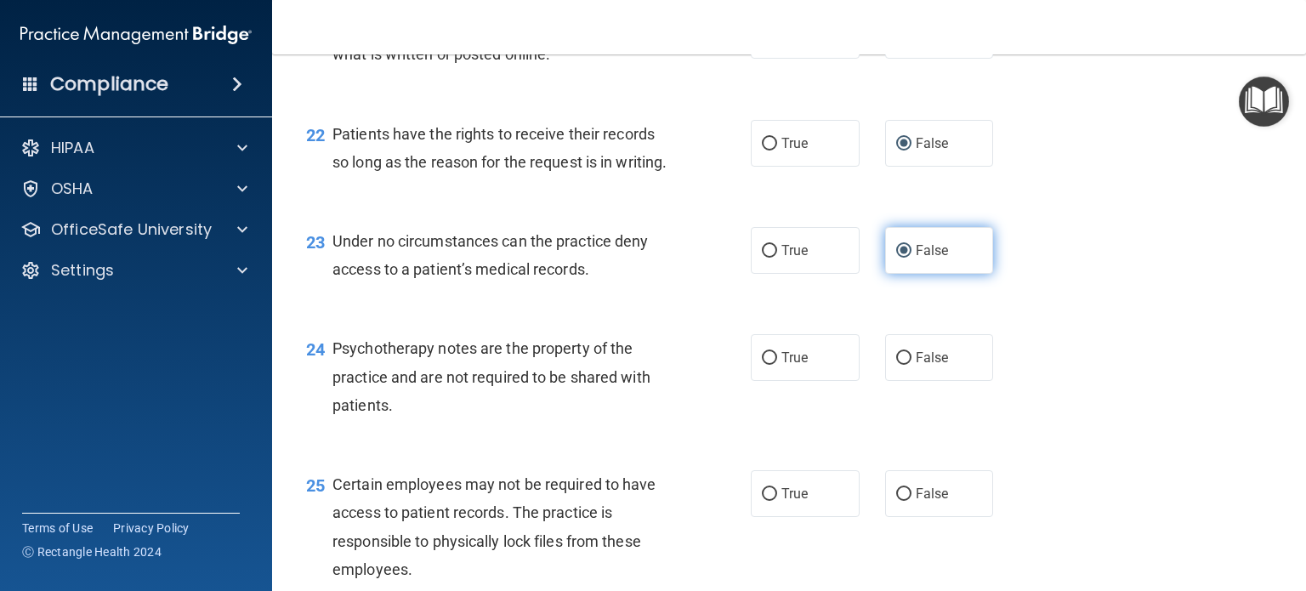
scroll to position [3453, 0]
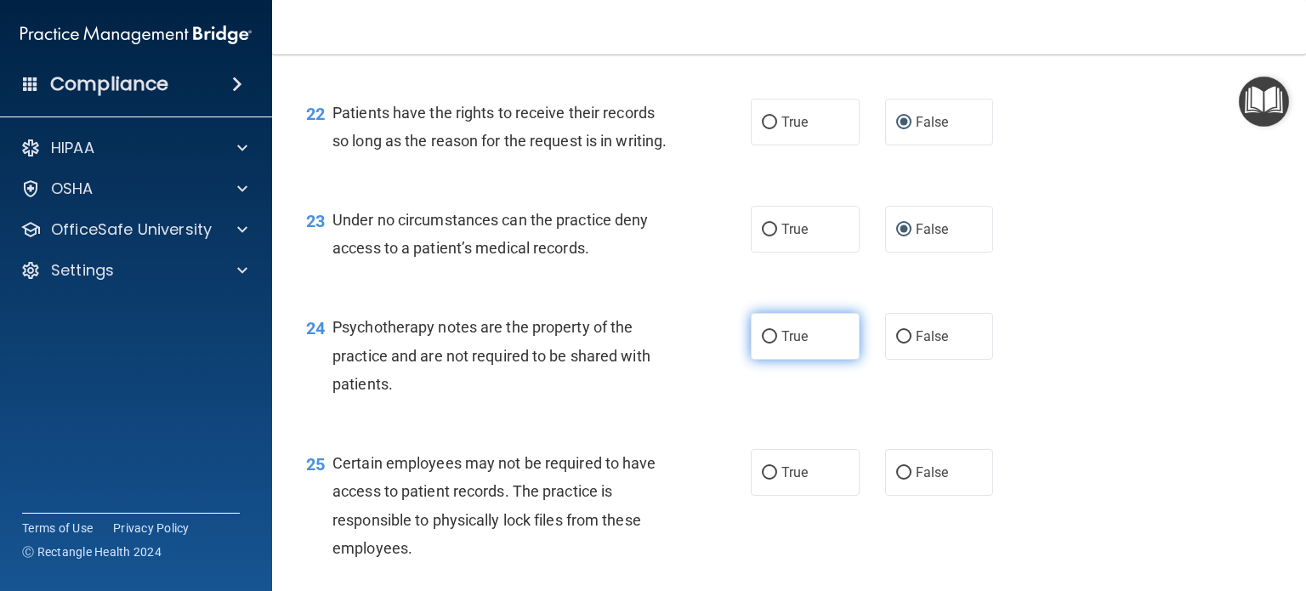
click at [762, 344] on input "True" at bounding box center [769, 337] width 15 height 13
radio input "true"
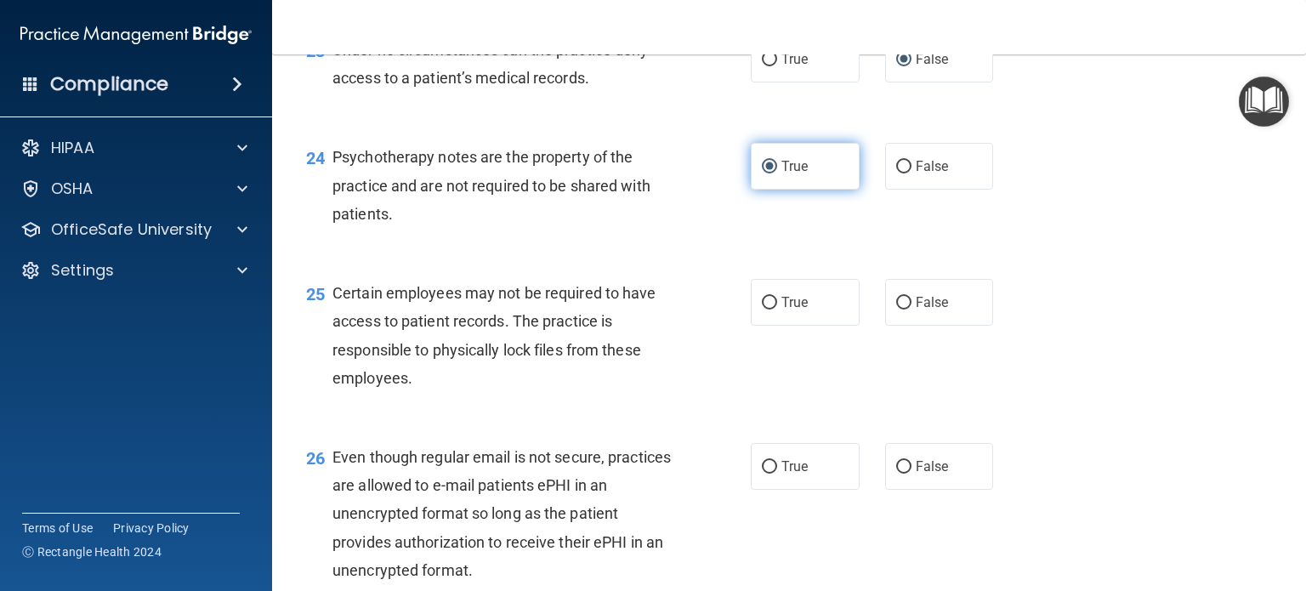
scroll to position [3625, 0]
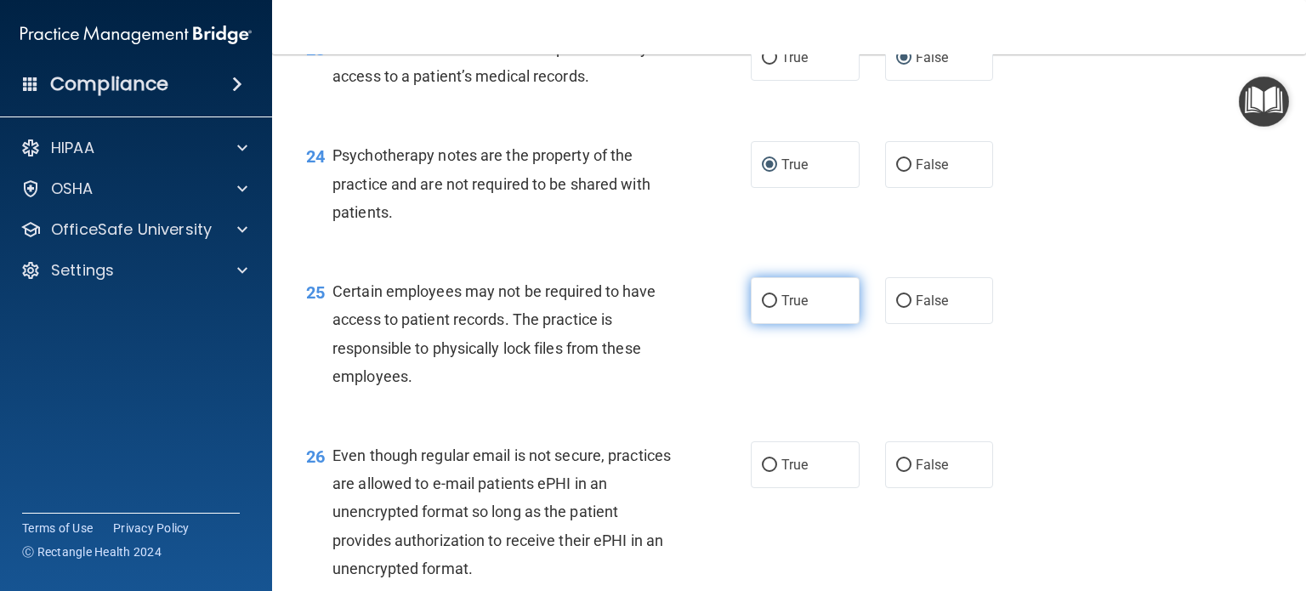
click at [762, 308] on input "True" at bounding box center [769, 301] width 15 height 13
radio input "true"
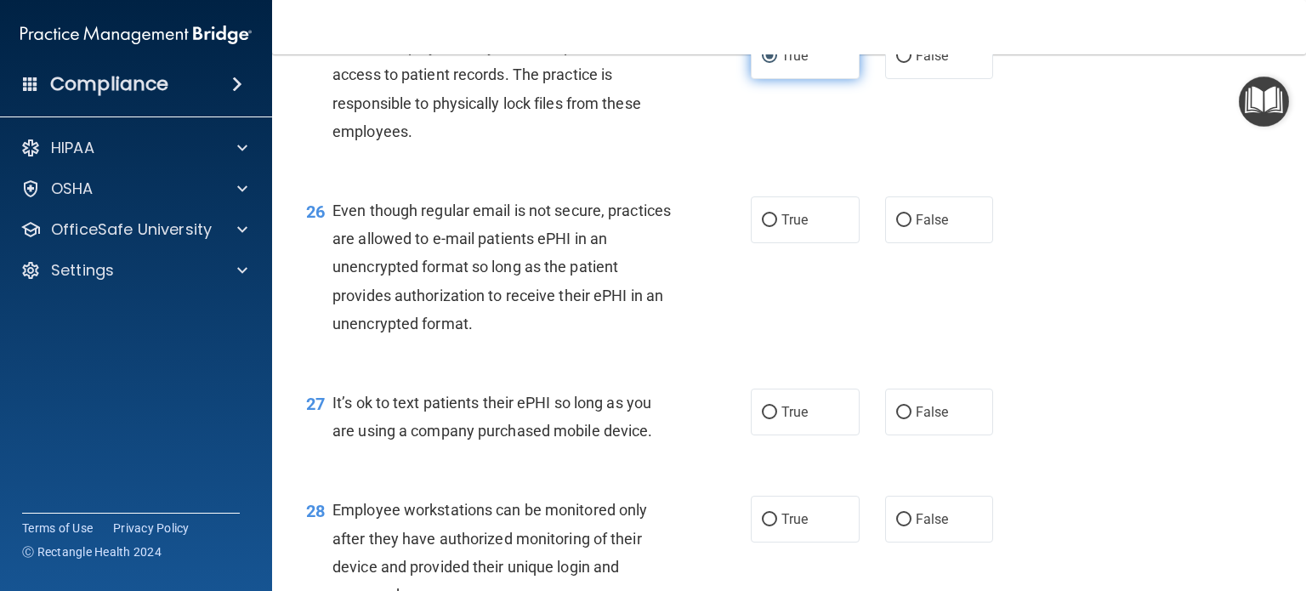
scroll to position [3872, 0]
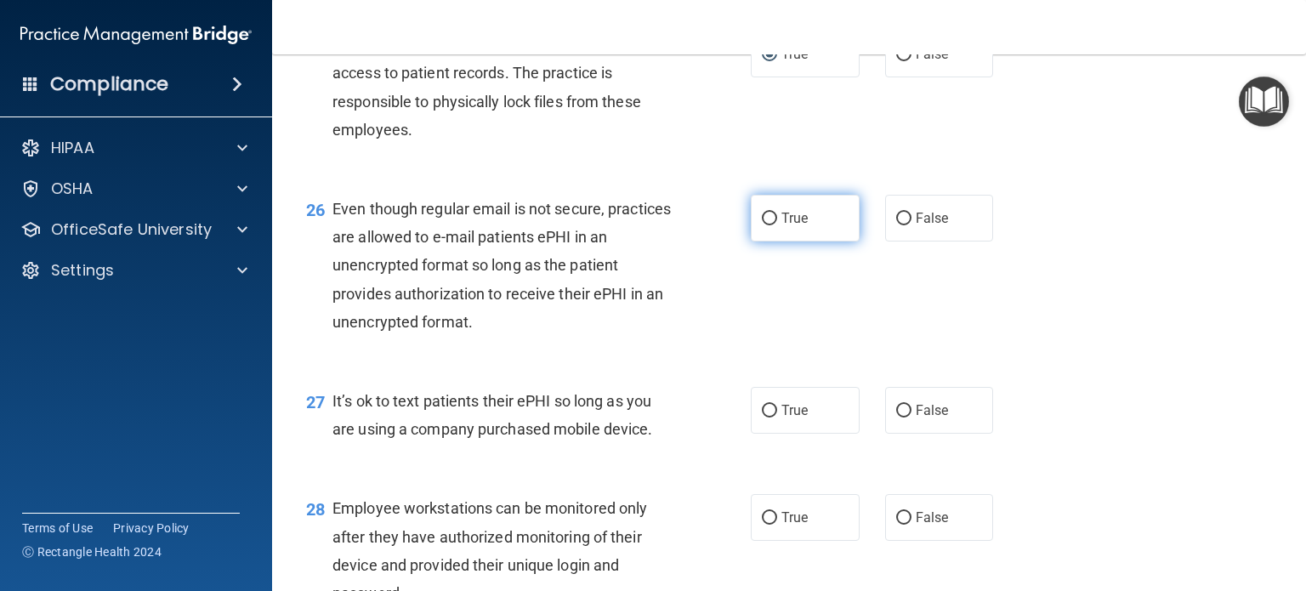
click at [769, 225] on input "True" at bounding box center [769, 219] width 15 height 13
radio input "true"
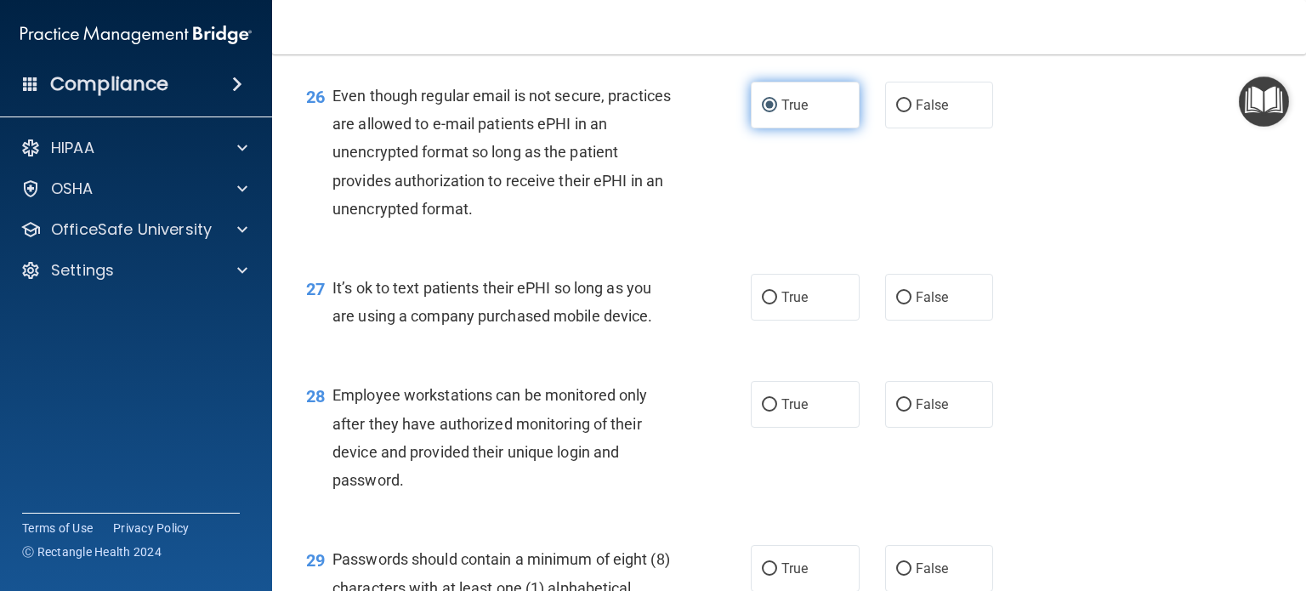
scroll to position [4001, 0]
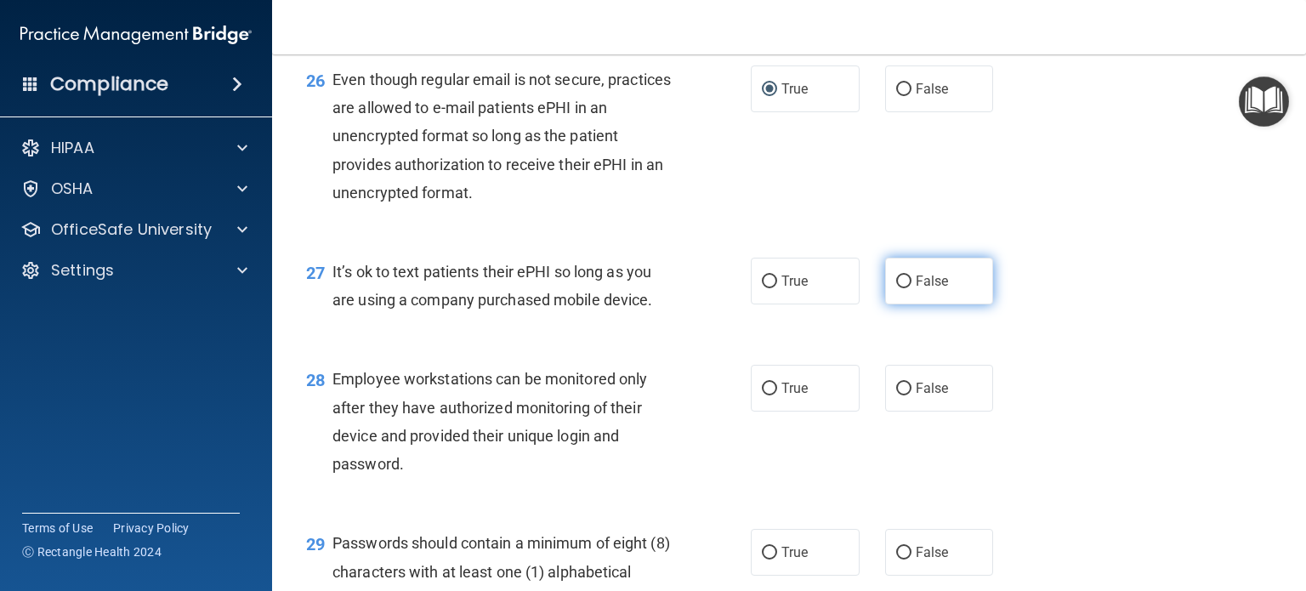
click at [896, 288] on input "False" at bounding box center [903, 282] width 15 height 13
radio input "true"
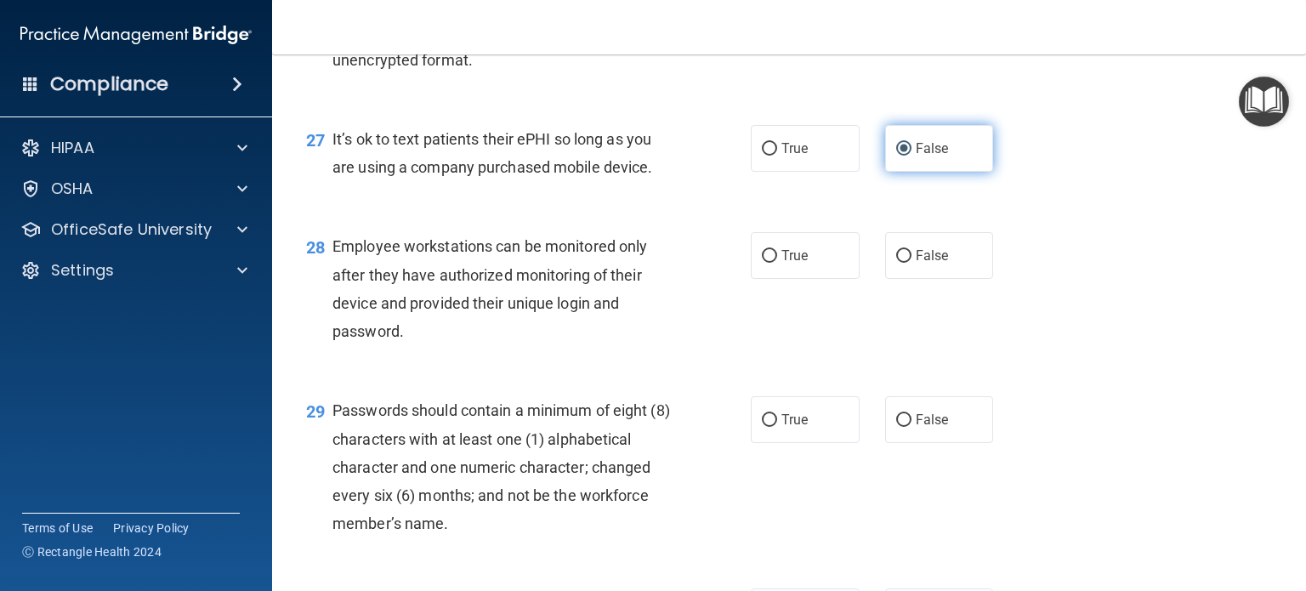
scroll to position [4151, 0]
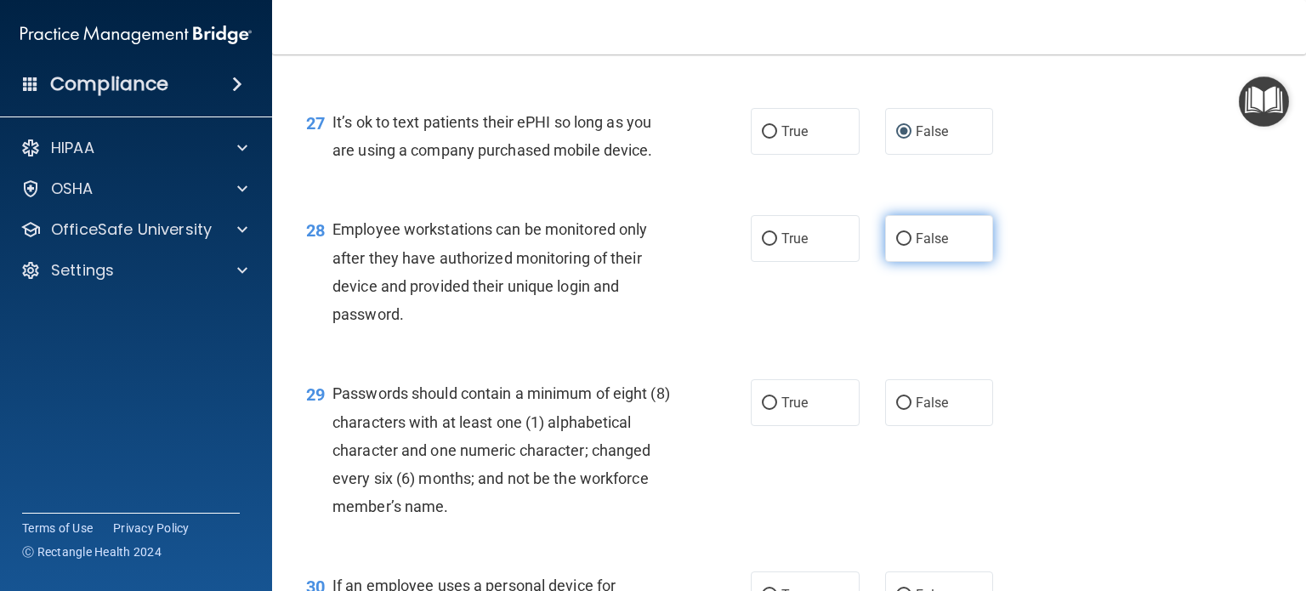
click at [898, 246] on input "False" at bounding box center [903, 239] width 15 height 13
radio input "true"
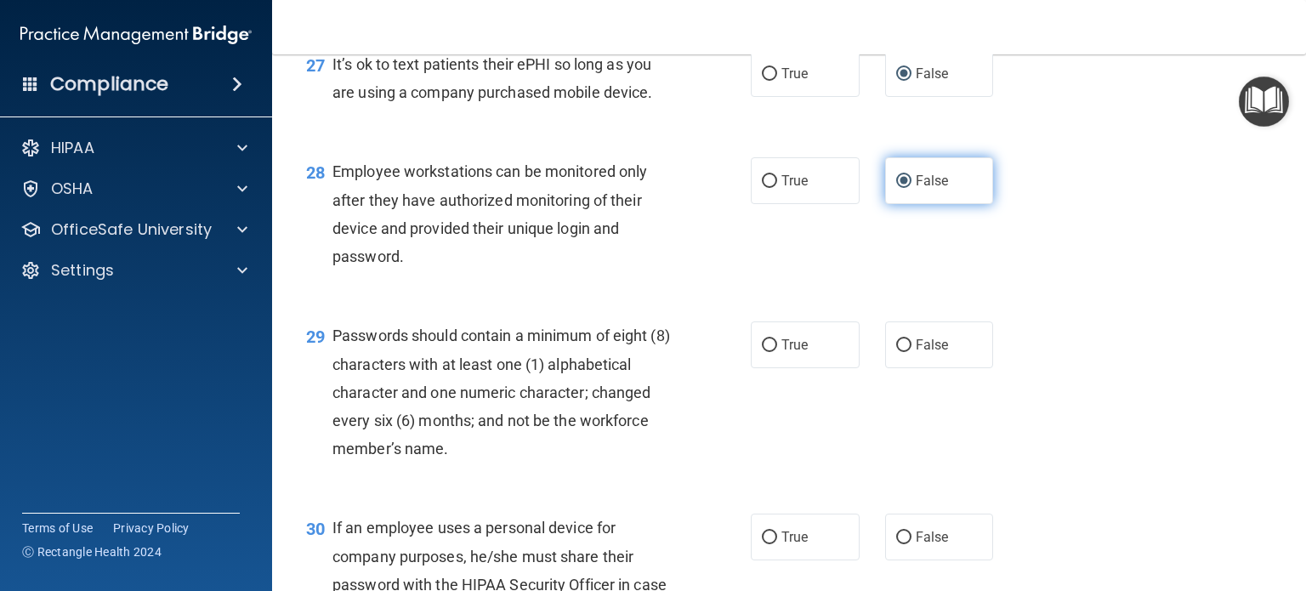
scroll to position [4215, 0]
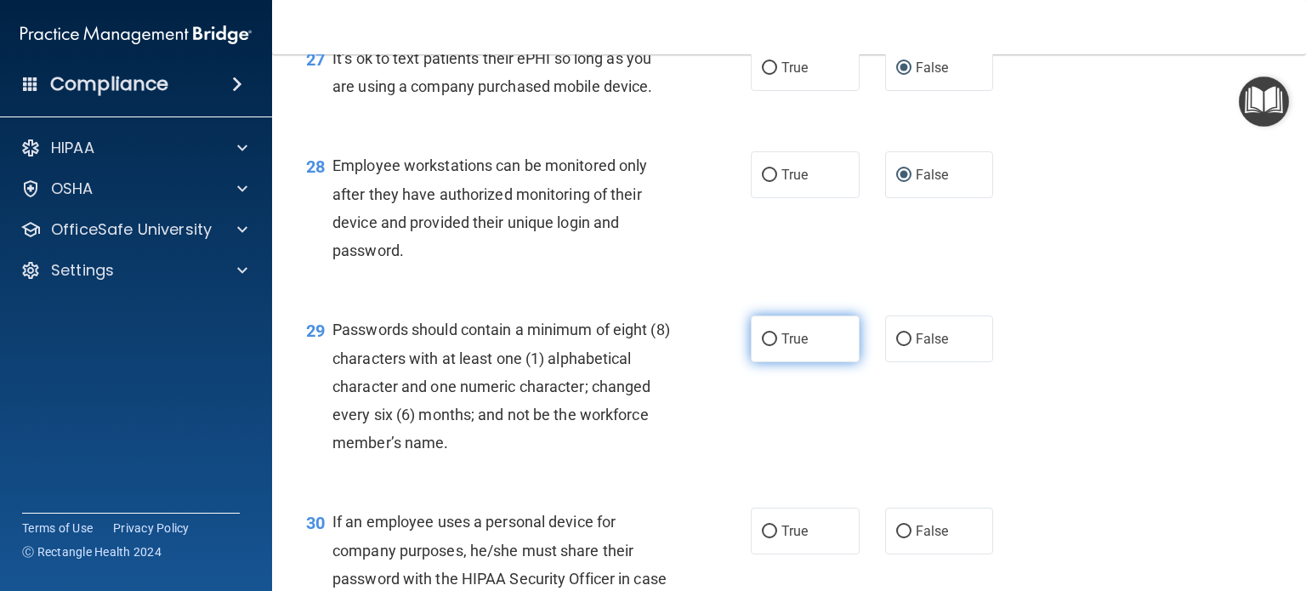
click at [763, 346] on input "True" at bounding box center [769, 339] width 15 height 13
radio input "true"
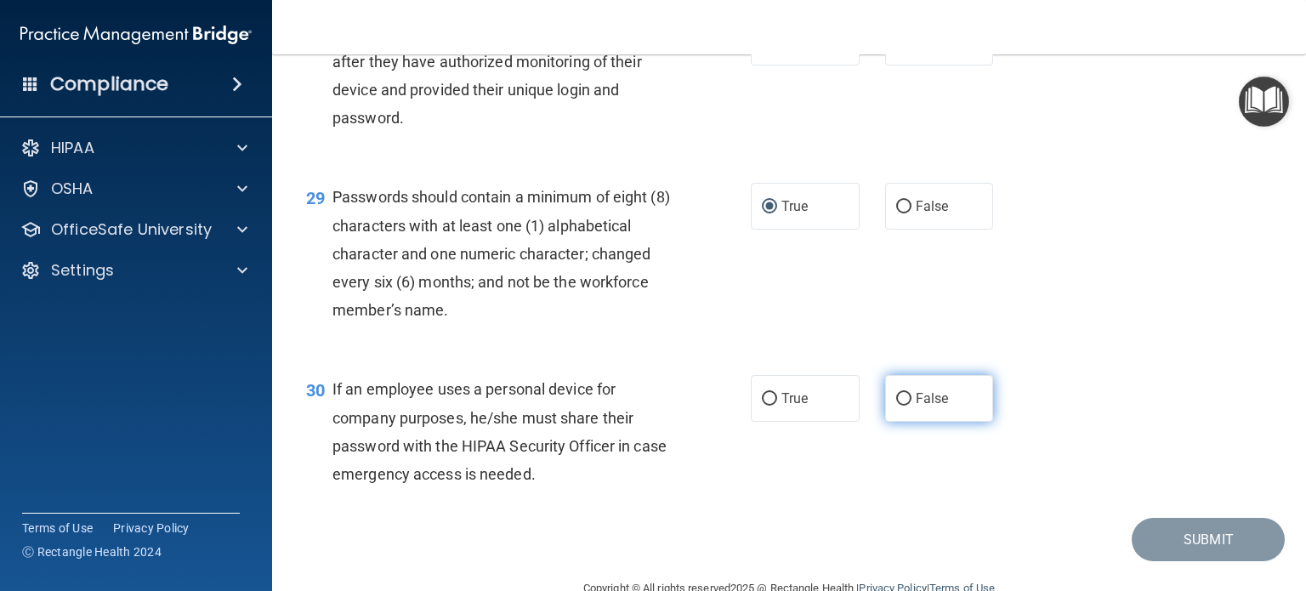
click at [897, 406] on input "False" at bounding box center [903, 399] width 15 height 13
radio input "true"
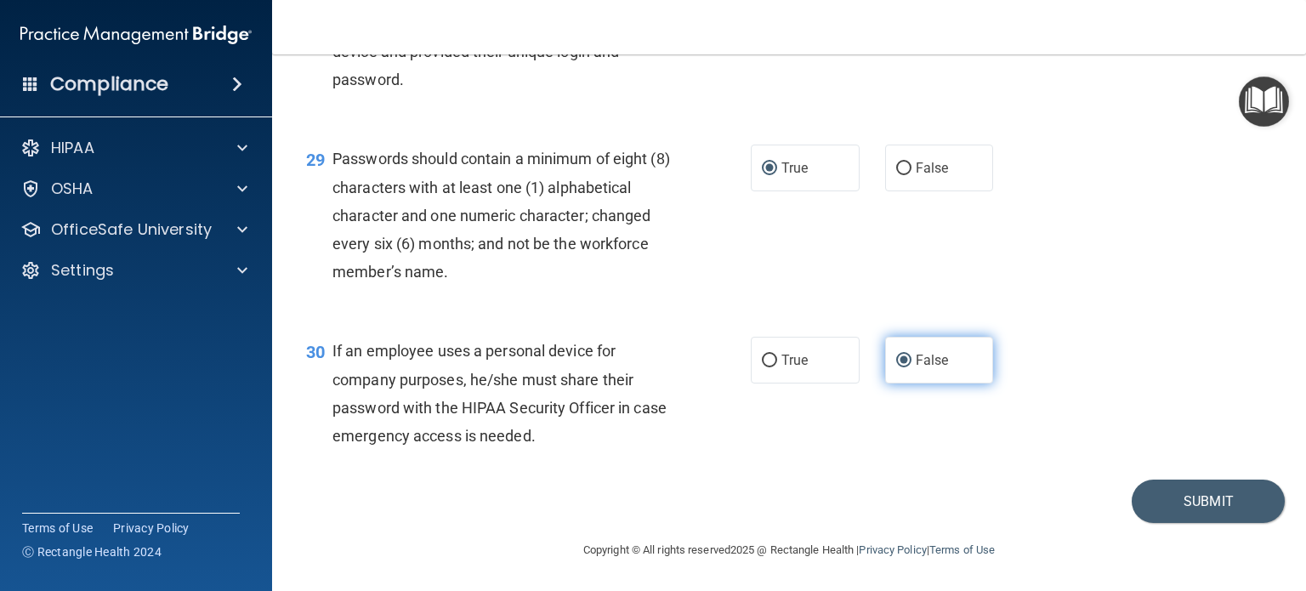
scroll to position [4471, 0]
click at [1181, 506] on button "Submit" at bounding box center [1208, 501] width 153 height 43
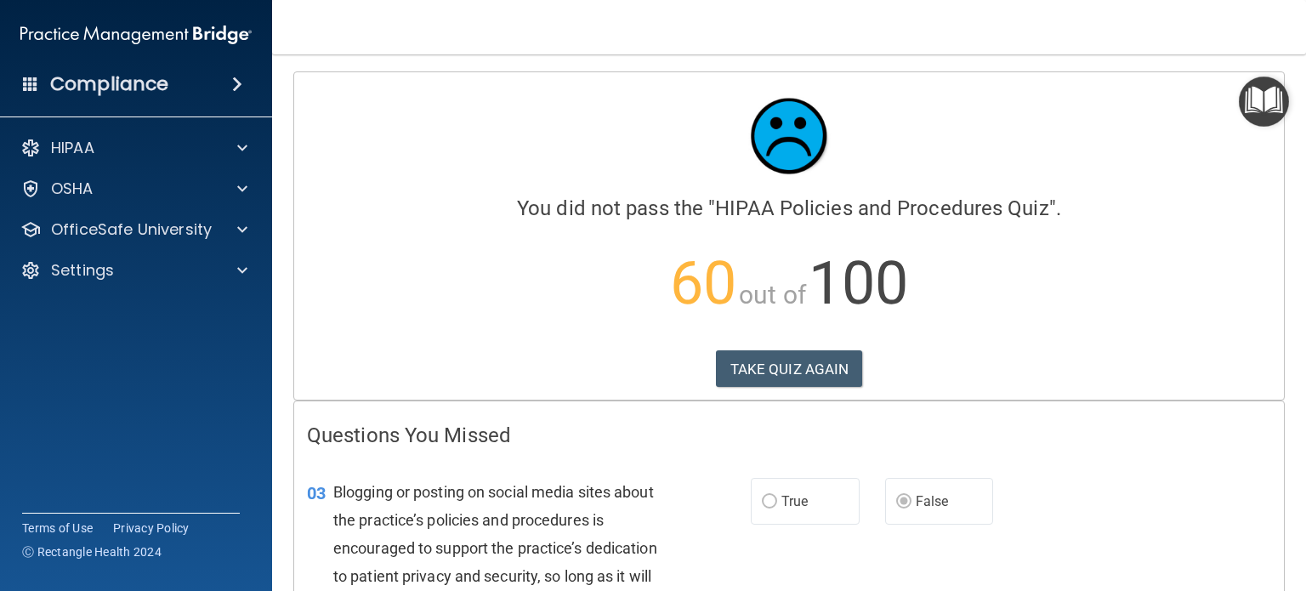
click at [1254, 99] on img "Open Resource Center" at bounding box center [1264, 102] width 50 height 50
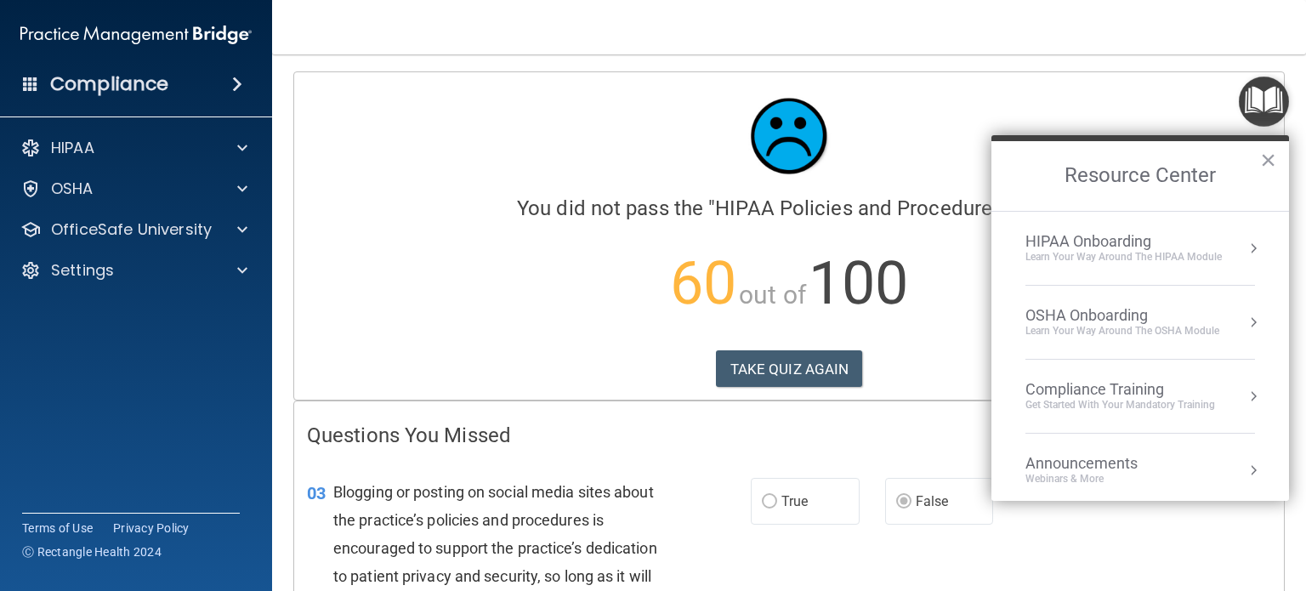
click at [1084, 324] on div "Learn your way around the OSHA module" at bounding box center [1123, 331] width 194 height 14
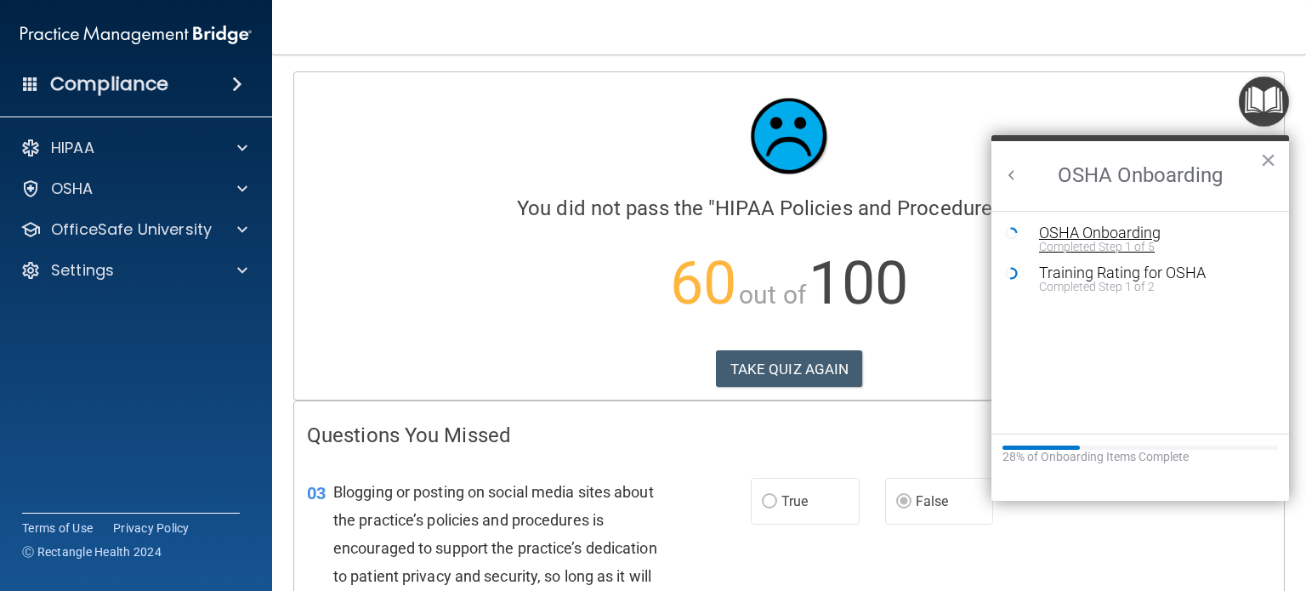
click at [1084, 241] on div "Completed Step 1 of 5" at bounding box center [1153, 247] width 228 height 12
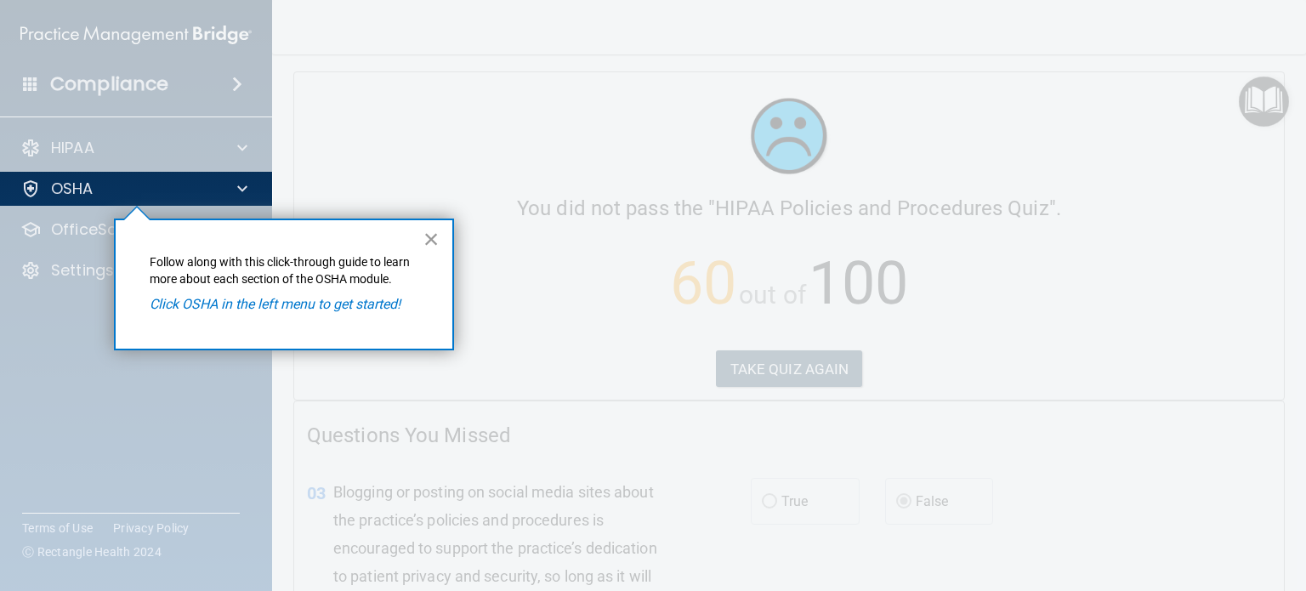
click at [430, 243] on button "×" at bounding box center [432, 238] width 16 height 27
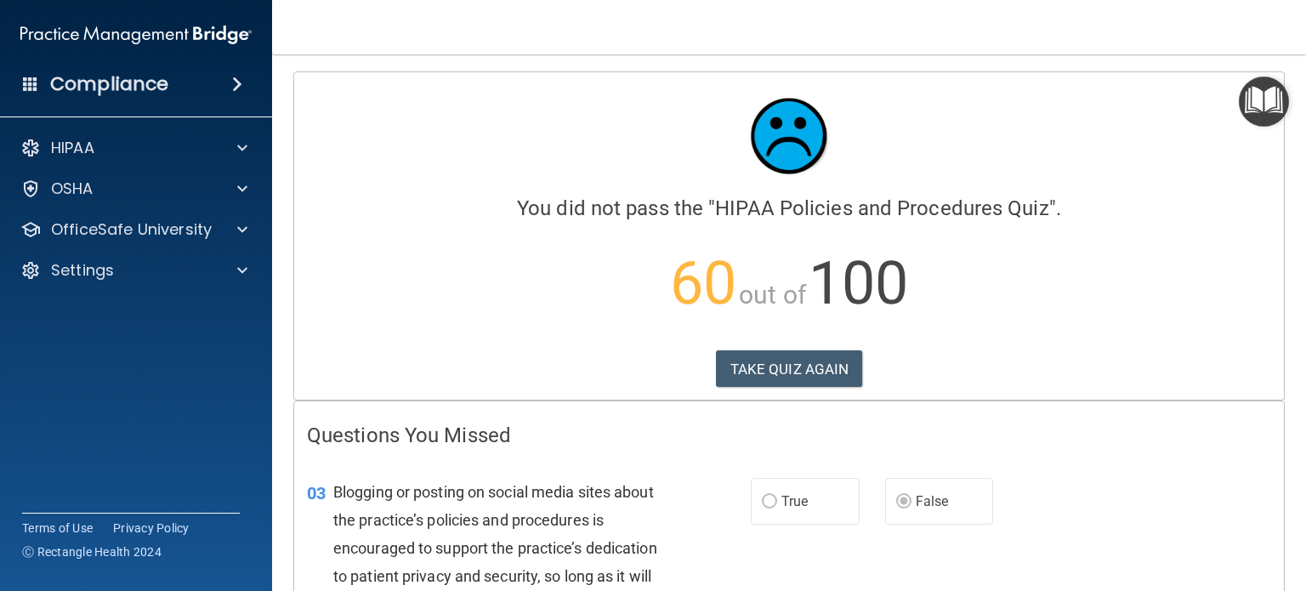
click at [1265, 107] on img "Open Resource Center" at bounding box center [1264, 102] width 50 height 50
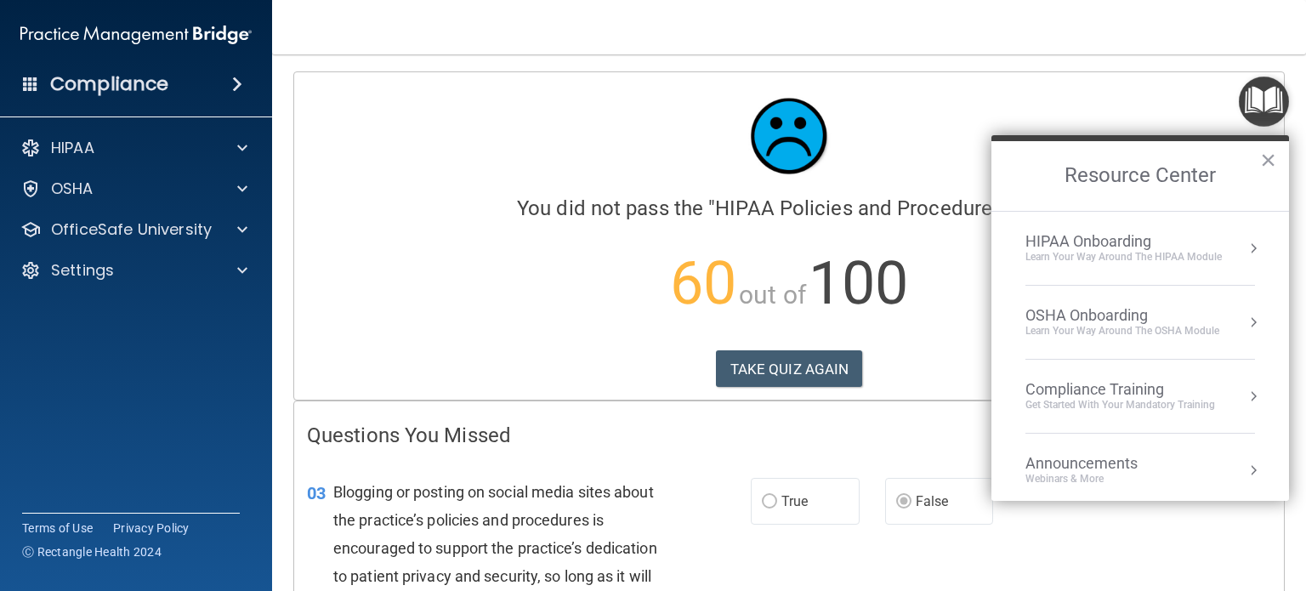
click at [1129, 398] on div "Get Started with your mandatory training" at bounding box center [1121, 405] width 190 height 14
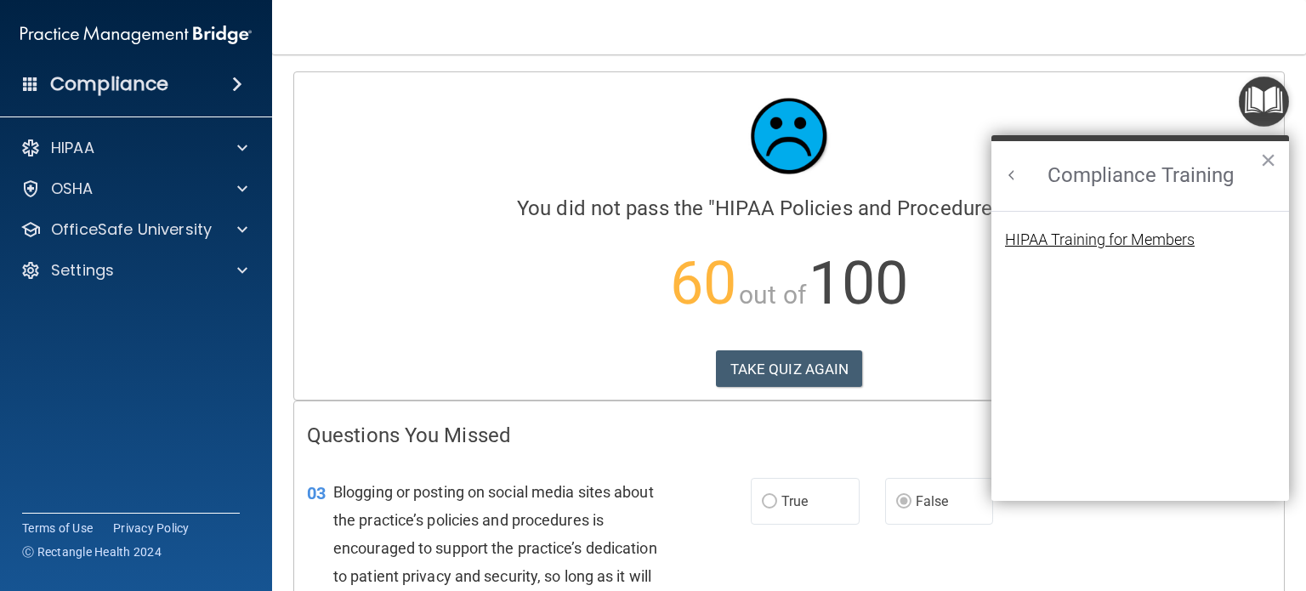
click at [1065, 245] on div "HIPAA Training for Members" at bounding box center [1100, 239] width 190 height 15
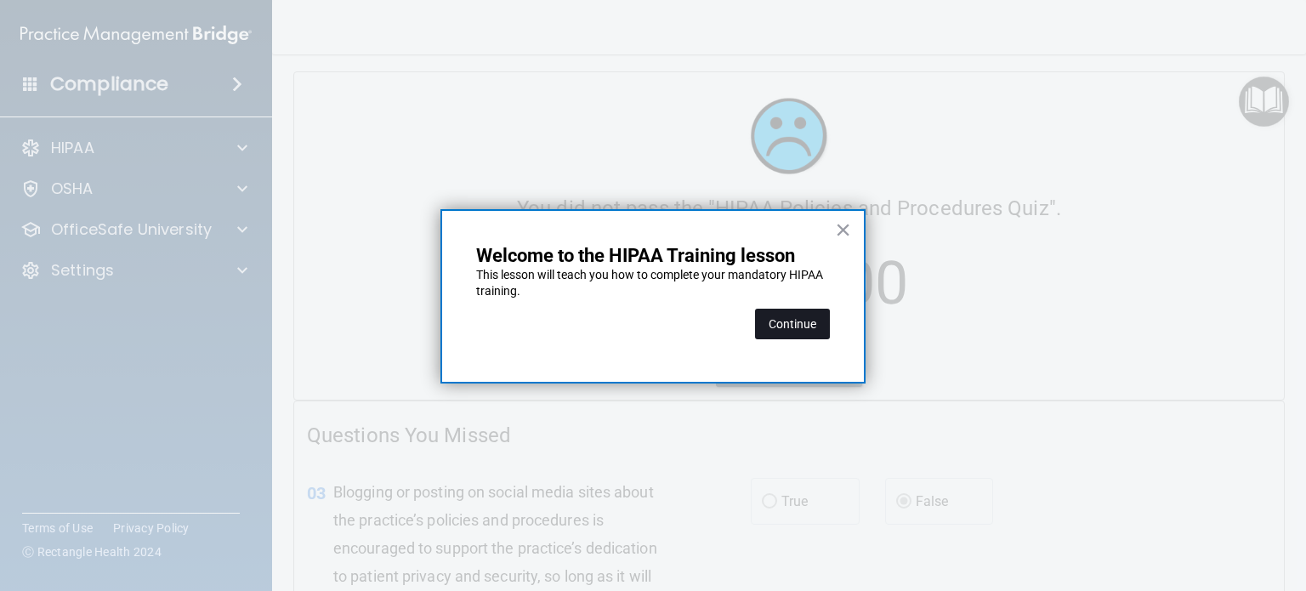
click at [784, 338] on button "Continue" at bounding box center [792, 324] width 75 height 31
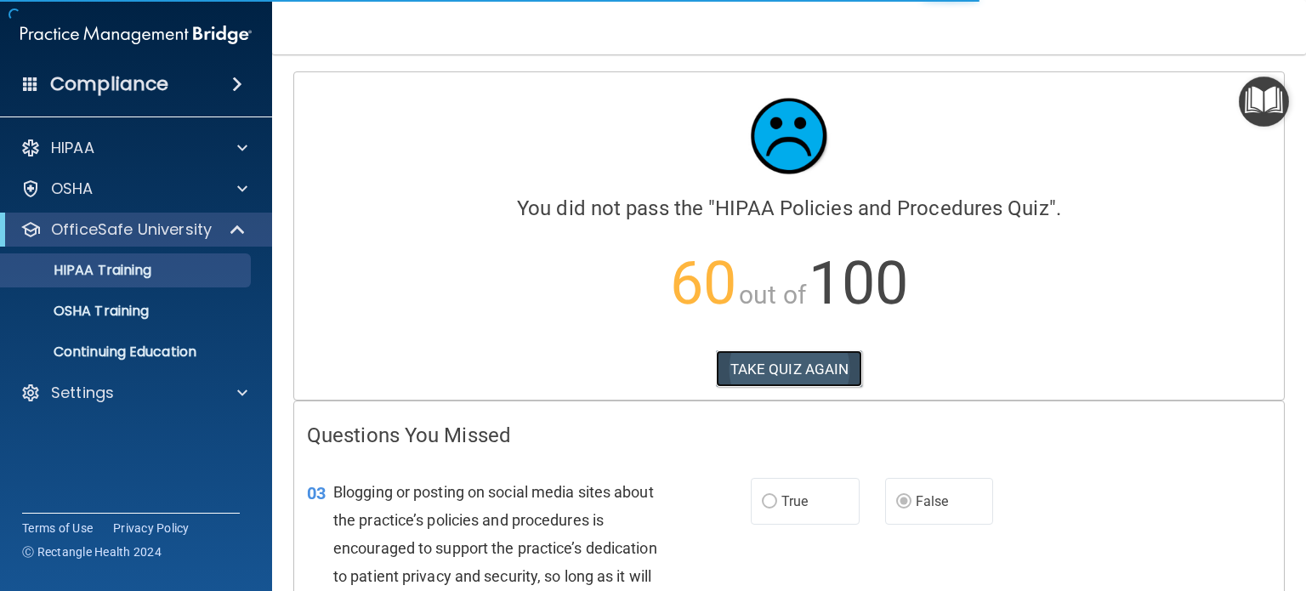
click at [800, 374] on button "TAKE QUIZ AGAIN" at bounding box center [789, 368] width 147 height 37
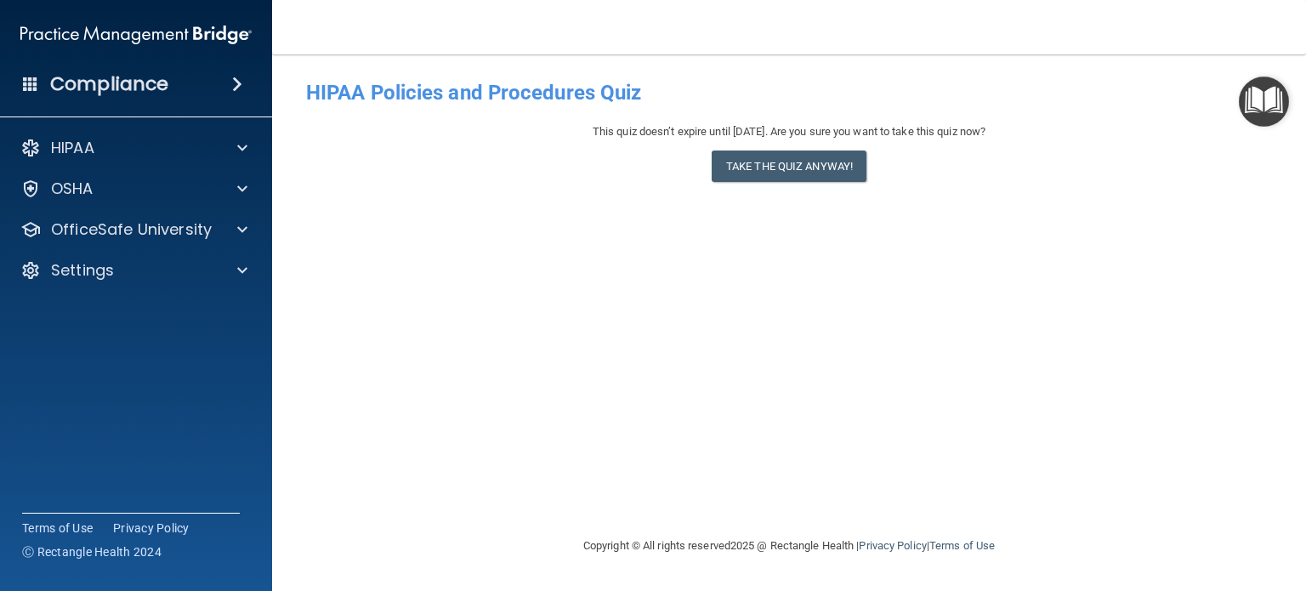
click at [1262, 111] on img "Open Resource Center" at bounding box center [1264, 102] width 50 height 50
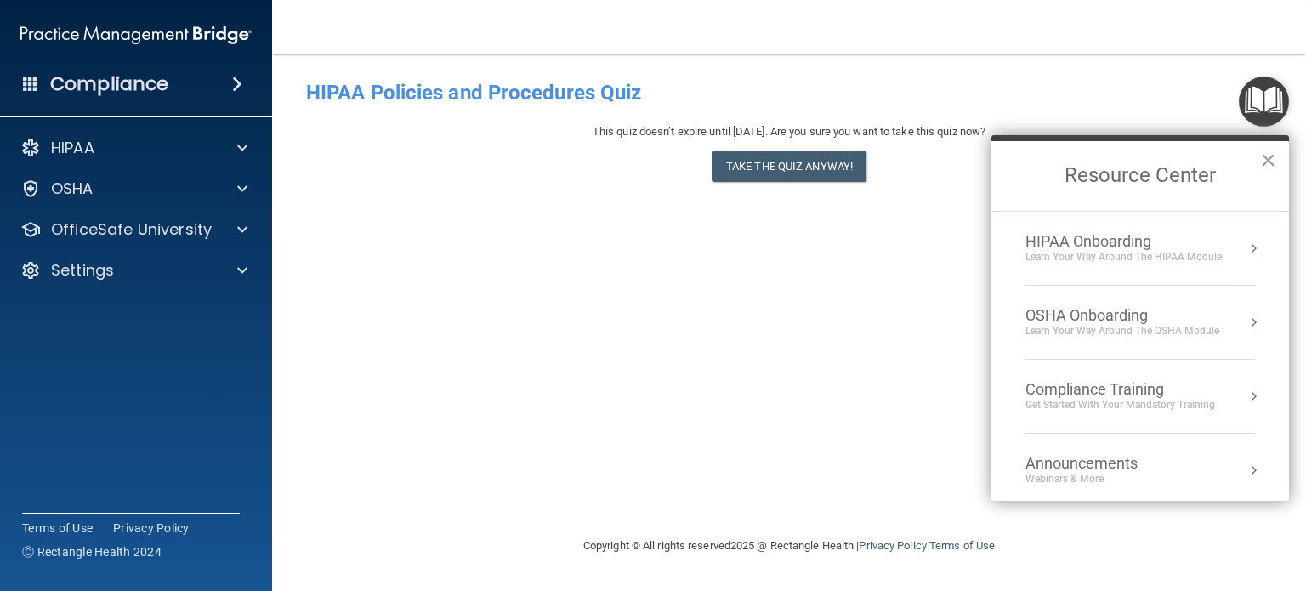
click at [1118, 398] on div "Get Started with your mandatory training" at bounding box center [1121, 405] width 190 height 14
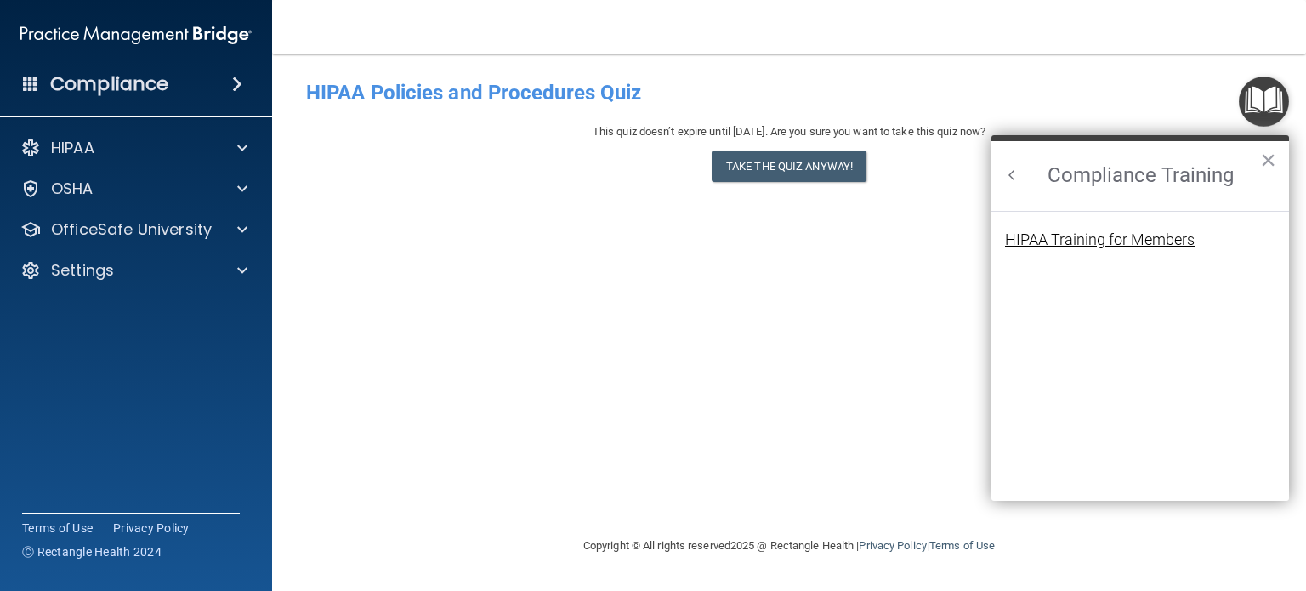
click at [1079, 245] on div "HIPAA Training for Members" at bounding box center [1100, 239] width 190 height 15
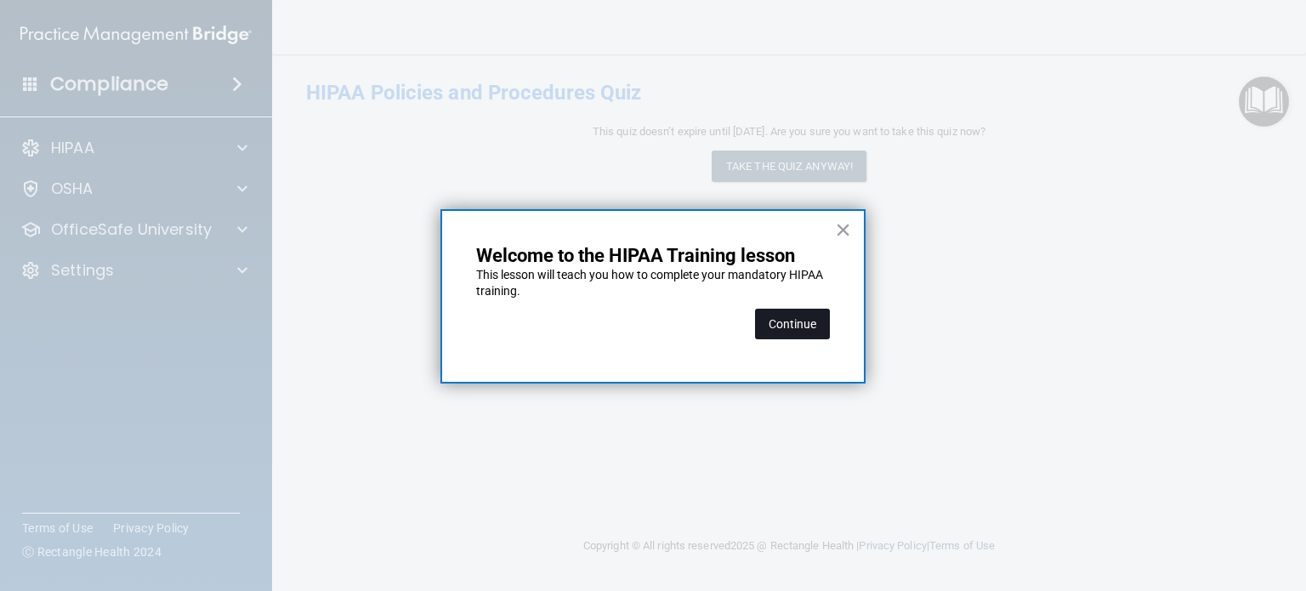
click at [773, 331] on button "Continue" at bounding box center [792, 324] width 75 height 31
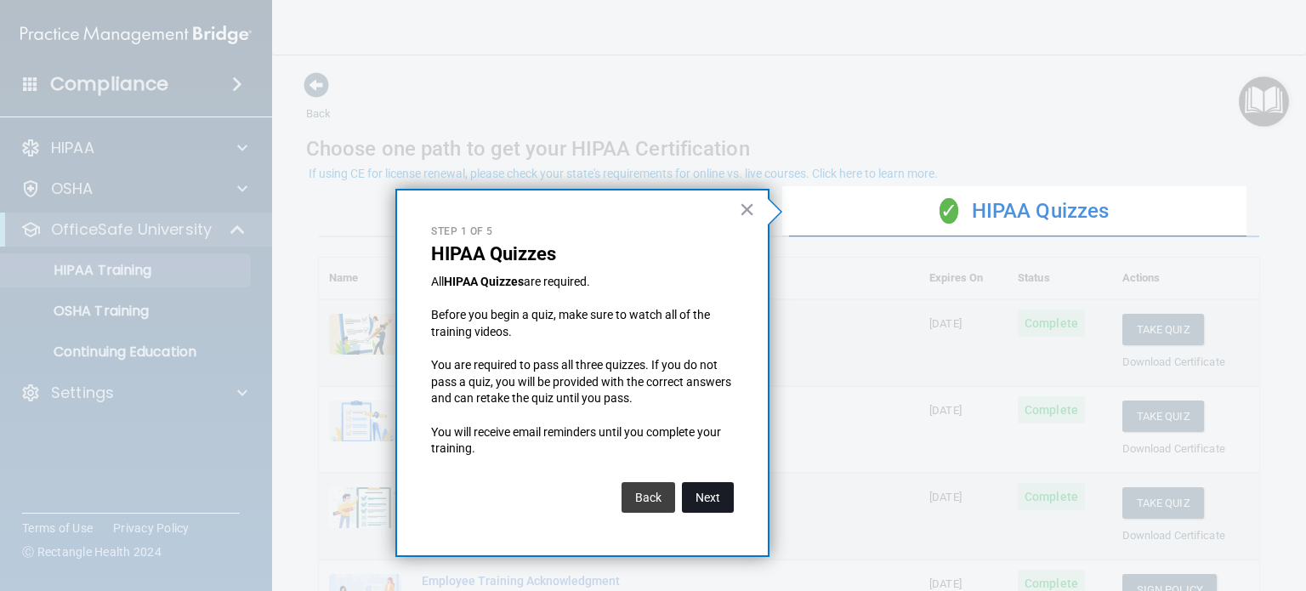
click at [704, 508] on button "Next" at bounding box center [708, 497] width 52 height 31
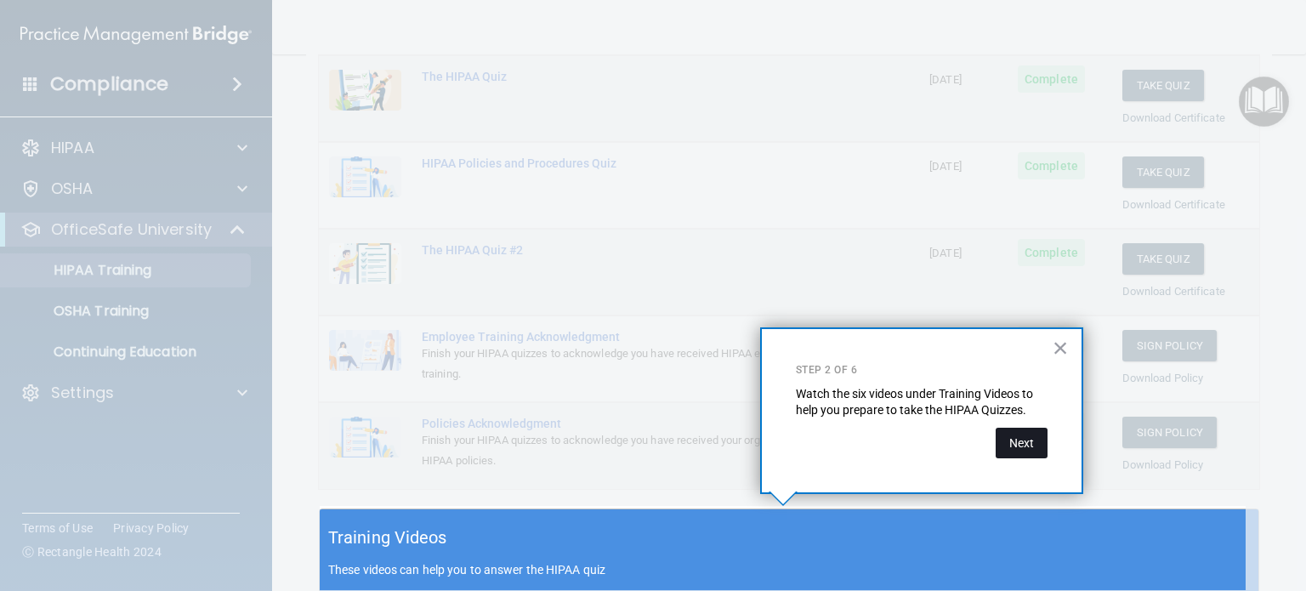
click at [1020, 453] on button "Next" at bounding box center [1022, 443] width 52 height 31
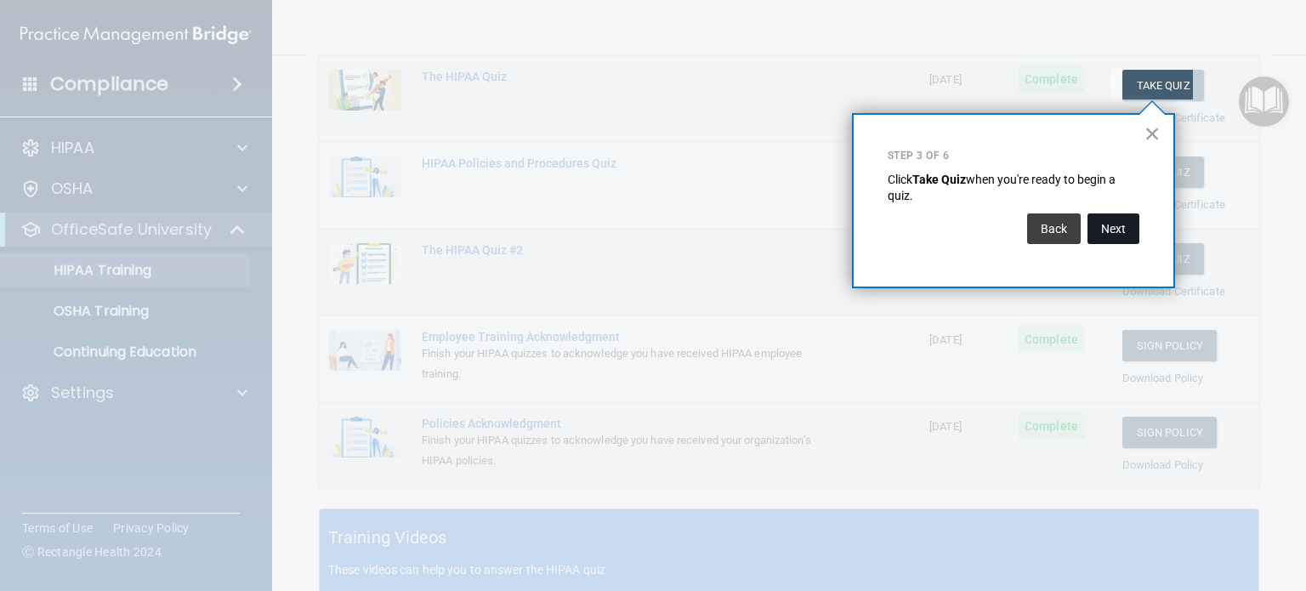
click at [1110, 226] on button "Next" at bounding box center [1114, 228] width 52 height 31
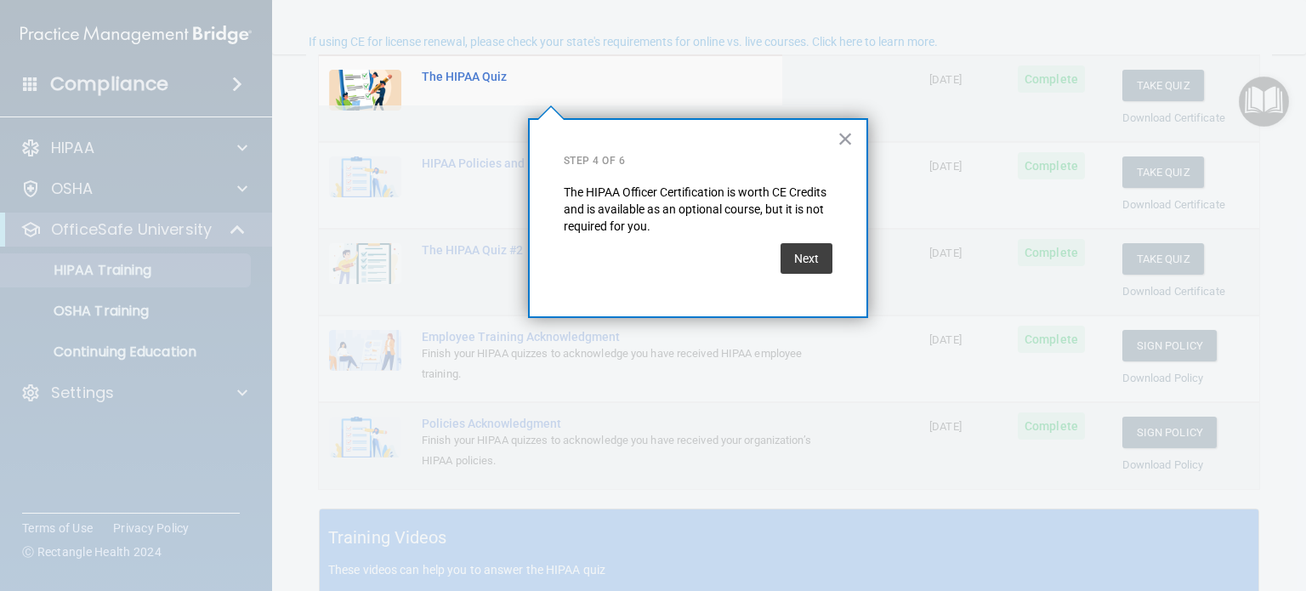
scroll to position [131, 0]
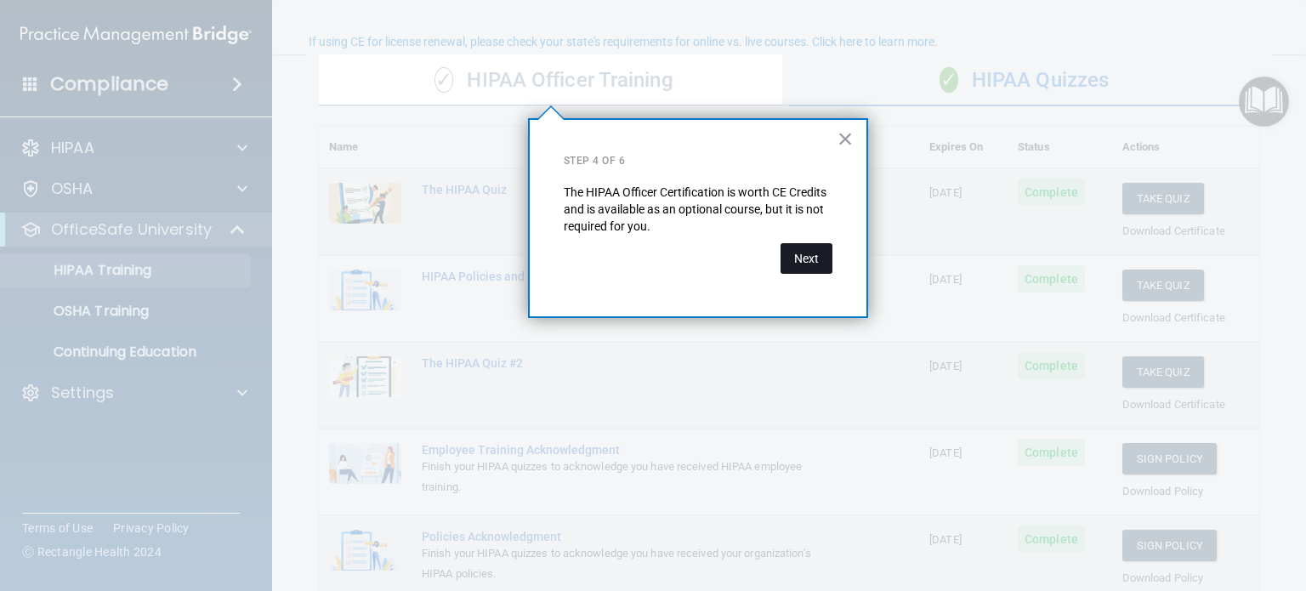
click at [803, 263] on button "Next" at bounding box center [807, 258] width 52 height 31
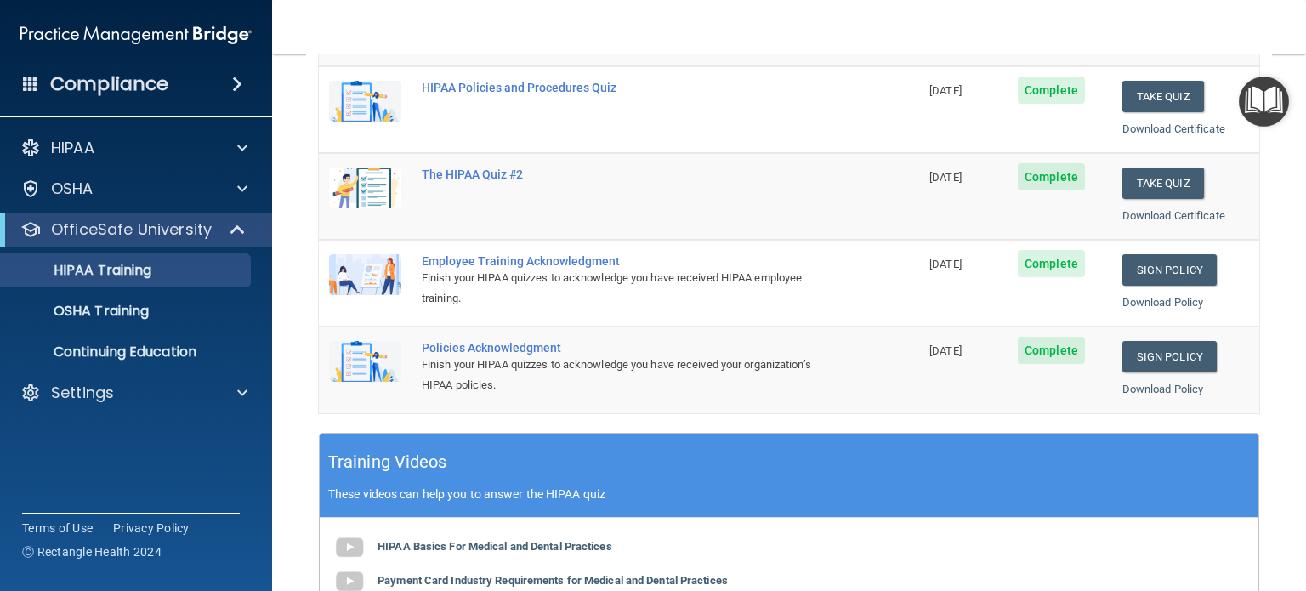
scroll to position [322, 0]
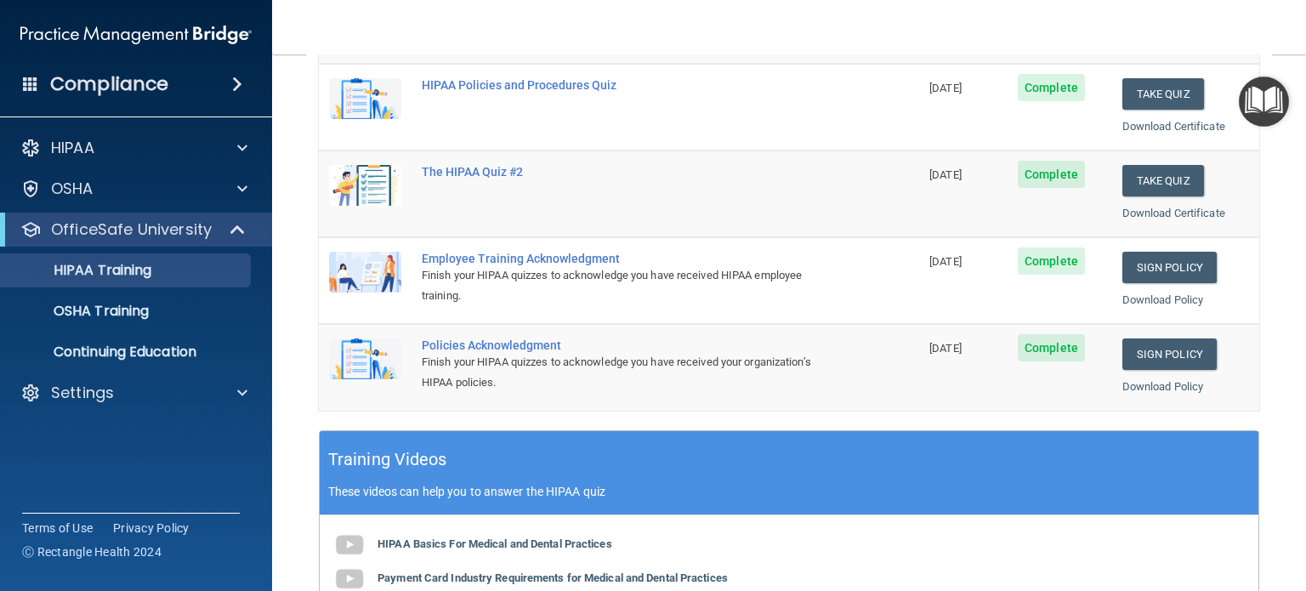
click at [600, 277] on div "Finish your HIPAA quizzes to acknowledge you have received HIPAA employee train…" at bounding box center [628, 285] width 413 height 41
click at [709, 288] on div "Finish your HIPAA quizzes to acknowledge you have received HIPAA employee train…" at bounding box center [628, 285] width 413 height 41
click at [708, 279] on div "Finish your HIPAA quizzes to acknowledge you have received HIPAA employee train…" at bounding box center [628, 285] width 413 height 41
click at [1152, 279] on link "Sign Policy" at bounding box center [1170, 267] width 94 height 31
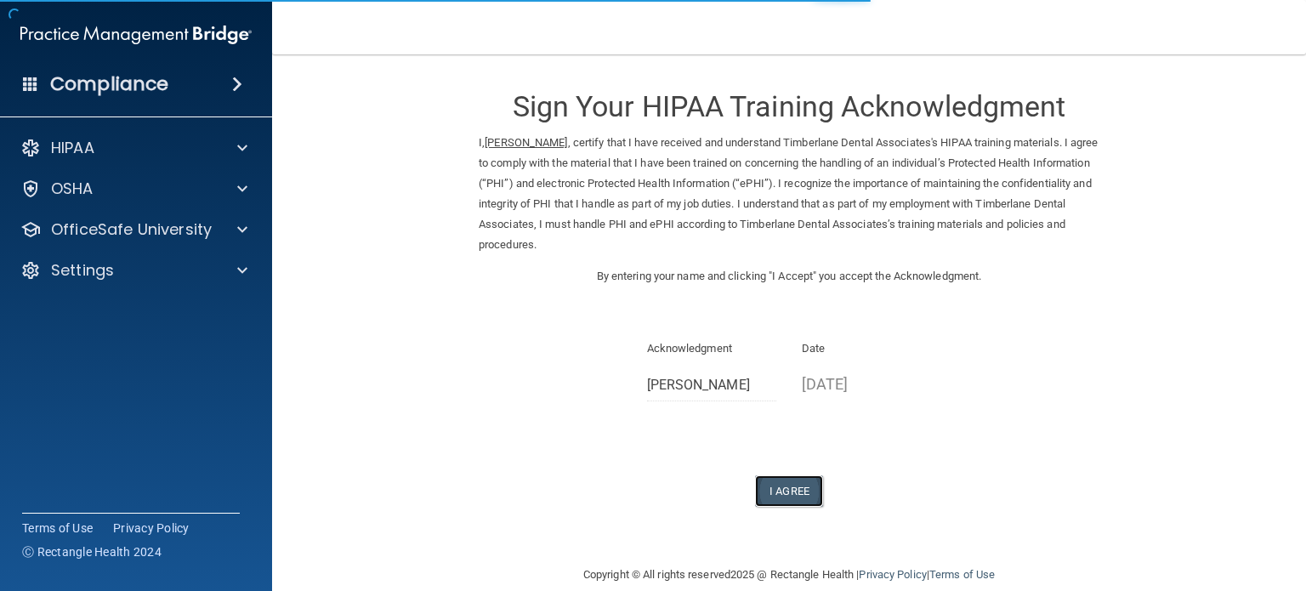
click at [783, 494] on button "I Agree" at bounding box center [789, 490] width 68 height 31
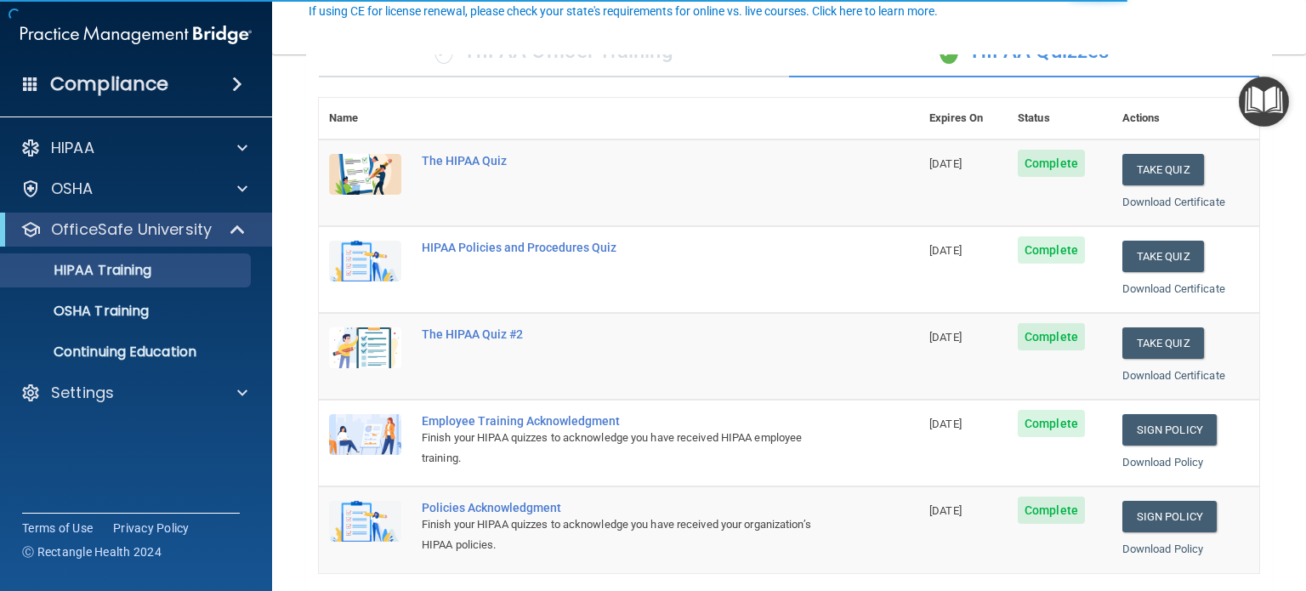
scroll to position [162, 0]
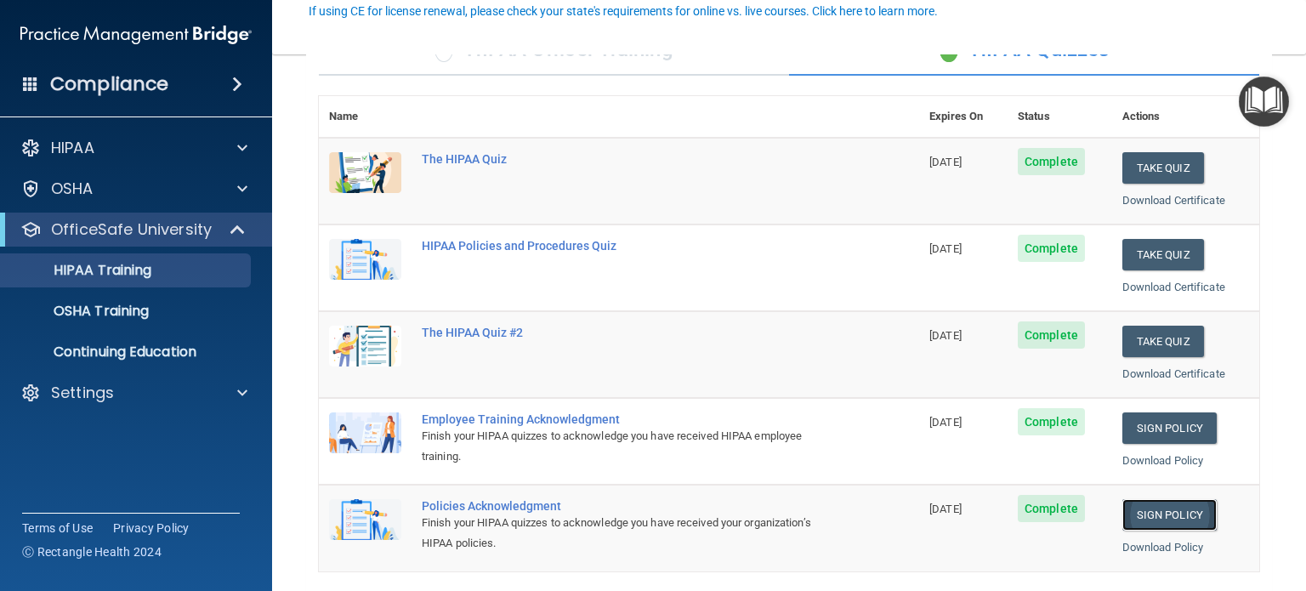
click at [1158, 518] on link "Sign Policy" at bounding box center [1170, 514] width 94 height 31
click at [1258, 104] on img "Open Resource Center" at bounding box center [1264, 102] width 50 height 50
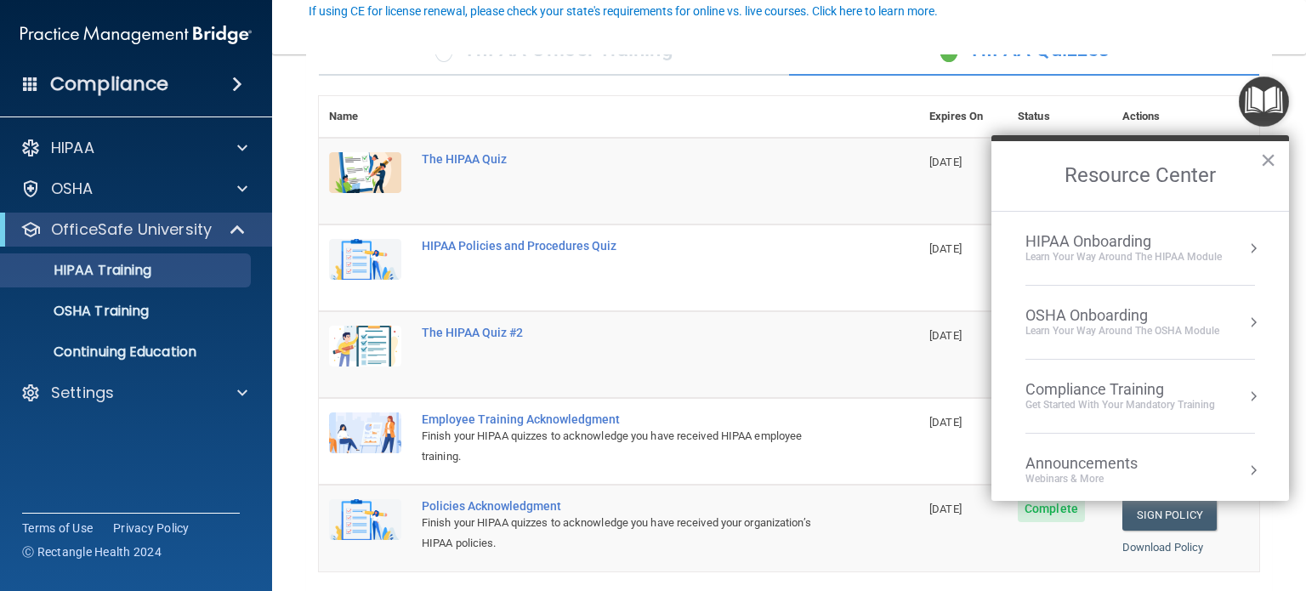
click at [1128, 400] on div "Get Started with your mandatory training" at bounding box center [1121, 405] width 190 height 14
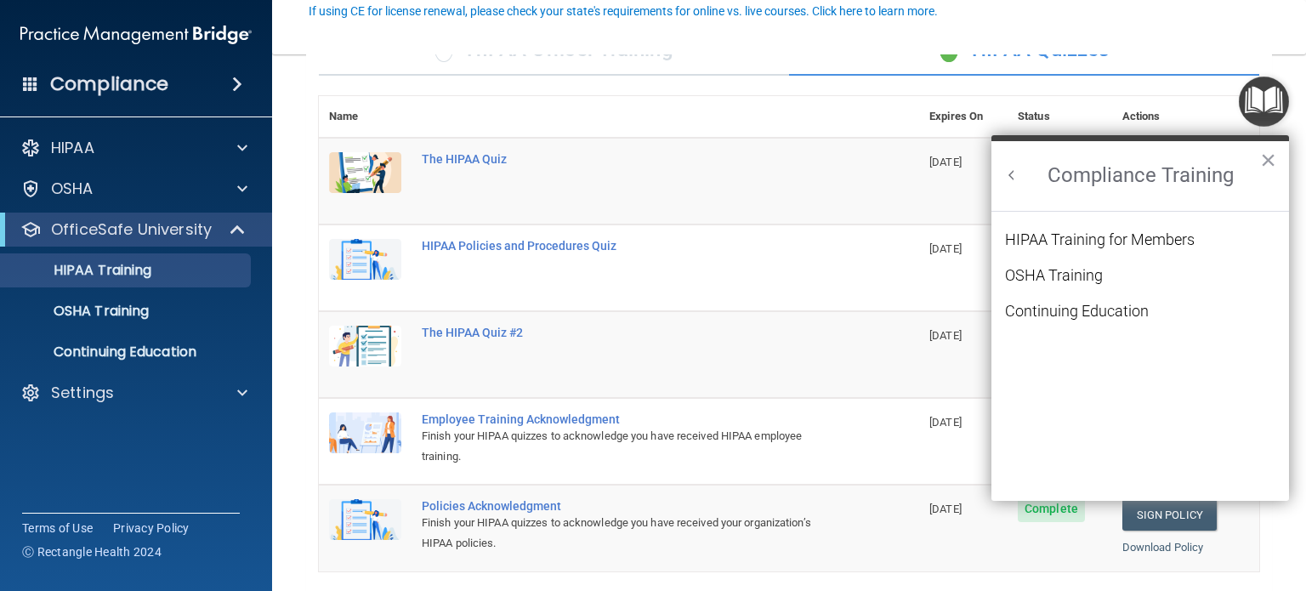
scroll to position [0, 0]
click at [1153, 243] on div "HIPAA Training for Members" at bounding box center [1100, 239] width 190 height 15
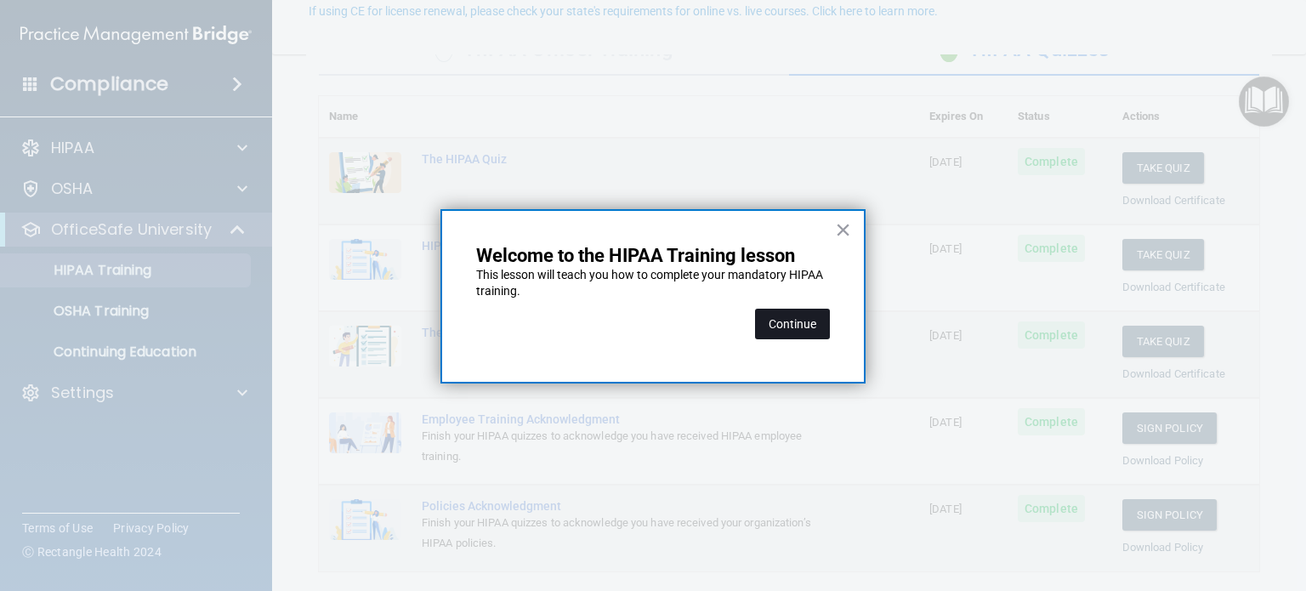
click at [793, 337] on button "Continue" at bounding box center [792, 324] width 75 height 31
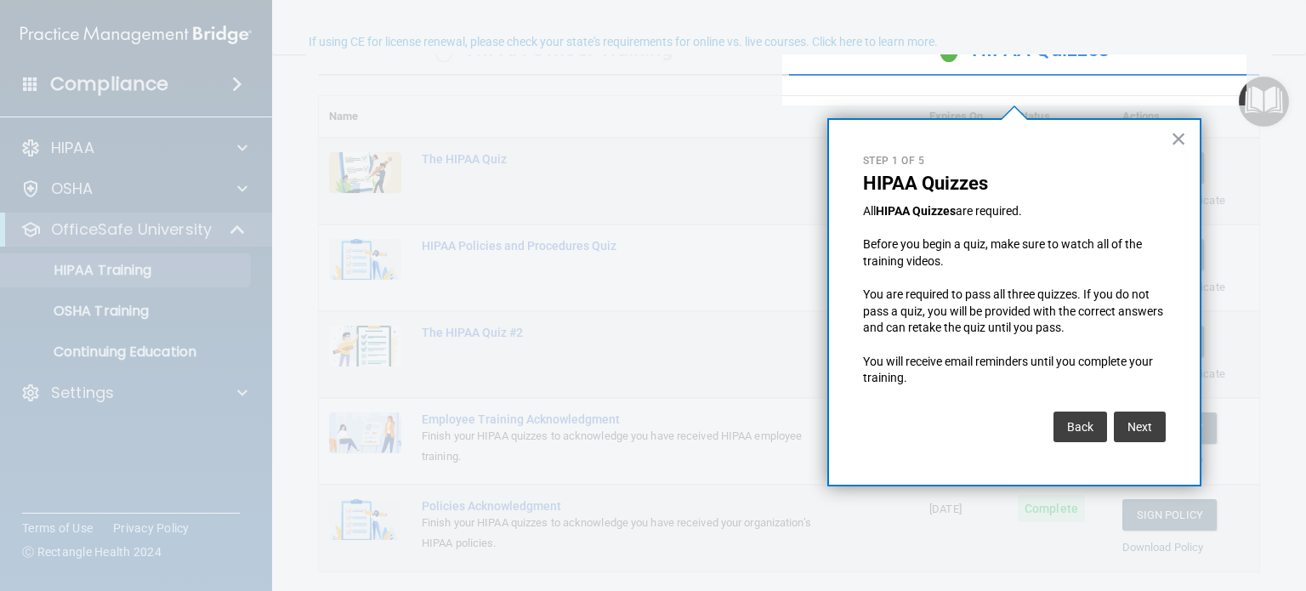
scroll to position [131, 0]
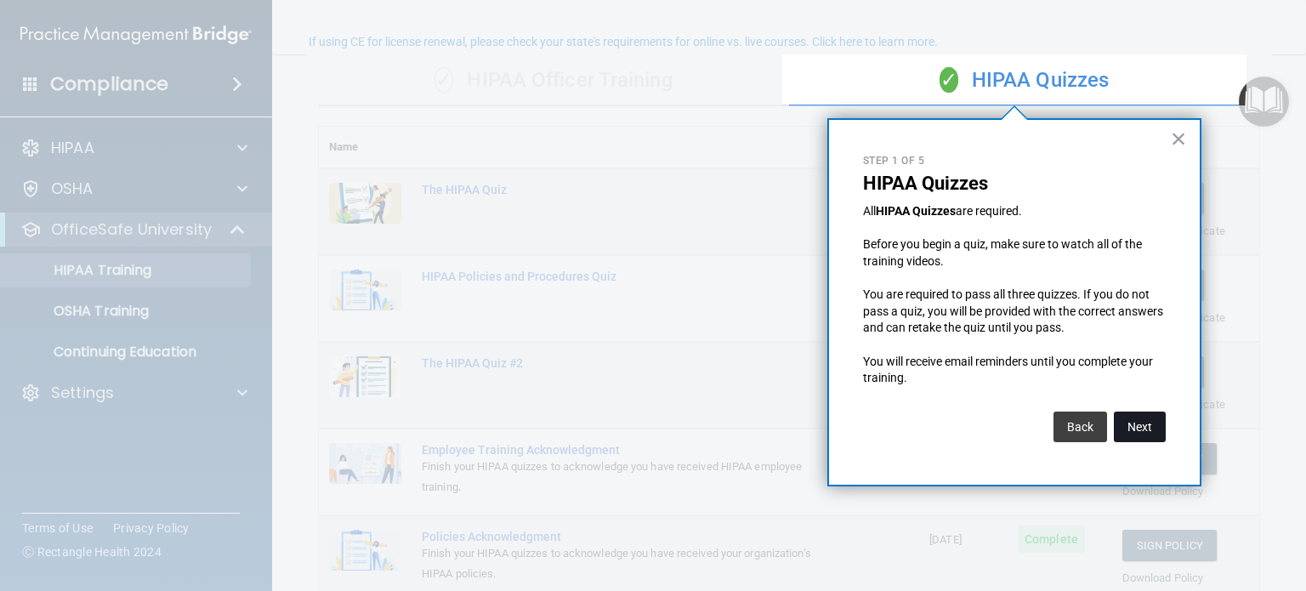
click at [1141, 428] on button "Next" at bounding box center [1140, 427] width 52 height 31
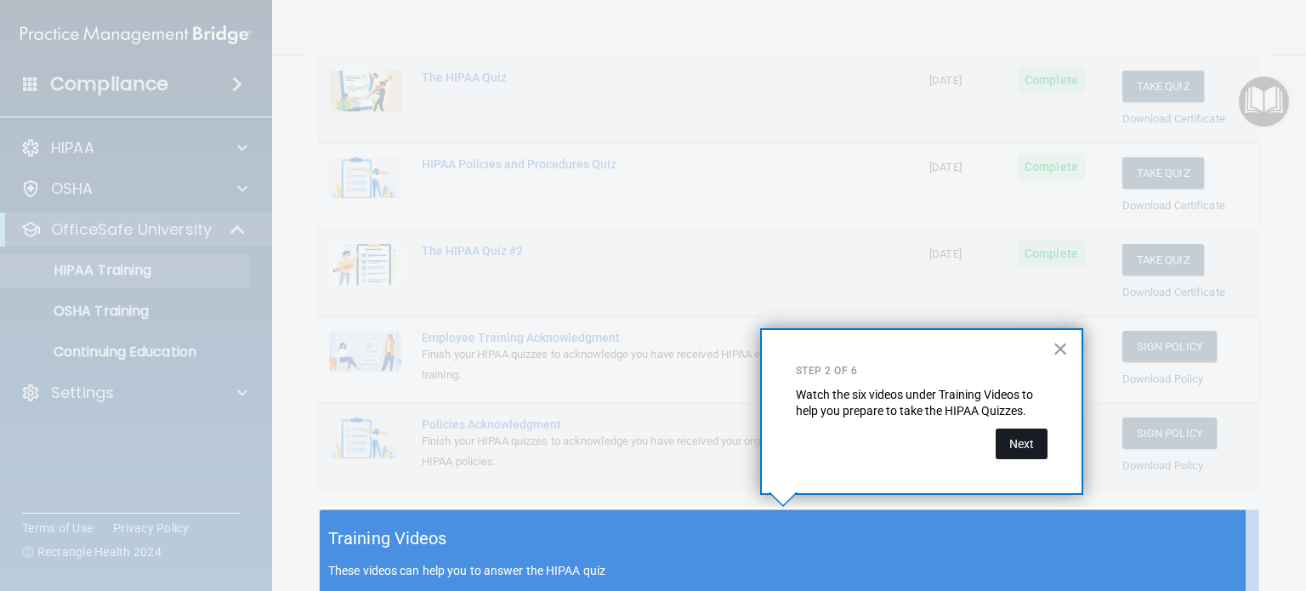
click at [1025, 447] on button "Next" at bounding box center [1022, 444] width 52 height 31
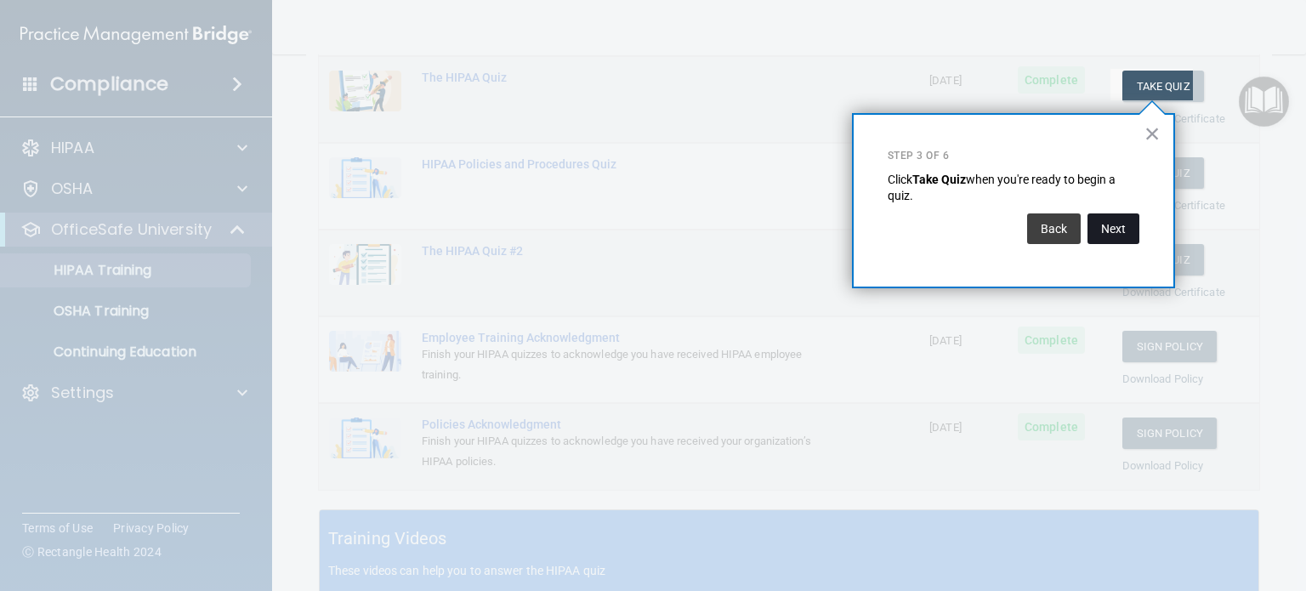
click at [1113, 238] on button "Next" at bounding box center [1114, 228] width 52 height 31
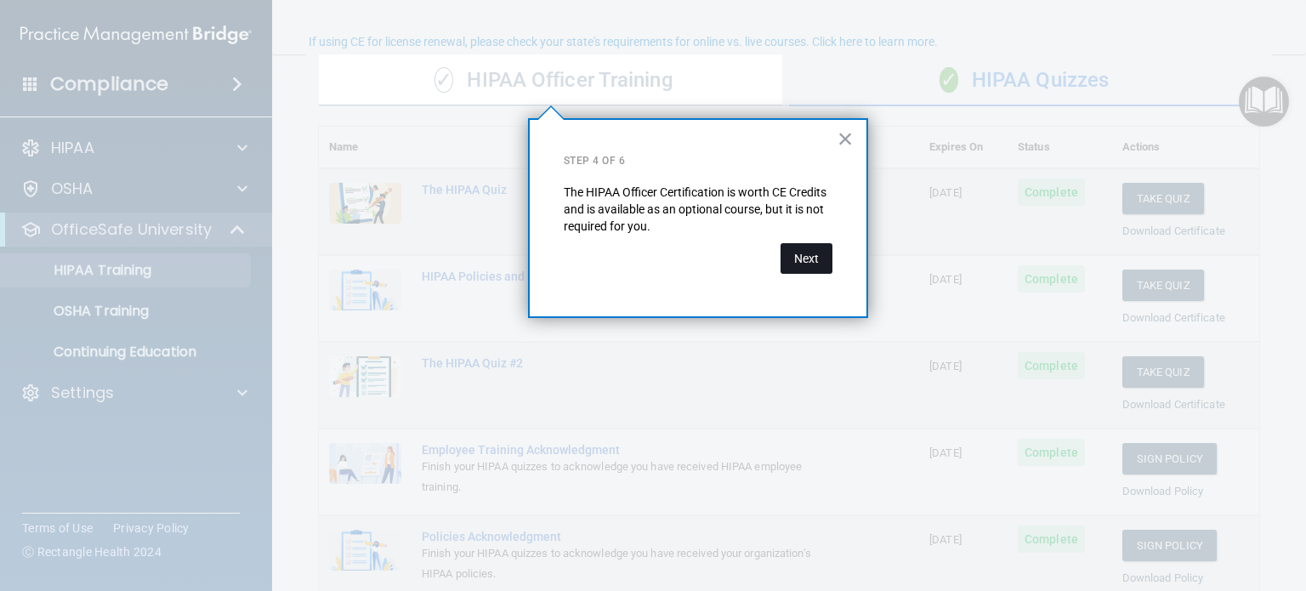
click at [814, 270] on button "Next" at bounding box center [807, 258] width 52 height 31
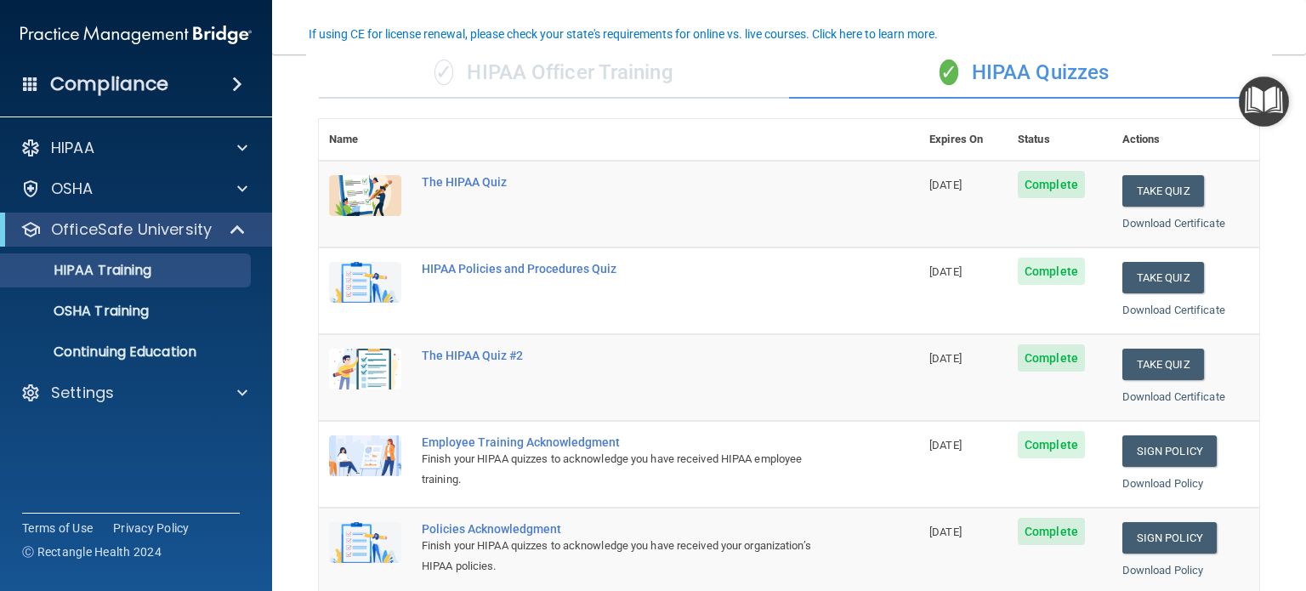
scroll to position [134, 0]
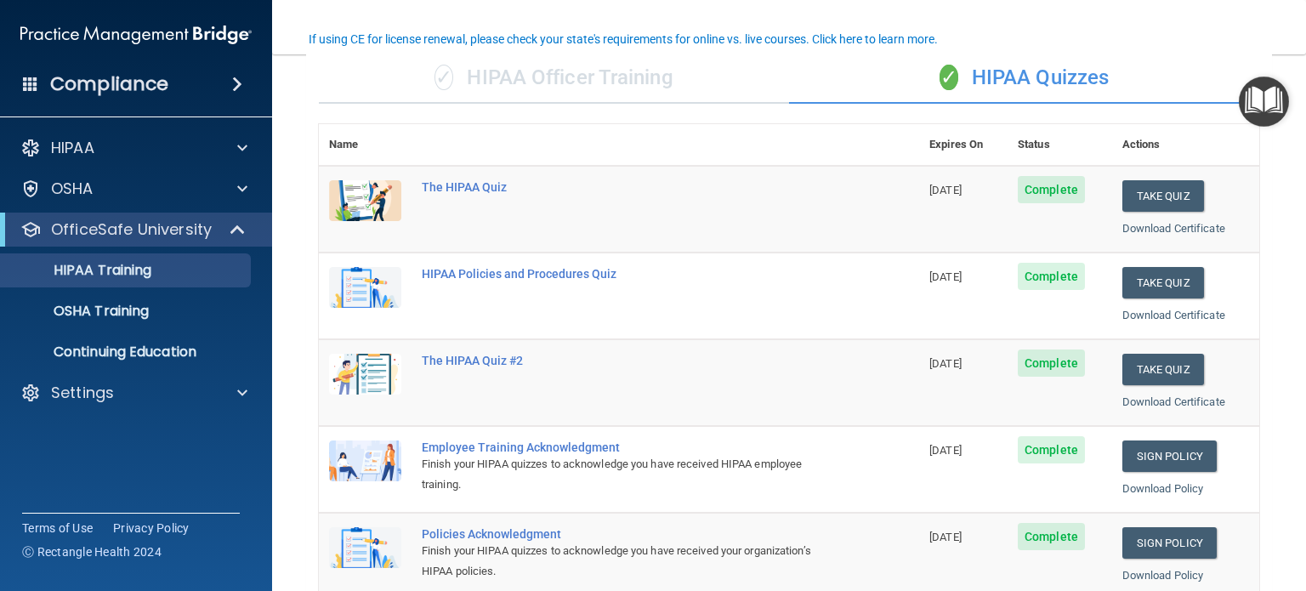
click at [1227, 367] on div "Take Quiz" at bounding box center [1186, 369] width 127 height 31
click at [1269, 102] on img "Open Resource Center" at bounding box center [1264, 102] width 50 height 50
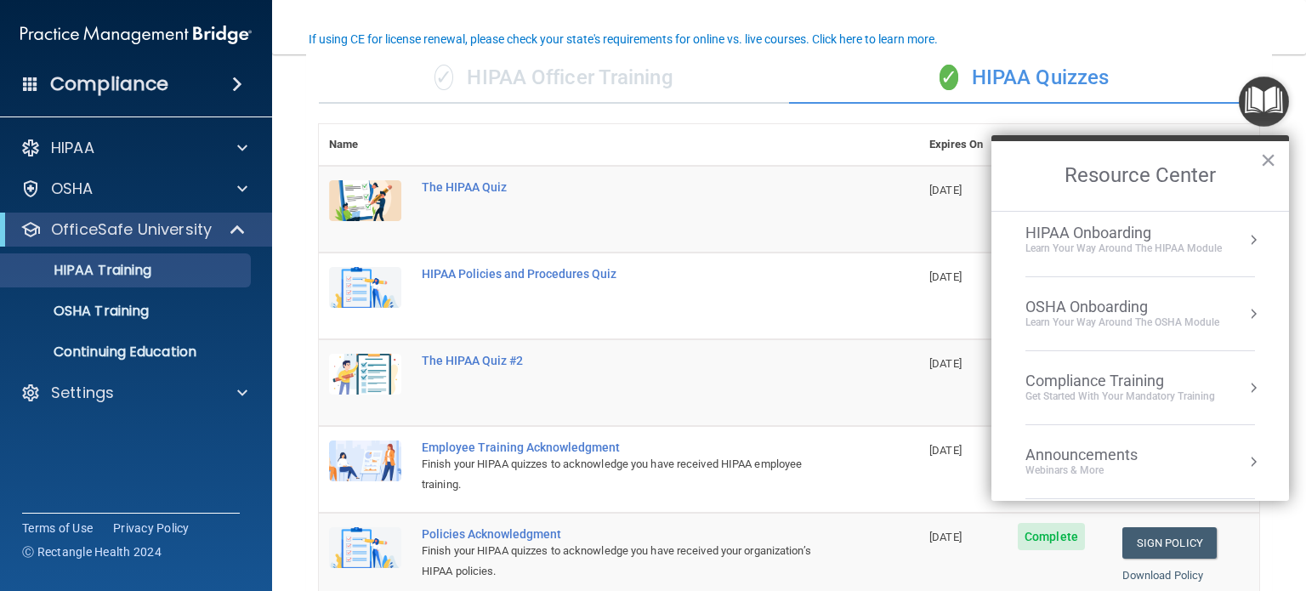
scroll to position [0, 0]
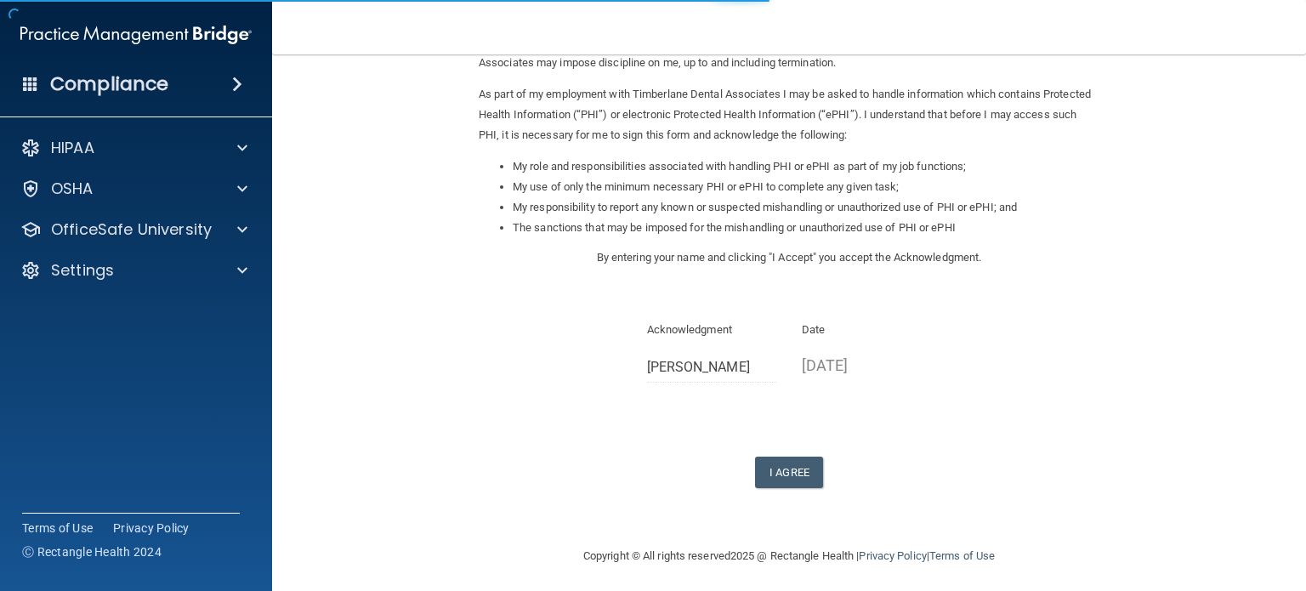
scroll to position [187, 0]
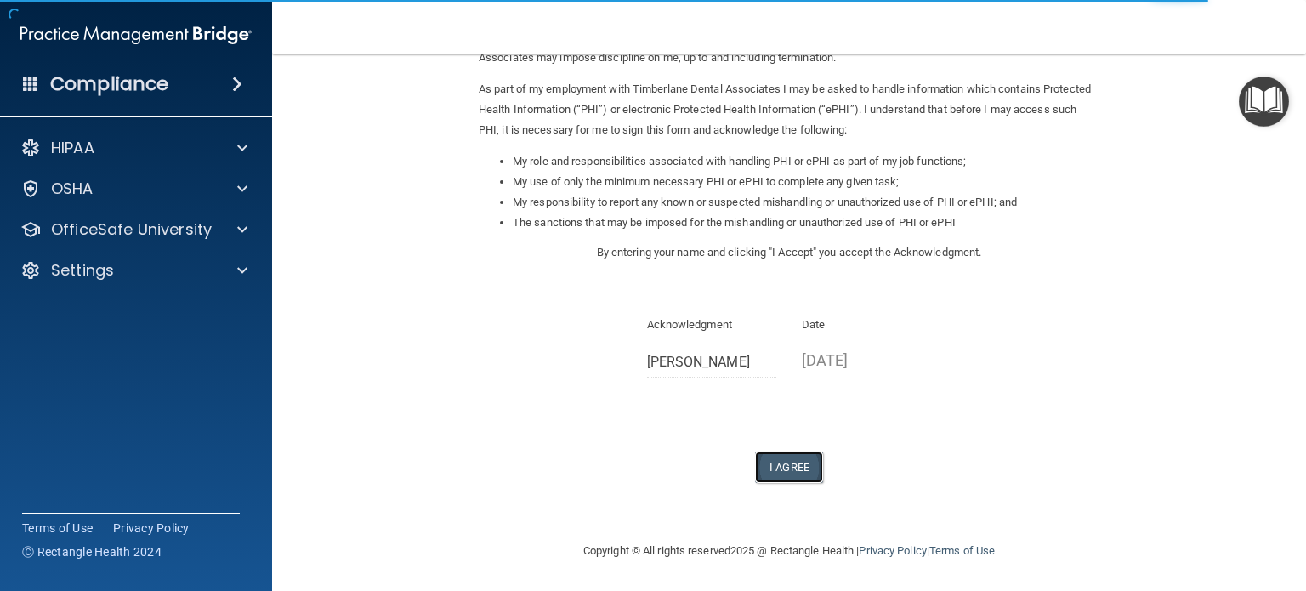
click at [794, 475] on button "I Agree" at bounding box center [789, 467] width 68 height 31
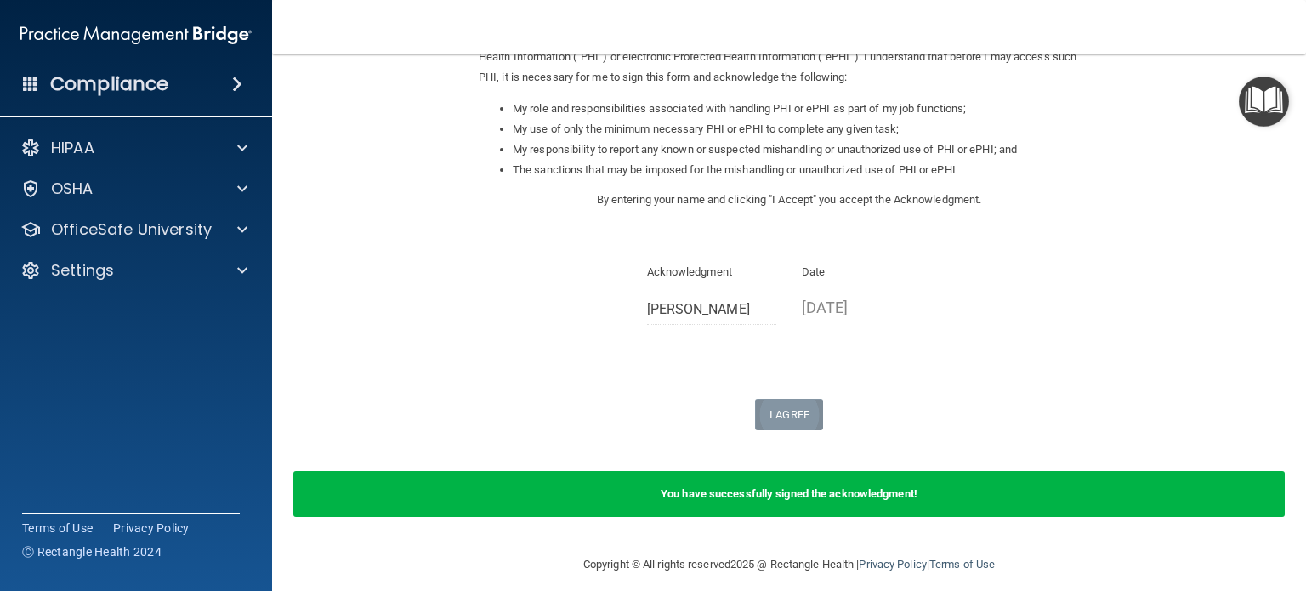
scroll to position [253, 0]
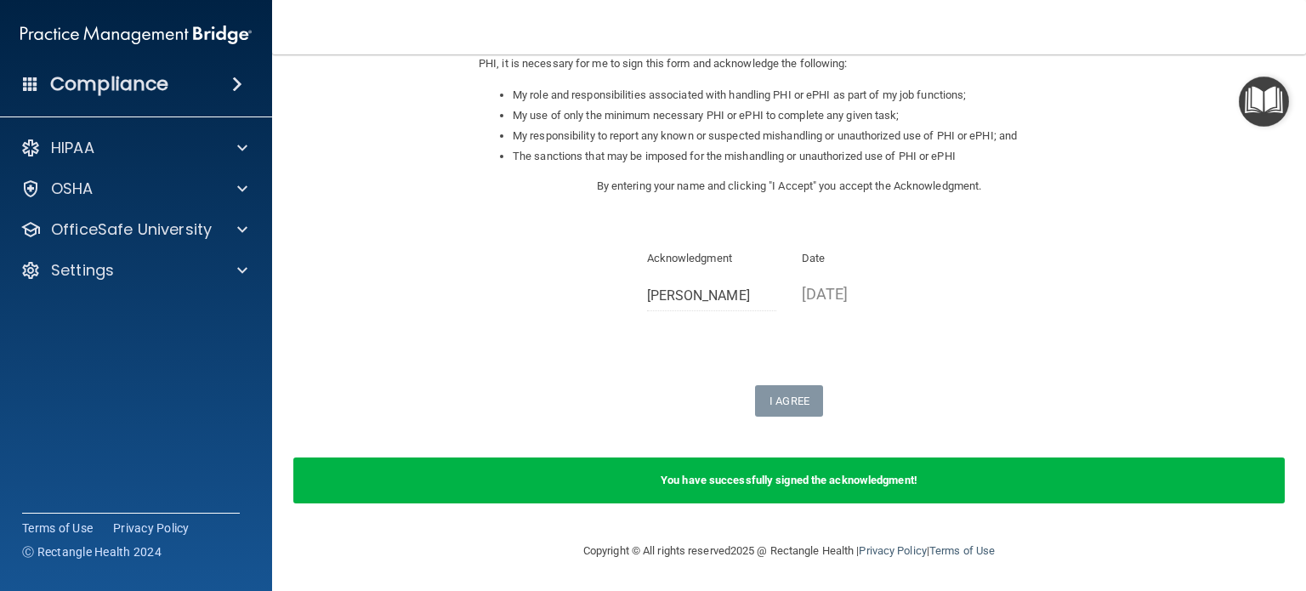
click at [898, 470] on div "You have successfully signed the acknowledgment!" at bounding box center [789, 481] width 992 height 46
